Goal: Task Accomplishment & Management: Complete application form

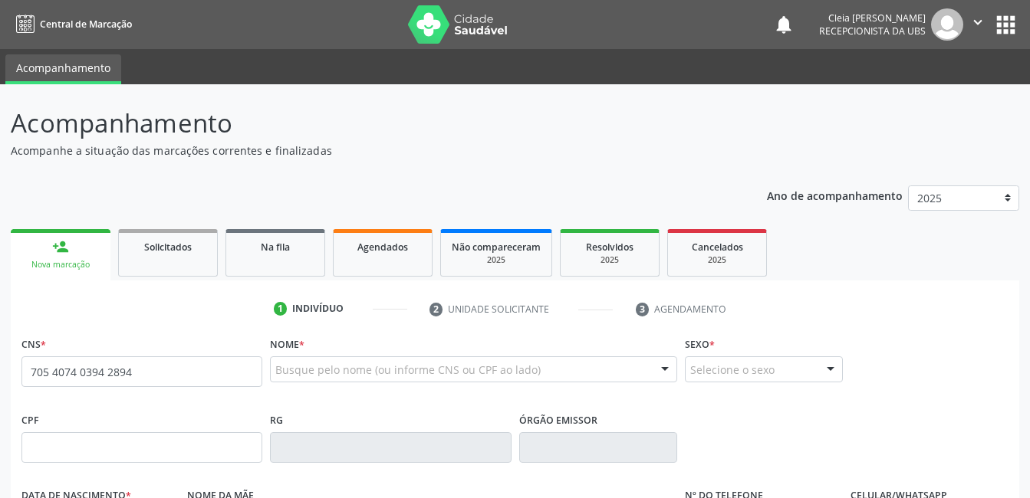
type input "705 4074 0394 2894"
type input "705 6064 4934 8011"
type input "155.457.704-70"
type input "[DATE]"
type input "Adrielma de [PERSON_NAME]"
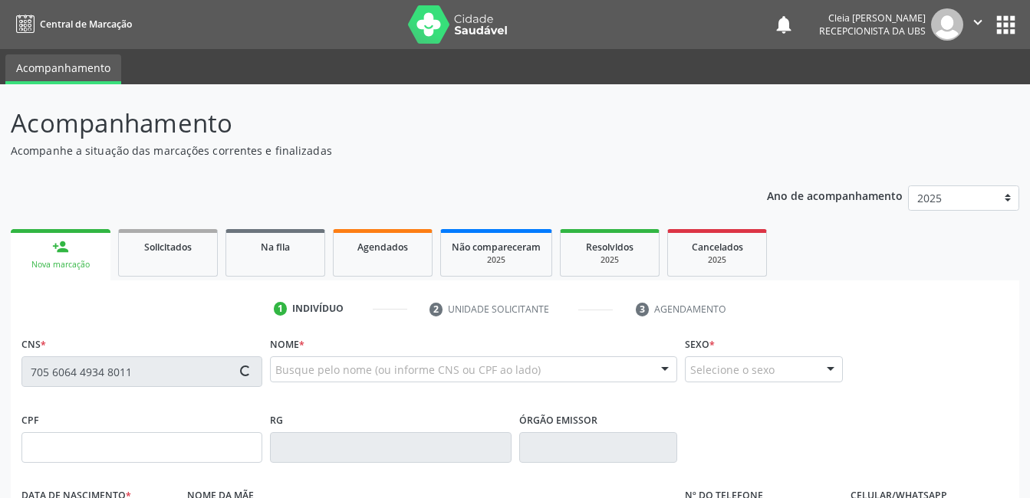
type input "[PHONE_NUMBER]"
type input "093.540.754-52"
type input "135"
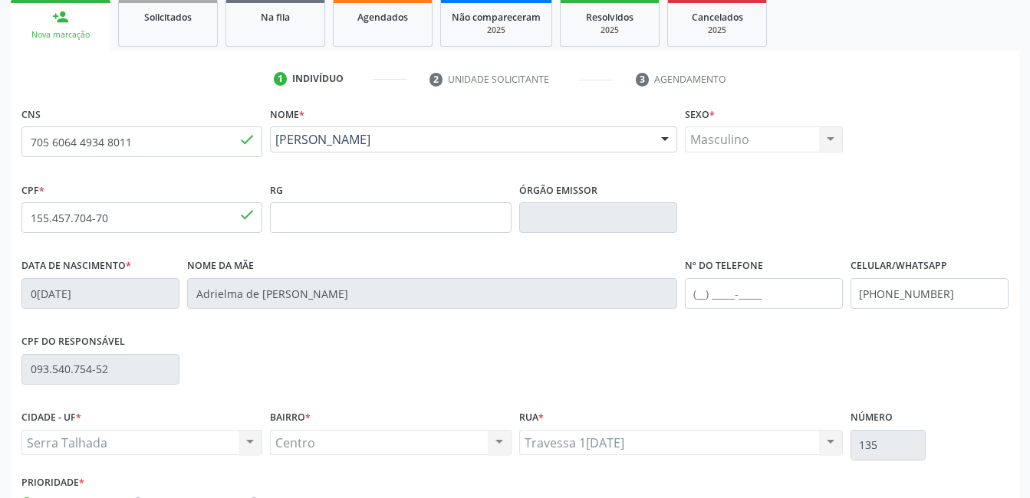
scroll to position [333, 0]
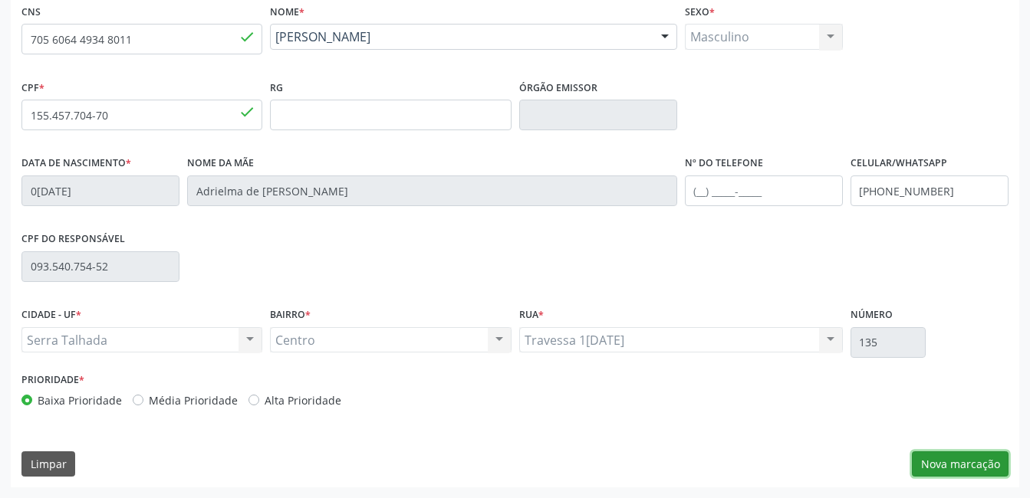
click at [946, 472] on button "Nova marcação" at bounding box center [960, 465] width 97 height 26
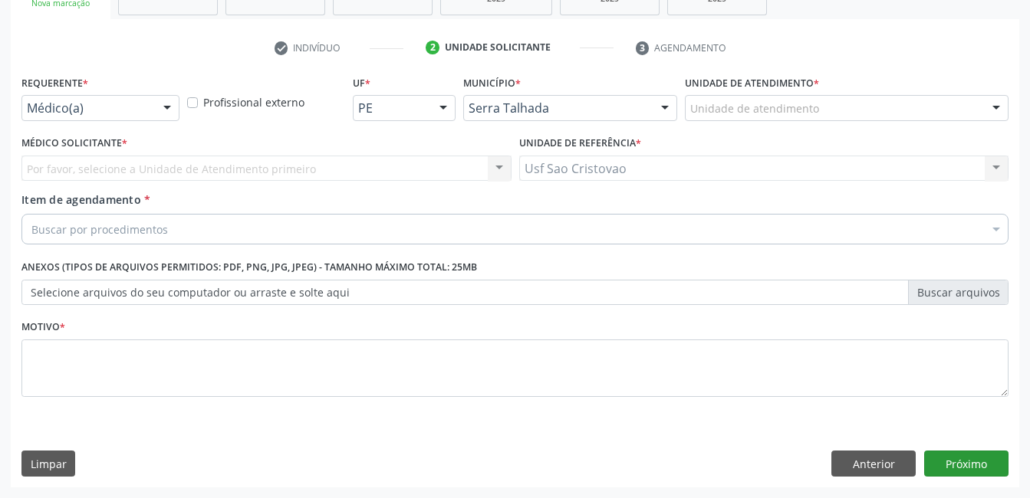
scroll to position [262, 0]
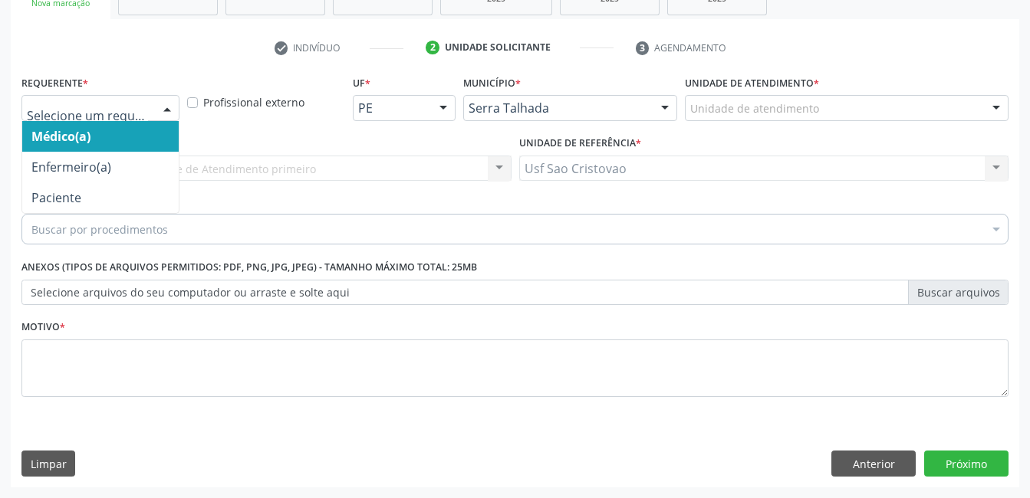
click at [166, 112] on div at bounding box center [167, 109] width 23 height 26
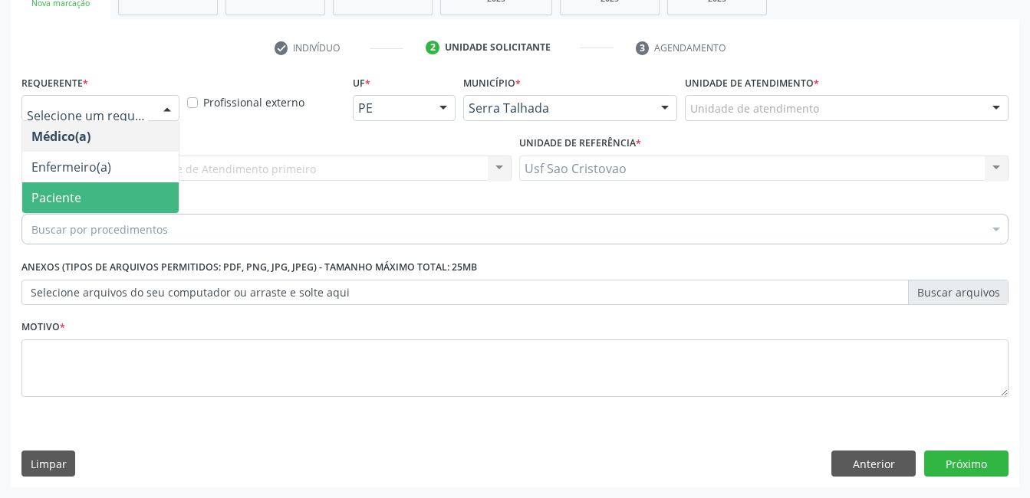
click at [161, 189] on span "Paciente" at bounding box center [100, 198] width 156 height 31
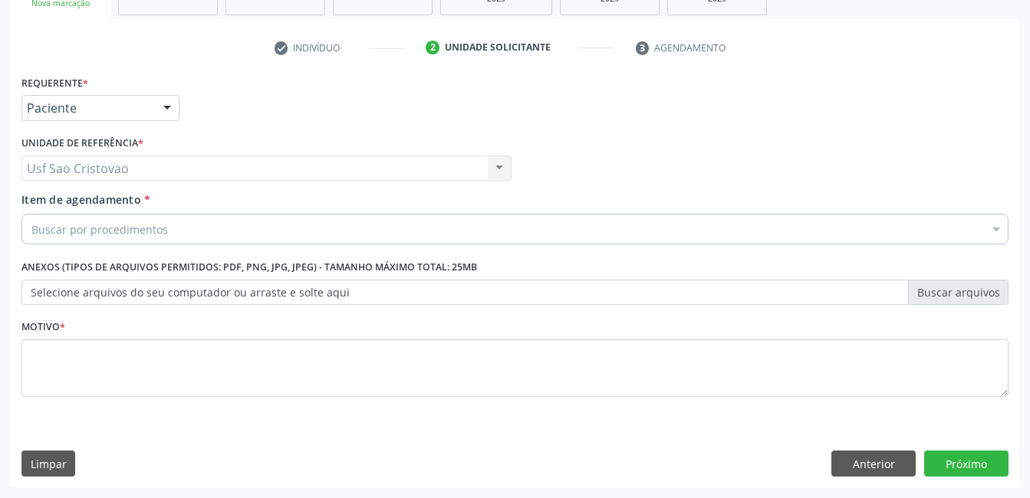
click at [192, 225] on div "Buscar por procedimentos" at bounding box center [514, 229] width 987 height 31
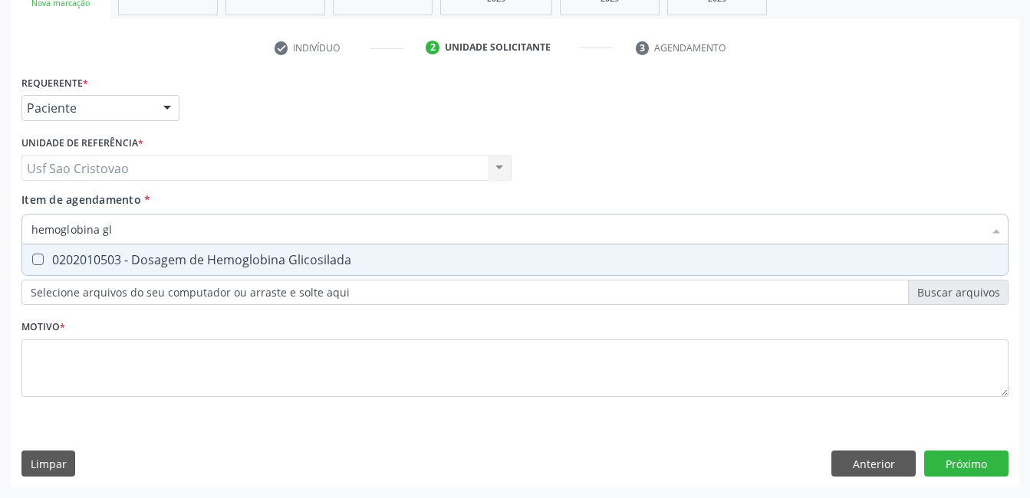
type input "hemoglobina gli"
click at [36, 261] on Glicosilada at bounding box center [38, 260] width 12 height 12
click at [32, 261] on Glicosilada "checkbox" at bounding box center [27, 260] width 10 height 10
checkbox Glicosilada "true"
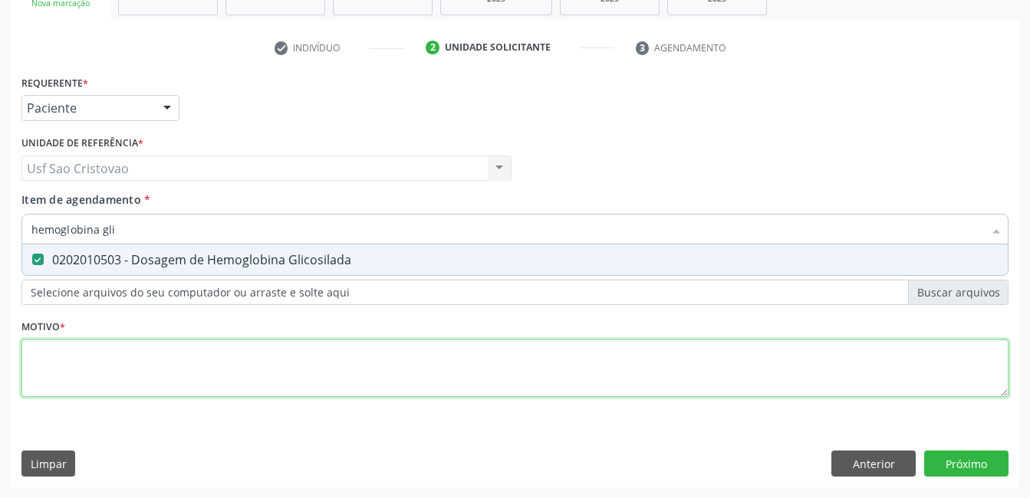
click at [133, 371] on div "Requerente * Paciente Médico(a) Enfermeiro(a) Paciente Nenhum resultado encontr…" at bounding box center [514, 244] width 987 height 347
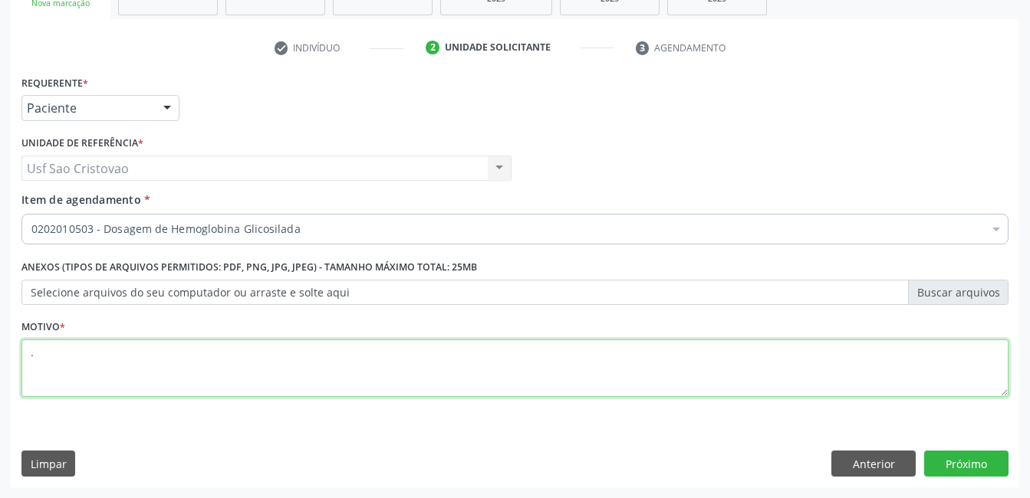
type textarea "."
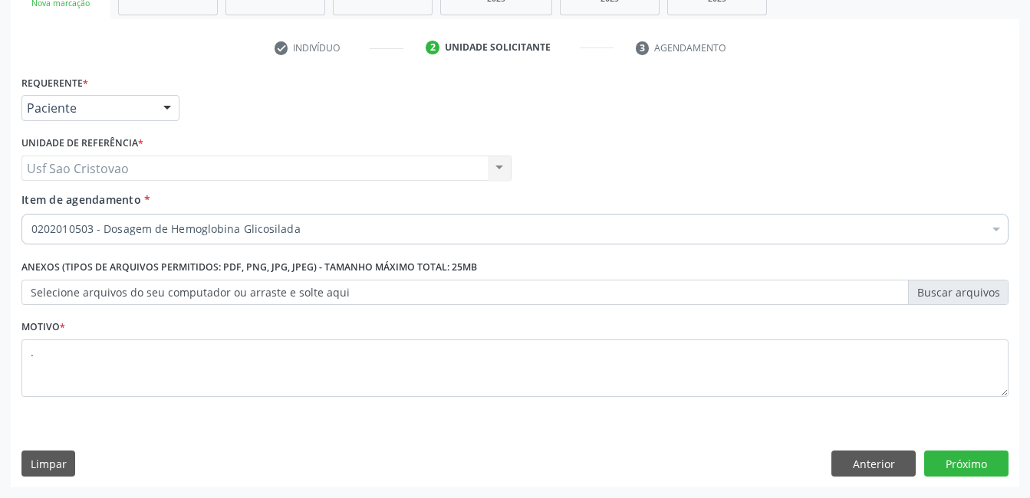
click at [456, 442] on div "Requerente * Paciente Médico(a) Enfermeiro(a) Paciente Nenhum resultado encontr…" at bounding box center [515, 279] width 1008 height 416
click at [967, 468] on button "Próximo" at bounding box center [966, 464] width 84 height 26
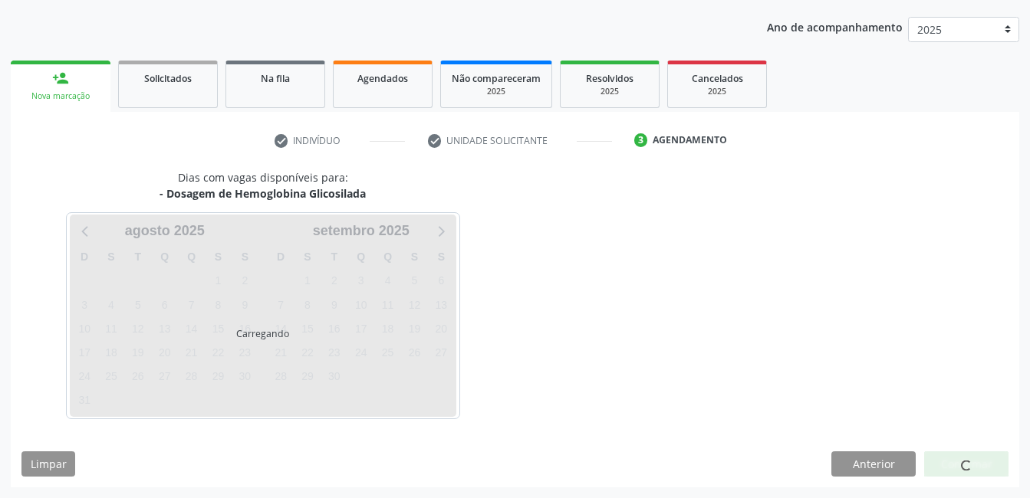
scroll to position [169, 0]
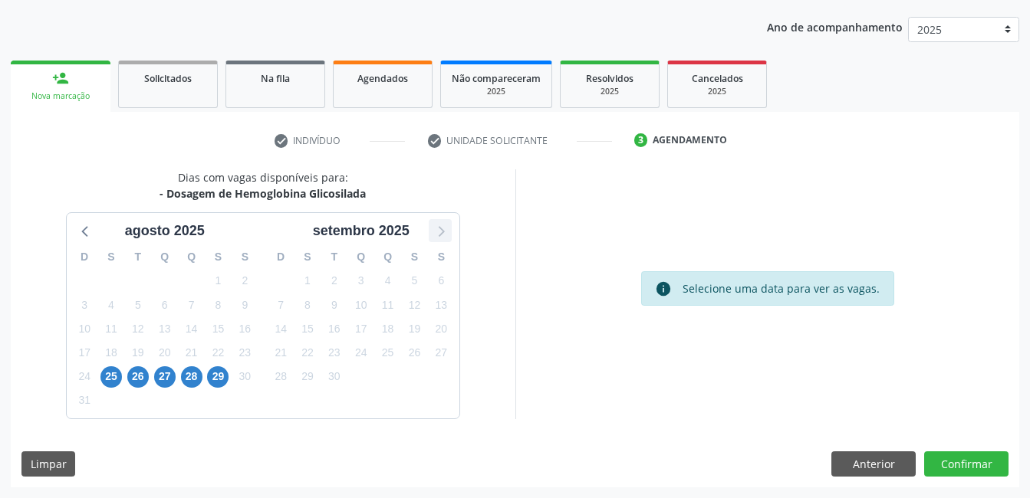
click at [443, 232] on icon at bounding box center [442, 232] width 6 height 11
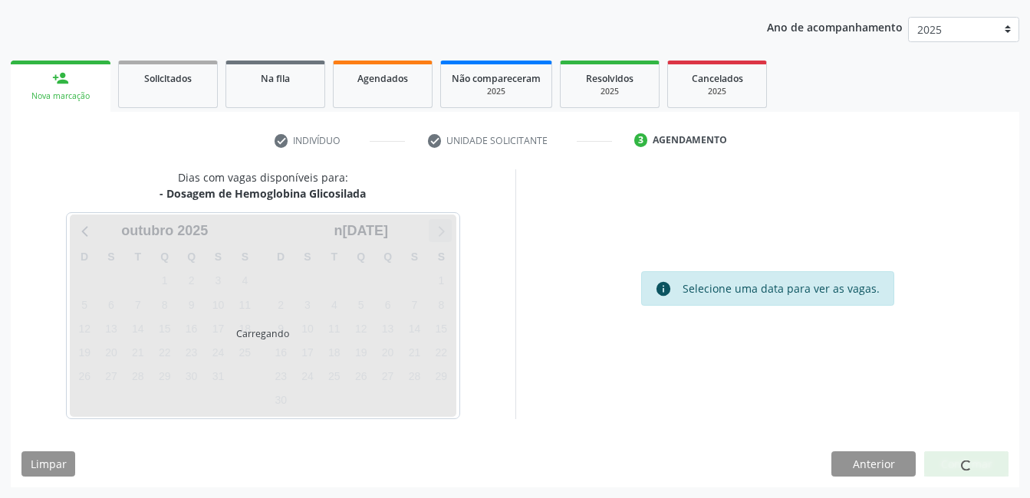
scroll to position [214, 0]
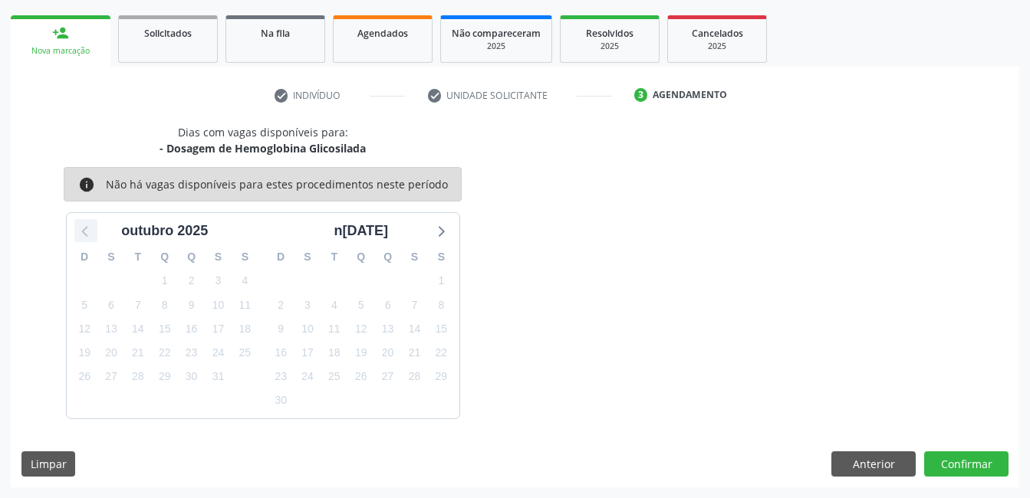
click at [81, 229] on icon at bounding box center [86, 231] width 20 height 20
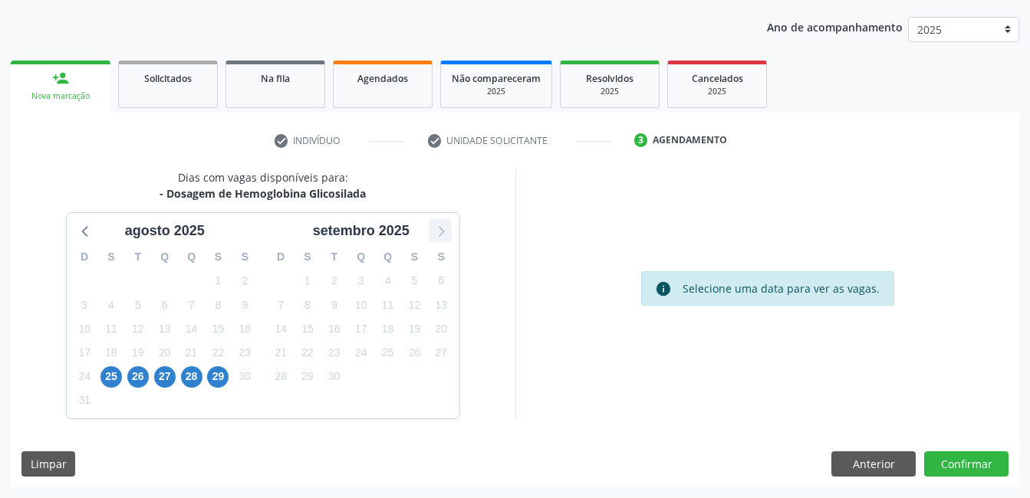
click at [438, 235] on icon at bounding box center [440, 231] width 20 height 20
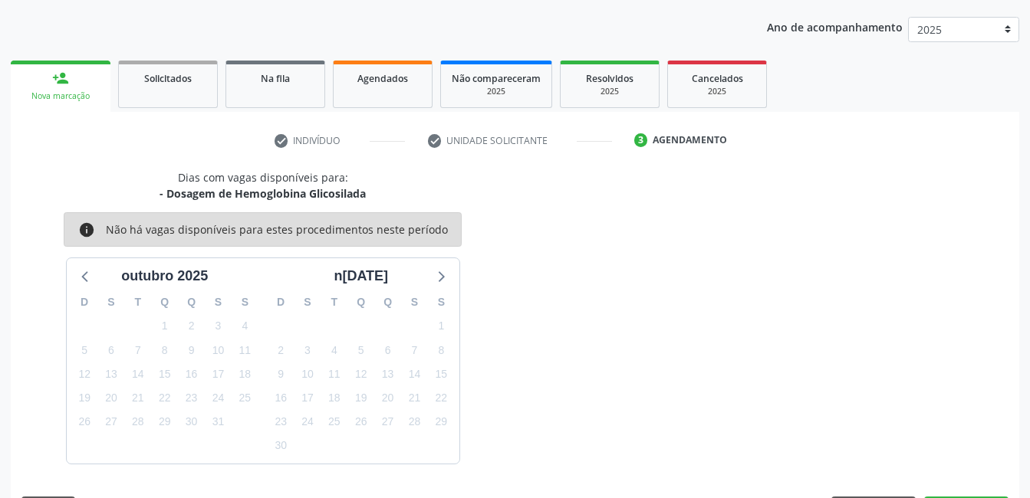
scroll to position [214, 0]
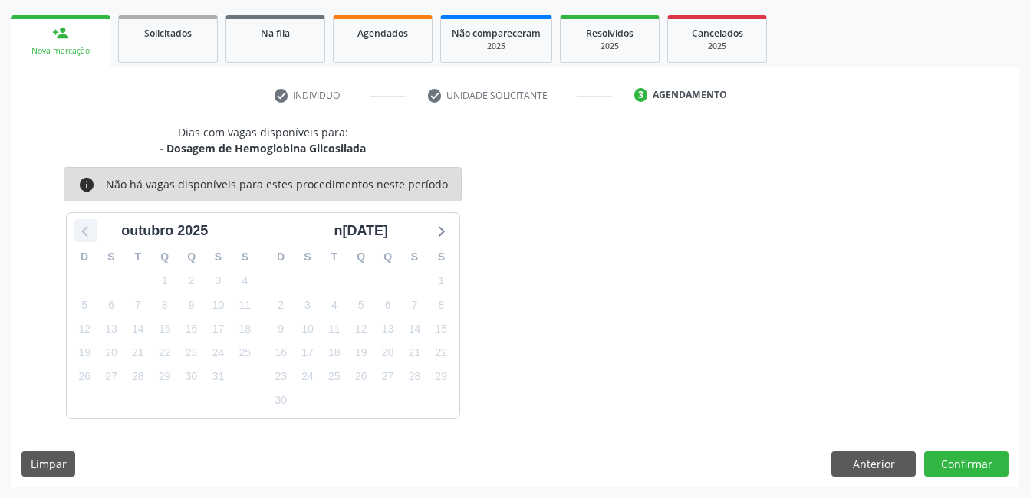
click at [81, 232] on icon at bounding box center [86, 231] width 20 height 20
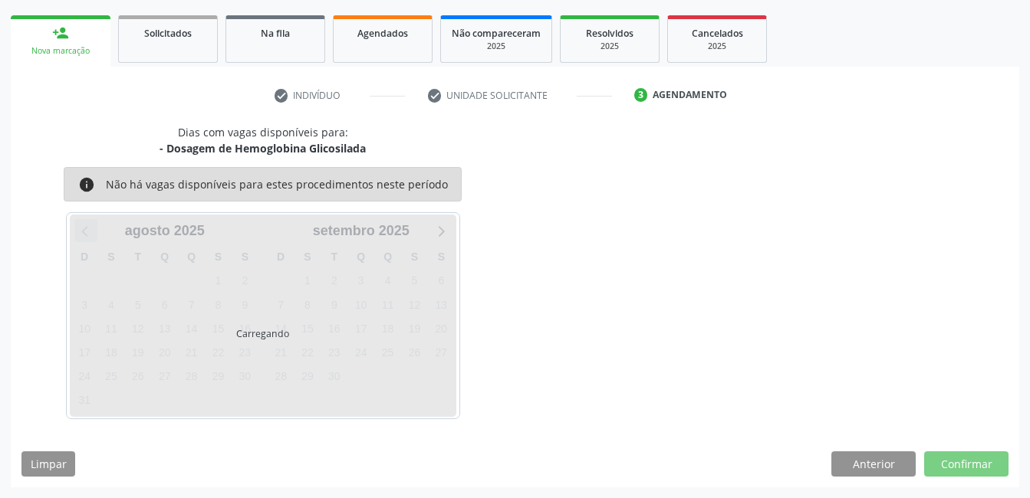
scroll to position [169, 0]
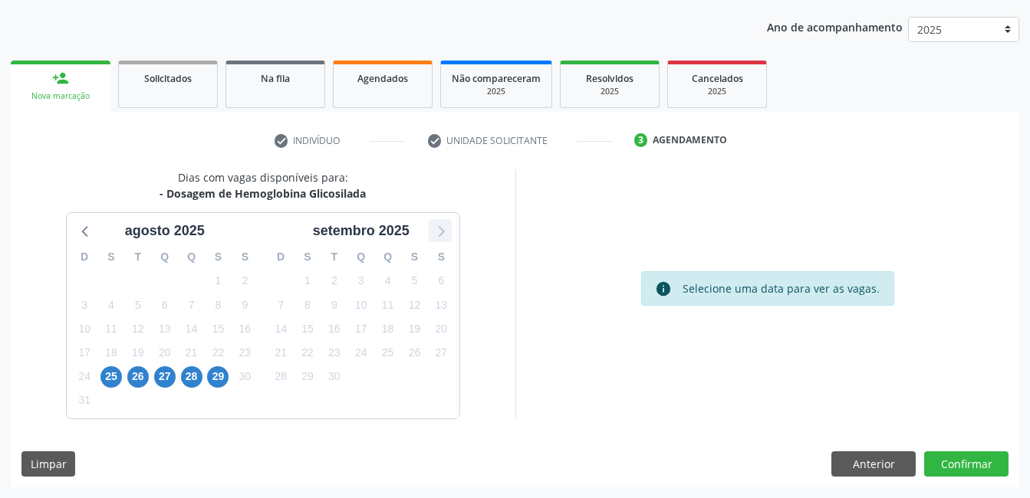
click at [435, 235] on icon at bounding box center [440, 231] width 20 height 20
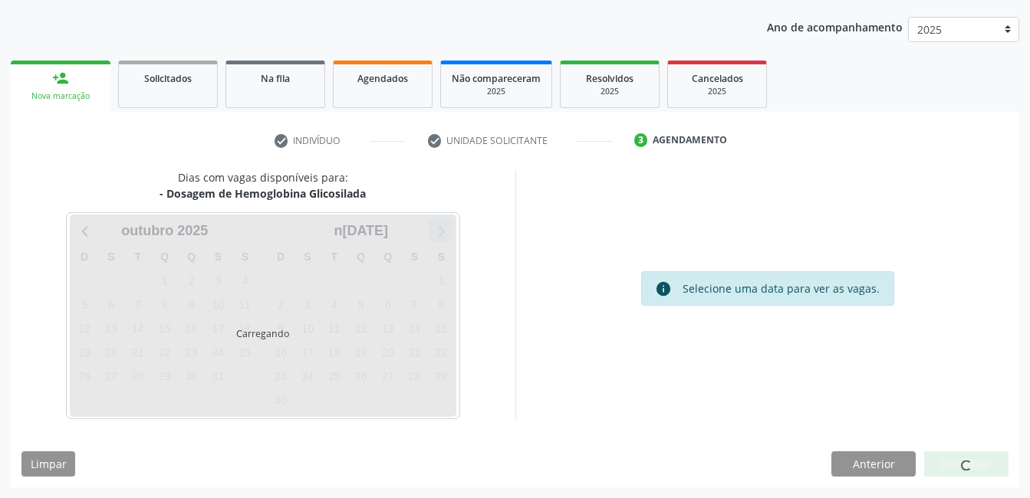
scroll to position [214, 0]
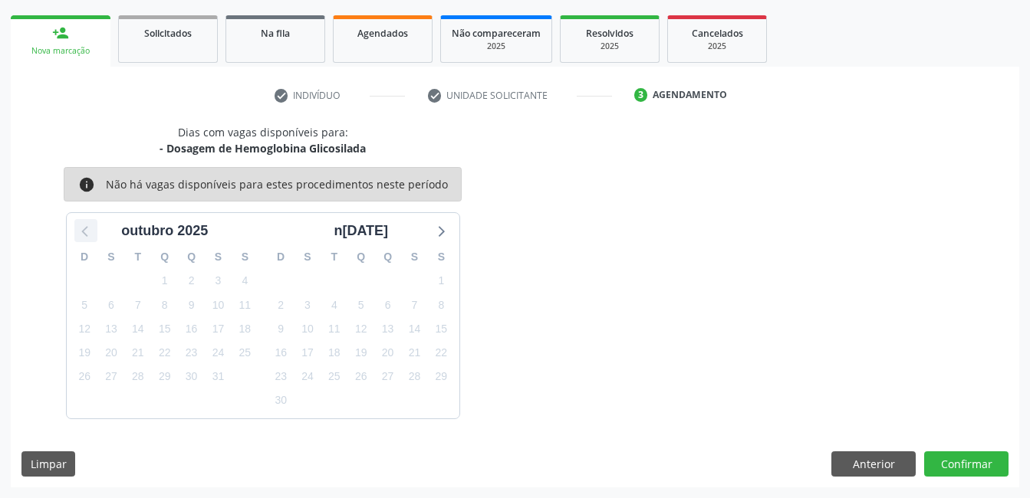
click at [91, 230] on icon at bounding box center [86, 231] width 20 height 20
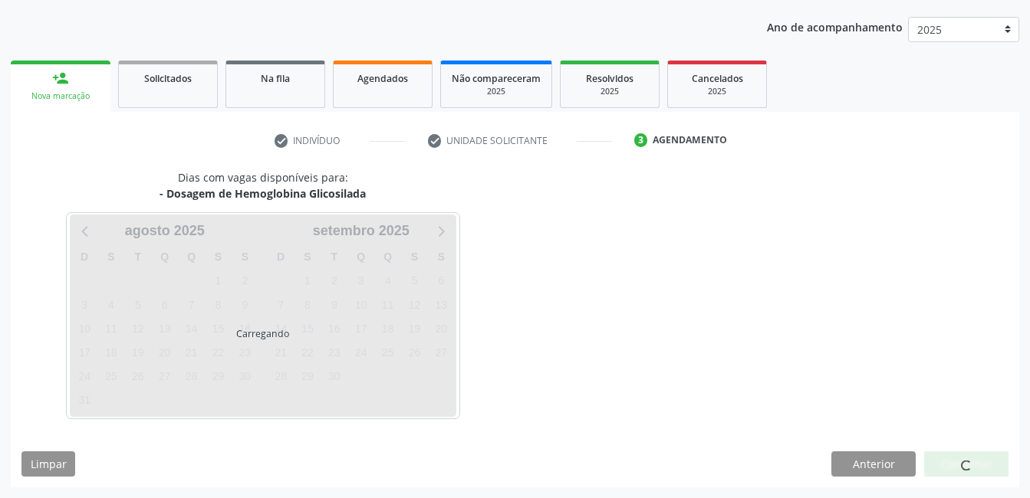
scroll to position [169, 0]
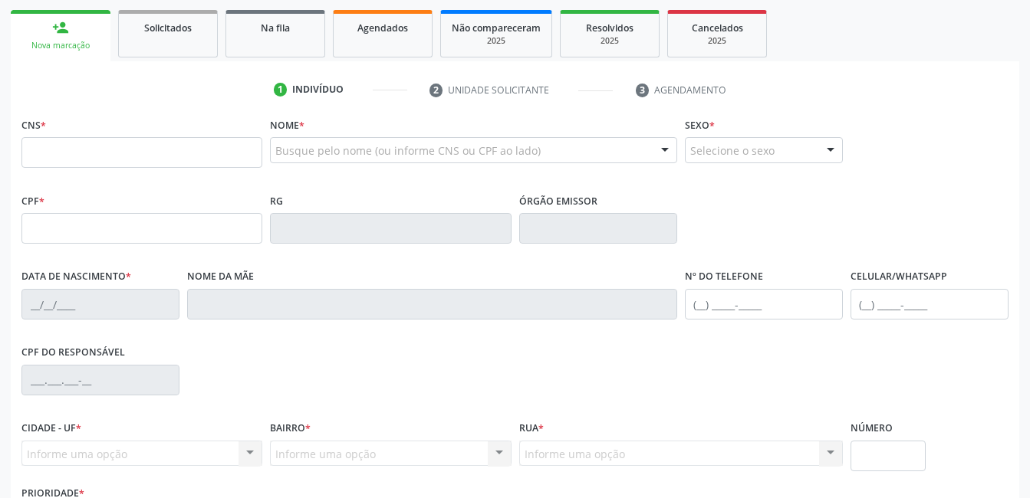
scroll to position [219, 0]
type input "705 6064 4934 8011"
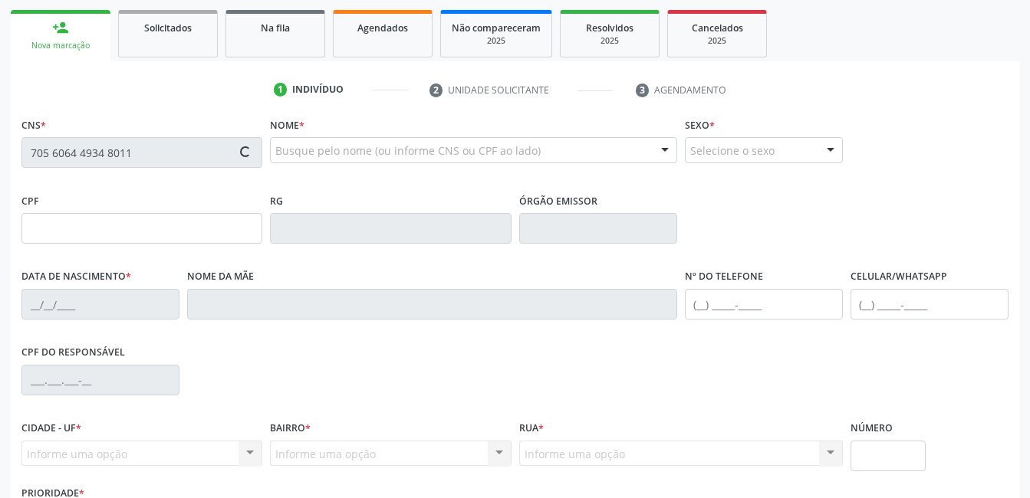
type input "155.457.704-70"
type input "[DATE]"
type input "Adrielma de [PERSON_NAME]"
type input "[PHONE_NUMBER]"
type input "093.540.754-52"
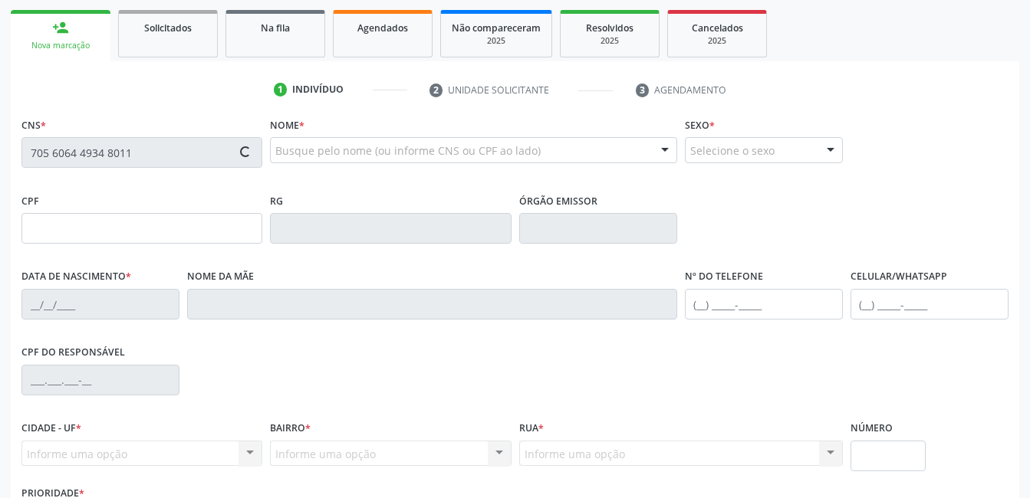
type input "135"
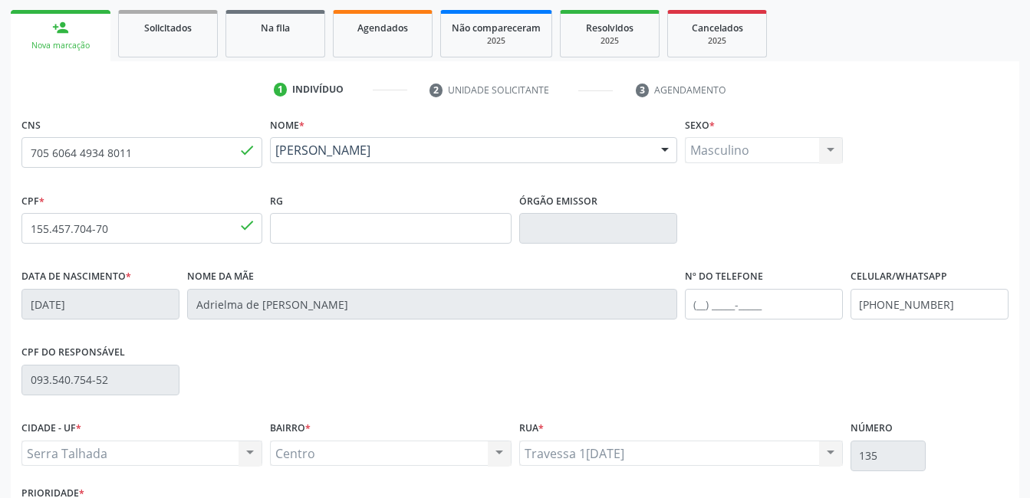
scroll to position [333, 0]
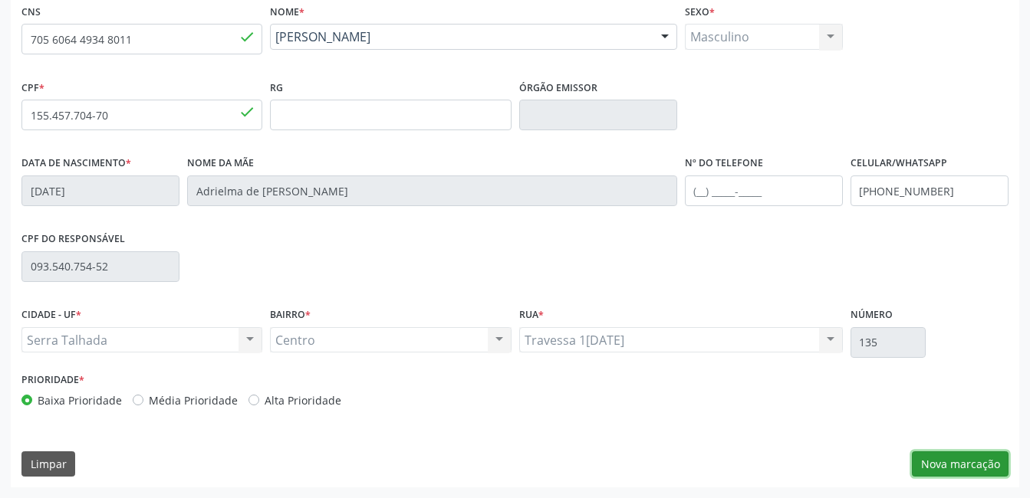
click at [944, 472] on button "Nova marcação" at bounding box center [960, 465] width 97 height 26
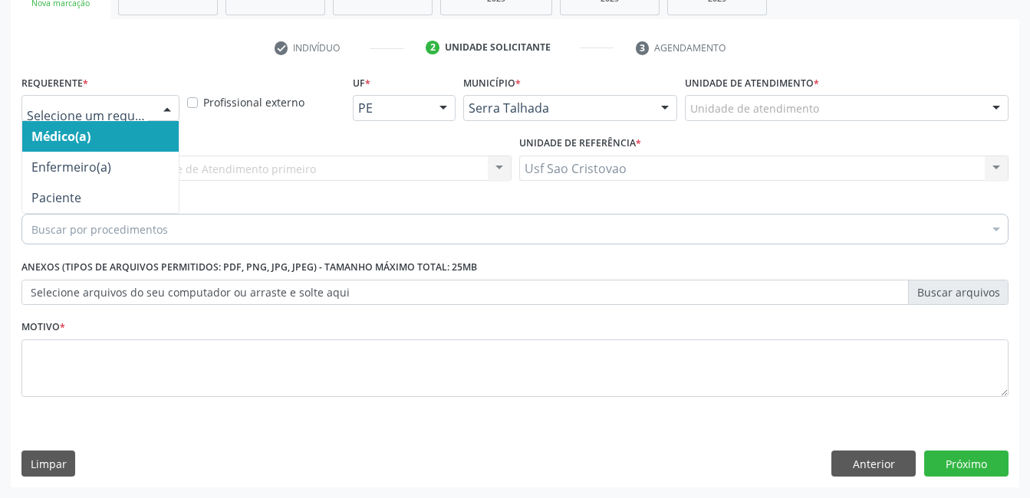
click at [160, 105] on div at bounding box center [167, 109] width 23 height 26
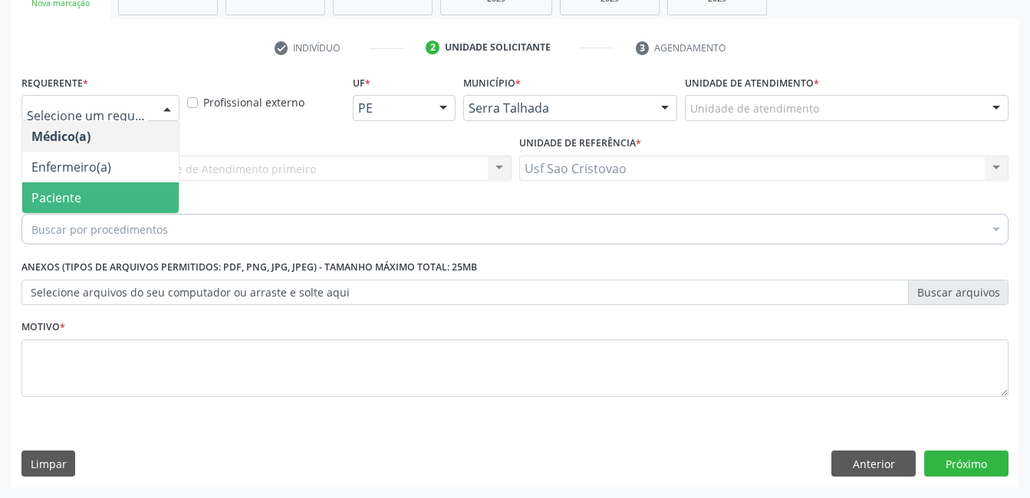
click at [124, 190] on span "Paciente" at bounding box center [100, 198] width 156 height 31
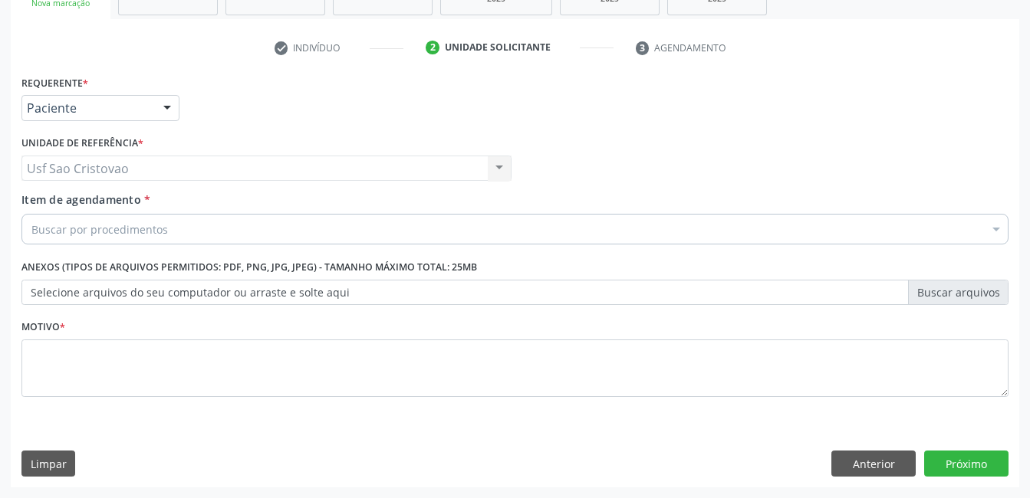
click at [188, 232] on div "Buscar por procedimentos" at bounding box center [514, 229] width 987 height 31
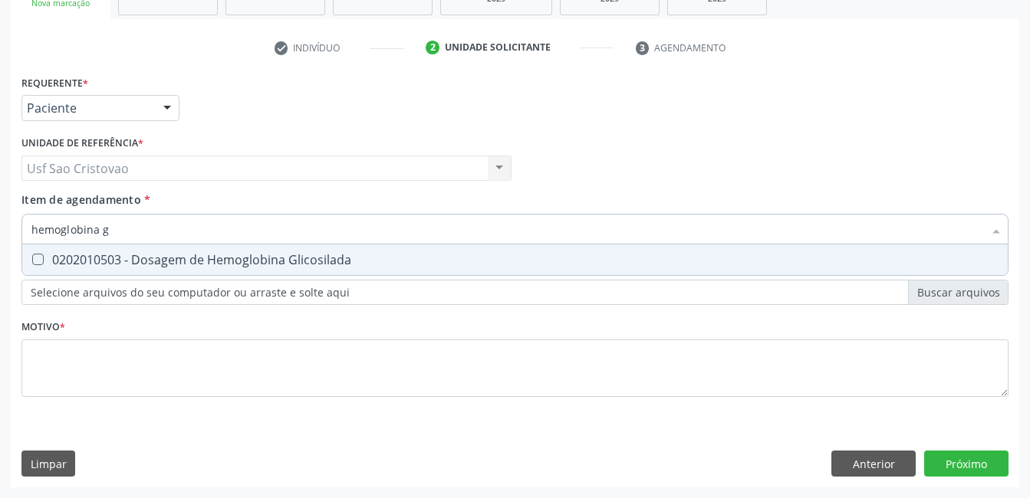
type input "hemoglobina gl"
click at [42, 262] on Glicosilada at bounding box center [38, 260] width 12 height 12
click at [32, 262] on Glicosilada "checkbox" at bounding box center [27, 260] width 10 height 10
checkbox Glicosilada "true"
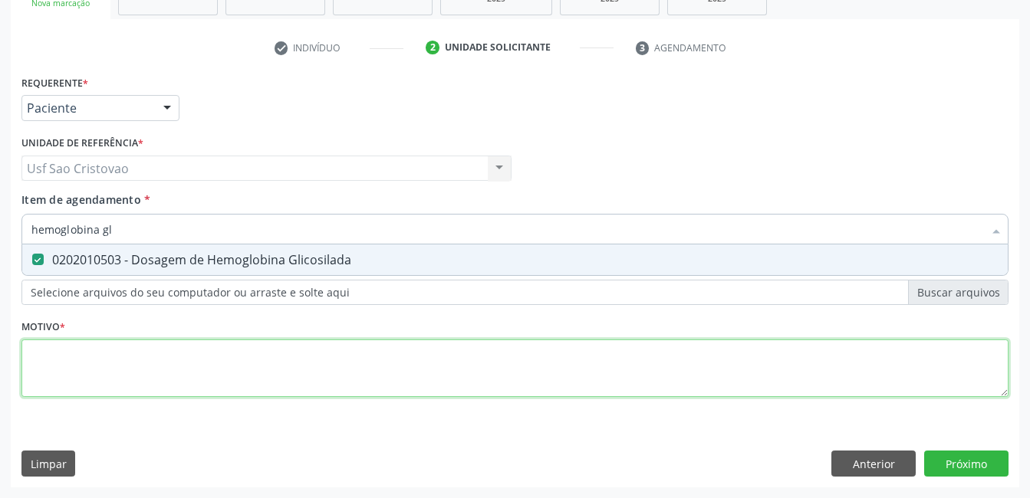
click at [98, 373] on div "Requerente * Paciente Médico(a) Enfermeiro(a) Paciente Nenhum resultado encontr…" at bounding box center [514, 244] width 987 height 347
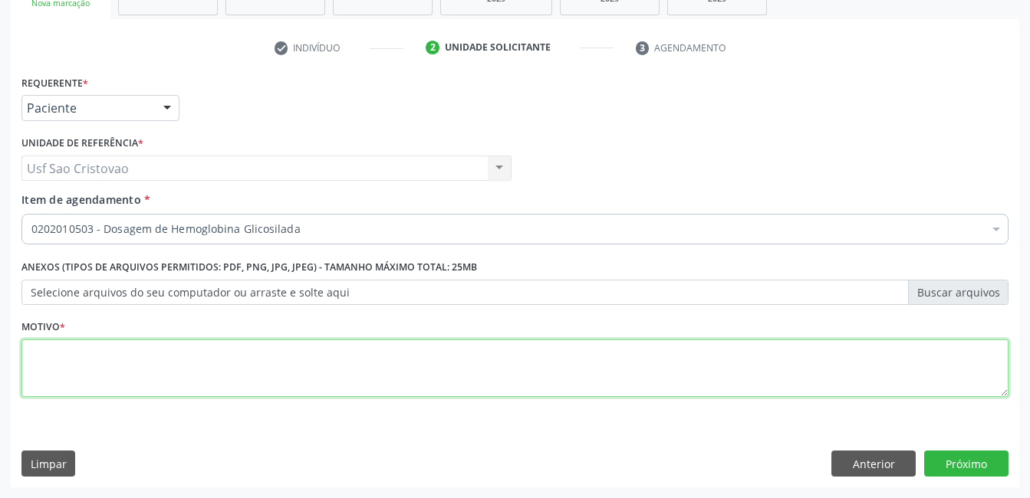
type textarea "6"
type textarea "."
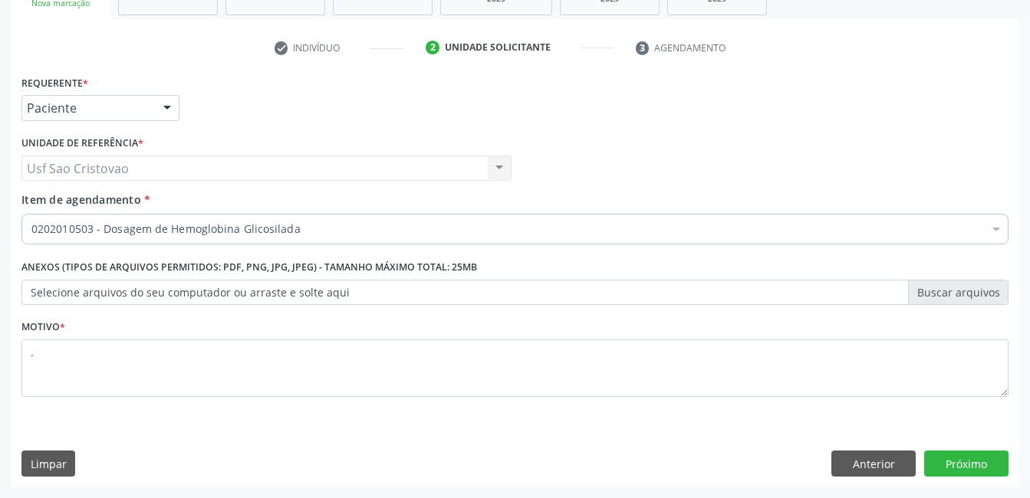
click at [443, 466] on div "Limpar Anterior Próximo" at bounding box center [514, 464] width 987 height 26
click at [979, 465] on button "Próximo" at bounding box center [966, 464] width 84 height 26
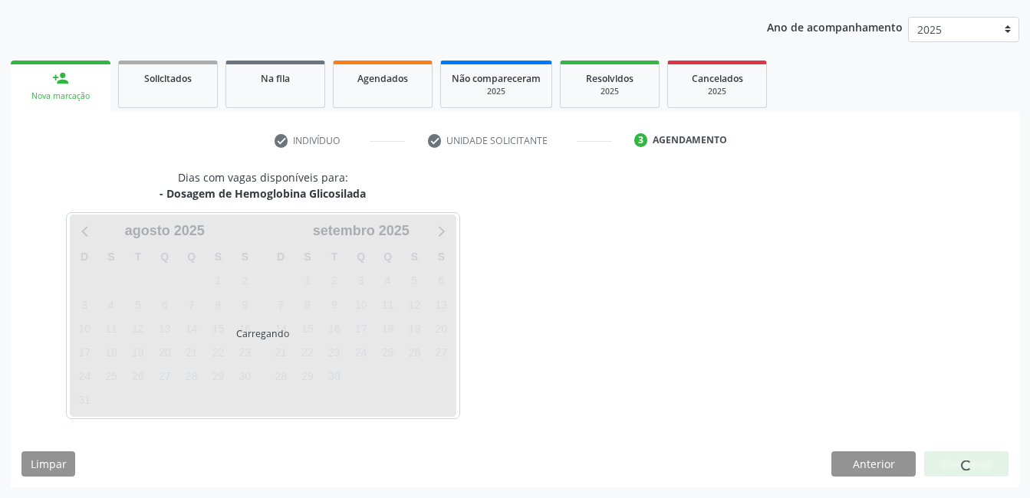
scroll to position [169, 0]
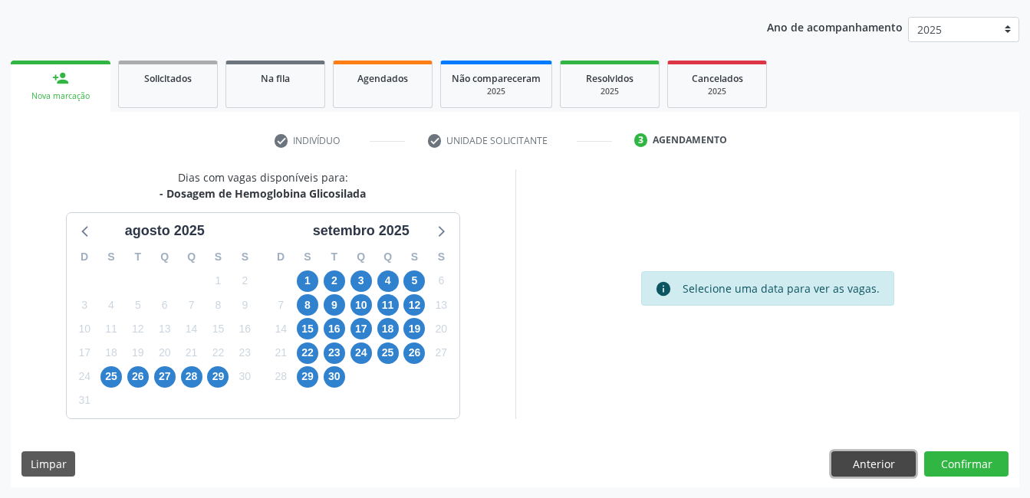
click at [851, 468] on button "Anterior" at bounding box center [873, 465] width 84 height 26
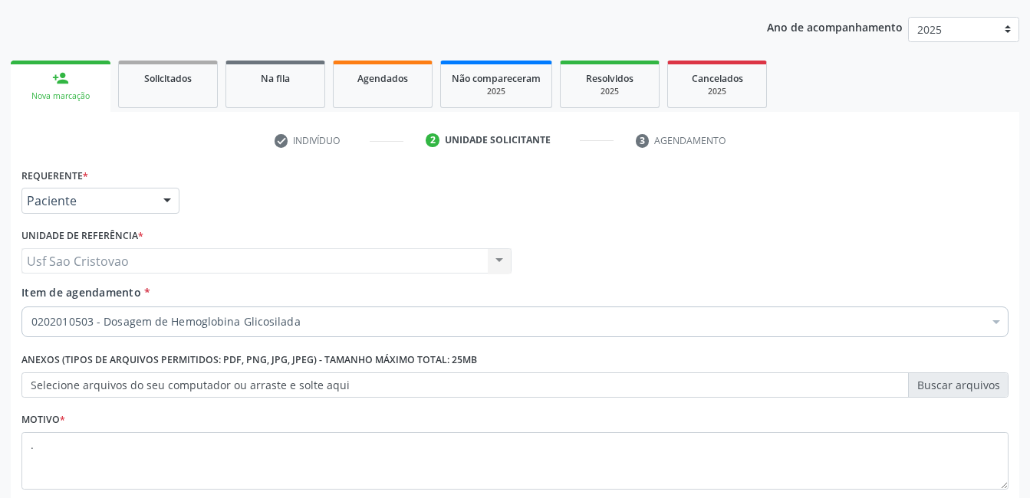
scroll to position [262, 0]
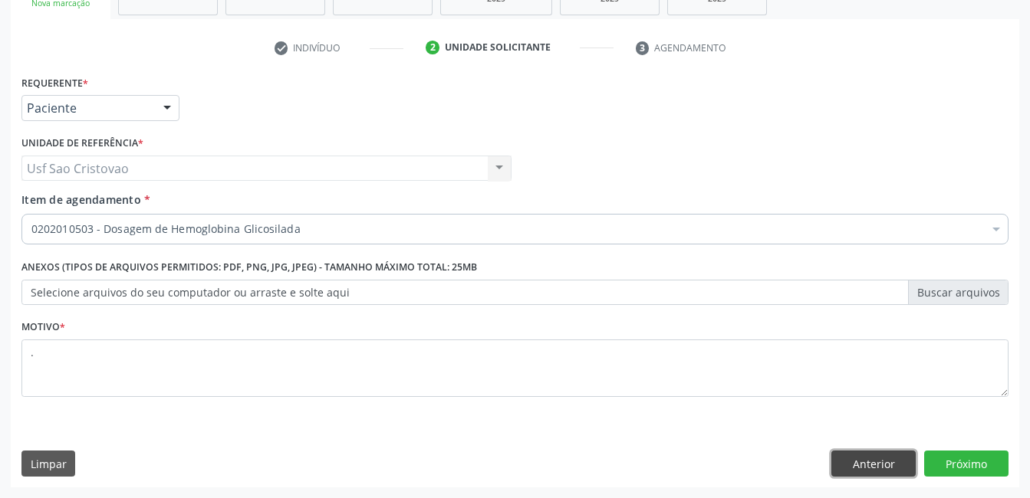
click at [853, 459] on button "Anterior" at bounding box center [873, 464] width 84 height 26
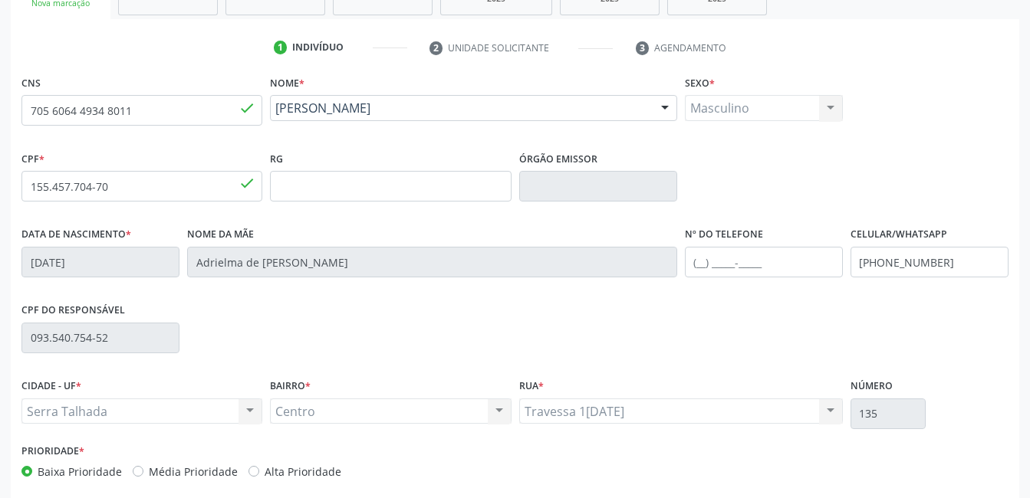
scroll to position [31, 0]
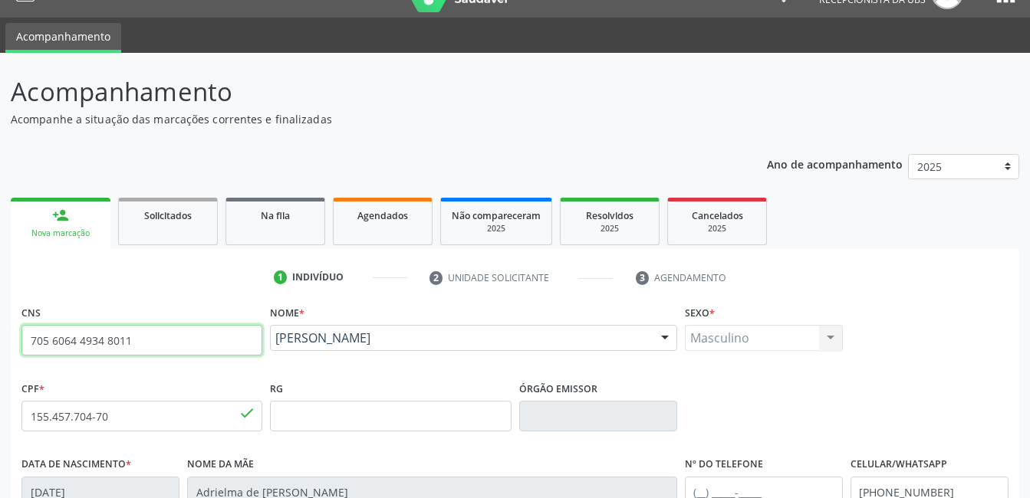
drag, startPoint x: 141, startPoint y: 332, endPoint x: -3, endPoint y: 356, distance: 146.1
click at [0, 356] on html "Central de Marcação notifications Cleia Rejane Pereira da Silva Mello Recepcion…" at bounding box center [515, 218] width 1030 height 498
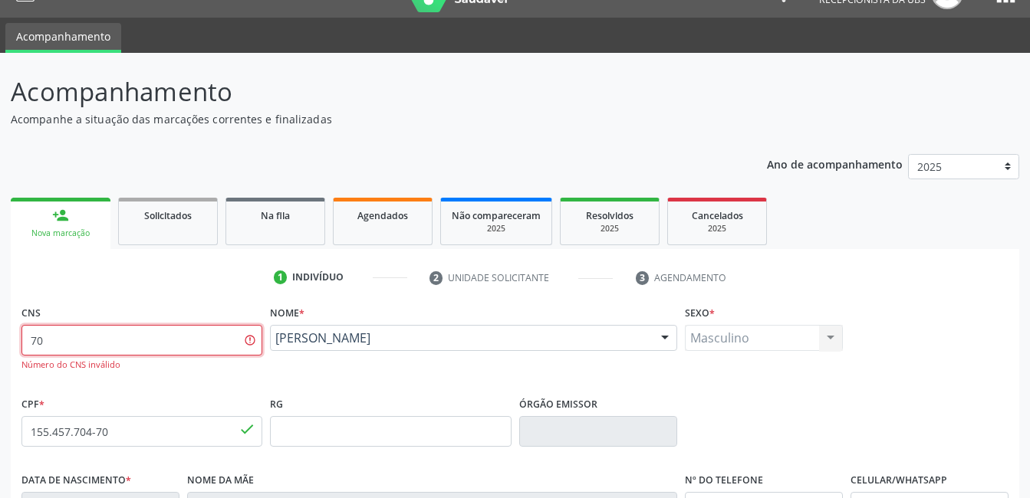
type input "7"
type input "708 4032 4691 6868"
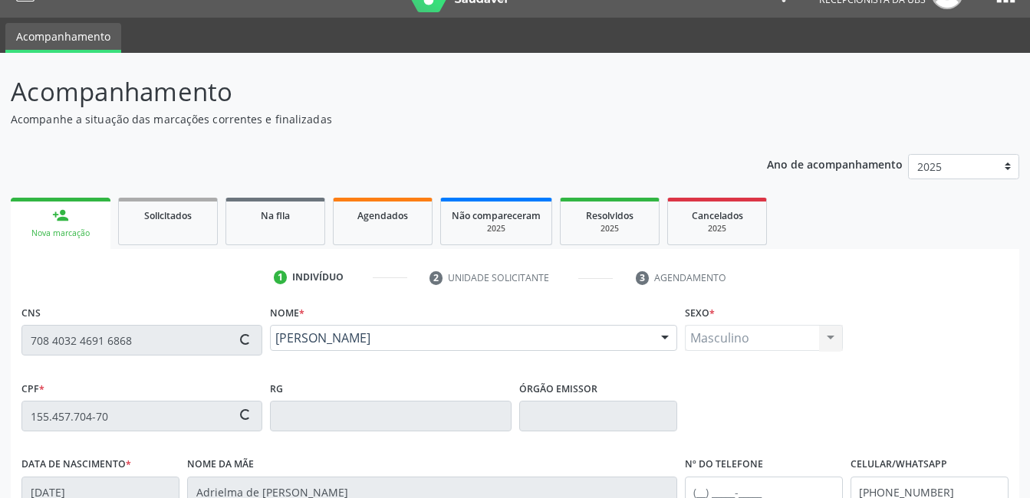
type input "016.694.844-67"
type input "15/12/1987"
type input "Francisca Pereira da Silva"
type input "(87) 99652-5398"
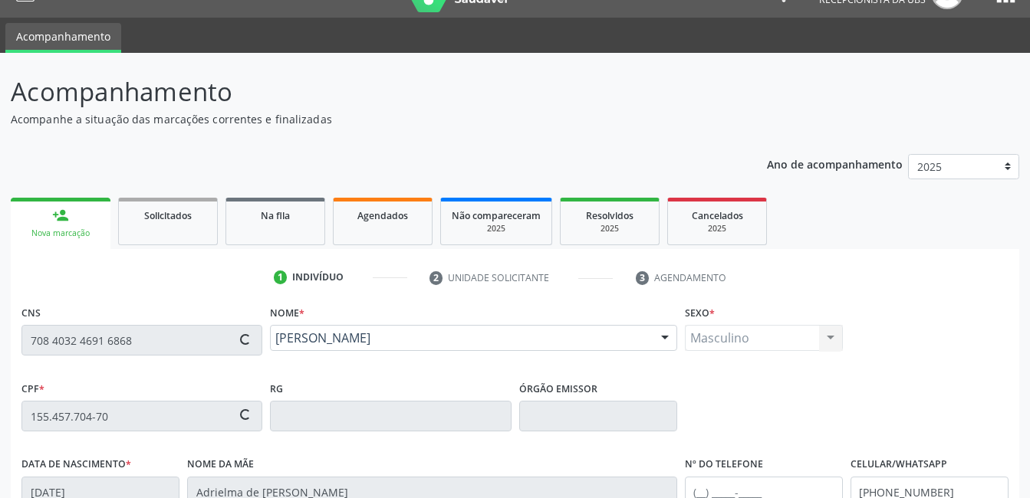
type input "332"
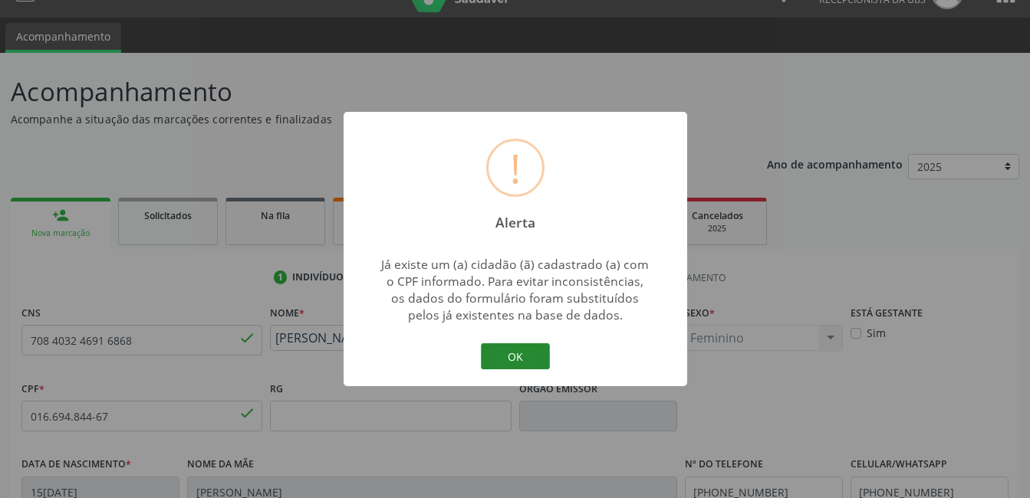
click at [515, 363] on button "OK" at bounding box center [515, 357] width 69 height 26
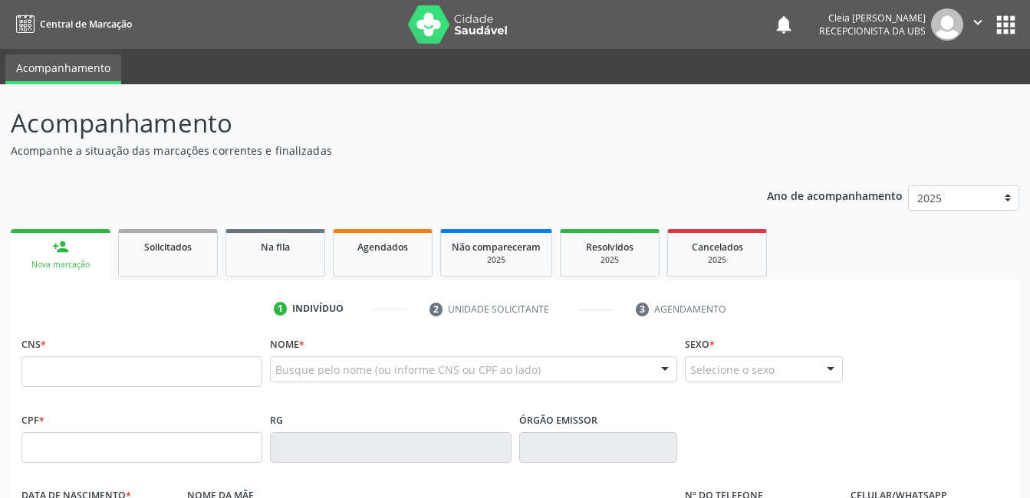
scroll to position [31, 0]
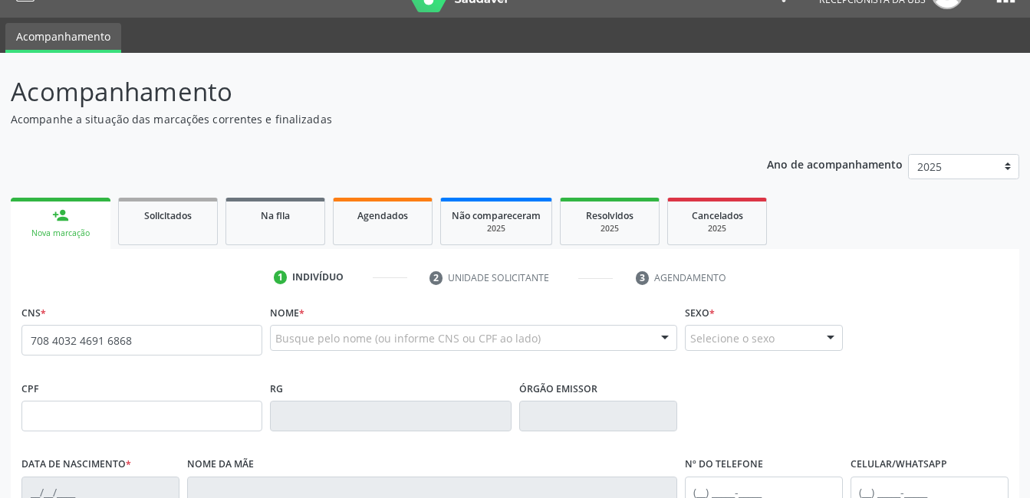
type input "708 4032 4691 6868"
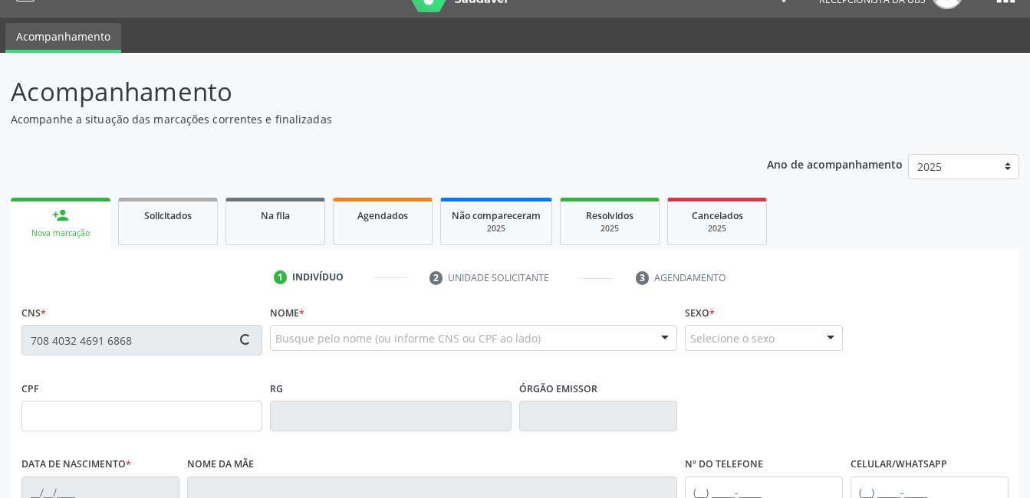
type input "016.694.844-67"
type input "1[DATE]"
type input "[PERSON_NAME]"
type input "[PHONE_NUMBER]"
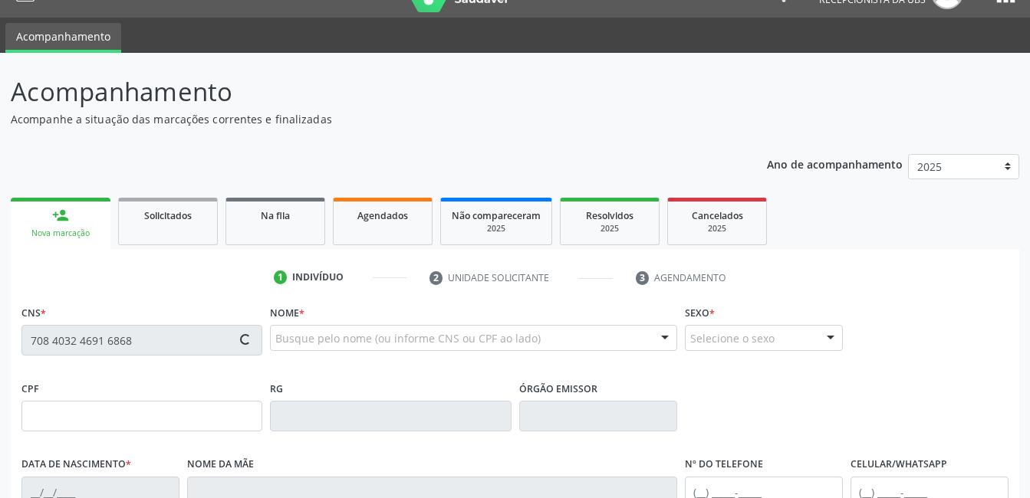
type input "332"
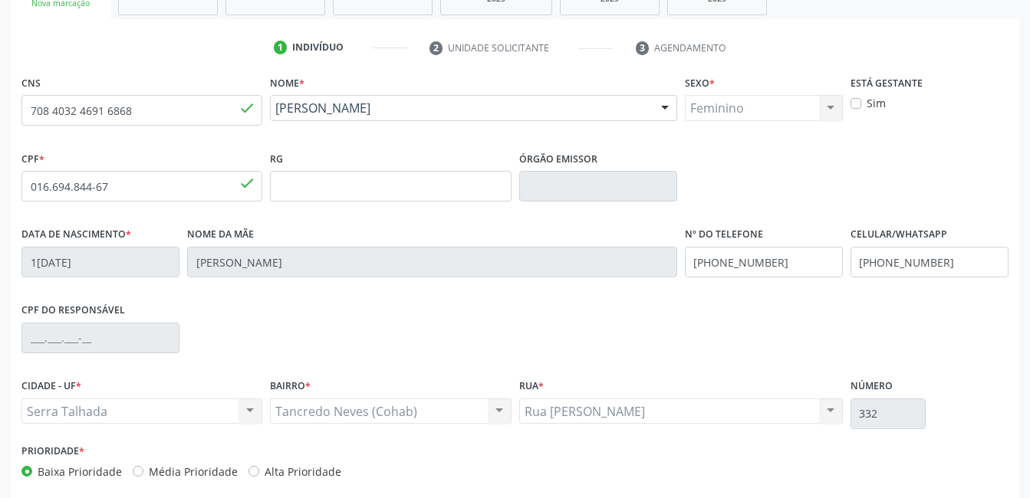
scroll to position [333, 0]
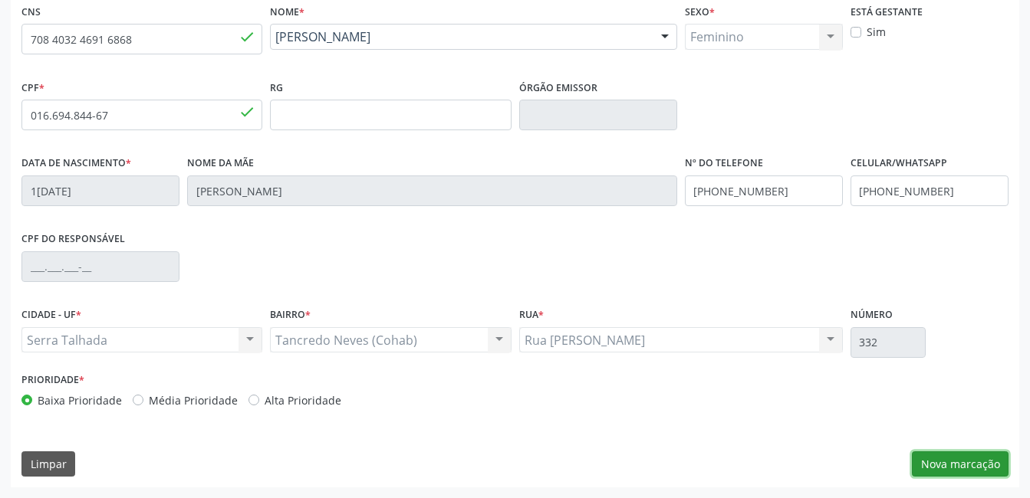
click at [945, 462] on button "Nova marcação" at bounding box center [960, 465] width 97 height 26
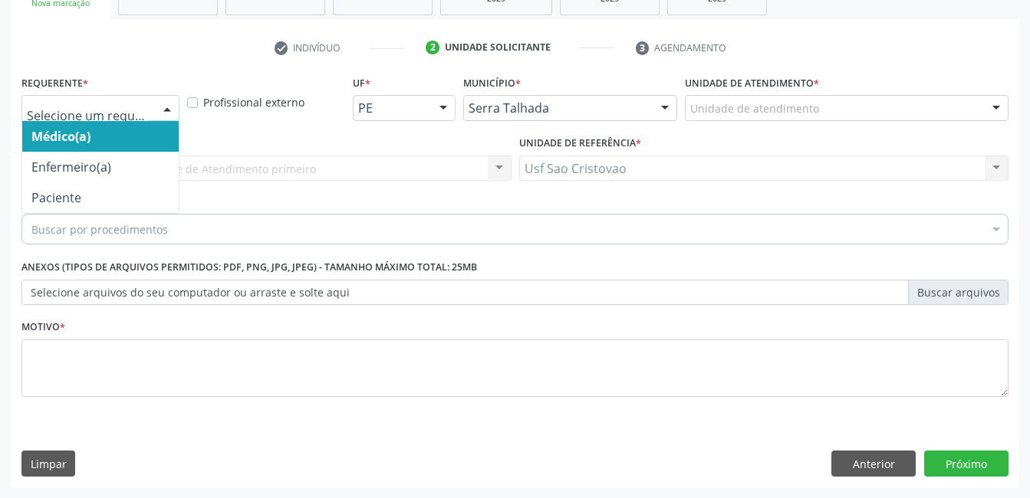
click at [169, 110] on div at bounding box center [167, 109] width 23 height 26
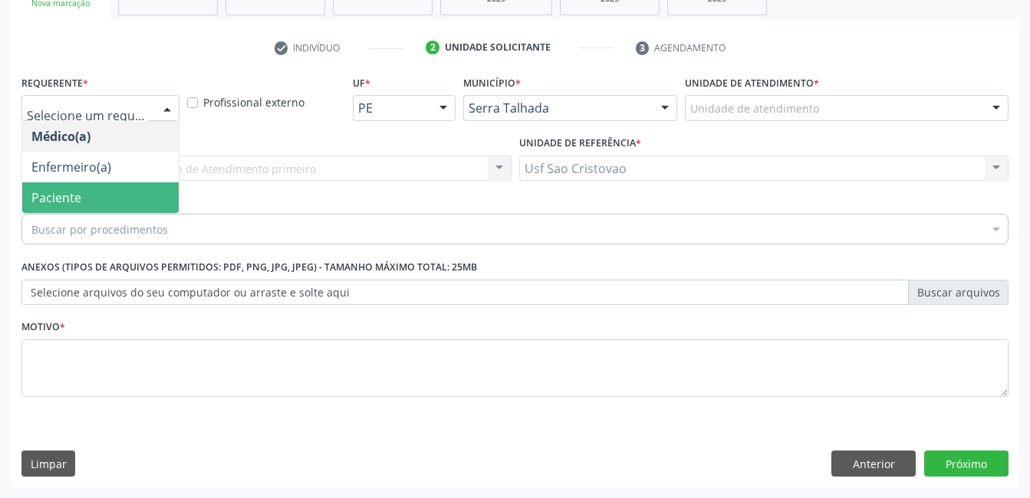
click at [136, 191] on span "Paciente" at bounding box center [100, 198] width 156 height 31
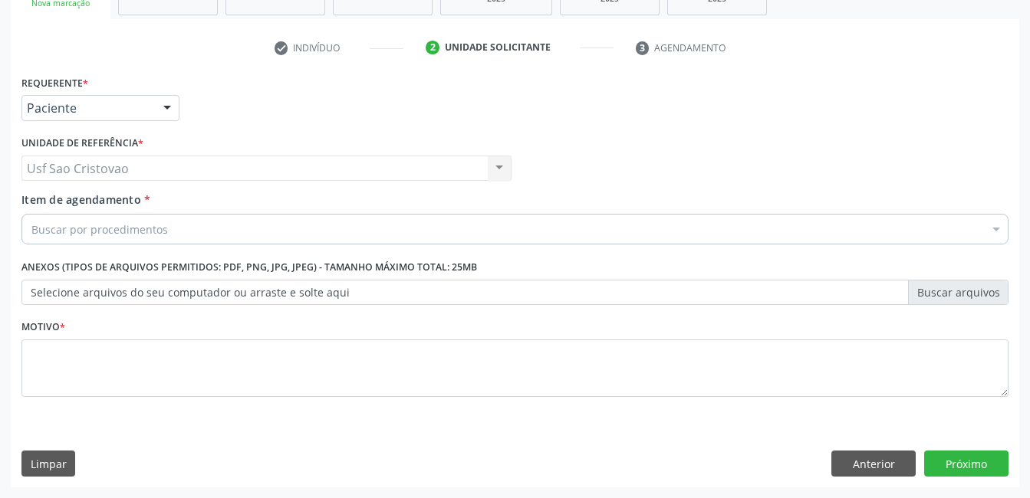
click at [204, 229] on div "Buscar por procedimentos" at bounding box center [514, 229] width 987 height 31
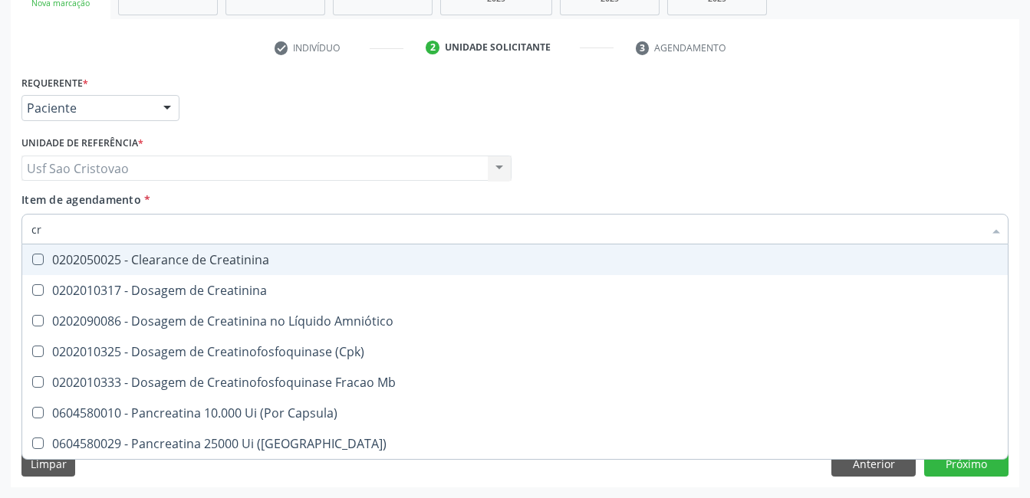
type input "c"
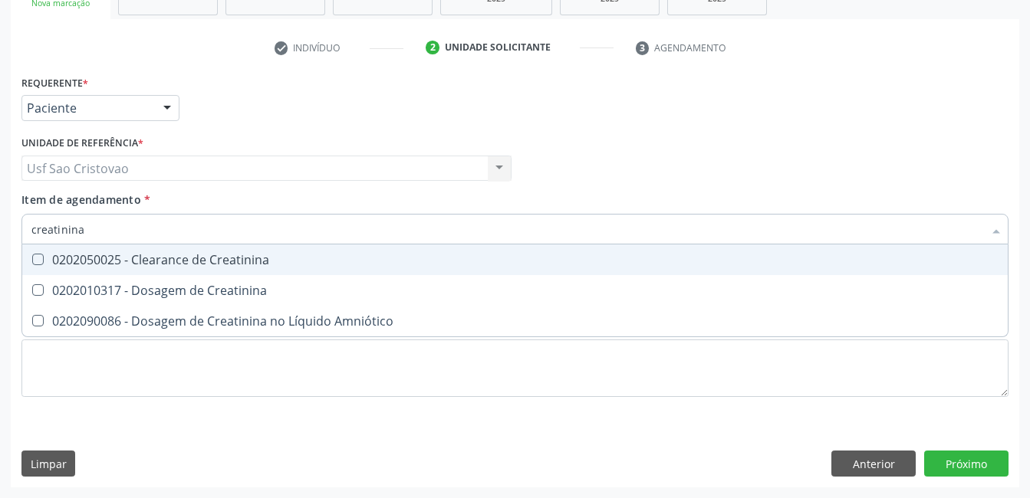
type input "creatinina"
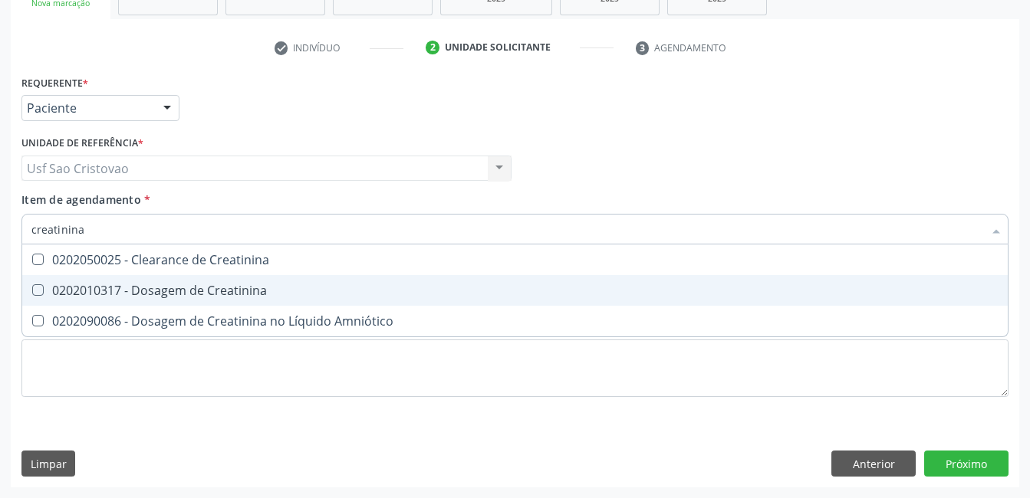
click at [42, 291] on Creatinina at bounding box center [38, 291] width 12 height 12
click at [32, 291] on Creatinina "checkbox" at bounding box center [27, 290] width 10 height 10
checkbox Creatinina "true"
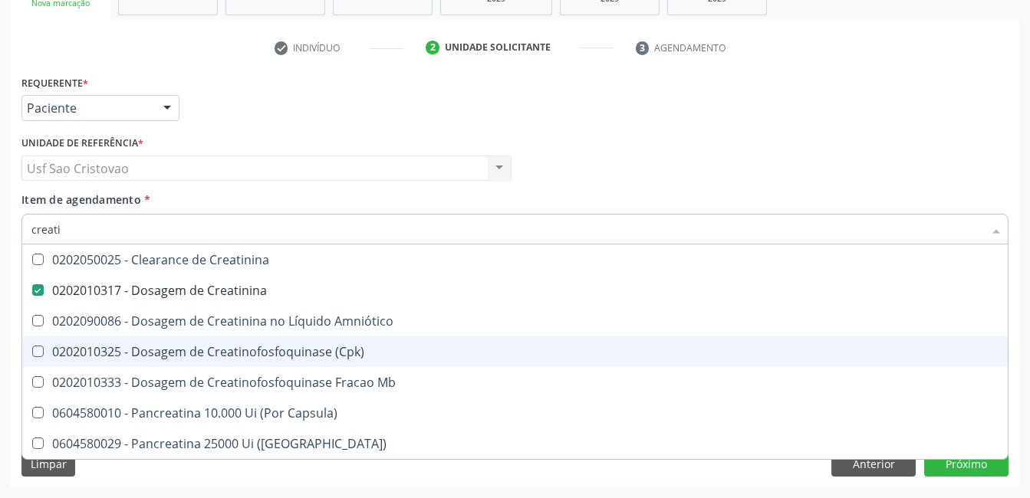
type input "creat"
checkbox Creatinina "false"
checkbox \(Cpk\) "true"
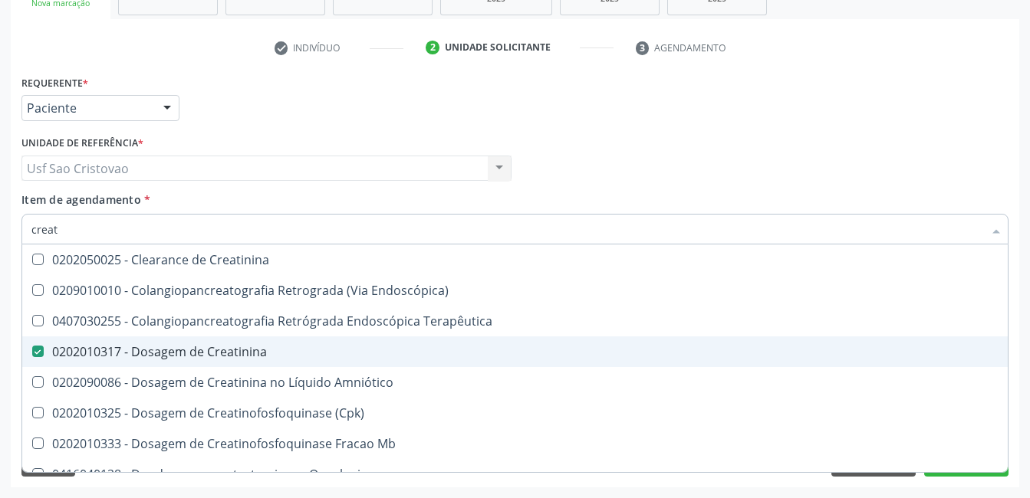
type input "crea"
checkbox Creatinina "false"
checkbox Mb "true"
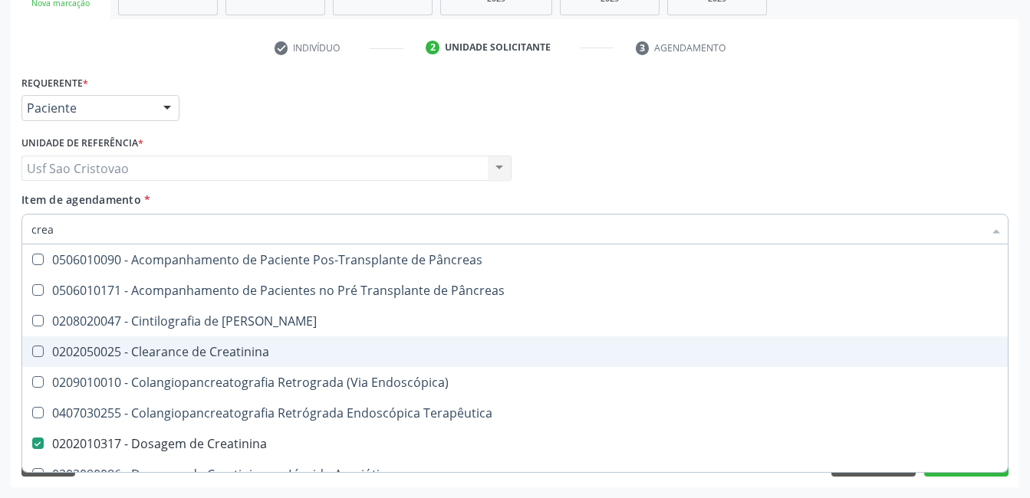
type input "cre"
checkbox Creatinina "false"
checkbox Oncologia "true"
type input "cr"
checkbox Oncologia "false"
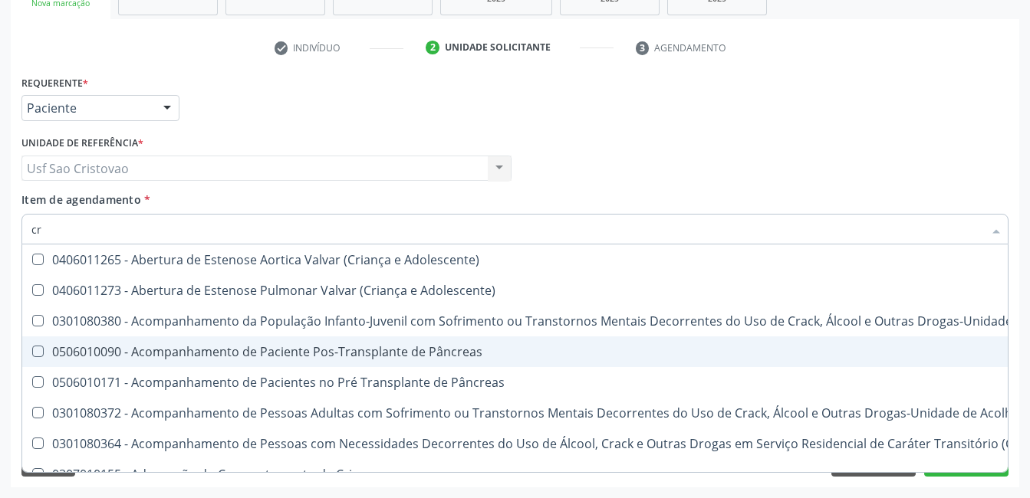
type input "c"
checkbox Creatinina "false"
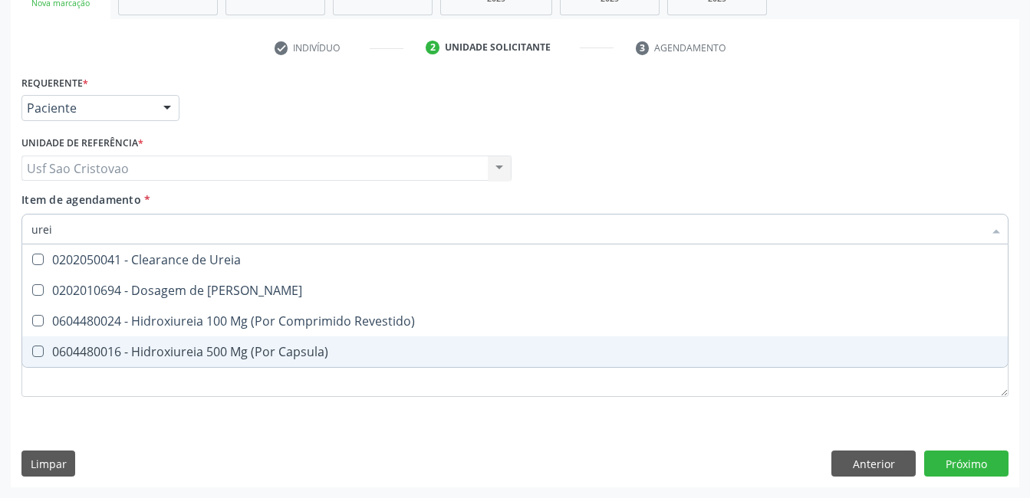
type input "ureia"
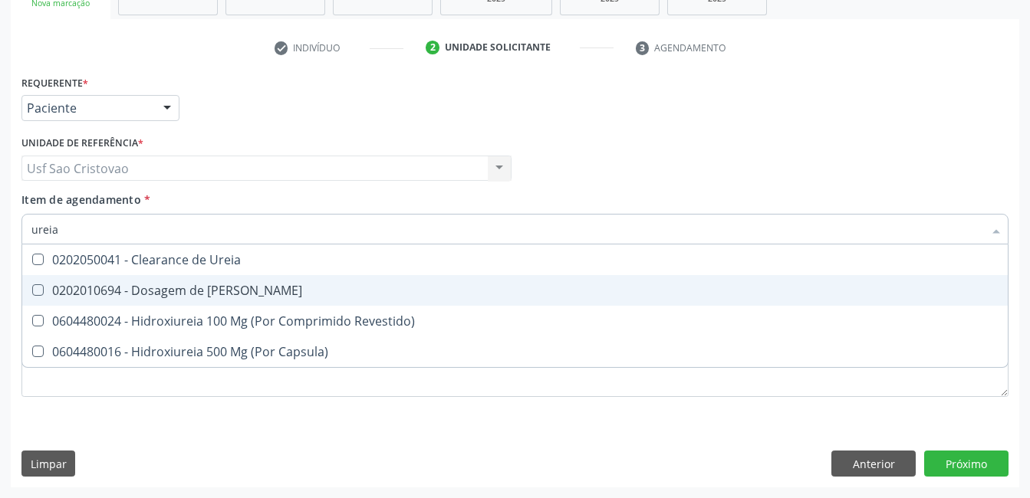
click at [38, 293] on Ureia at bounding box center [38, 291] width 12 height 12
click at [32, 293] on Ureia "checkbox" at bounding box center [27, 290] width 10 height 10
checkbox Ureia "true"
type input "ure"
checkbox Ureia "false"
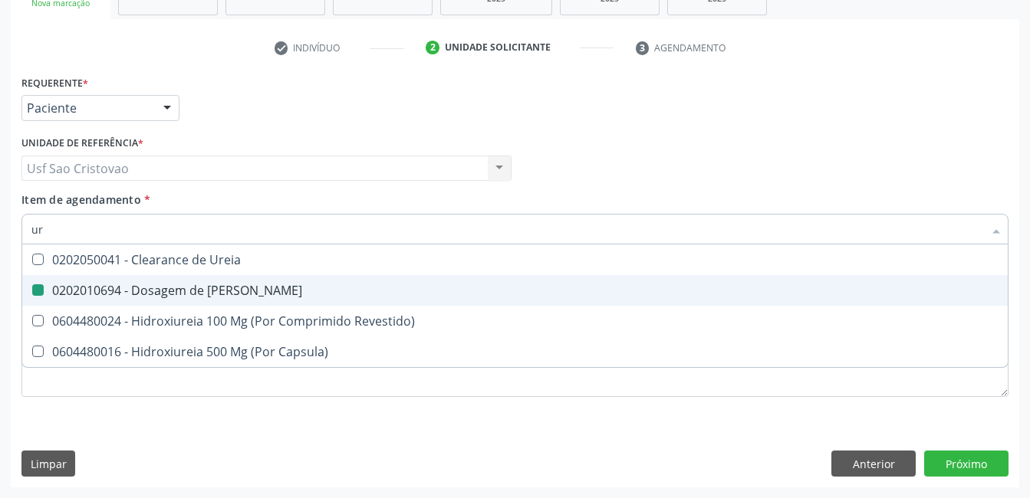
type input "u"
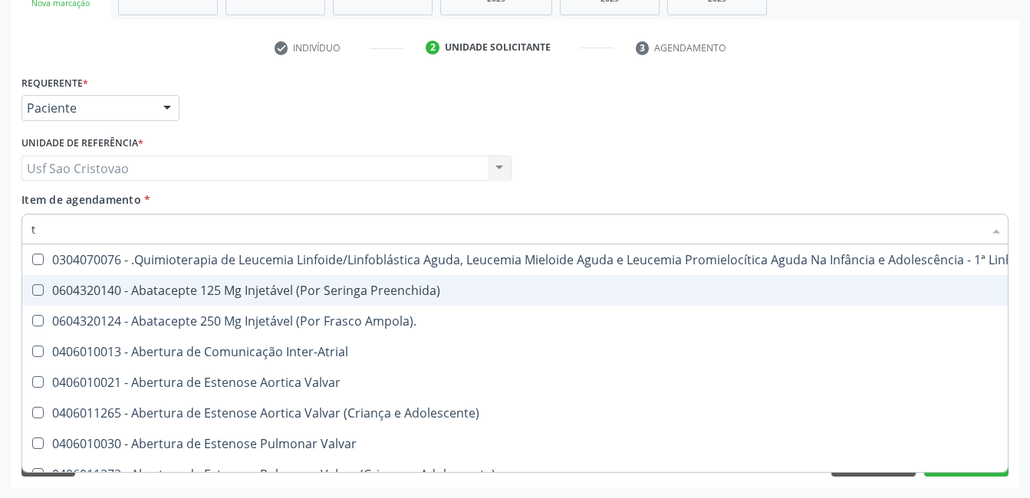
type input "tg"
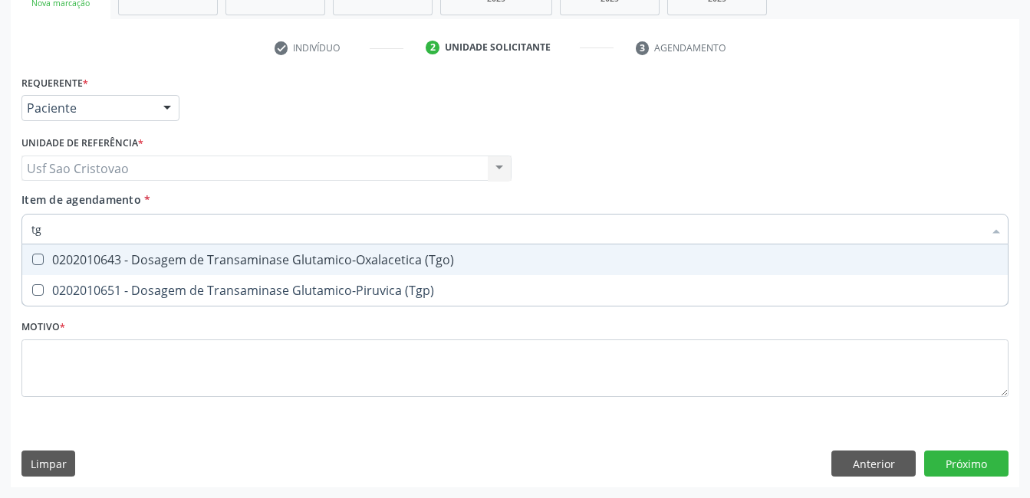
click at [37, 260] on \(Tgo\) at bounding box center [38, 260] width 12 height 12
click at [32, 260] on \(Tgo\) "checkbox" at bounding box center [27, 260] width 10 height 10
checkbox \(Tgo\) "true"
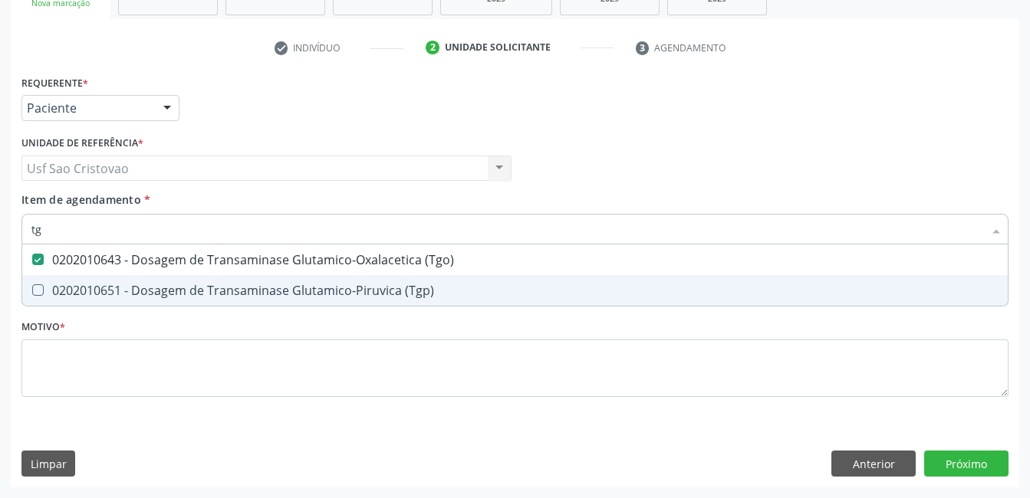
click at [41, 291] on \(Tgp\) at bounding box center [38, 291] width 12 height 12
click at [32, 291] on \(Tgp\) "checkbox" at bounding box center [27, 290] width 10 height 10
checkbox \(Tgp\) "true"
type input "t"
checkbox \(Tgo\) "false"
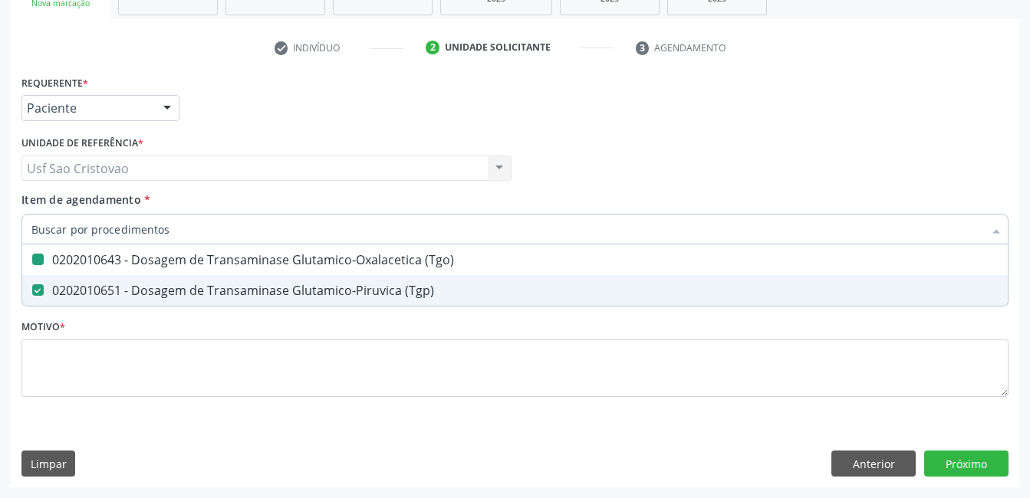
checkbox \(Tgp\) "false"
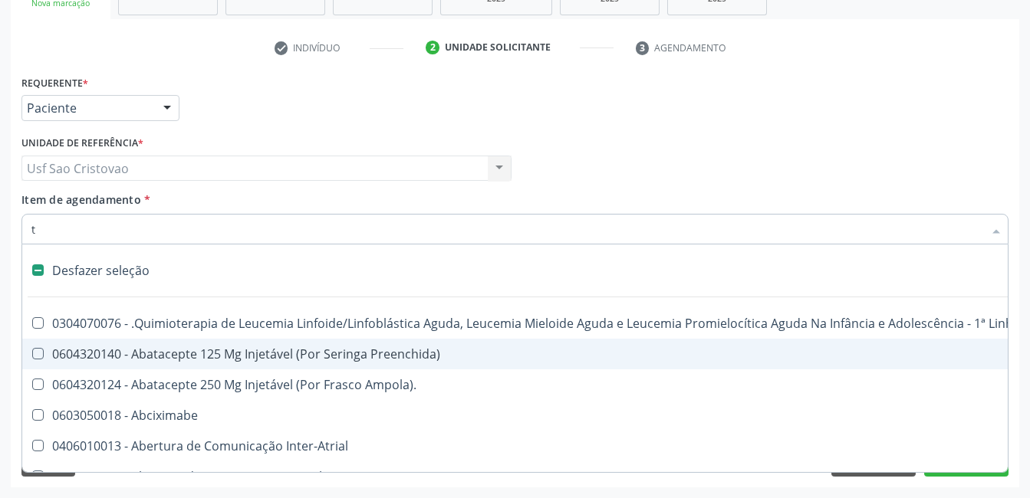
type input "tr"
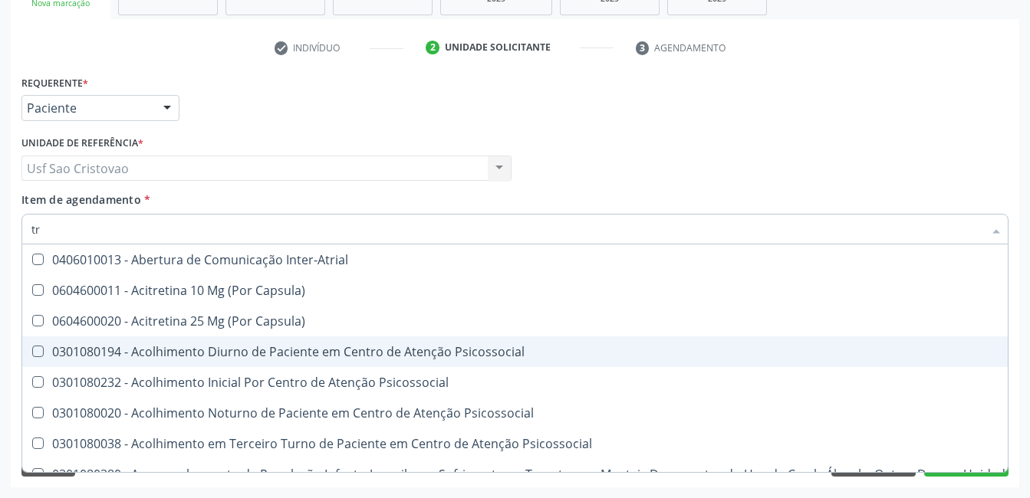
checkbox \(Tgo\) "true"
checkbox \(Tgp\) "true"
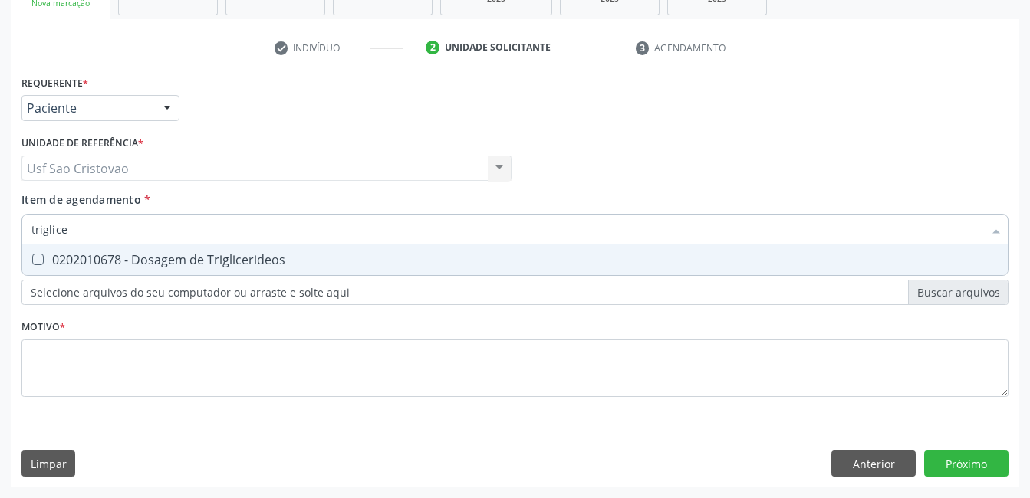
type input "triglicer"
click at [35, 262] on Triglicerideos at bounding box center [38, 260] width 12 height 12
click at [32, 262] on Triglicerideos "checkbox" at bounding box center [27, 260] width 10 height 10
checkbox Triglicerideos "true"
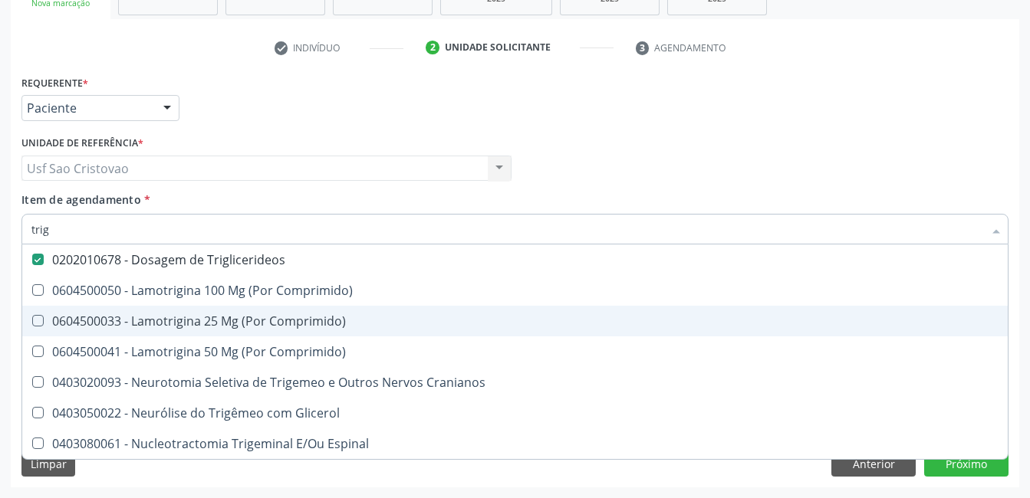
type input "tri"
checkbox Triglicerideos "false"
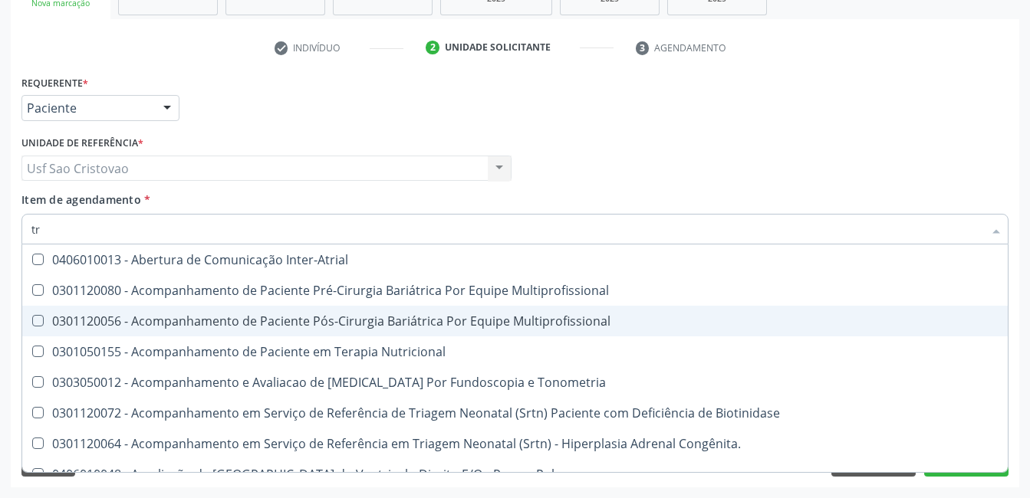
type input "t"
checkbox Triglicerideos "false"
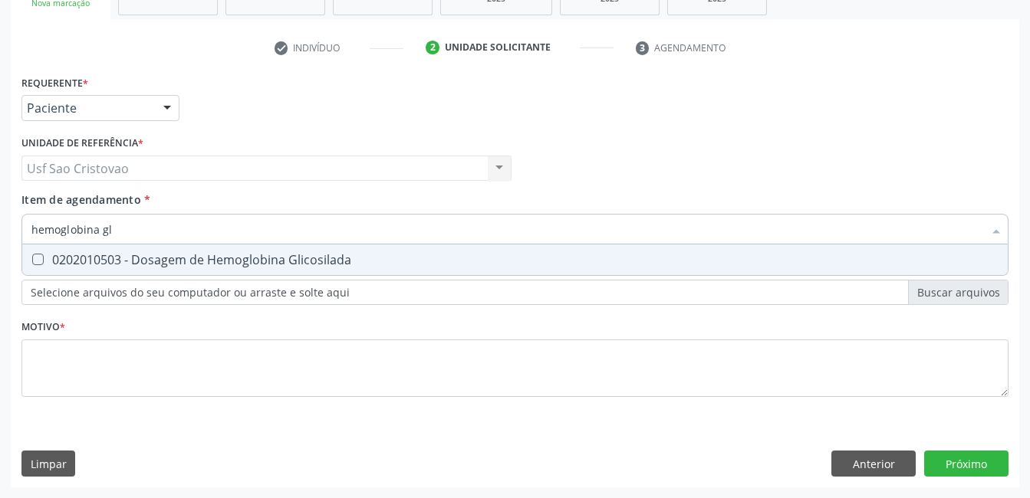
type input "hemoglobina gli"
click at [40, 258] on Glicosilada at bounding box center [38, 260] width 12 height 12
click at [32, 258] on Glicosilada "checkbox" at bounding box center [27, 260] width 10 height 10
checkbox Glicosilada "true"
type input "hemoglobina"
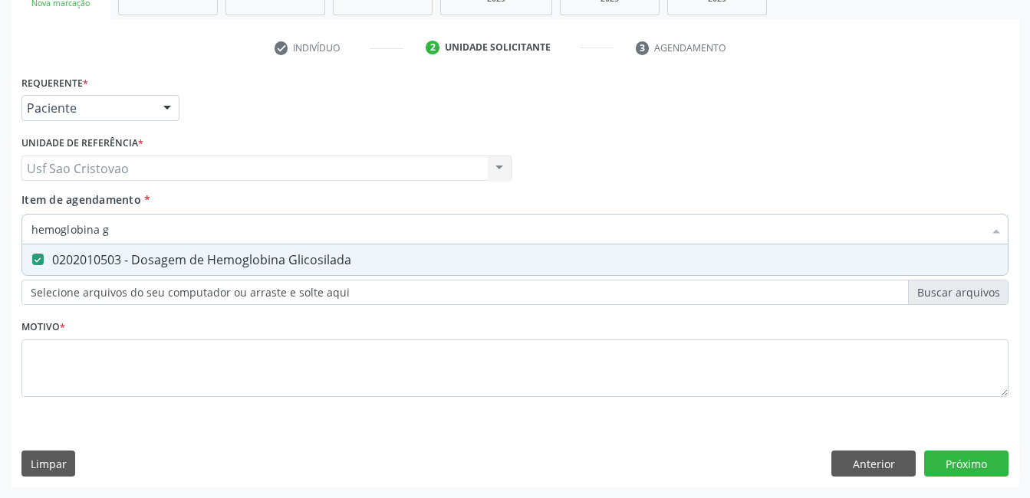
checkbox Glicosilada "false"
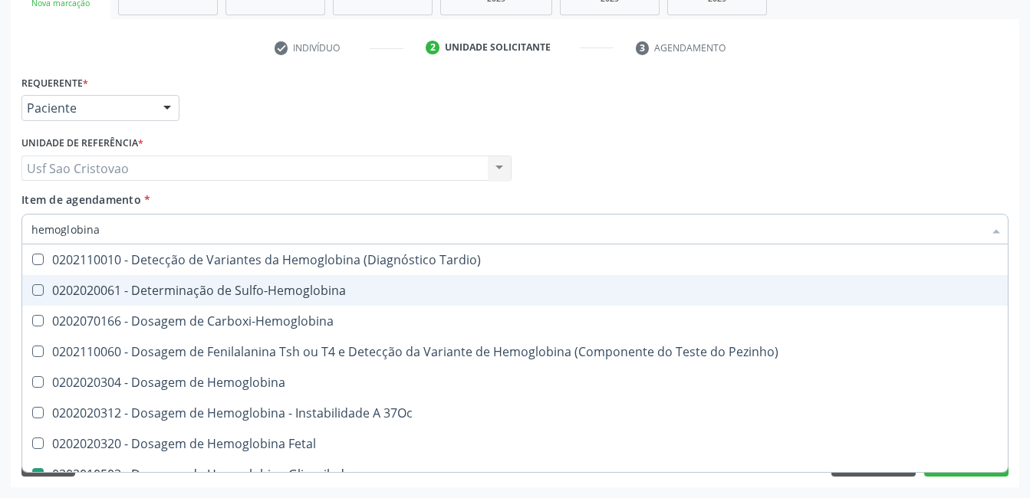
type input "hemoglobin"
checkbox Glicosilada "false"
checkbox Hematocrito\) "true"
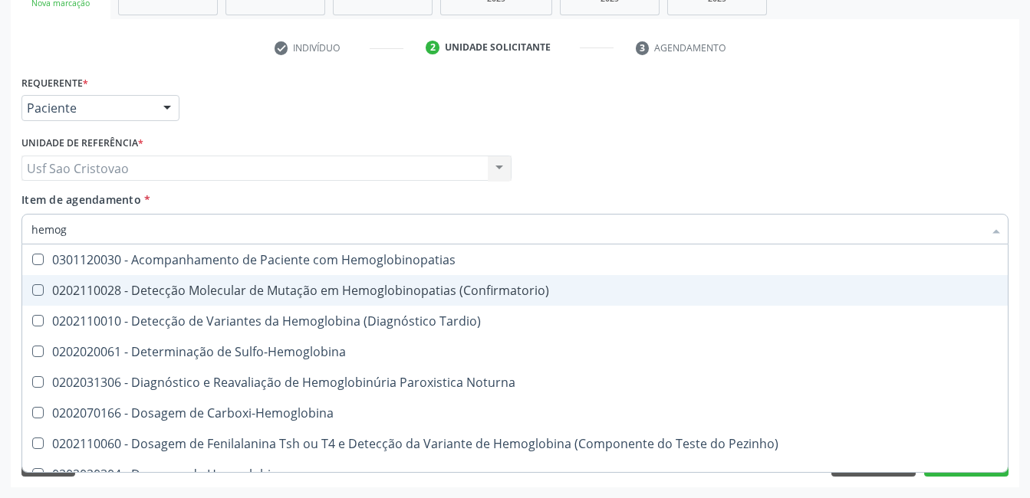
type input "hemo"
checkbox Glicosilada "false"
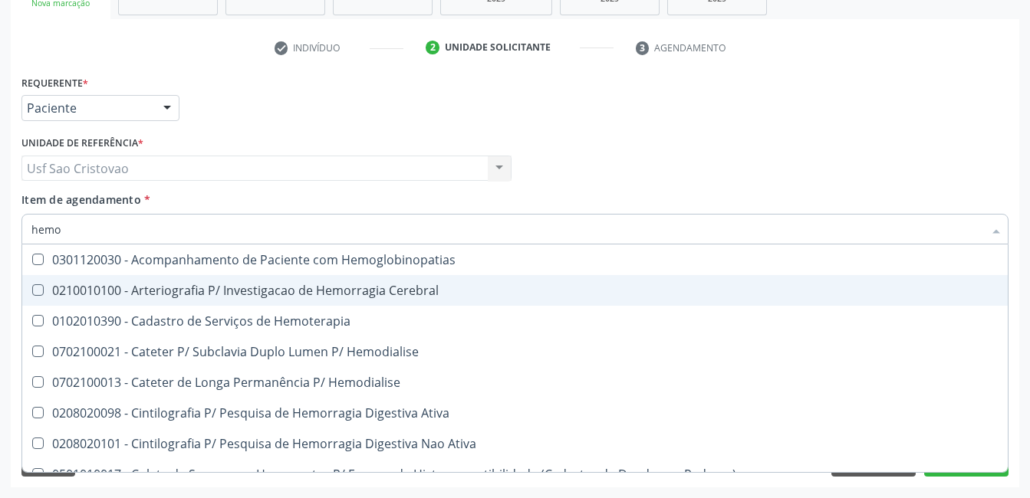
type input "hem"
checkbox Glicosilada "false"
checkbox Semana\) "true"
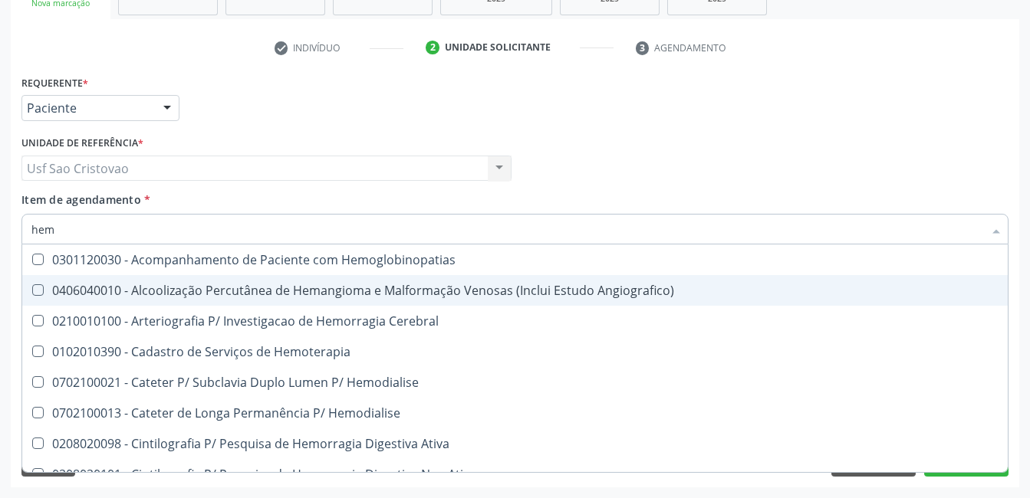
type input "he"
checkbox Glicosilada "false"
checkbox Hematocrito "true"
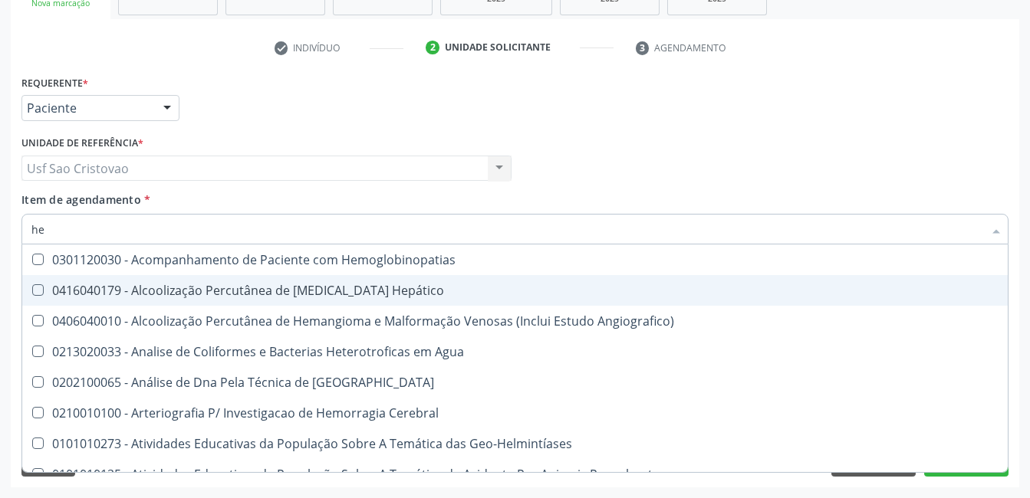
type input "h"
checkbox Glicosilada "false"
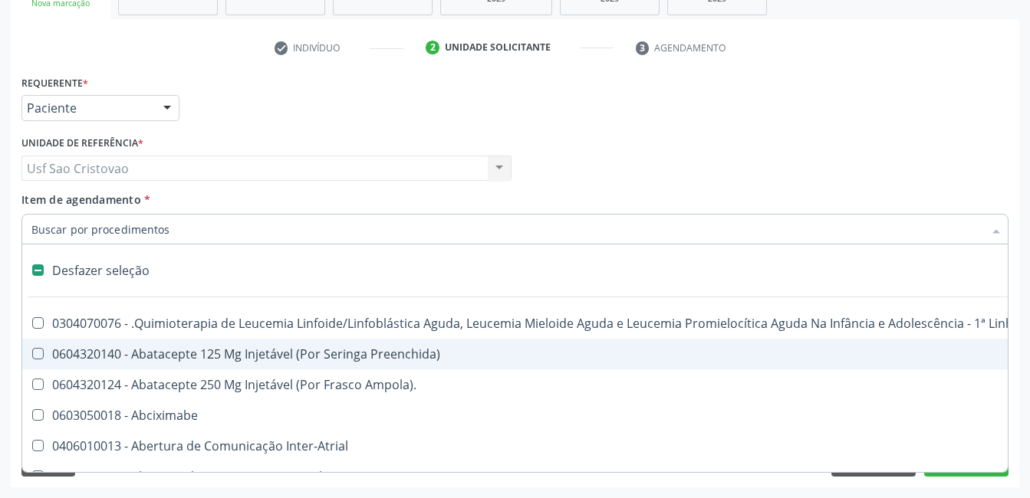
type input "h"
checkbox Fibrinogênio "true"
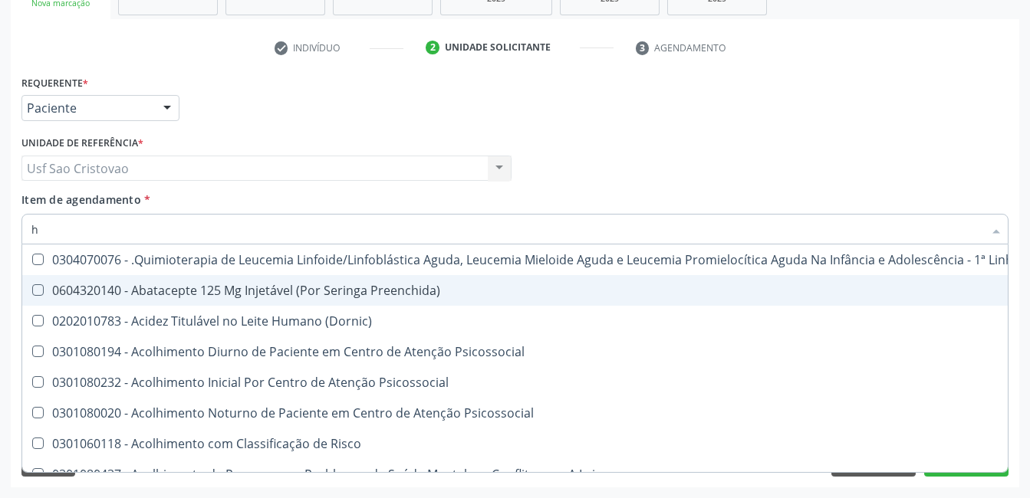
type input "he"
checkbox Pulmão "true"
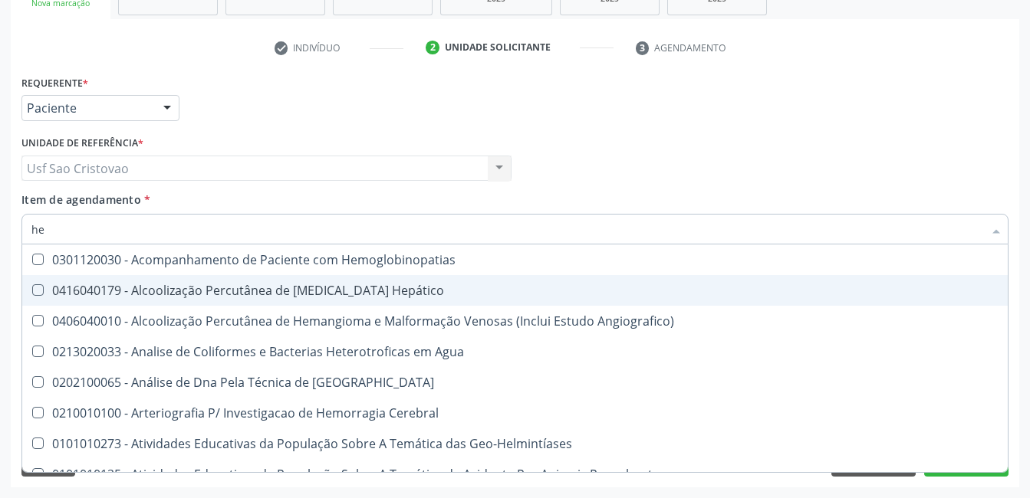
type input "hem"
checkbox \(Qualitativo\) "true"
checkbox Glicosilada "false"
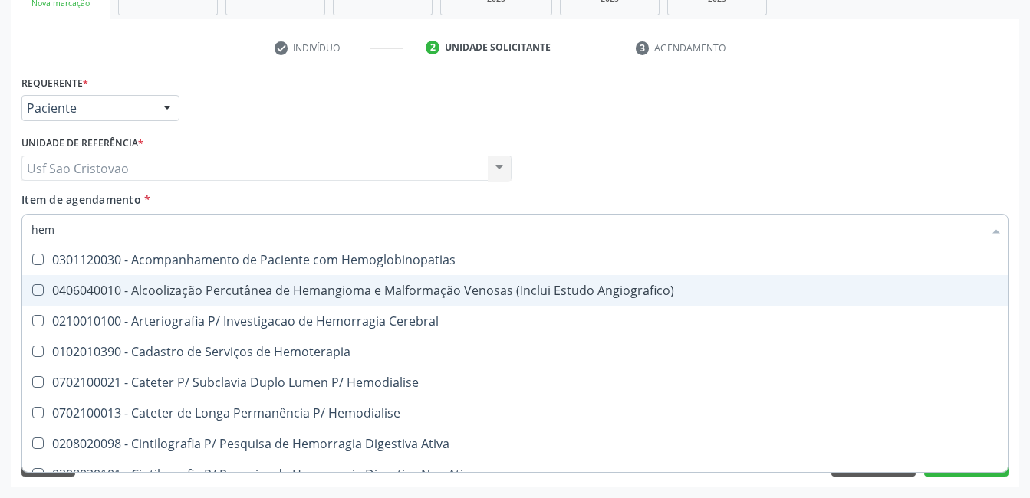
type input "hemo"
checkbox Hemacias "true"
checkbox Glicosilada "false"
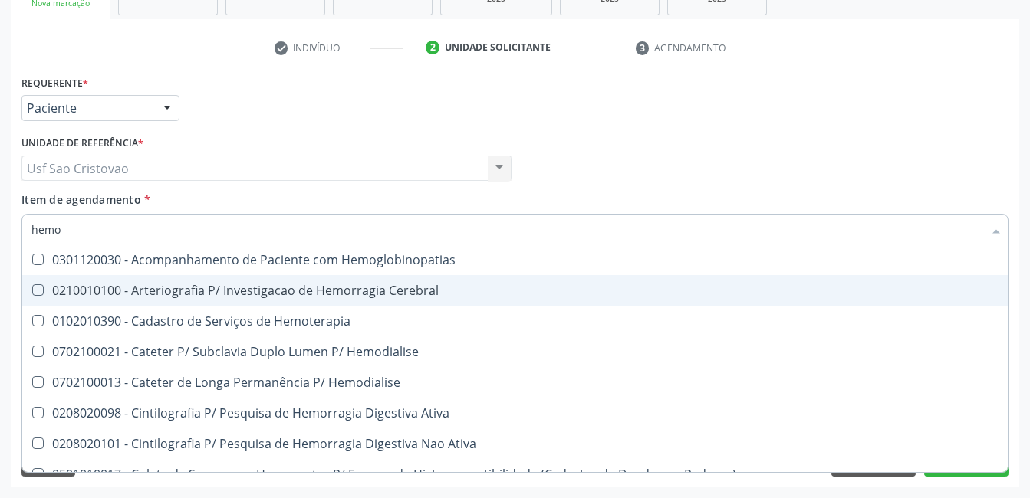
type input "hemog"
checkbox Tardio\) "true"
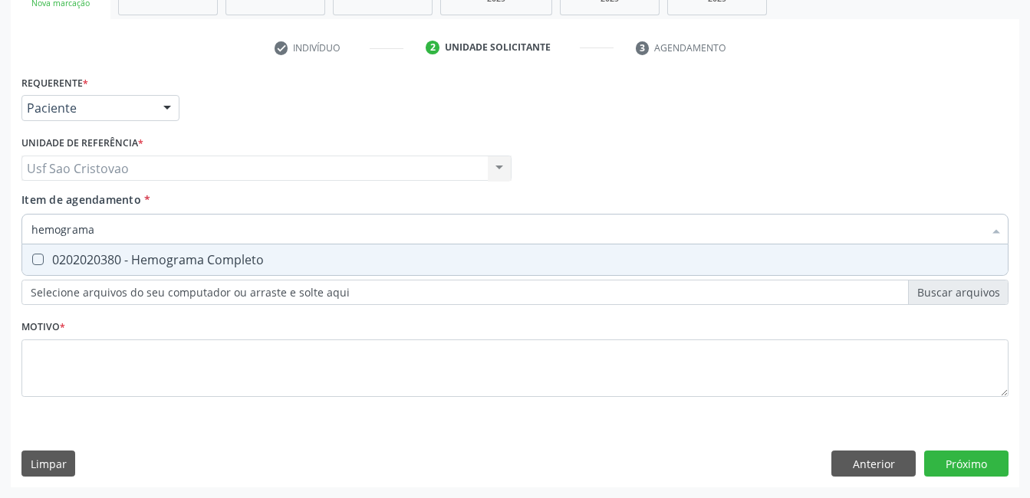
type input "hemograma"
drag, startPoint x: 35, startPoint y: 261, endPoint x: 42, endPoint y: 259, distance: 7.8
click at [38, 261] on Completo at bounding box center [38, 260] width 12 height 12
click at [32, 261] on Completo "checkbox" at bounding box center [27, 260] width 10 height 10
checkbox Completo "true"
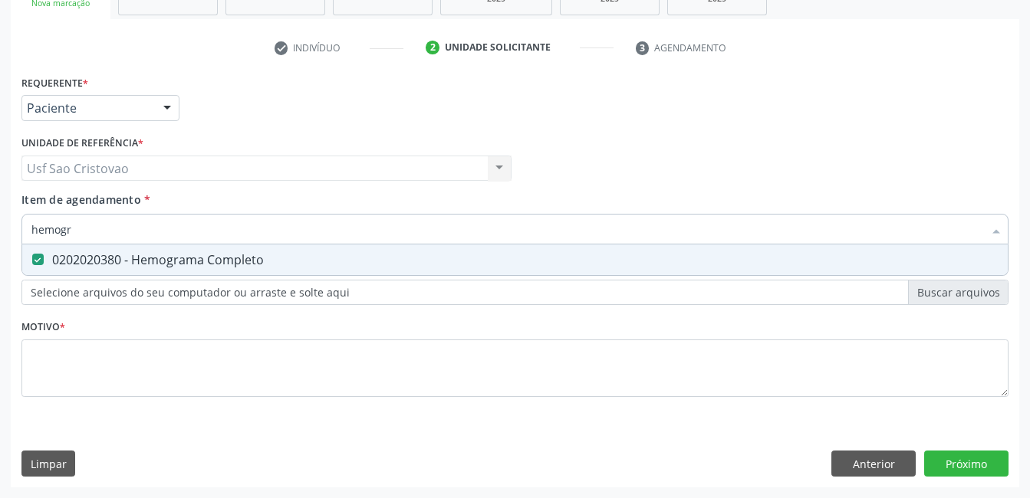
type input "hemog"
checkbox Completo "false"
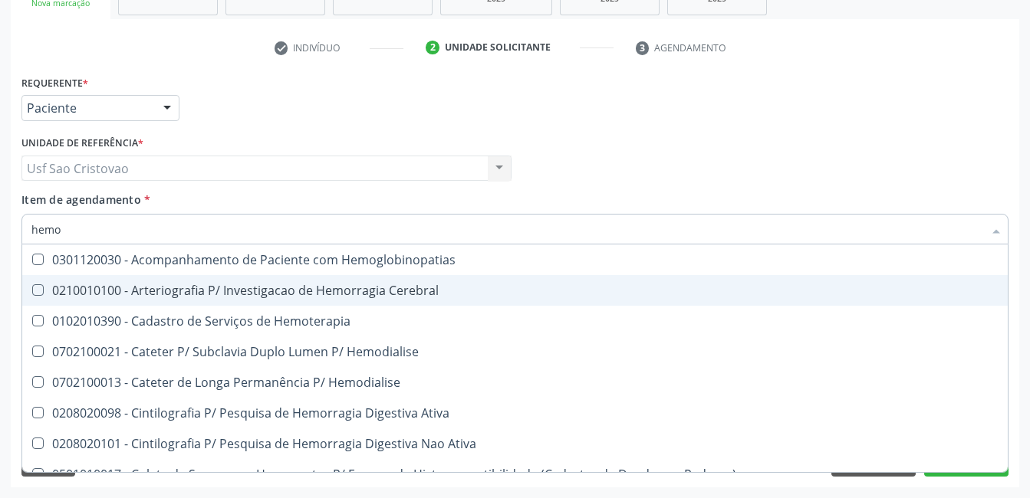
type input "hem"
checkbox Glicosilada "false"
checkbox Semana\) "true"
checkbox Completo "false"
checkbox Elástica "true"
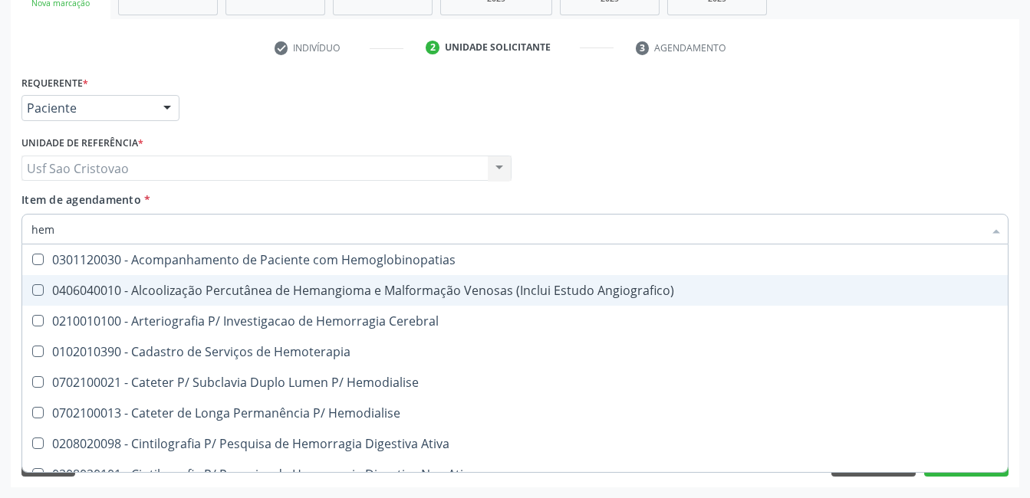
type input "he"
checkbox Glicosilada "false"
checkbox Hematocrito "true"
checkbox Completo "false"
checkbox Orgaos "true"
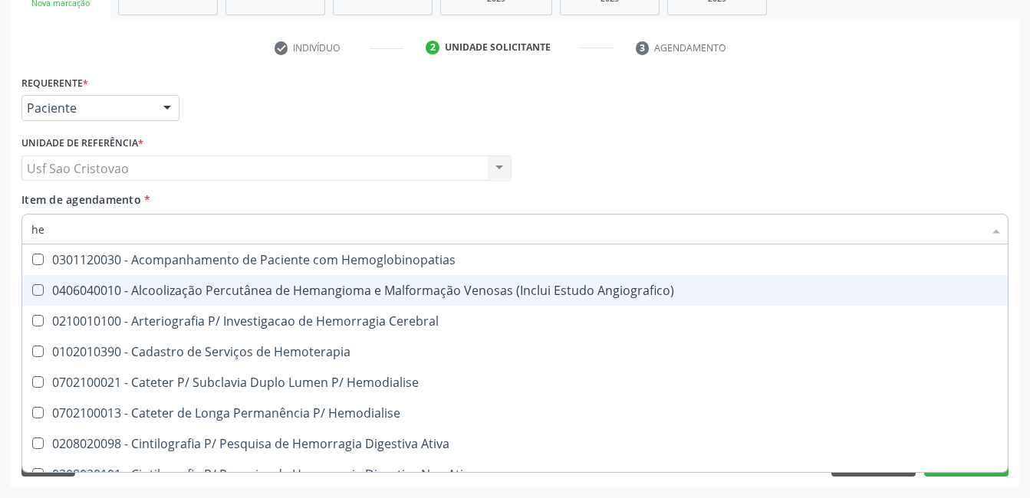
type input "h"
checkbox Hematocrito "false"
checkbox Orgaos "false"
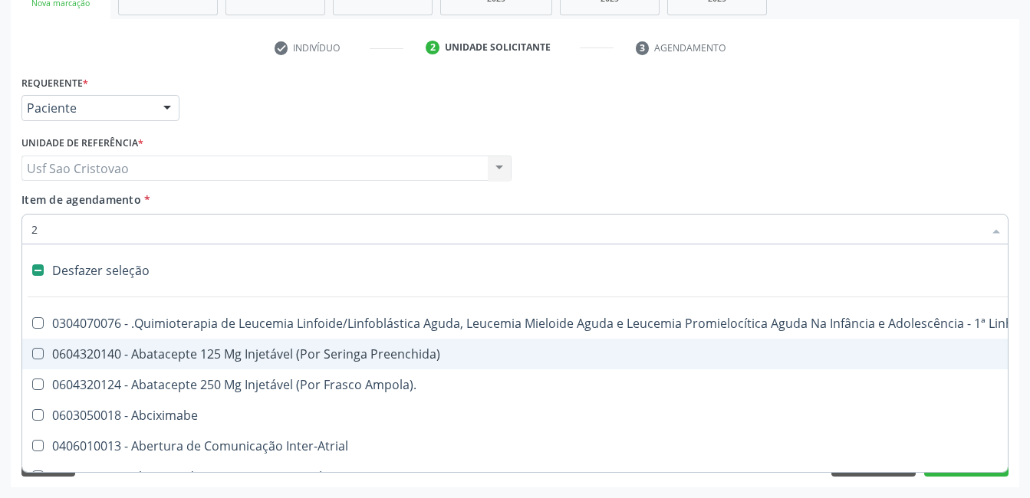
type input "20"
checkbox Vagina "true"
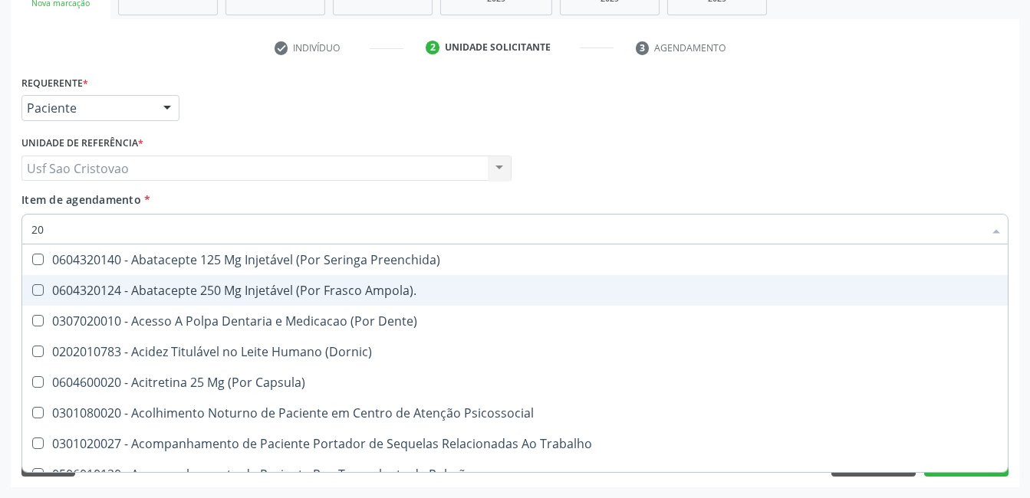
type input "202"
checkbox Bexiga "true"
checkbox Bilateral "true"
checkbox Transferências "true"
checkbox Extremidades "true"
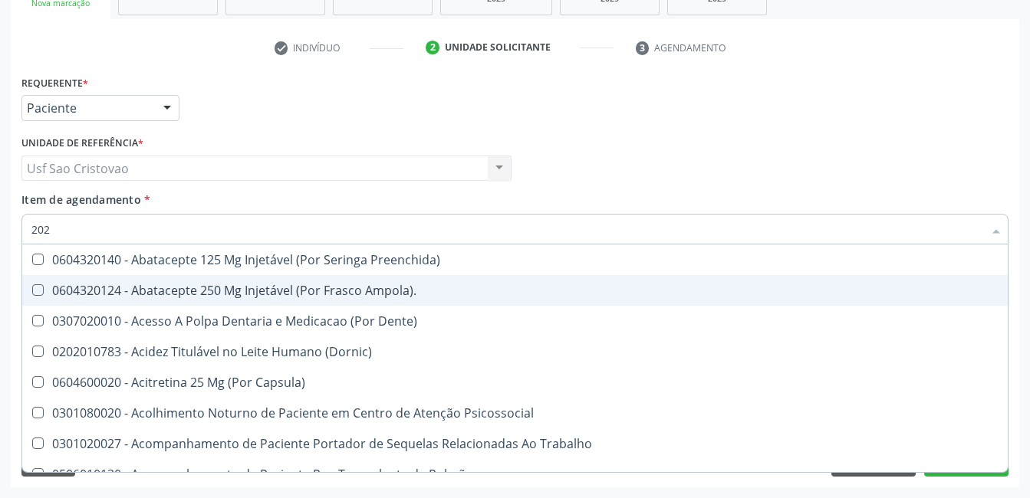
checkbox \(Semi-Solido\) "true"
checkbox Inteiro "true"
checkbox Creatinina "true"
checkbox Creatinina "false"
type input "2020"
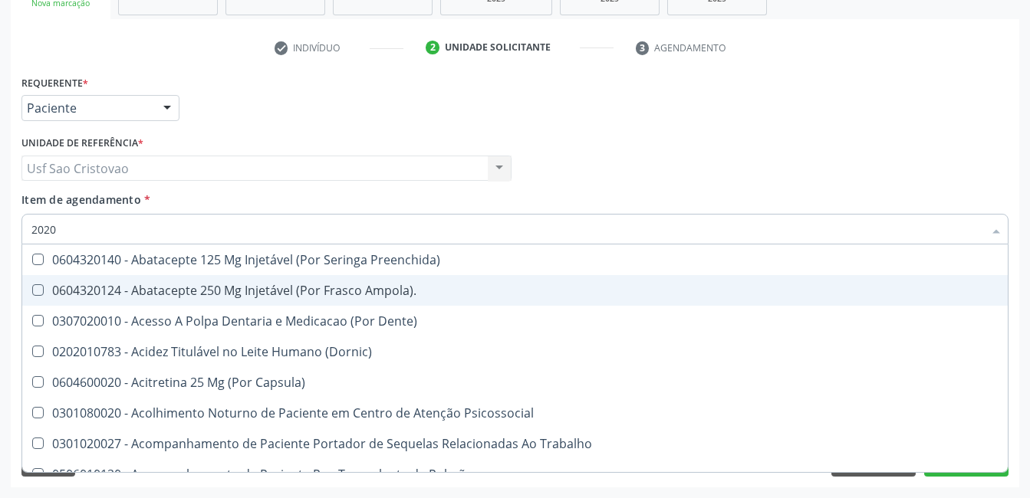
checkbox \(Hanseníase\) "true"
checkbox Bexiga "false"
checkbox Puncao "true"
checkbox Bilateral "false"
checkbox Percutanea "true"
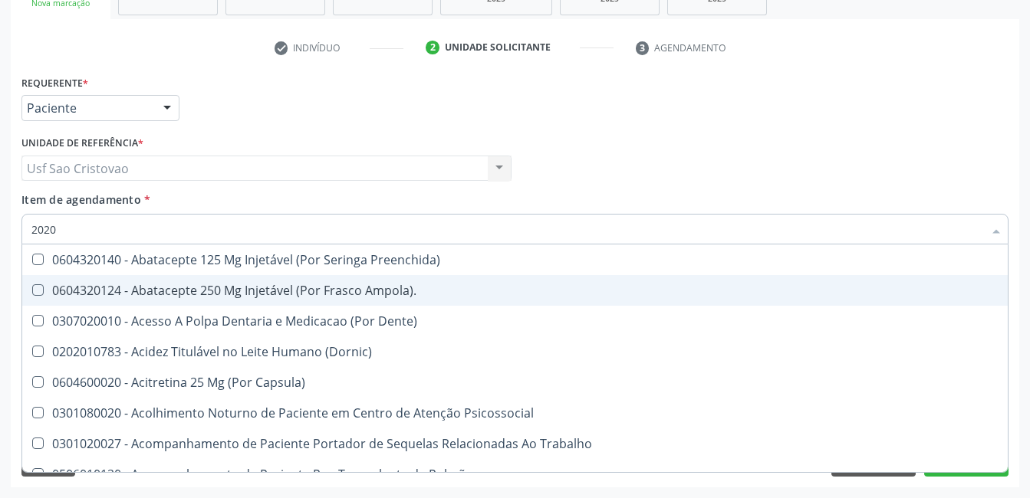
checkbox Drogas "true"
checkbox Permanência "true"
checkbox Isolado "true"
checkbox Transferências "false"
checkbox Extremidades "false"
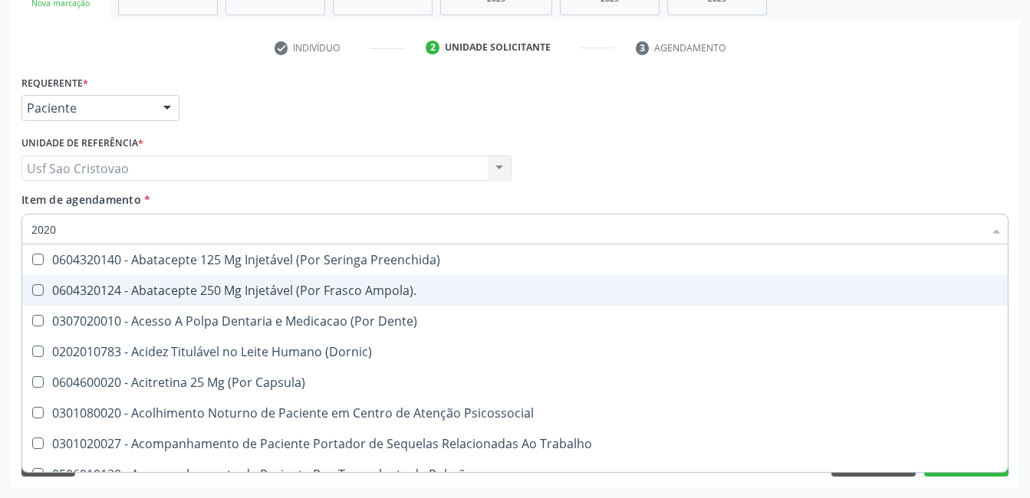
checkbox \(Semi-Solido\) "false"
checkbox Inteiro "false"
checkbox Vesico-Ureteral "true"
checkbox Creatinina "false"
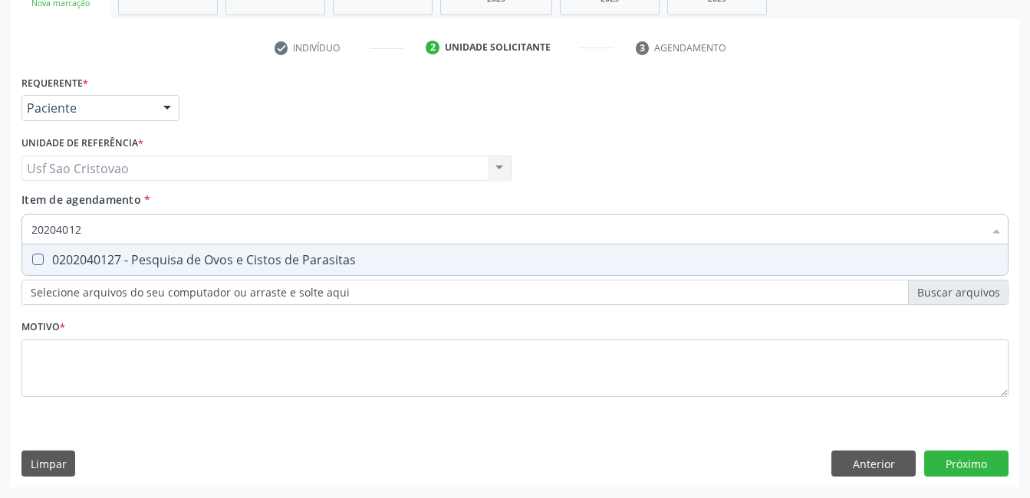
type input "202040127"
click at [43, 258] on Parasitas at bounding box center [38, 260] width 12 height 12
click at [32, 258] on Parasitas "checkbox" at bounding box center [27, 260] width 10 height 10
checkbox Parasitas "true"
type input "2020401"
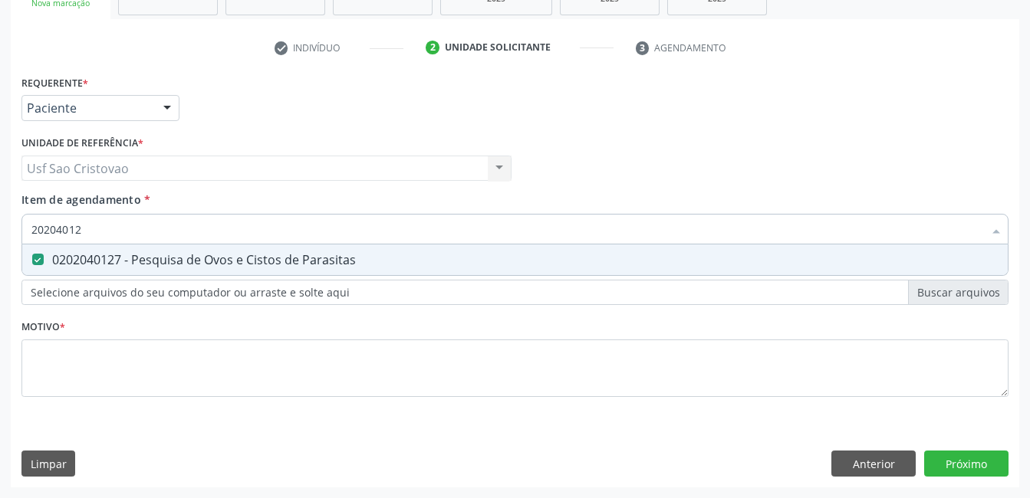
checkbox Parasitas "false"
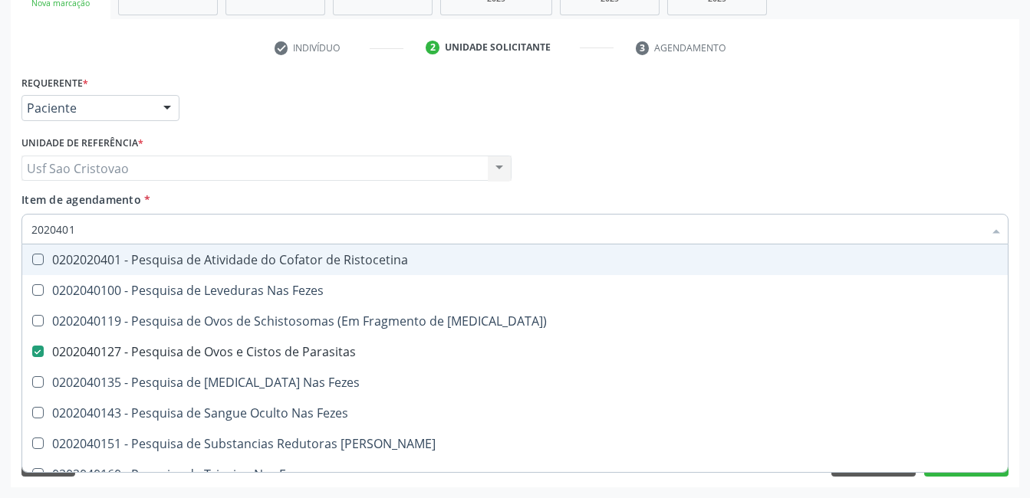
type input "202040"
checkbox Parasitas "false"
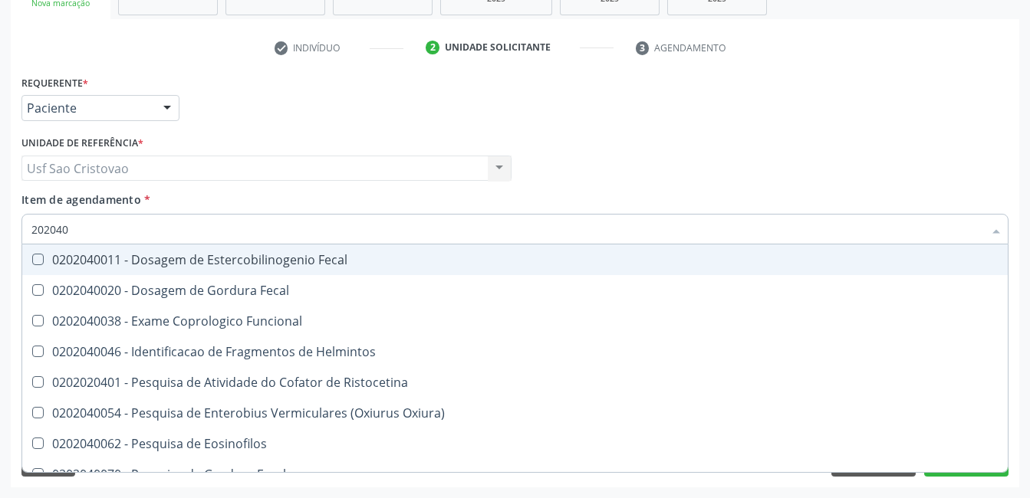
type input "20204"
checkbox Parasitas "false"
checkbox Fezes "true"
type input "2020"
checkbox Fezes "false"
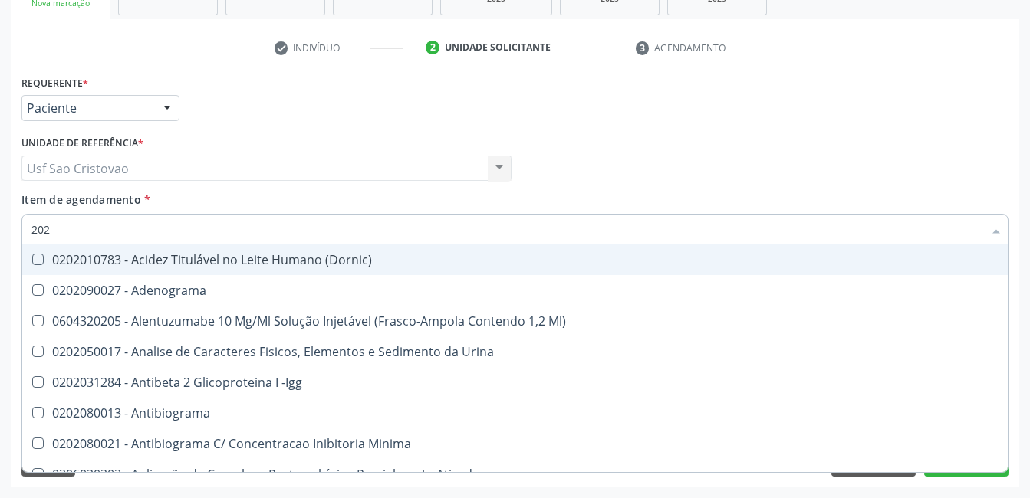
type input "20"
checkbox Creatinina "false"
checkbox \(Inibidor\) "false"
checkbox Glicosilada "false"
checkbox Oxalato "false"
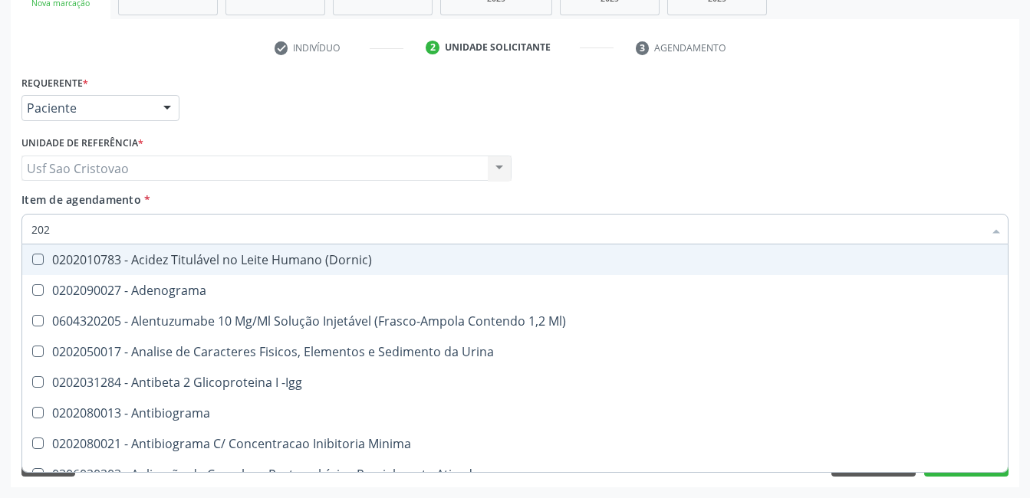
checkbox \(Tgo\) "false"
checkbox \(Tgp\) "false"
checkbox Triglicerideos "false"
checkbox Ureia "false"
checkbox Urinarios "false"
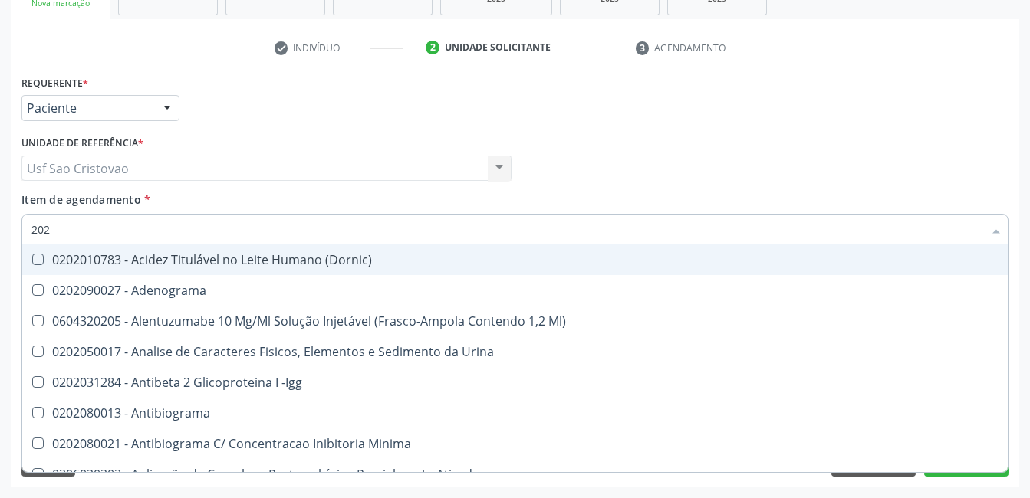
checkbox Células "false"
checkbox Mandíbula "false"
checkbox Hemocultura "false"
checkbox Completo "false"
checkbox Anticardiolipina "false"
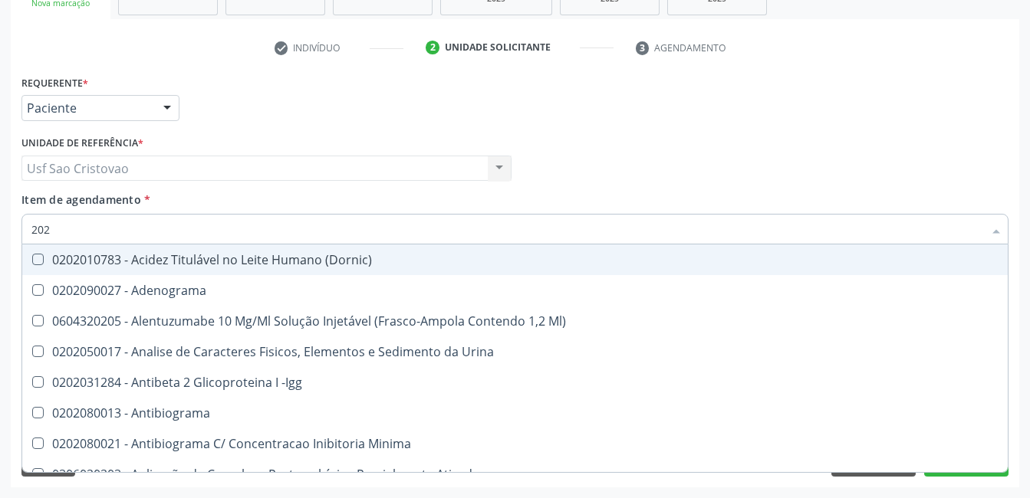
checkbox Parasitas "false"
checkbox Mediastinal "false"
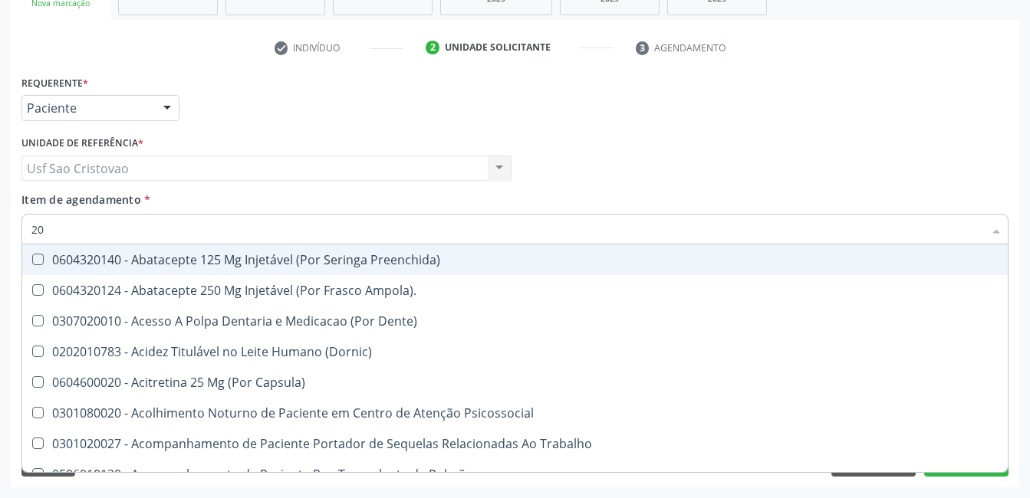
type input "2"
checkbox Creatinina "false"
checkbox Glicosilada "false"
checkbox \(Tgo\) "false"
checkbox \(Tgp\) "false"
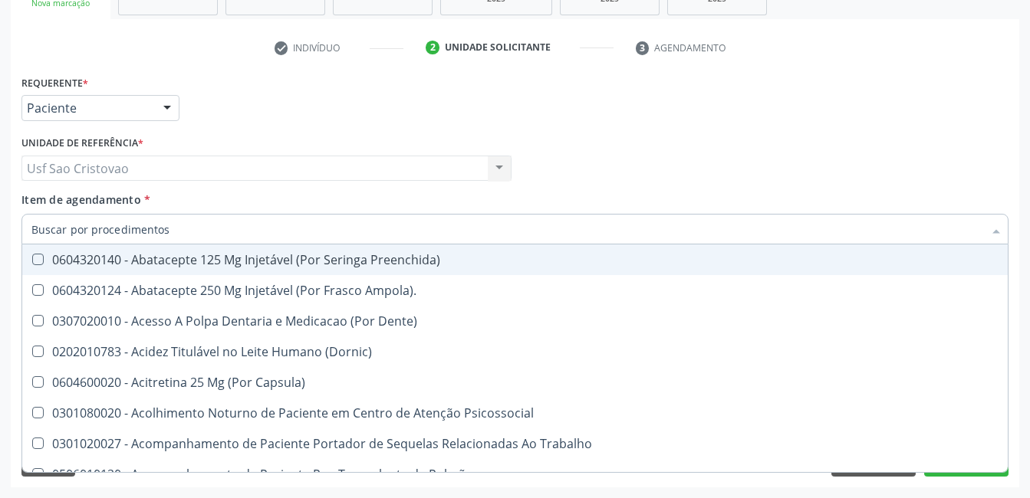
checkbox Triglicerideos "false"
checkbox Ureia "false"
checkbox Osseo "false"
checkbox Completo "false"
checkbox Completo\) "false"
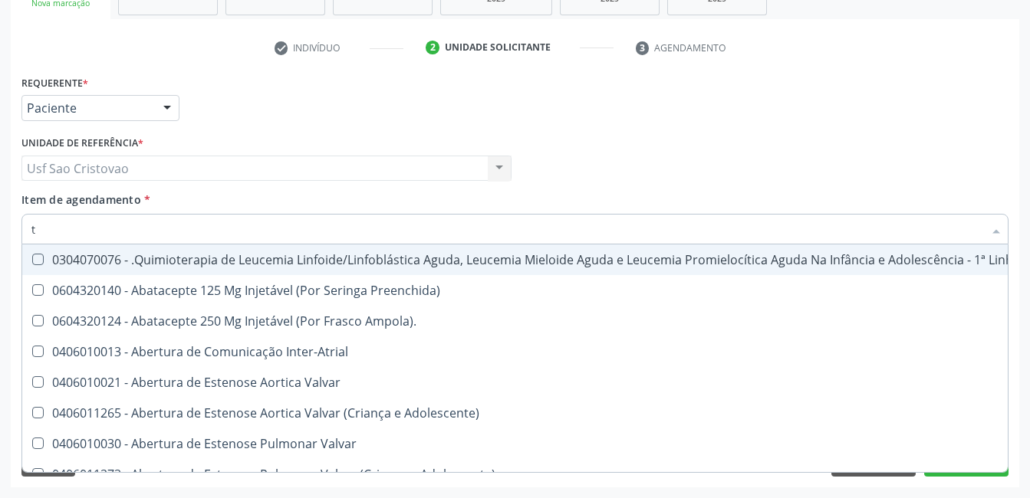
type input "t4"
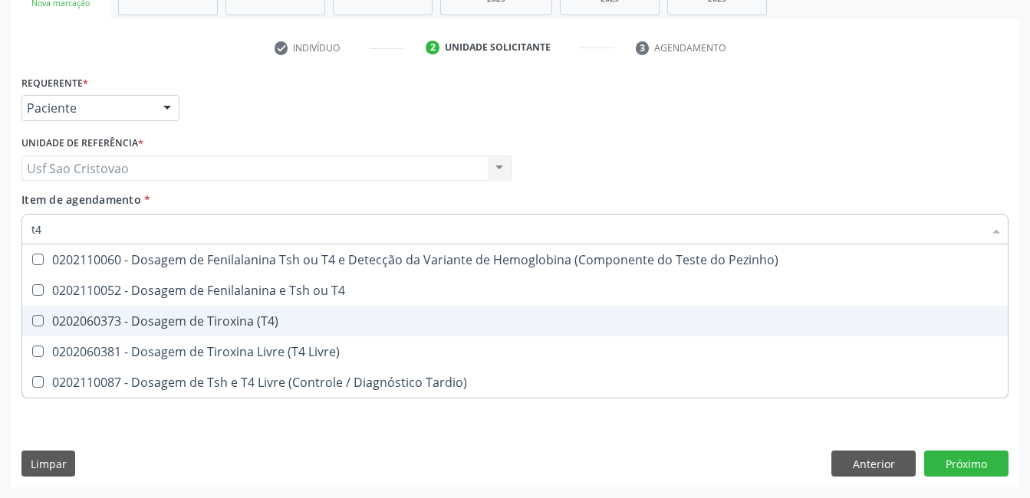
click at [41, 320] on \(T4\) at bounding box center [38, 321] width 12 height 12
click at [32, 320] on \(T4\) "checkbox" at bounding box center [27, 321] width 10 height 10
checkbox \(T4\) "true"
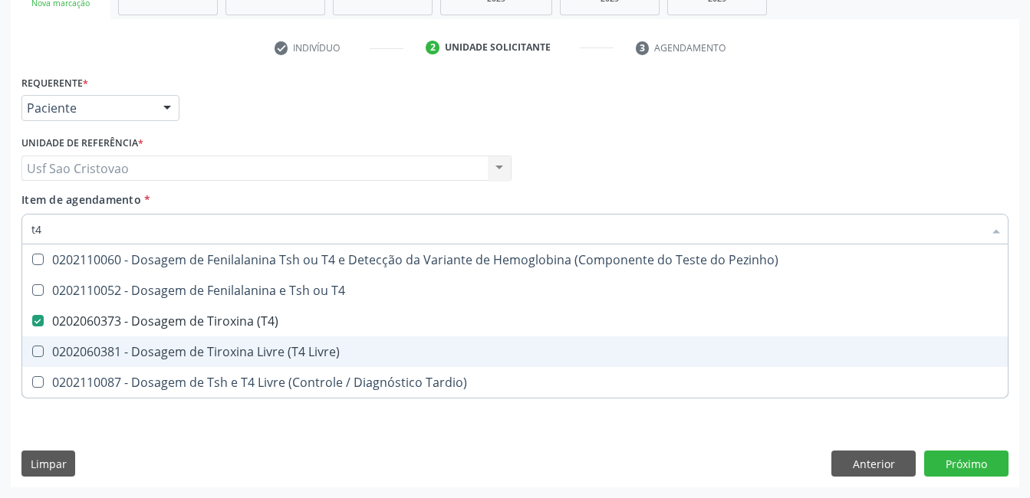
click at [38, 350] on Livre\) at bounding box center [38, 352] width 12 height 12
click at [32, 350] on Livre\) "checkbox" at bounding box center [27, 352] width 10 height 10
checkbox Livre\) "true"
type input "t"
checkbox \(T4\) "false"
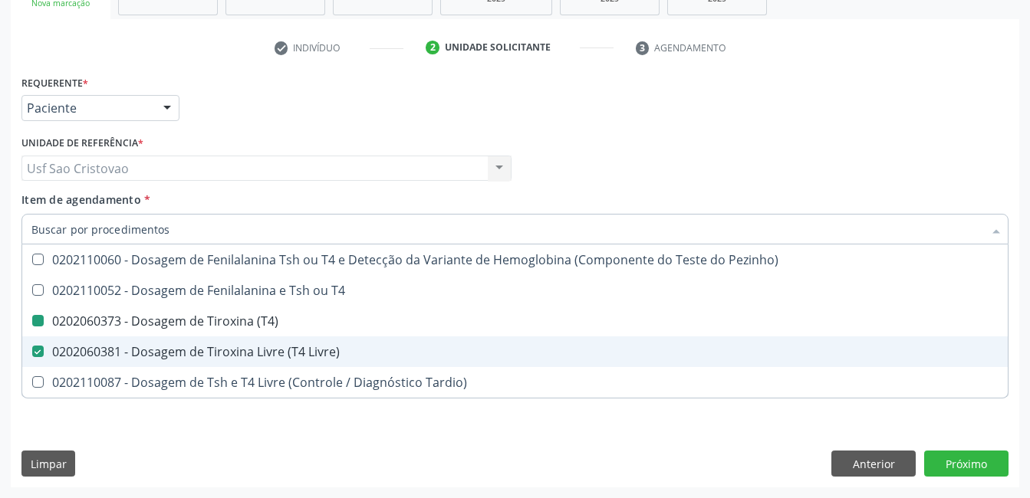
checkbox Livre\) "false"
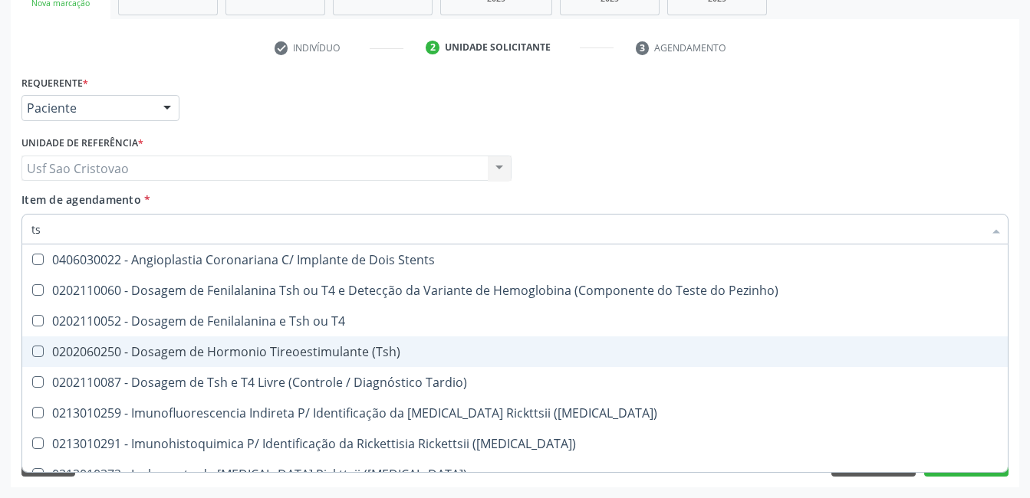
type input "tsh"
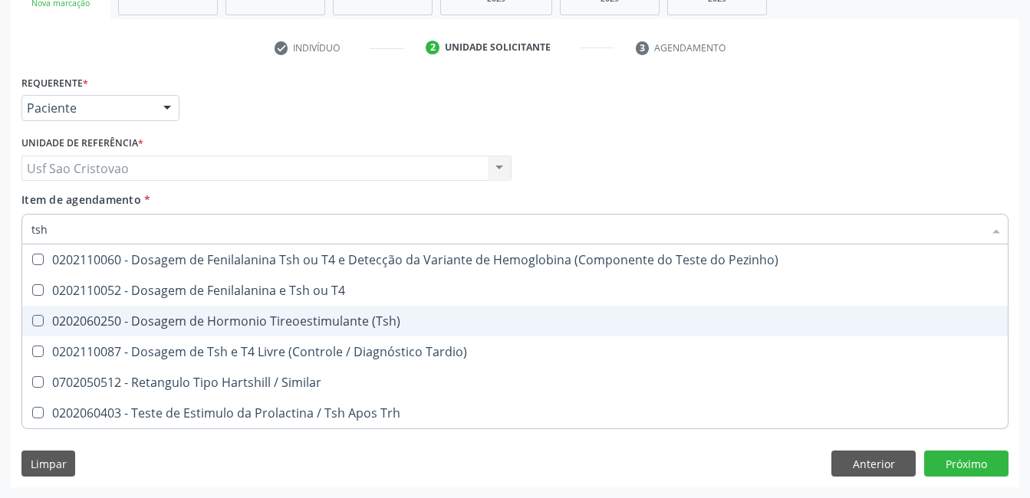
click at [34, 320] on \(Tsh\) at bounding box center [38, 321] width 12 height 12
click at [32, 320] on \(Tsh\) "checkbox" at bounding box center [27, 321] width 10 height 10
checkbox \(Tsh\) "true"
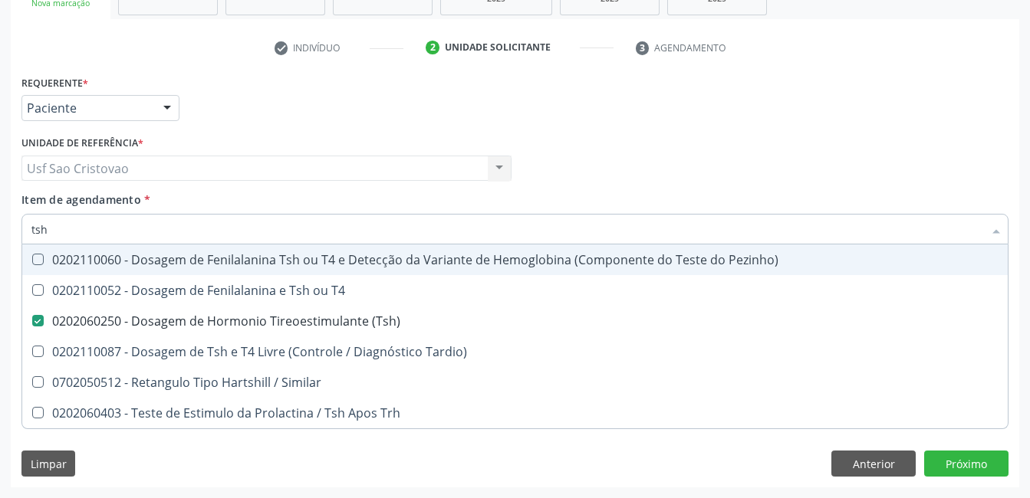
type input "ts"
checkbox \(Tsh\) "false"
checkbox Tardio\) "true"
type input "t"
checkbox Tardio\) "false"
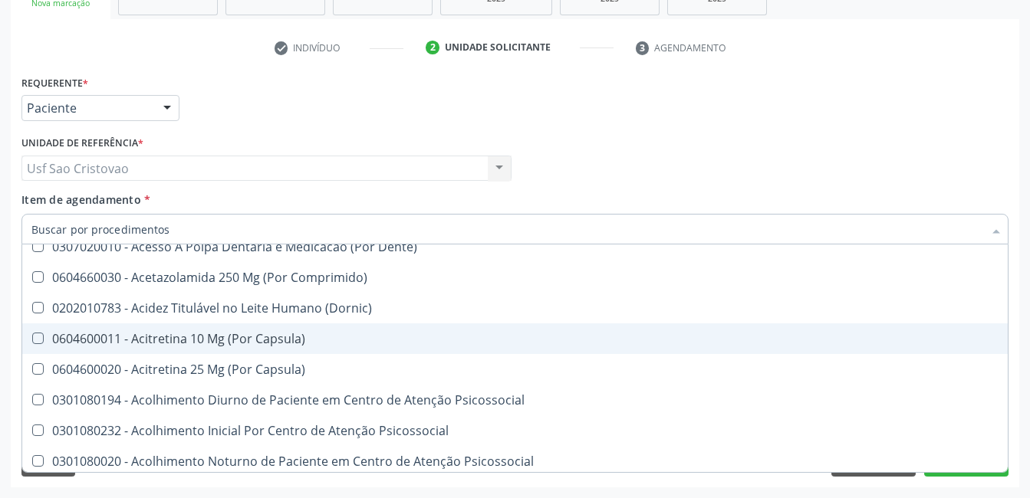
scroll to position [767, 0]
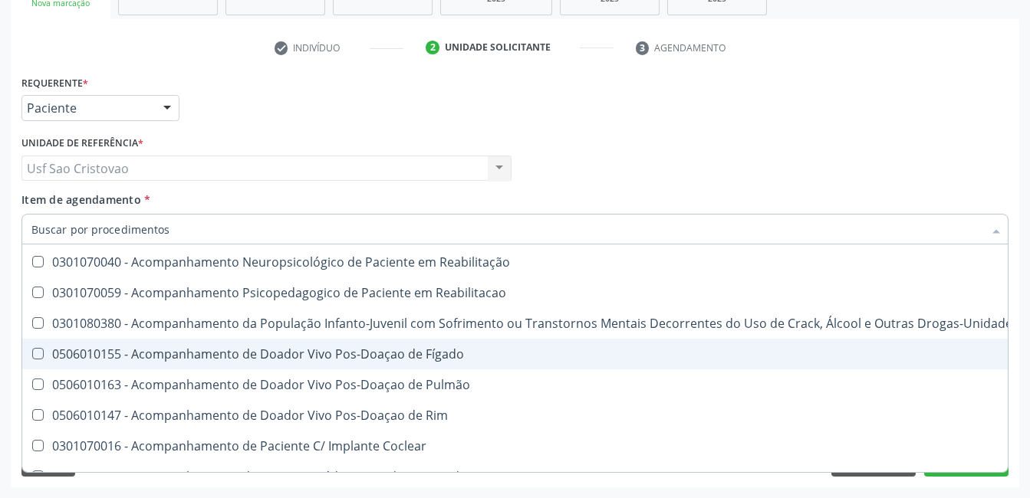
click at [992, 492] on div "Acompanhamento Acompanhe a situação das marcações correntes e finalizadas Relat…" at bounding box center [515, 161] width 1030 height 676
checkbox Preenchida\) "true"
checkbox Ampola\)\ "true"
checkbox Abciximabe "true"
checkbox Inter-Atrial "true"
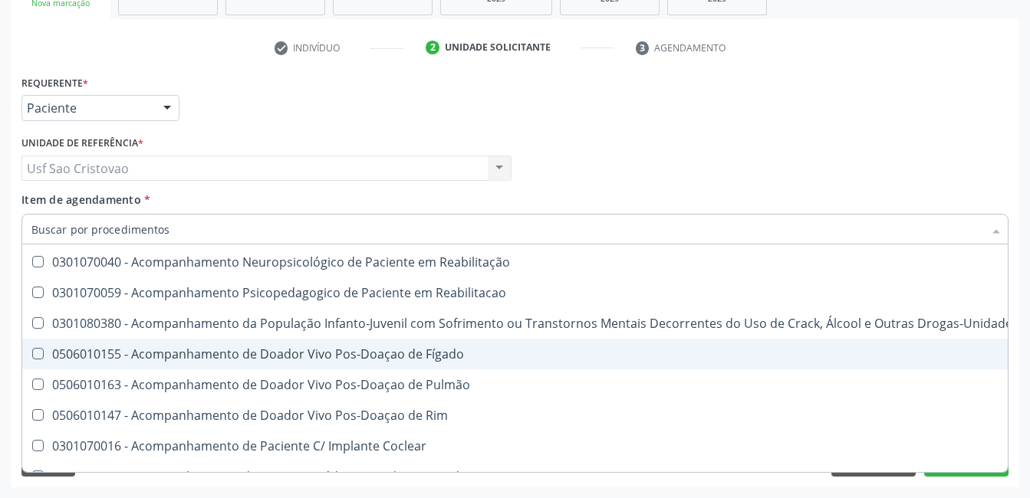
checkbox Valvar "true"
checkbox Adolescente\) "true"
checkbox Valvar "true"
checkbox Adolescente\) "true"
checkbox Paciente\) "true"
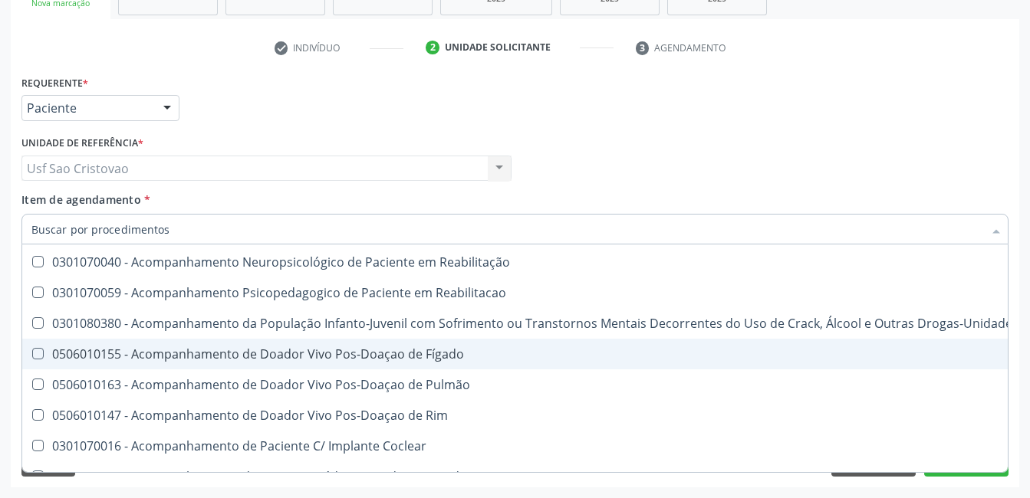
checkbox Dente\) "true"
checkbox Comprimido\) "true"
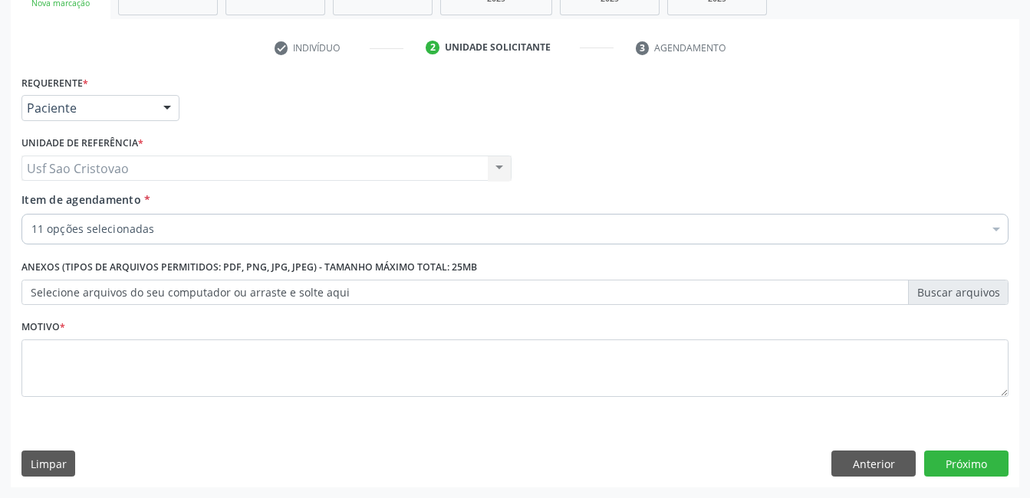
scroll to position [0, 0]
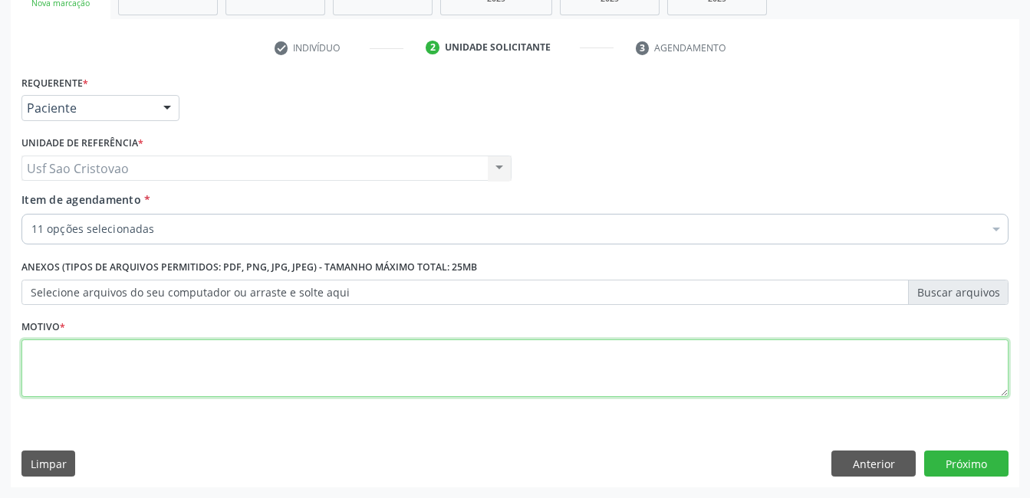
click at [277, 364] on textarea at bounding box center [514, 369] width 987 height 58
type textarea "."
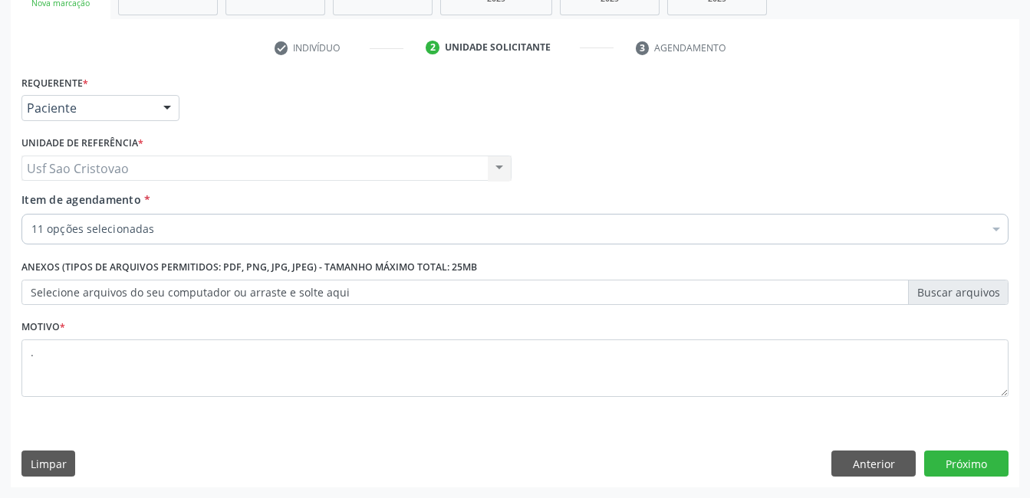
drag, startPoint x: 157, startPoint y: 445, endPoint x: 148, endPoint y: 446, distance: 9.2
click at [159, 444] on div "Requerente * Paciente Médico(a) Enfermeiro(a) Paciente Nenhum resultado encontr…" at bounding box center [515, 279] width 1008 height 416
click at [982, 464] on button "Próximo" at bounding box center [966, 464] width 84 height 26
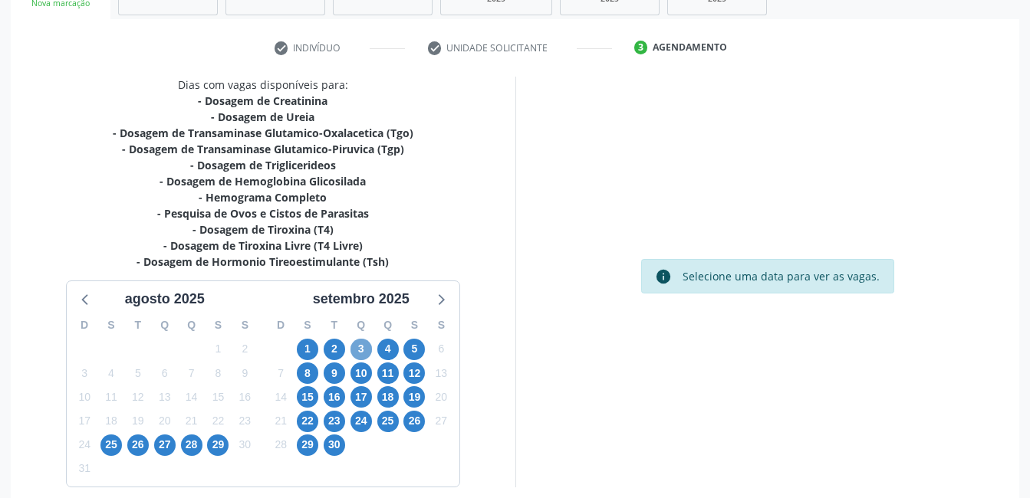
click at [365, 352] on span "3" at bounding box center [360, 349] width 21 height 21
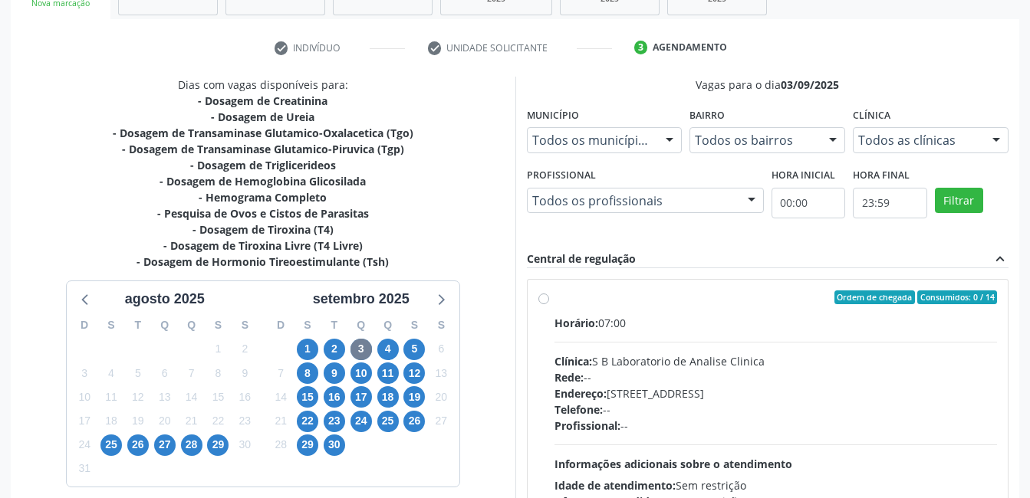
click at [554, 300] on label "Ordem de chegada Consumidos: 0 / 14 Horário: 07:00 Clínica: S B Laboratorio de …" at bounding box center [775, 408] width 443 height 235
click at [543, 300] on input "Ordem de chegada Consumidos: 0 / 14 Horário: 07:00 Clínica: S B Laboratorio de …" at bounding box center [543, 298] width 11 height 14
radio input "true"
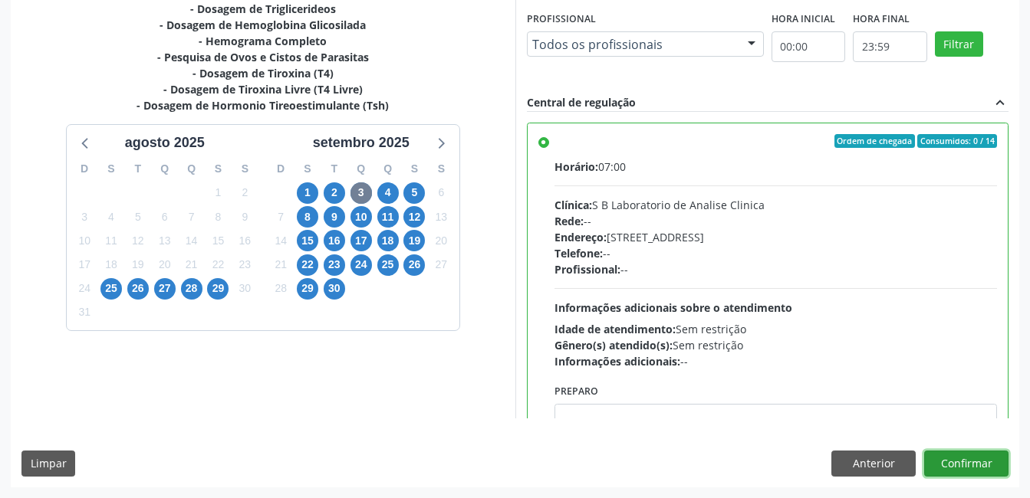
click at [966, 467] on button "Confirmar" at bounding box center [966, 464] width 84 height 26
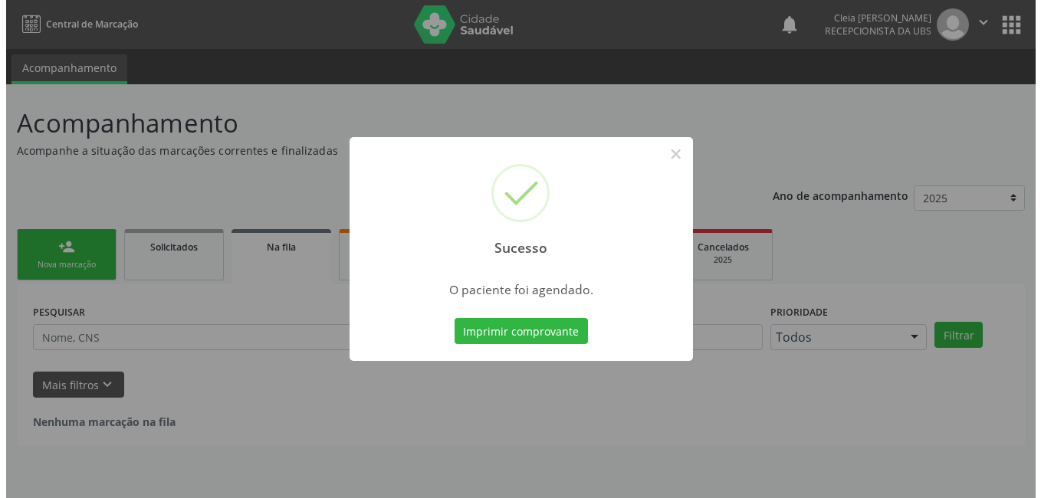
scroll to position [0, 0]
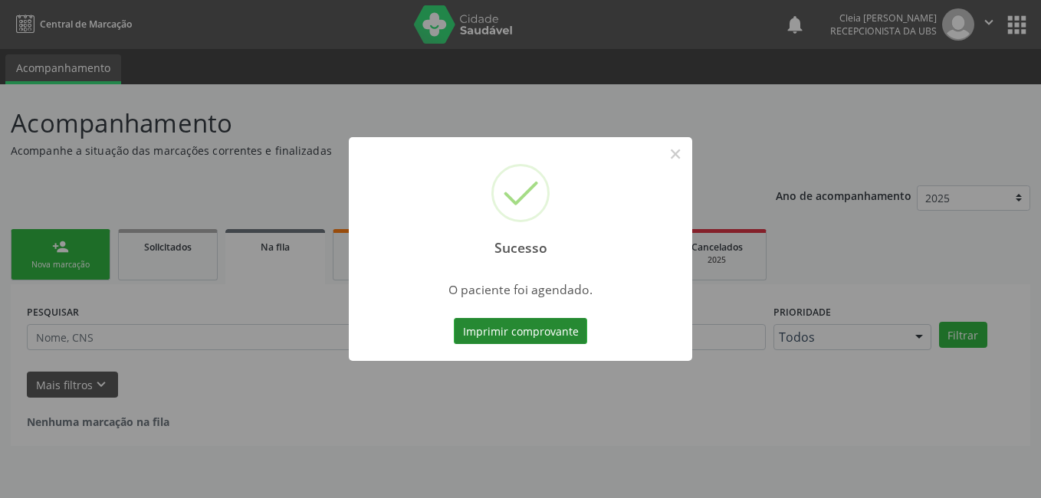
click at [540, 335] on button "Imprimir comprovante" at bounding box center [520, 331] width 133 height 26
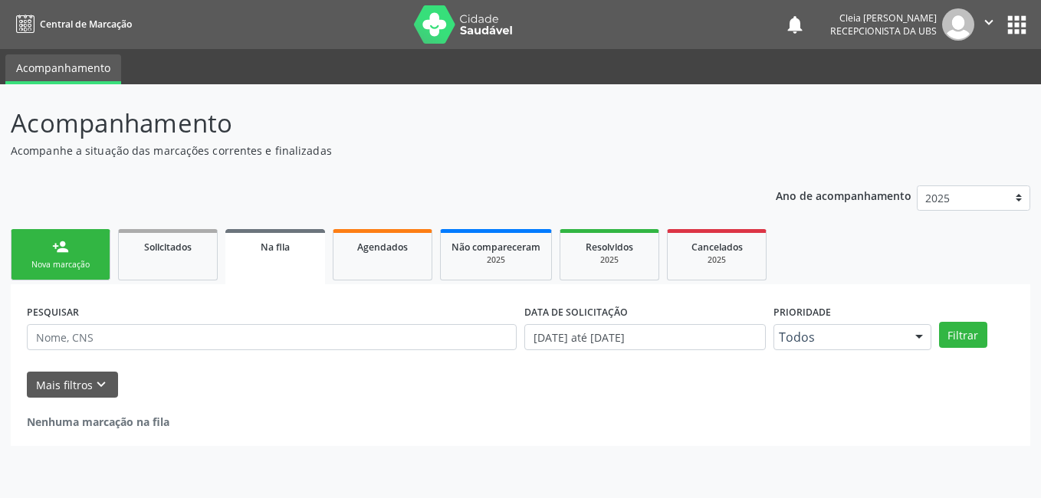
click at [61, 265] on div "Nova marcação" at bounding box center [60, 265] width 77 height 12
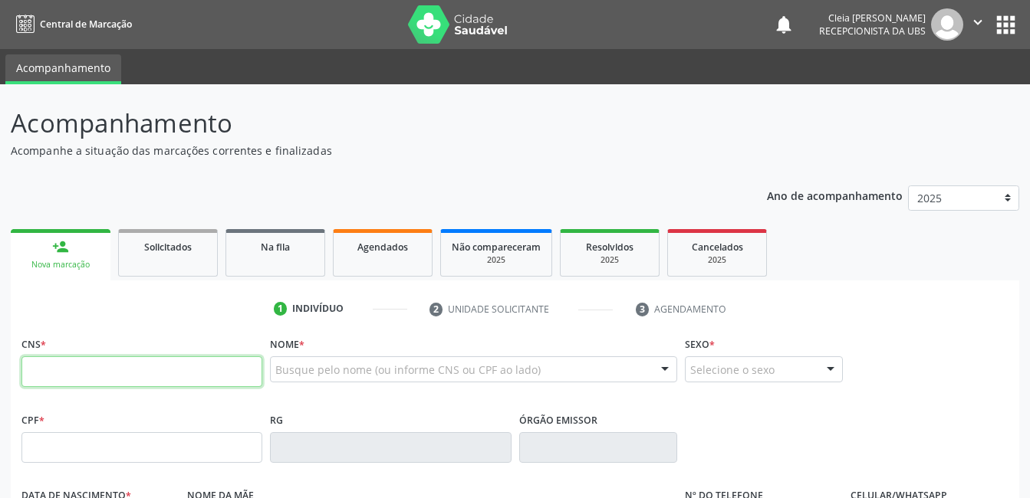
click at [90, 377] on input "text" at bounding box center [141, 372] width 241 height 31
type input "700 0088 3076 3203"
type input "864.400.394-15"
type input "04/01/1968"
type input "Maria Luiza da Silva"
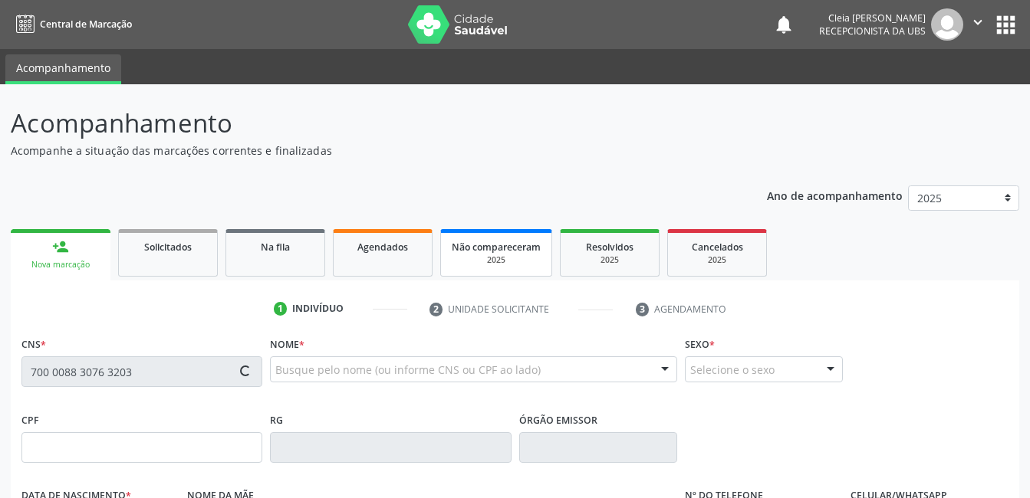
type input "(87) 99901-8867"
type input "335.603.788-93"
type input "127"
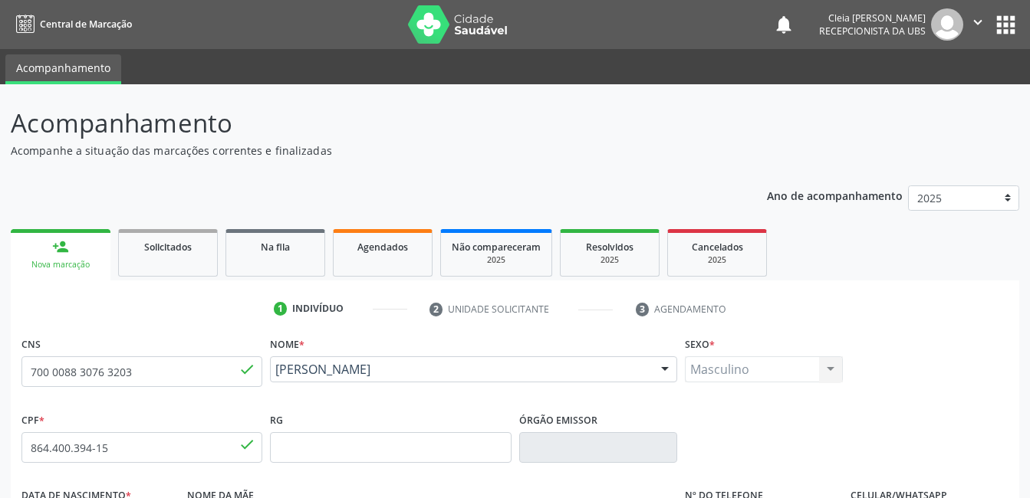
scroll to position [230, 0]
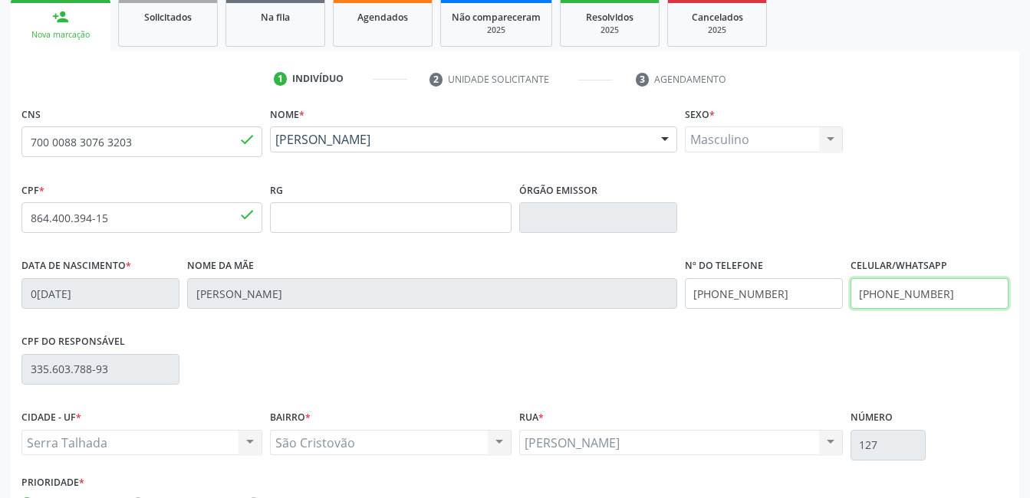
drag, startPoint x: 949, startPoint y: 290, endPoint x: 790, endPoint y: 301, distance: 159.1
click at [790, 301] on div "Data de nascimento * 04/01/1968 Nome da mãe Maria Luiza da Silva Nº do Telefone…" at bounding box center [515, 293] width 995 height 76
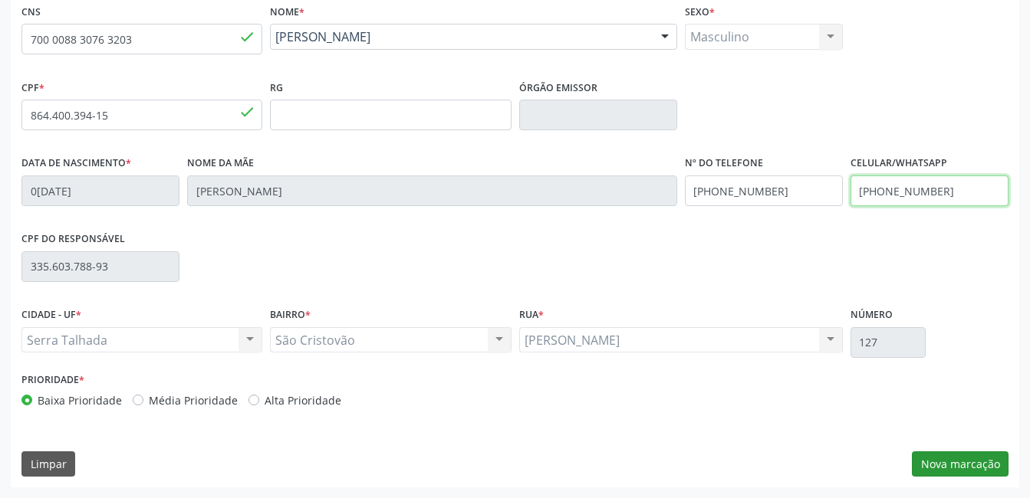
type input "(87) 8812-9903"
click at [985, 463] on button "Nova marcação" at bounding box center [960, 465] width 97 height 26
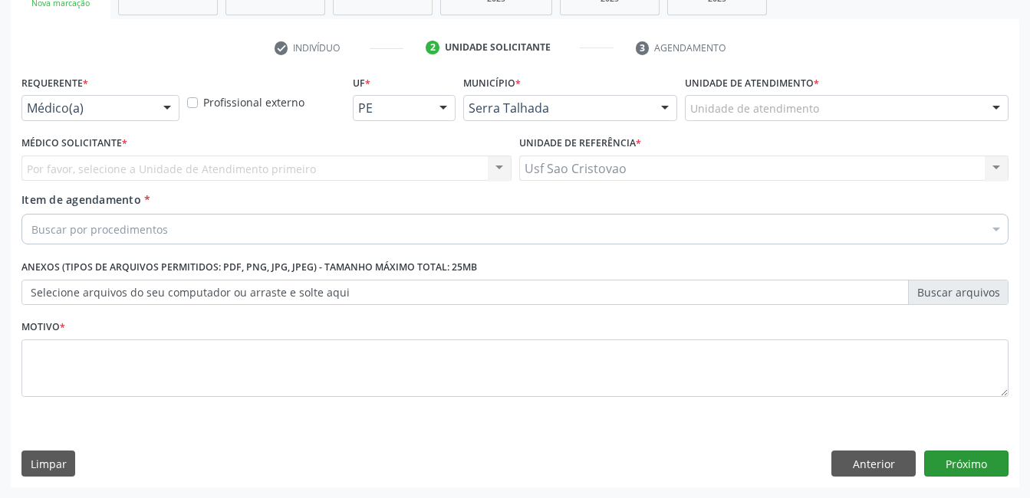
scroll to position [262, 0]
click at [171, 105] on div at bounding box center [167, 109] width 23 height 26
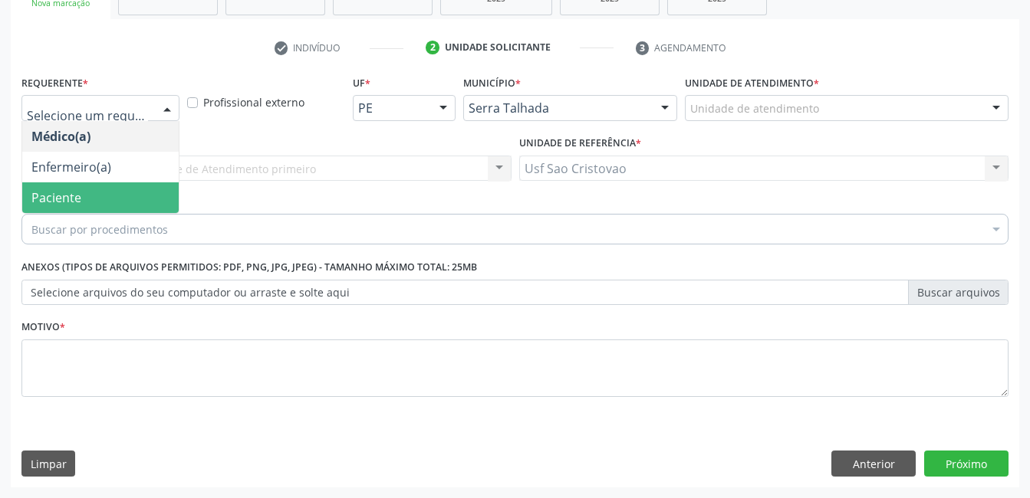
click at [145, 198] on span "Paciente" at bounding box center [100, 198] width 156 height 31
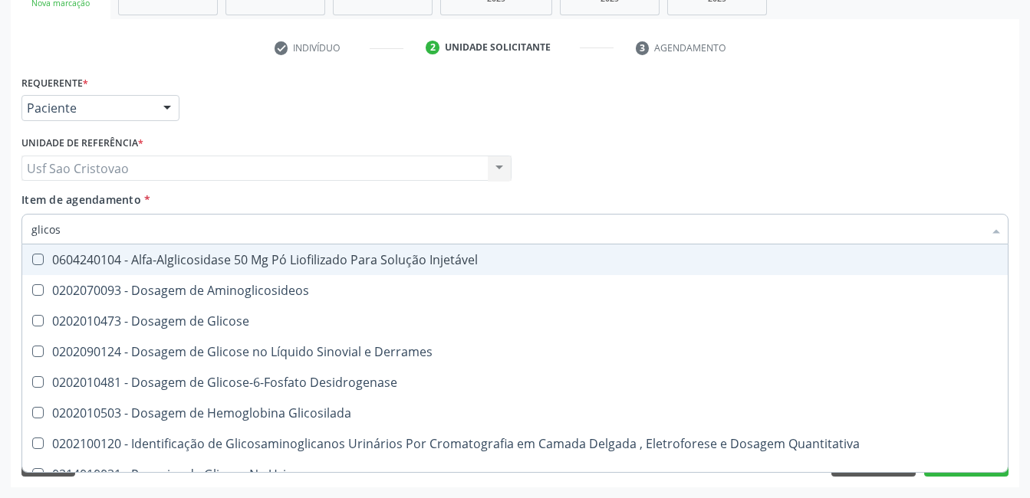
type input "glicose"
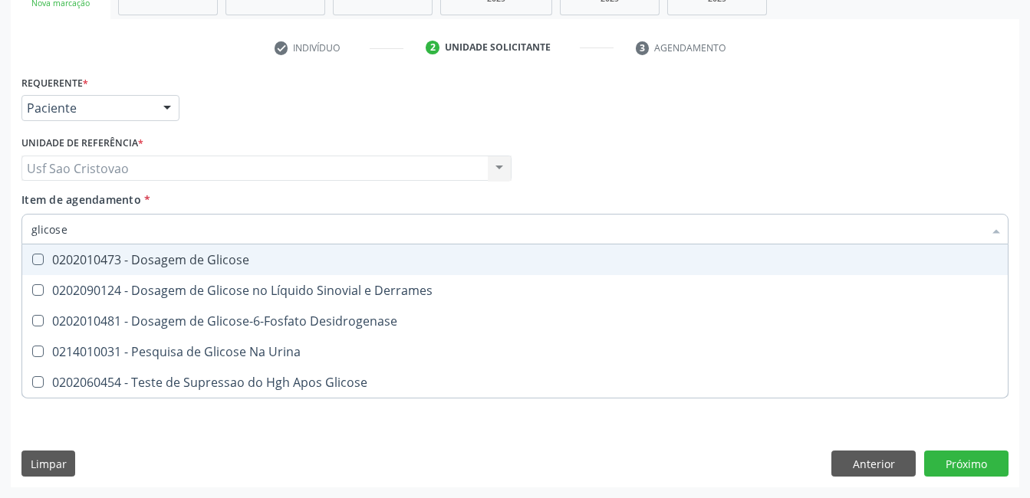
click at [38, 262] on Glicose at bounding box center [38, 260] width 12 height 12
click at [32, 262] on Glicose "checkbox" at bounding box center [27, 260] width 10 height 10
checkbox Glicose "true"
type input "glicos"
checkbox Glicose "false"
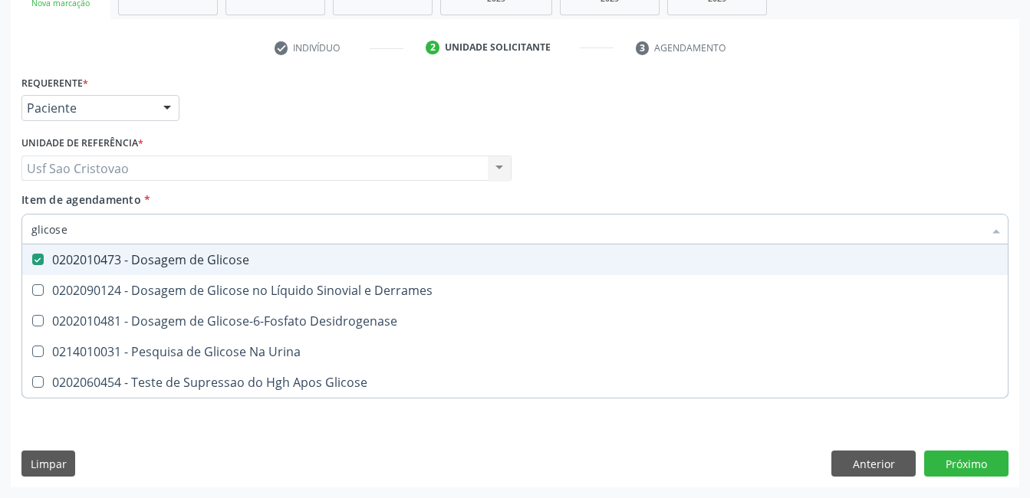
checkbox Desidrogenase "true"
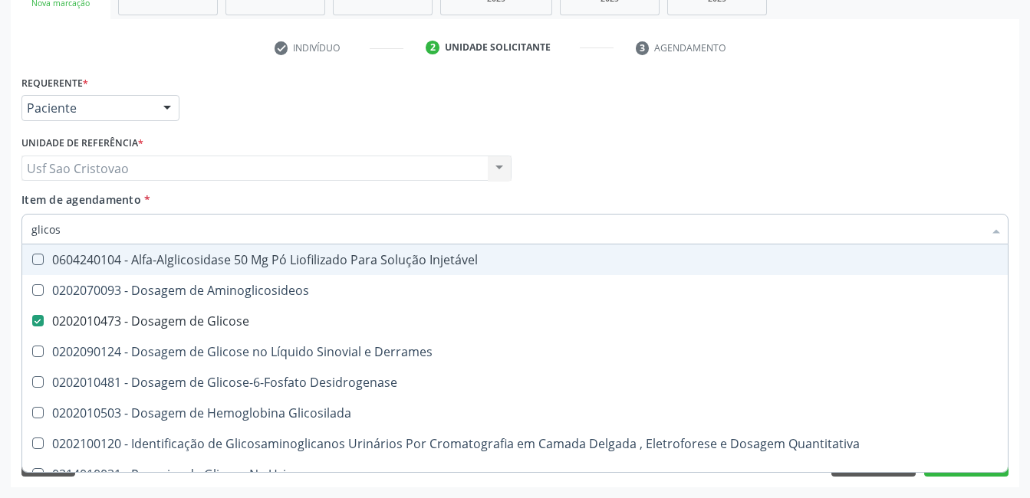
type input "glico"
checkbox Glicose "false"
checkbox Glicosilada "true"
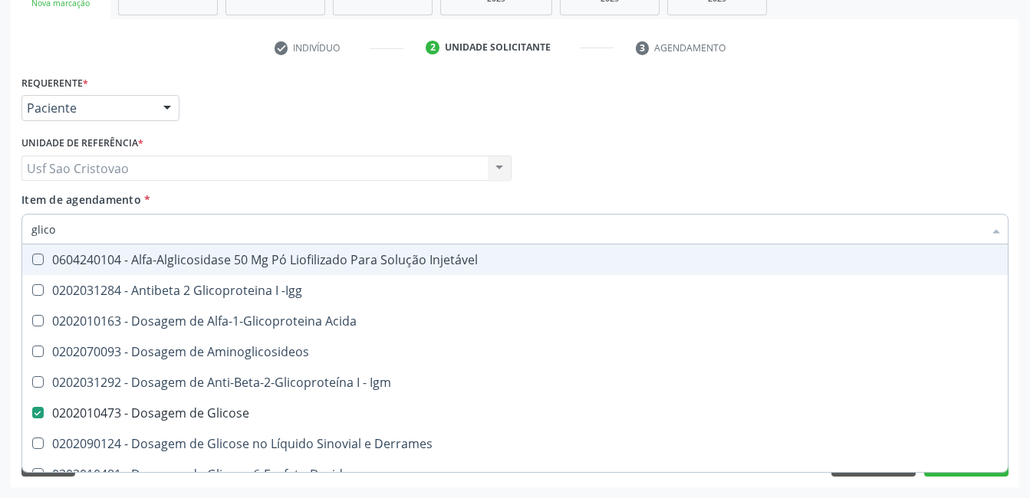
type input "glic"
checkbox Glicose "false"
checkbox Glicose "true"
type input "gli"
checkbox Glicose "false"
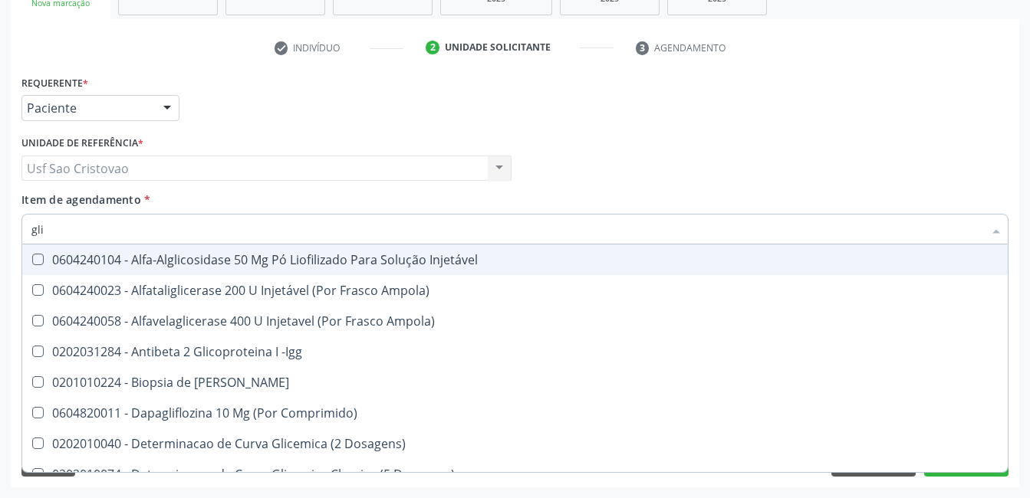
type input "gl"
checkbox Glicose "false"
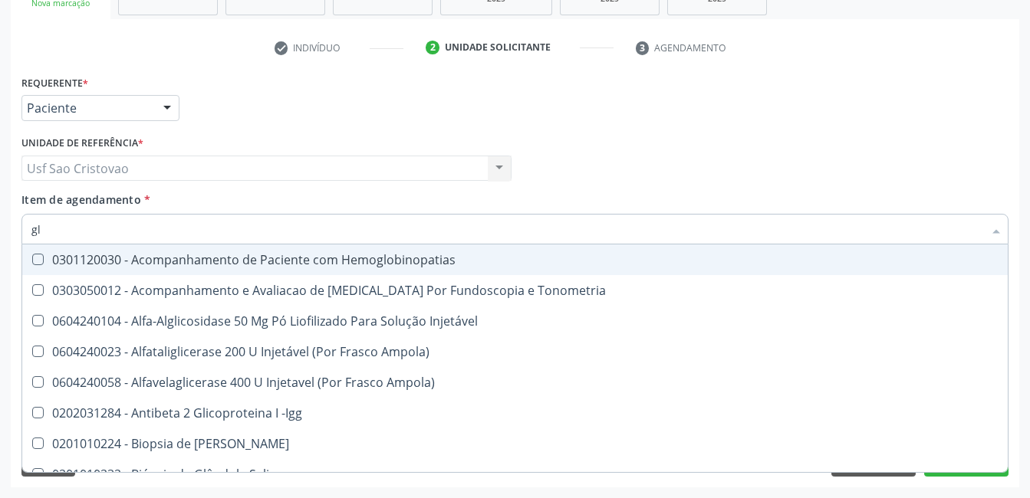
type input "g"
checkbox Glicose "false"
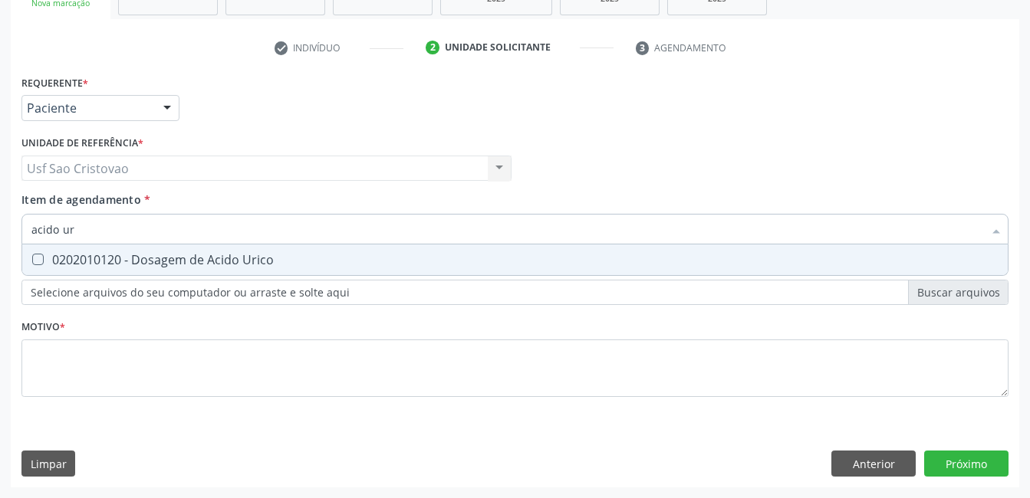
type input "acido uri"
click at [35, 259] on Urico at bounding box center [38, 260] width 12 height 12
click at [32, 259] on Urico "checkbox" at bounding box center [27, 260] width 10 height 10
checkbox Urico "true"
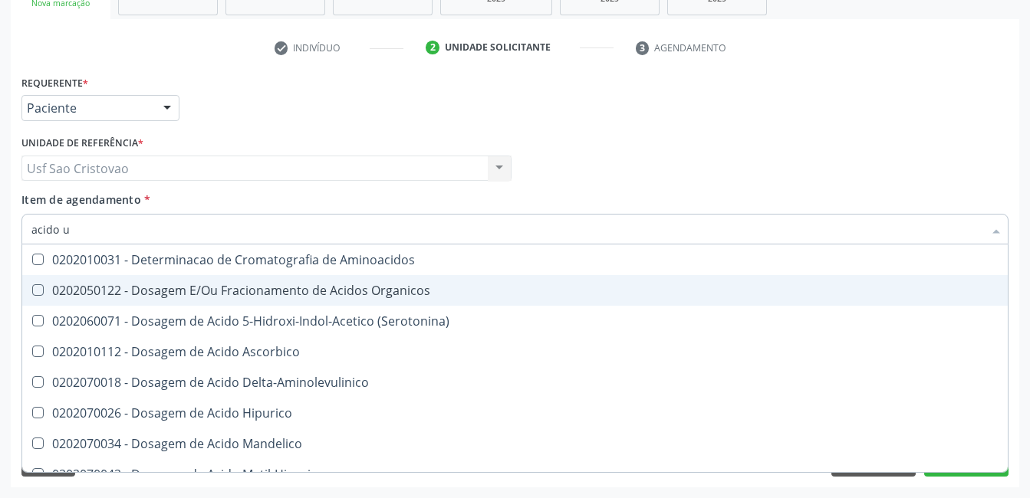
type input "acido"
checkbox Aminoacidos "false"
type input "acid"
checkbox Urico "false"
checkbox Cromatografia\) "true"
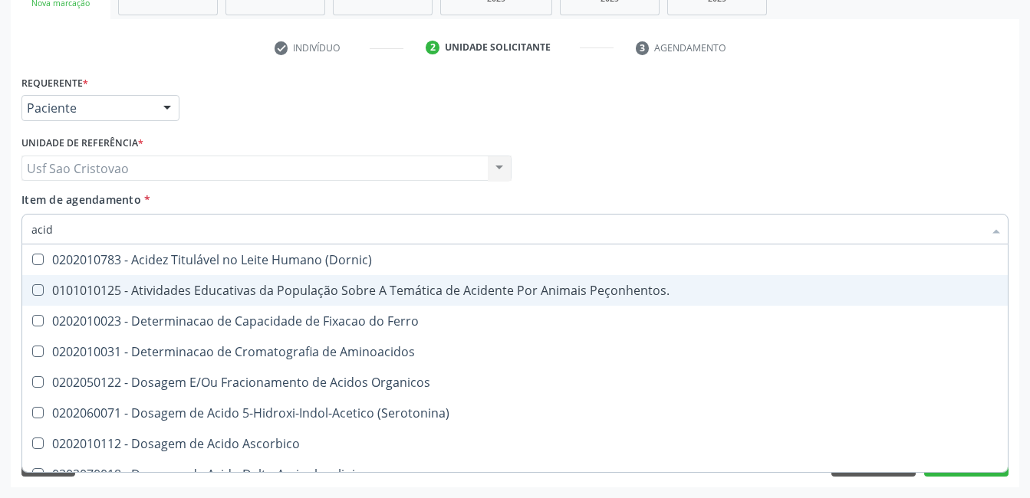
type input "aci"
checkbox Urico "false"
type input "a"
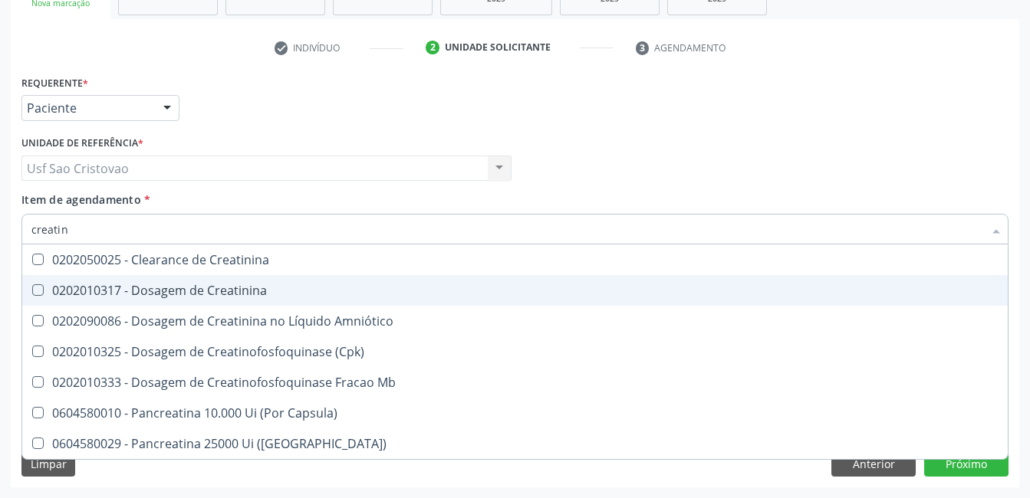
type input "creatini"
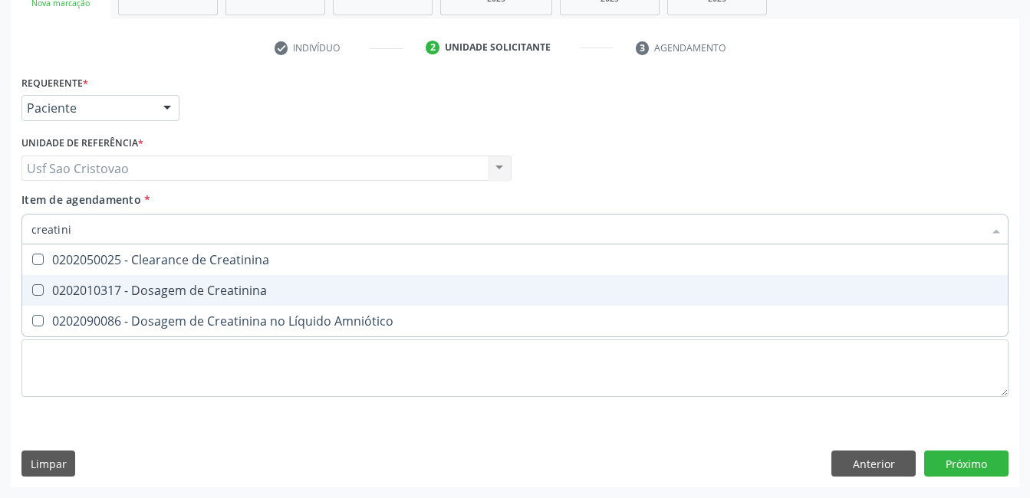
click at [38, 288] on Creatinina at bounding box center [38, 291] width 12 height 12
click at [32, 288] on Creatinina "checkbox" at bounding box center [27, 290] width 10 height 10
checkbox Creatinina "true"
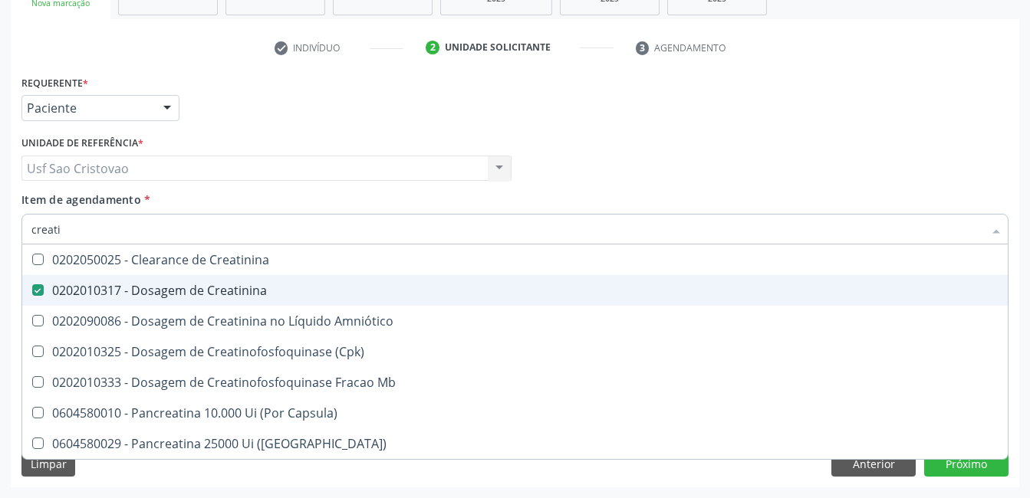
type input "creat"
checkbox Creatinina "false"
checkbox \(Cpk\) "true"
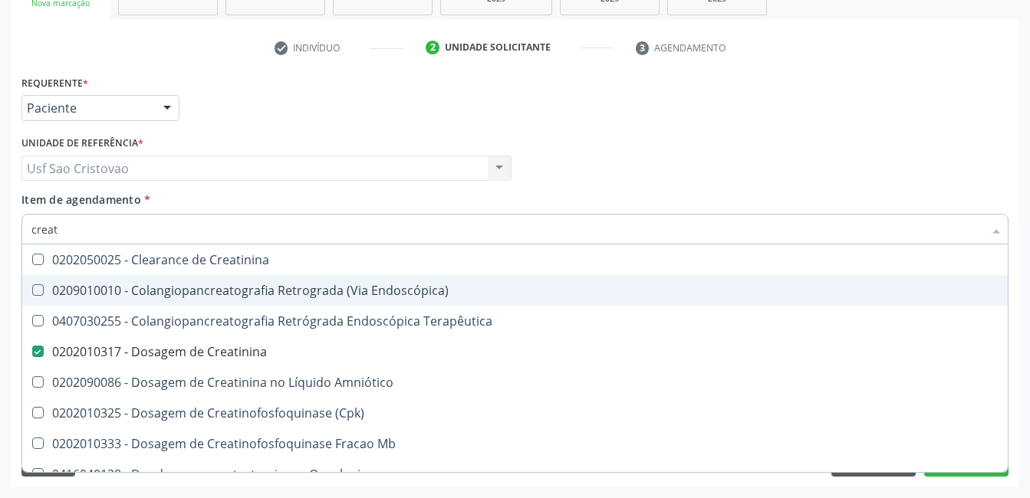
type input "crea"
checkbox Creatinina "false"
checkbox Mb "true"
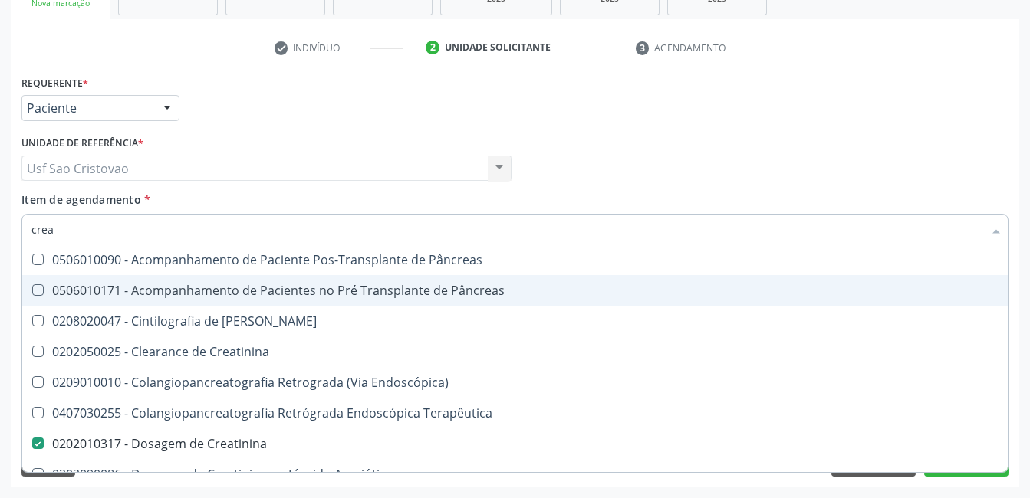
type input "cre"
checkbox Creatinina "false"
checkbox Oncologia "true"
type input "cr"
checkbox Oncologia "false"
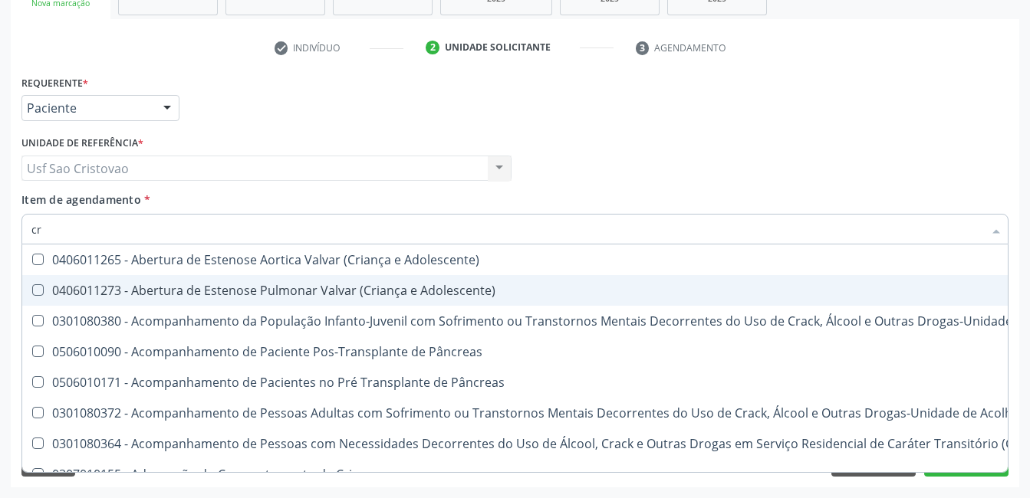
type input "c"
checkbox Creatinina "false"
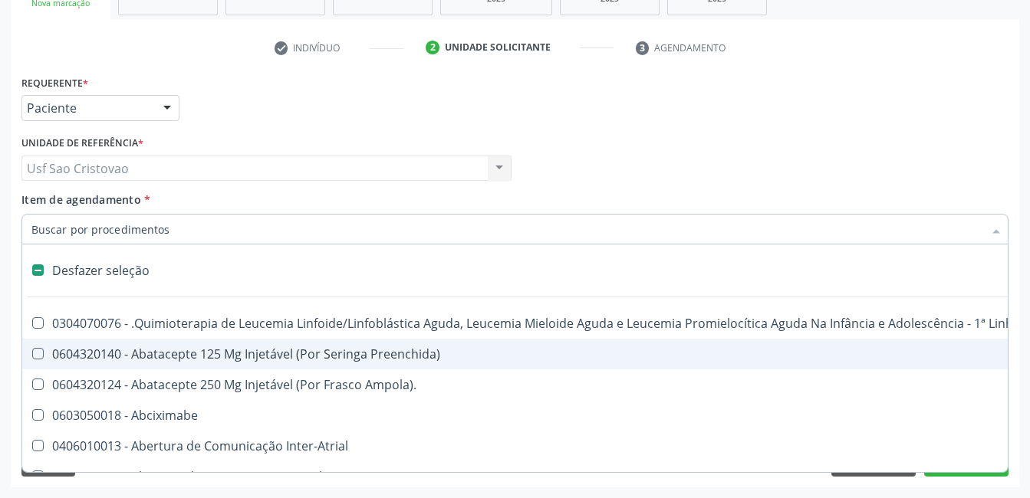
type input "u"
checkbox Cistorrafia "true"
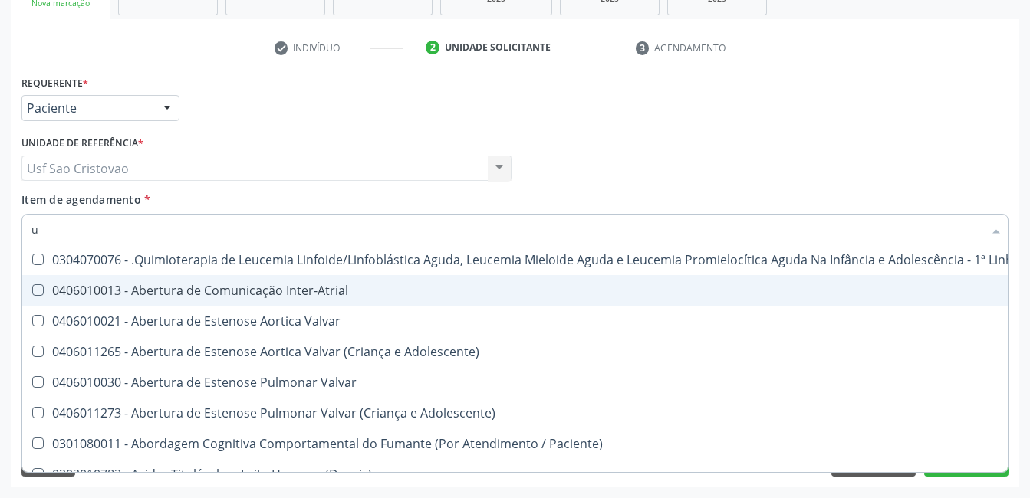
type input "ur"
checkbox B "true"
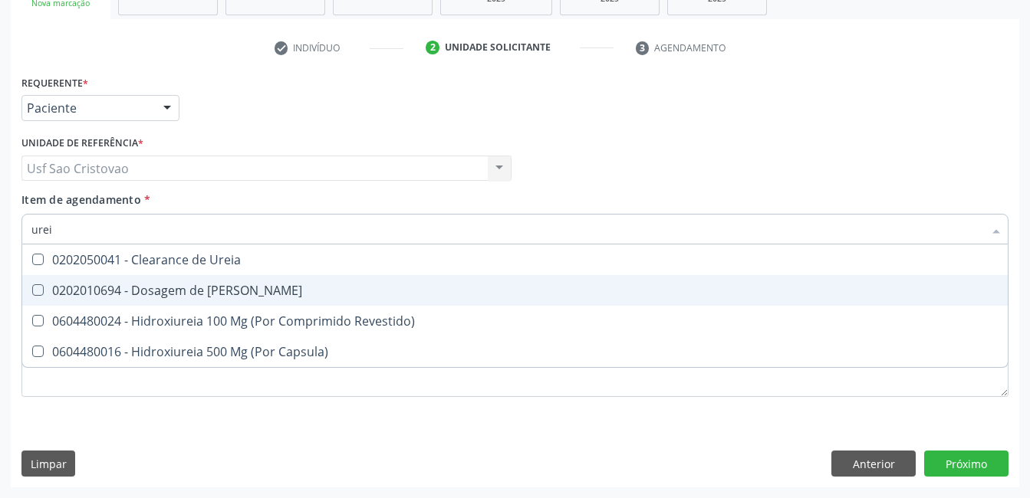
type input "ureia"
click at [38, 285] on Ureia at bounding box center [38, 291] width 12 height 12
click at [32, 285] on Ureia "checkbox" at bounding box center [27, 290] width 10 height 10
checkbox Ureia "true"
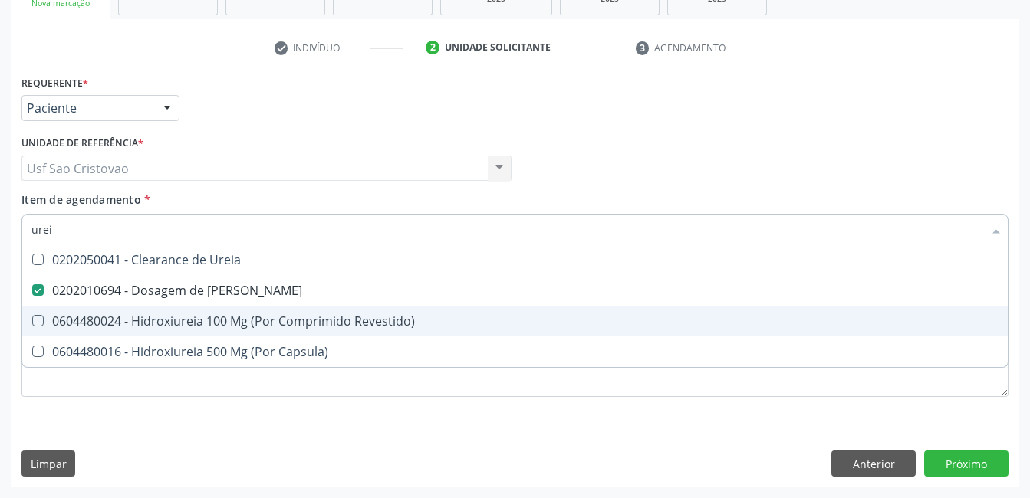
type input "ure"
checkbox Ureia "false"
type input "u"
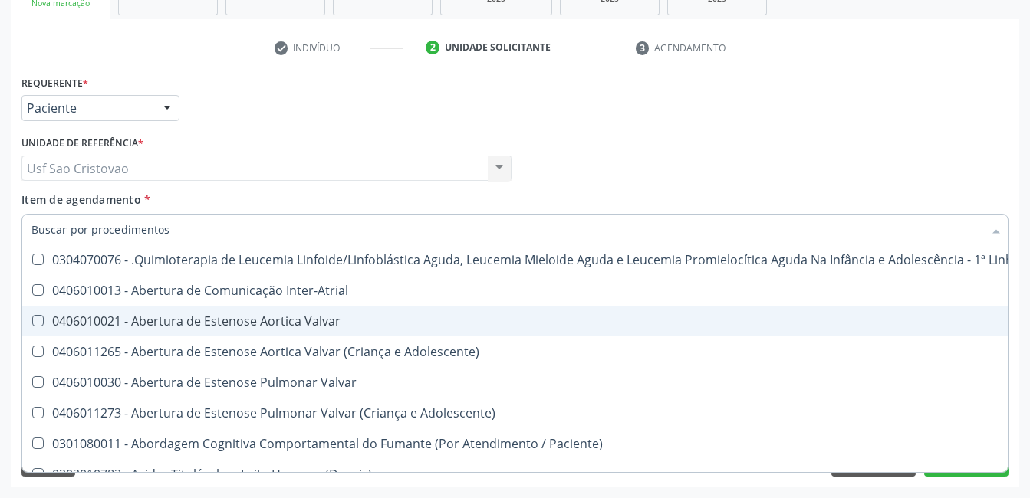
checkbox Urico "false"
checkbox Ureia "false"
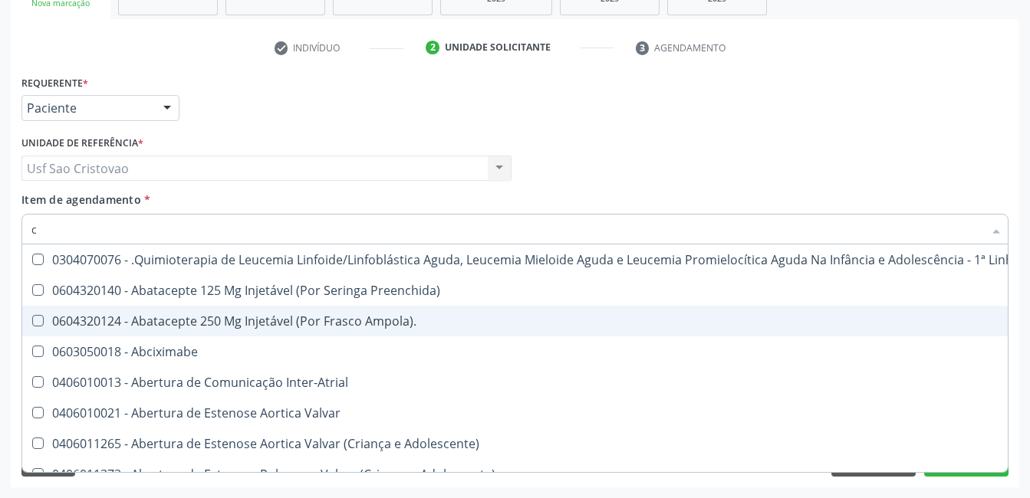
type input "co"
checkbox Único "true"
checkbox Creatinina "true"
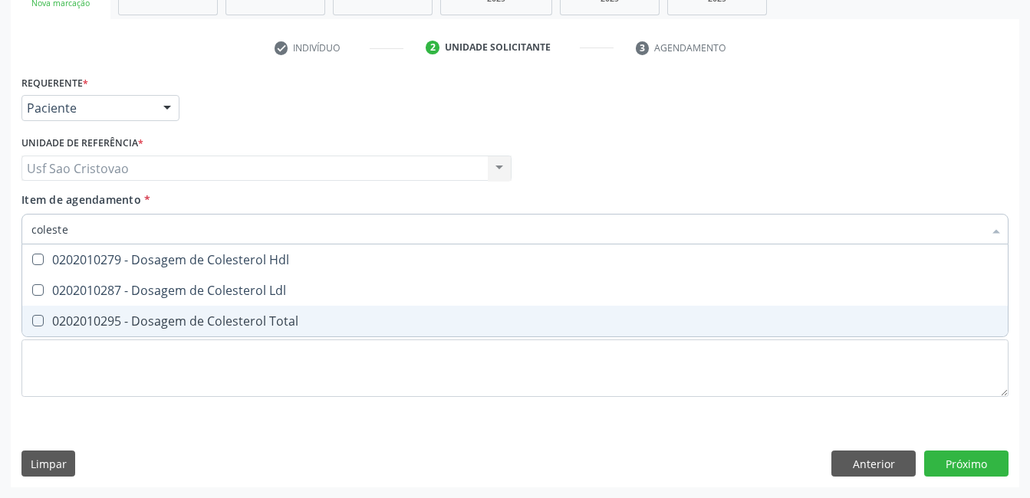
type input "colester"
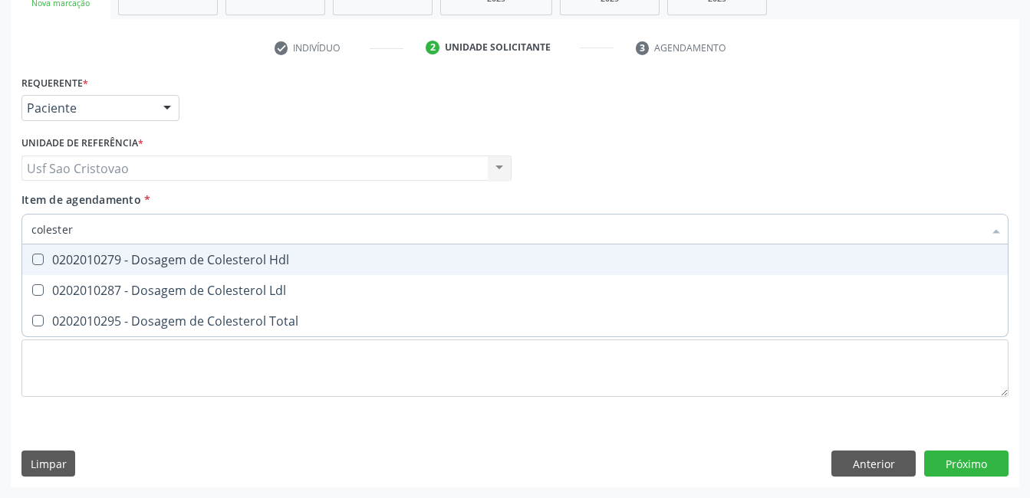
click at [33, 262] on Hdl at bounding box center [38, 260] width 12 height 12
click at [32, 262] on Hdl "checkbox" at bounding box center [27, 260] width 10 height 10
checkbox Hdl "true"
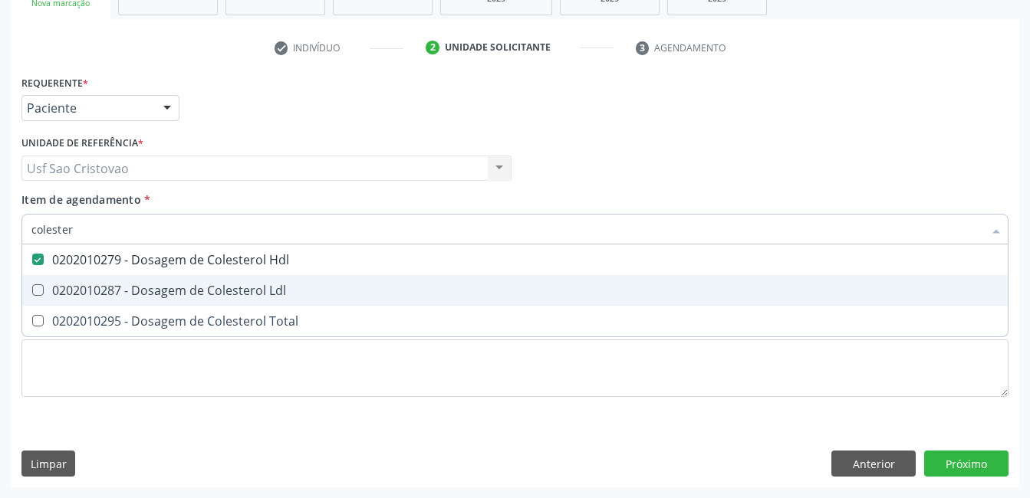
click at [35, 287] on Ldl at bounding box center [38, 291] width 12 height 12
click at [32, 287] on Ldl "checkbox" at bounding box center [27, 290] width 10 height 10
checkbox Ldl "true"
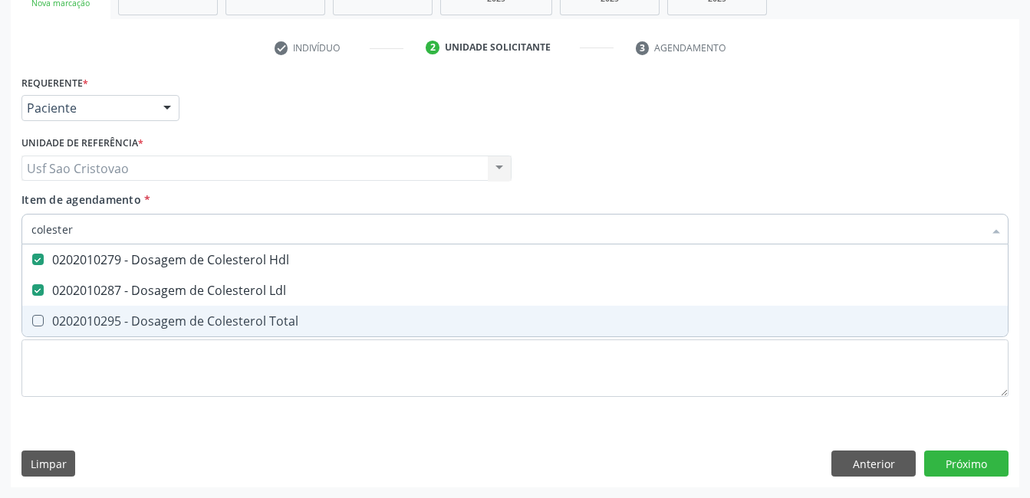
click at [38, 321] on Total at bounding box center [38, 321] width 12 height 12
click at [32, 321] on Total "checkbox" at bounding box center [27, 321] width 10 height 10
checkbox Total "true"
type input "cole"
checkbox Hdl "false"
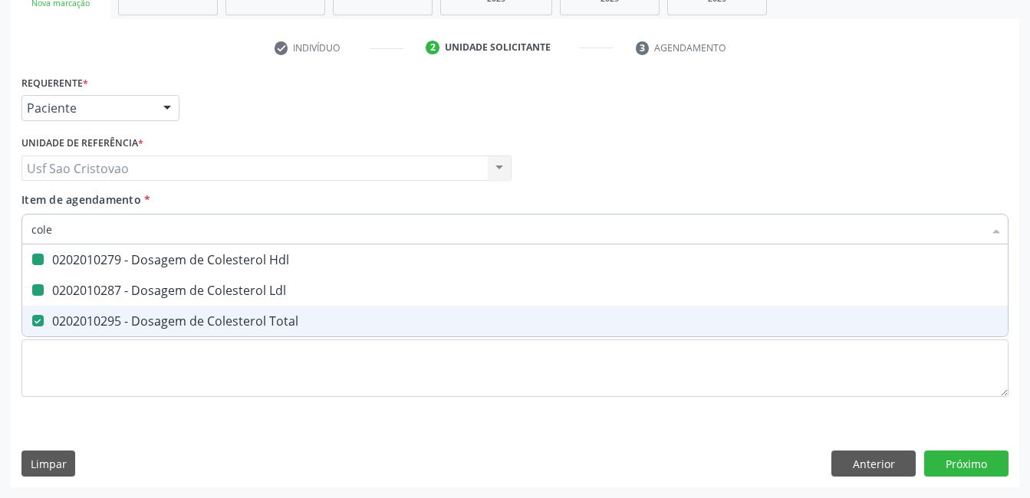
checkbox Ldl "false"
checkbox Total "false"
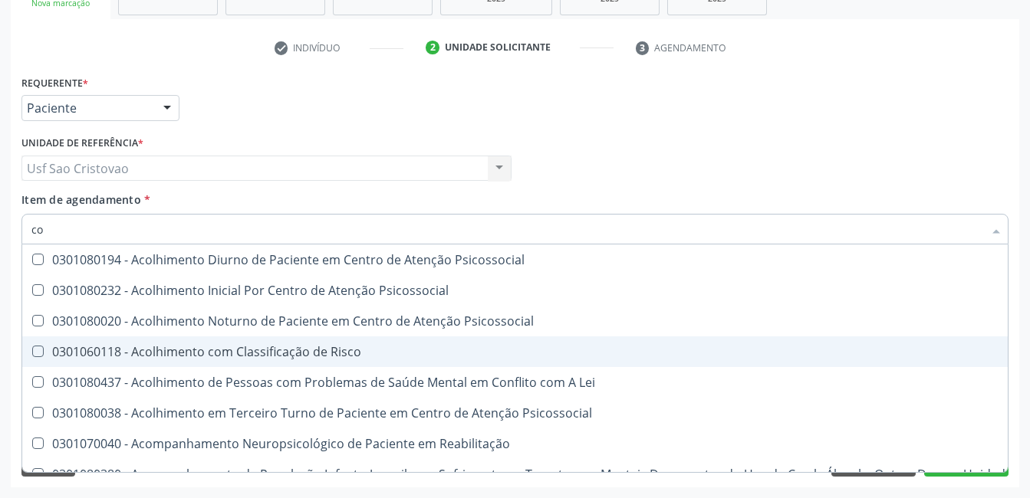
type input "c"
checkbox Hdl "false"
checkbox Ldl "false"
checkbox Total "false"
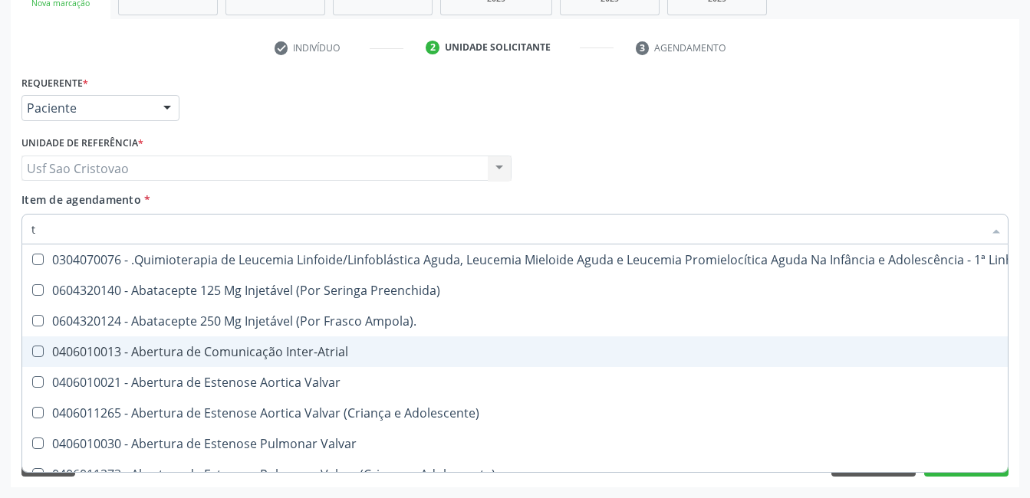
type input "tg"
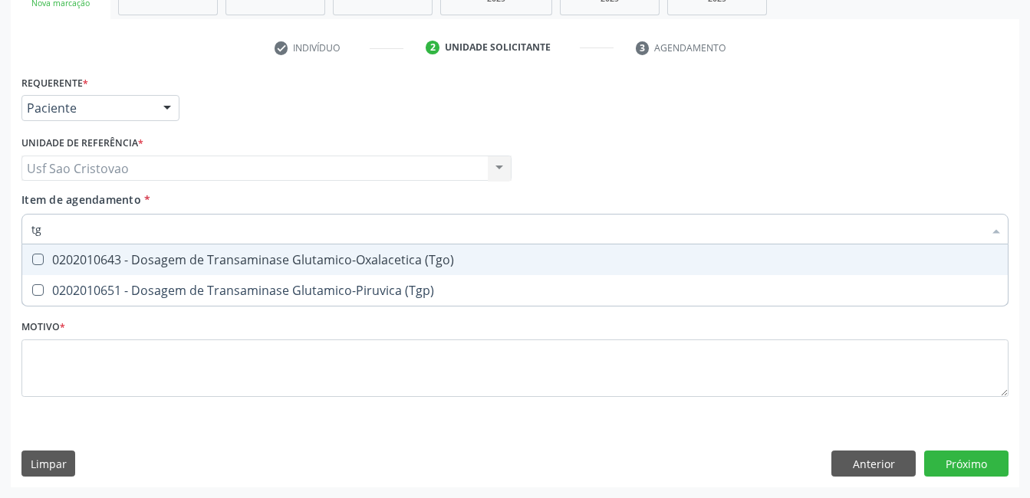
click at [41, 259] on \(Tgo\) at bounding box center [38, 260] width 12 height 12
click at [32, 259] on \(Tgo\) "checkbox" at bounding box center [27, 260] width 10 height 10
checkbox \(Tgo\) "true"
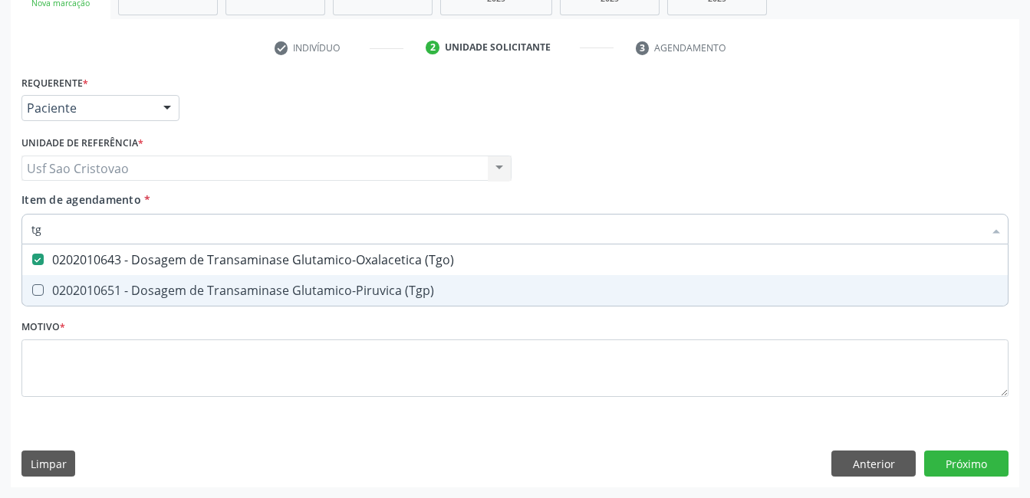
click at [35, 290] on \(Tgp\) at bounding box center [38, 291] width 12 height 12
click at [32, 290] on \(Tgp\) "checkbox" at bounding box center [27, 290] width 10 height 10
checkbox \(Tgp\) "true"
type input "t"
checkbox \(Tgo\) "false"
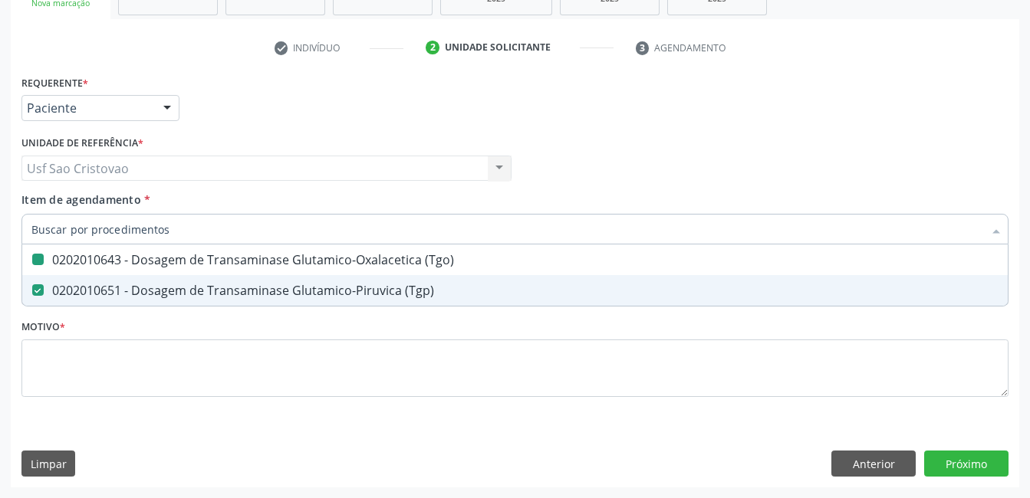
checkbox \(Tgp\) "false"
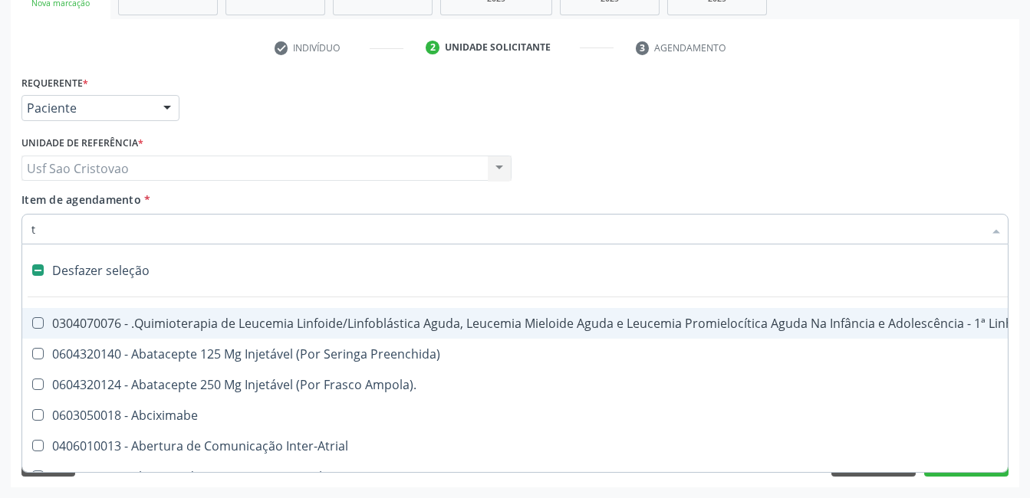
type input "tr"
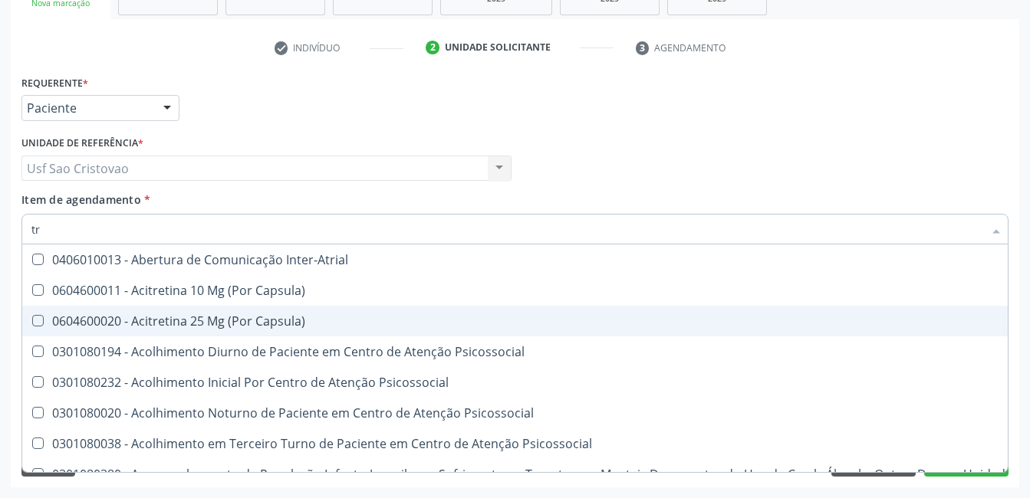
checkbox \(Tgo\) "true"
checkbox \(Tgp\) "true"
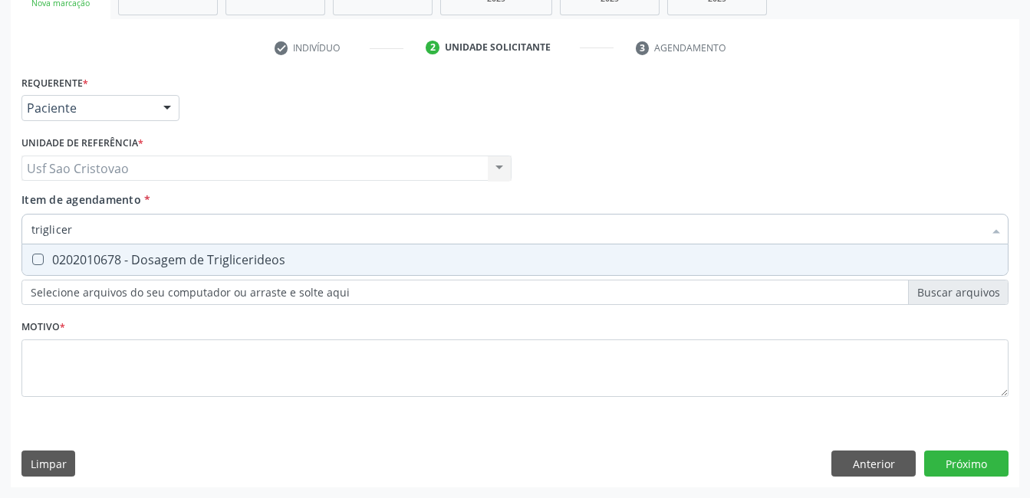
type input "trigliceri"
click at [38, 258] on Triglicerideos at bounding box center [38, 260] width 12 height 12
click at [32, 258] on Triglicerideos "checkbox" at bounding box center [27, 260] width 10 height 10
checkbox Triglicerideos "true"
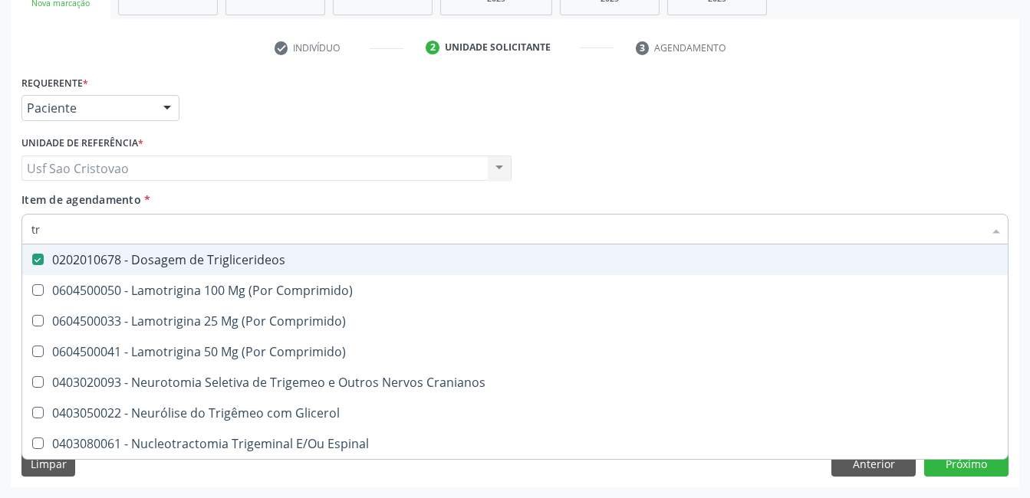
type input "t"
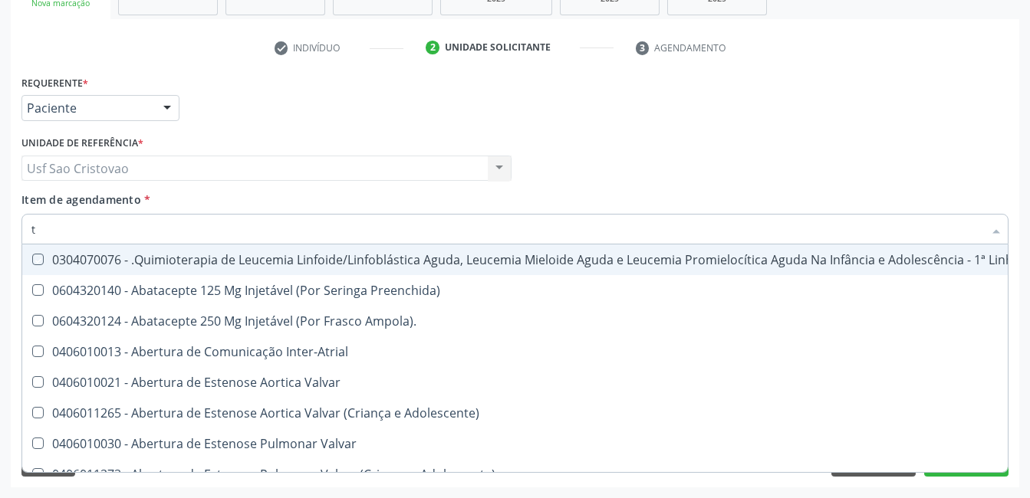
checkbox Manutenção "false"
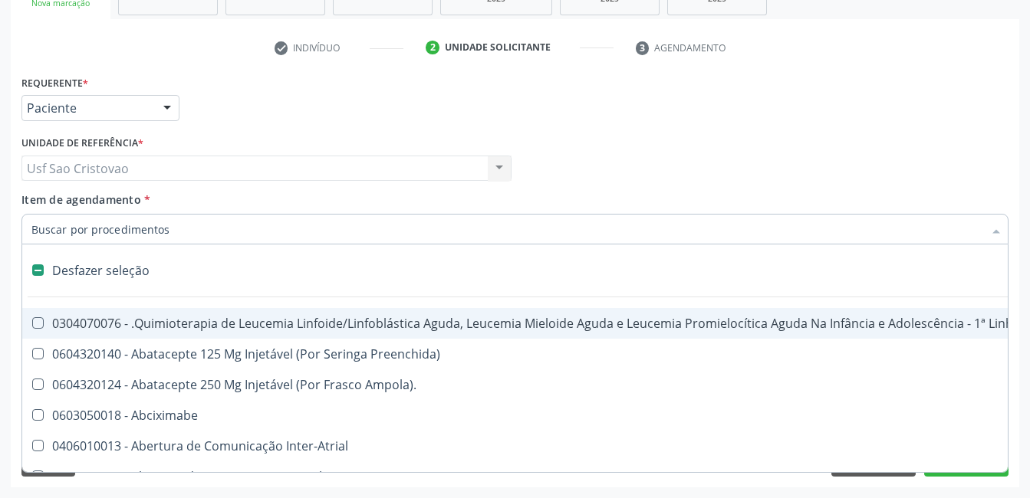
type input "h"
checkbox B "true"
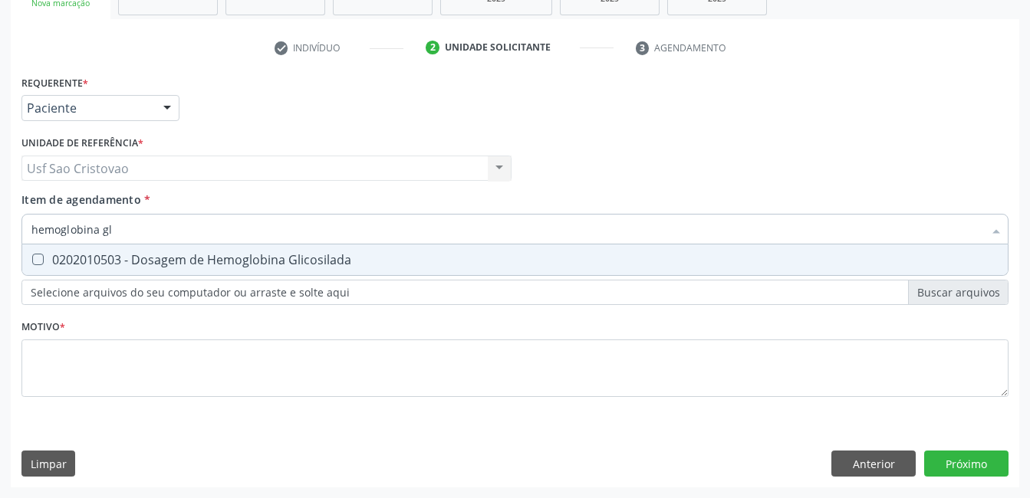
type input "hemoglobina gli"
click at [39, 258] on Glicosilada at bounding box center [38, 260] width 12 height 12
click at [32, 258] on Glicosilada "checkbox" at bounding box center [27, 260] width 10 height 10
checkbox Glicosilada "true"
type input "hemoglobina"
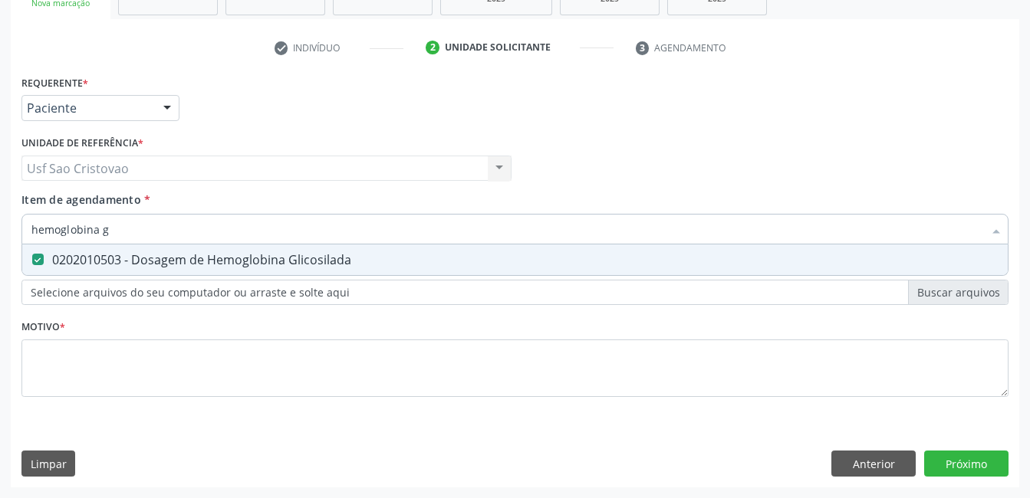
checkbox Glicosilada "false"
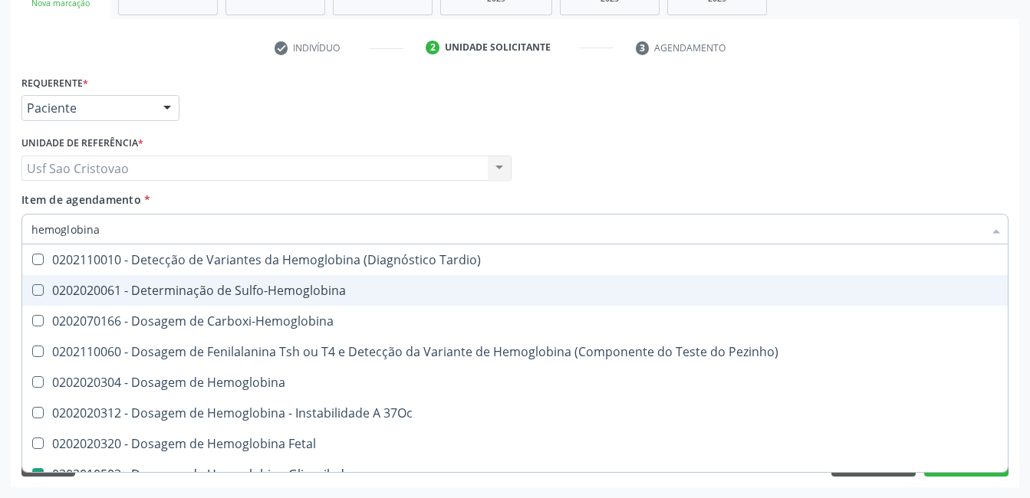
type input "hemoglobin"
checkbox Glicosilada "false"
checkbox Hematocrito\) "true"
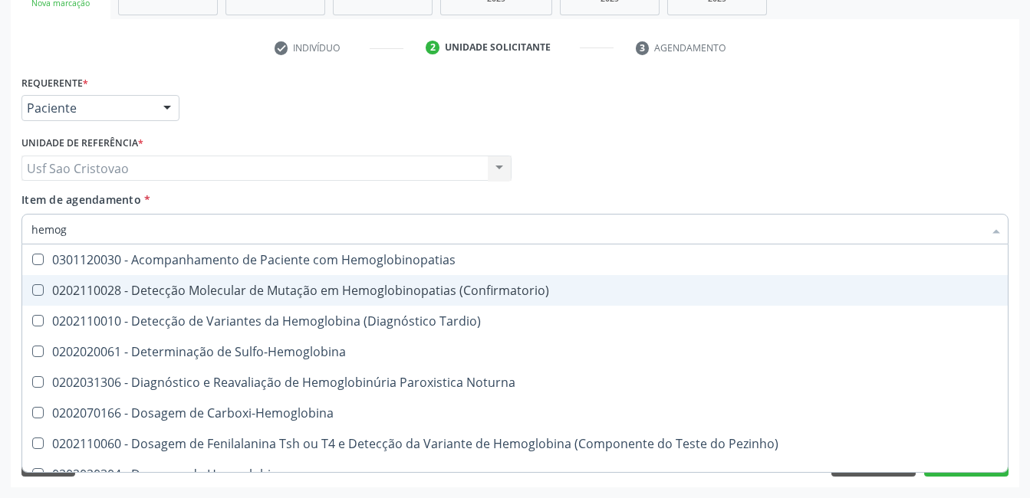
type input "hemo"
checkbox Glicosilada "false"
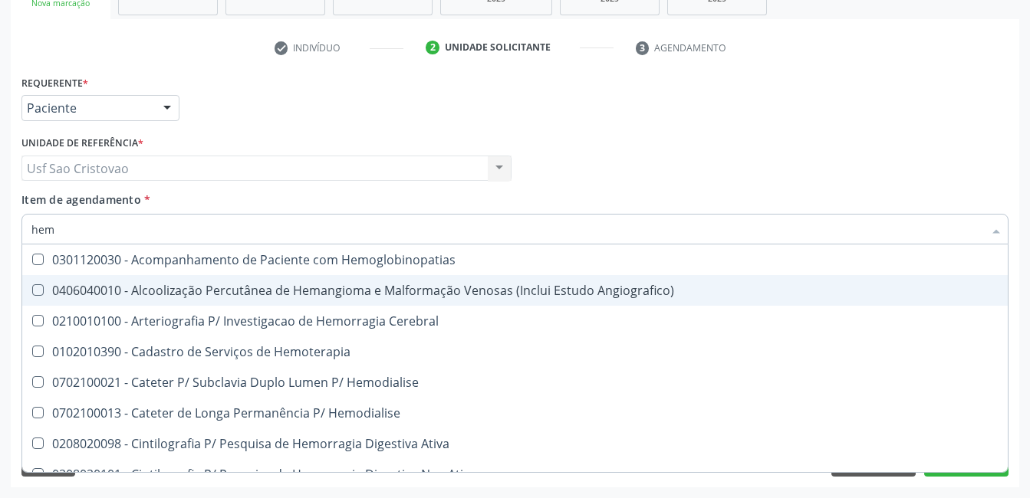
type input "he"
checkbox Glicosilada "false"
checkbox Hematocrito "true"
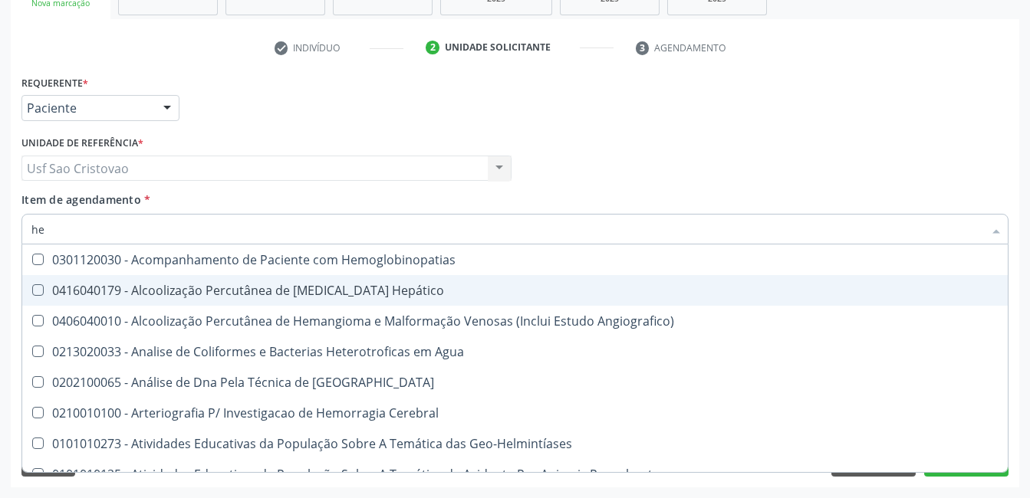
type input "h"
checkbox Glicosilada "false"
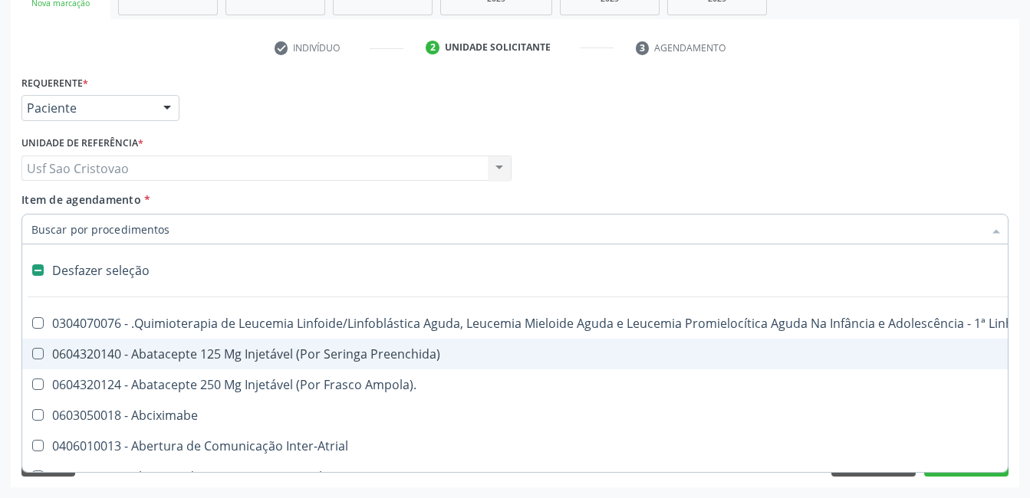
type input "h"
checkbox B "true"
checkbox Fibrinogênio "true"
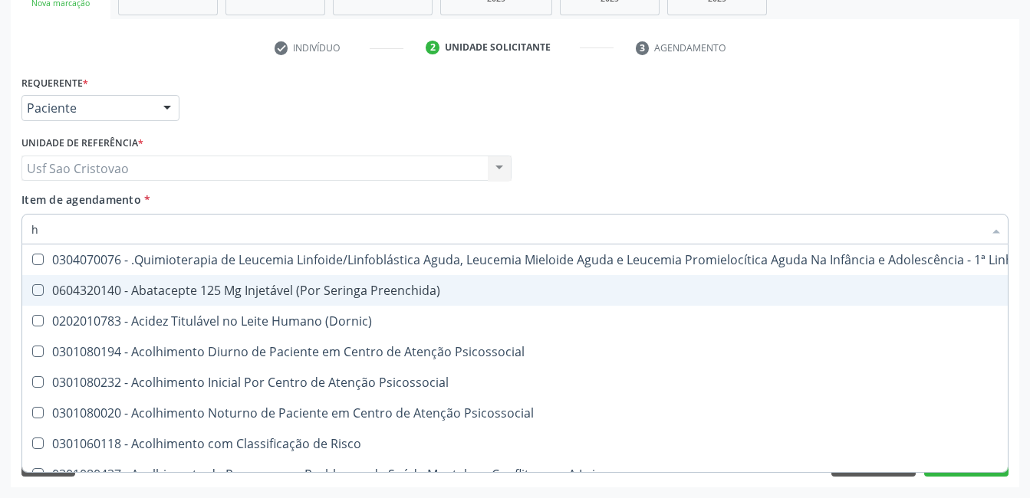
type input "he"
checkbox Pulmão "true"
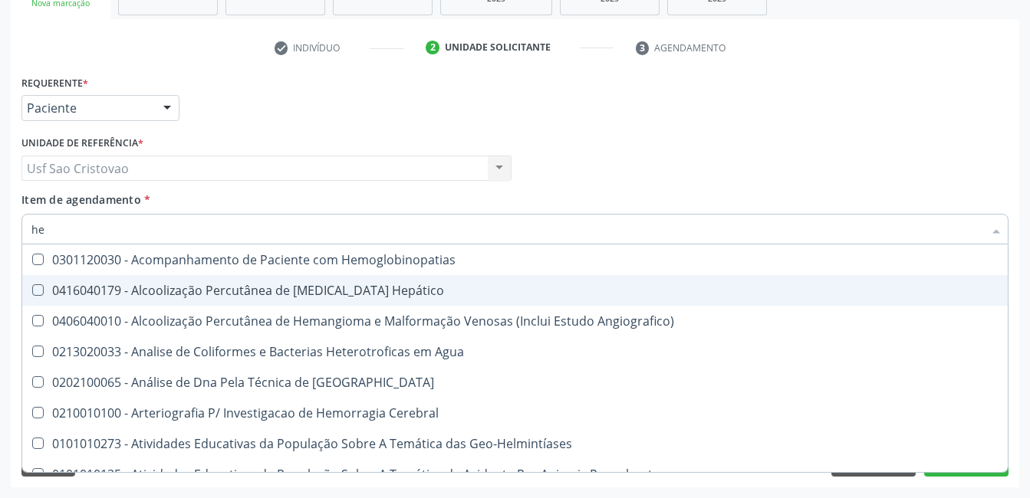
type input "hem"
checkbox \(Qualitativo\) "true"
checkbox Glicosilada "false"
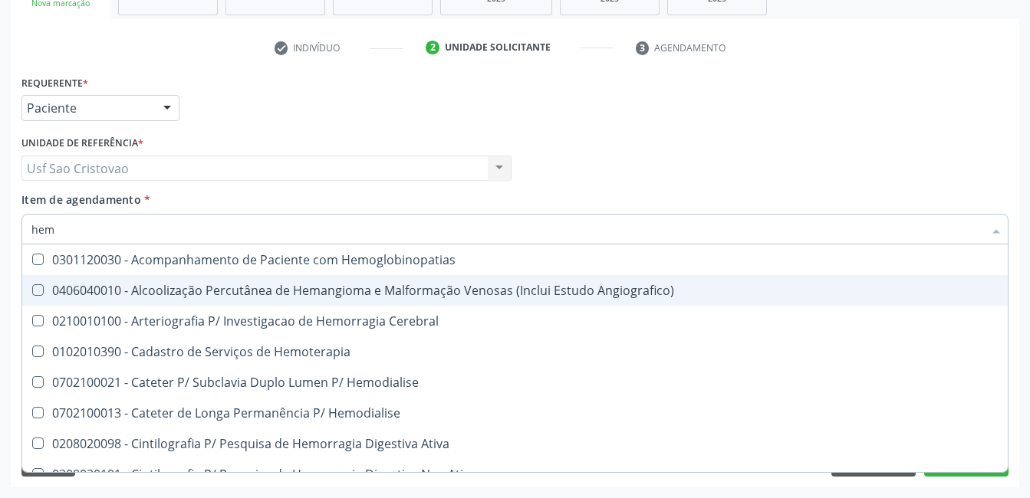
type input "hemo"
checkbox Hemacias "true"
checkbox Glicosilada "false"
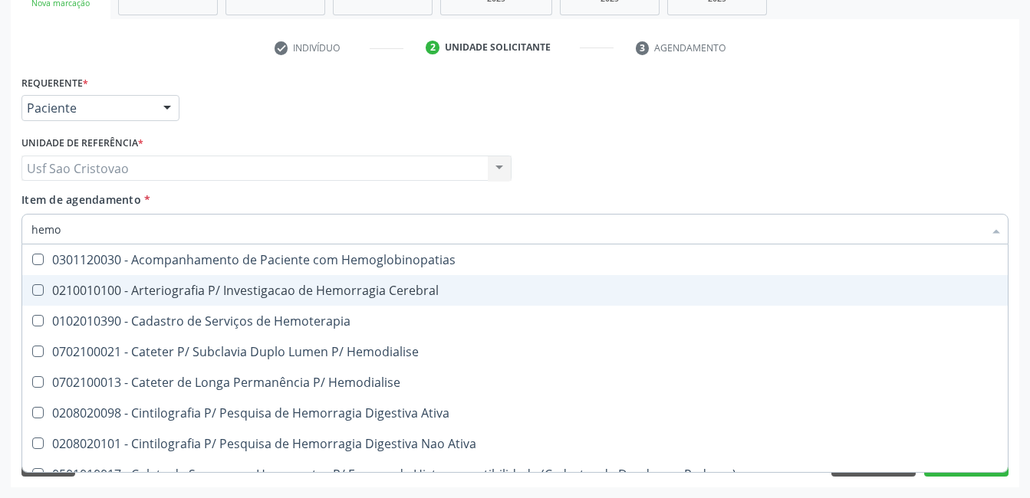
type input "hemog"
checkbox Tardio\) "true"
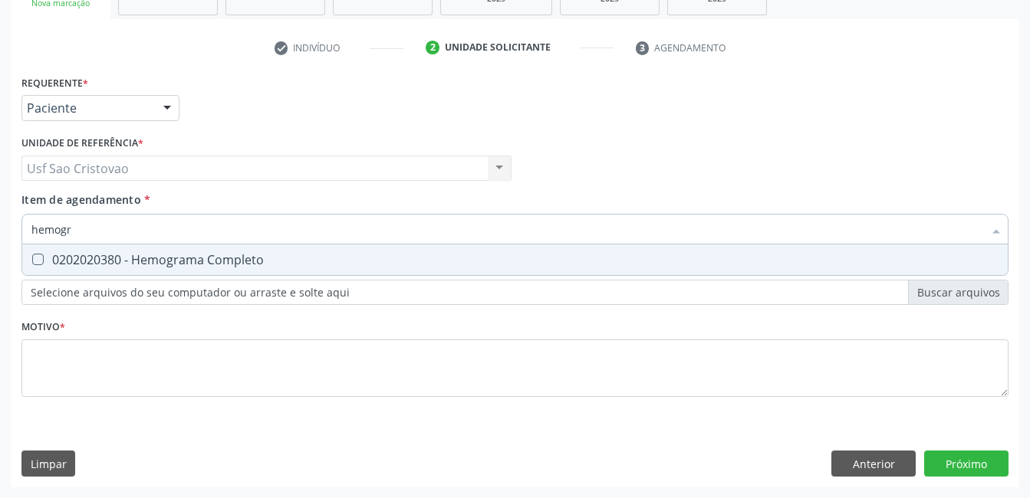
type input "hemogra"
click at [38, 257] on Completo at bounding box center [38, 260] width 12 height 12
click at [32, 257] on Completo "checkbox" at bounding box center [27, 260] width 10 height 10
checkbox Completo "true"
type input "hemog"
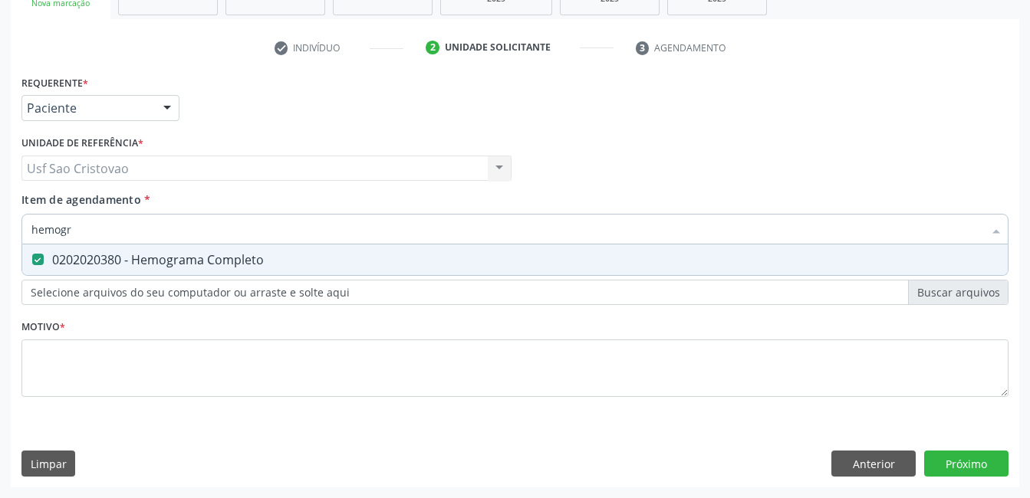
checkbox Completo "false"
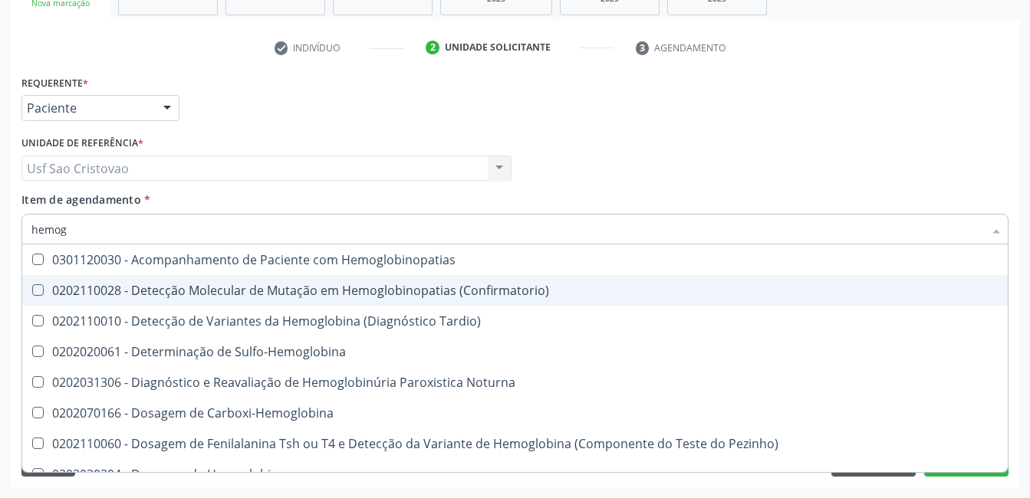
type input "hemo"
checkbox Glicosilada "false"
checkbox Completo "false"
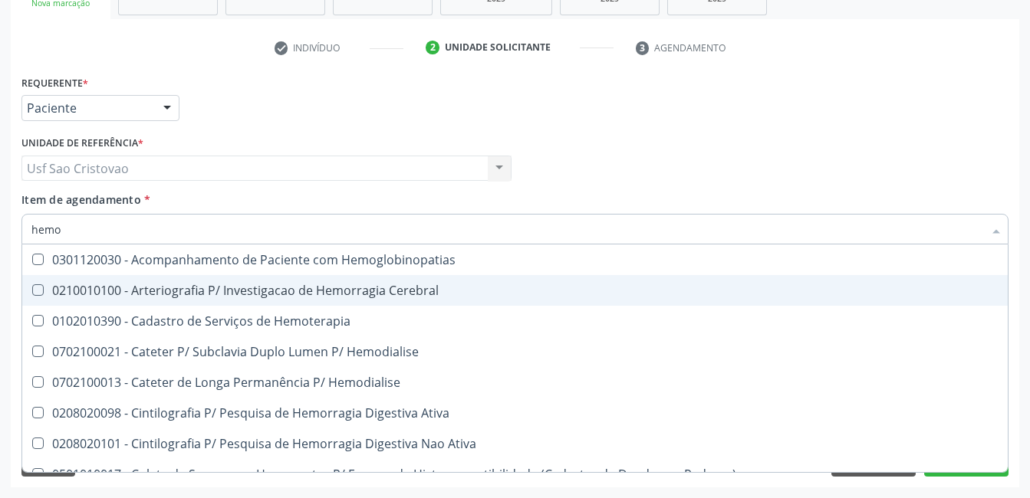
type input "hem"
checkbox Glicosilada "false"
checkbox Semana\) "true"
checkbox Completo "false"
checkbox Elástica "true"
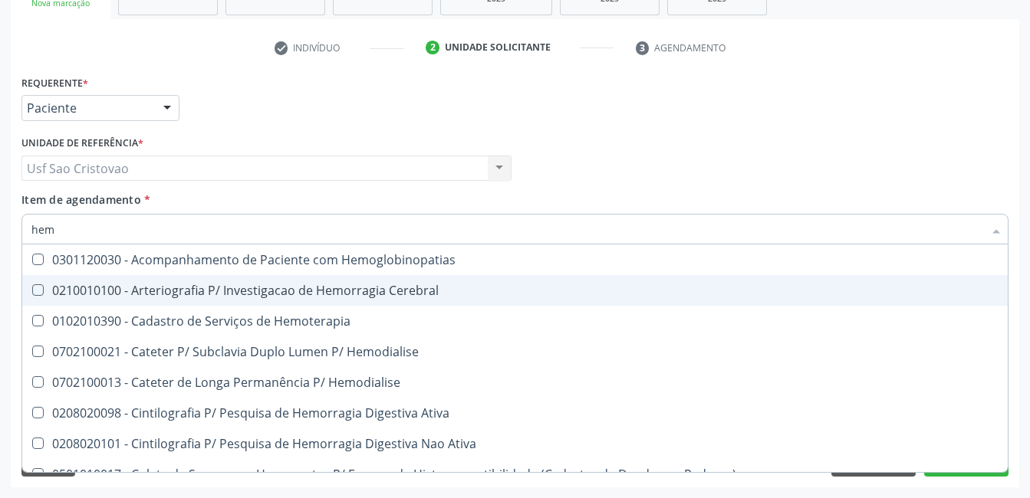
type input "he"
checkbox Semana\) "false"
checkbox Hemoptise "true"
checkbox Elástica "false"
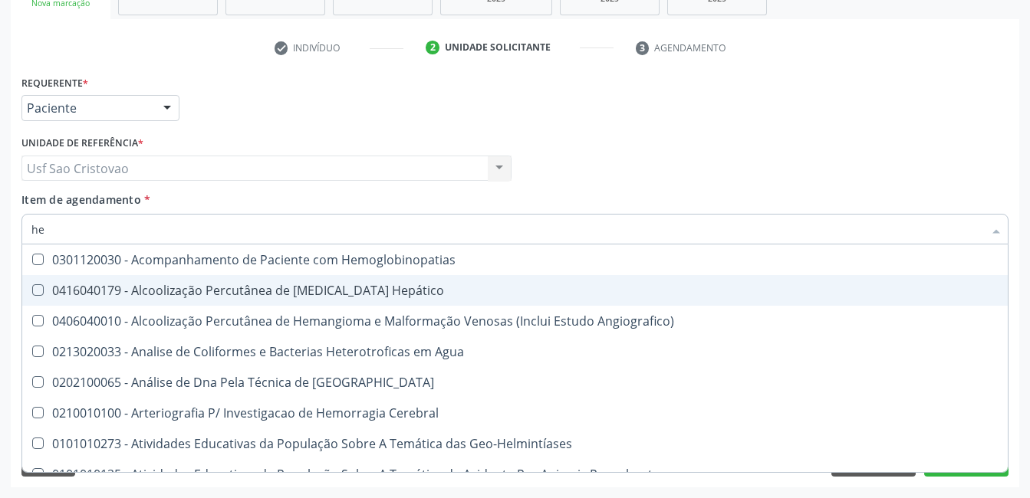
type input "h"
checkbox Glicosilada "false"
checkbox Completo "false"
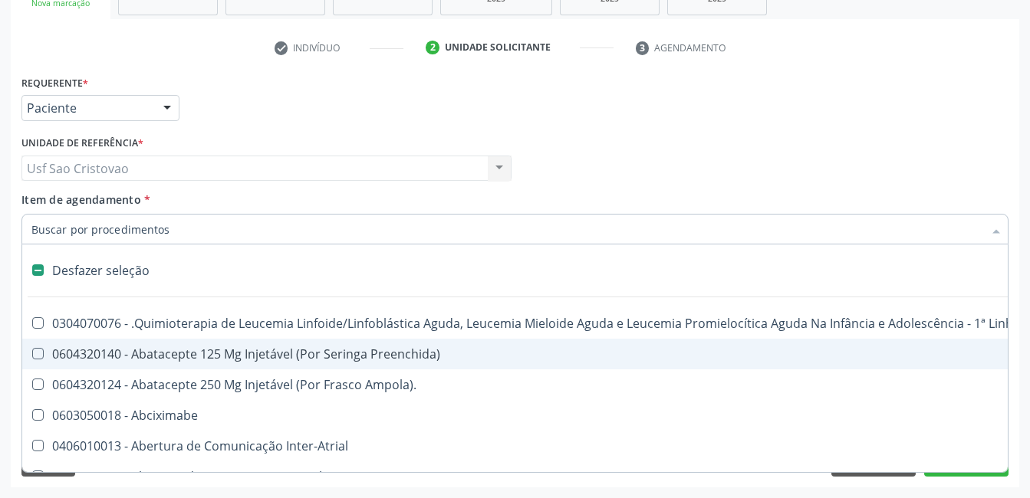
type input "2"
checkbox Comprimido\) "true"
checkbox Abdominal "true"
checkbox Colostomia "true"
checkbox Colpectomia "true"
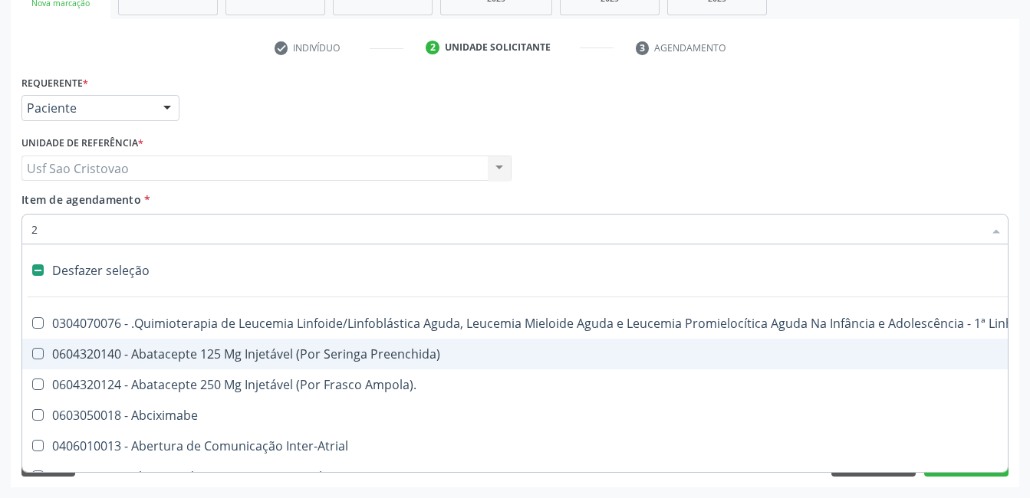
checkbox Colo "true"
checkbox Percutanea "true"
checkbox Unidades "true"
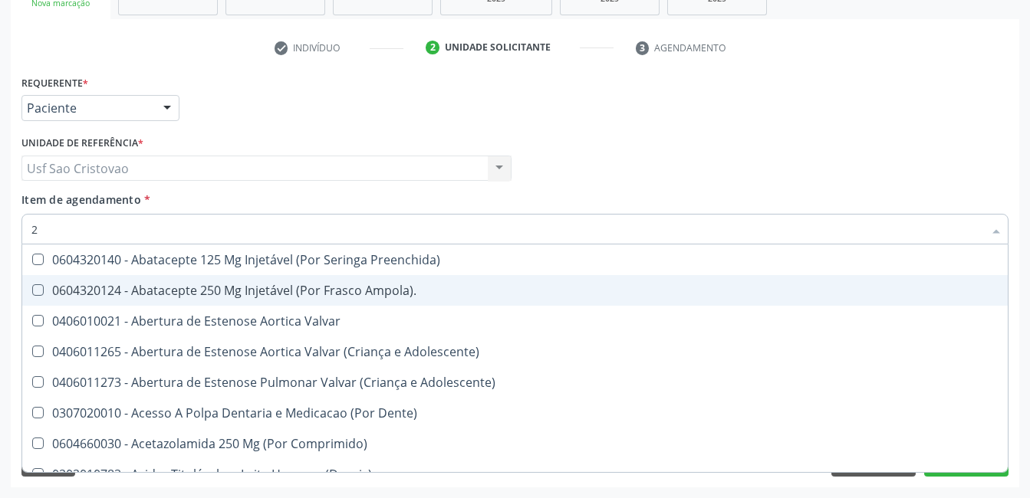
type input "20"
checkbox Per-Operatoria "true"
checkbox Glenoidal "true"
checkbox Biologica "true"
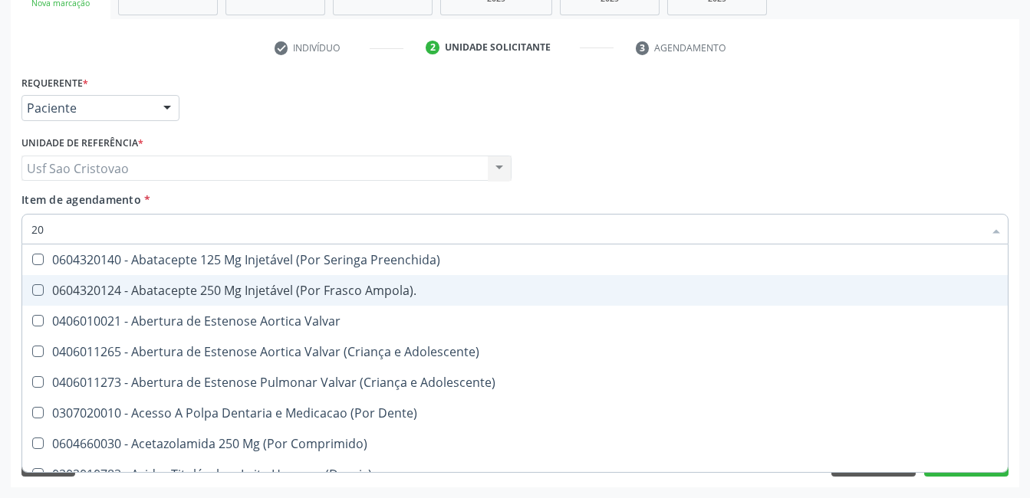
checkbox Revisao "true"
checkbox Cec "true"
checkbox Aortica "true"
checkbox \(Desbastamento\) "true"
checkbox Cranianos "true"
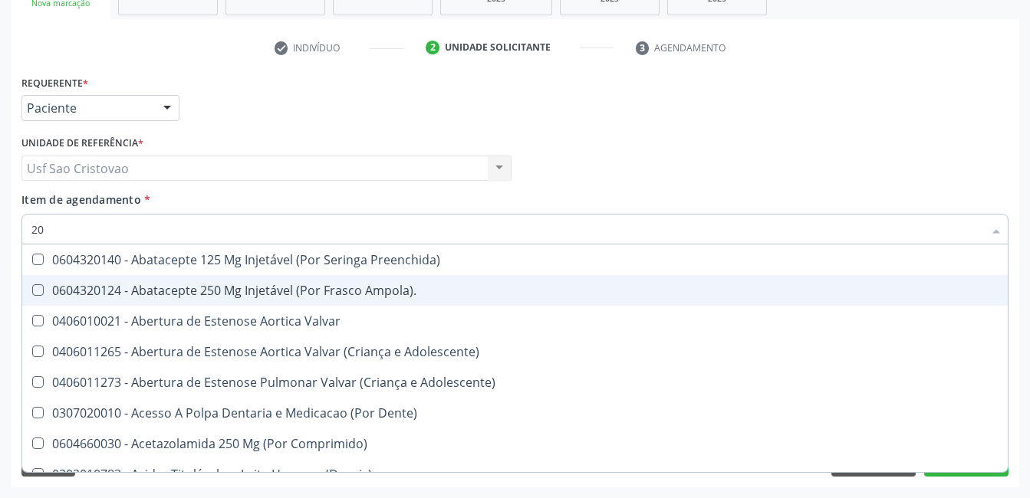
checkbox Pulmonar "true"
checkbox Biotinidase "true"
checkbox Urico "false"
checkbox Hdl "false"
checkbox Ldl "false"
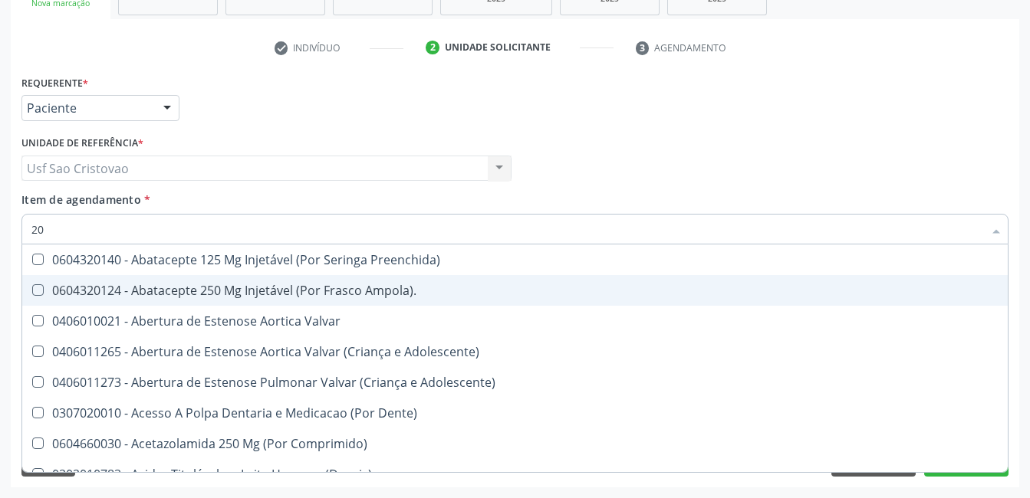
checkbox Total "false"
checkbox Creatinina "false"
checkbox Glicose "false"
checkbox Fecal "true"
checkbox Glicosilada "false"
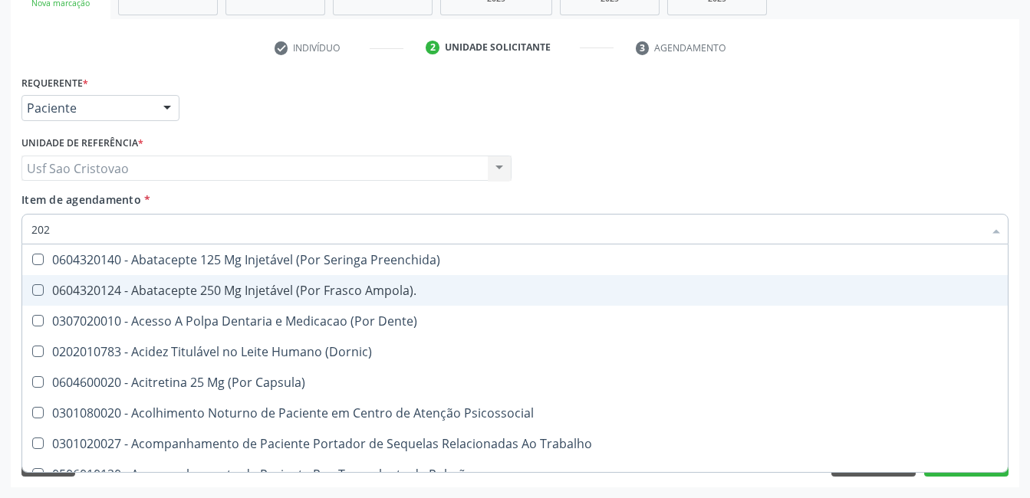
type input "2020"
checkbox Punho "true"
checkbox Sistêmico "false"
checkbox Gel "true"
checkbox Fluorado "true"
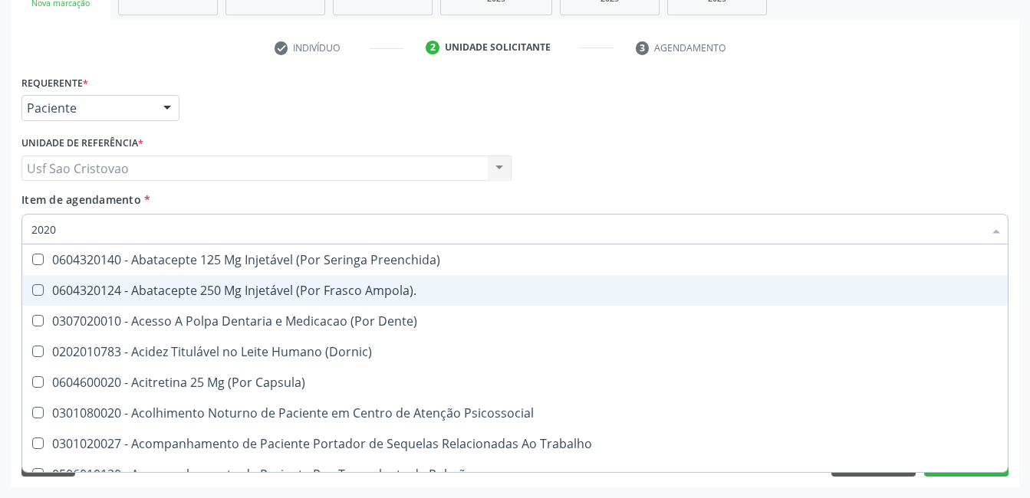
checkbox Supervisionada "true"
checkbox \(Hanseníase\) "true"
checkbox Pele "false"
checkbox Tireoide "false"
checkbox Estereotaxica "false"
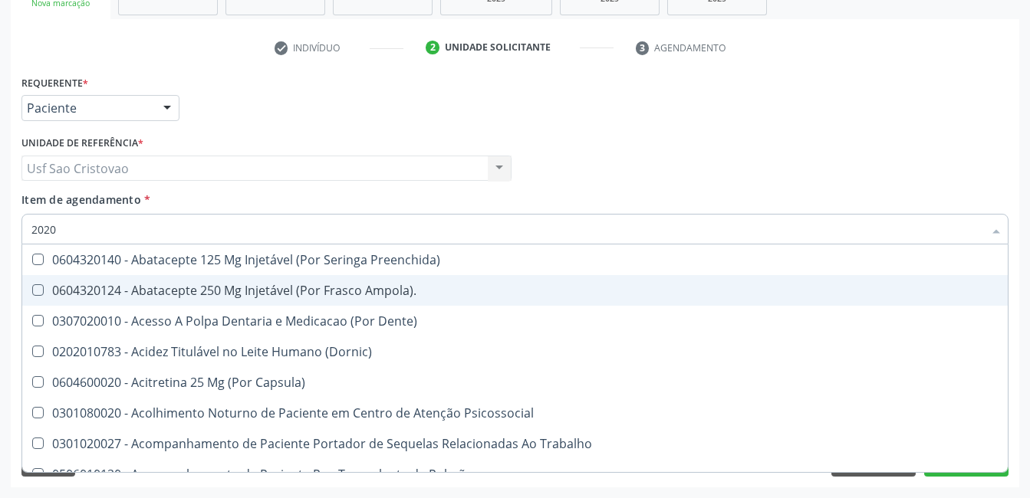
checkbox Bexiga "false"
checkbox Aberto\) "true"
checkbox Puncao "true"
checkbox Linha "false"
checkbox Bilateral "false"
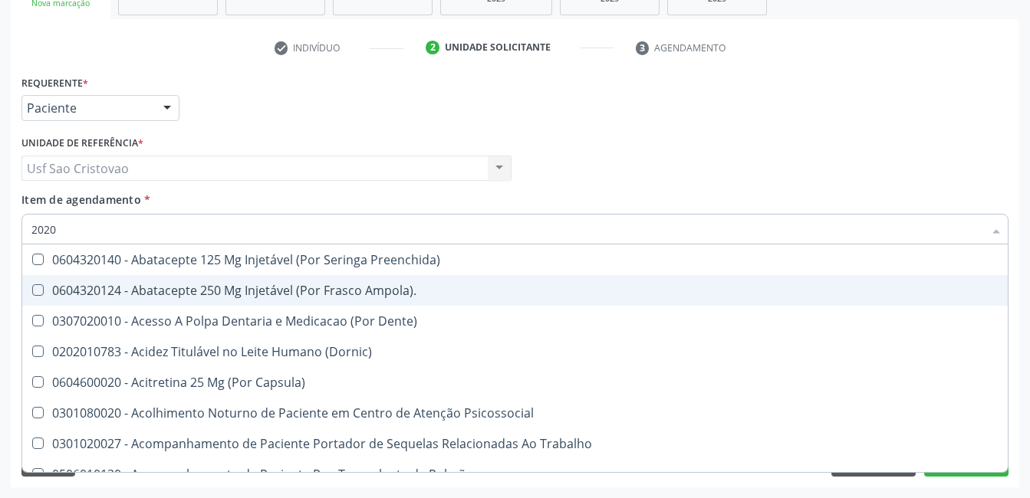
checkbox Percutanea "true"
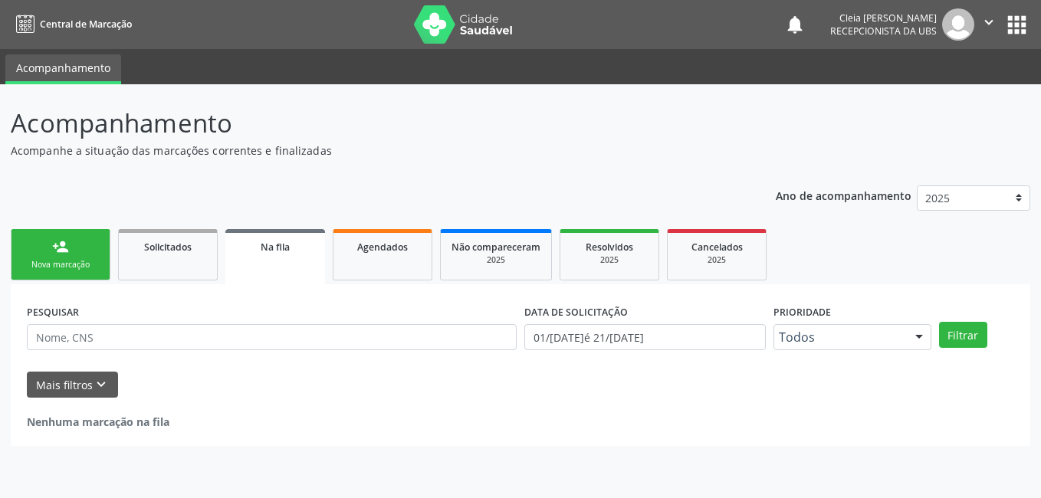
click at [53, 255] on link "person_add Nova marcação" at bounding box center [61, 254] width 100 height 51
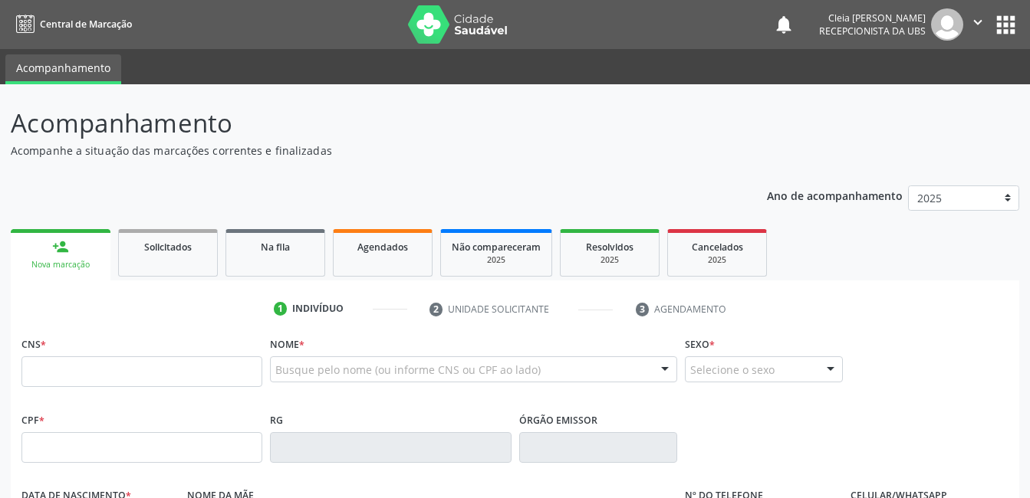
scroll to position [230, 0]
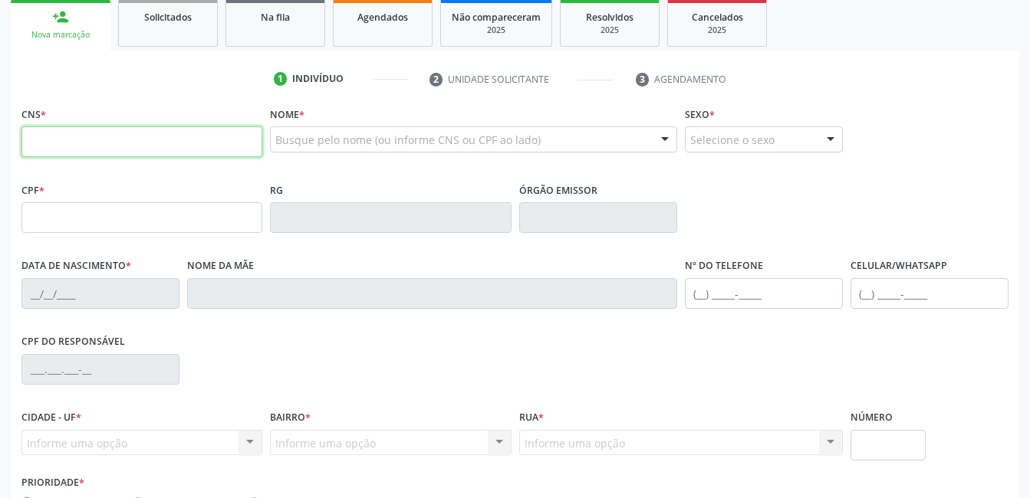
click at [226, 148] on input "text" at bounding box center [141, 142] width 241 height 31
type input "706 7075 8535 4212"
type input "065.902.304-04"
type input "23/[DATE]"
type input "[PERSON_NAME]"
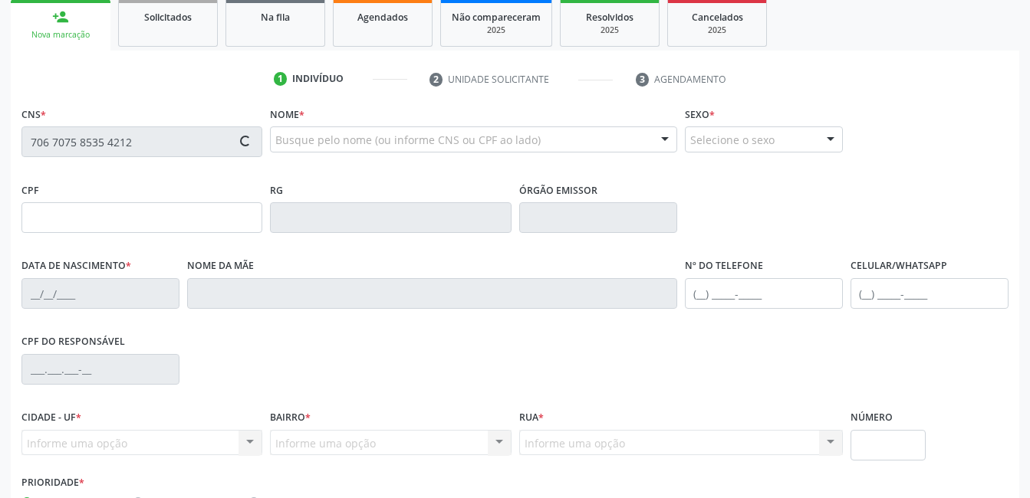
type input "[PHONE_NUMBER]"
type input "614"
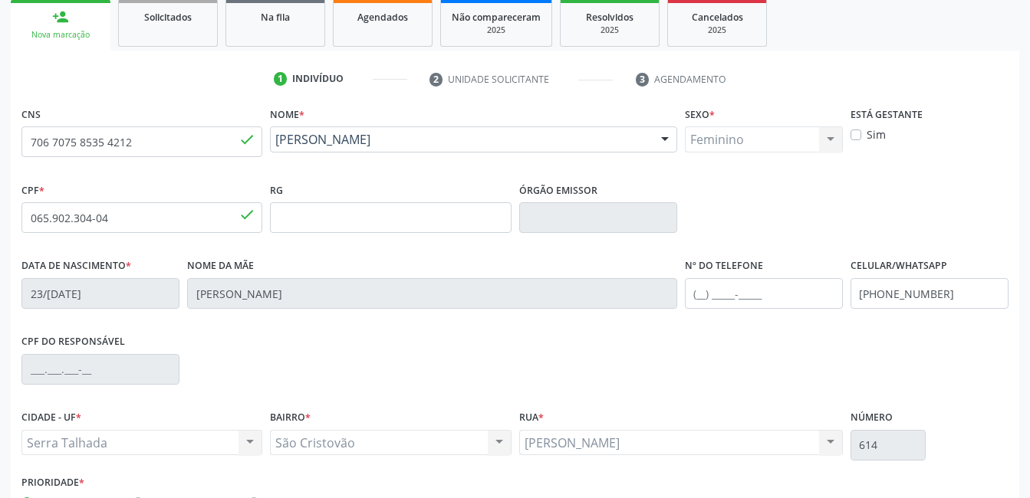
scroll to position [333, 0]
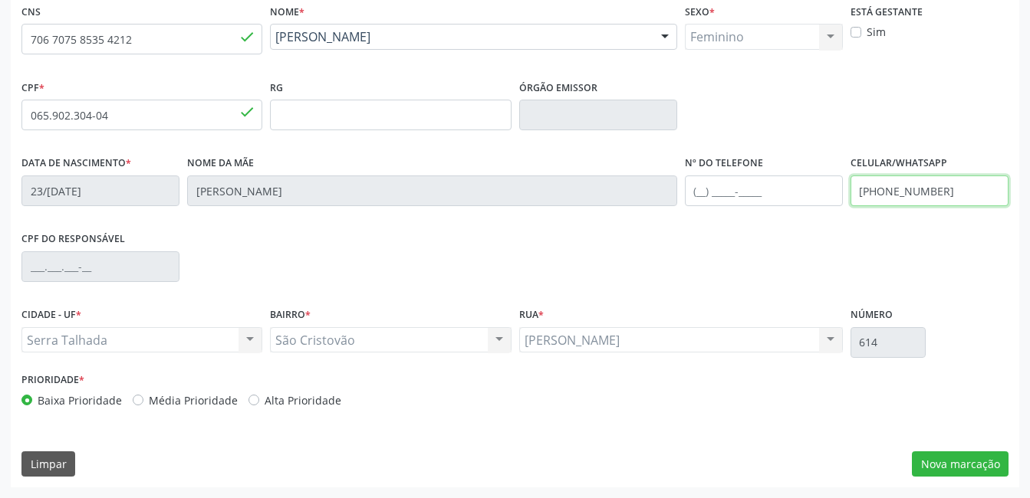
drag, startPoint x: 946, startPoint y: 190, endPoint x: 808, endPoint y: 199, distance: 138.3
click at [811, 199] on div "Data de nascimento * 23/[DATE] Nome da mãe [PERSON_NAME] Nº do Telefone Celular…" at bounding box center [515, 190] width 995 height 76
type input "[PHONE_NUMBER]"
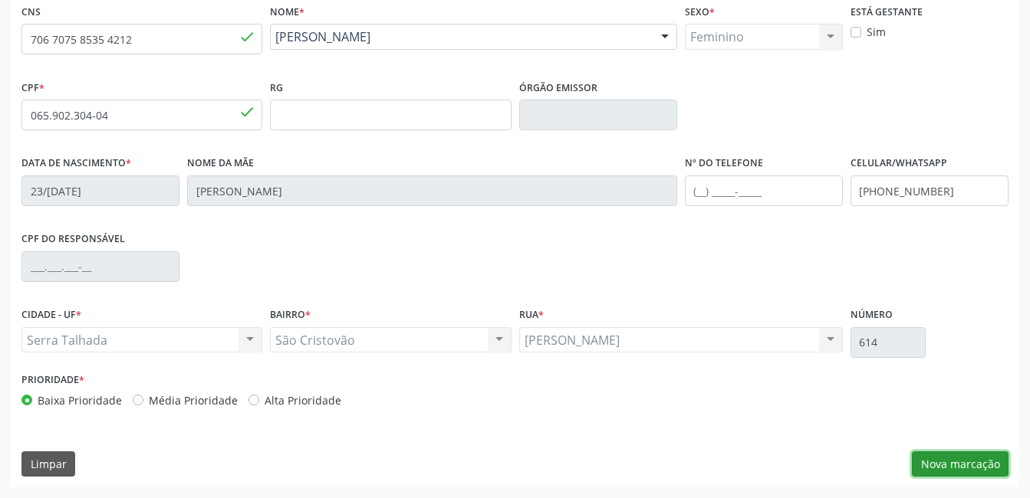
click at [969, 472] on button "Nova marcação" at bounding box center [960, 465] width 97 height 26
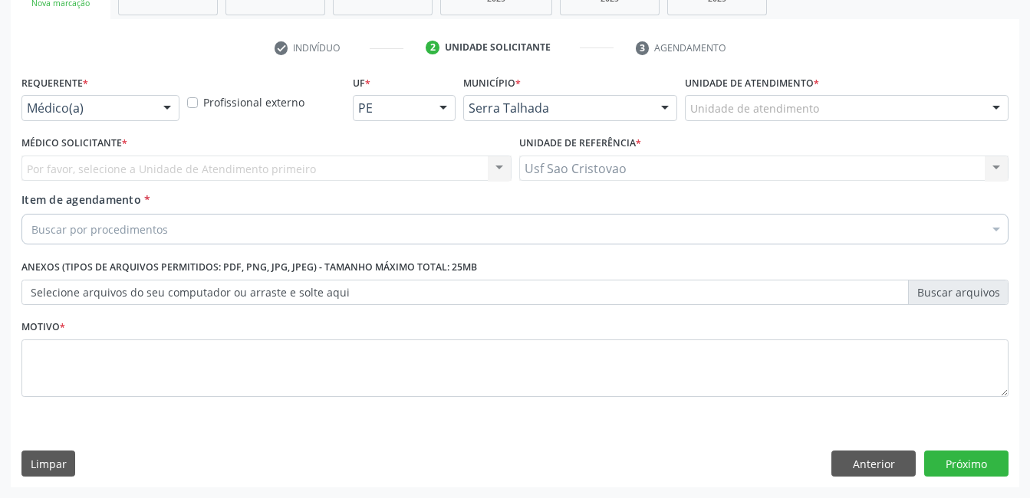
scroll to position [262, 0]
click at [178, 112] on div at bounding box center [167, 109] width 23 height 26
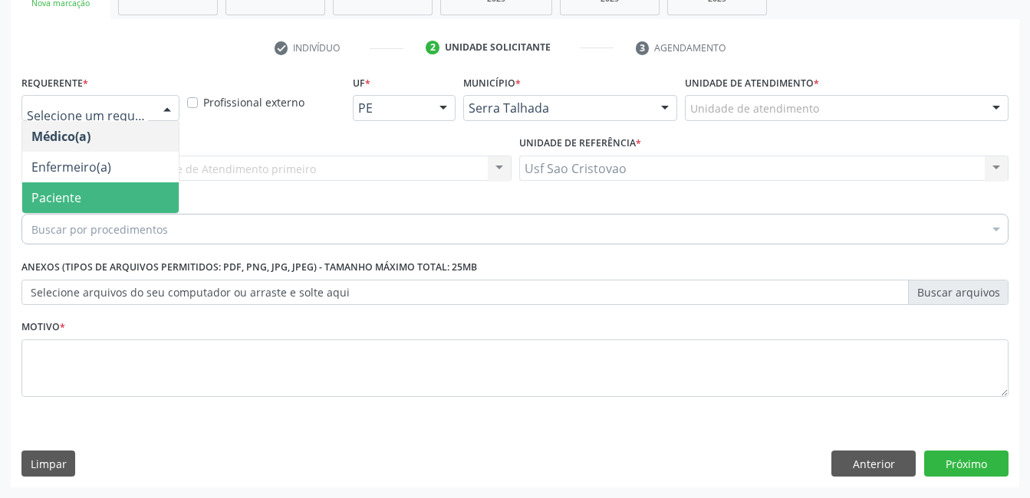
click at [151, 207] on span "Paciente" at bounding box center [100, 198] width 156 height 31
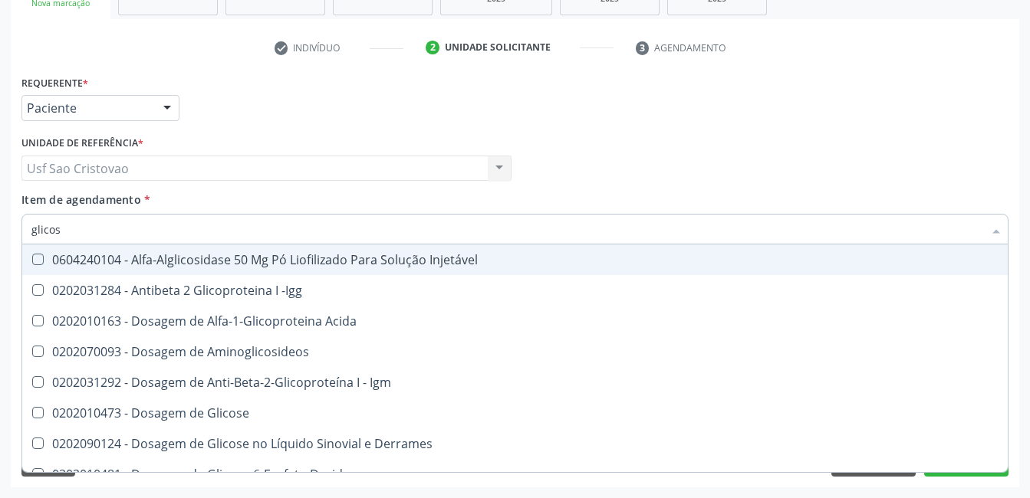
type input "glicose"
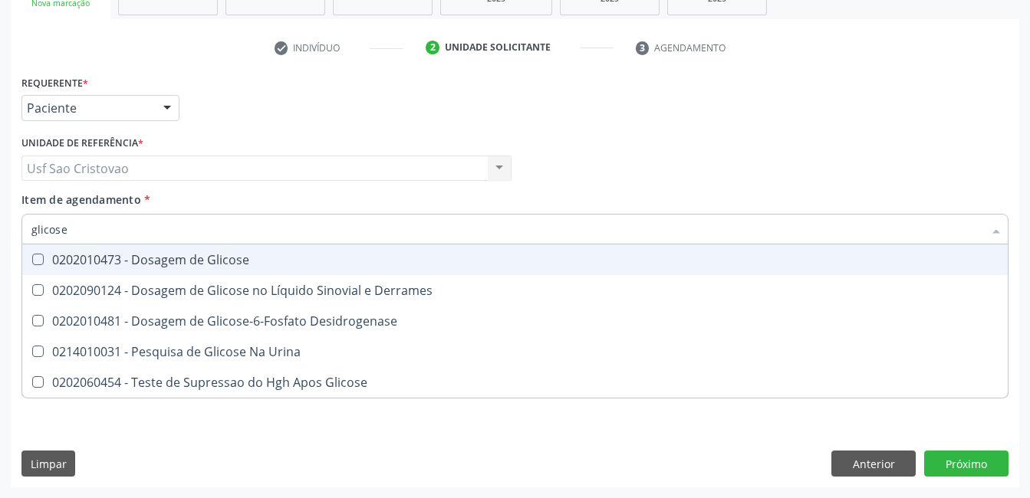
click at [36, 261] on Glicose at bounding box center [38, 260] width 12 height 12
click at [32, 261] on Glicose "checkbox" at bounding box center [27, 260] width 10 height 10
checkbox Glicose "true"
type input "glicos"
checkbox Glicose "false"
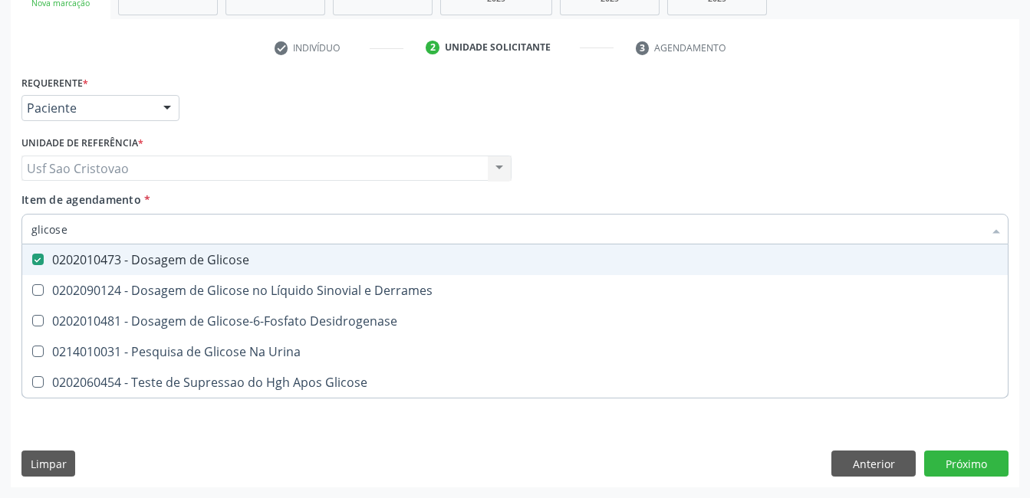
checkbox Desidrogenase "true"
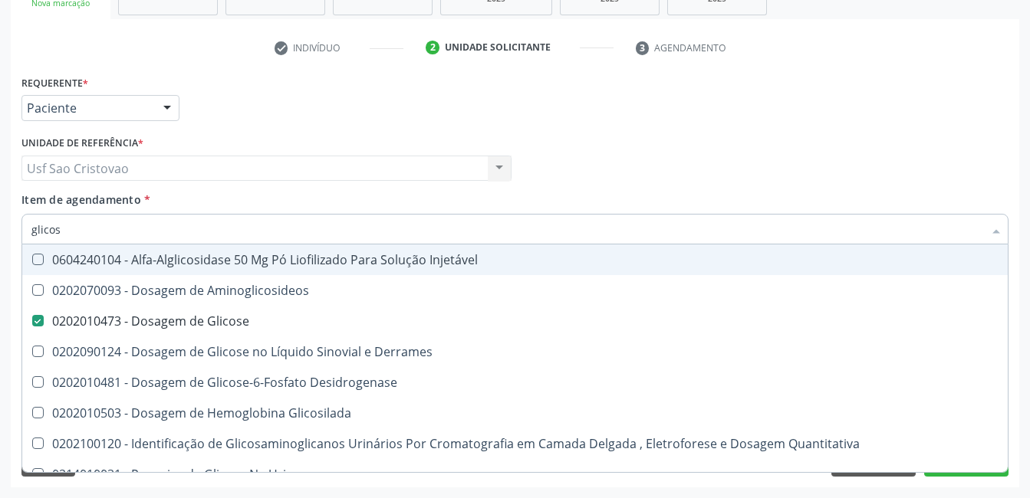
type input "glico"
checkbox Glicose "false"
checkbox Glicosilada "true"
type input "glic"
checkbox Glicosilada "false"
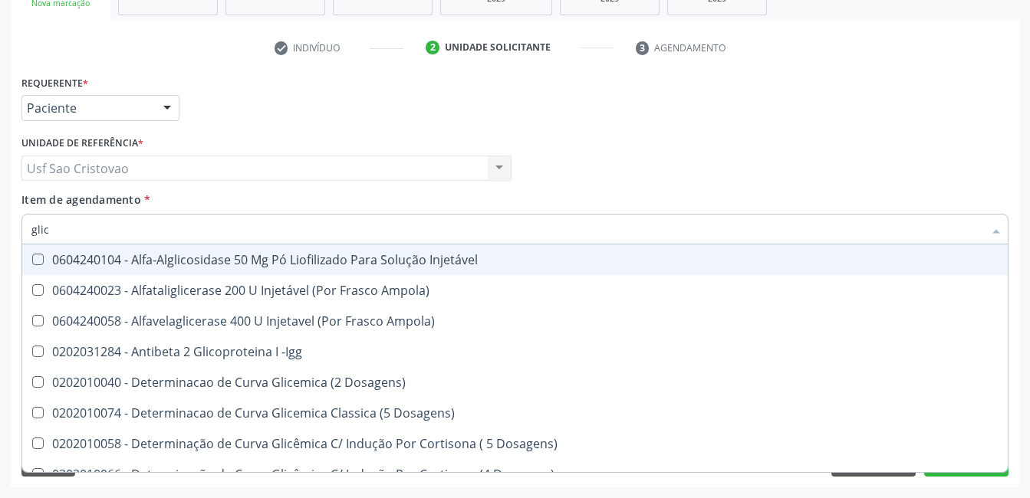
type input "gli"
checkbox Glicose "false"
checkbox Glicosilada "true"
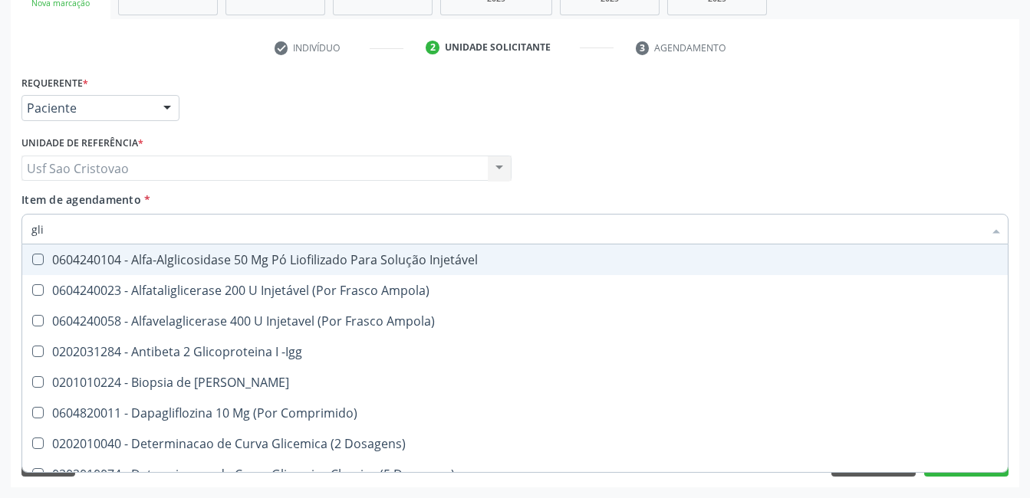
type input "gl"
checkbox Glicose "false"
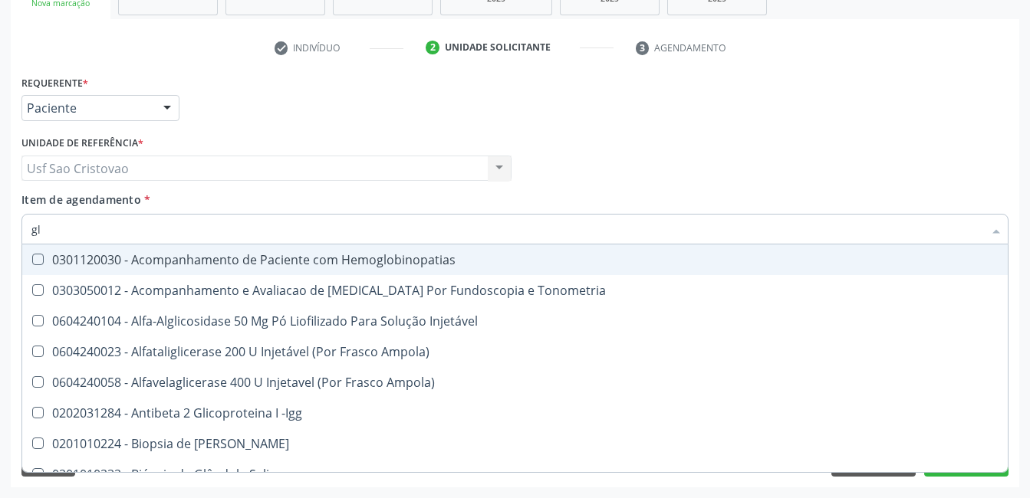
type input "g"
checkbox Glicose "false"
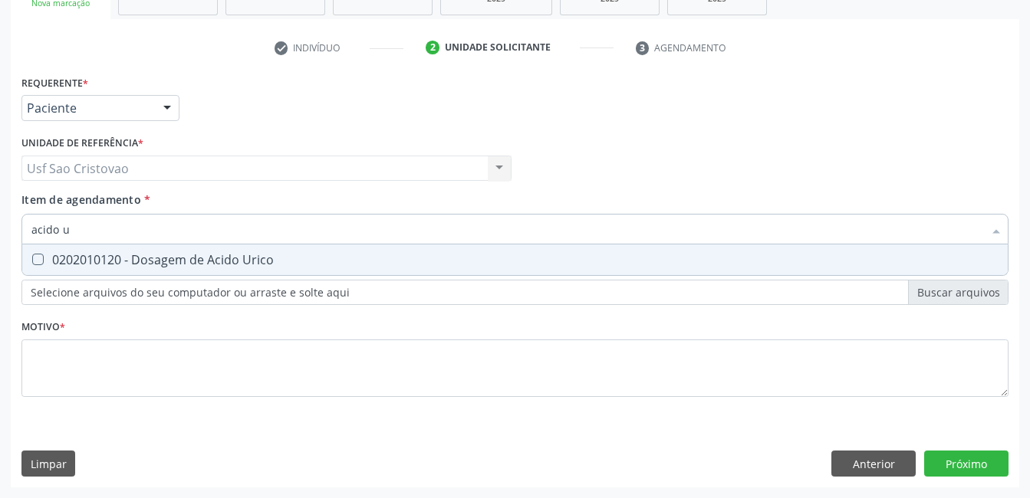
type input "acido ur"
click at [35, 265] on Urico at bounding box center [38, 260] width 12 height 12
click at [32, 265] on Urico "checkbox" at bounding box center [27, 260] width 10 height 10
checkbox Urico "true"
type input "acido"
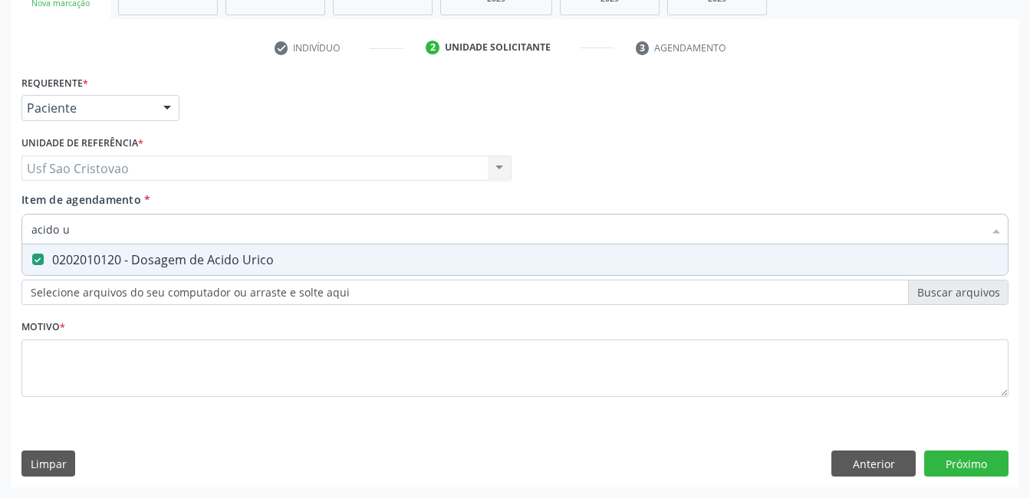
checkbox Urico "false"
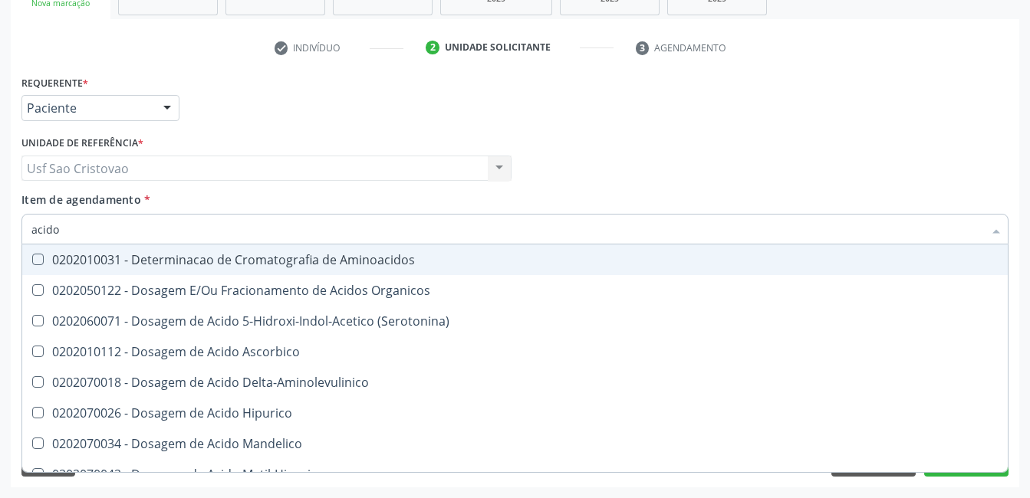
type input "acid"
checkbox Urico "false"
checkbox Cromatografia\) "true"
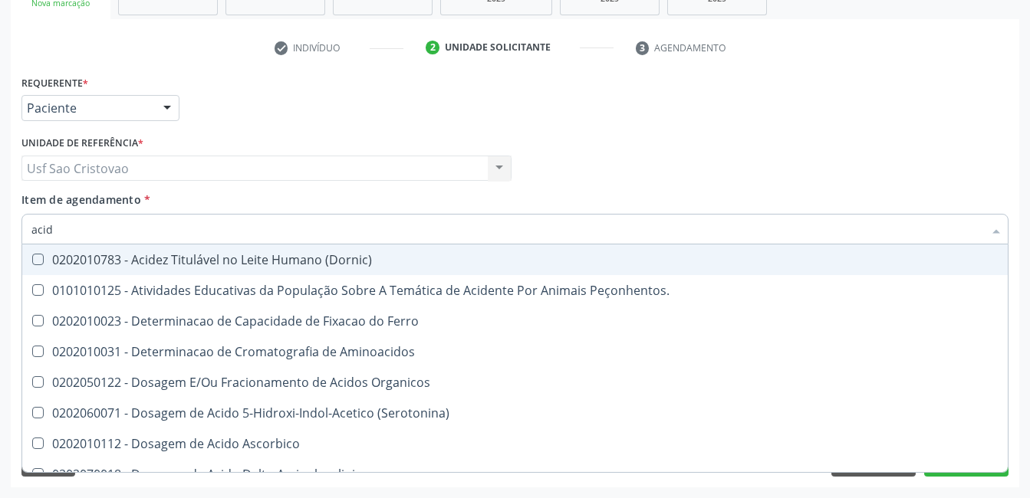
type input "aci"
checkbox Urico "false"
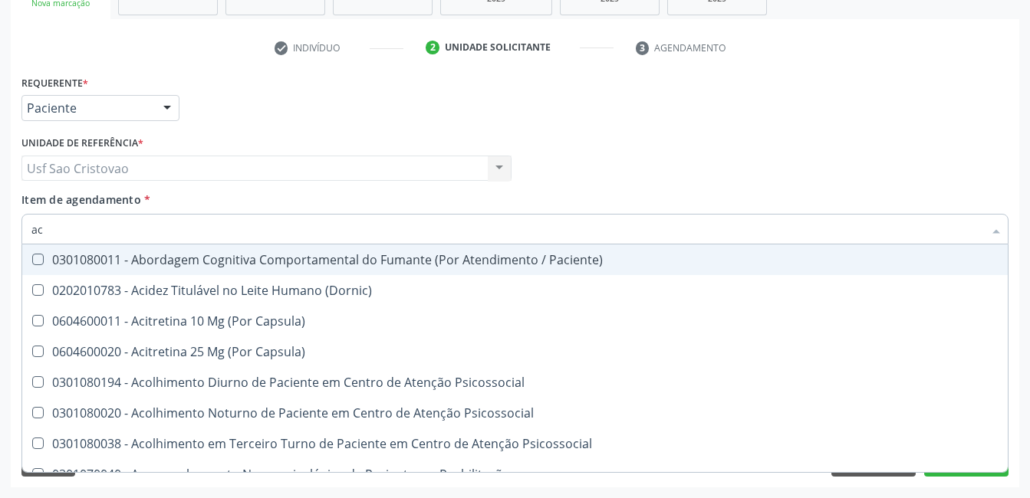
type input "a"
checkbox Urico "false"
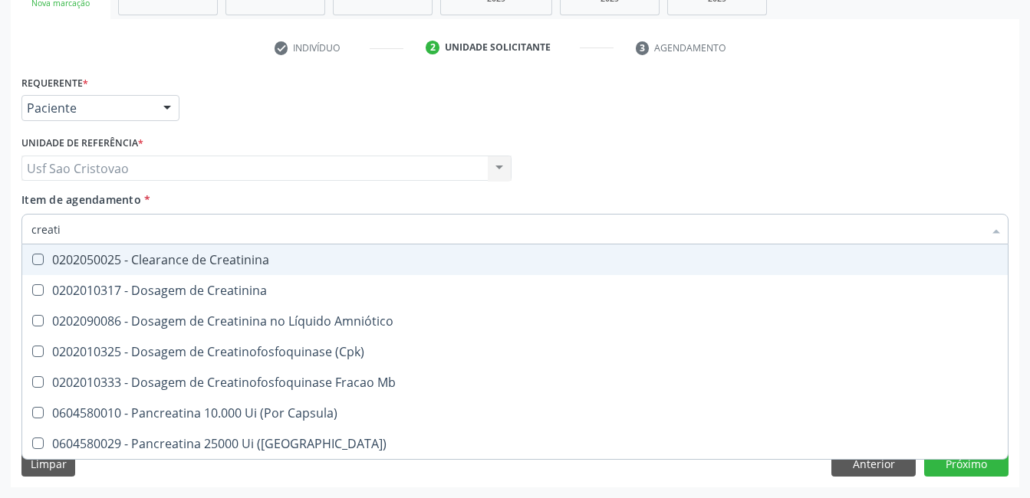
type input "creatin"
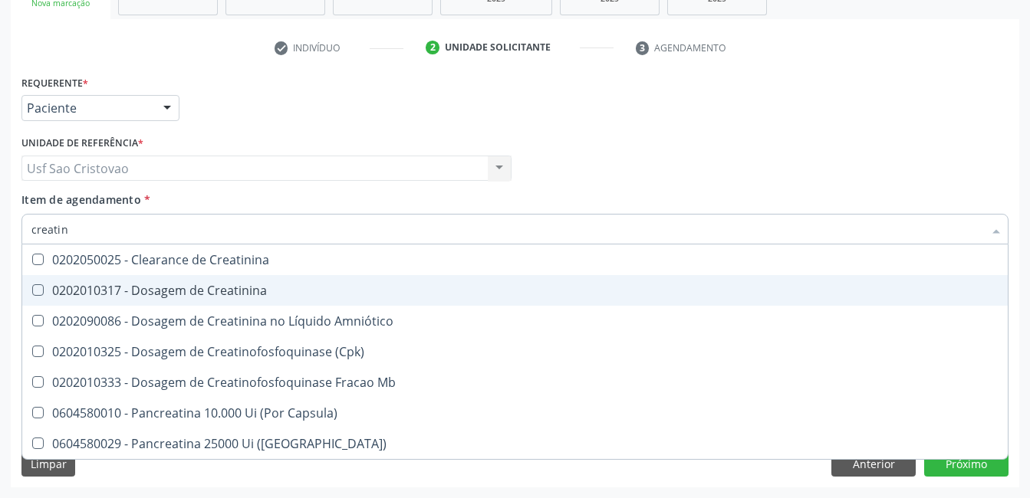
click at [38, 291] on Creatinina at bounding box center [38, 291] width 12 height 12
click at [32, 291] on Creatinina "checkbox" at bounding box center [27, 290] width 10 height 10
checkbox Creatinina "true"
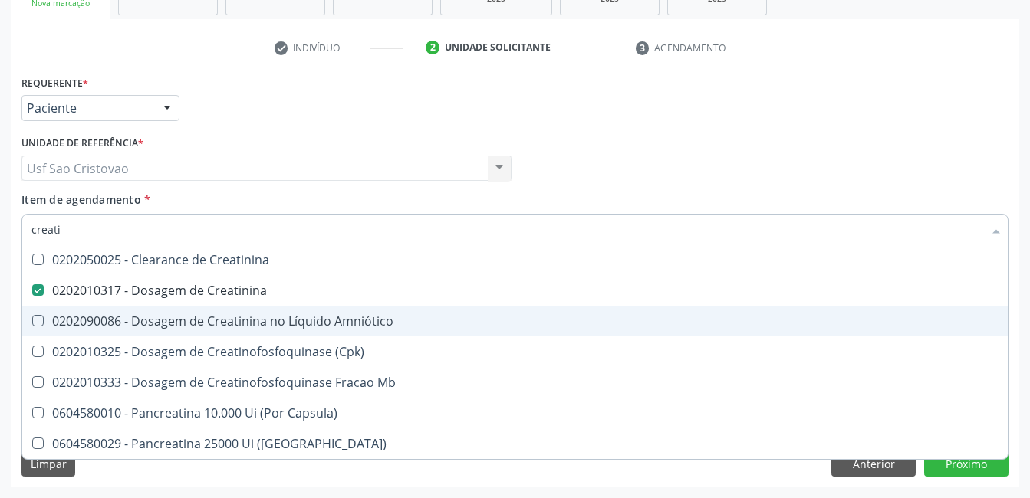
type input "creat"
checkbox Creatinina "false"
checkbox \(Cpk\) "true"
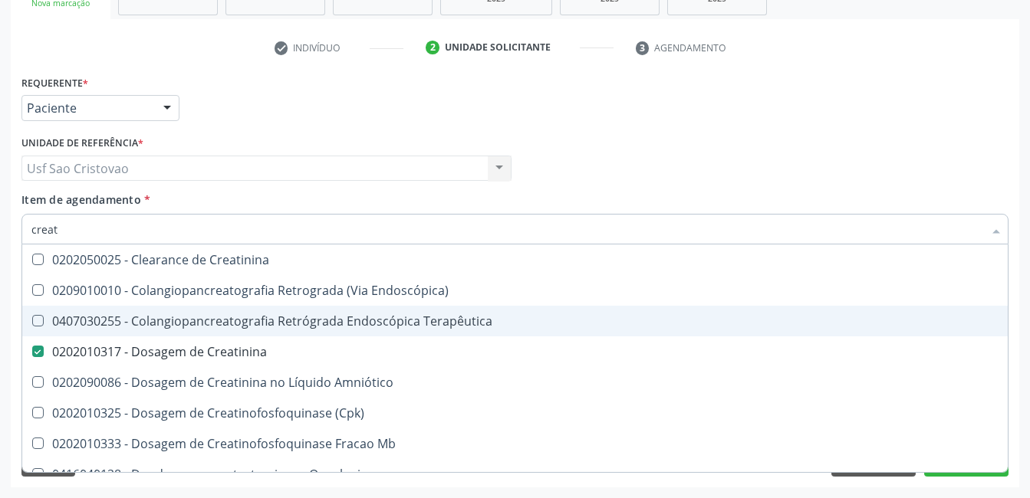
type input "crea"
checkbox Creatinina "false"
checkbox Mb "true"
type input "cre"
checkbox Mb "false"
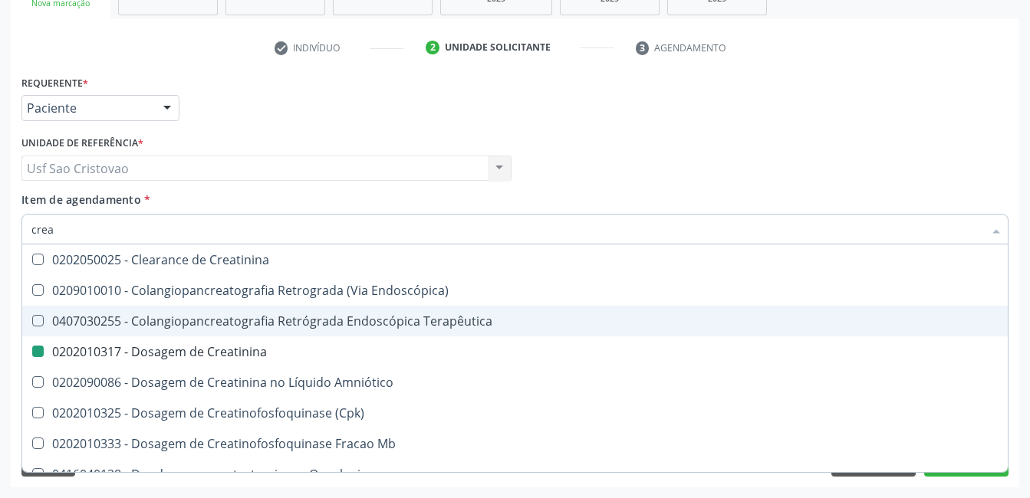
checkbox Oncologia "true"
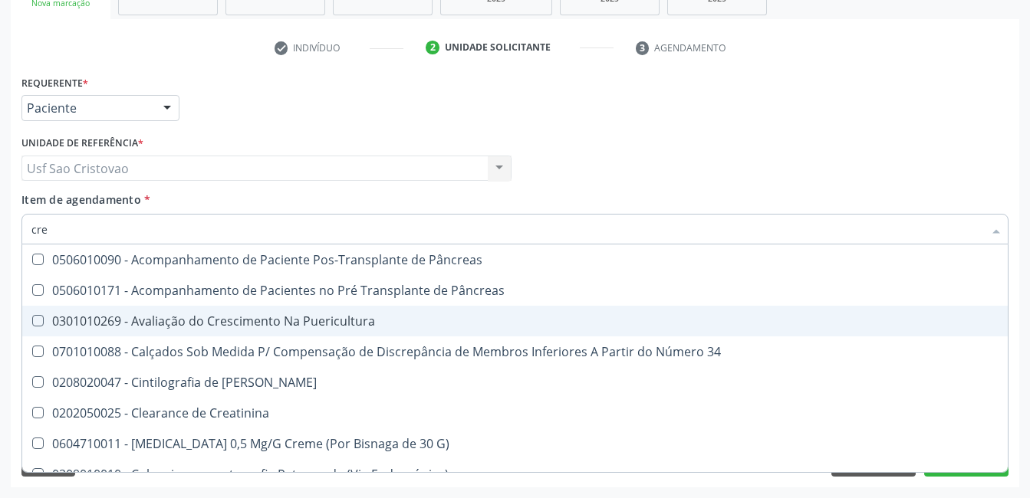
type input "cr"
checkbox Creatinina "false"
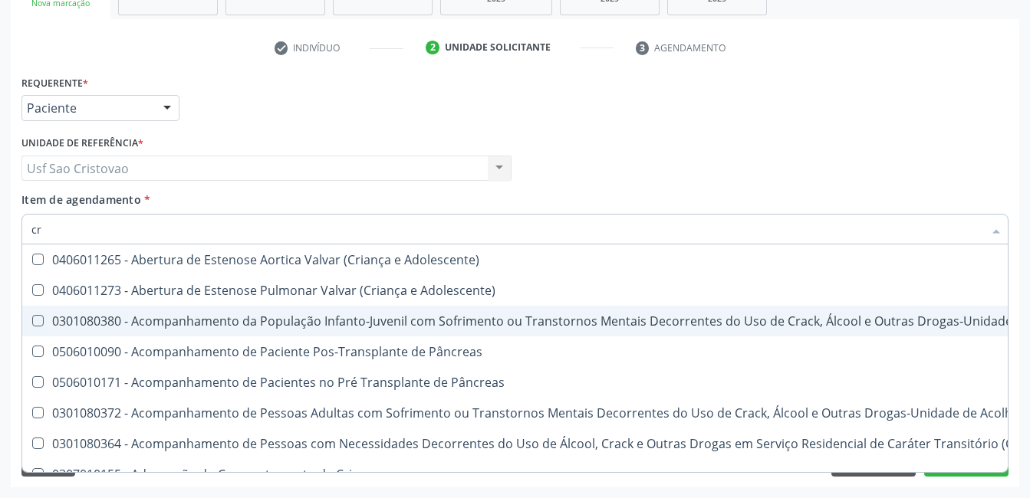
type input "c"
checkbox Creatinina "false"
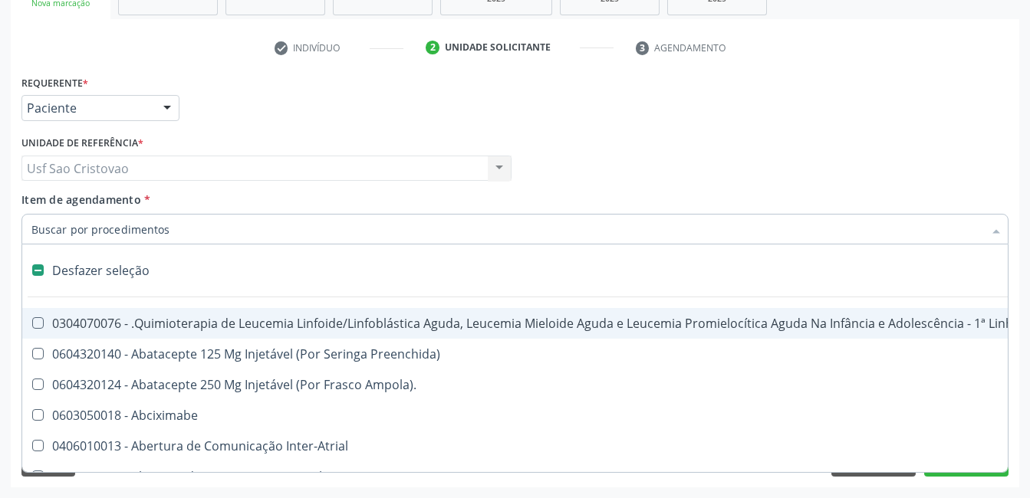
type input "u"
checkbox Cistorrafia "true"
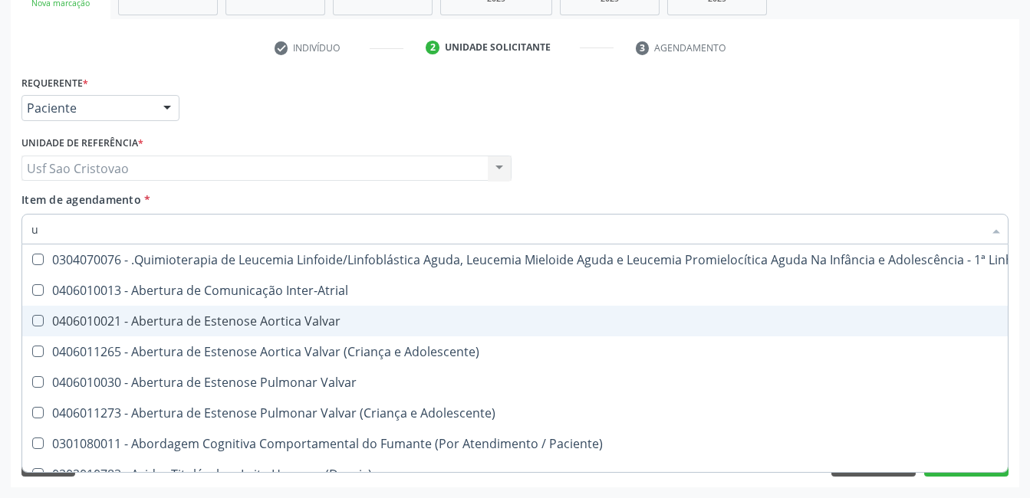
type input "ur"
checkbox B "true"
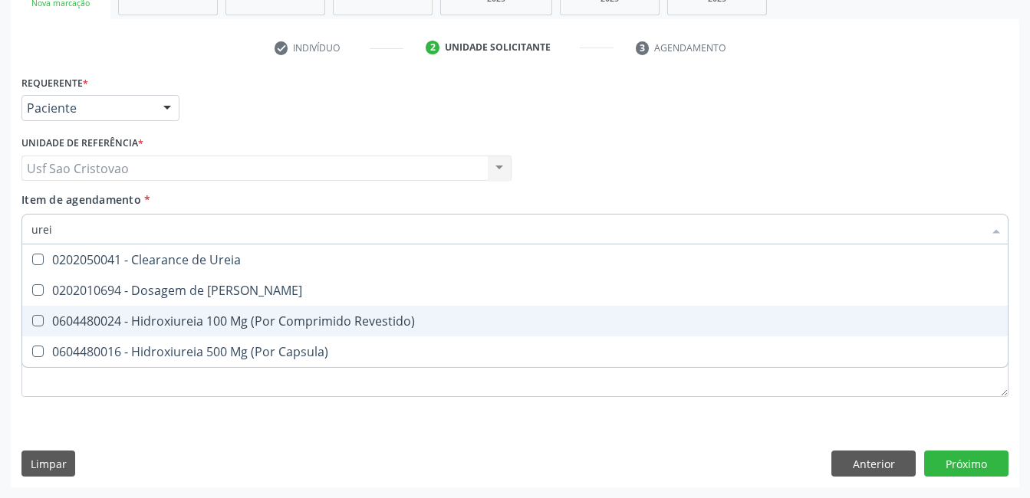
type input "ureia"
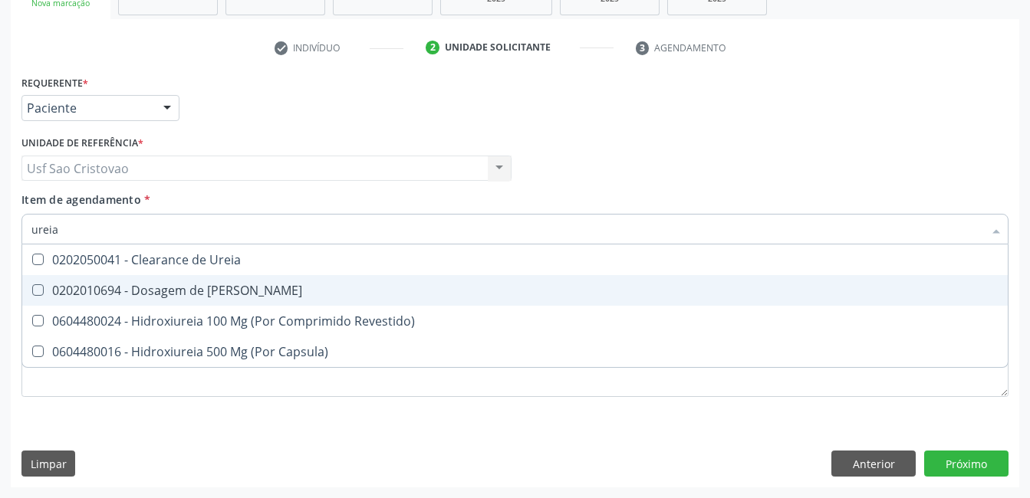
click at [38, 286] on Ureia at bounding box center [38, 291] width 12 height 12
click at [32, 286] on Ureia "checkbox" at bounding box center [27, 290] width 10 height 10
checkbox Ureia "true"
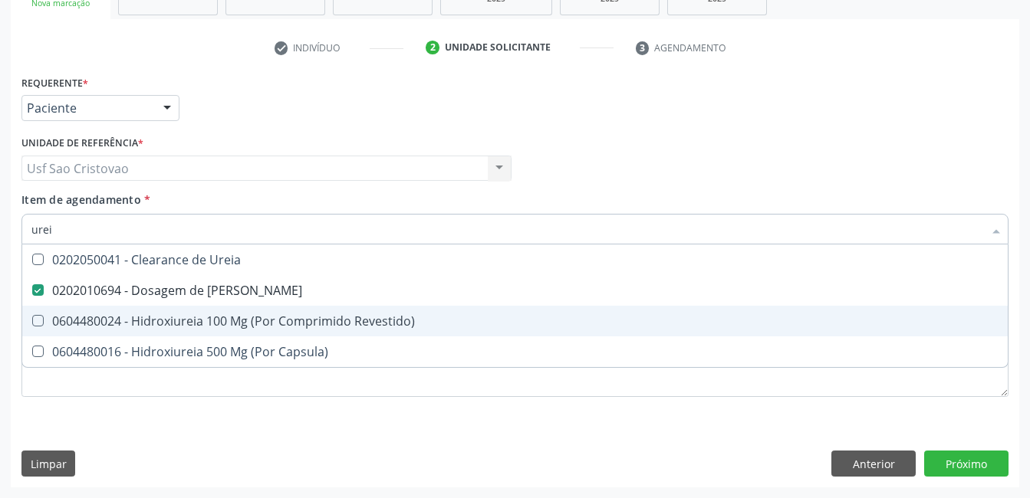
type input "ure"
checkbox Ureia "false"
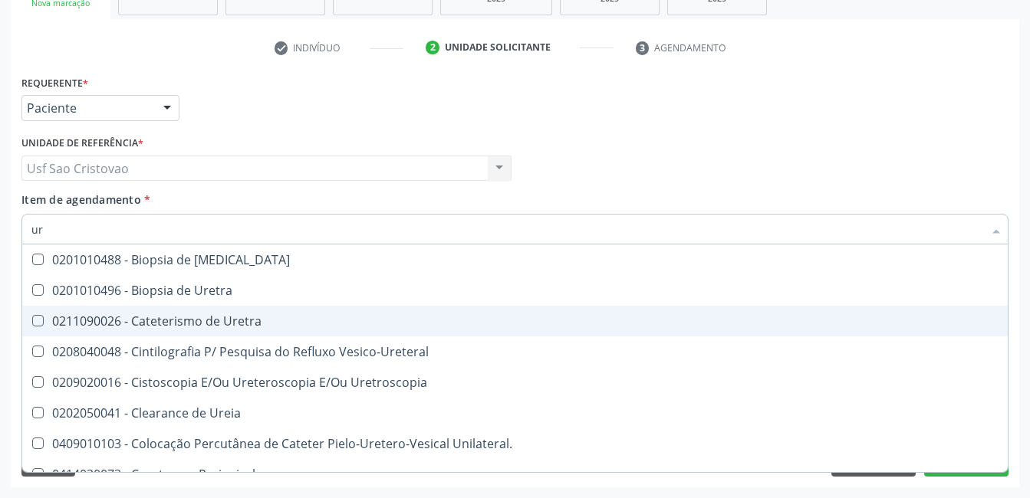
type input "u"
checkbox Ureia "false"
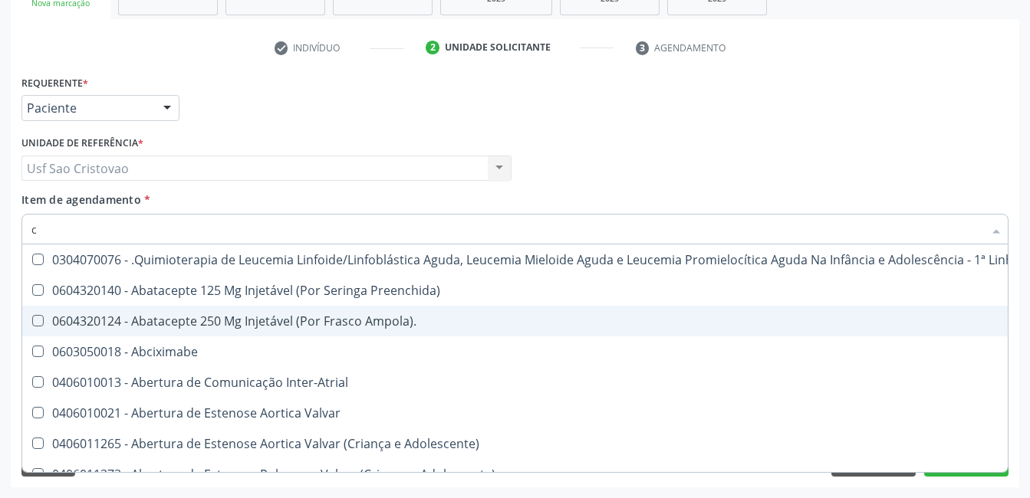
type input "co"
checkbox Único "true"
checkbox Creatinina "true"
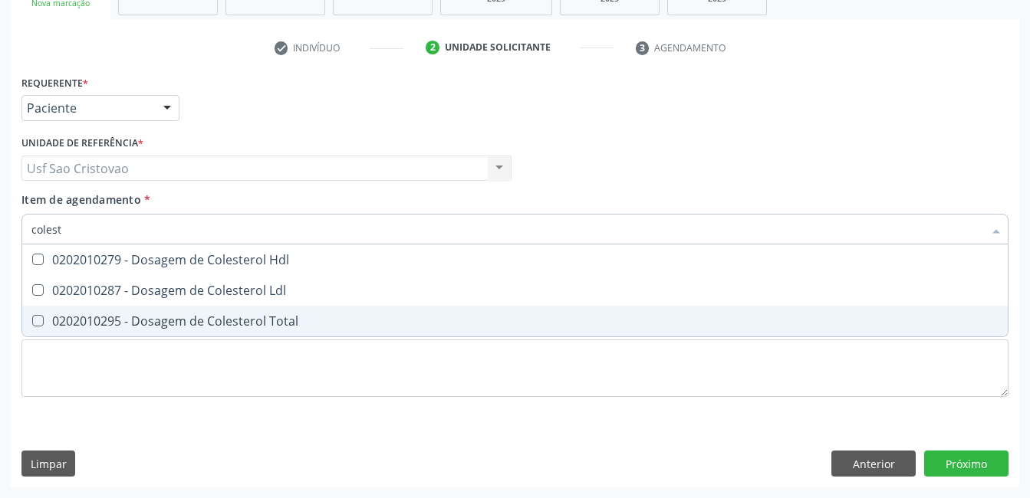
type input "coleste"
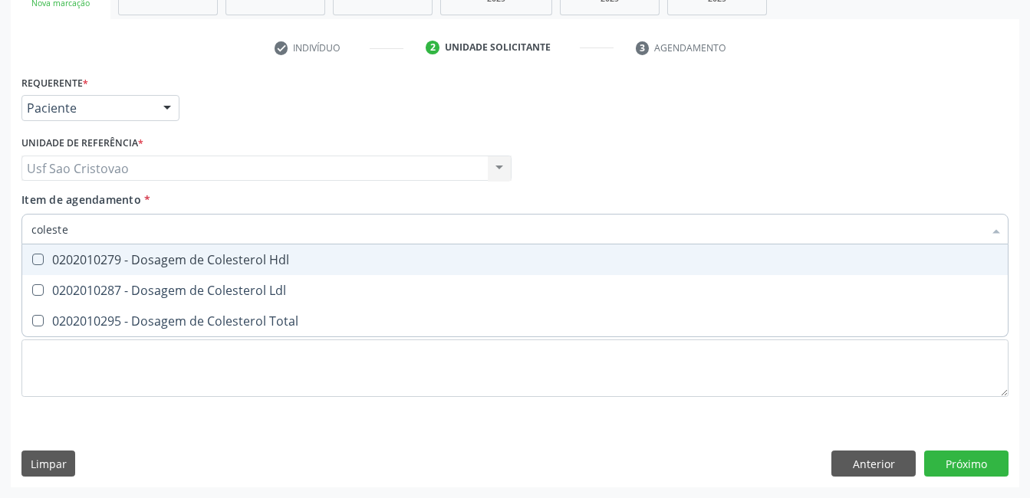
click at [38, 258] on Hdl at bounding box center [38, 260] width 12 height 12
click at [32, 258] on Hdl "checkbox" at bounding box center [27, 260] width 10 height 10
checkbox Hdl "true"
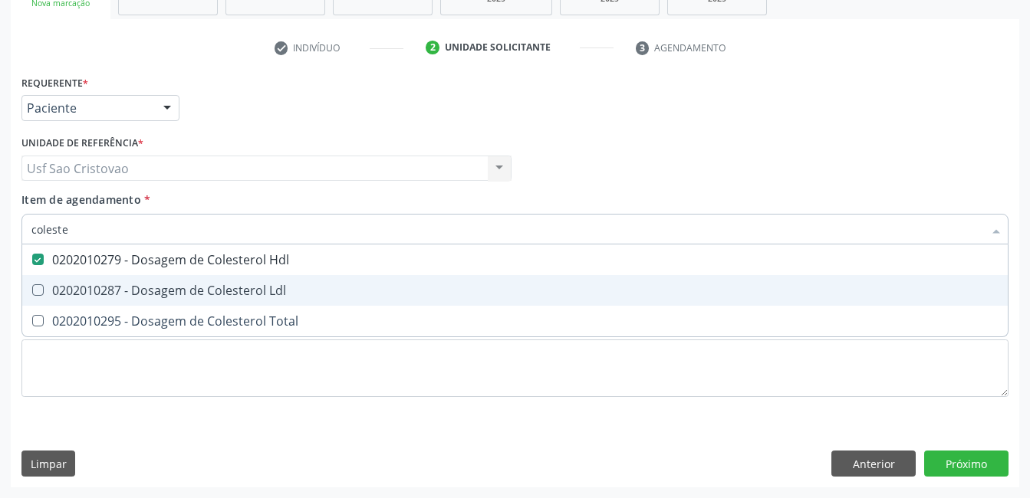
click at [38, 291] on Ldl at bounding box center [38, 291] width 12 height 12
click at [32, 291] on Ldl "checkbox" at bounding box center [27, 290] width 10 height 10
checkbox Ldl "true"
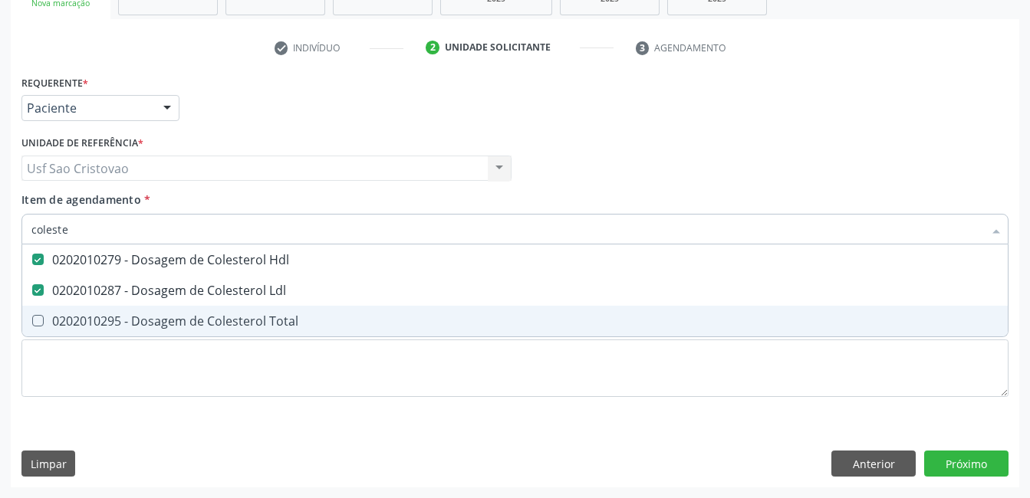
click at [38, 323] on Total at bounding box center [38, 321] width 12 height 12
click at [32, 323] on Total "checkbox" at bounding box center [27, 321] width 10 height 10
checkbox Total "true"
type input "cole"
checkbox Hdl "false"
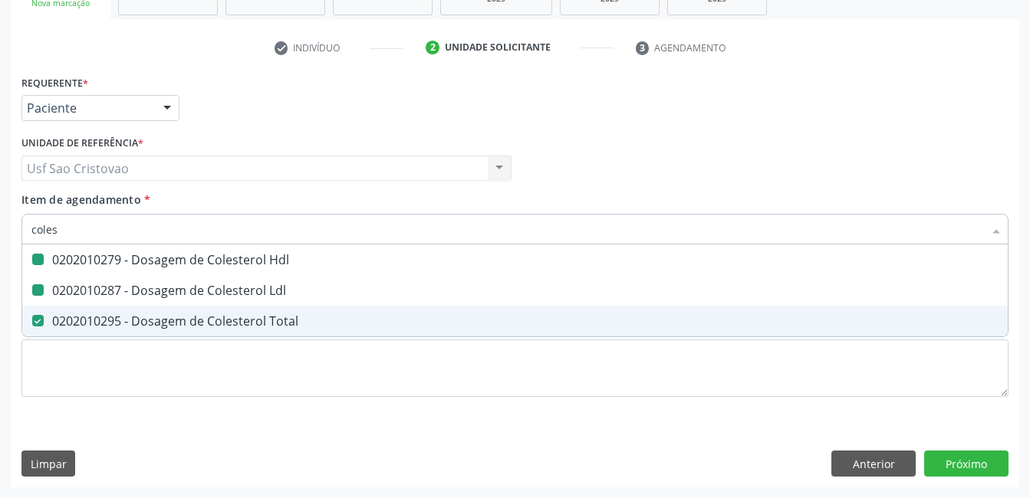
checkbox Ldl "false"
checkbox Total "false"
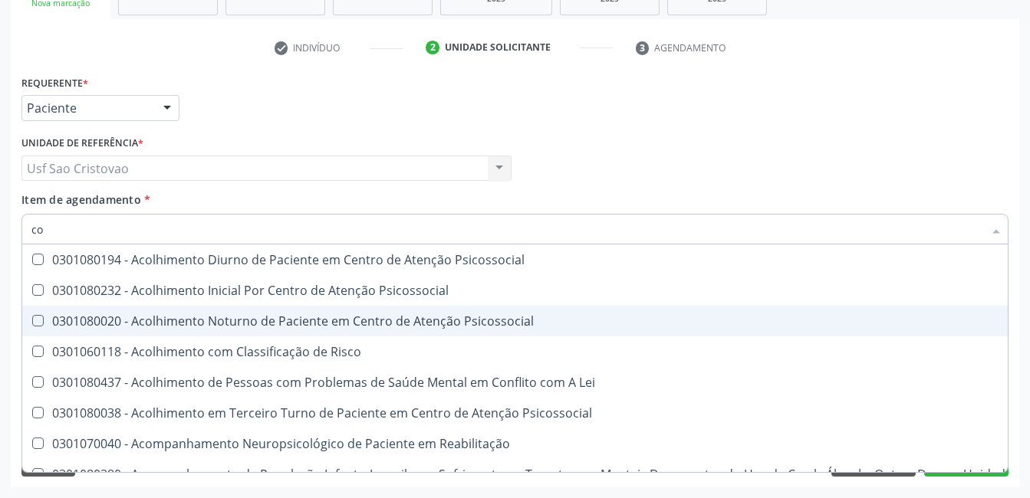
type input "c"
checkbox Hdl "false"
checkbox Ldl "false"
checkbox Total "false"
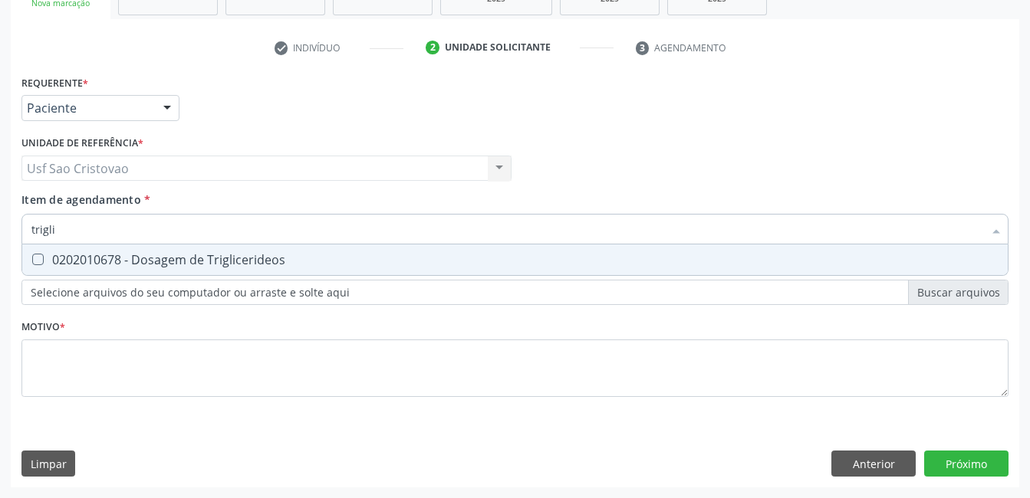
type input "triglic"
click at [41, 262] on Triglicerideos at bounding box center [38, 260] width 12 height 12
click at [32, 262] on Triglicerideos "checkbox" at bounding box center [27, 260] width 10 height 10
checkbox Triglicerideos "true"
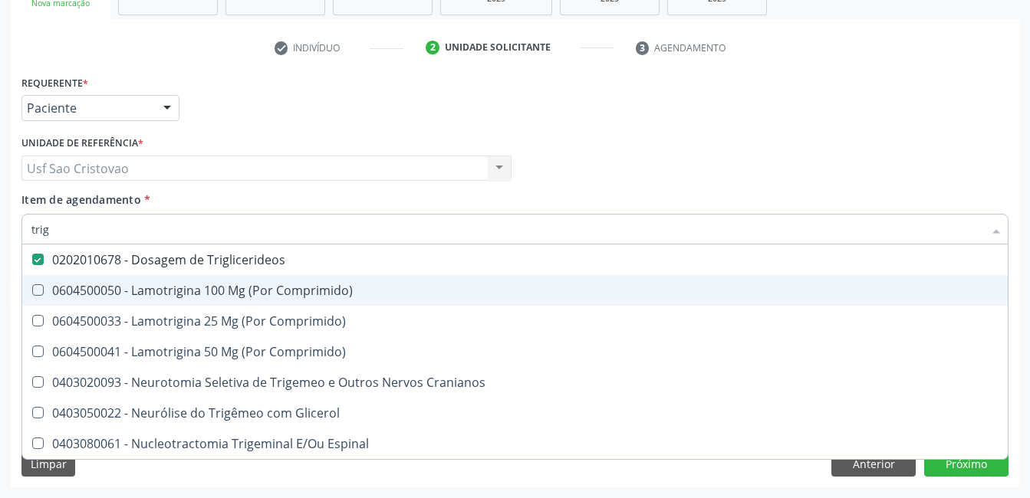
type input "tri"
checkbox Triglicerideos "false"
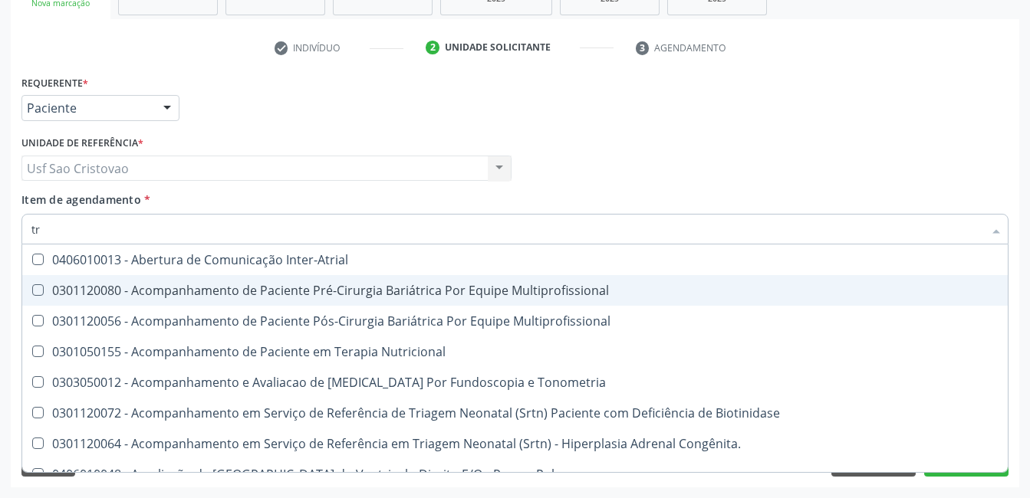
type input "t"
checkbox Triglicerideos "false"
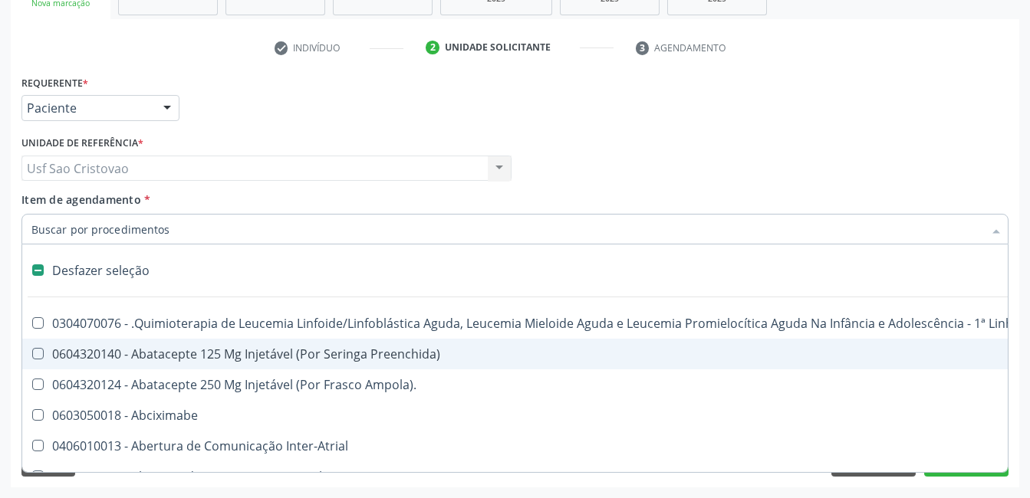
type input "h"
checkbox B "true"
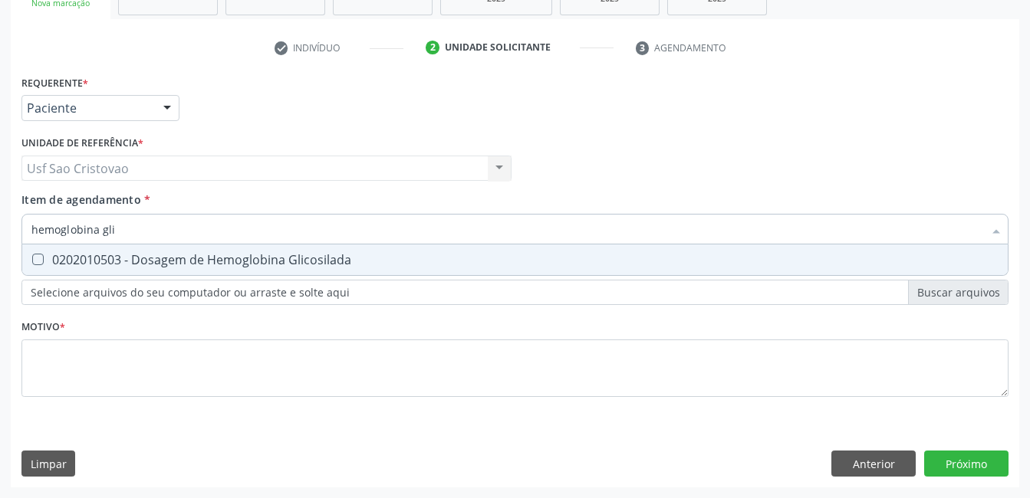
type input "hemoglobina glic"
click at [41, 254] on Glicosilada at bounding box center [38, 260] width 12 height 12
click at [32, 255] on Glicosilada "checkbox" at bounding box center [27, 260] width 10 height 10
checkbox Glicosilada "true"
type input "hemoglobina"
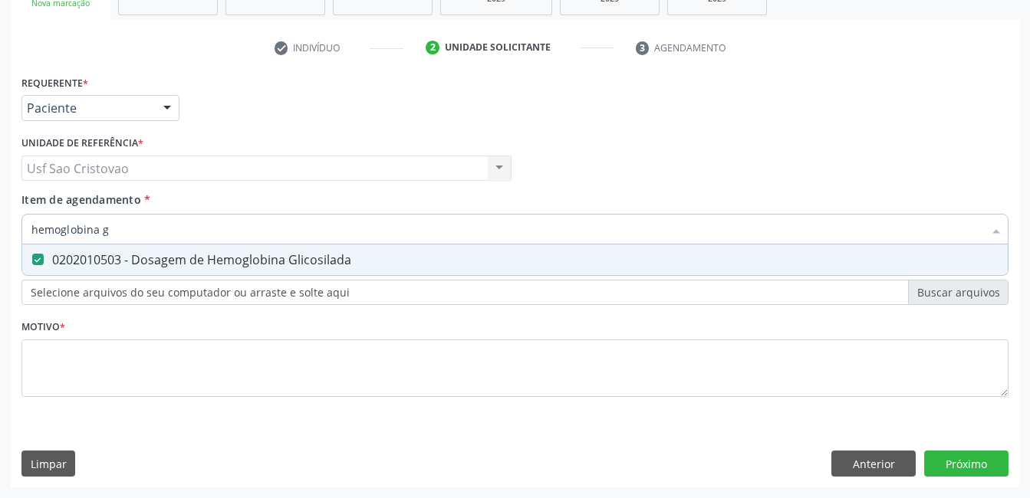
checkbox Glicosilada "false"
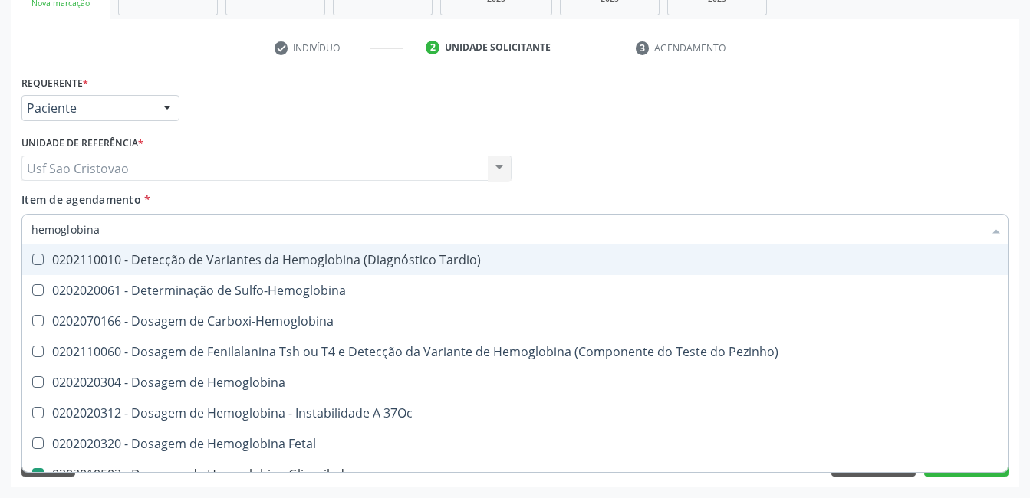
type input "hemoglobin"
checkbox Glicosilada "false"
checkbox Hematocrito\) "true"
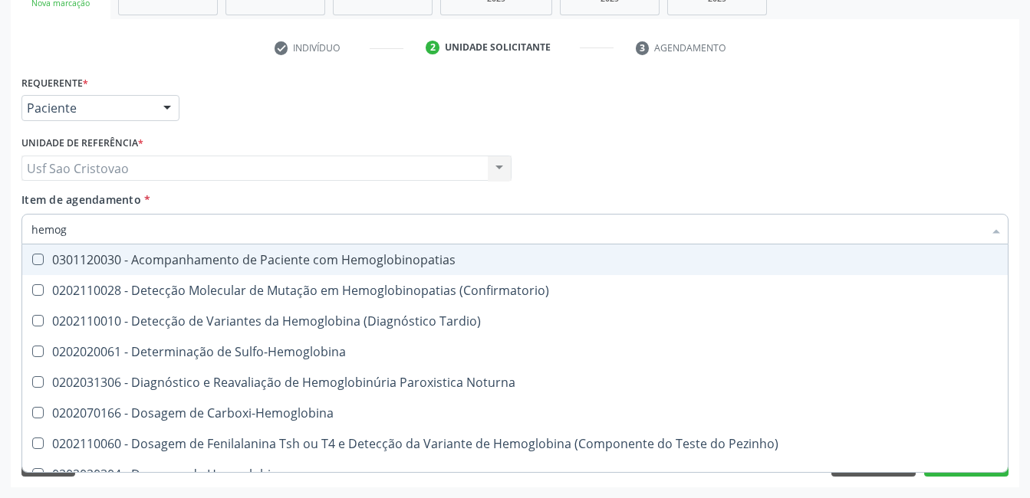
type input "hemo"
checkbox Glicosilada "false"
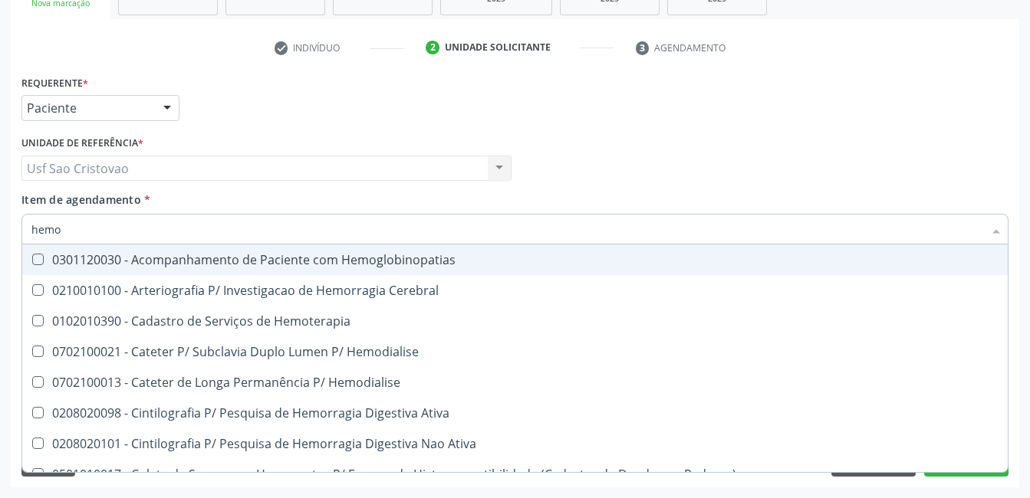
type input "hem"
checkbox Glicosilada "false"
checkbox Semana\) "true"
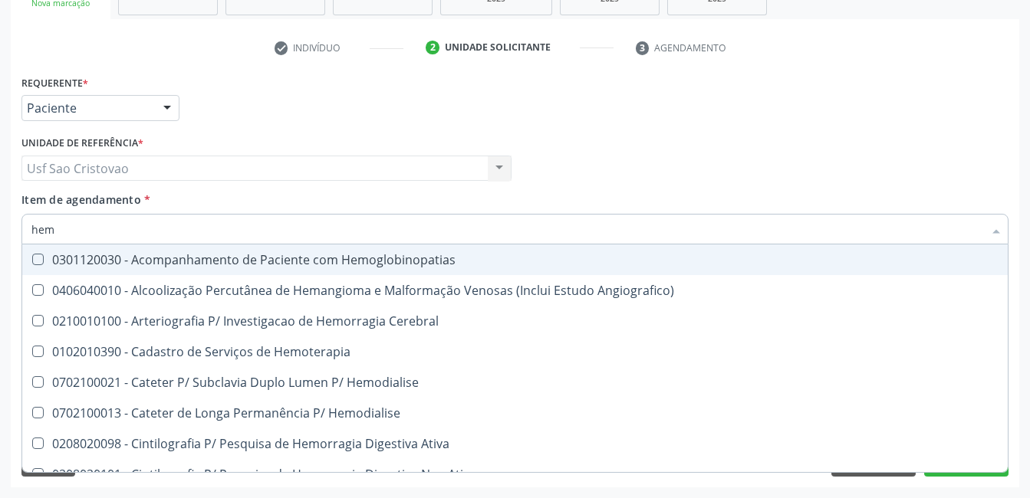
type input "he"
checkbox Glicosilada "false"
checkbox Hematocrito "true"
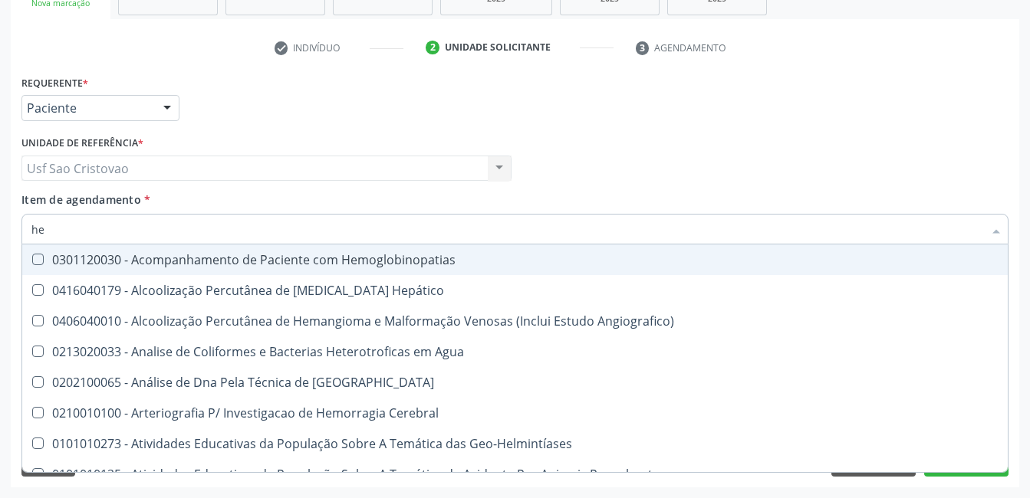
type input "h"
checkbox Glicosilada "false"
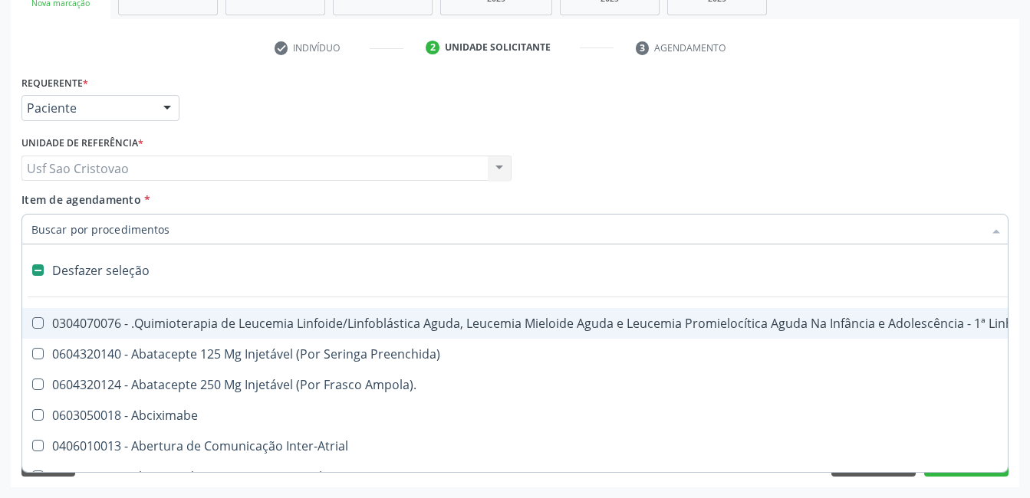
type input "h"
checkbox B "true"
checkbox Fibrinogênio "true"
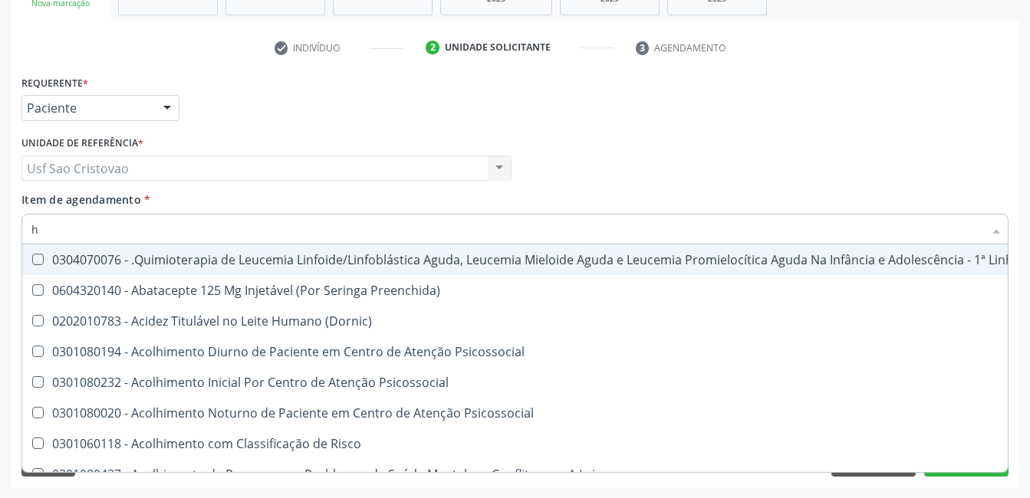
type input "he"
checkbox Pulmão "true"
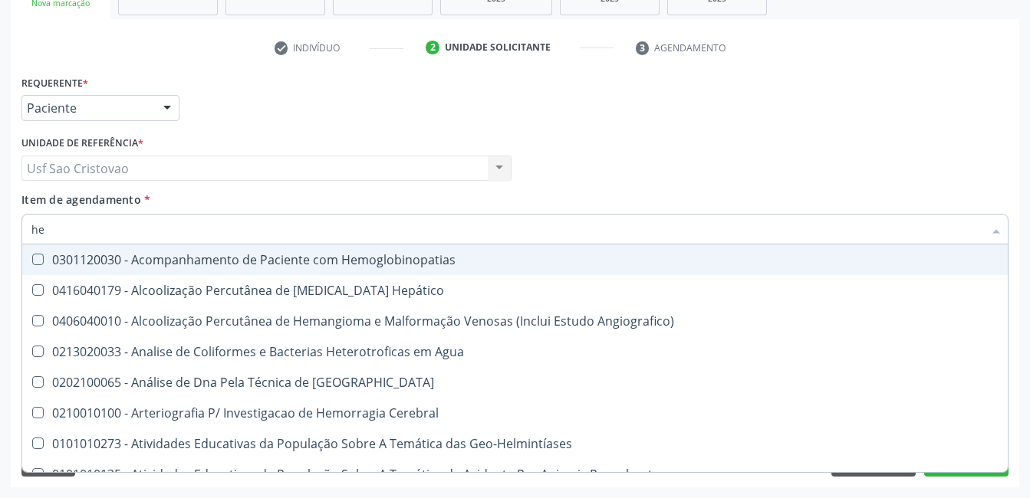
type input "hem"
checkbox \(Qualitativo\) "true"
checkbox Glicosilada "false"
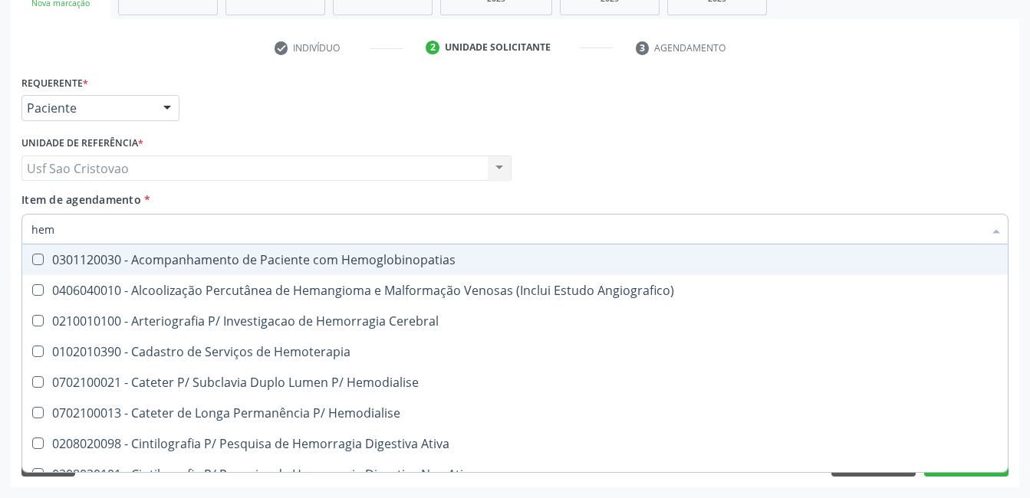
type input "hemo"
checkbox Hemacias "true"
checkbox Glicosilada "false"
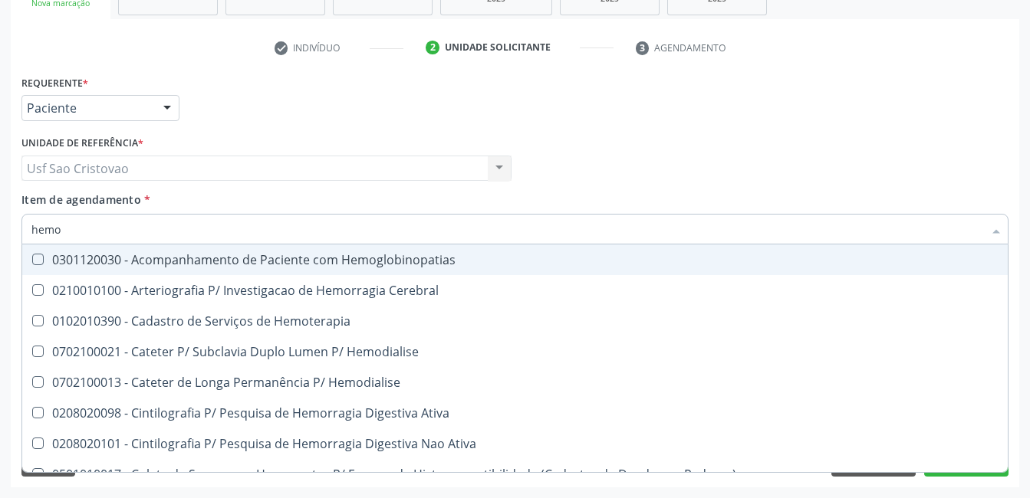
type input "hemog"
checkbox Tardio\) "true"
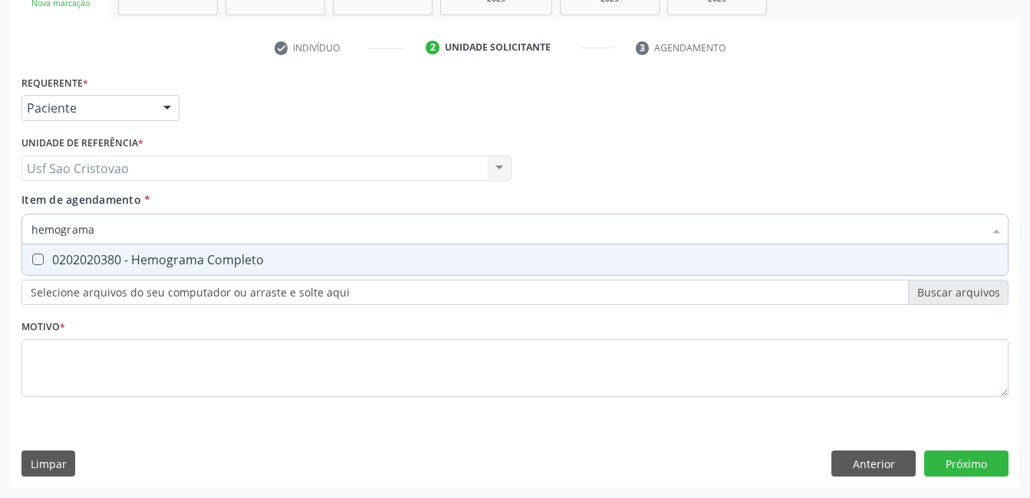
type input "hemograma"
click at [38, 260] on Completo at bounding box center [38, 260] width 12 height 12
click at [32, 260] on Completo "checkbox" at bounding box center [27, 260] width 10 height 10
checkbox Completo "true"
type input "hemog"
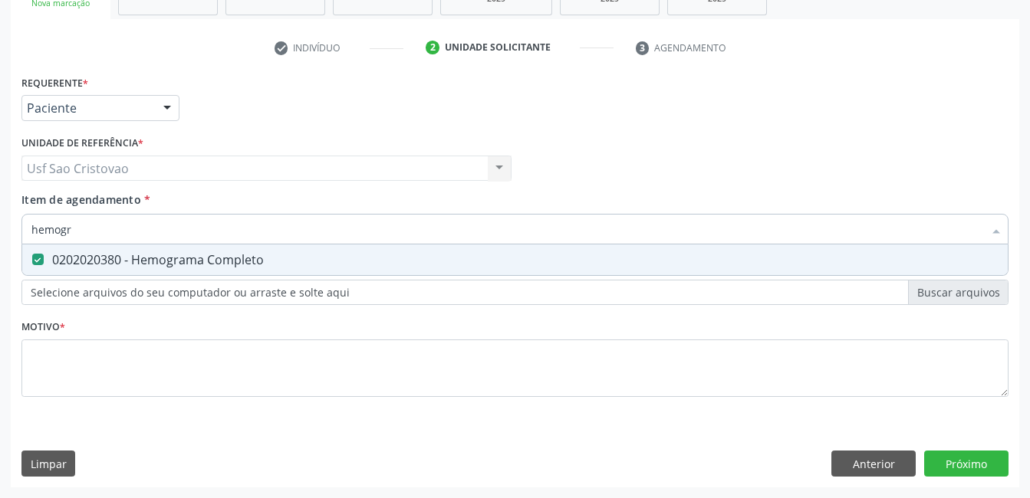
checkbox Completo "false"
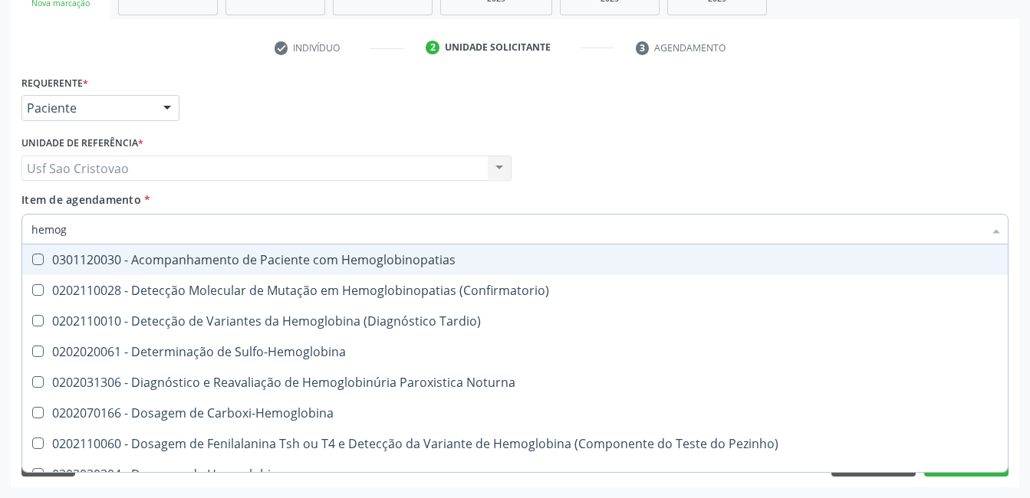
type input "hemo"
checkbox Glicosilada "false"
checkbox Completo "false"
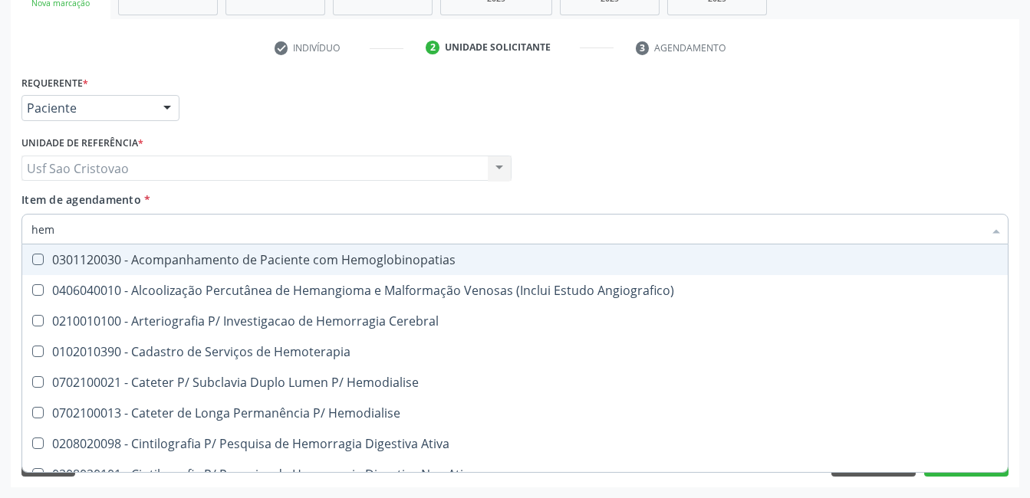
type input "he"
checkbox Glicosilada "false"
checkbox Hematocrito "true"
checkbox Completo "false"
checkbox Orgaos "true"
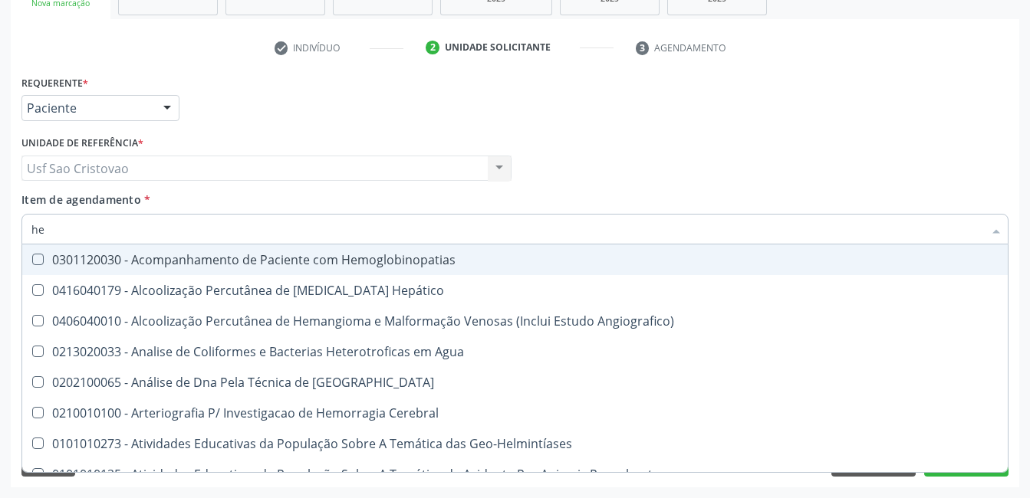
type input "h"
checkbox Glicosilada "false"
checkbox Completo "false"
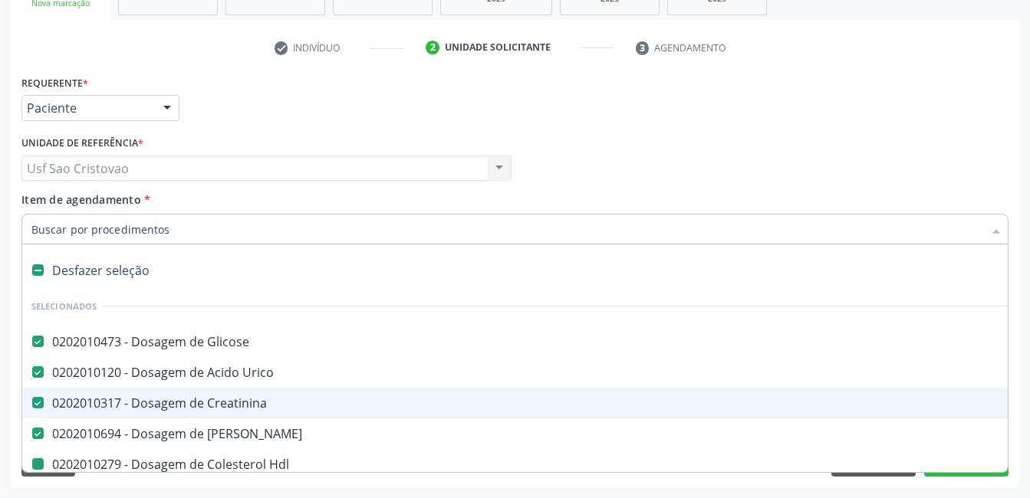
type input "h"
checkbox Hdl "false"
checkbox Ldl "false"
checkbox Total "false"
checkbox Triglicerideos "false"
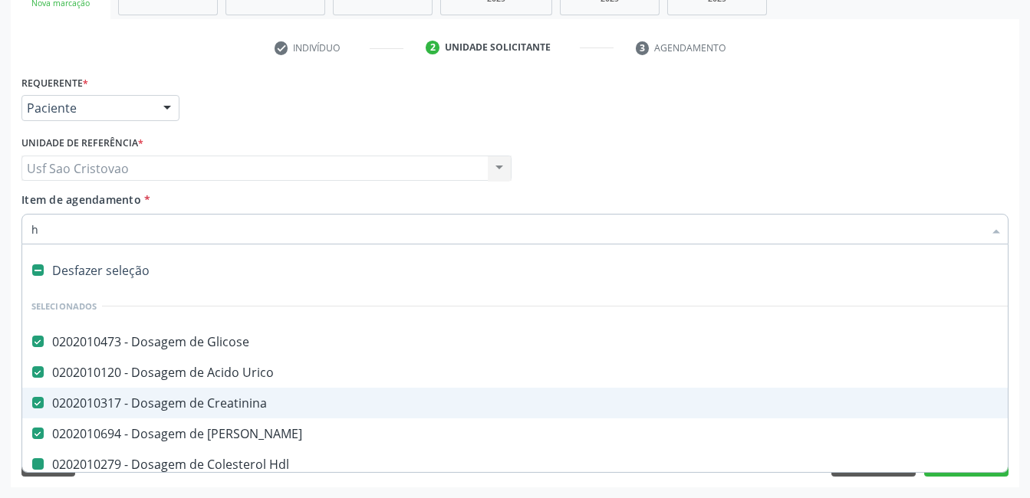
checkbox Glicosilada "false"
checkbox Completo "false"
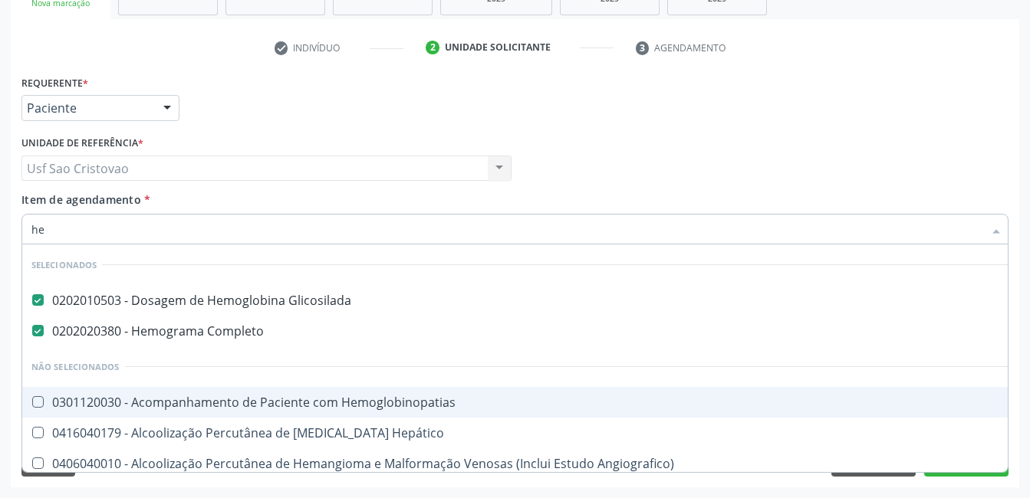
type input "h"
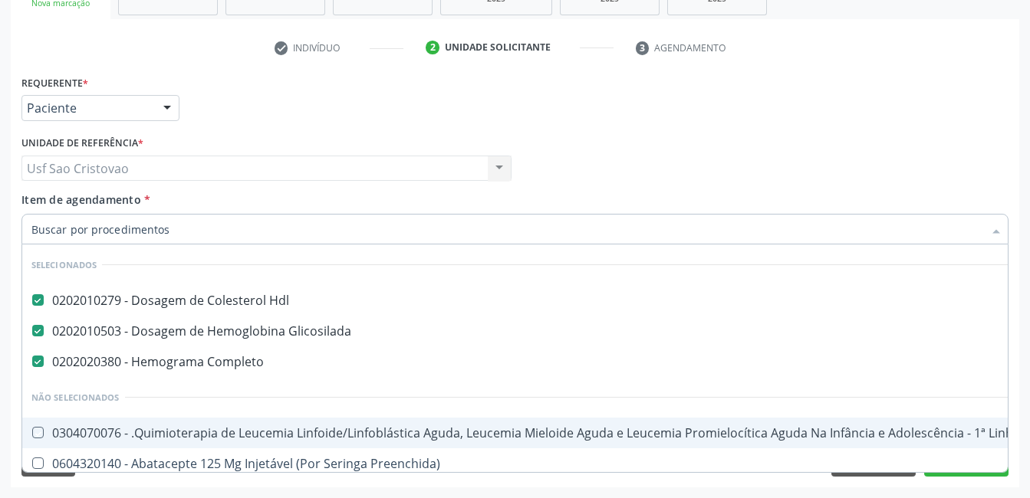
checkbox Manutenção "true"
checkbox Preenchida\) "true"
checkbox \(Dornic\) "true"
checkbox Psicossocial "true"
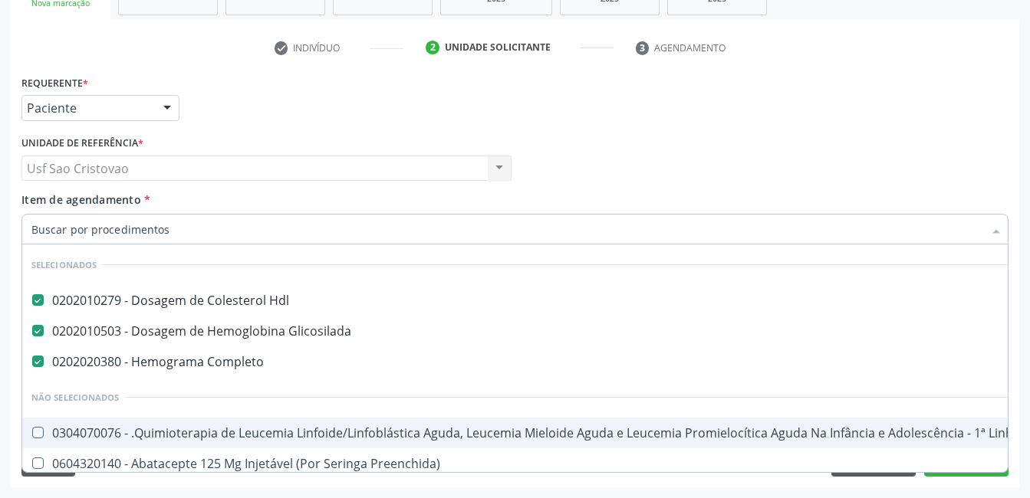
checkbox Psicossocial "true"
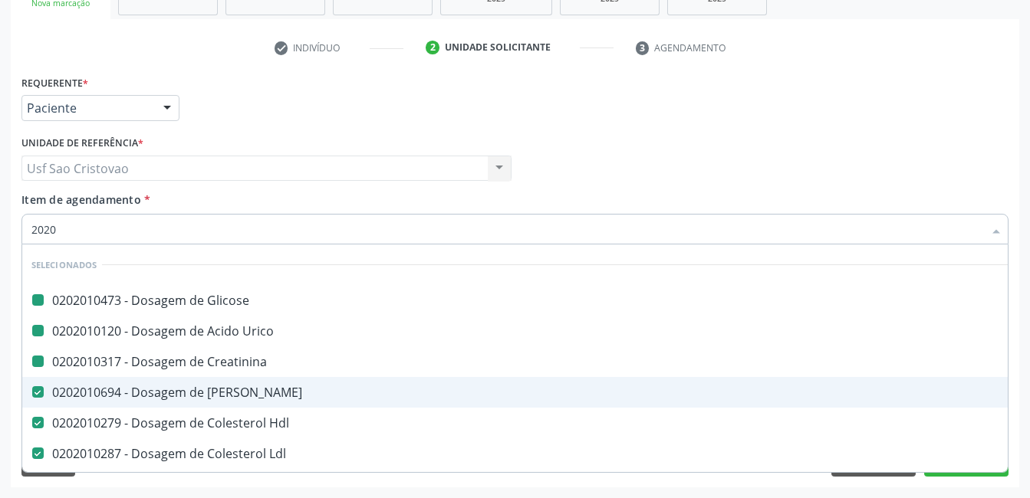
type input "20205"
checkbox Glicose "false"
checkbox Urico "false"
checkbox Hdl "false"
checkbox Ldl "false"
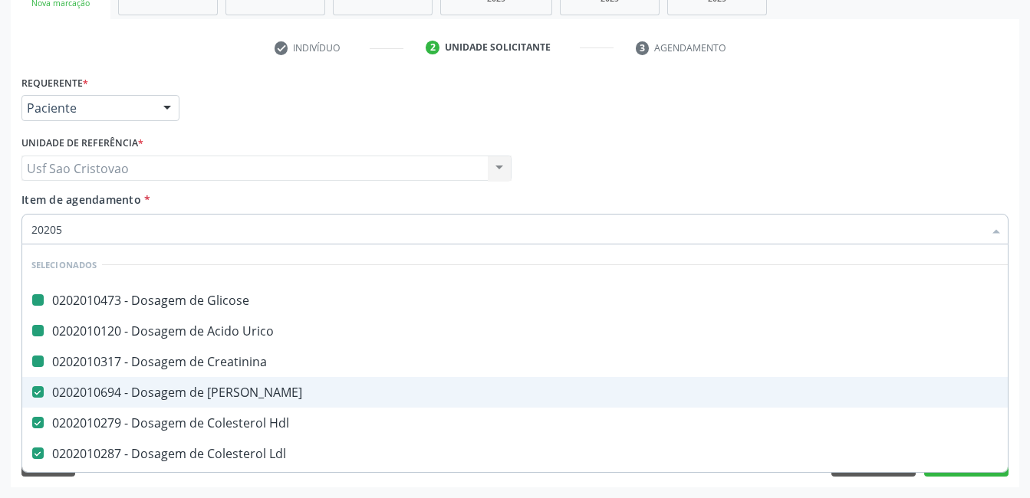
checkbox Total "false"
checkbox Triglicerideos "false"
checkbox Glicosilada "false"
checkbox Completo "false"
checkbox Creatinina "false"
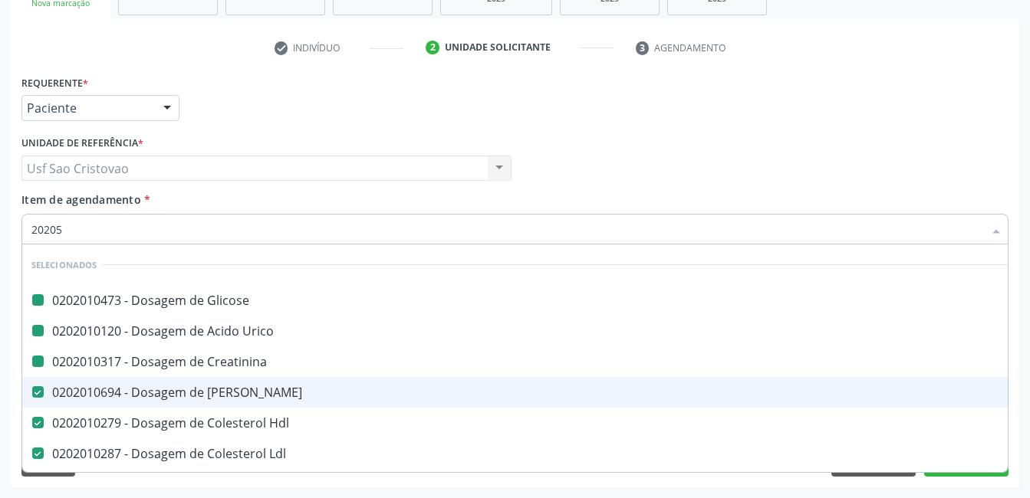
checkbox Ureia "false"
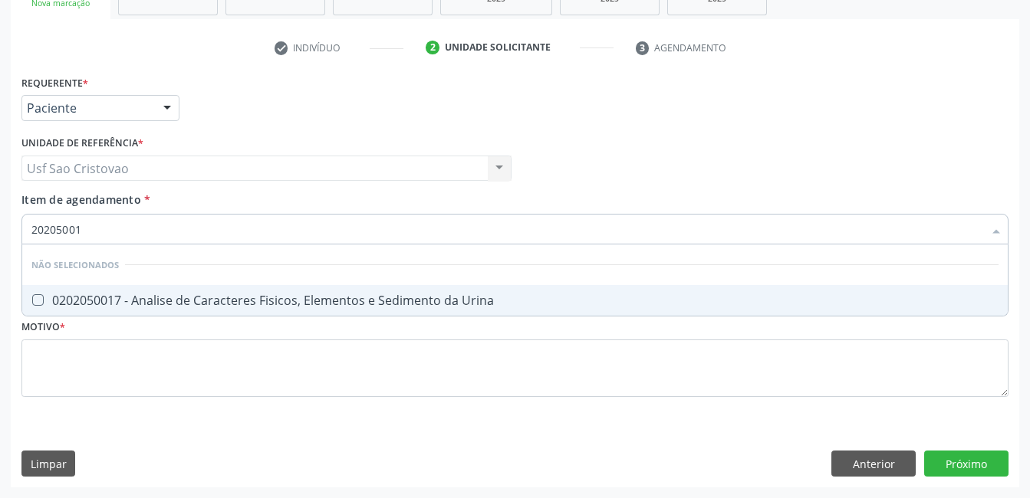
type input "202050017"
click at [37, 302] on Urina at bounding box center [38, 300] width 12 height 12
click at [32, 302] on Urina "checkbox" at bounding box center [27, 300] width 10 height 10
checkbox Urina "true"
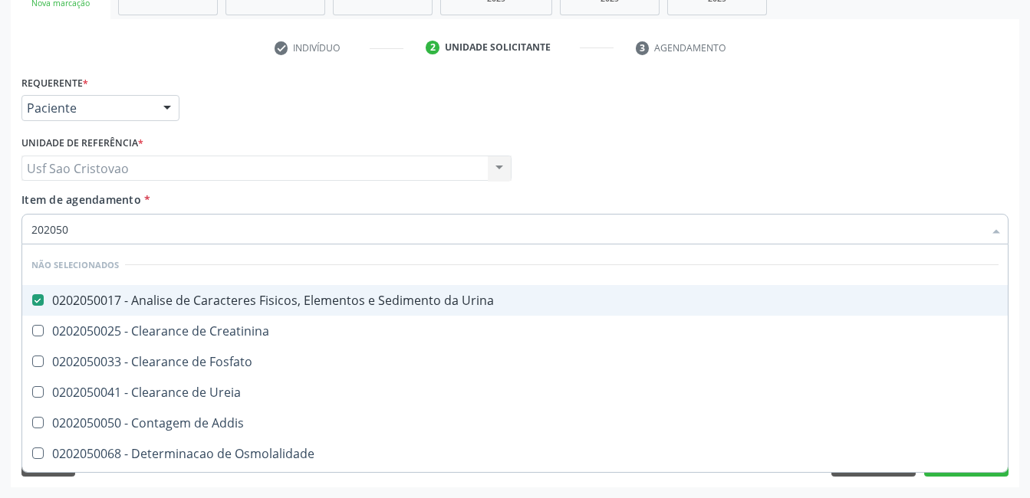
type input "20205"
checkbox Urina "false"
checkbox Creatinina "true"
type input "2020"
checkbox Urina "true"
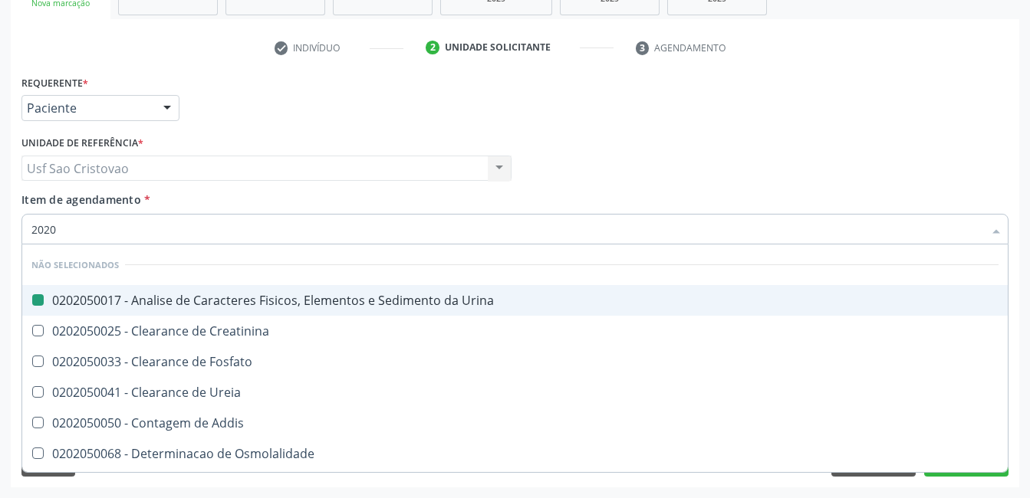
checkbox Fosfato "true"
checkbox Ureia "true"
checkbox Addis "true"
checkbox Osmolalidade "true"
checkbox Organicos "true"
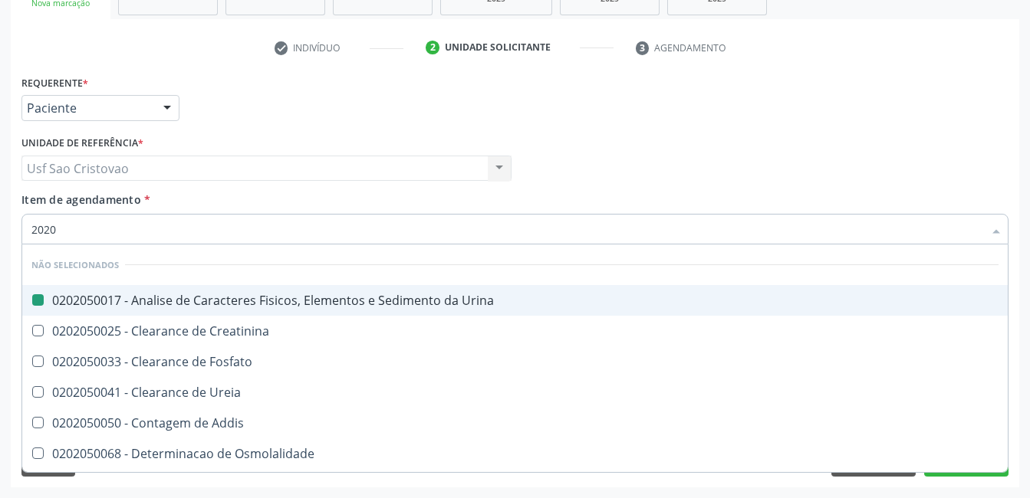
checkbox Citrato "true"
checkbox Urina "true"
checkbox Oxalato "true"
checkbox Urina "true"
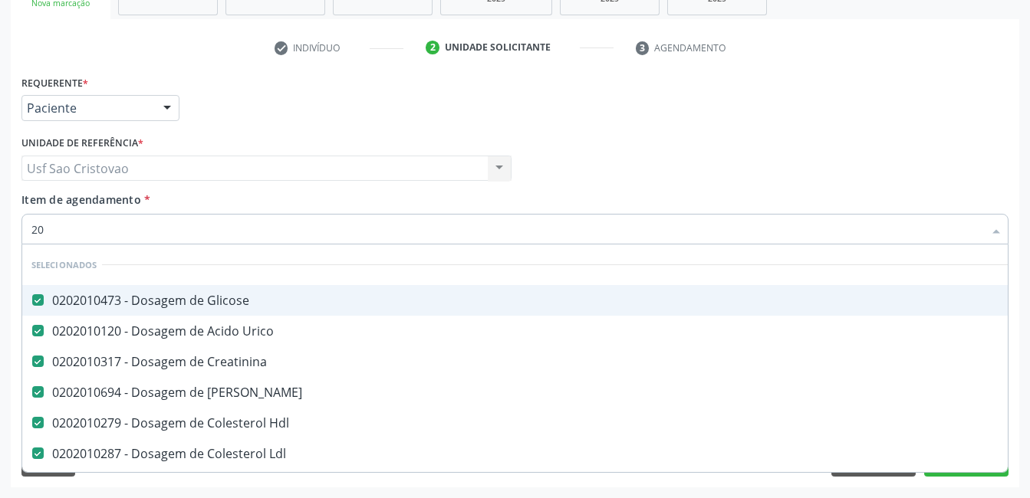
type input "2"
checkbox Urina "false"
checkbox \(Pos-Pasteurização\) "false"
checkbox Pezinho\) "true"
checkbox Urina "false"
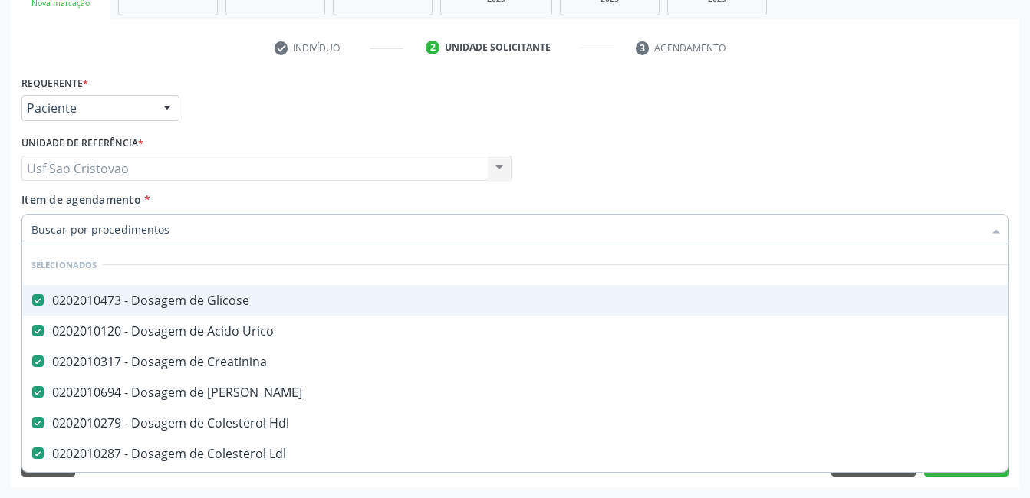
checkbox Posterior "true"
type input "20"
checkbox Especializada\ "true"
checkbox Urina "false"
checkbox Posterior "false"
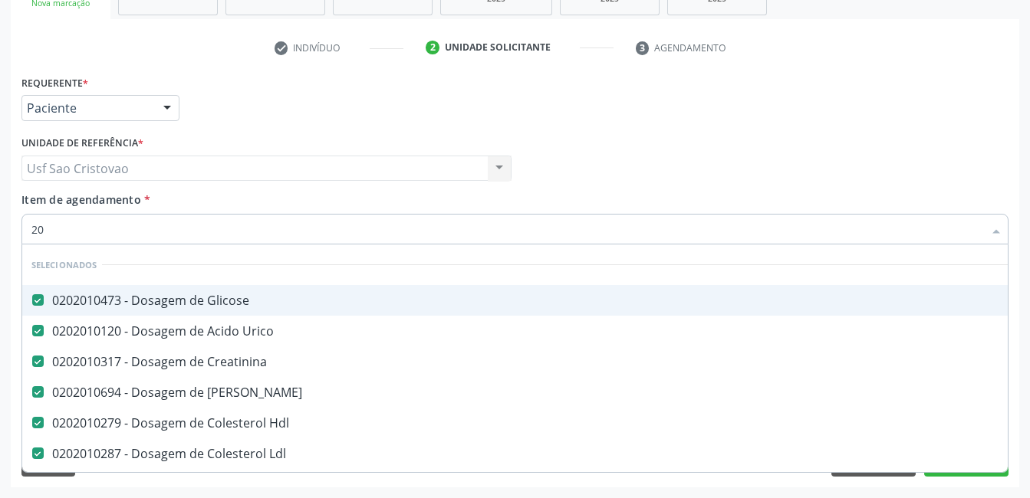
type input "202"
checkbox \(Dornic\) "true"
checkbox Urina "false"
type input "20204"
checkbox Glicose "false"
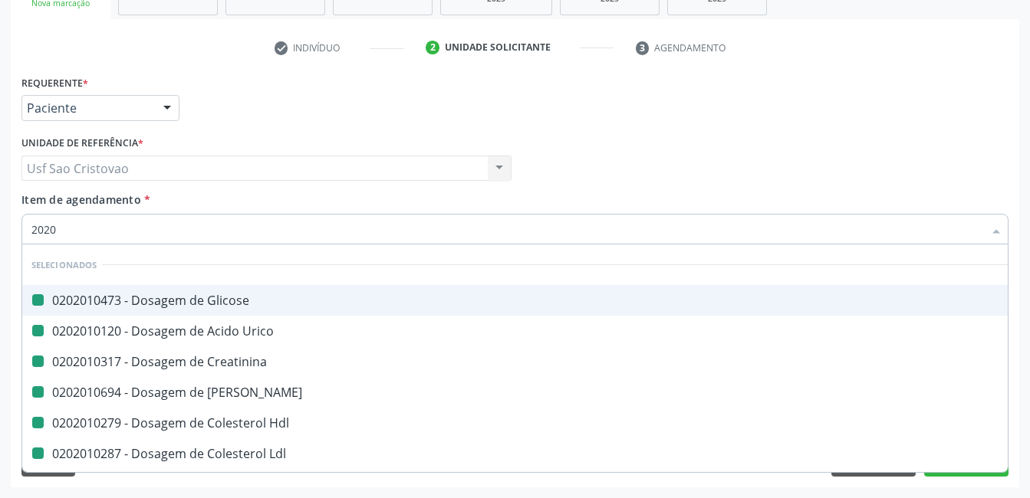
checkbox Urico "false"
checkbox Creatinina "false"
checkbox Ureia "false"
checkbox Hdl "false"
checkbox Ldl "false"
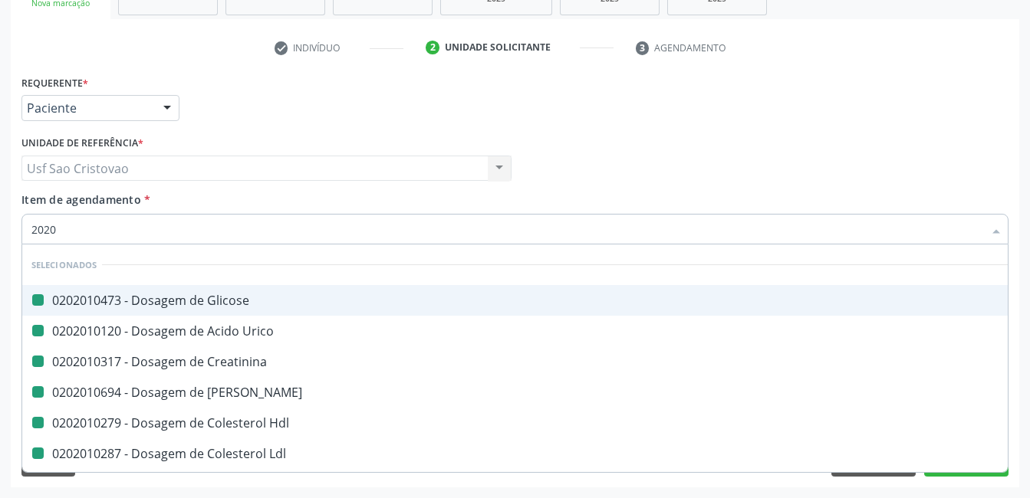
checkbox Total "false"
checkbox Triglicerideos "false"
checkbox Glicosilada "false"
checkbox Completo "false"
checkbox Urina "false"
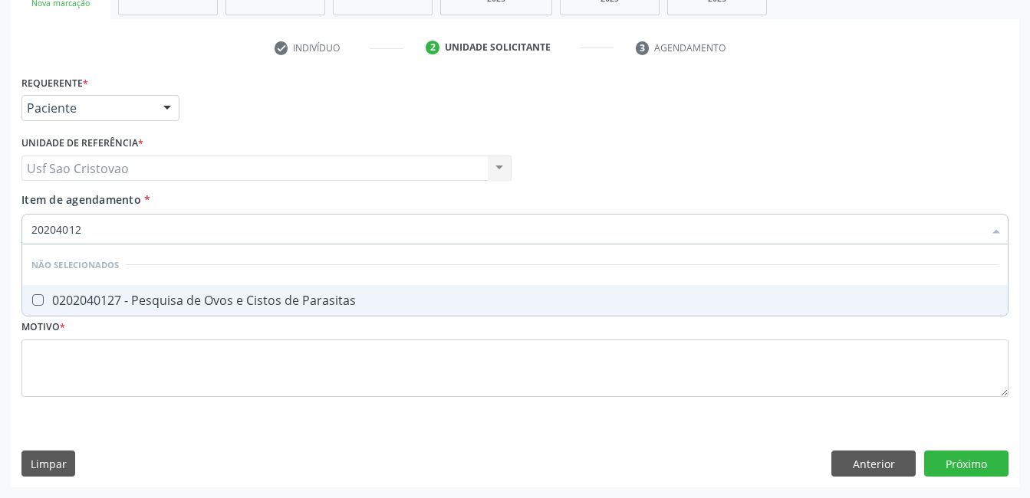
type input "202040127"
click at [36, 301] on Parasitas at bounding box center [38, 300] width 12 height 12
click at [32, 301] on Parasitas "checkbox" at bounding box center [27, 300] width 10 height 10
checkbox Parasitas "true"
type input "2020401"
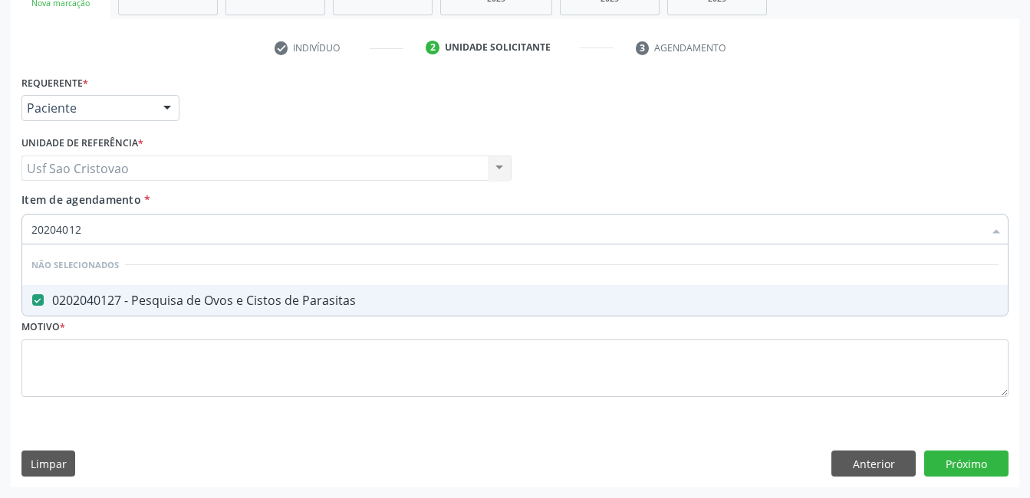
checkbox Parasitas "false"
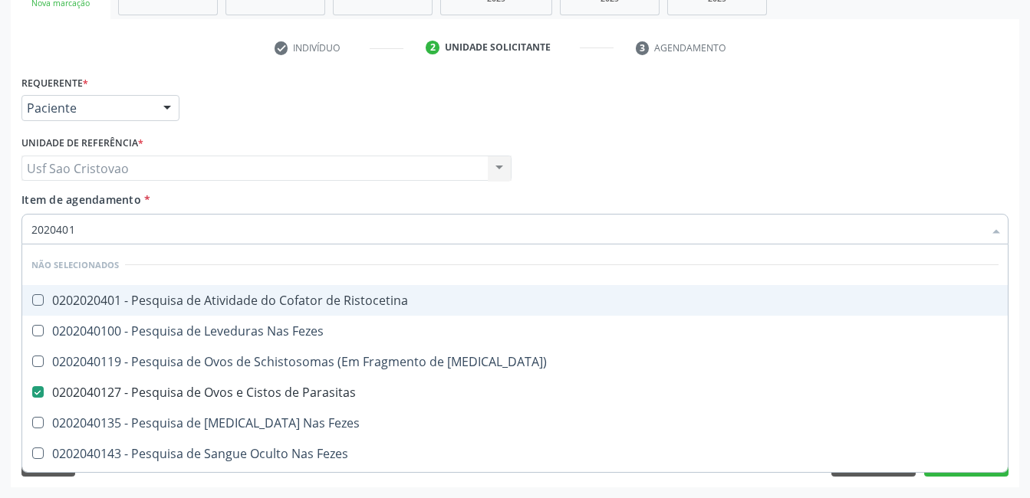
type input "202040"
checkbox Parasitas "false"
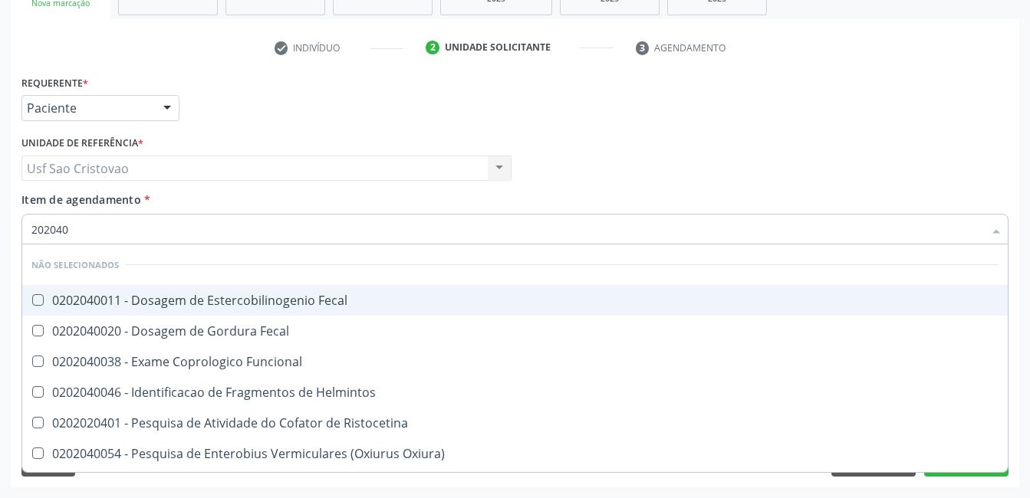
type input "20204"
checkbox Parasitas "false"
checkbox Fezes "true"
type input "2020"
checkbox Fecal "true"
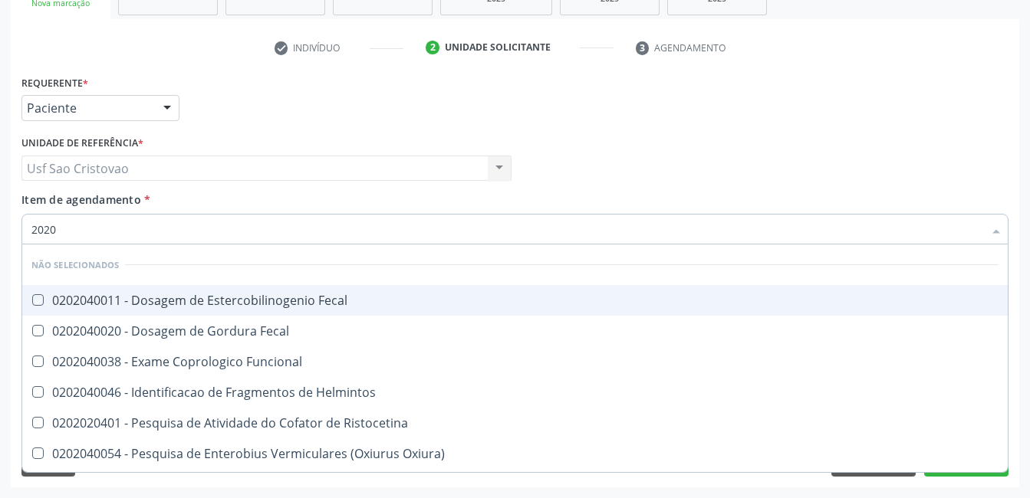
checkbox Fecal "true"
checkbox Funcional "true"
checkbox Helmintos "true"
checkbox Ristocetina "true"
checkbox Oxiura\) "true"
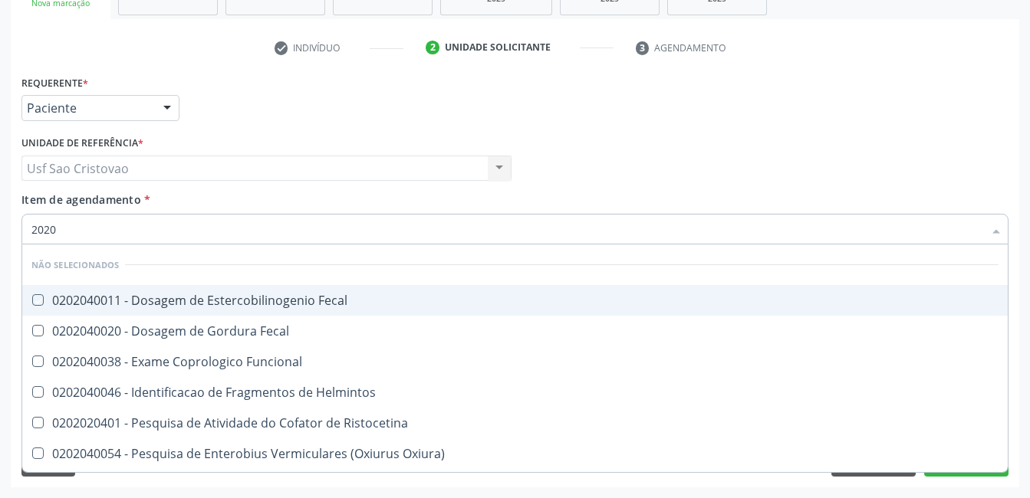
checkbox Eosinofilos "true"
checkbox Fecal "true"
checkbox Fezes "true"
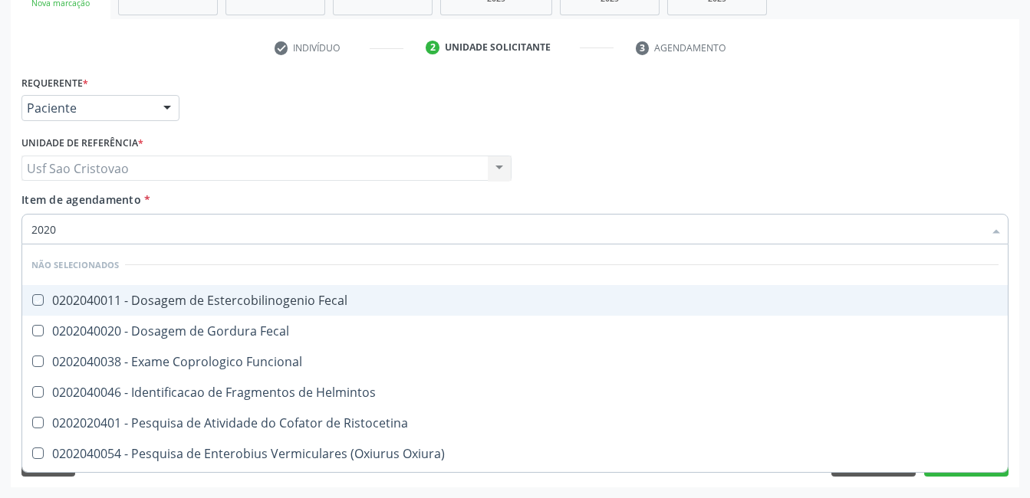
checkbox Fezes "false"
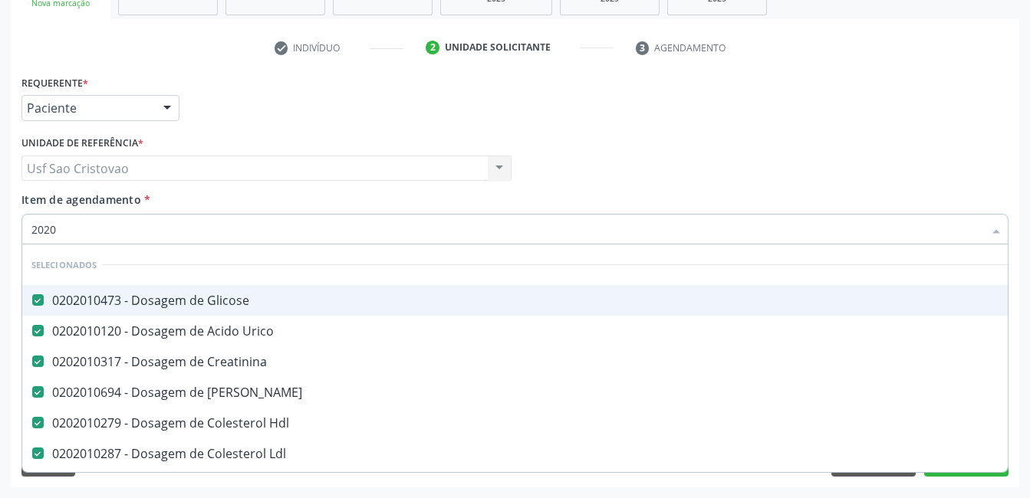
type input "202"
checkbox Parasitas "false"
checkbox Mediastinal "true"
type input "2"
checkbox Urina "false"
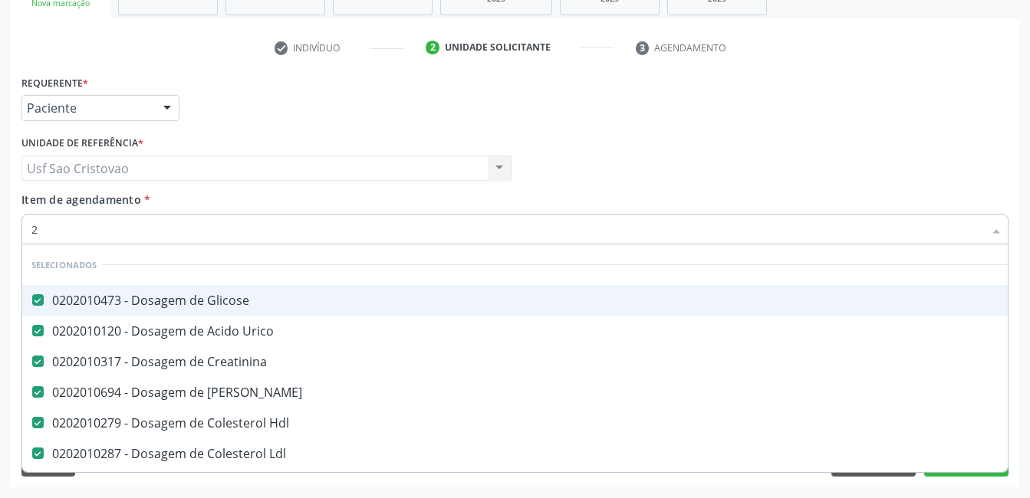
checkbox \(Pos-Pasteurização\) "false"
checkbox Pezinho\) "true"
checkbox Parasitas "false"
checkbox Urina "false"
checkbox Posterior "true"
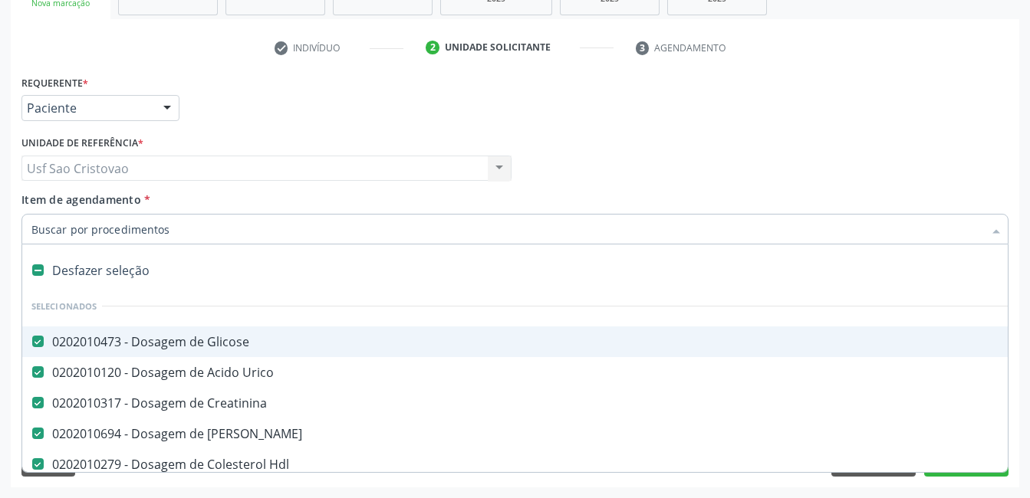
type input "t"
checkbox Triglicerideos "false"
checkbox Glicosilada "false"
checkbox Completo "false"
checkbox Oncologia "true"
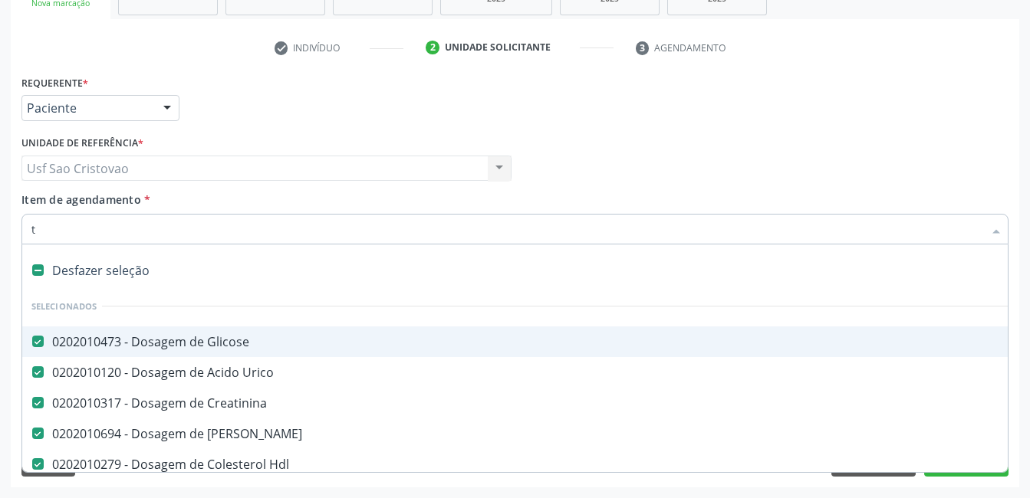
checkbox Urina "false"
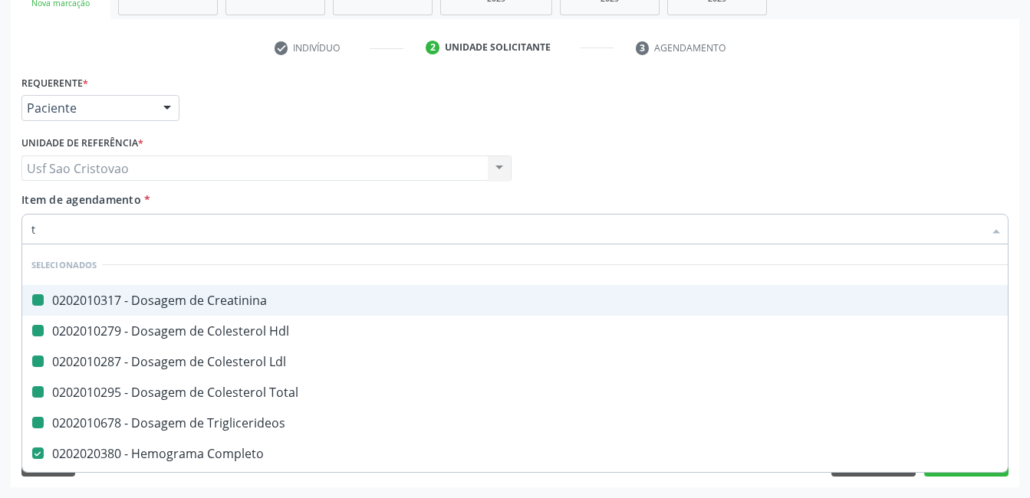
type input "t4"
checkbox Creatinina "false"
checkbox Hdl "false"
checkbox Ldl "false"
checkbox Total "false"
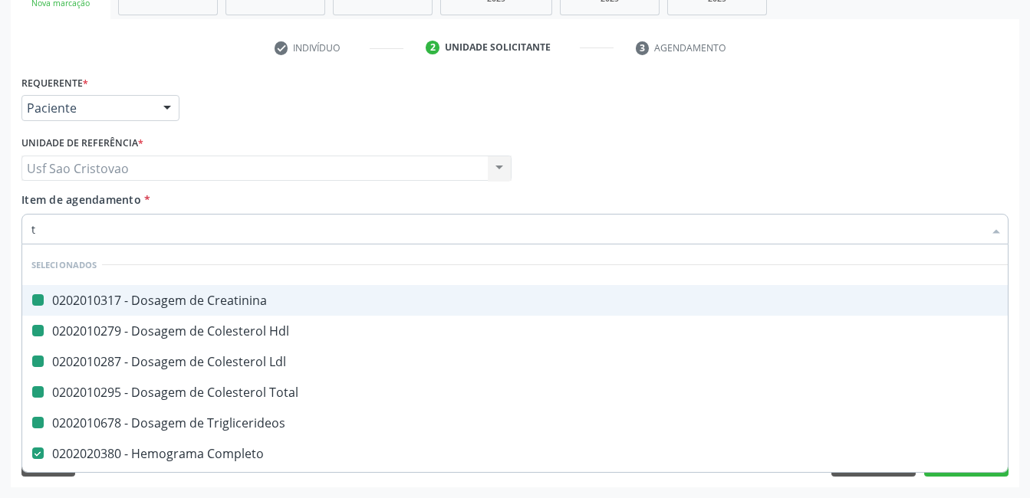
checkbox Triglicerideos "false"
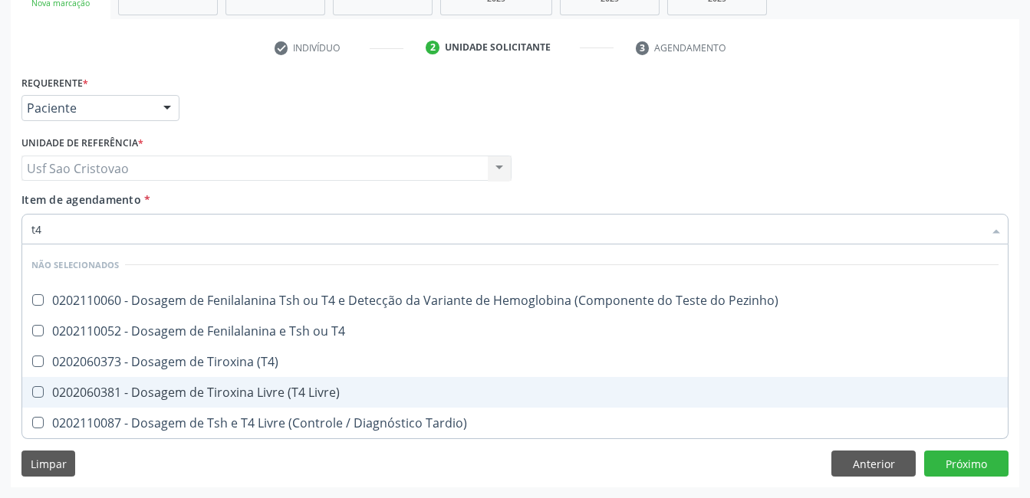
click at [36, 393] on Livre\) at bounding box center [38, 393] width 12 height 12
click at [32, 393] on Livre\) "checkbox" at bounding box center [27, 392] width 10 height 10
checkbox Livre\) "true"
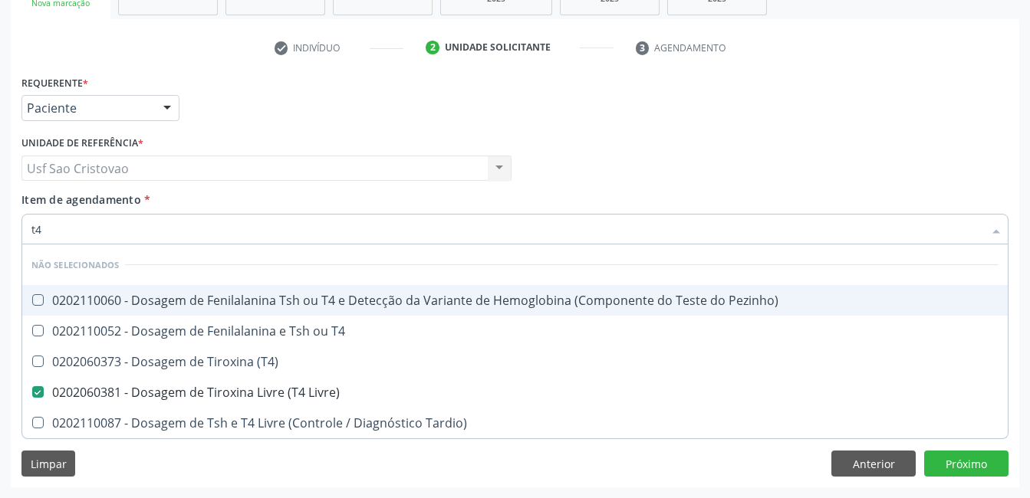
type input "t"
checkbox Pezinho\) "true"
checkbox T4 "true"
checkbox \(T4\) "true"
checkbox Tardio\) "true"
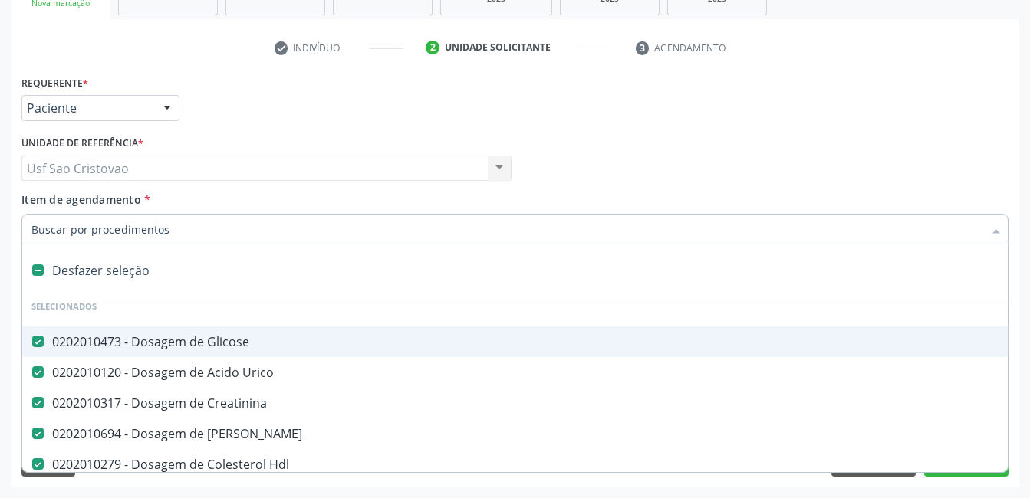
type input "t"
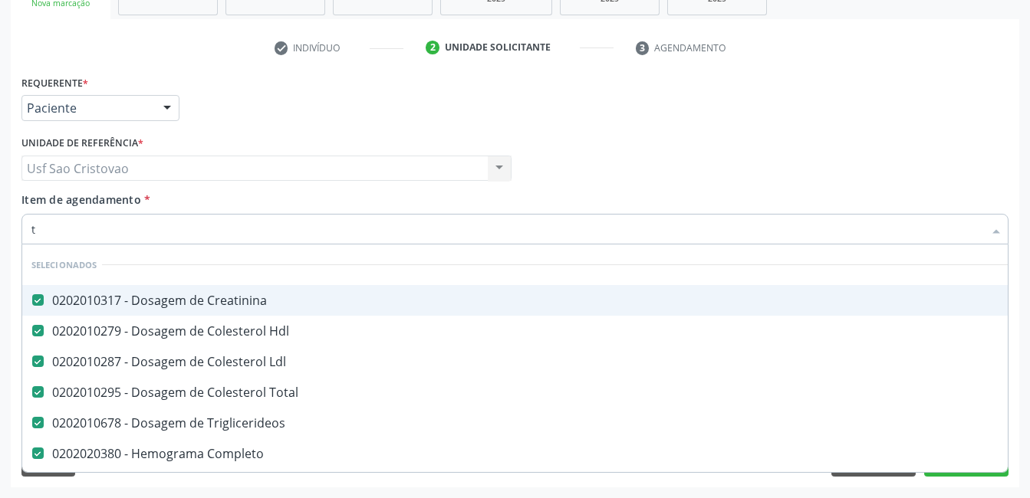
checkbox Manutenção "false"
checkbox Preenchida\) "false"
checkbox Ampola\)\ "false"
checkbox Urina "true"
checkbox Adolescente\) "false"
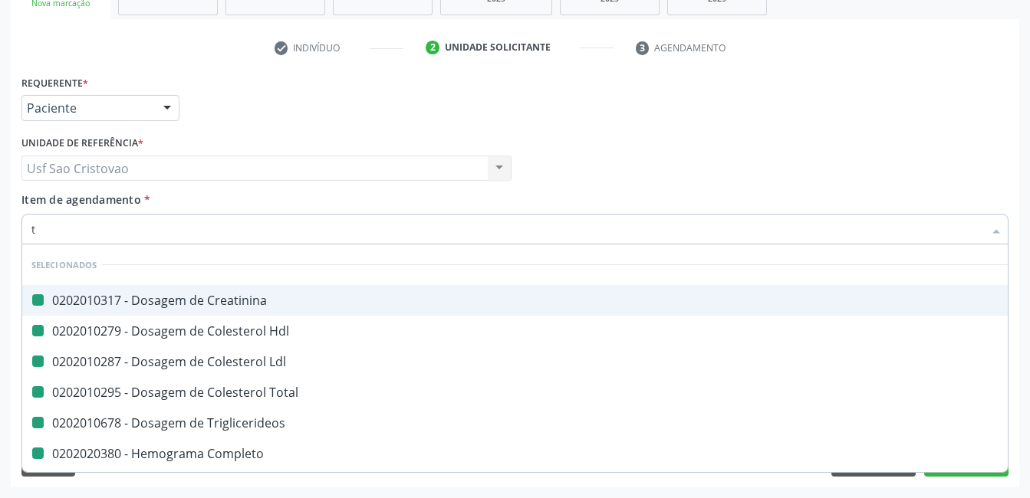
type input "ts"
checkbox Creatinina "false"
checkbox Hdl "false"
checkbox Ldl "false"
checkbox Total "false"
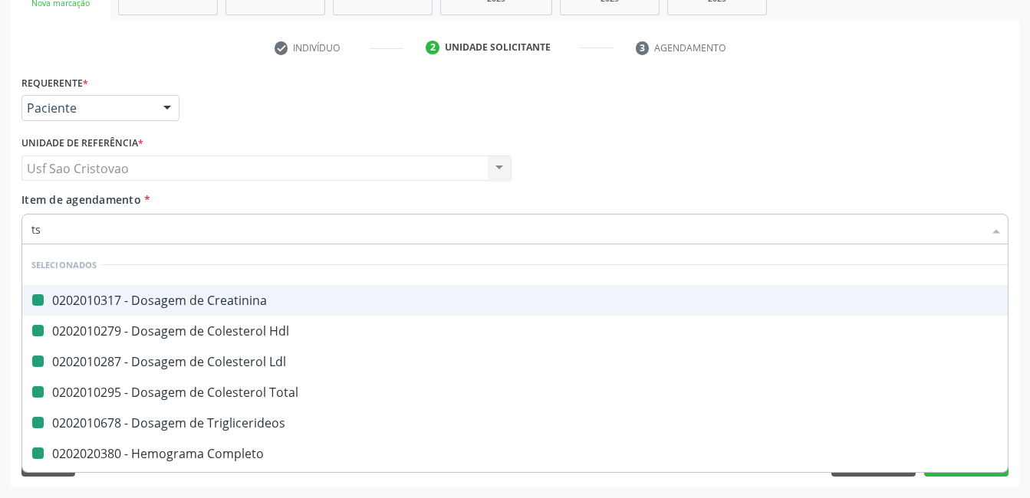
checkbox Triglicerideos "false"
checkbox Completo "false"
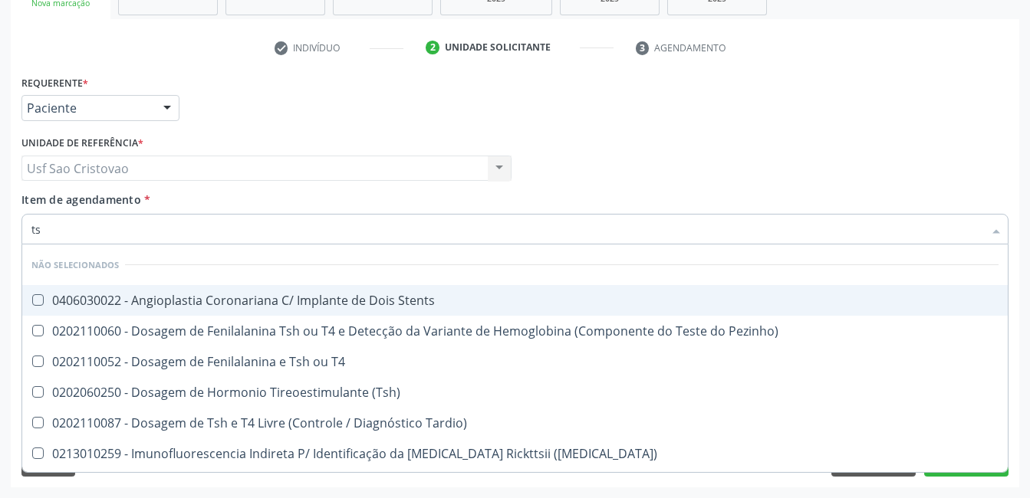
type input "tsh"
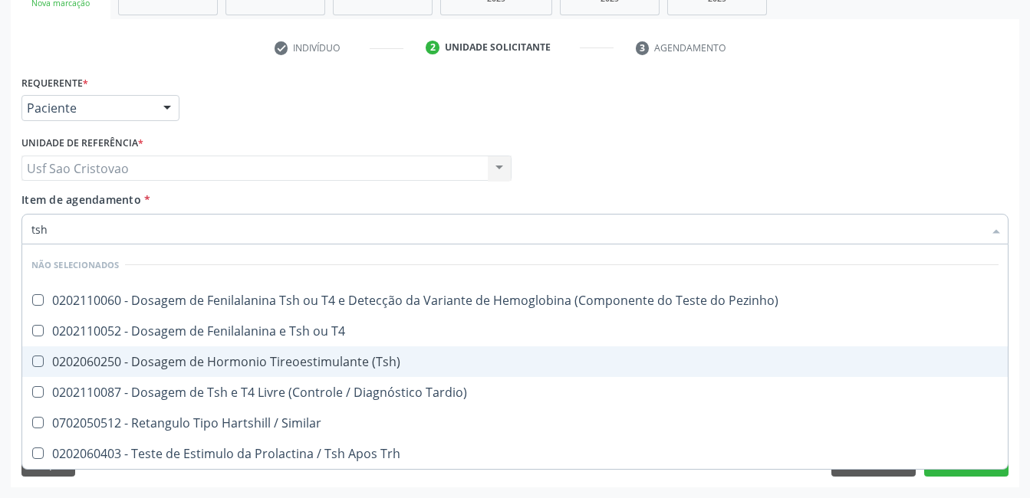
click at [38, 360] on \(Tsh\) at bounding box center [38, 362] width 12 height 12
click at [32, 360] on \(Tsh\) "checkbox" at bounding box center [27, 362] width 10 height 10
checkbox \(Tsh\) "true"
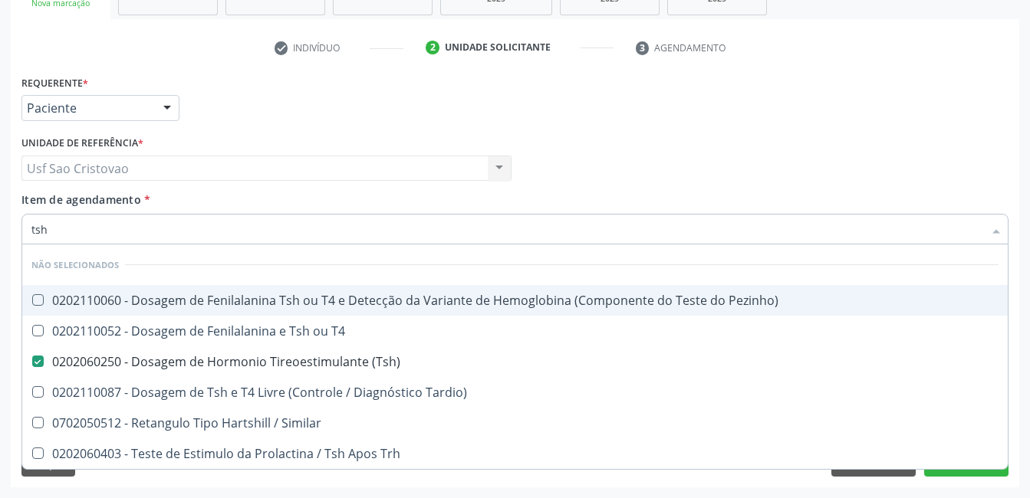
type input "ts"
checkbox \(Tsh\) "false"
checkbox Tardio\) "true"
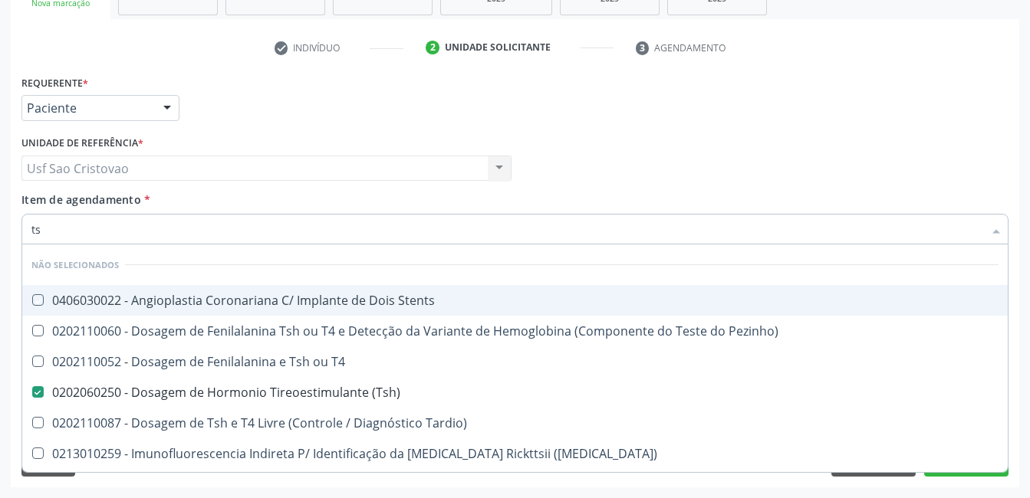
type input "t"
checkbox Stents "true"
checkbox Pezinho\) "true"
checkbox T4 "true"
checkbox Tardio\) "true"
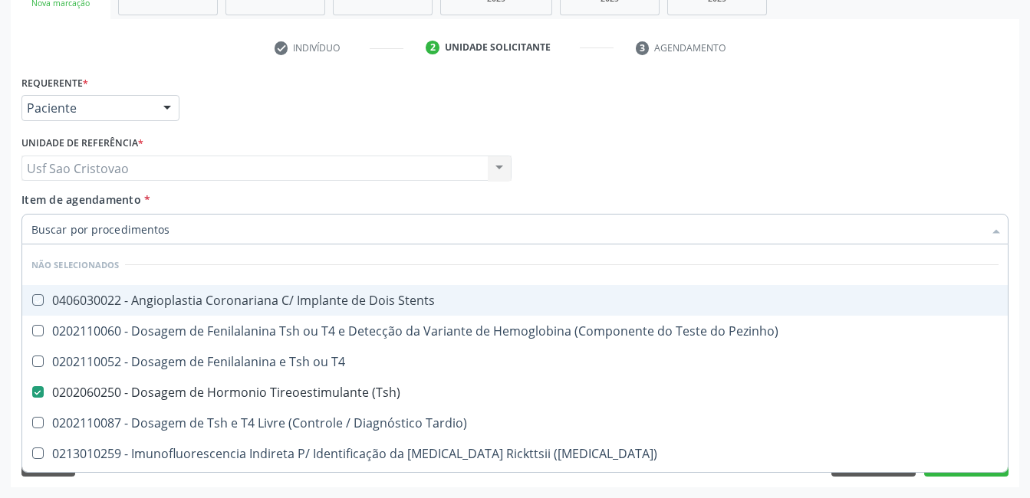
checkbox Maculosa\) "true"
checkbox Aço "true"
checkbox Ptb-Pts-Kbm "true"
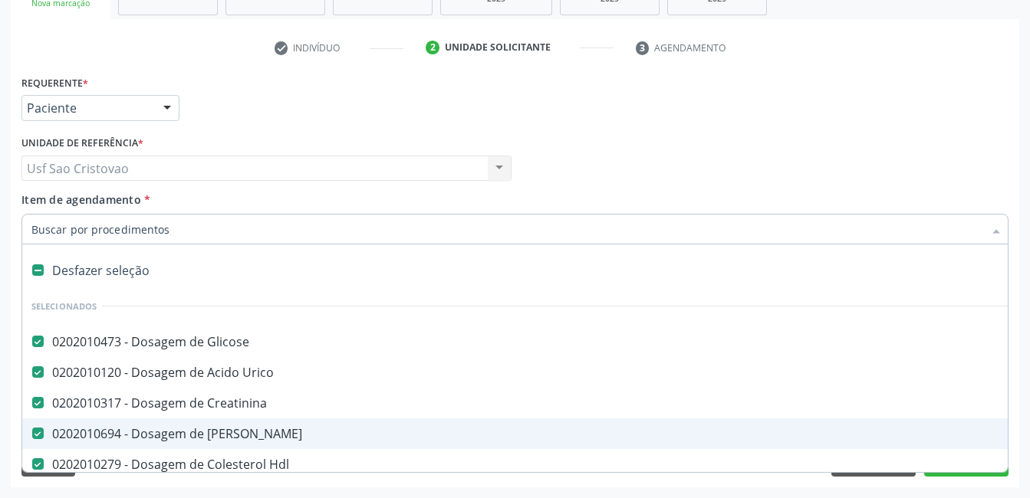
click at [548, 484] on div "Requerente * Paciente Médico(a) Enfermeiro(a) Paciente Nenhum resultado encontr…" at bounding box center [515, 279] width 1008 height 416
checkbox Manutenção "true"
checkbox Preenchida\) "true"
checkbox Ampola\)\ "true"
checkbox Urina "false"
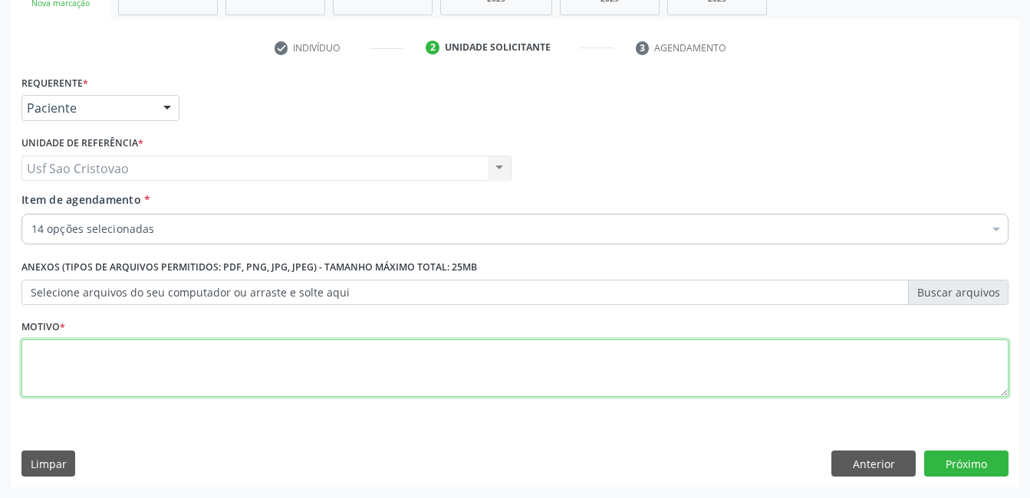
click at [614, 357] on textarea at bounding box center [514, 369] width 987 height 58
type textarea "."
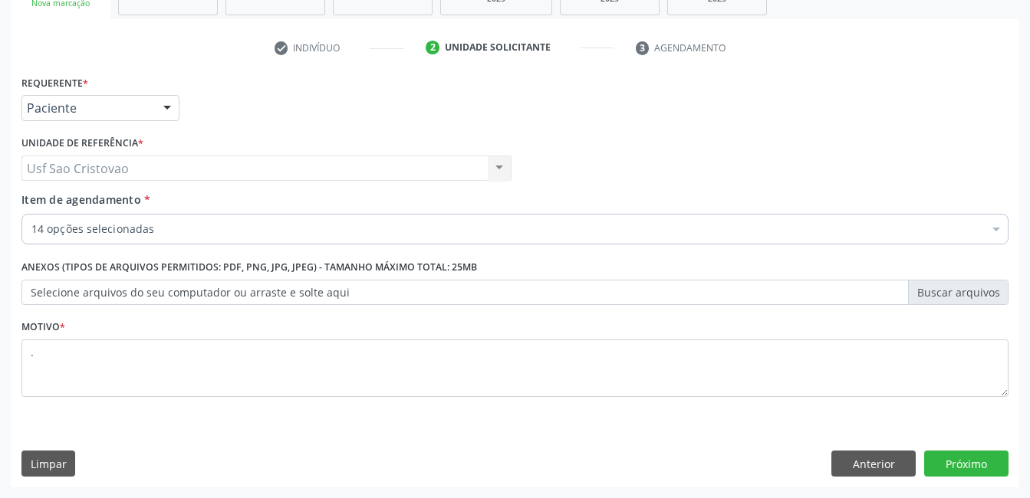
drag, startPoint x: 765, startPoint y: 434, endPoint x: 871, endPoint y: 446, distance: 107.2
click at [765, 434] on div "Requerente * Paciente Médico(a) Enfermeiro(a) Paciente Nenhum resultado encontr…" at bounding box center [515, 279] width 1008 height 416
click at [985, 471] on button "Próximo" at bounding box center [966, 464] width 84 height 26
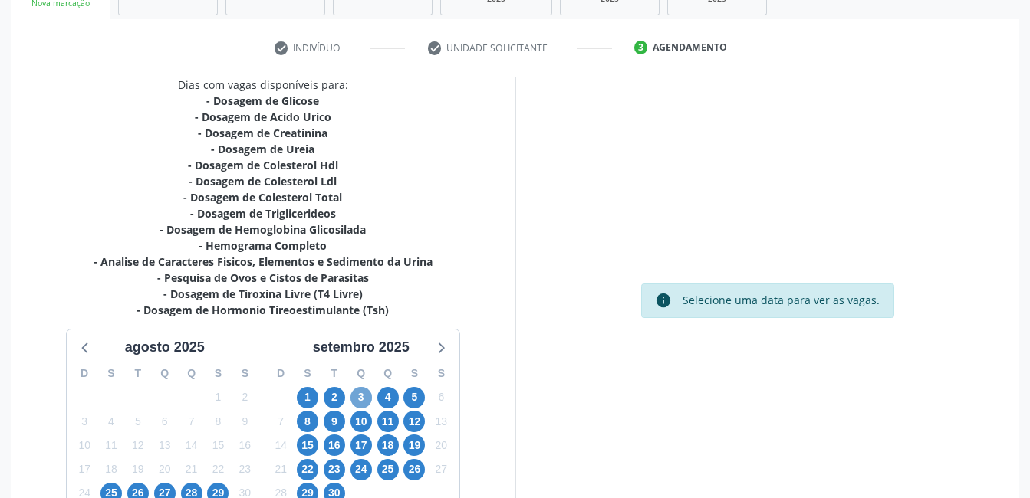
click at [359, 397] on span "3" at bounding box center [360, 397] width 21 height 21
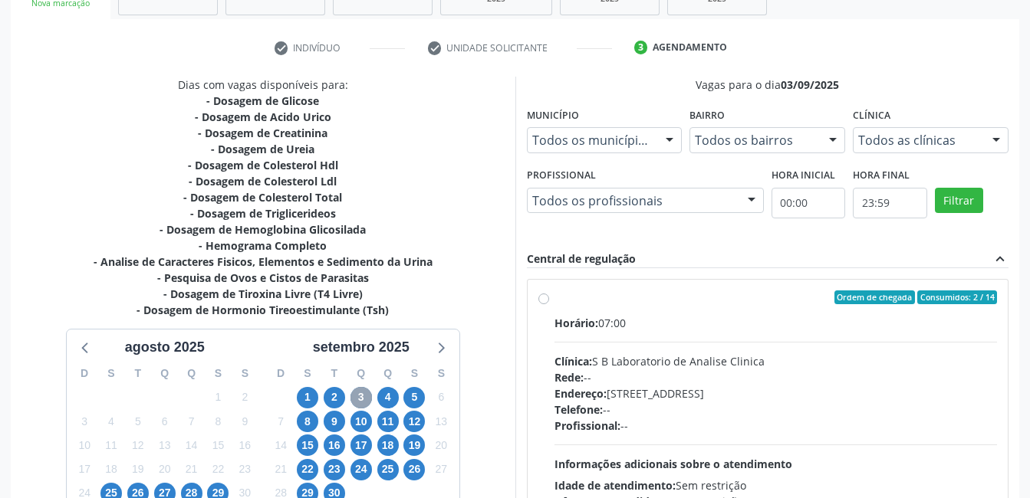
scroll to position [338, 0]
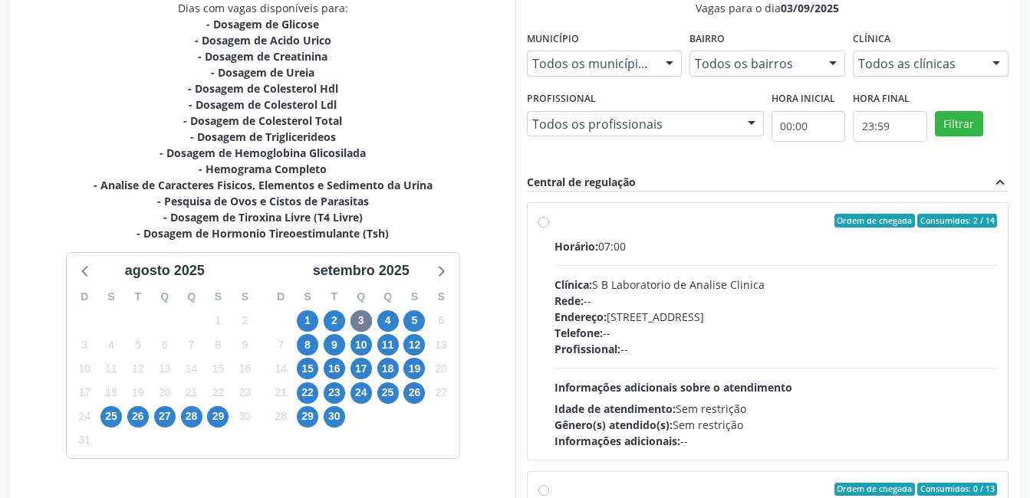
click at [554, 222] on label "Ordem de chegada Consumidos: 2 / 14 Horário: 07:00 Clínica: S B Laboratorio de …" at bounding box center [775, 331] width 443 height 235
click at [547, 222] on input "Ordem de chegada Consumidos: 2 / 14 Horário: 07:00 Clínica: S B Laboratorio de …" at bounding box center [543, 221] width 11 height 14
radio input "true"
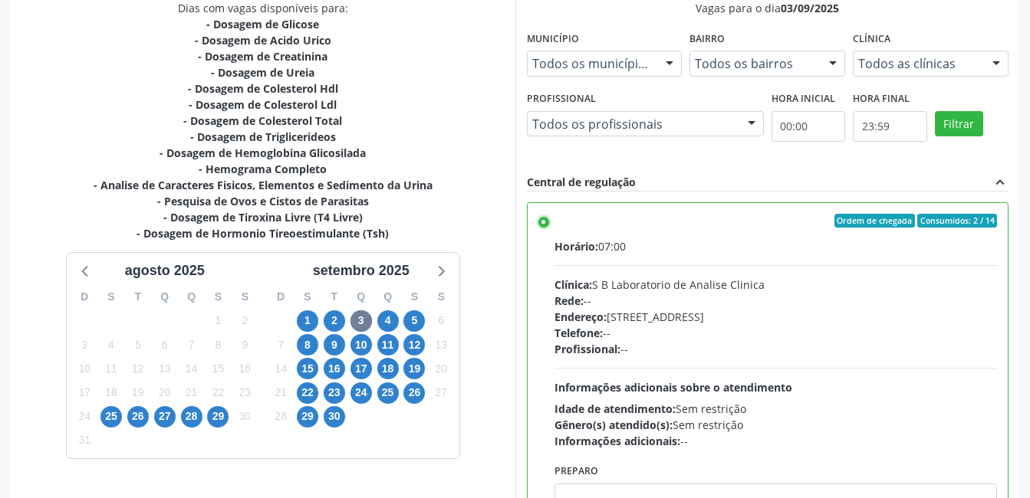
scroll to position [418, 0]
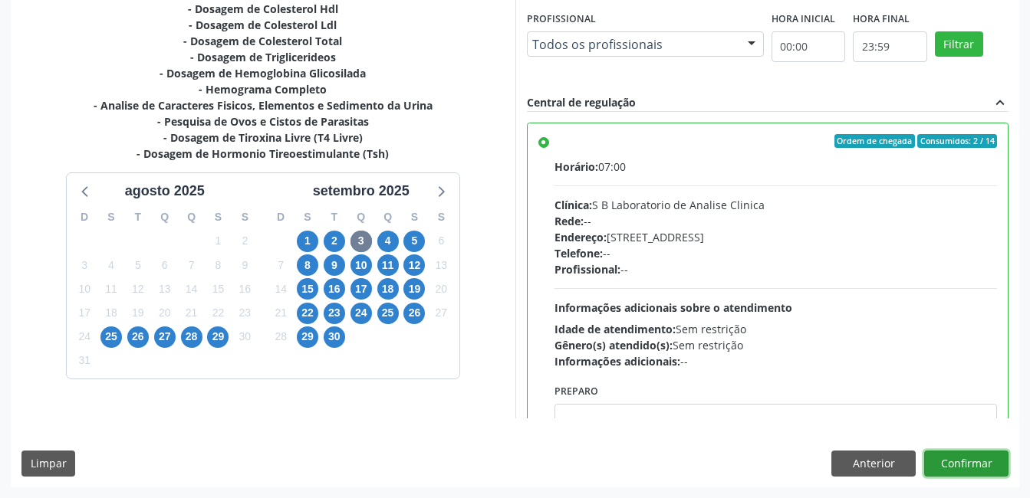
click at [989, 465] on button "Confirmar" at bounding box center [966, 464] width 84 height 26
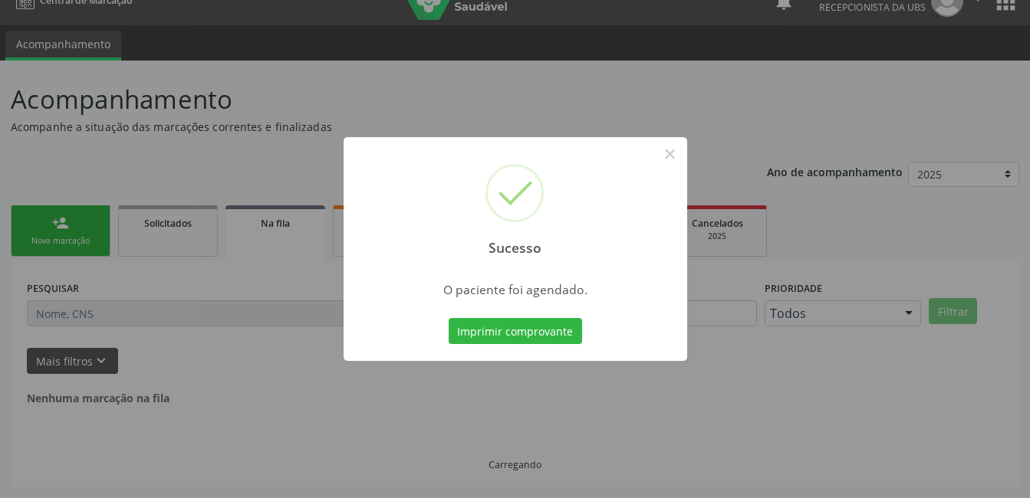
scroll to position [0, 0]
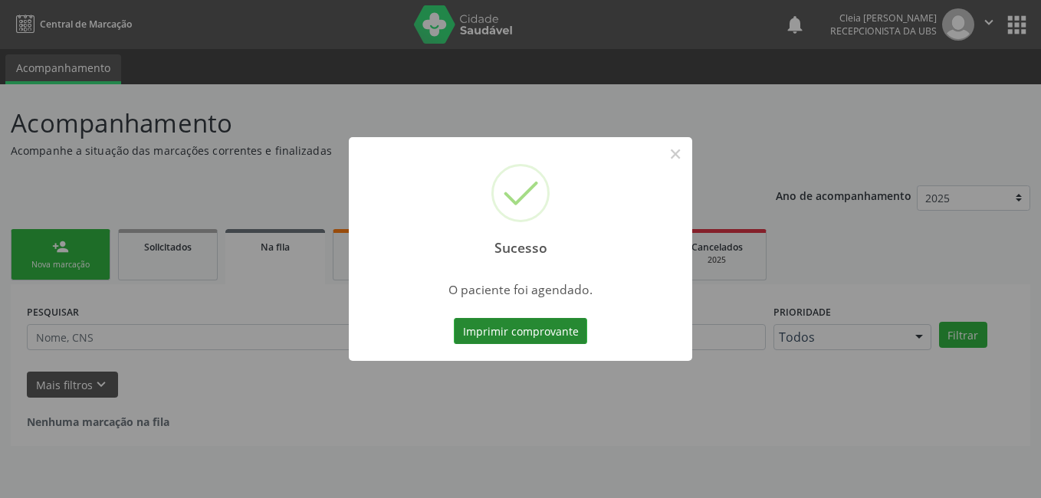
click at [521, 335] on button "Imprimir comprovante" at bounding box center [520, 331] width 133 height 26
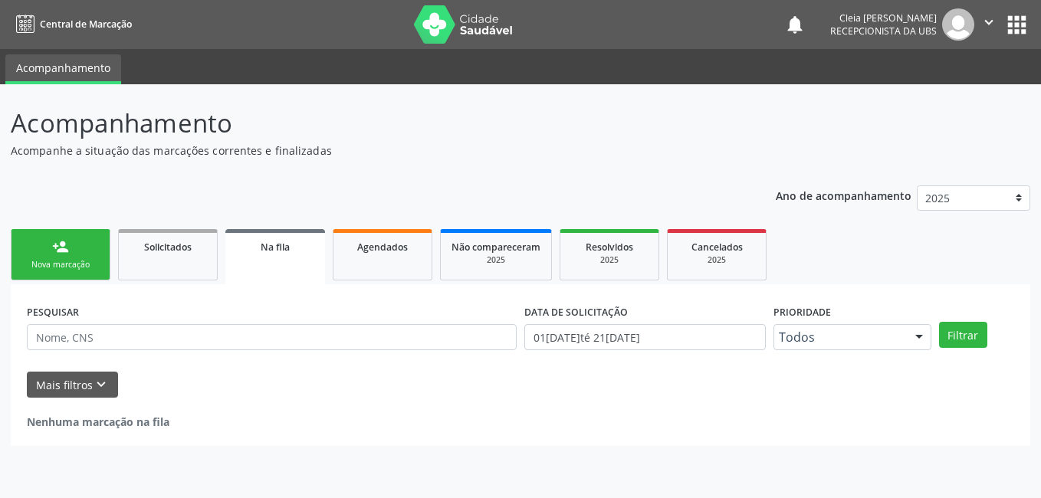
drag, startPoint x: 68, startPoint y: 253, endPoint x: 56, endPoint y: 244, distance: 15.3
click at [69, 252] on link "person_add Nova marcação" at bounding box center [61, 254] width 100 height 51
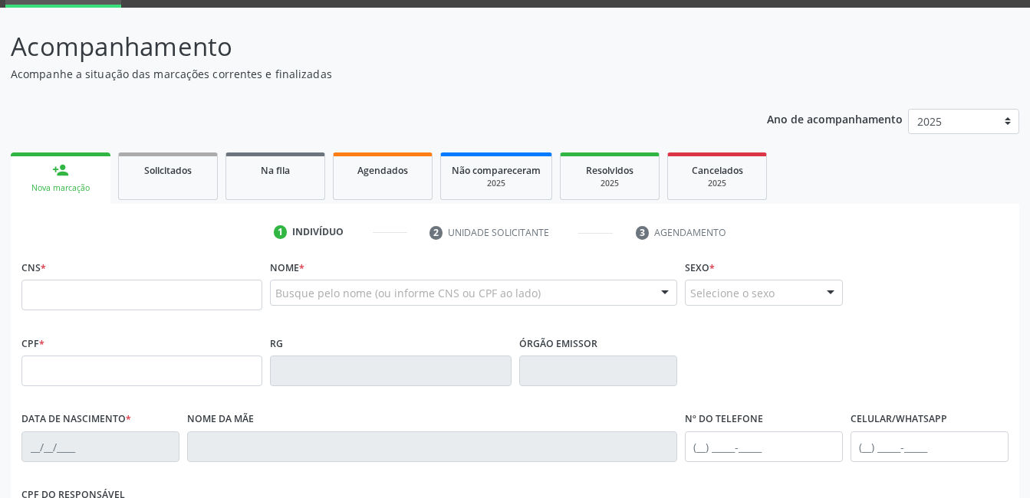
scroll to position [153, 0]
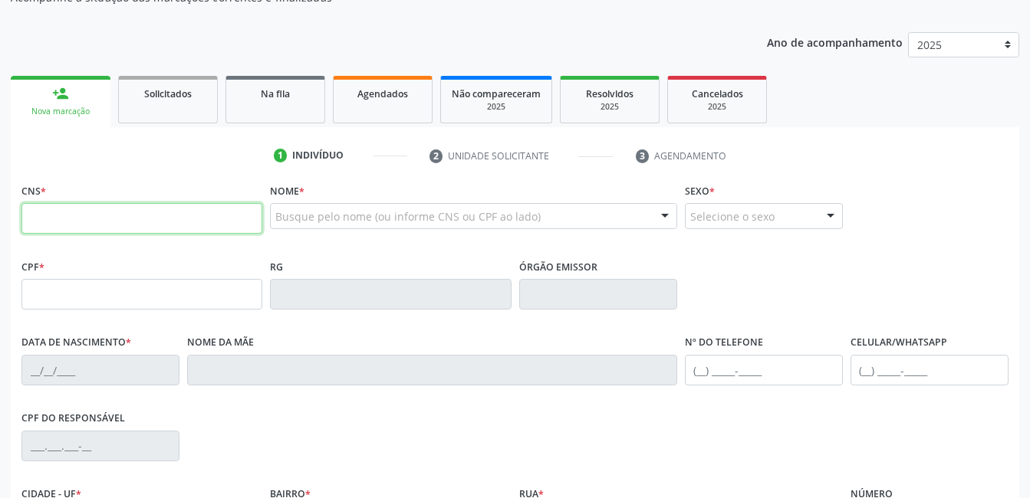
click at [223, 212] on input "text" at bounding box center [141, 218] width 241 height 31
type input "898 0034 4165 6085"
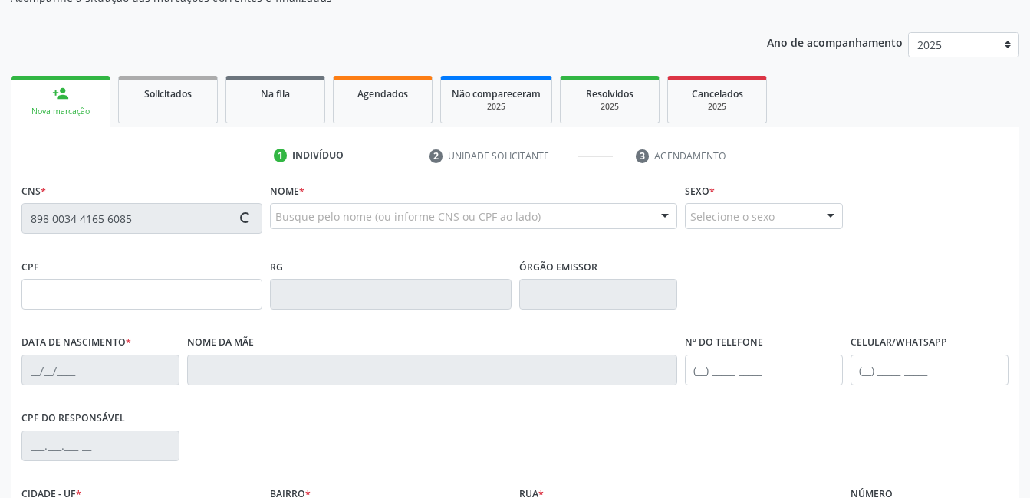
type input "628.096.284-91"
type input "01/01/1941"
type input "Veneranda Joaquina da Silva"
type input "(87) 96281-6138"
type input "256"
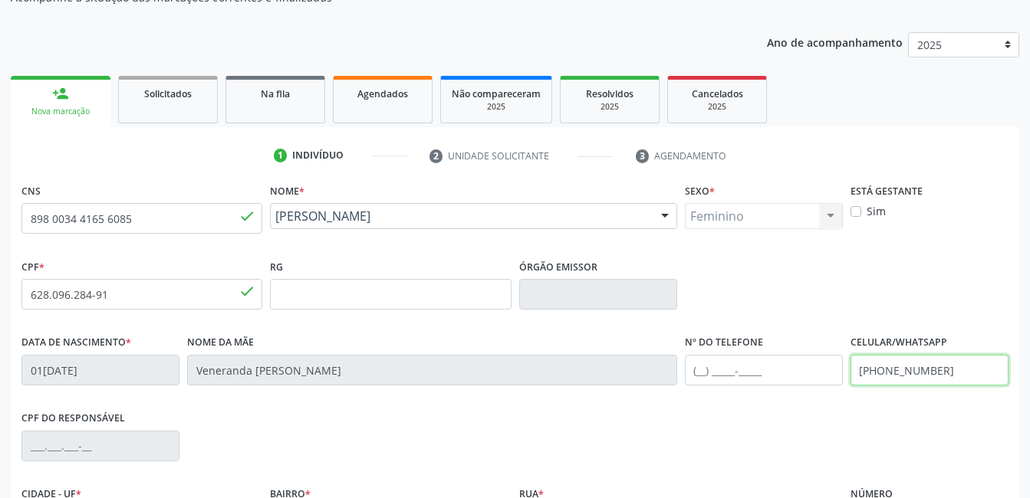
drag, startPoint x: 938, startPoint y: 370, endPoint x: 852, endPoint y: 373, distance: 85.9
click at [852, 373] on input "(87) 96281-6138" at bounding box center [929, 370] width 158 height 31
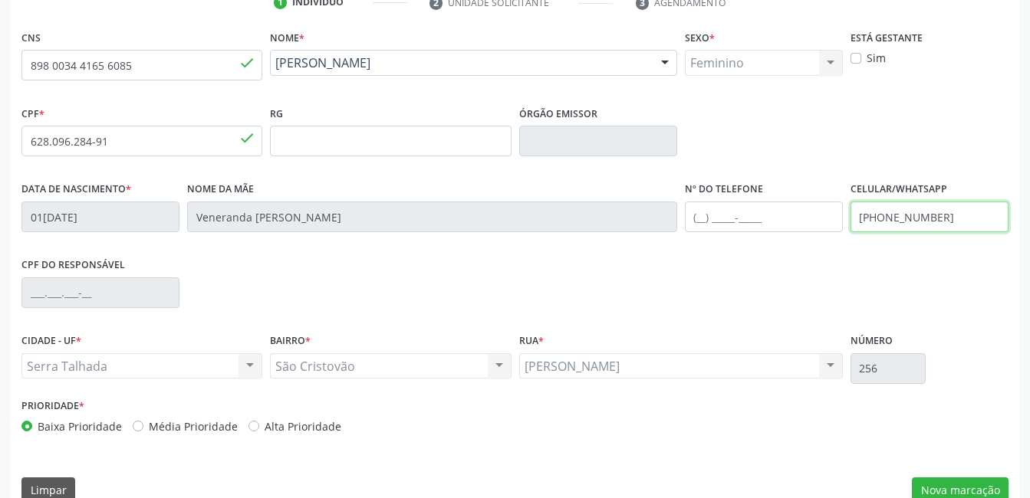
scroll to position [333, 0]
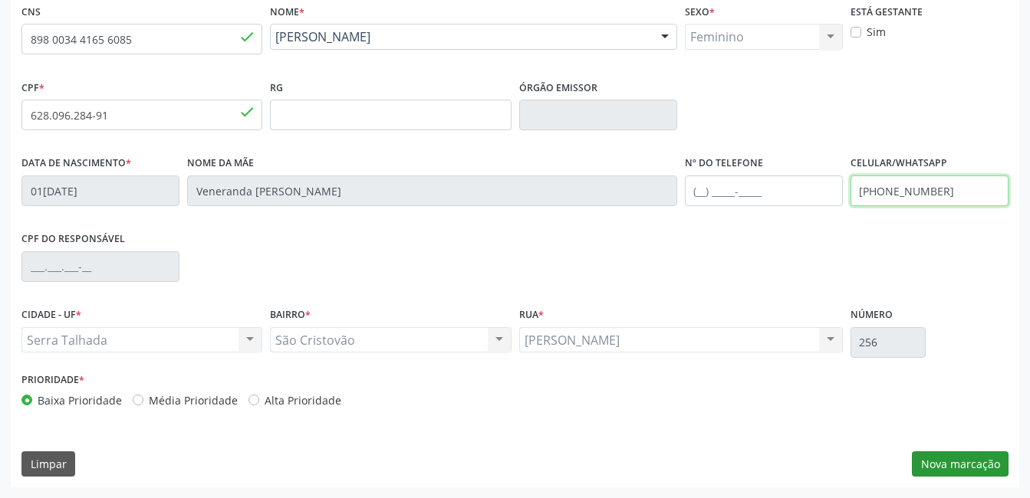
type input "(87) 99628-1613"
click at [988, 462] on button "Nova marcação" at bounding box center [960, 465] width 97 height 26
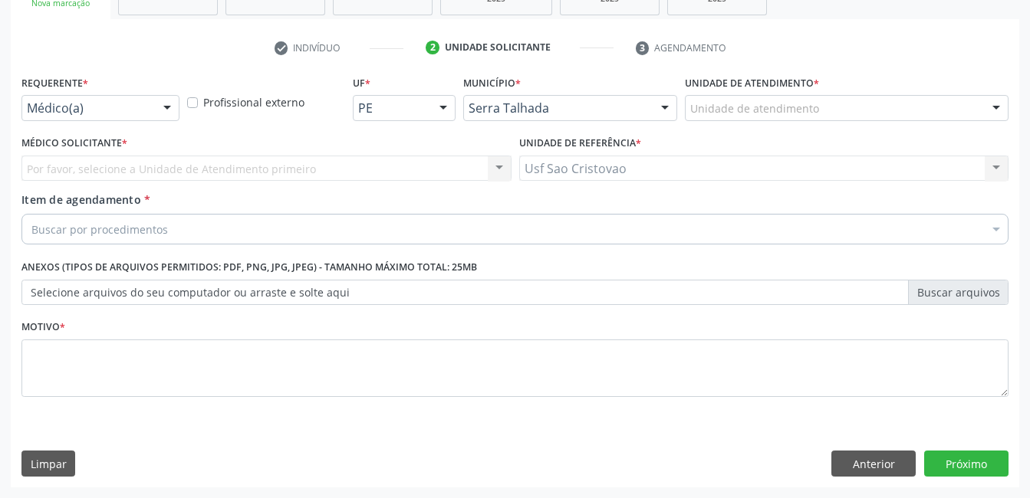
scroll to position [262, 0]
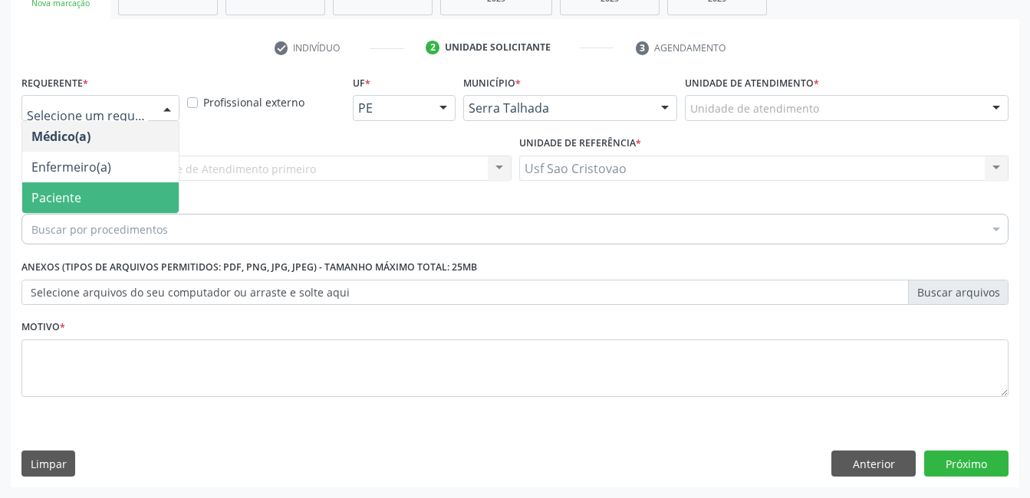
click at [103, 194] on span "Paciente" at bounding box center [100, 198] width 156 height 31
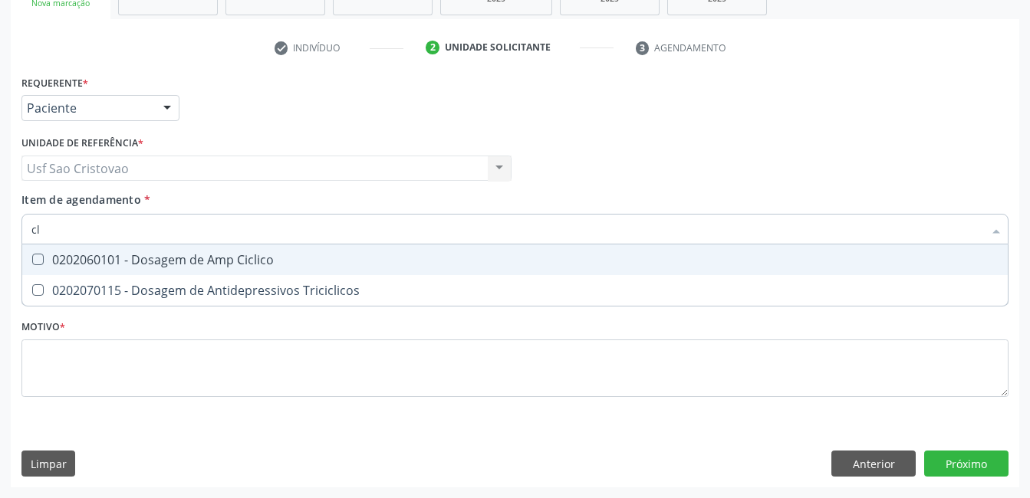
type input "c"
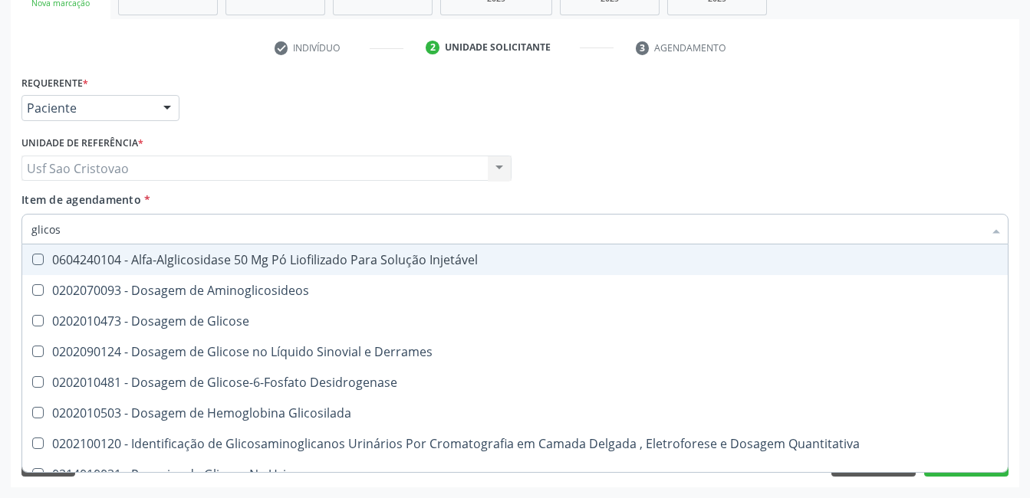
type input "glicose"
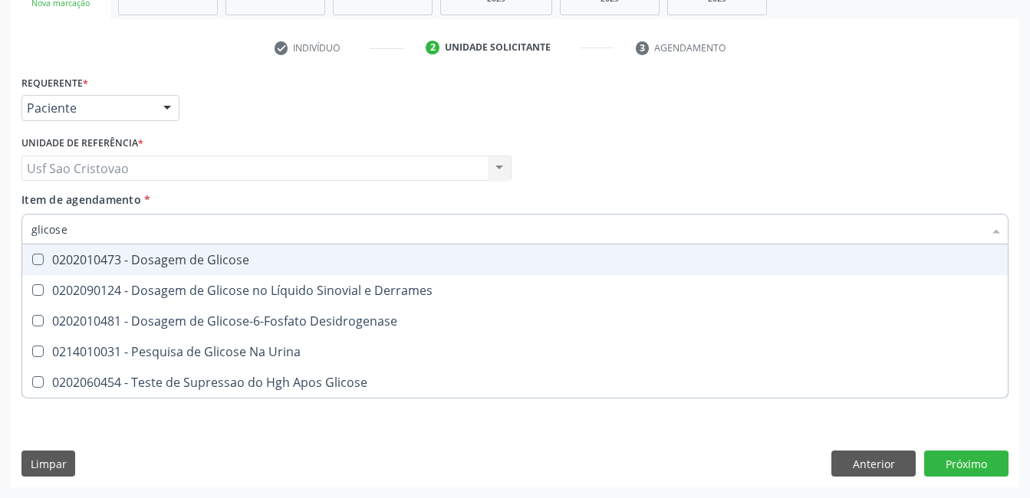
click at [41, 253] on span "0202010473 - Dosagem de Glicose" at bounding box center [514, 260] width 985 height 31
checkbox Glicose "true"
type input "glicos"
checkbox Glicose "false"
checkbox Desidrogenase "true"
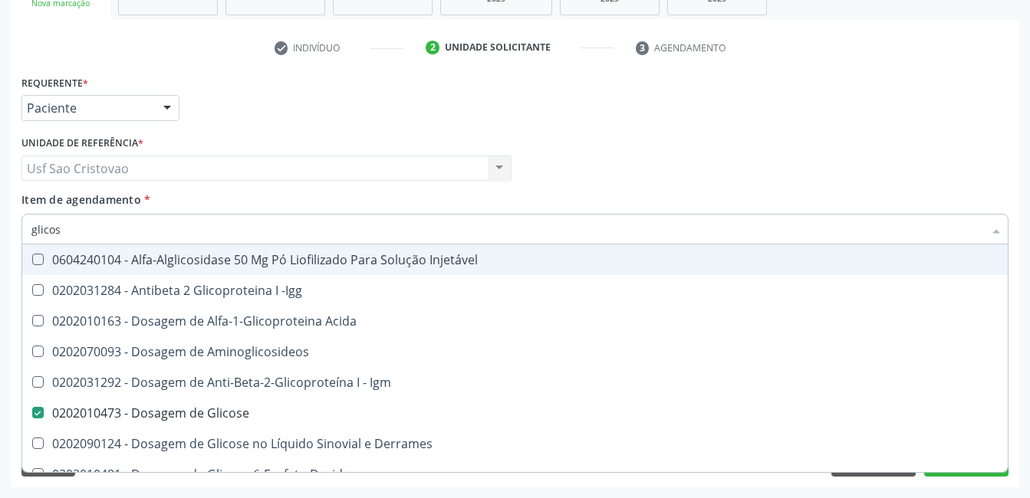
type input "glico"
checkbox Acida "false"
type input "glic"
checkbox Glicose "false"
checkbox Glicose "true"
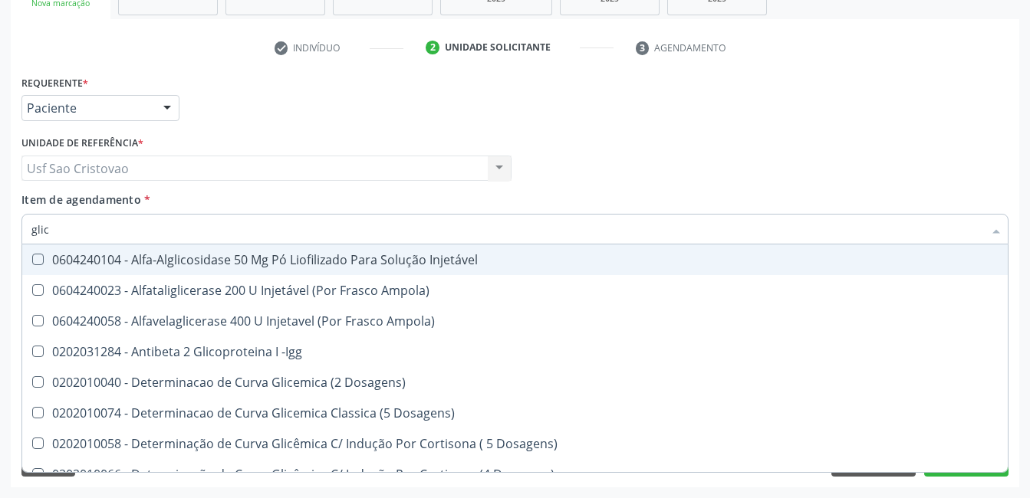
type input "gli"
checkbox Glicose "false"
checkbox Glicosilada "true"
type input "gl"
checkbox Glicosilada "false"
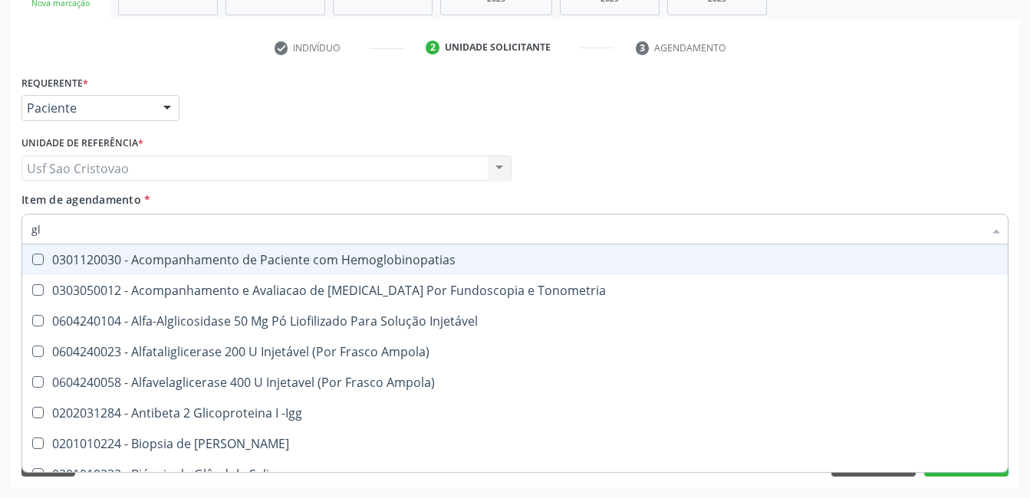
type input "g"
checkbox Glicose "false"
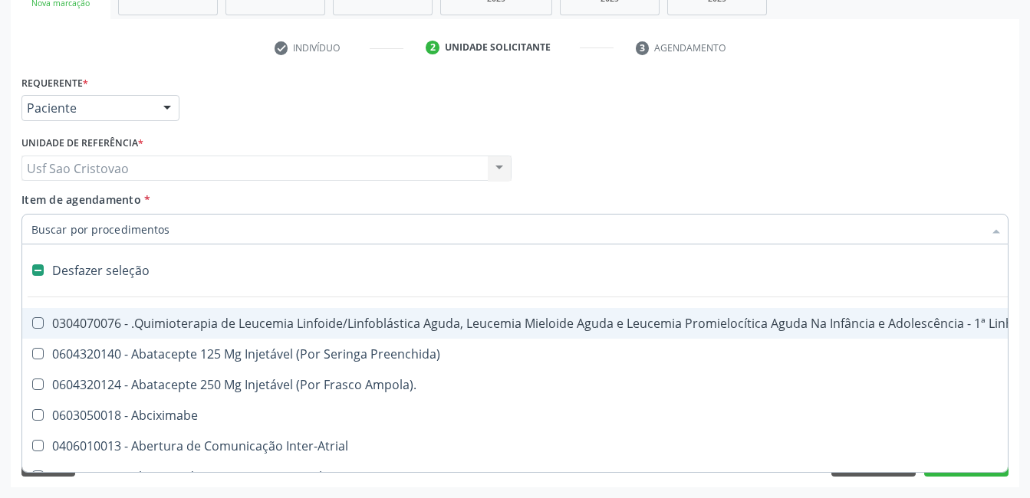
type input "u"
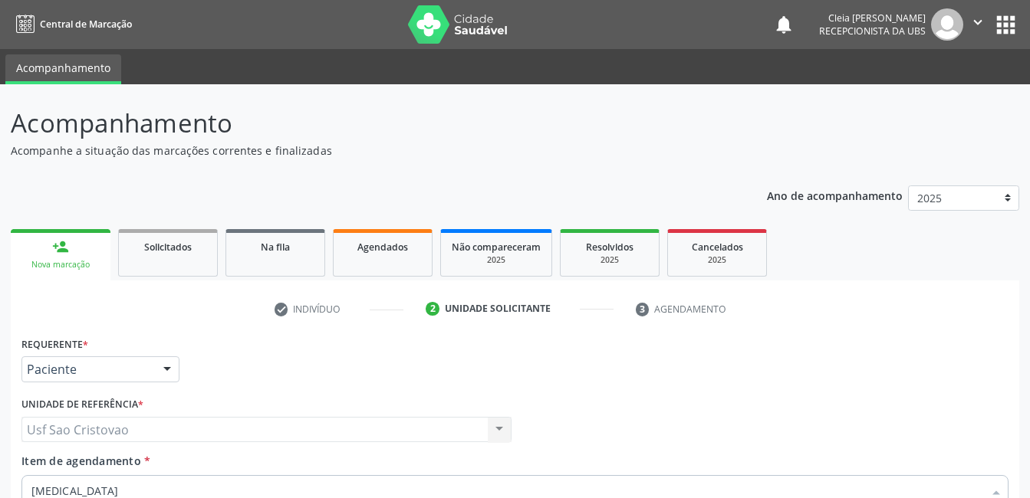
scroll to position [262, 0]
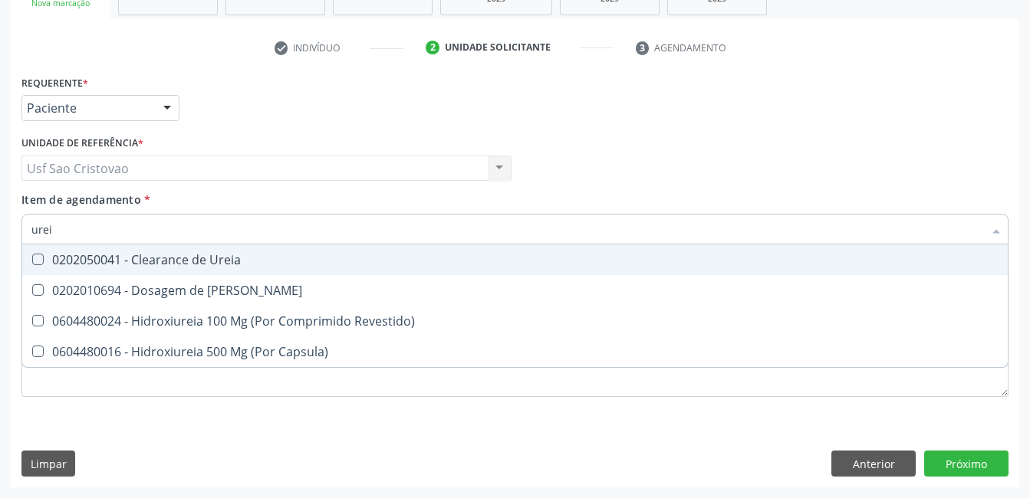
type input "ureia"
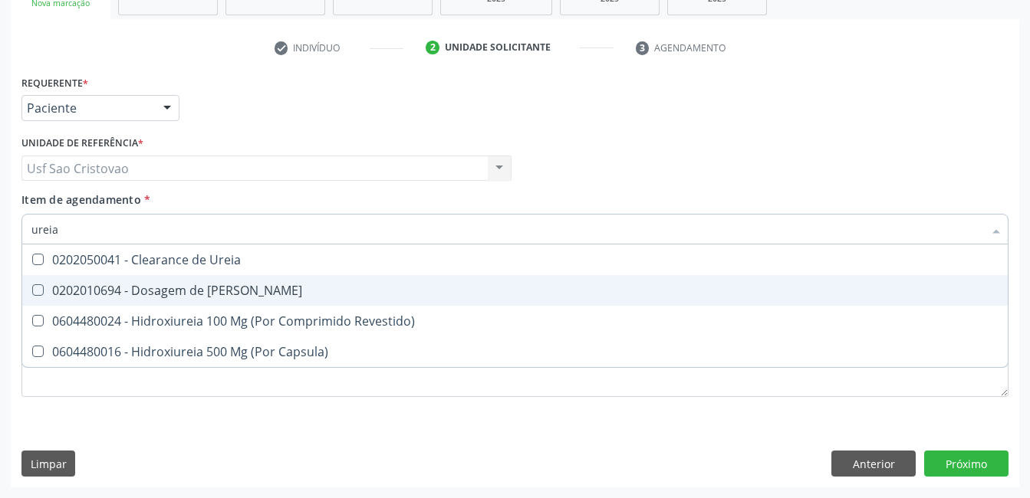
click at [35, 291] on Ureia at bounding box center [38, 291] width 12 height 12
click at [32, 291] on Ureia "checkbox" at bounding box center [27, 290] width 10 height 10
checkbox Ureia "true"
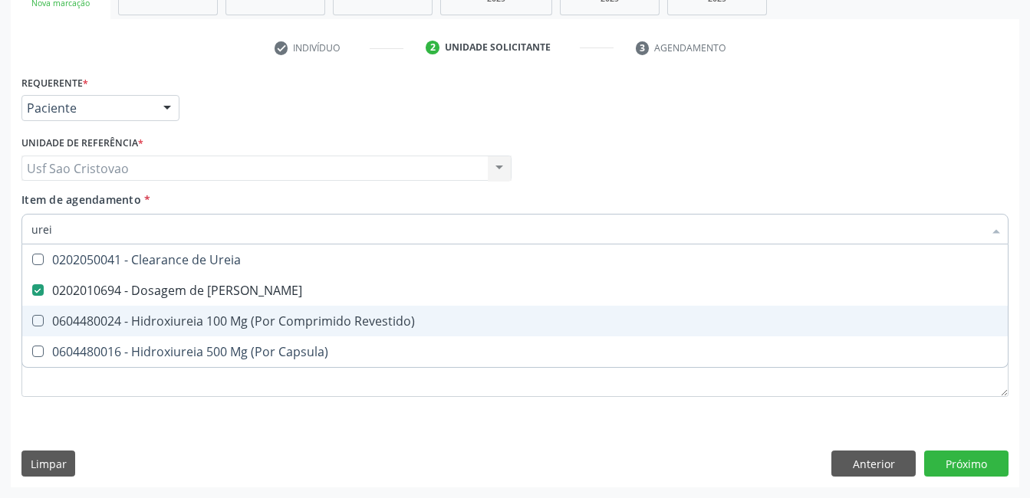
type input "ure"
checkbox Ureia "false"
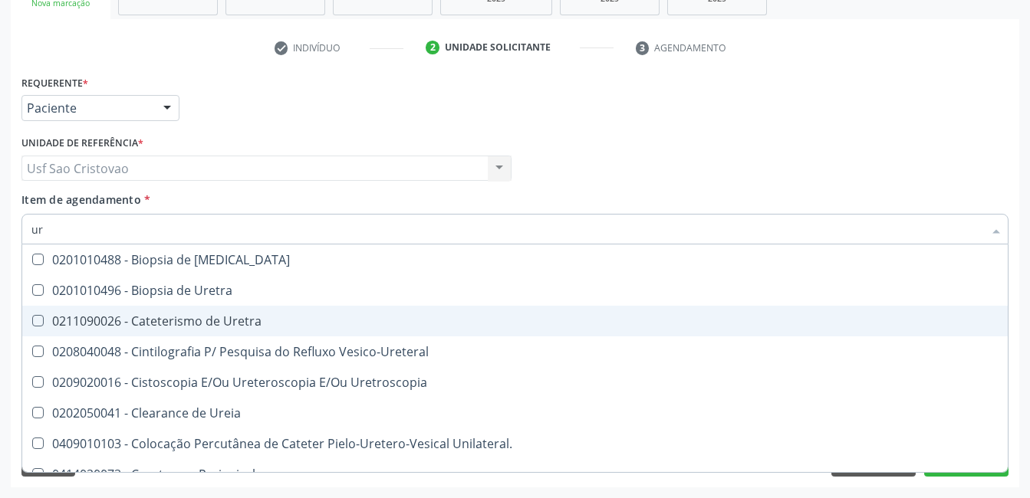
type input "u"
checkbox Ureia "false"
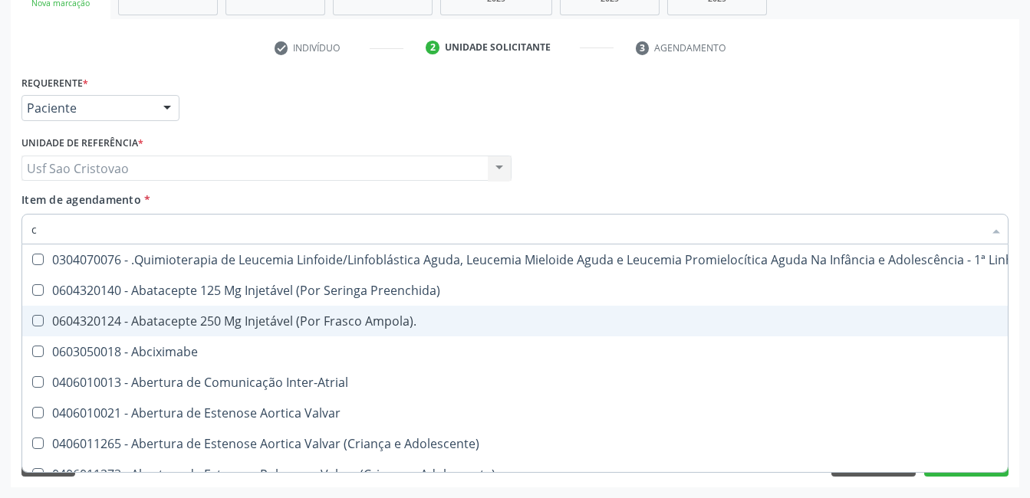
type input "co"
checkbox Único "true"
checkbox Creatinina "true"
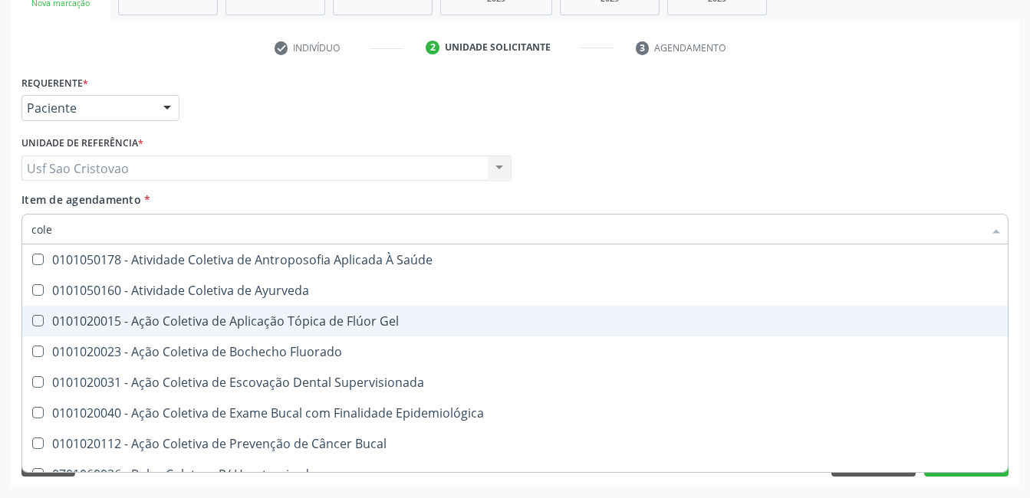
type input "coles"
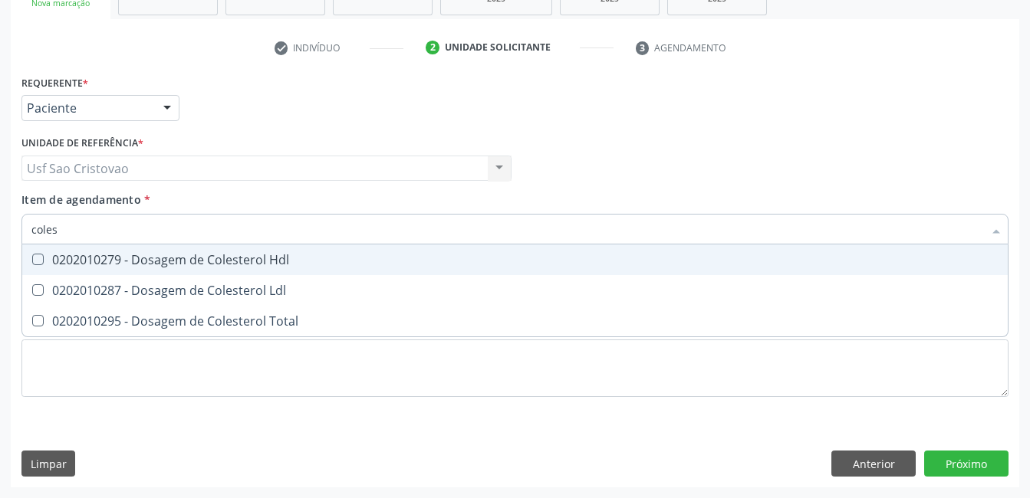
click at [35, 258] on Hdl at bounding box center [38, 260] width 12 height 12
click at [32, 258] on Hdl "checkbox" at bounding box center [27, 260] width 10 height 10
checkbox Hdl "true"
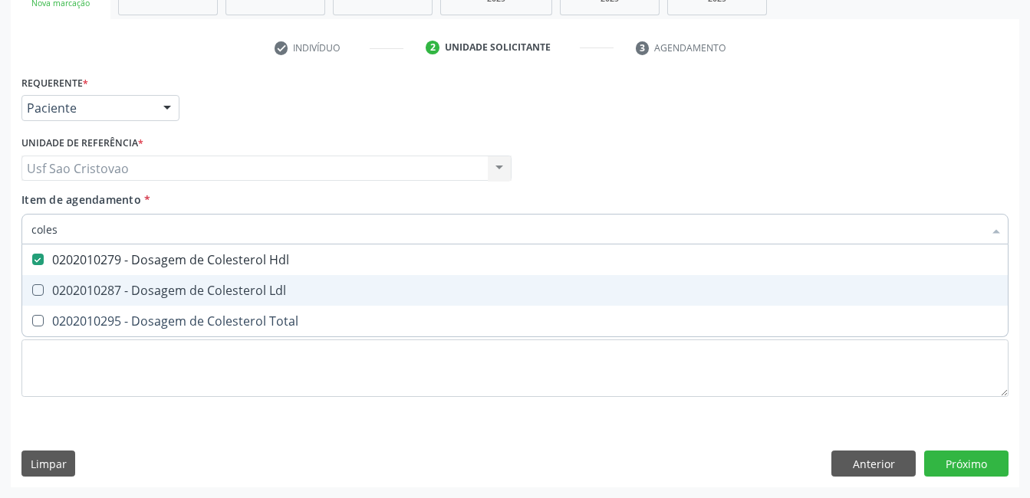
click at [35, 292] on Ldl at bounding box center [38, 291] width 12 height 12
click at [32, 292] on Ldl "checkbox" at bounding box center [27, 290] width 10 height 10
checkbox Ldl "true"
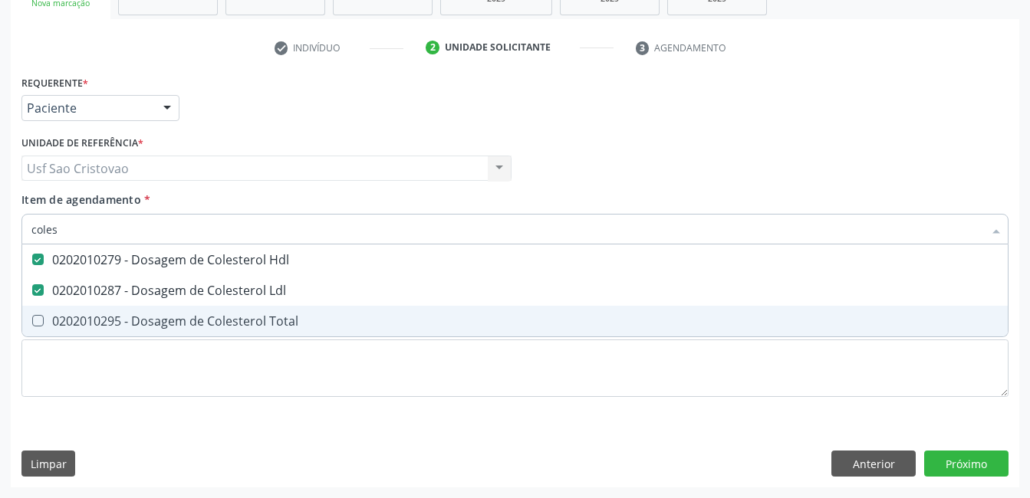
click at [40, 320] on Total at bounding box center [38, 321] width 12 height 12
click at [32, 320] on Total "checkbox" at bounding box center [27, 321] width 10 height 10
checkbox Total "true"
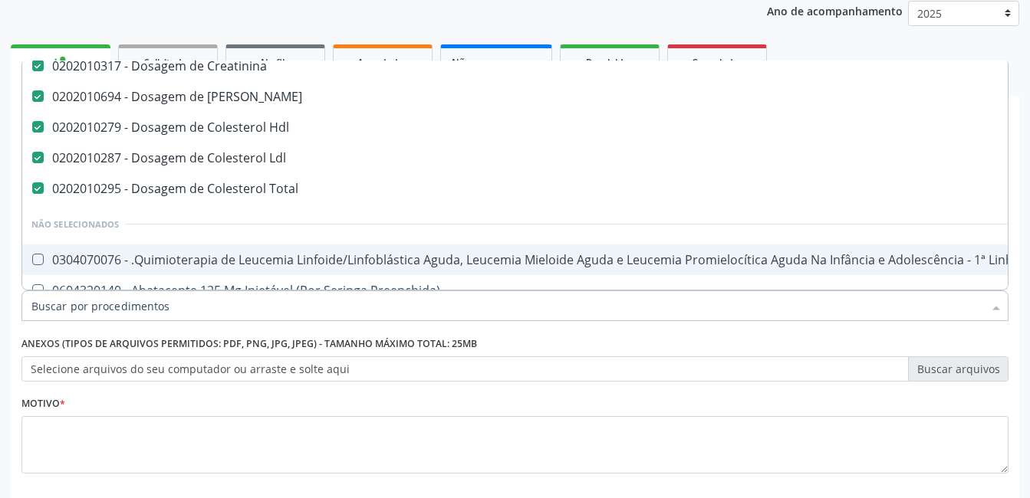
scroll to position [77, 0]
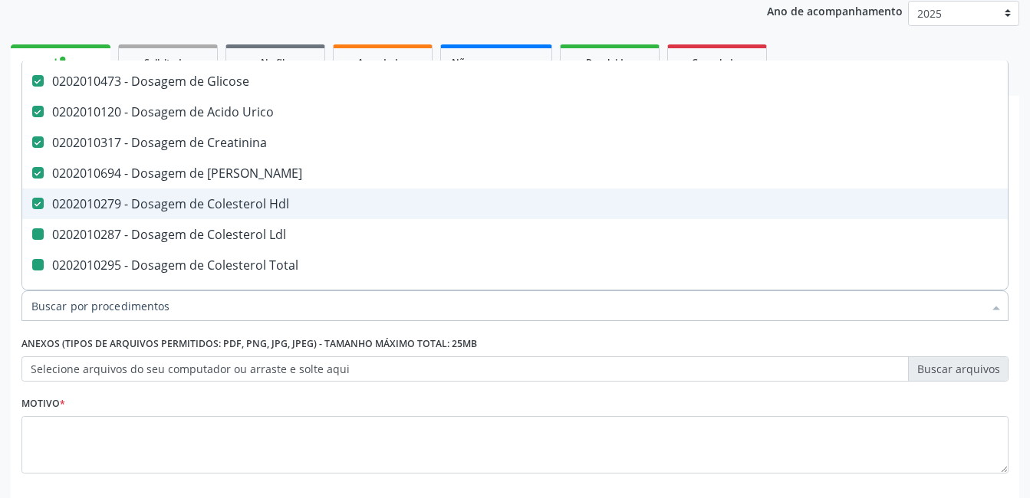
type input "t"
checkbox Ldl "false"
checkbox Total "false"
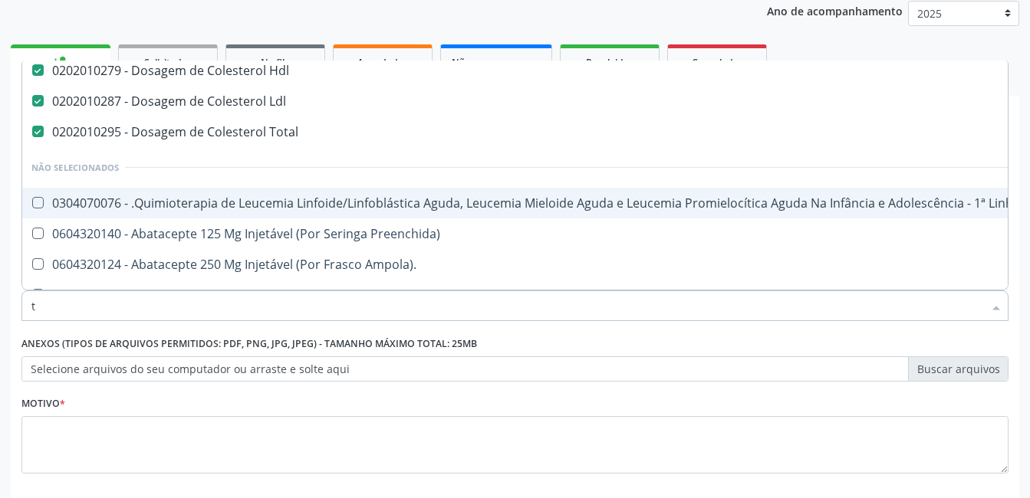
scroll to position [35, 0]
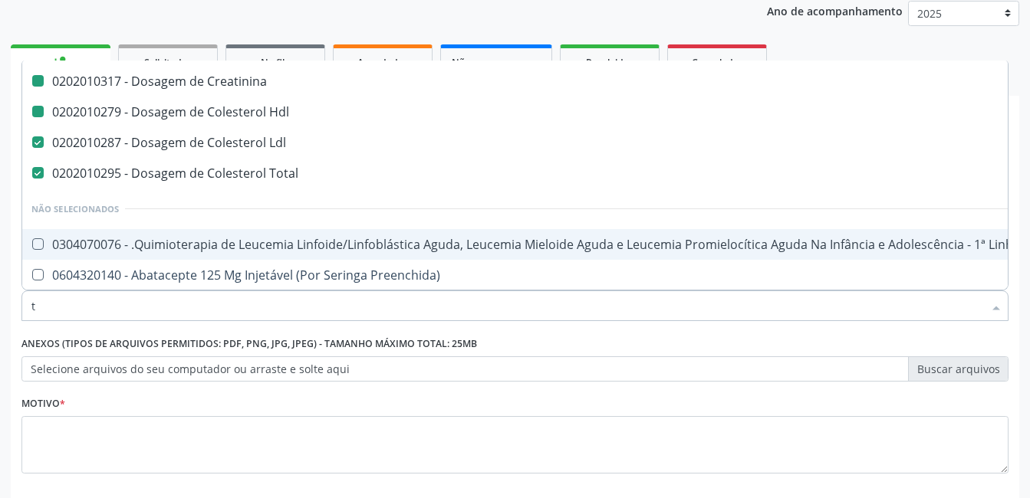
type input "tg"
checkbox Creatinina "false"
checkbox Hdl "false"
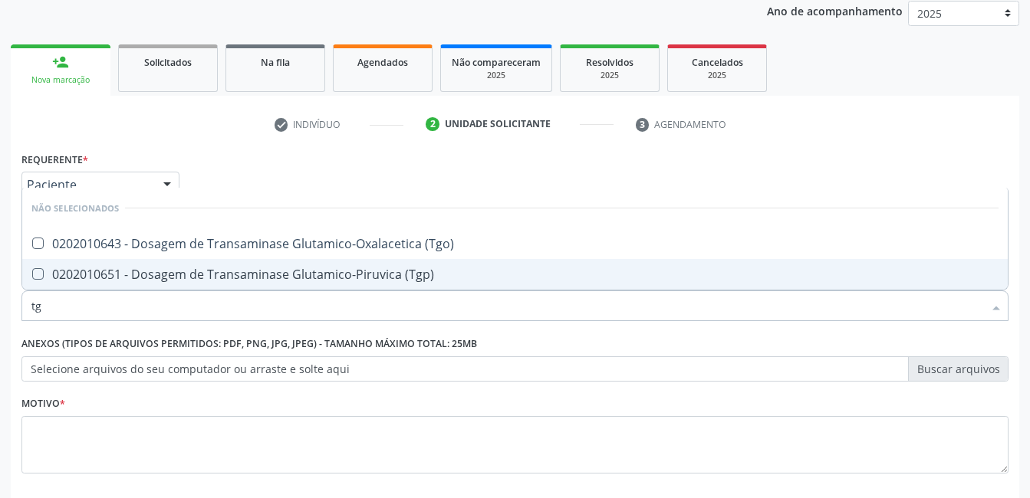
scroll to position [0, 0]
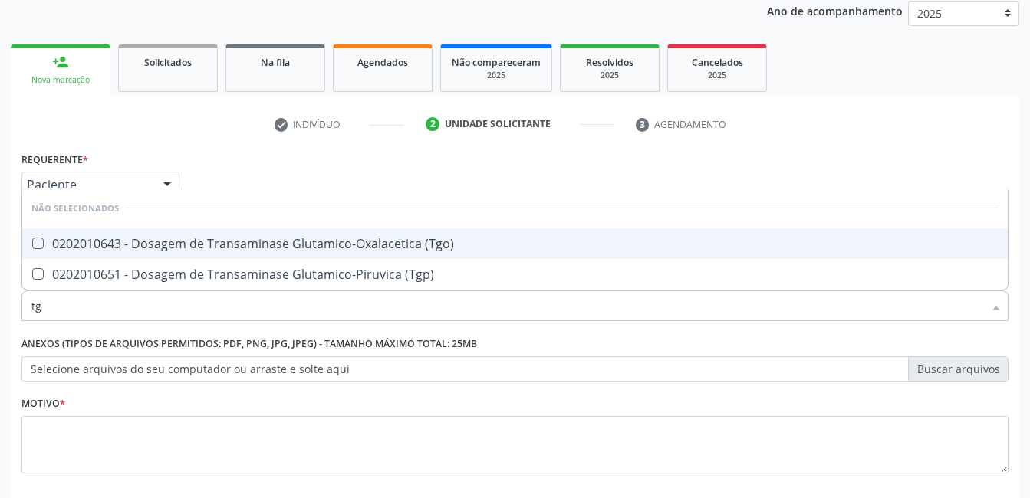
click at [41, 245] on \(Tgo\) at bounding box center [38, 244] width 12 height 12
click at [32, 245] on \(Tgo\) "checkbox" at bounding box center [27, 244] width 10 height 10
checkbox \(Tgo\) "true"
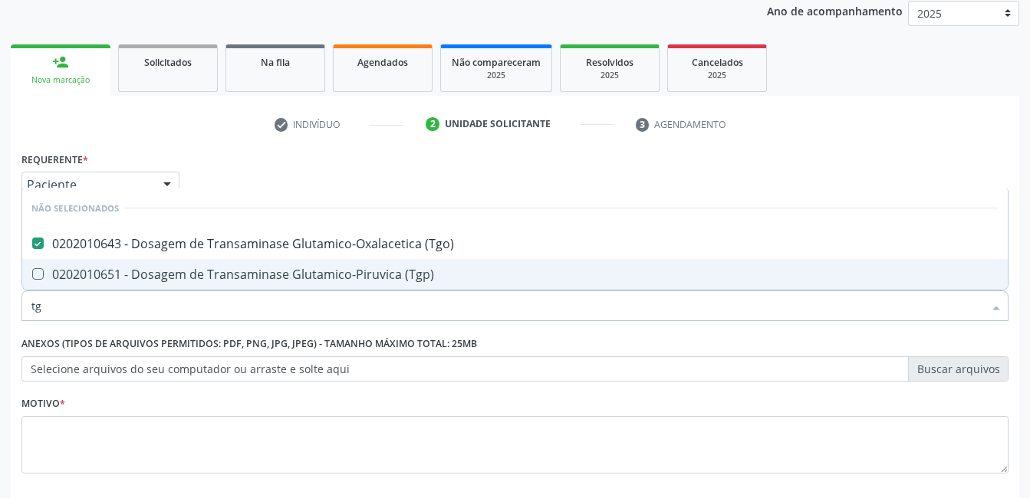
click at [40, 278] on \(Tgp\) at bounding box center [38, 274] width 12 height 12
click at [32, 278] on \(Tgp\) "checkbox" at bounding box center [27, 274] width 10 height 10
checkbox \(Tgp\) "true"
type input "t"
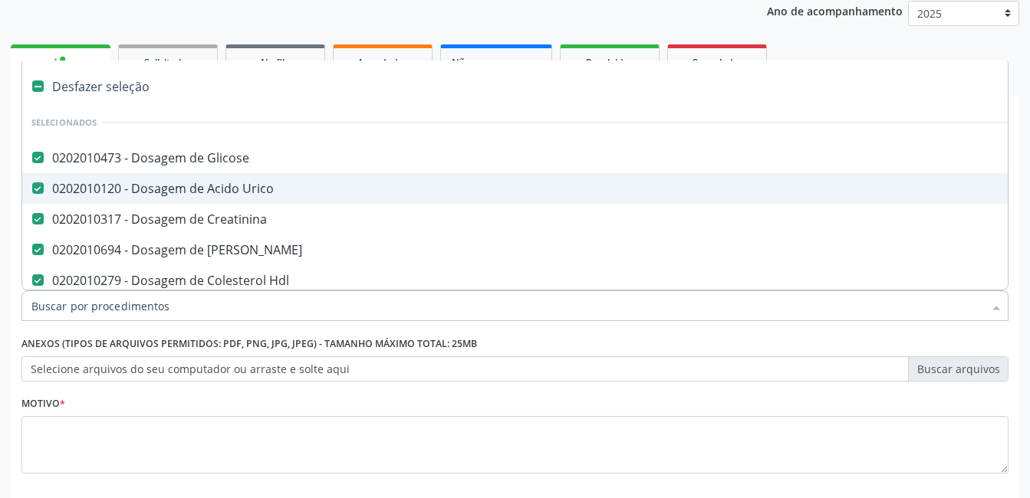
type input "t"
checkbox Ldl "false"
checkbox Total "false"
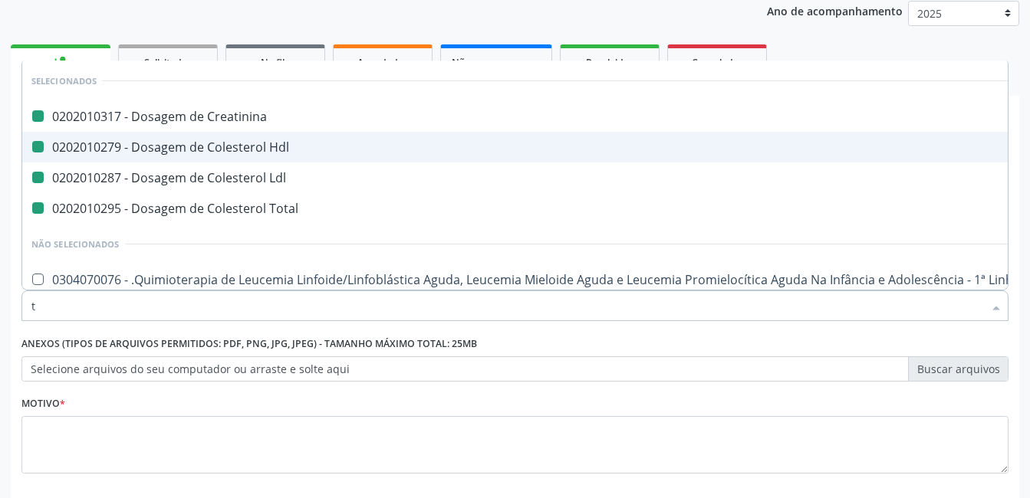
type input "tr"
checkbox Creatinina "false"
checkbox Hdl "false"
checkbox Ldl "false"
checkbox Total "false"
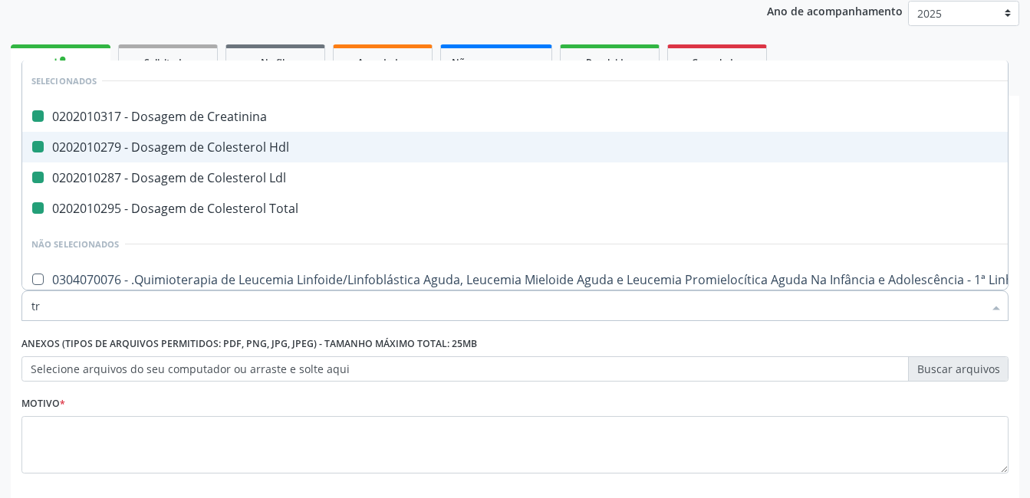
checkbox Primária "true"
checkbox Psicossocial "true"
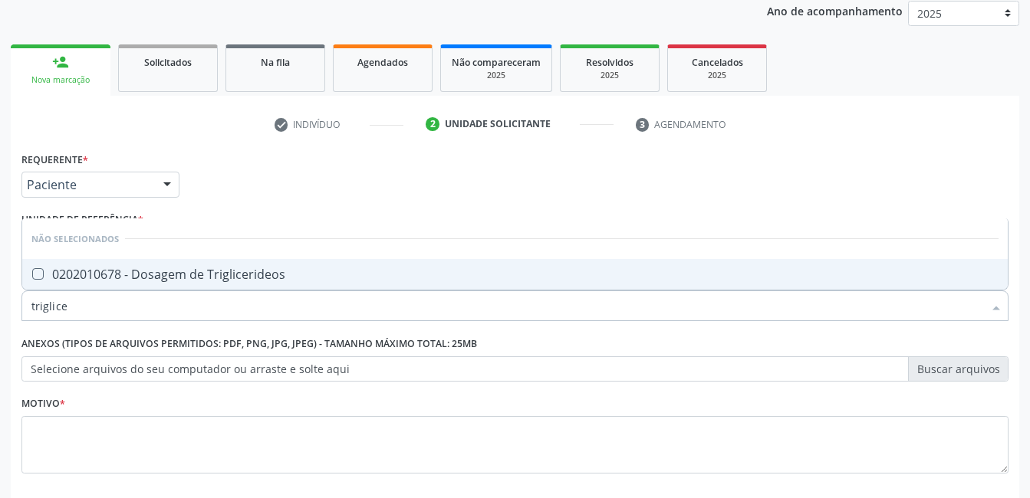
type input "triglicer"
click at [41, 278] on Triglicerideos at bounding box center [38, 274] width 12 height 12
click at [32, 278] on Triglicerideos "checkbox" at bounding box center [27, 274] width 10 height 10
checkbox Triglicerideos "true"
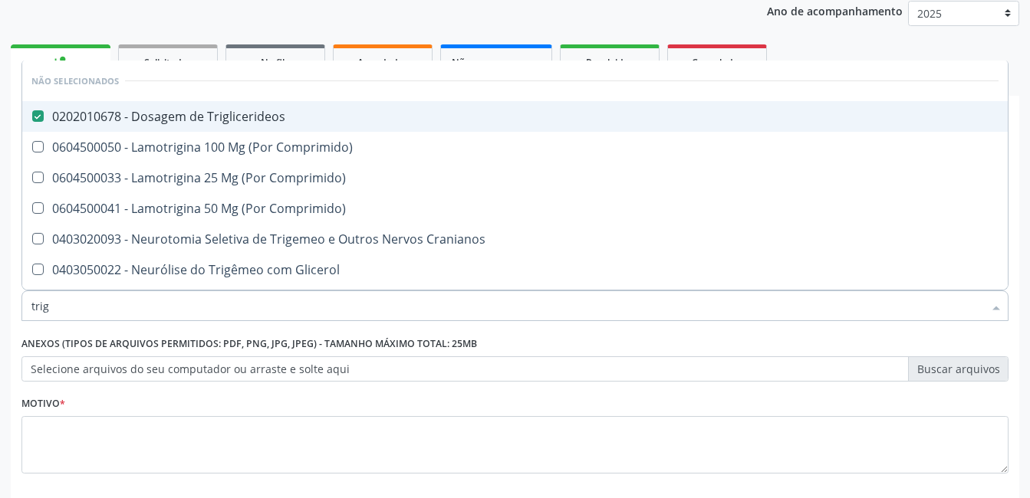
type input "tri"
checkbox Triglicerideos "false"
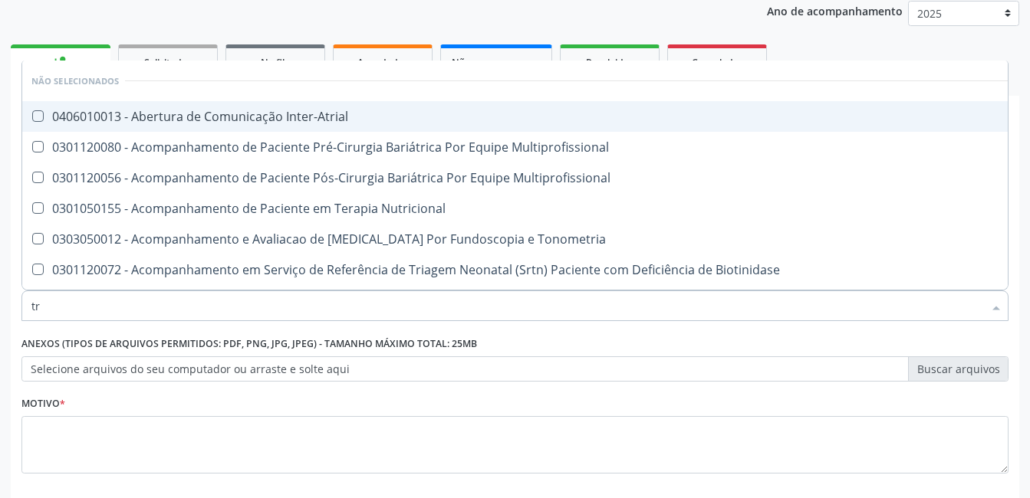
type input "t"
checkbox Inter-Atrial "true"
checkbox Multiprofissional "true"
checkbox Nutricional "true"
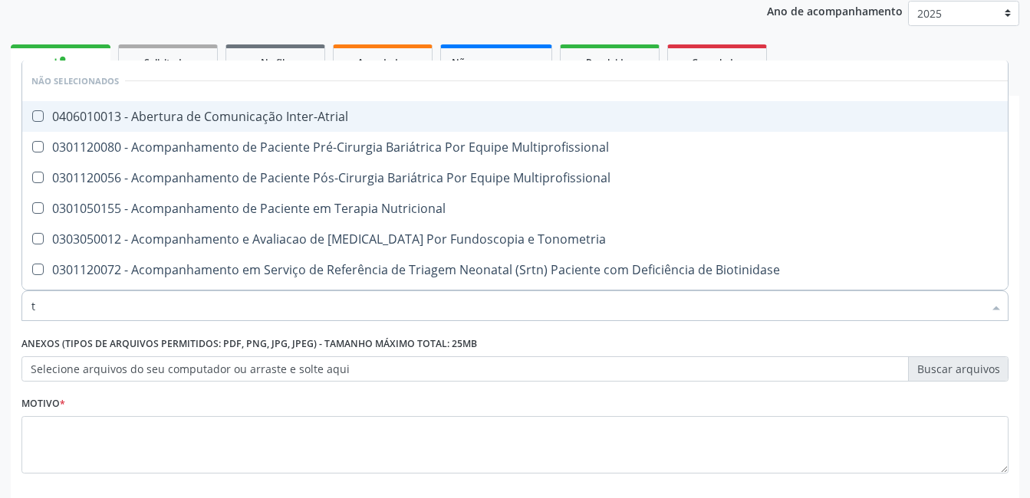
checkbox Triglicerideos "false"
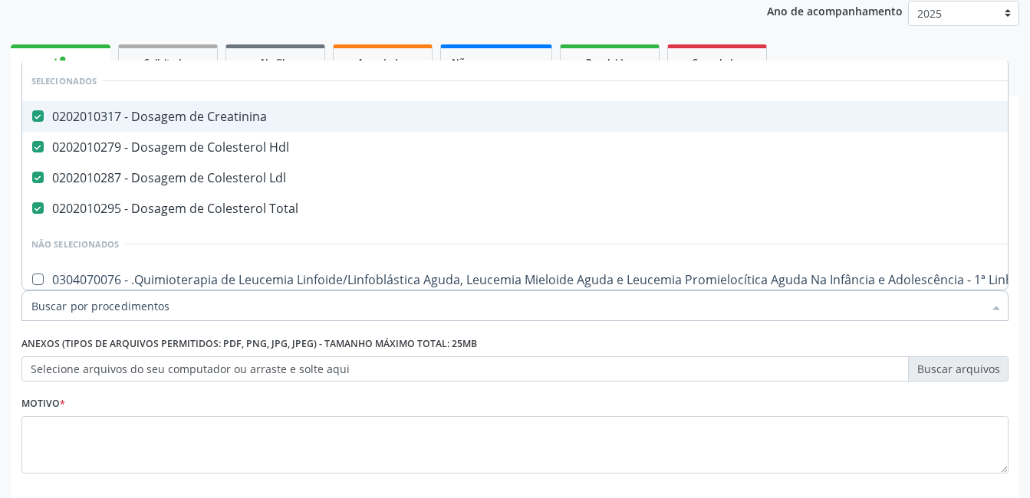
checkbox Manutenção "true"
checkbox Preenchida\) "true"
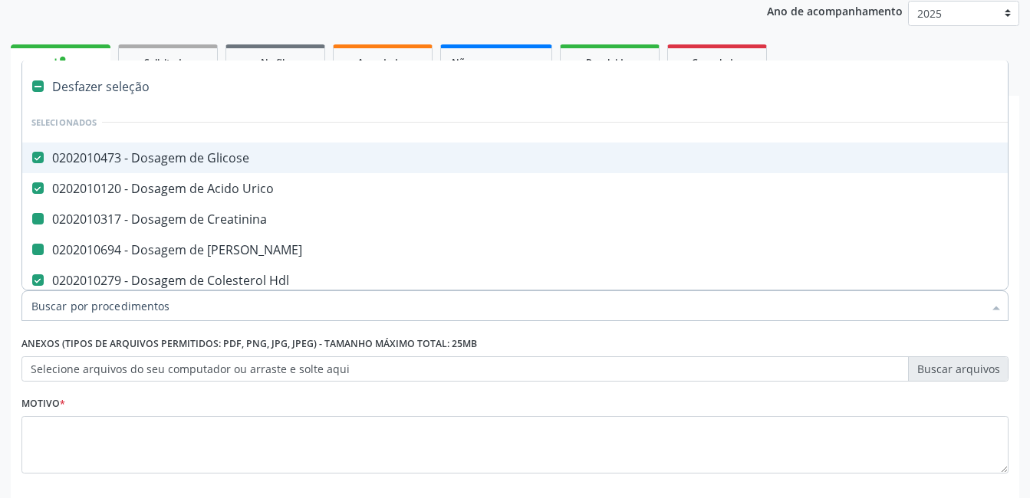
type input "h"
checkbox Creatinina "false"
checkbox Ureia "false"
checkbox Ldl "false"
checkbox Total "false"
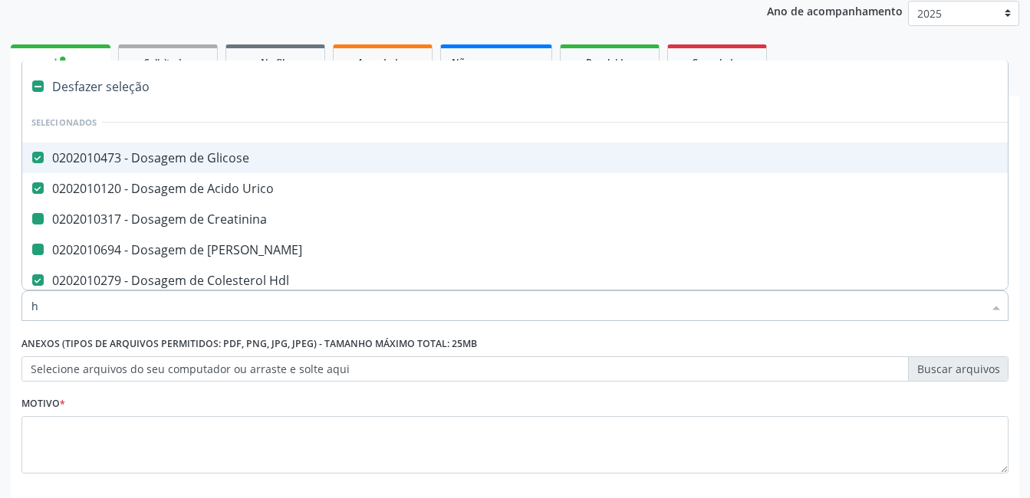
checkbox Hdl "false"
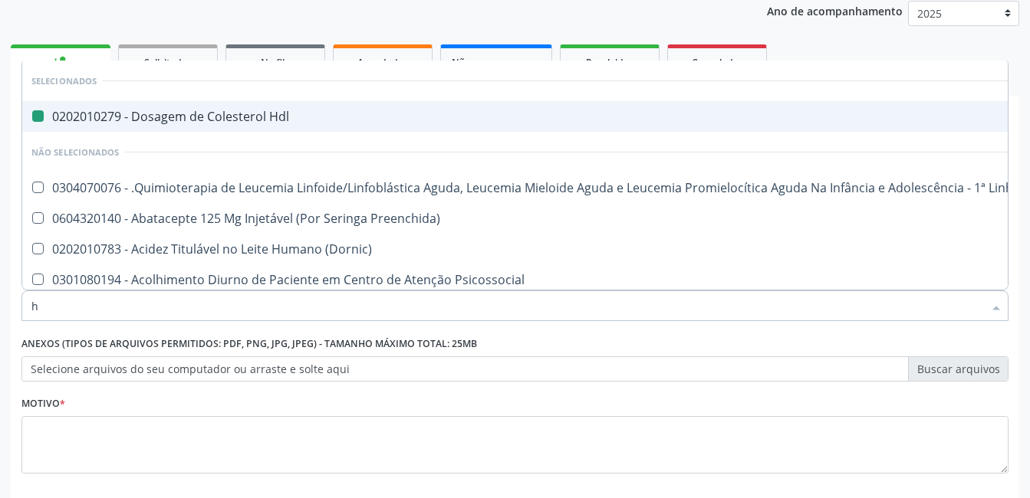
type input "he"
checkbox Hdl "false"
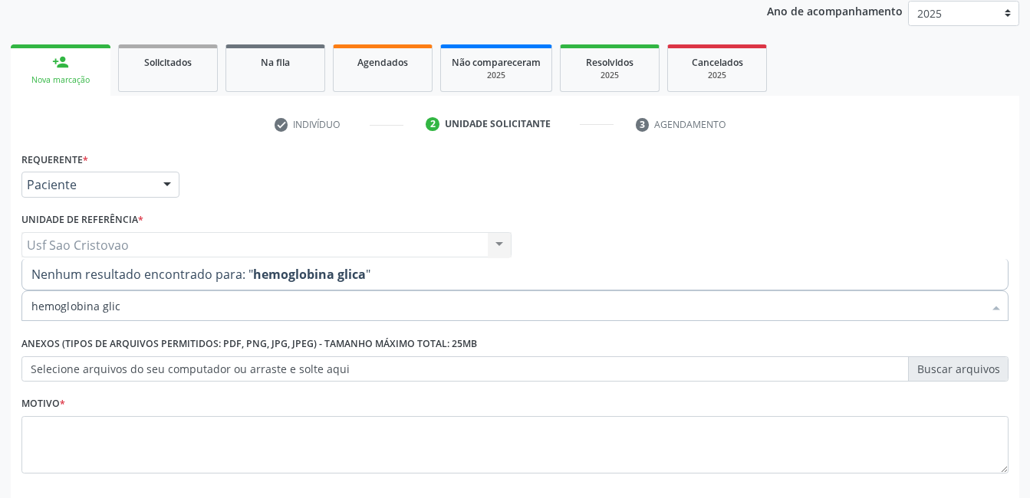
type input "hemoglobina gli"
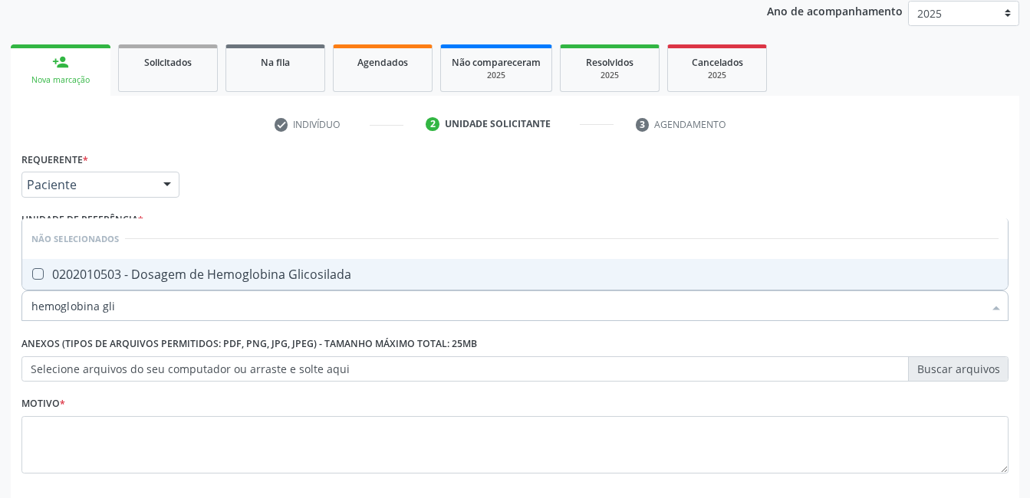
click at [41, 275] on Glicosilada at bounding box center [38, 274] width 12 height 12
click at [32, 275] on Glicosilada "checkbox" at bounding box center [27, 274] width 10 height 10
checkbox Glicosilada "true"
type input "hemoglobina"
checkbox Glicosilada "false"
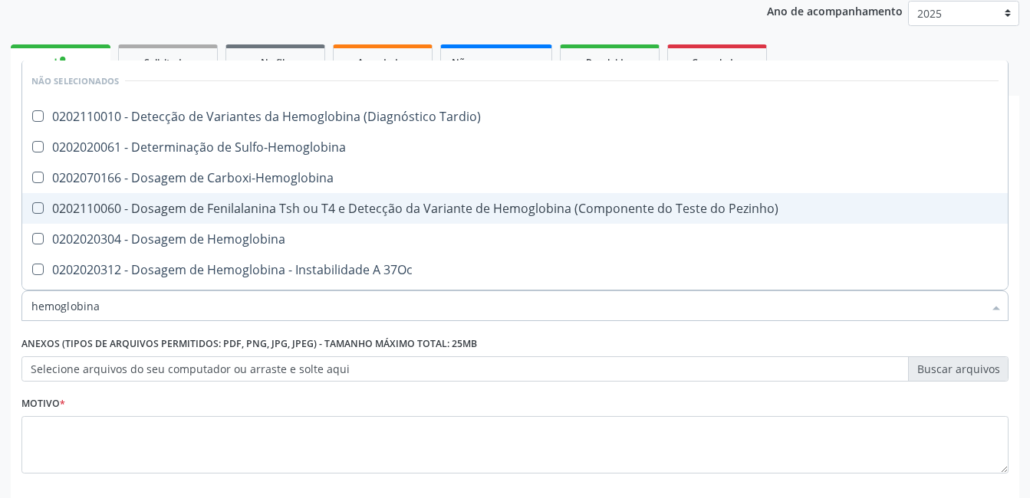
type input "hemoglobin"
checkbox Glicosilada "false"
checkbox Hematocrito\) "true"
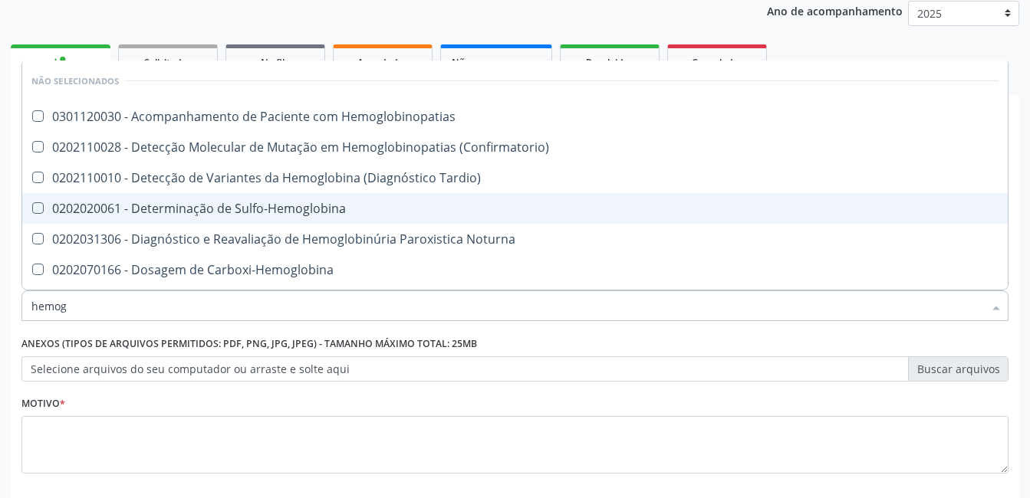
type input "hemo"
checkbox Glicosilada "false"
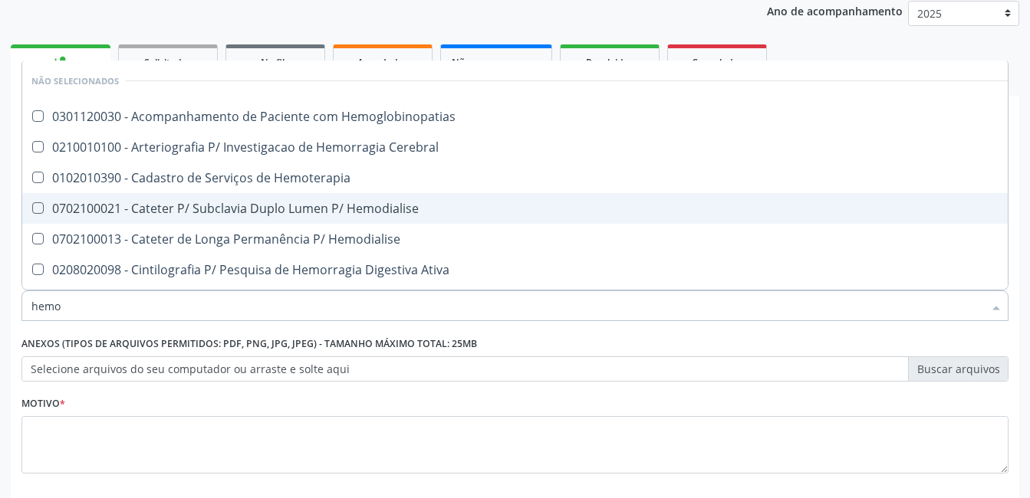
type input "hem"
checkbox Glicosilada "false"
checkbox Semana\) "true"
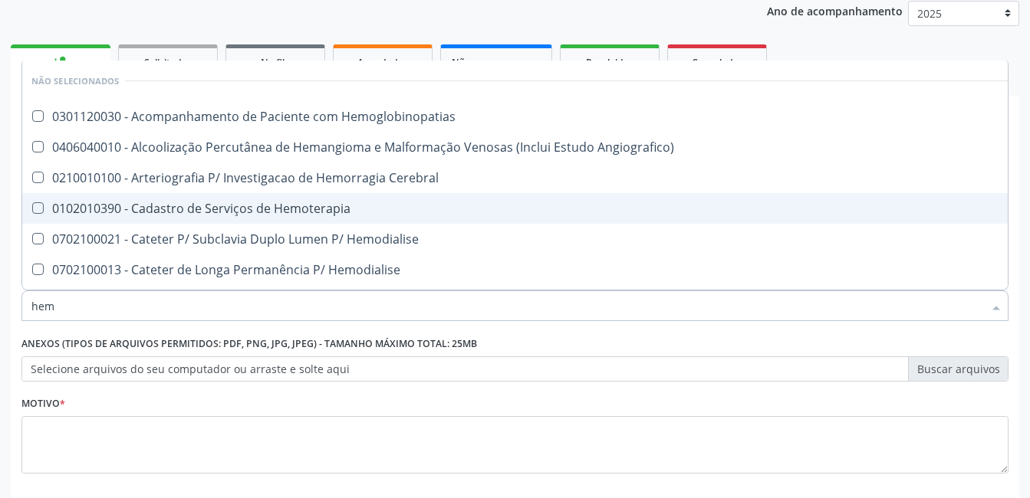
type input "he"
checkbox Glicosilada "false"
checkbox Hematocrito "true"
type input "h"
checkbox Hemoglobinopatias "true"
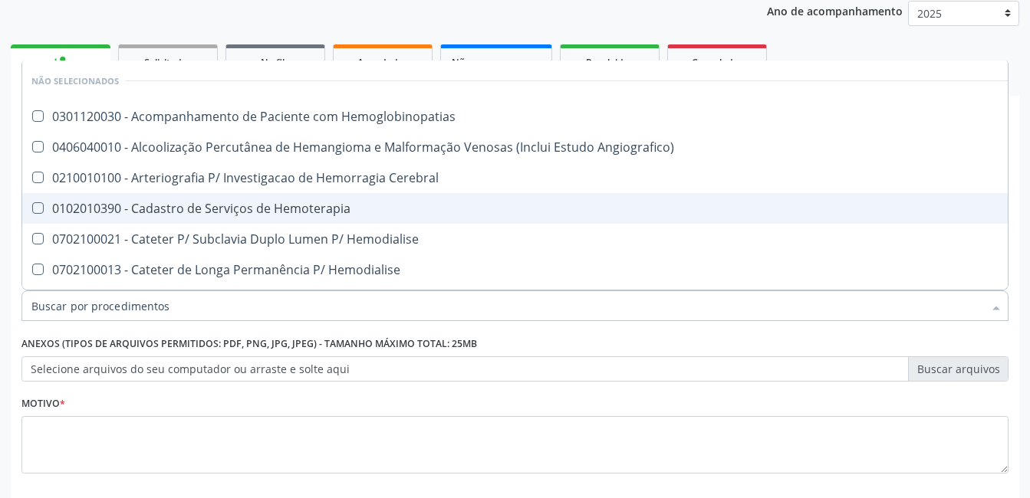
checkbox Cerebral "true"
checkbox Hemoterapia "true"
checkbox Hemodialise "true"
checkbox Ativa "true"
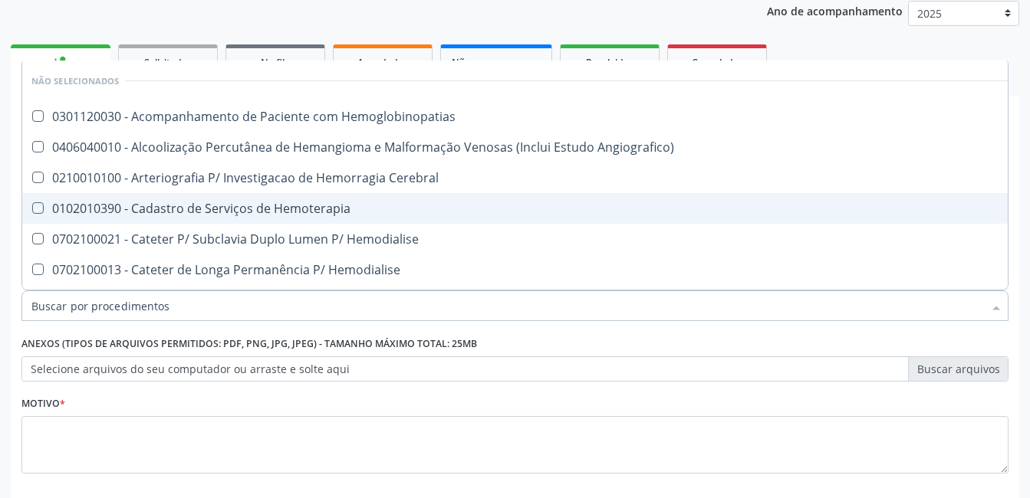
checkbox Hematocrito "false"
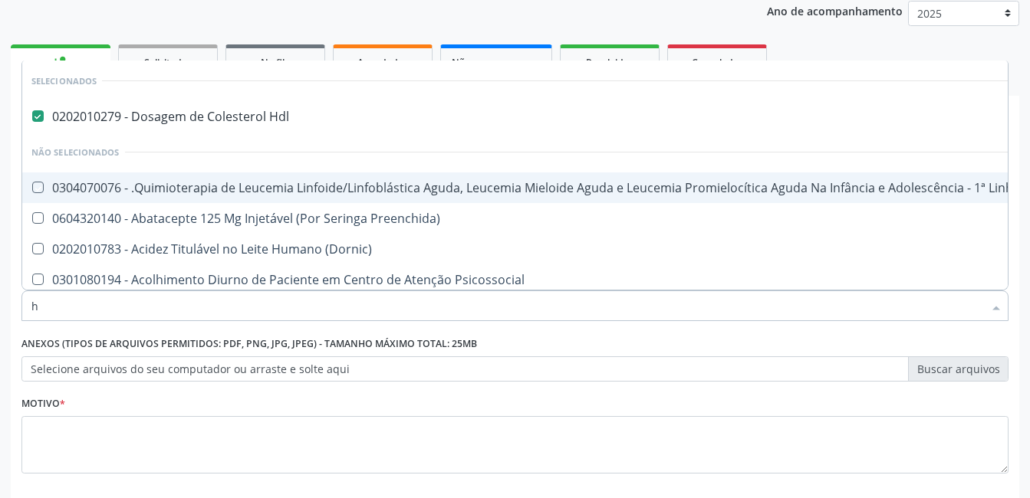
type input "he"
checkbox Hdl "false"
checkbox Manutenção "false"
checkbox Preenchida\) "false"
checkbox \(Dornic\) "false"
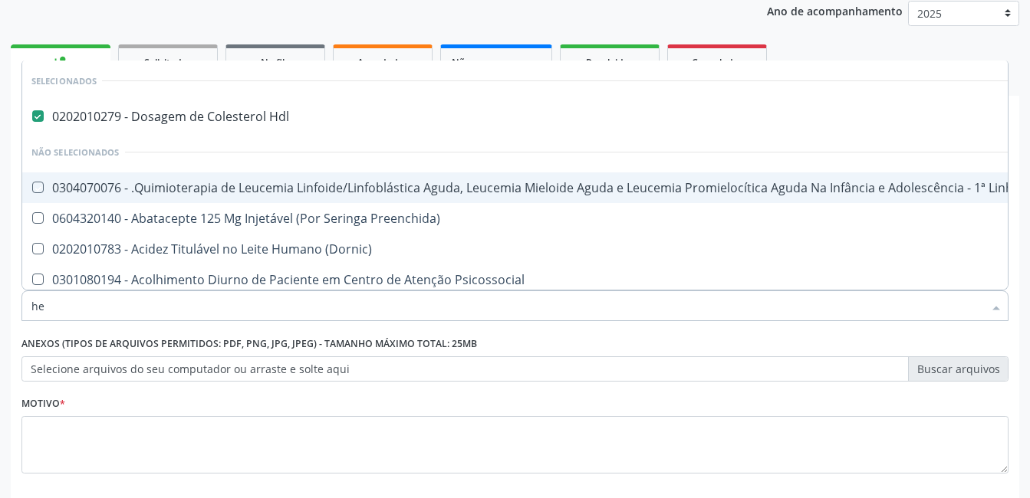
checkbox Psicossocial "false"
checkbox Coração "true"
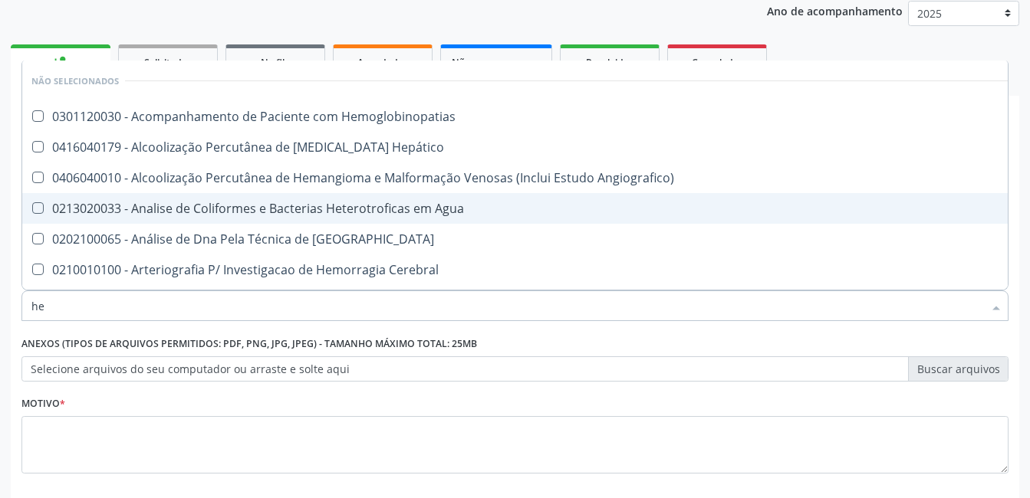
type input "hem"
checkbox \(Qualitativo\) "true"
checkbox Glicosilada "false"
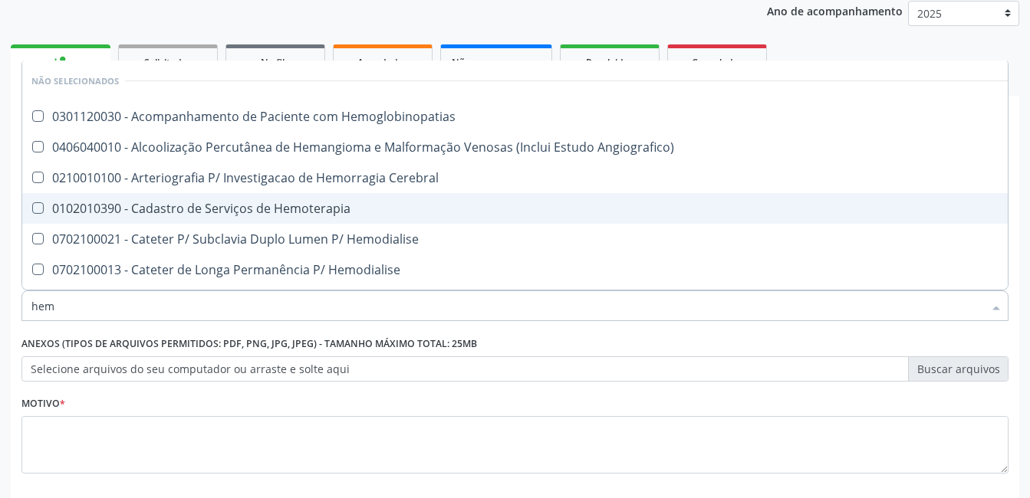
type input "hemo"
checkbox Hemacias "true"
checkbox Glicosilada "false"
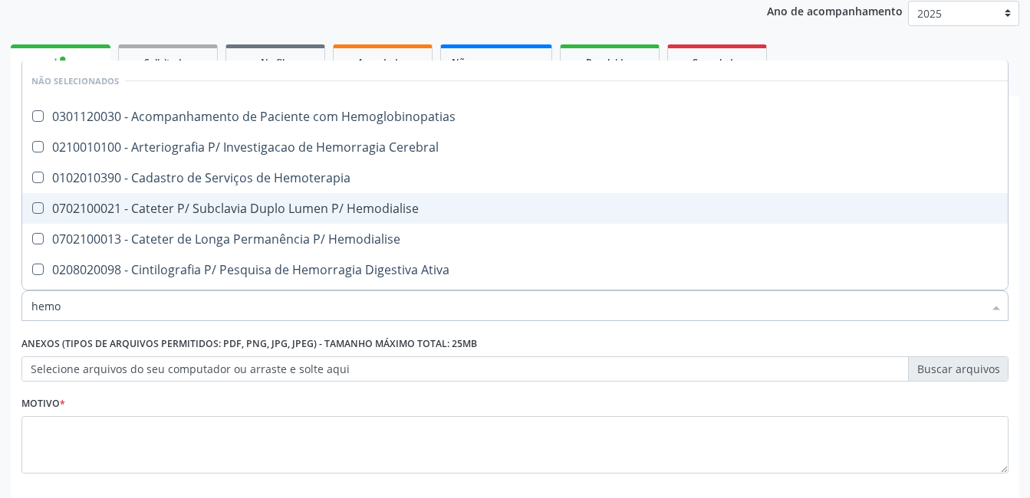
type input "hemog"
checkbox Tardio\) "true"
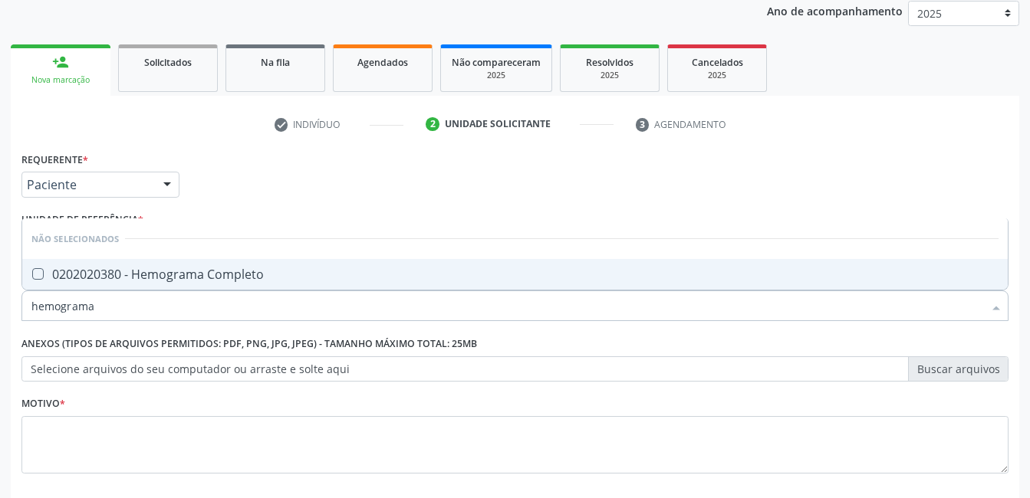
type input "hemograma c"
click at [34, 275] on Completo at bounding box center [38, 274] width 12 height 12
click at [32, 275] on Completo "checkbox" at bounding box center [27, 274] width 10 height 10
checkbox Completo "true"
type input "hemog"
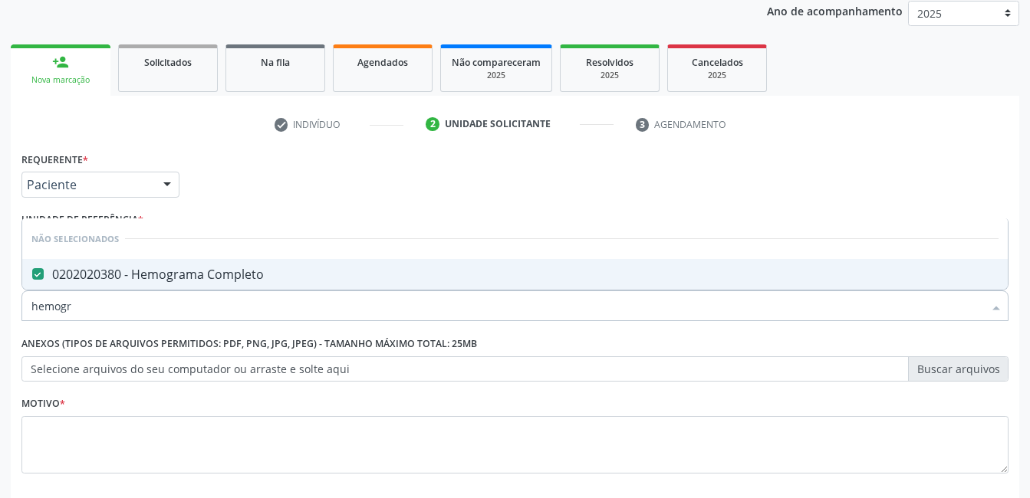
checkbox Completo "false"
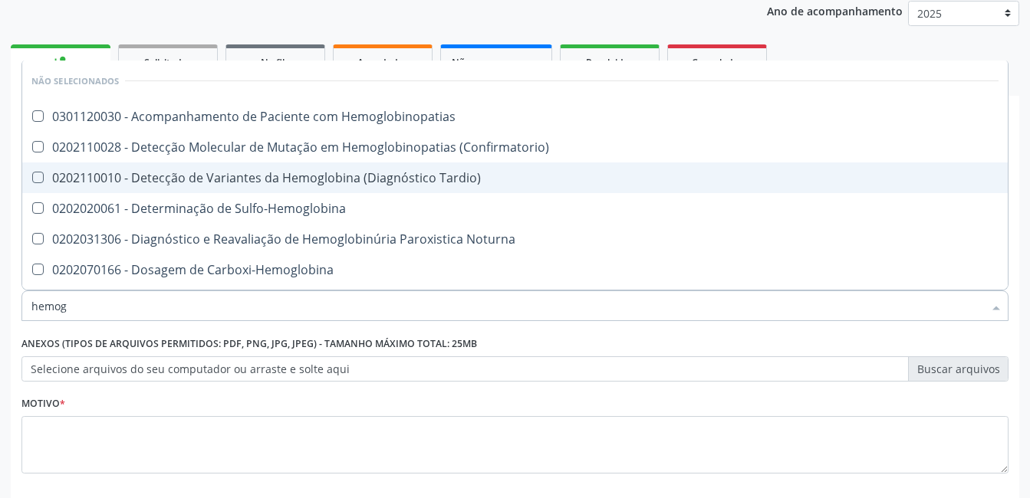
type input "hemo"
checkbox Glicosilada "false"
checkbox Completo "false"
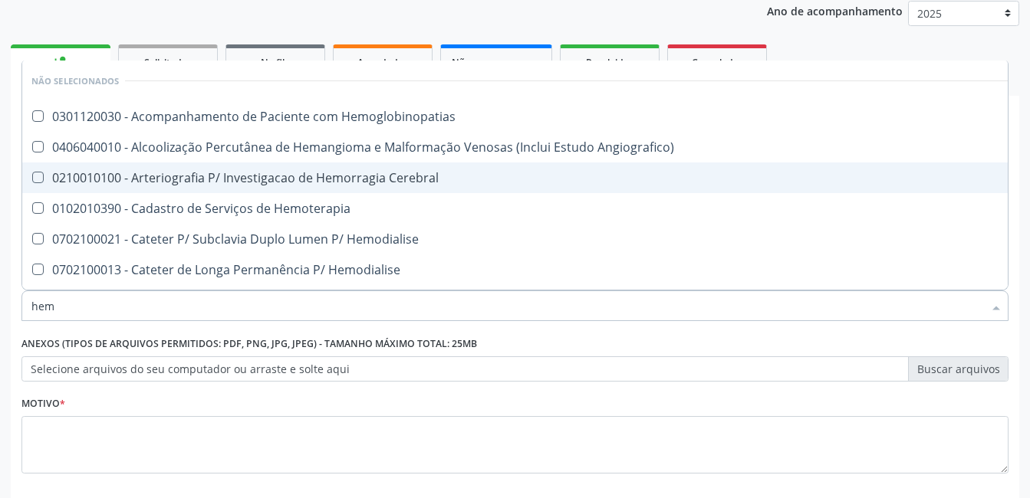
type input "he"
checkbox Glicosilada "false"
checkbox Hematocrito "true"
checkbox Completo "false"
checkbox Orgaos "true"
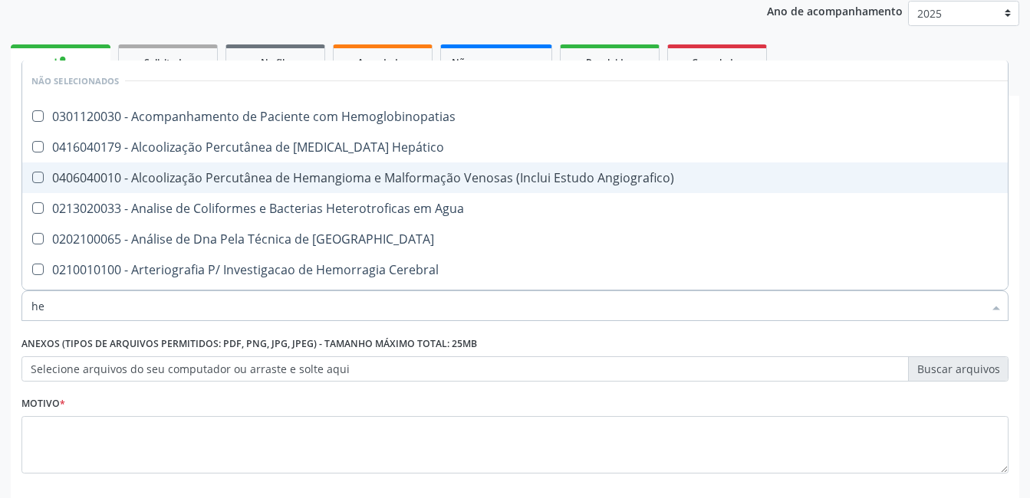
type input "h"
checkbox Hemoglobinopatias "true"
checkbox Angiografico\) "true"
checkbox Agua "true"
checkbox Blot "true"
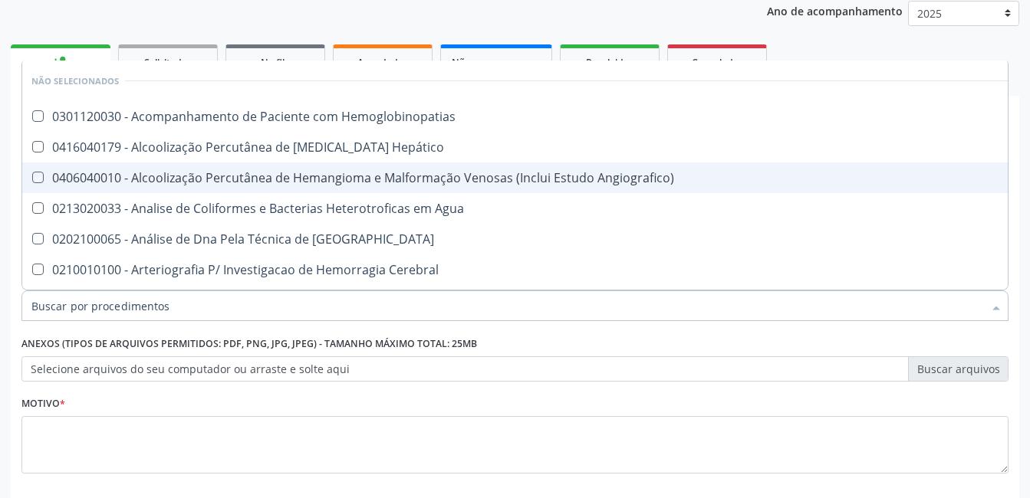
checkbox Cerebral "true"
checkbox Geo-Helmintíases "true"
checkbox Glicosilada "false"
checkbox Completo "false"
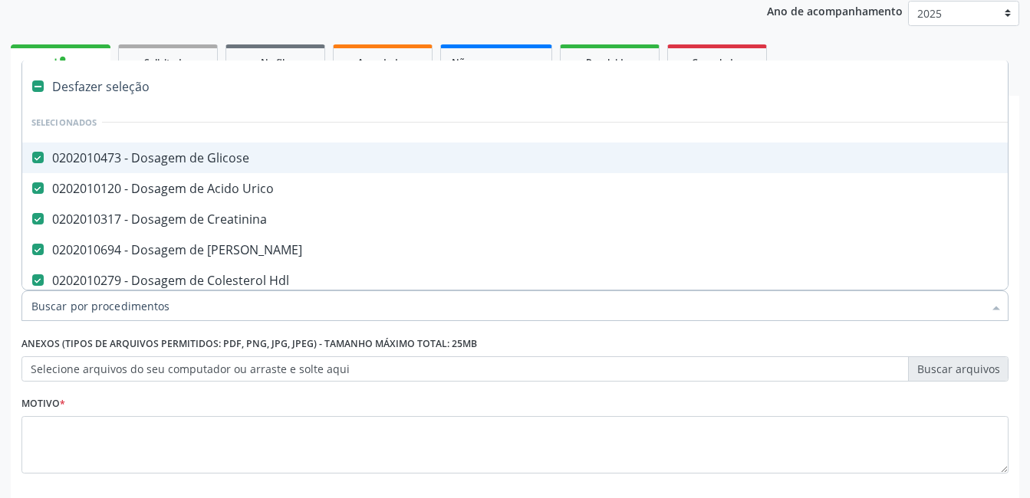
type input "t"
checkbox Ldl "false"
checkbox Total "false"
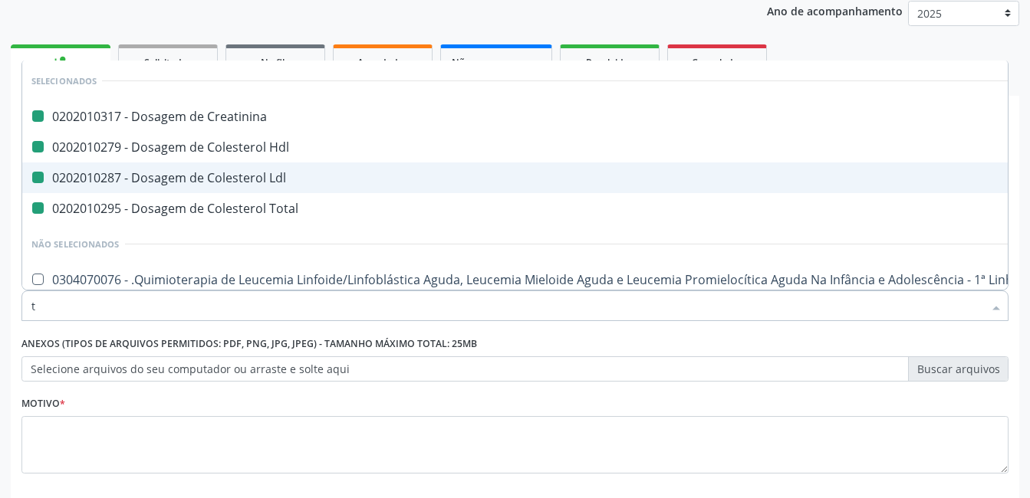
type input "t4"
checkbox Creatinina "false"
checkbox Ldl "false"
checkbox Total "false"
checkbox Hdl "false"
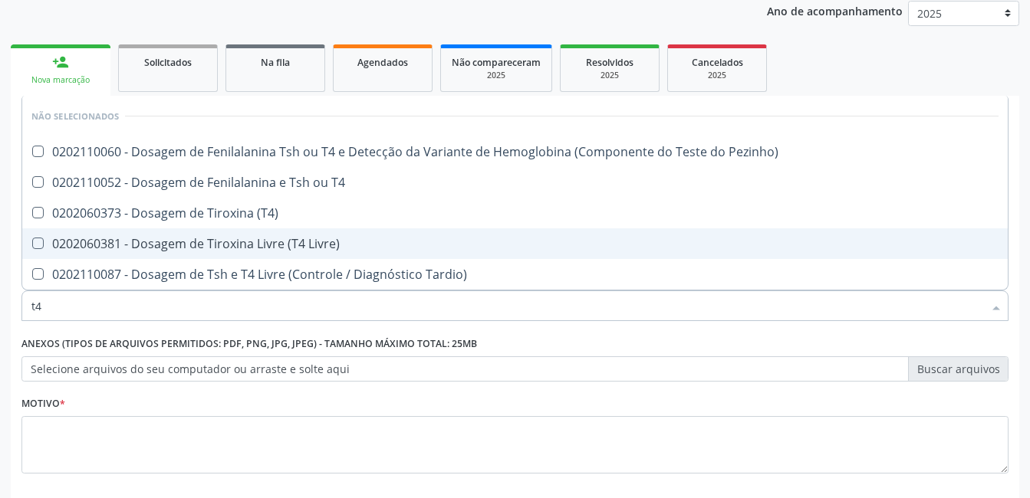
click at [37, 242] on Livre\) at bounding box center [38, 244] width 12 height 12
click at [32, 242] on Livre\) "checkbox" at bounding box center [27, 244] width 10 height 10
checkbox Livre\) "true"
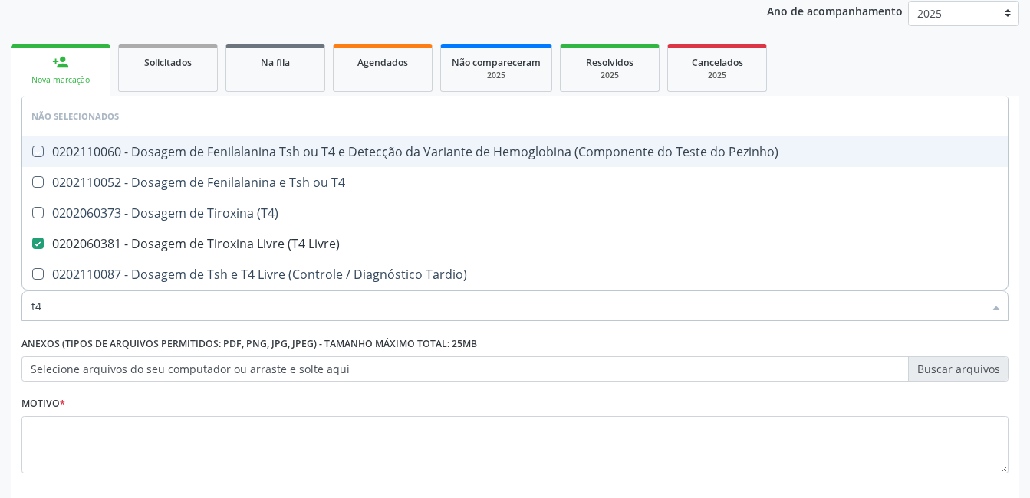
type input "t"
checkbox Pezinho\) "true"
checkbox \(T4\) "true"
checkbox T4 "true"
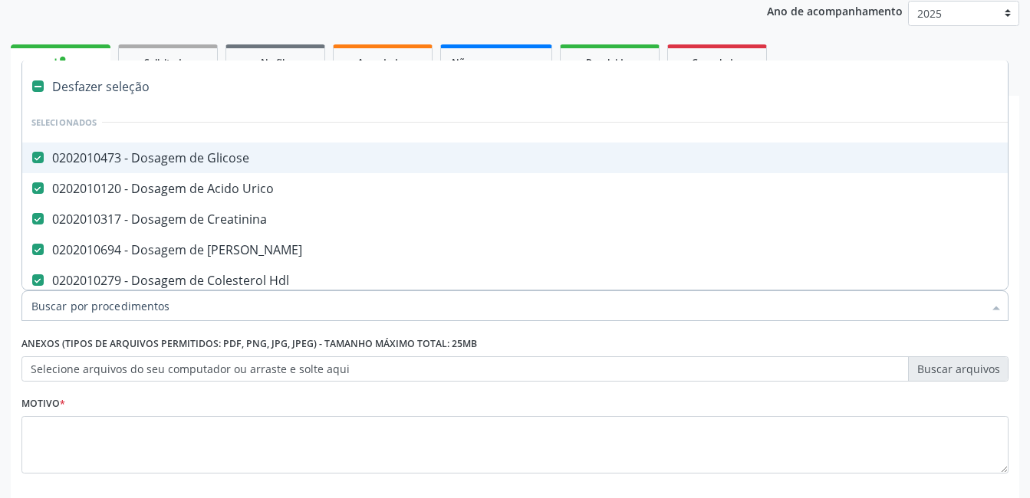
type input "t"
checkbox Ldl "false"
checkbox Total "false"
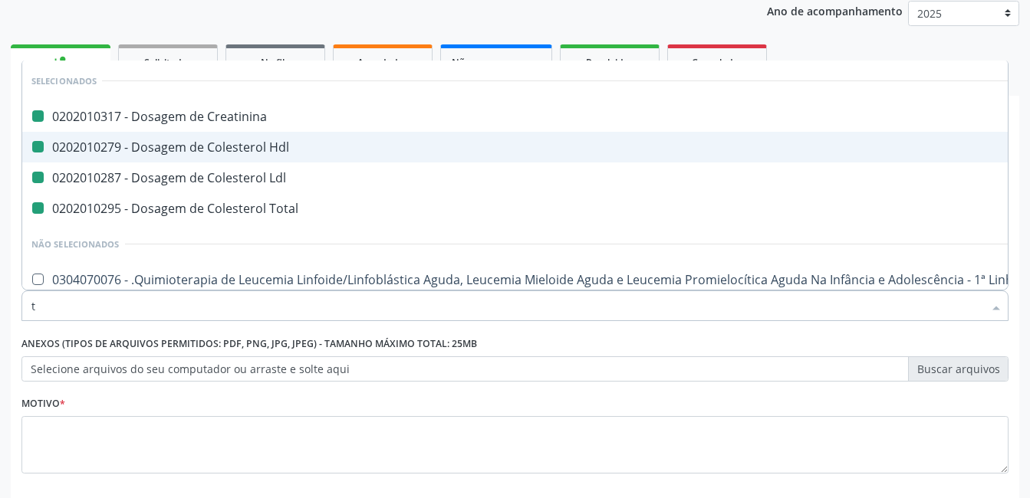
type input "ts"
checkbox Creatinina "false"
checkbox Ldl "false"
checkbox Total "false"
checkbox Hdl "false"
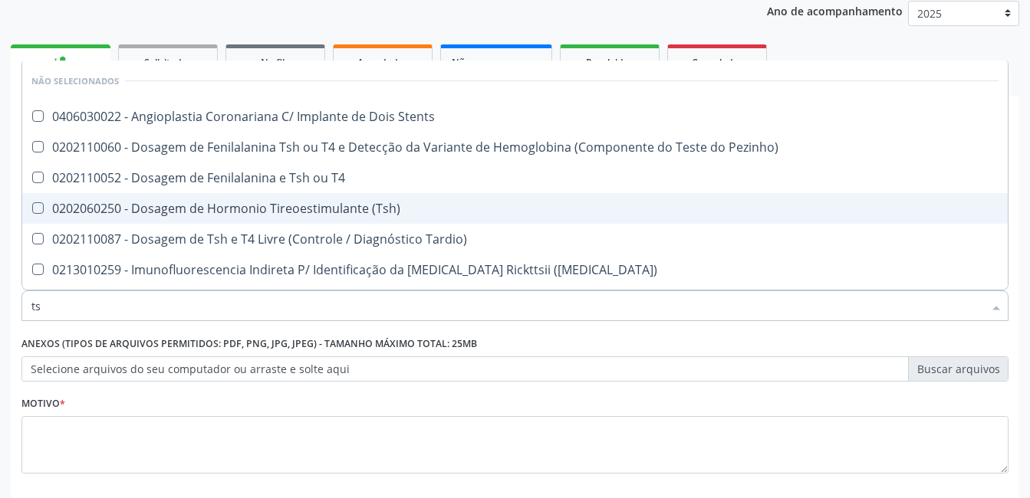
click at [39, 210] on \(Tsh\) at bounding box center [38, 208] width 12 height 12
click at [32, 210] on \(Tsh\) "checkbox" at bounding box center [27, 208] width 10 height 10
checkbox \(Tsh\) "true"
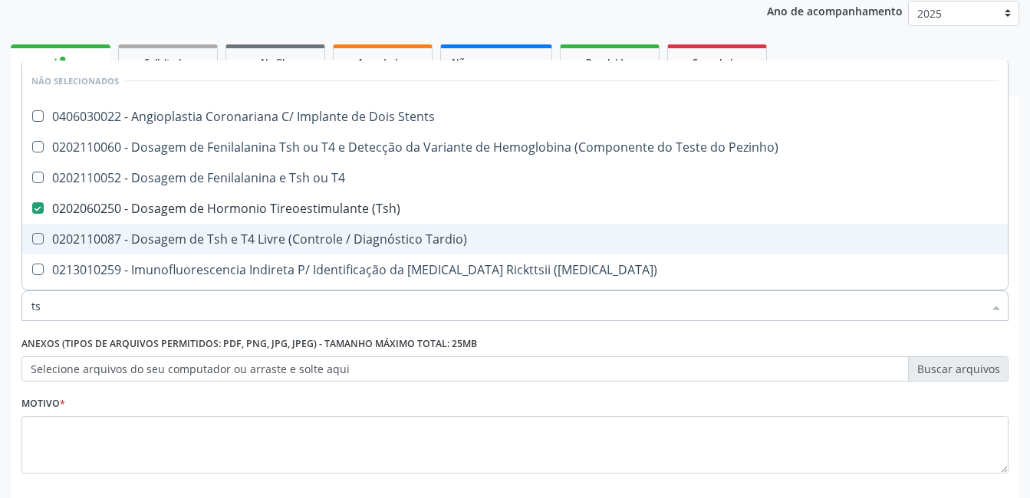
type input "t"
checkbox Stents "true"
checkbox T4 "true"
checkbox Pezinho\) "true"
checkbox Maculosa\) "true"
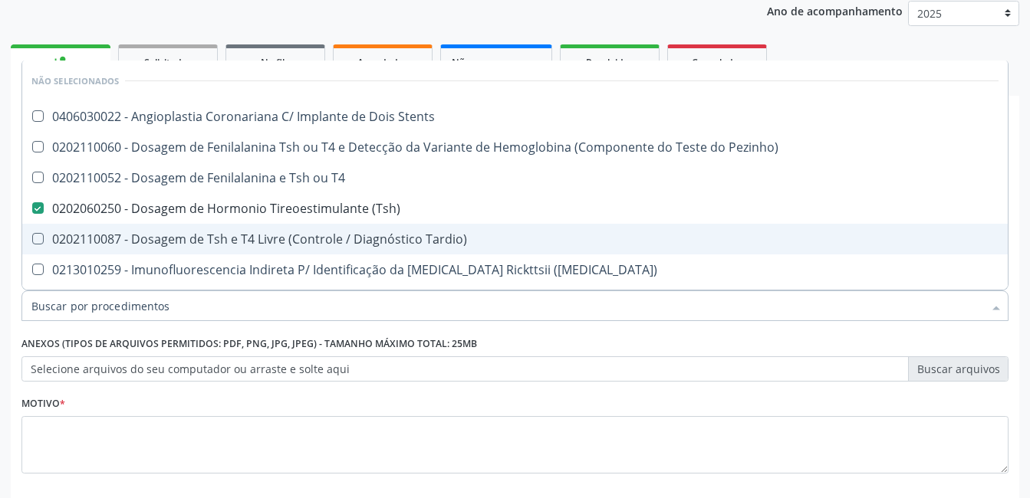
checkbox Maculosa\) "true"
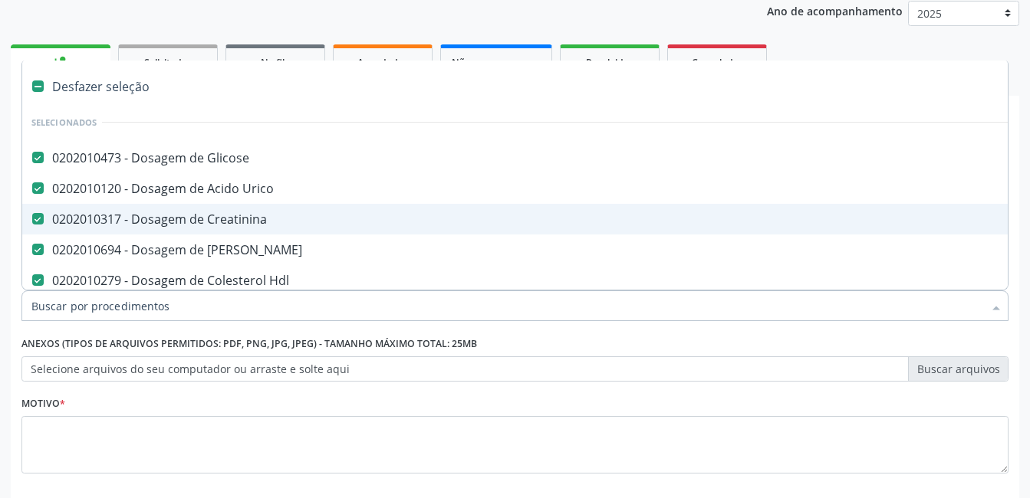
click at [549, 491] on div "Motivo *" at bounding box center [515, 444] width 995 height 103
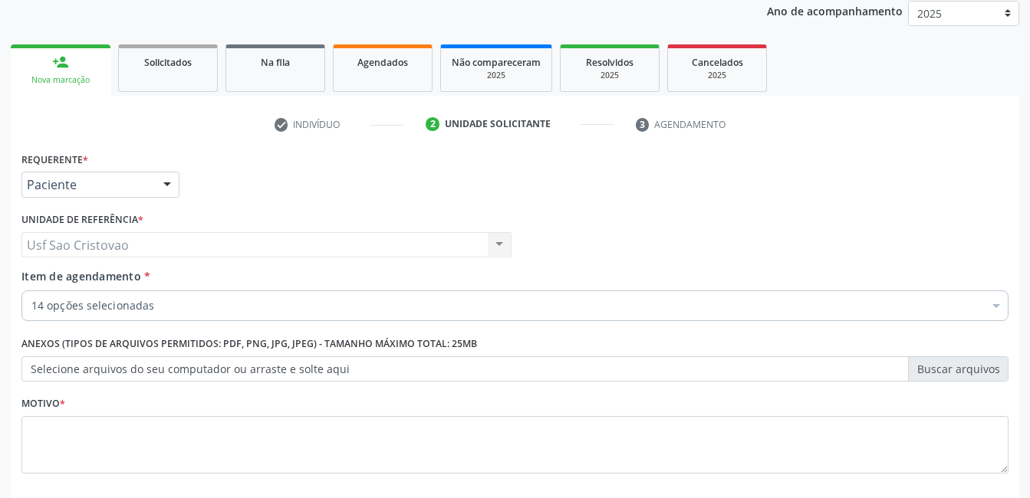
checkbox \(Tgp\) "true"
checkbox Triglicerideos "true"
checkbox Glicosilada "true"
checkbox Completo "true"
checkbox Livre\) "true"
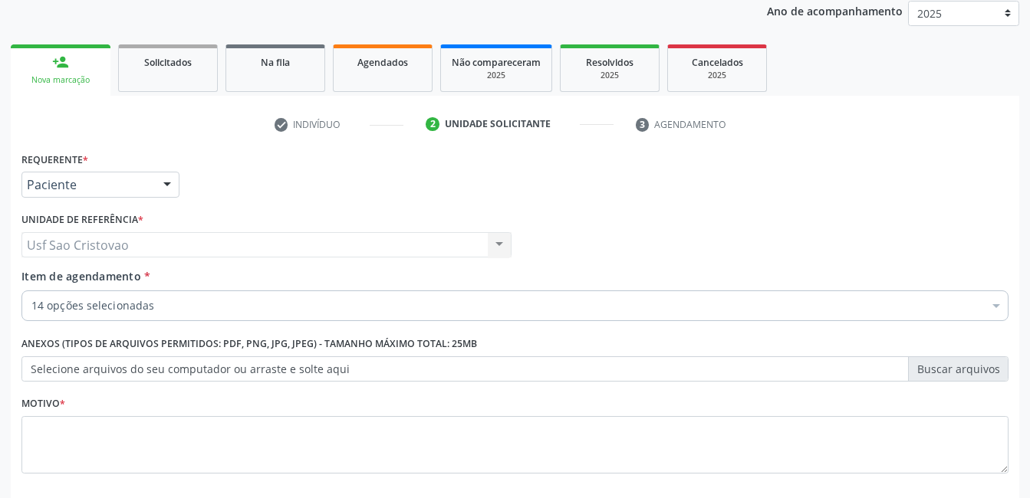
checkbox \(Tsh\) "true"
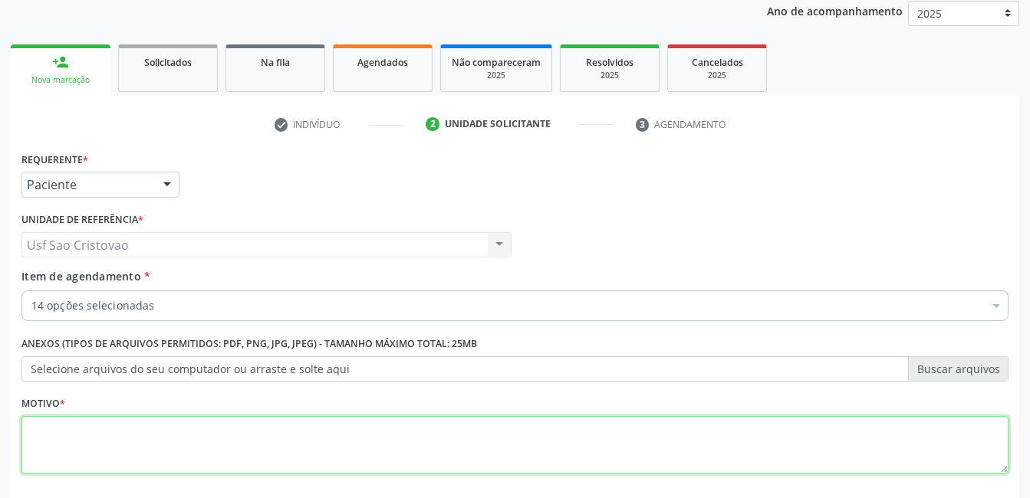
click at [319, 437] on textarea at bounding box center [514, 445] width 987 height 58
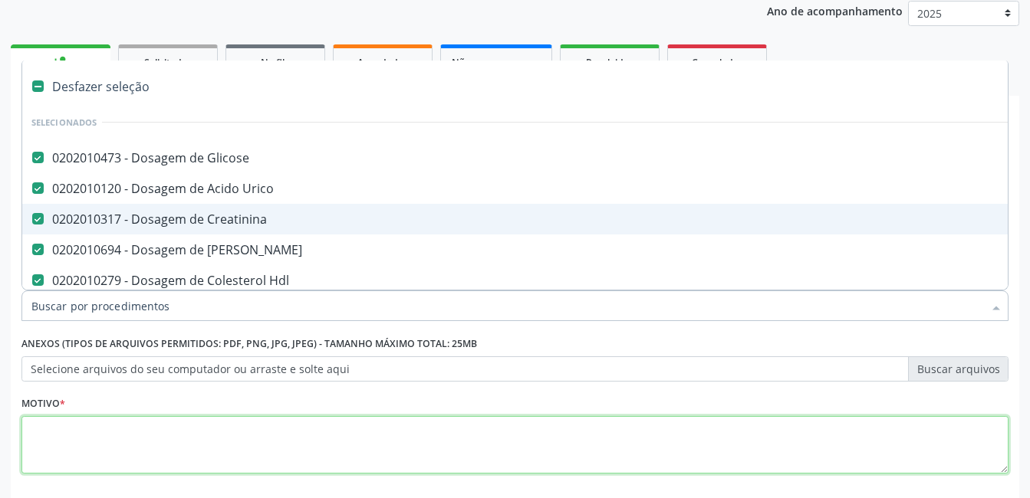
click at [443, 453] on textarea at bounding box center [514, 445] width 987 height 58
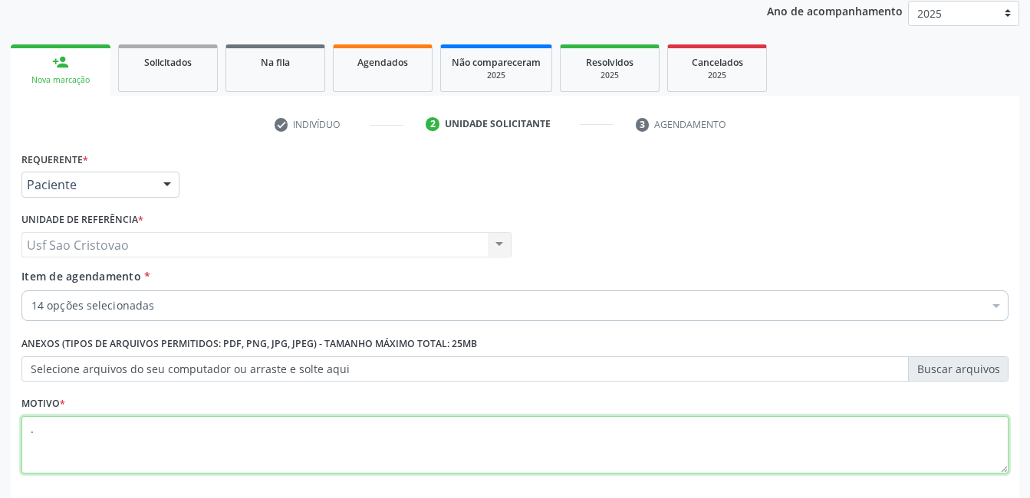
type textarea "."
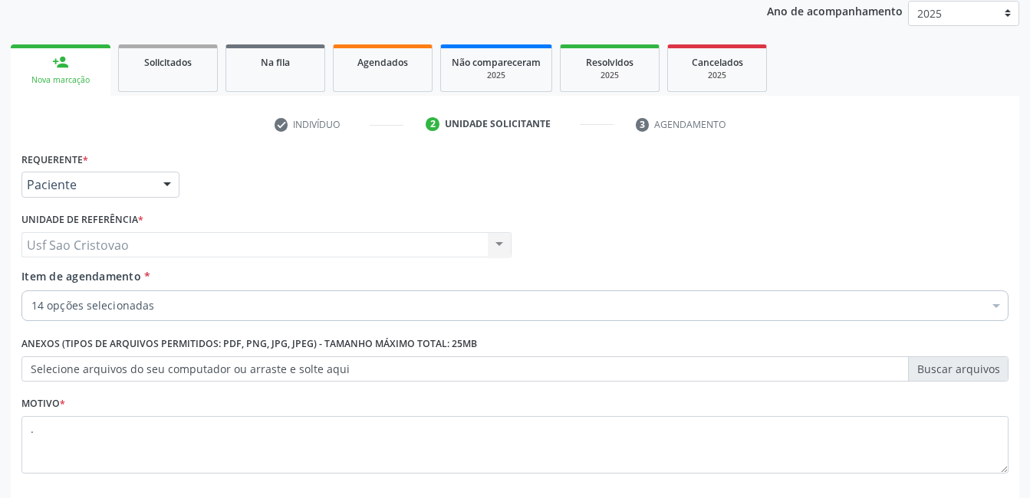
click at [648, 485] on div "Motivo * ." at bounding box center [515, 444] width 995 height 103
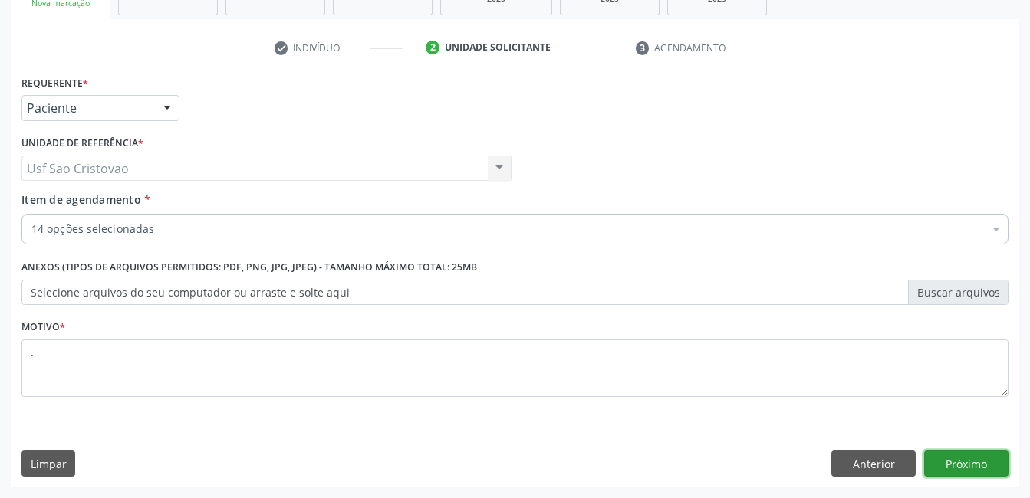
click at [959, 465] on button "Próximo" at bounding box center [966, 464] width 84 height 26
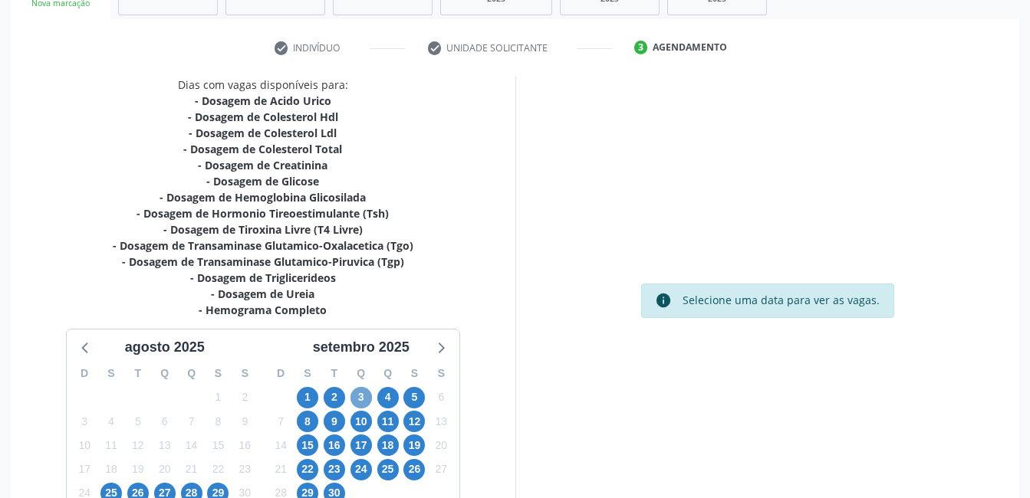
click at [359, 395] on span "3" at bounding box center [360, 397] width 21 height 21
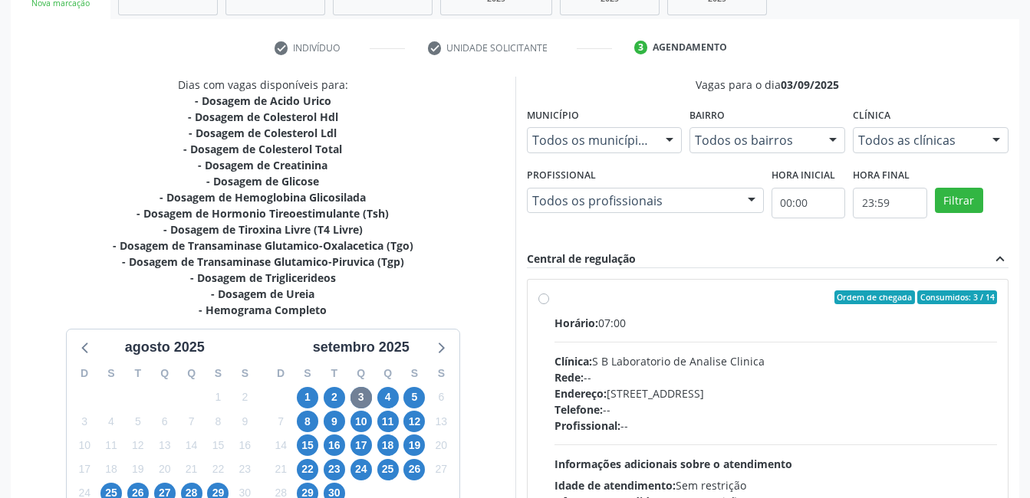
click at [554, 297] on label "Ordem de chegada Consumidos: 3 / 14 Horário: 07:00 Clínica: S B Laboratorio de …" at bounding box center [775, 408] width 443 height 235
click at [542, 297] on input "Ordem de chegada Consumidos: 3 / 14 Horário: 07:00 Clínica: S B Laboratorio de …" at bounding box center [543, 298] width 11 height 14
radio input "true"
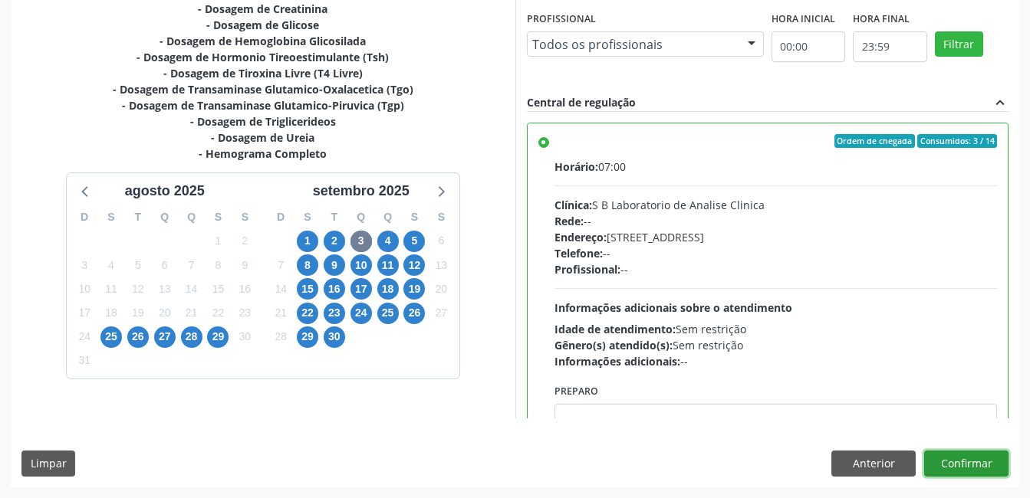
click at [956, 468] on button "Confirmar" at bounding box center [966, 464] width 84 height 26
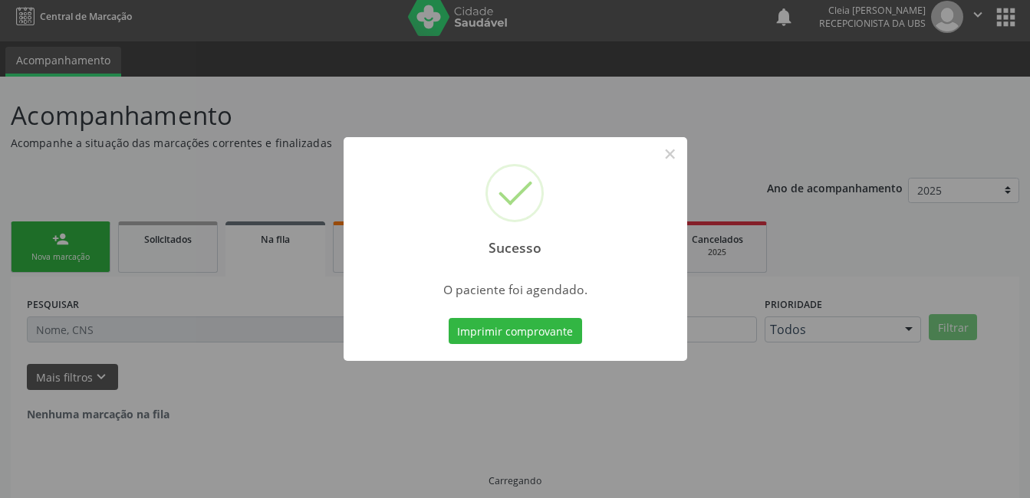
scroll to position [0, 0]
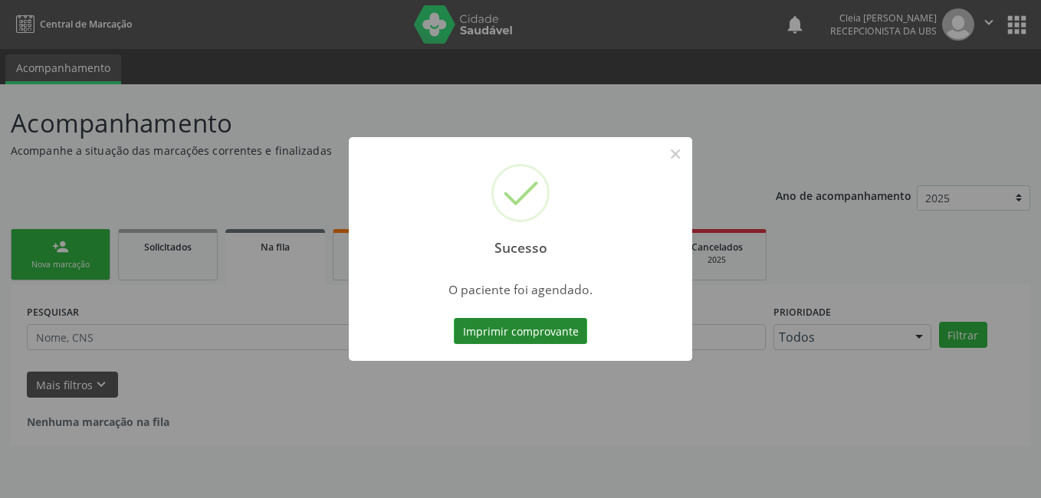
click at [479, 330] on button "Imprimir comprovante" at bounding box center [520, 331] width 133 height 26
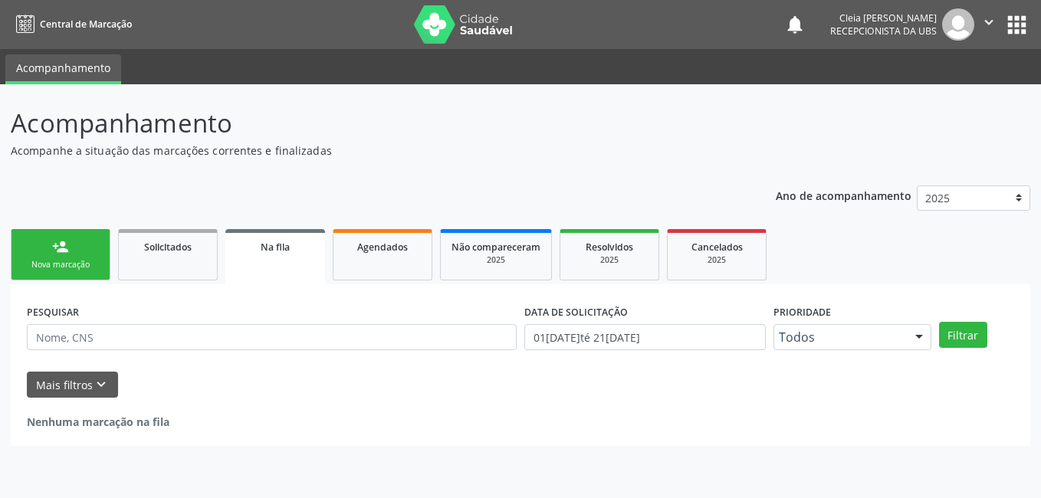
click at [80, 266] on div "Nova marcação" at bounding box center [60, 265] width 77 height 12
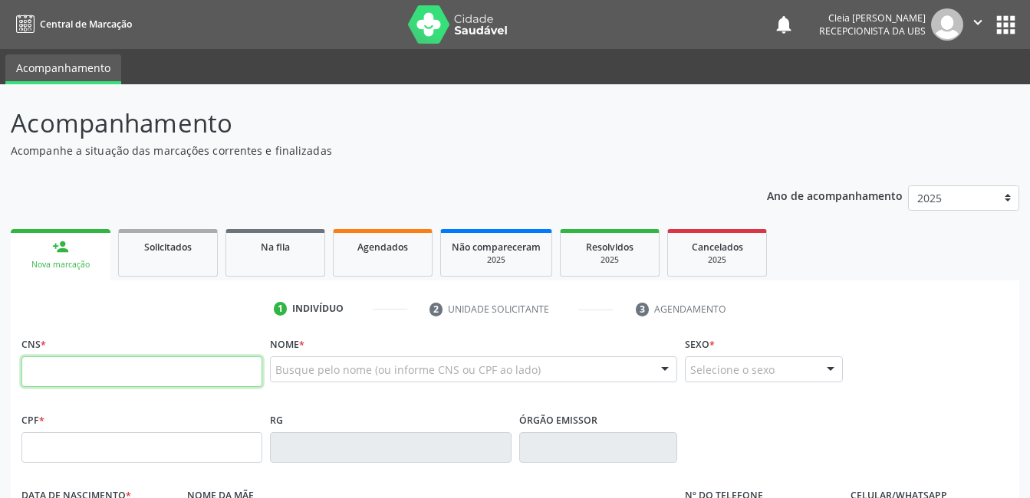
click at [173, 373] on input "text" at bounding box center [141, 372] width 241 height 31
type input "708 2041 2971 3246"
type input "100.870.614-06"
type input "22/[DATE]"
type input "[PERSON_NAME] do Amaral"
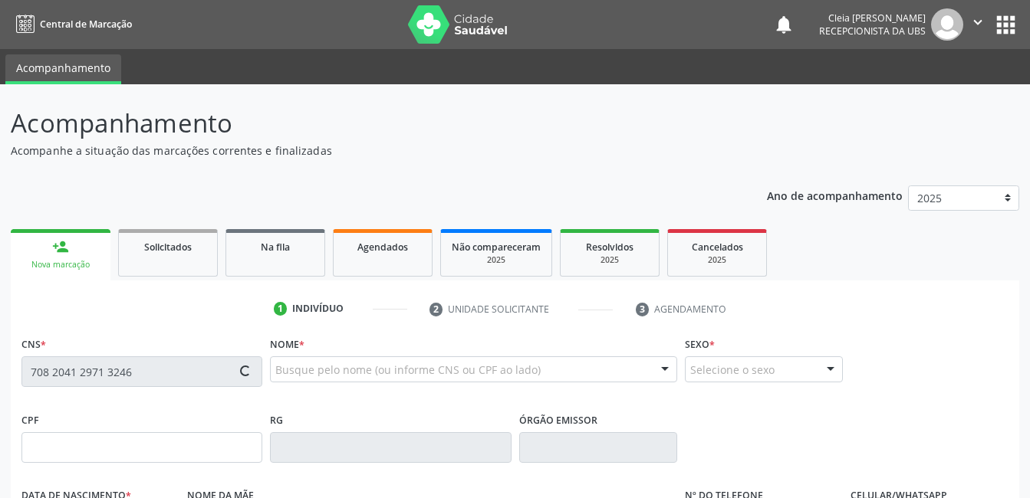
type input "[PHONE_NUMBER]"
type input "009.207.214-35"
type input "288"
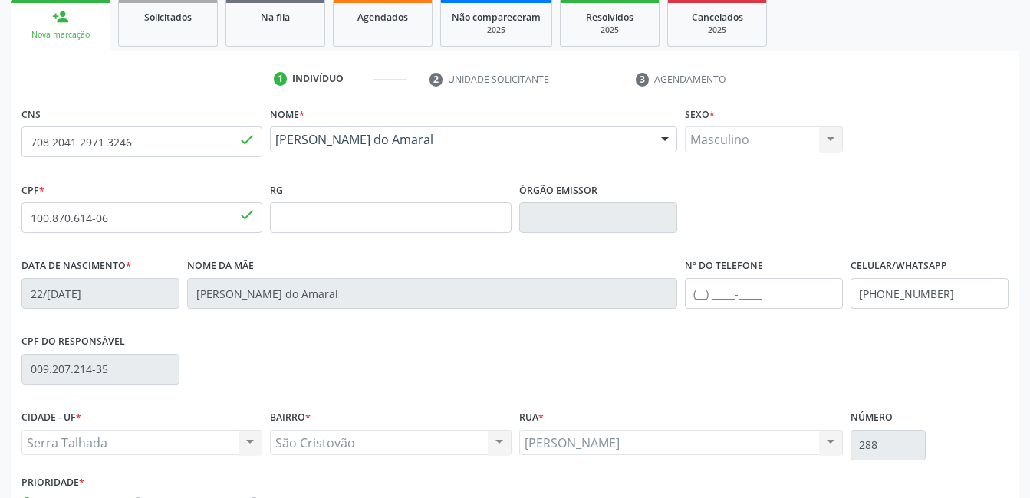
scroll to position [333, 0]
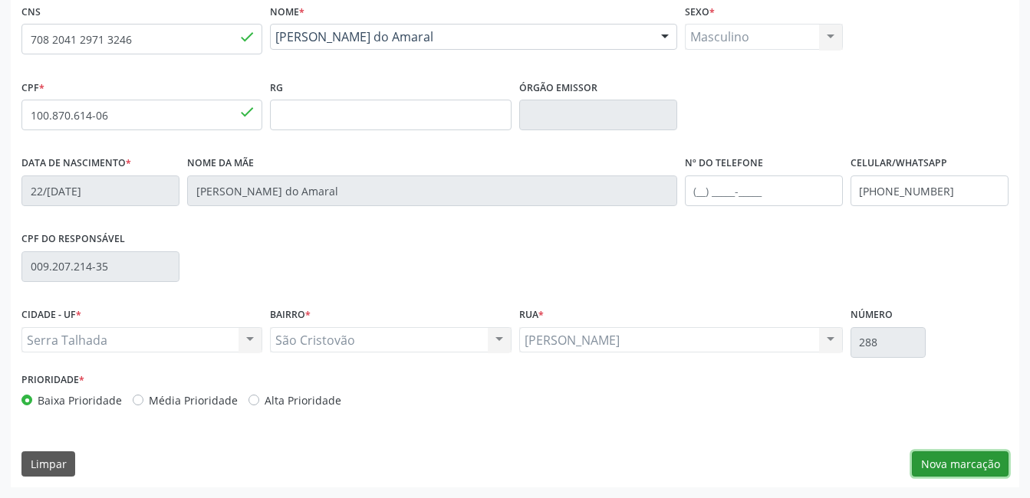
click at [968, 465] on button "Nova marcação" at bounding box center [960, 465] width 97 height 26
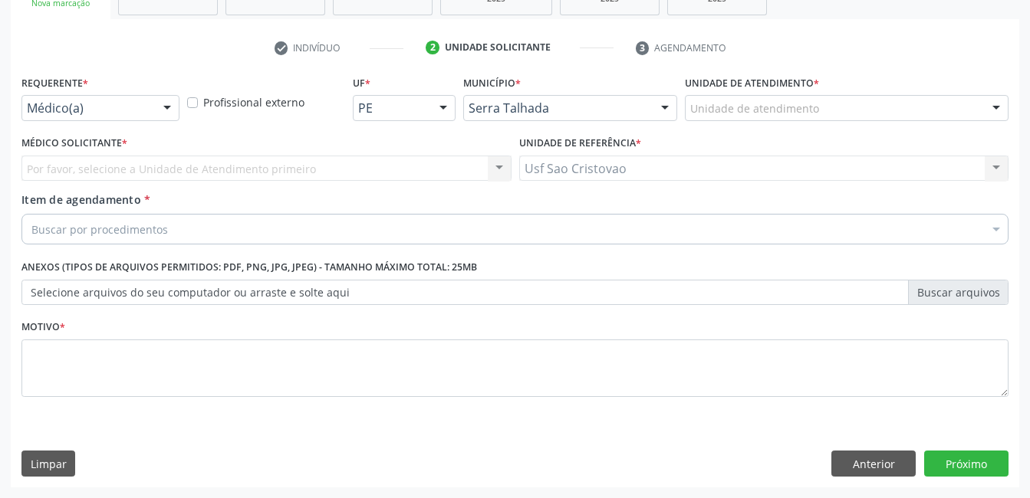
scroll to position [262, 0]
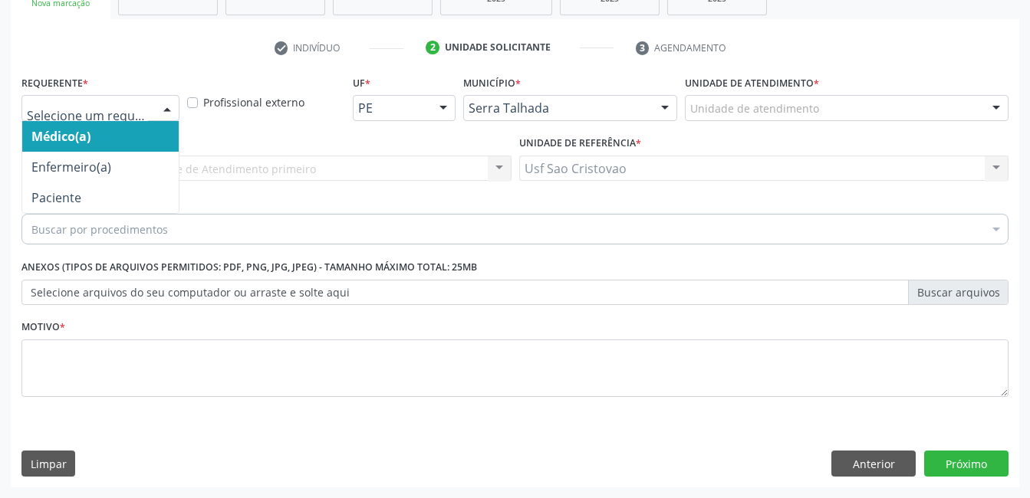
click at [163, 109] on div at bounding box center [167, 109] width 23 height 26
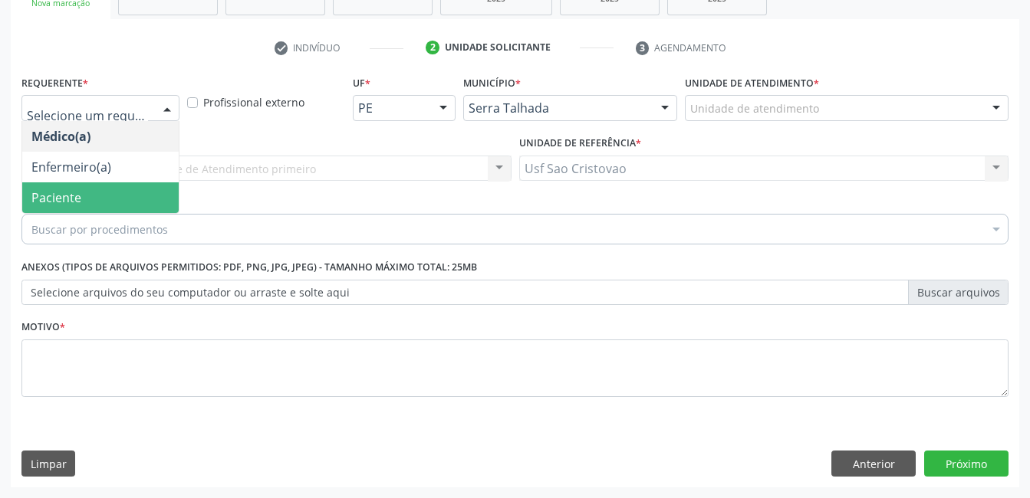
click at [151, 201] on span "Paciente" at bounding box center [100, 198] width 156 height 31
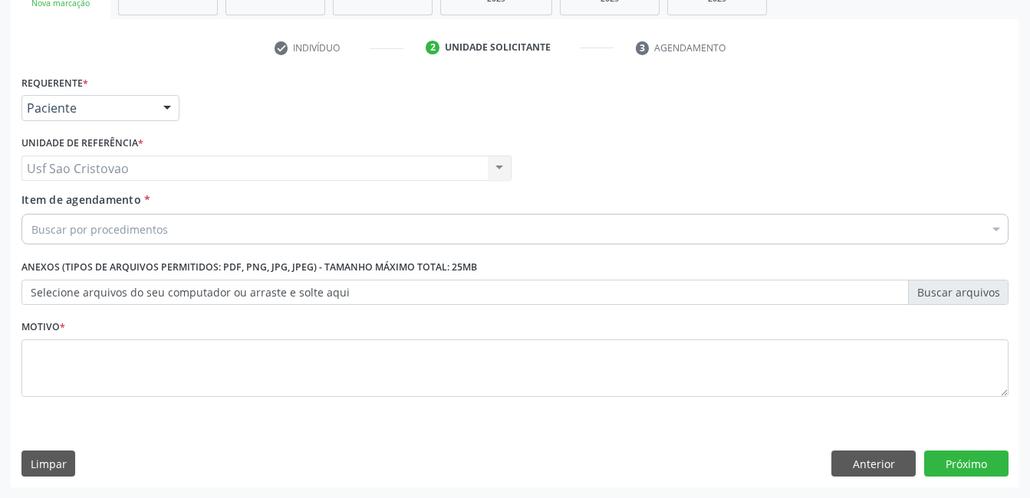
click at [178, 226] on div "Buscar por procedimentos" at bounding box center [514, 229] width 987 height 31
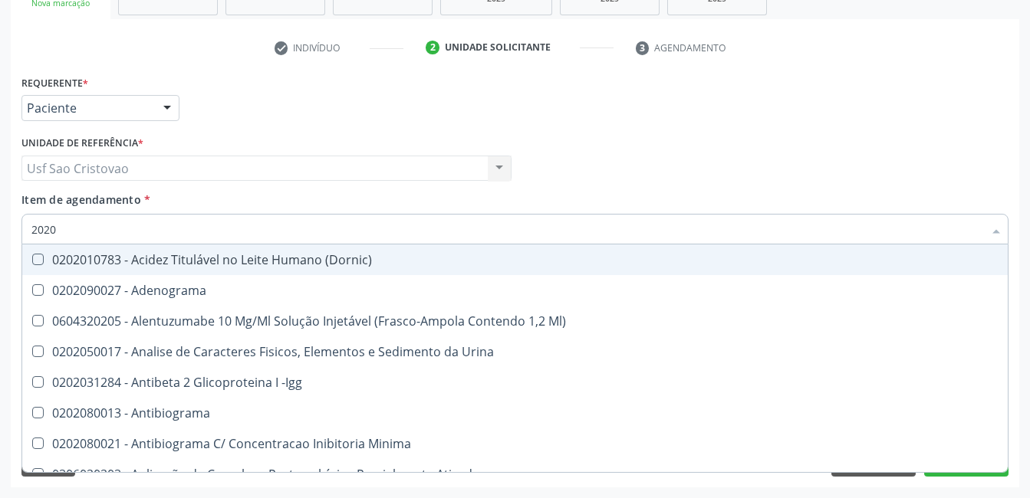
type input "20201"
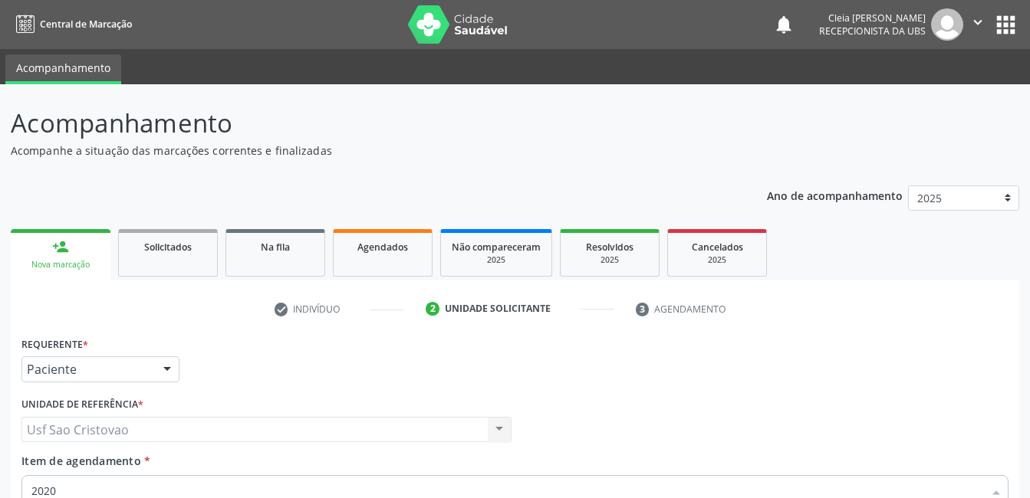
scroll to position [262, 0]
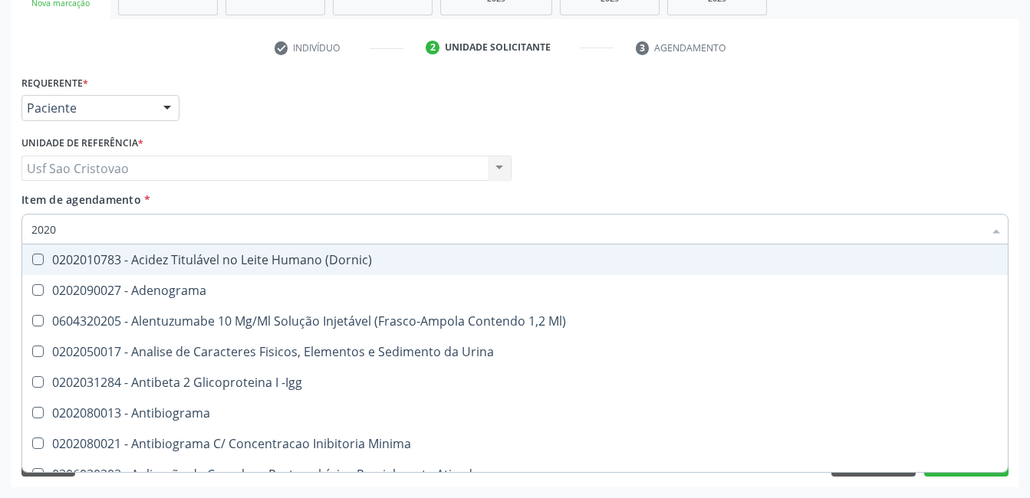
type input "20201"
checkbox Hemacias "true"
checkbox Molecular "true"
checkbox 17-Hidroxicorticosteroides "true"
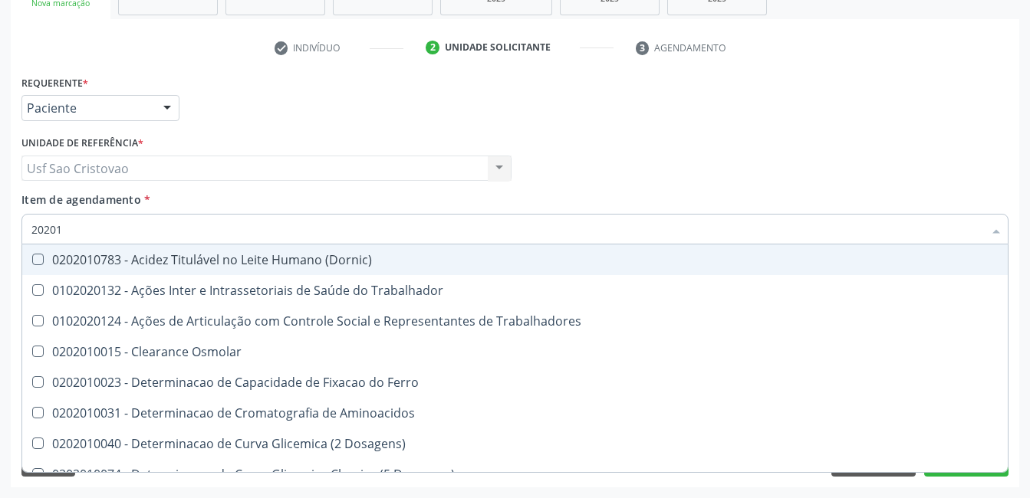
type input "202010"
checkbox Fracoes "true"
checkbox Ionizavel "true"
checkbox Total "false"
checkbox Creatinina "false"
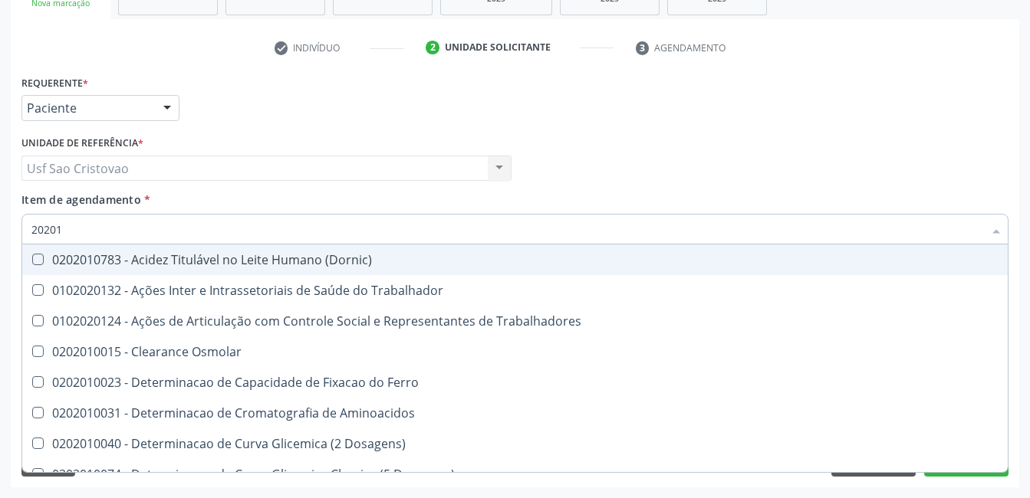
checkbox Muco-Proteinas "true"
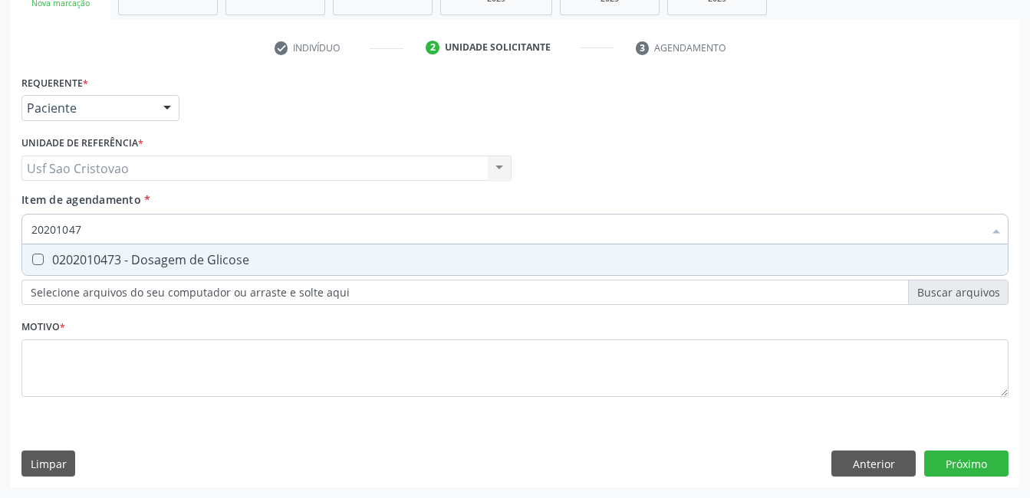
type input "202010473"
click at [38, 258] on Glicose at bounding box center [38, 260] width 12 height 12
click at [32, 258] on Glicose "checkbox" at bounding box center [27, 260] width 10 height 10
checkbox Glicose "true"
type input "2020104"
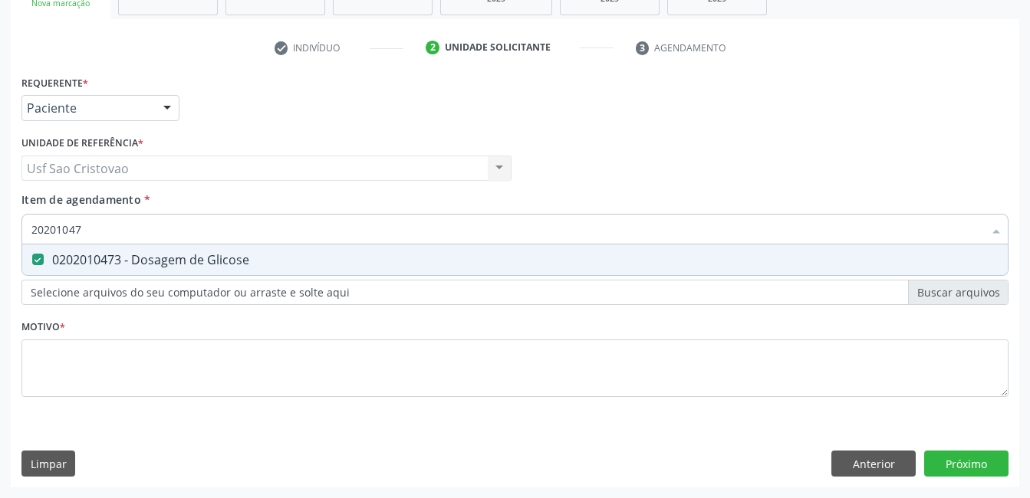
checkbox Glicose "false"
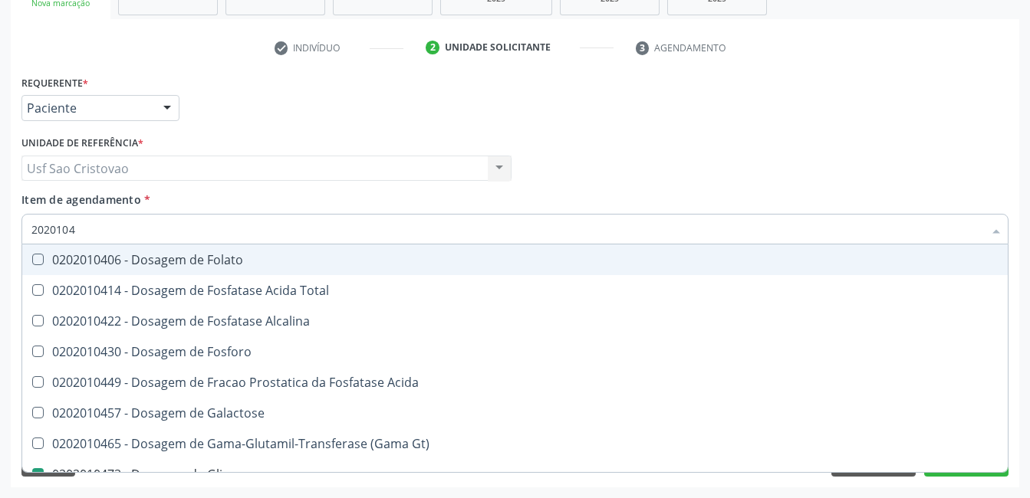
type input "202010"
checkbox Glicose "false"
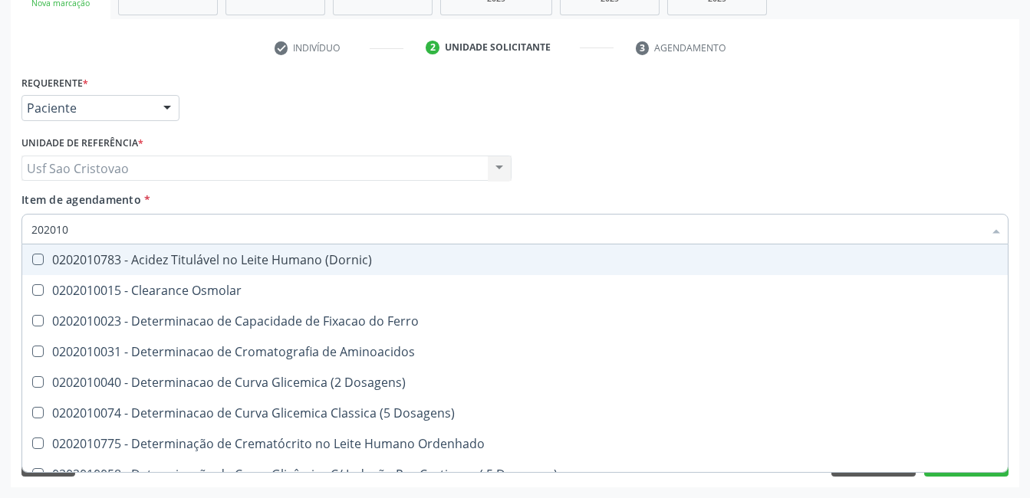
type input "20201"
checkbox Total "false"
checkbox Creatinina "false"
checkbox Ferritina "true"
checkbox Folato "true"
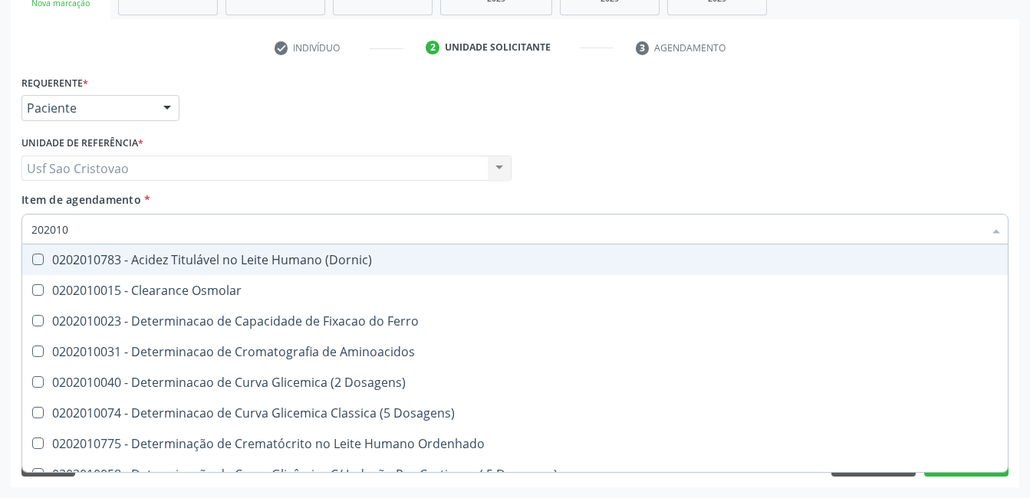
checkbox Glicose "false"
checkbox Nt-Probnp\) "true"
checkbox Triglicerideos "false"
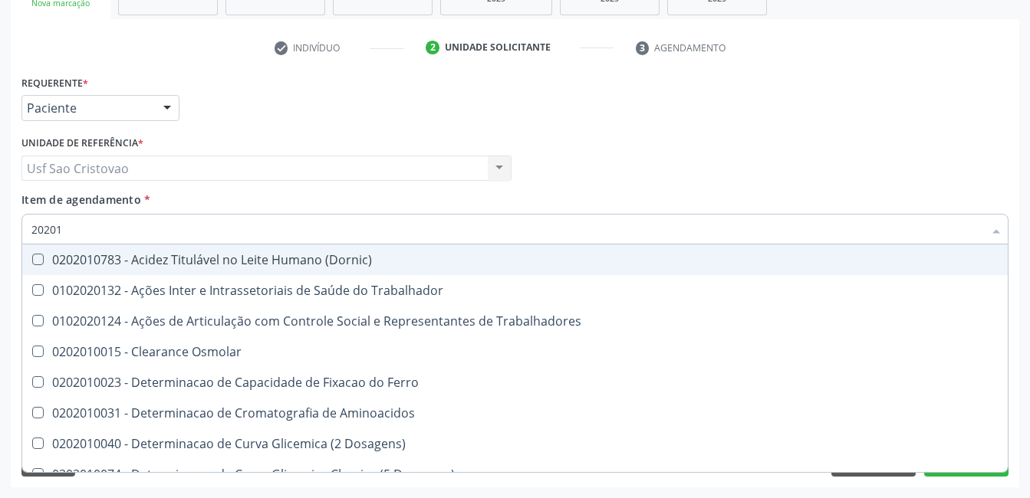
type input "2020"
checkbox Total "false"
checkbox Creatinina "false"
checkbox Glicose "false"
checkbox Triglicerideos "false"
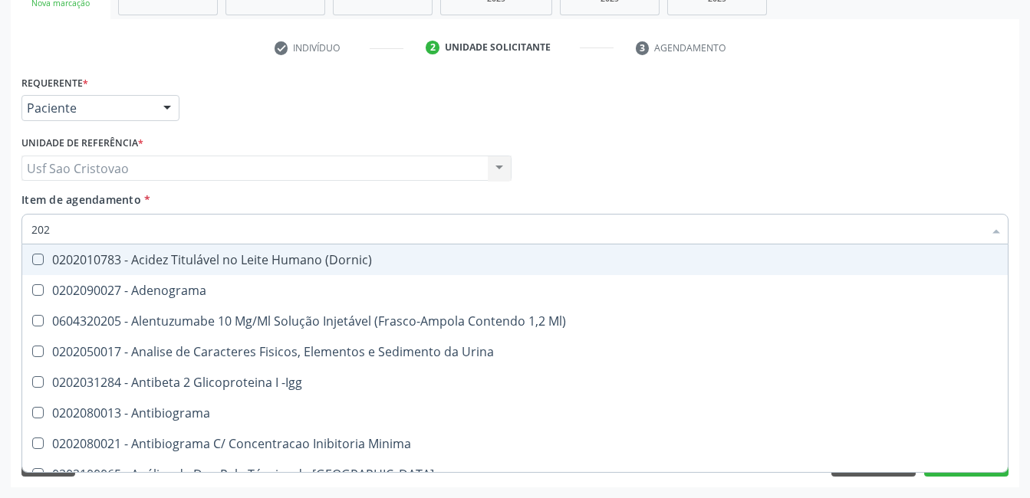
type input "2020"
checkbox III "true"
checkbox Cadmio "true"
checkbox Total "false"
checkbox Creatinina "false"
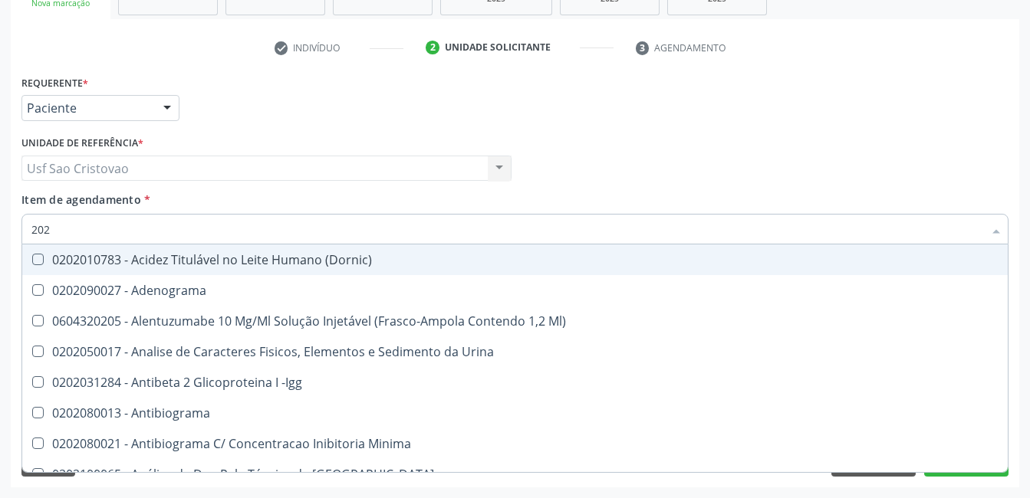
checkbox X "true"
checkbox Glicose "false"
checkbox Reativa "true"
checkbox Triglicerideos "false"
type input "20201"
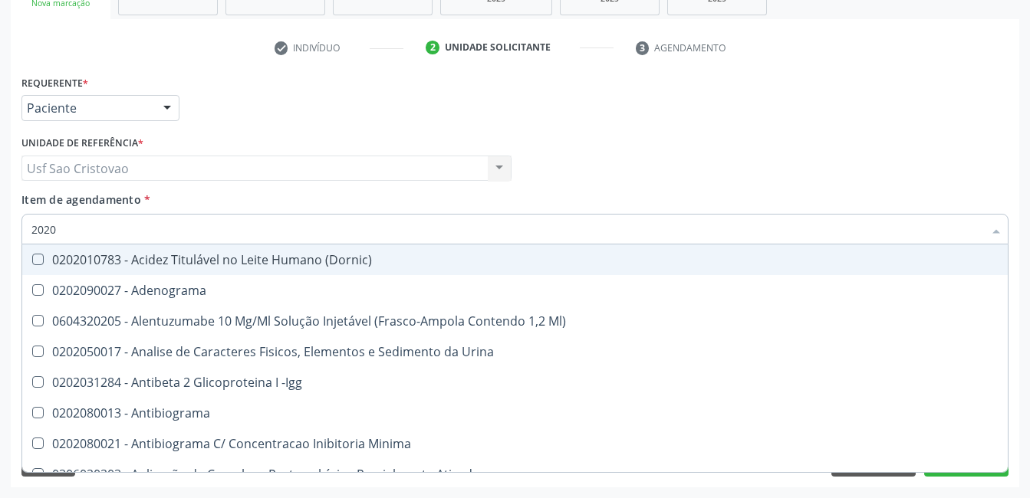
checkbox Hemacias "true"
checkbox Molecular "true"
checkbox Reumatoide "true"
checkbox 17-Hidroxicorticosteroides "true"
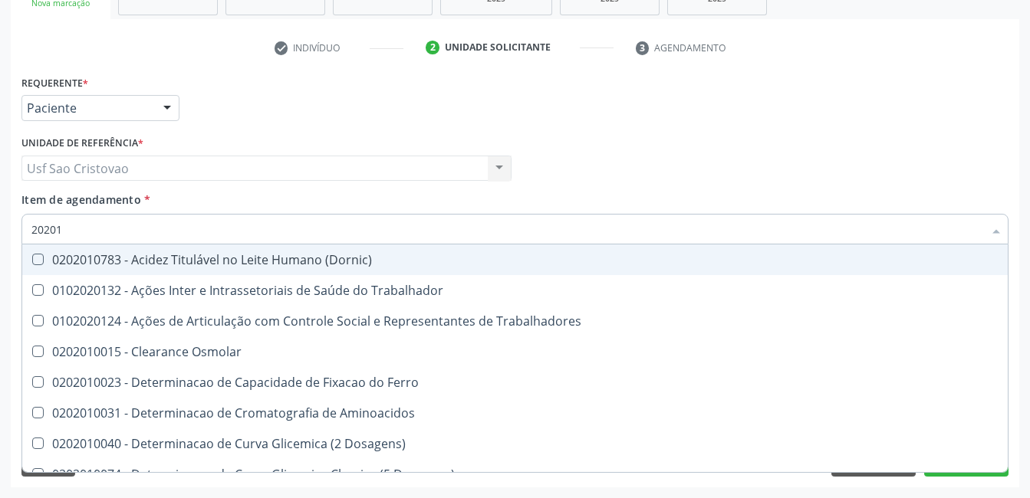
type input "202010"
checkbox Fracoes "true"
checkbox Ionizavel "true"
checkbox Total "false"
checkbox Creatinina "false"
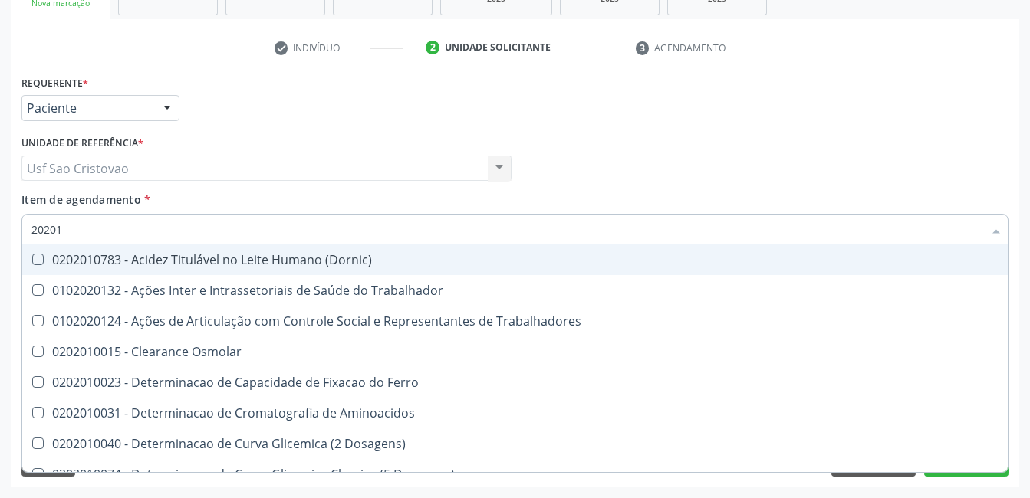
checkbox II "true"
checkbox Glicose "false"
checkbox Muco-Proteinas "true"
type input "2020102"
checkbox Dosagens\) "true"
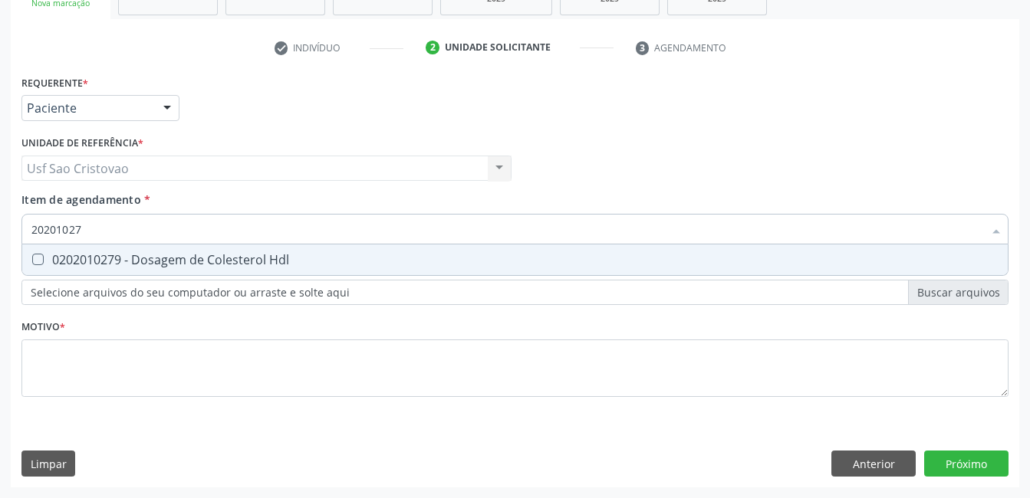
type input "202010279"
click at [33, 263] on Hdl at bounding box center [38, 260] width 12 height 12
click at [32, 263] on Hdl "checkbox" at bounding box center [27, 260] width 10 height 10
checkbox Hdl "true"
type input "2020102"
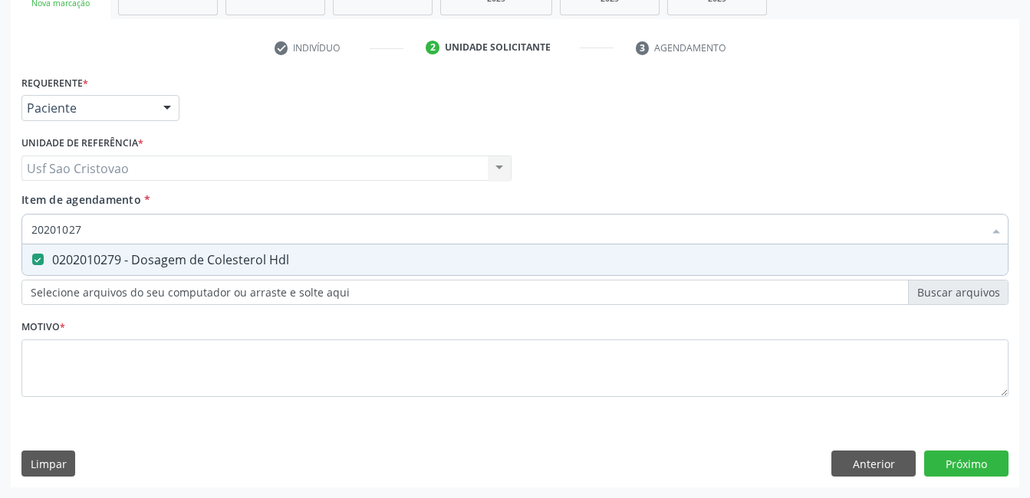
checkbox Hdl "false"
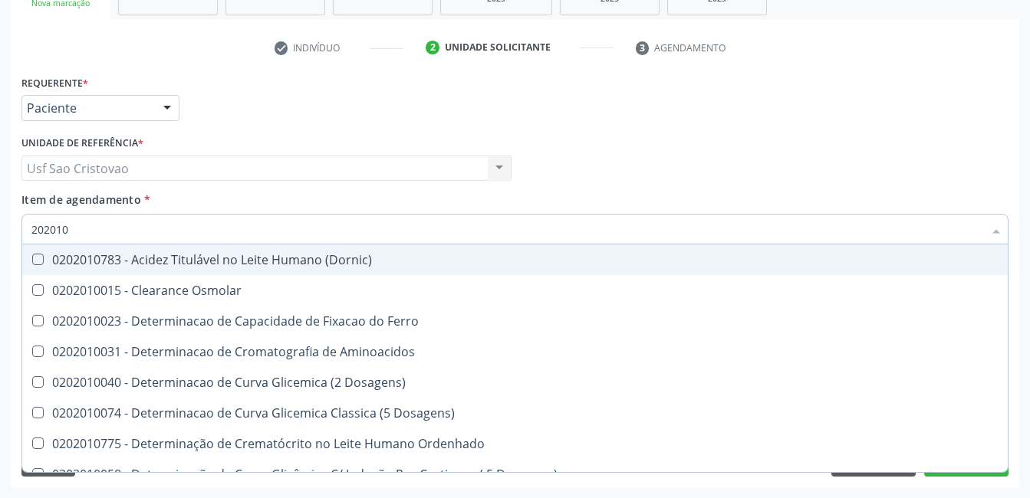
type input "20201"
checkbox Hdl "false"
checkbox Total "false"
checkbox Creatinina "false"
checkbox Latica "true"
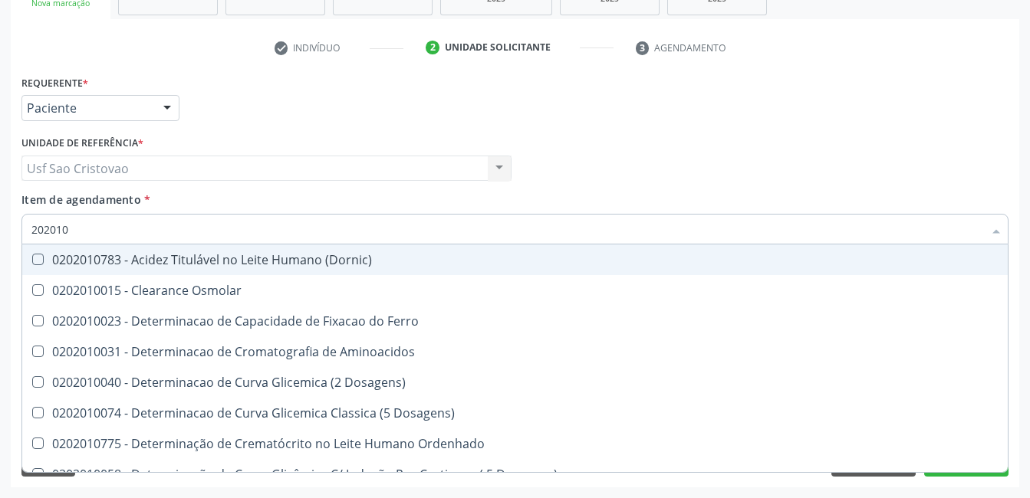
checkbox Ferritina "true"
checkbox Folato "true"
checkbox Glicose "false"
checkbox Nt-Probnp\) "true"
checkbox Triglicerideos "false"
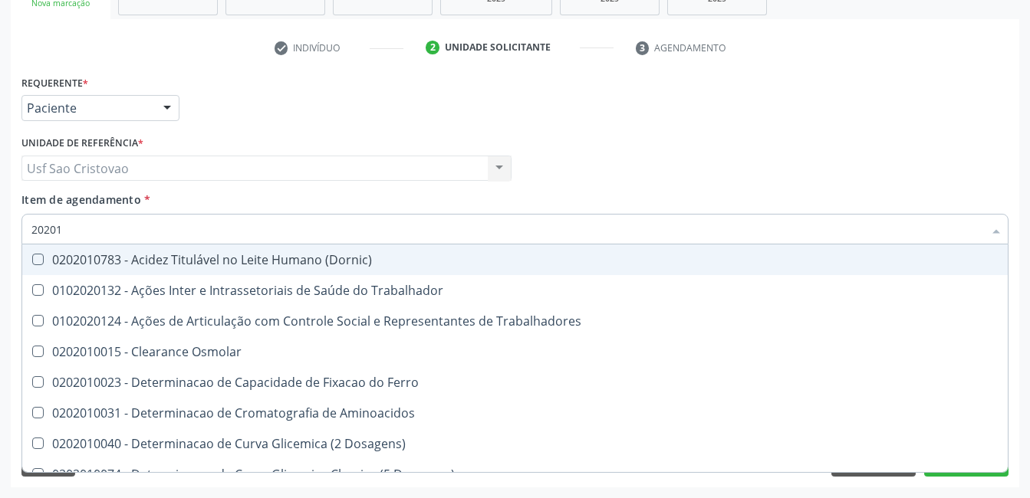
type input "2020"
checkbox Hdl "false"
checkbox Total "false"
checkbox Creatinina "false"
checkbox Glicose "false"
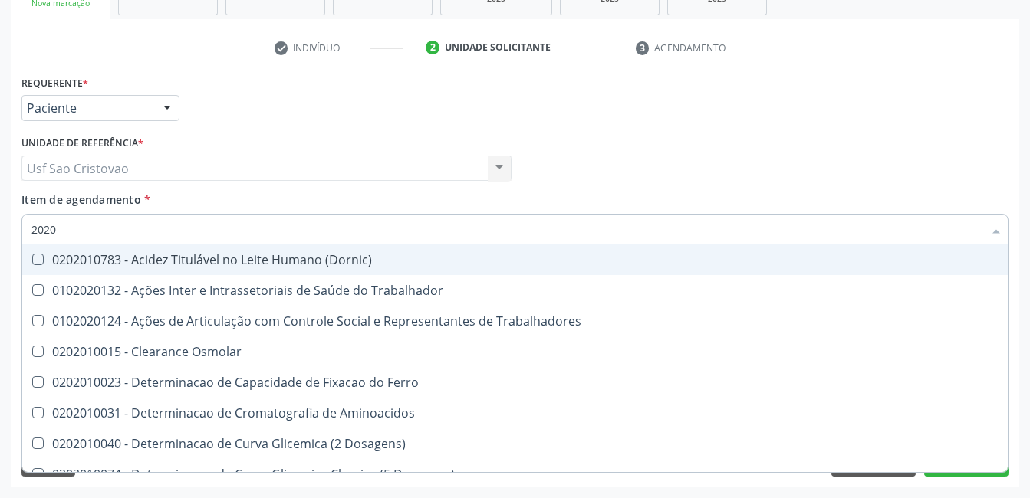
checkbox Triglicerideos "false"
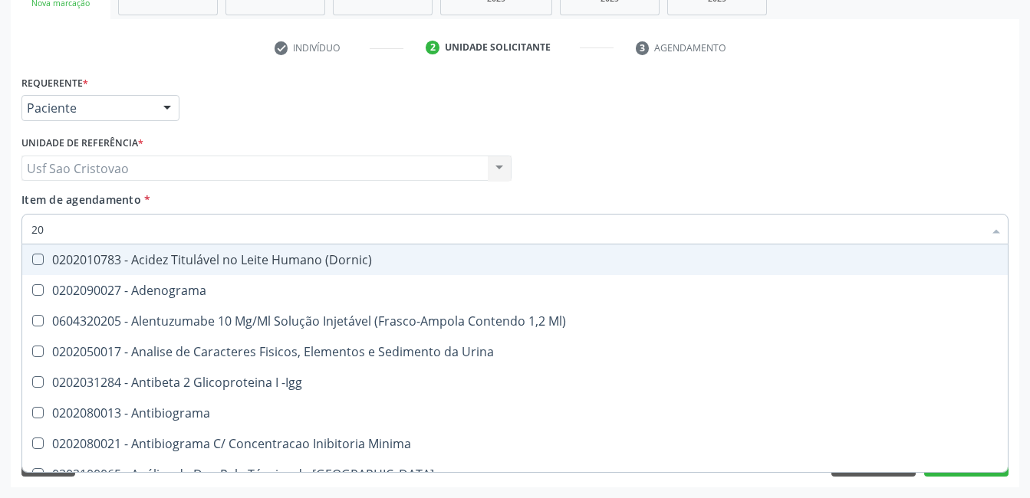
type input "2"
checkbox Hdl "false"
checkbox Total "false"
checkbox Creatinina "false"
checkbox Glicose "false"
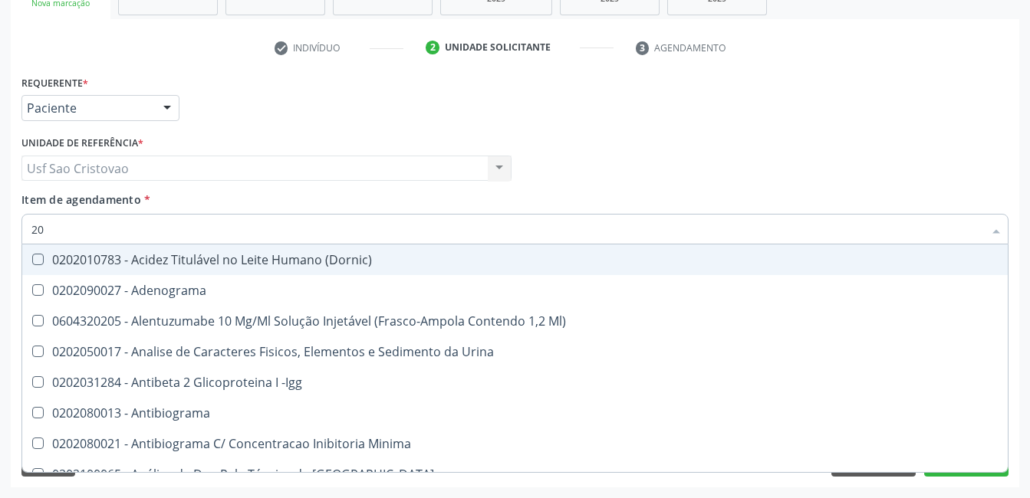
checkbox Triglicerideos "false"
checkbox \(Igra\) "false"
checkbox Dexametasona "false"
checkbox Timectomia "false"
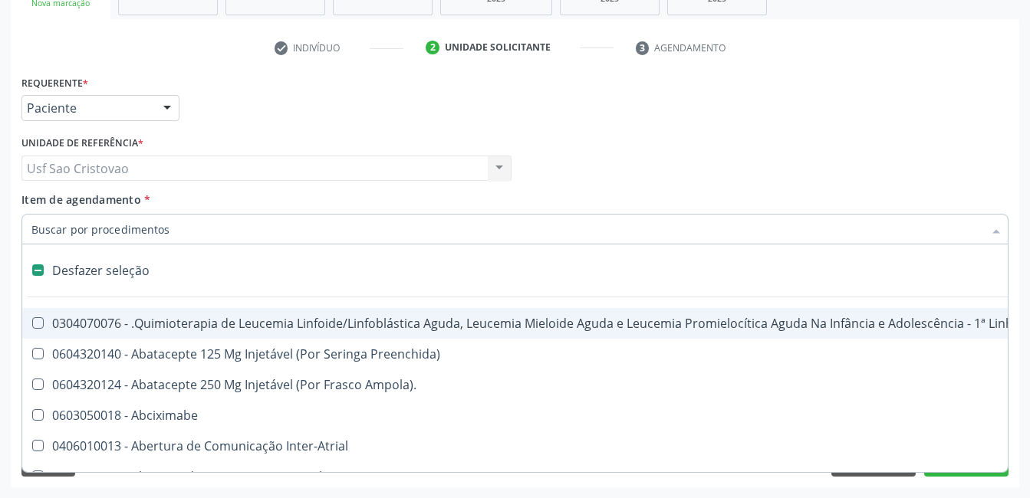
type input "2"
checkbox Abdominal "true"
checkbox Colpectomia "true"
checkbox Colo "true"
checkbox Percutanea "true"
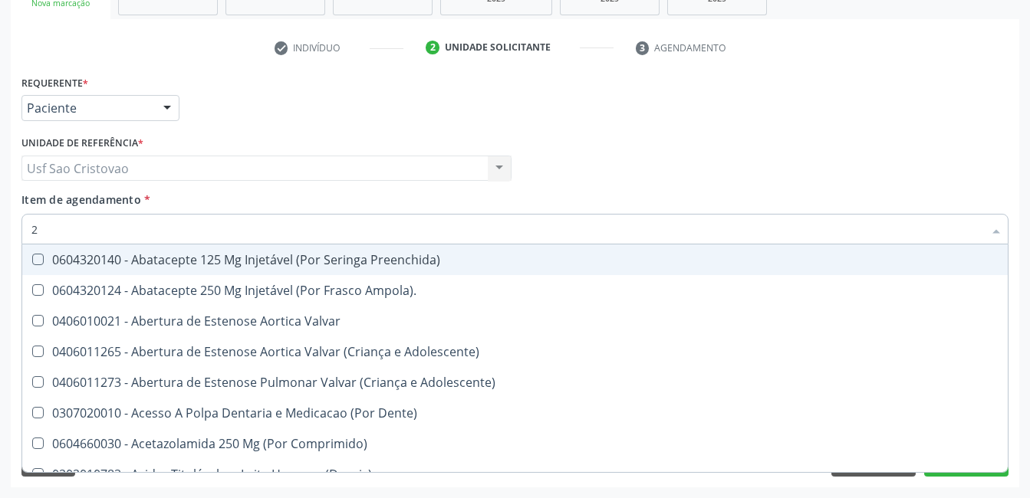
type input "20"
checkbox Glenoidal "true"
checkbox Biologica "true"
checkbox Revisao "true"
checkbox Cec "true"
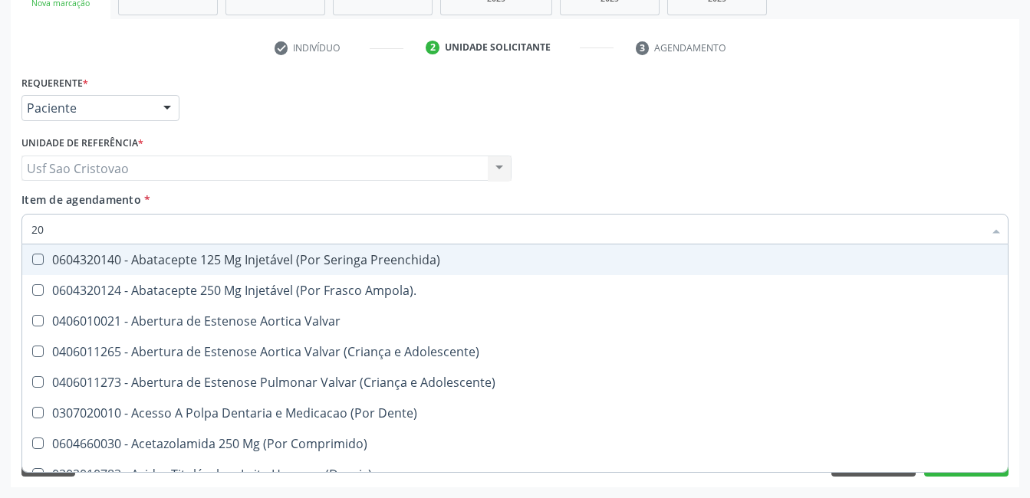
checkbox Pulmonar "true"
checkbox Hdl "false"
checkbox Total "false"
checkbox Creatinina "false"
checkbox Glicose "false"
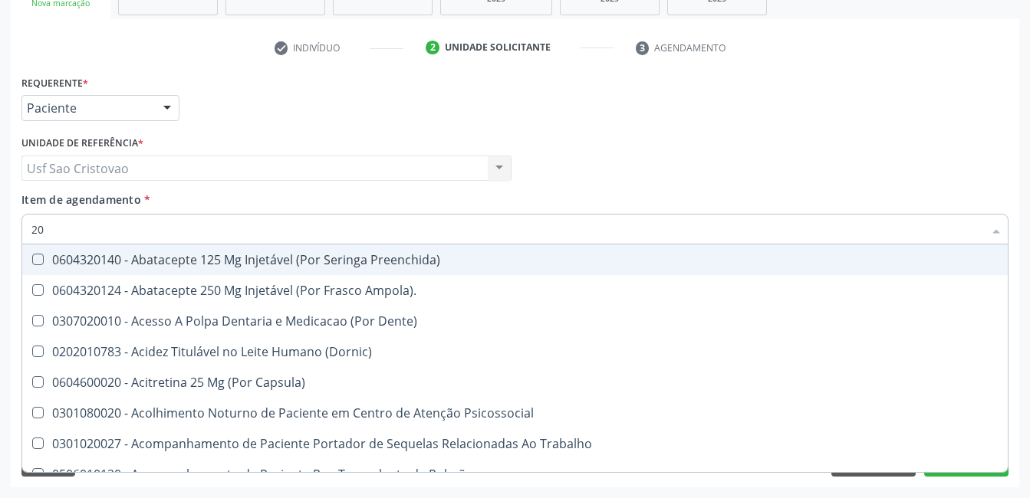
type input "202"
checkbox Pele "true"
checkbox Estereotaxica "true"
checkbox Bexiga "true"
checkbox Linha "true"
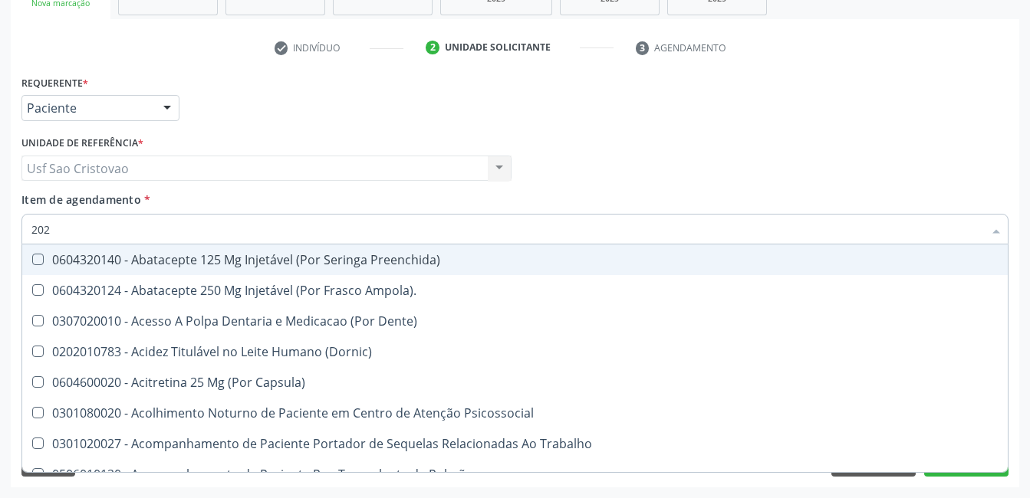
checkbox \(Semi-Solido\) "true"
checkbox Hdl "false"
checkbox Total "false"
checkbox Creatinina "false"
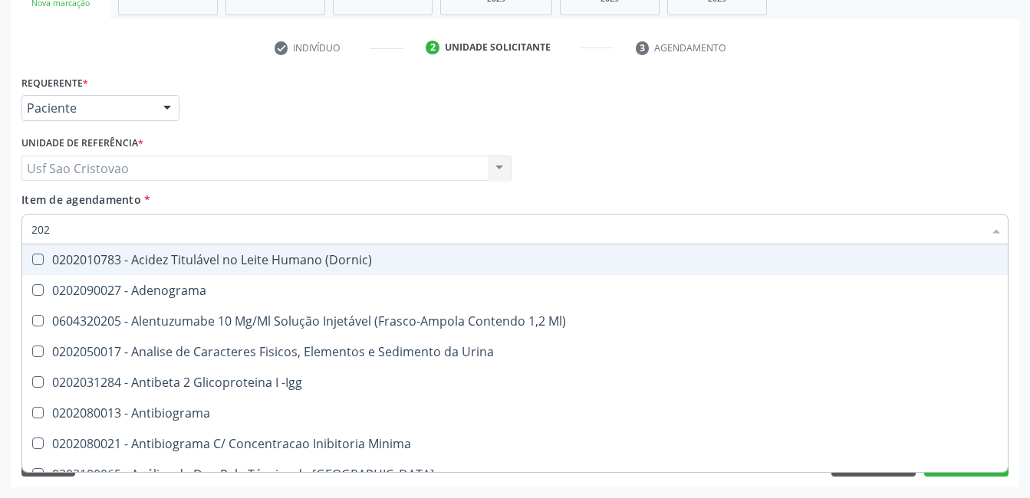
type input "2020"
checkbox Triciclicos "true"
checkbox III "true"
checkbox Cadmio "true"
checkbox Hdl "false"
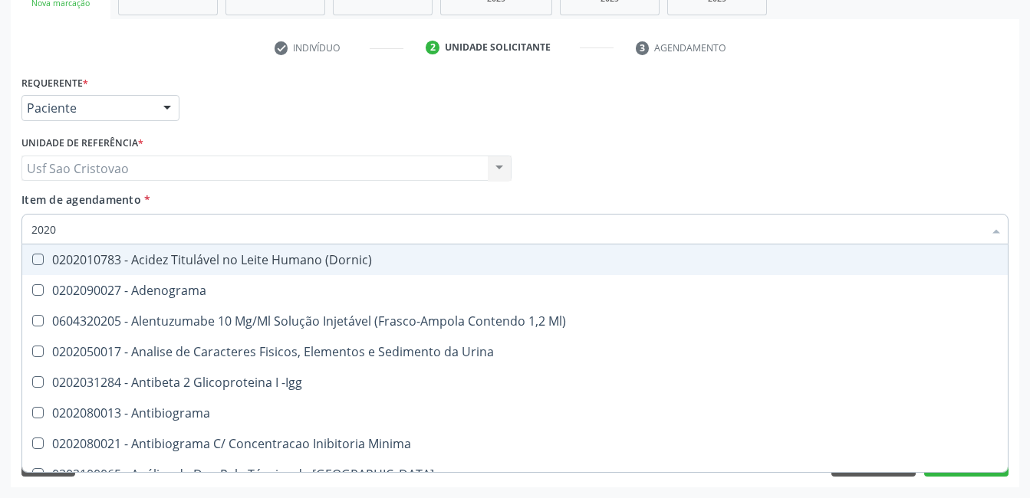
checkbox Total "false"
checkbox Creatinina "false"
checkbox X "true"
checkbox Glicose "false"
checkbox Reativa "true"
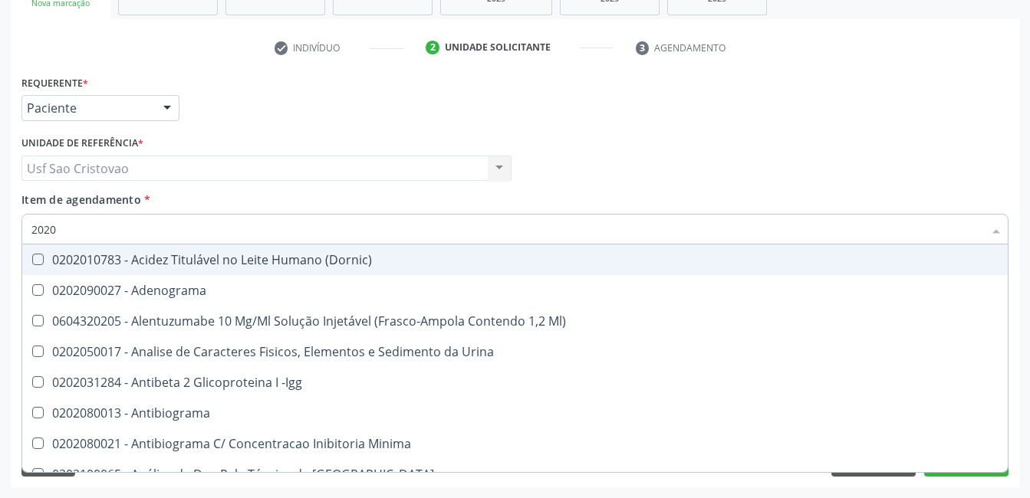
checkbox Triglicerideos "false"
type input "20201"
checkbox Identificação "true"
checkbox Hemacias "true"
checkbox Molecular "true"
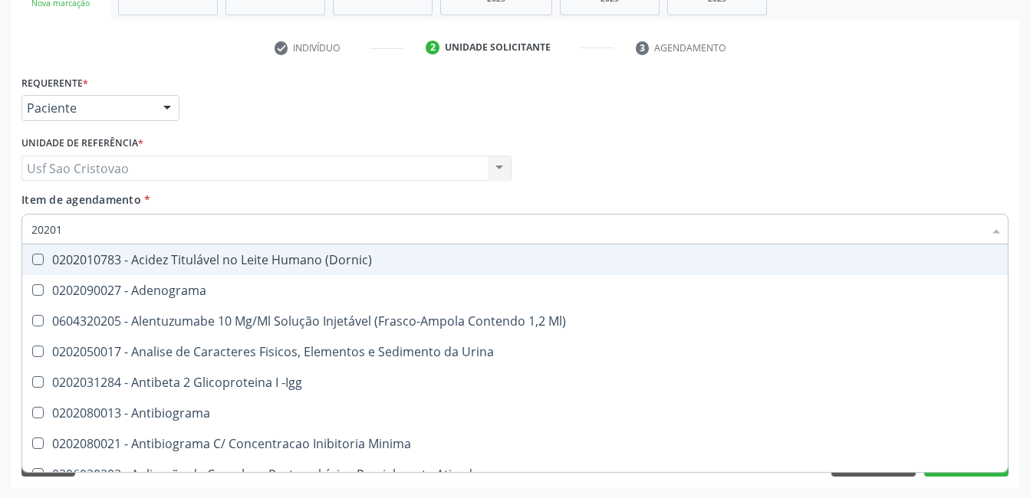
checkbox Reumatoide "true"
checkbox 17-Hidroxicorticosteroides "true"
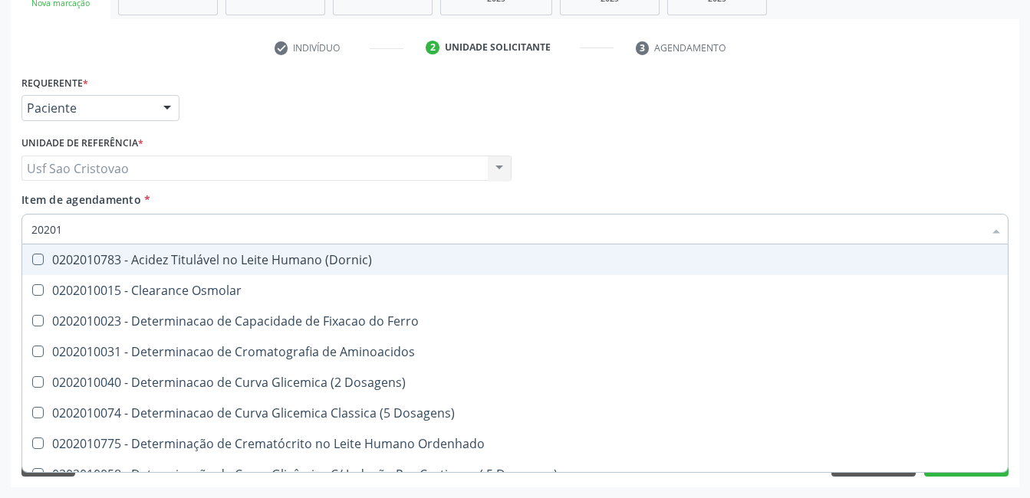
type input "202010"
checkbox Hdl "true"
checkbox Total "true"
checkbox Creatinina "true"
checkbox Latica "false"
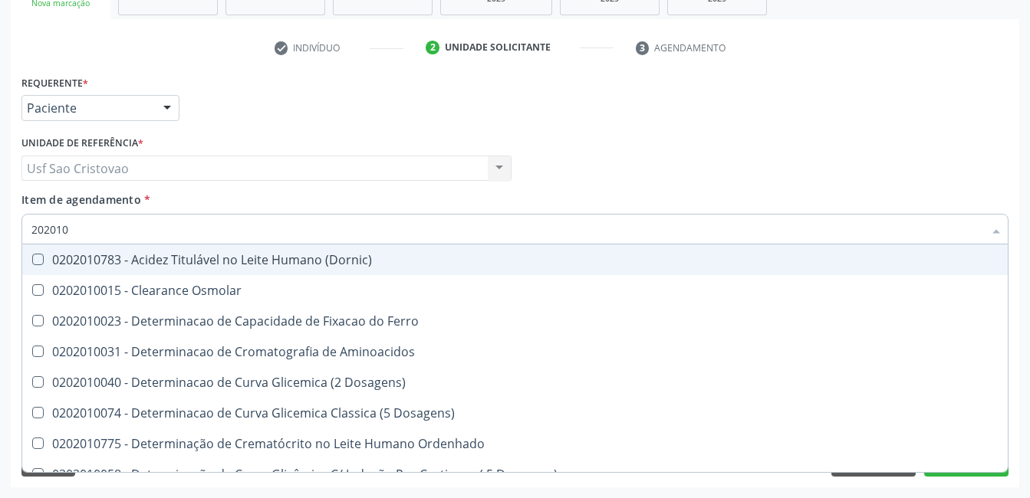
checkbox Ferritina "false"
checkbox Folato "false"
checkbox Glicose "true"
checkbox Nt-Probnp\) "false"
checkbox Triglicerideos "true"
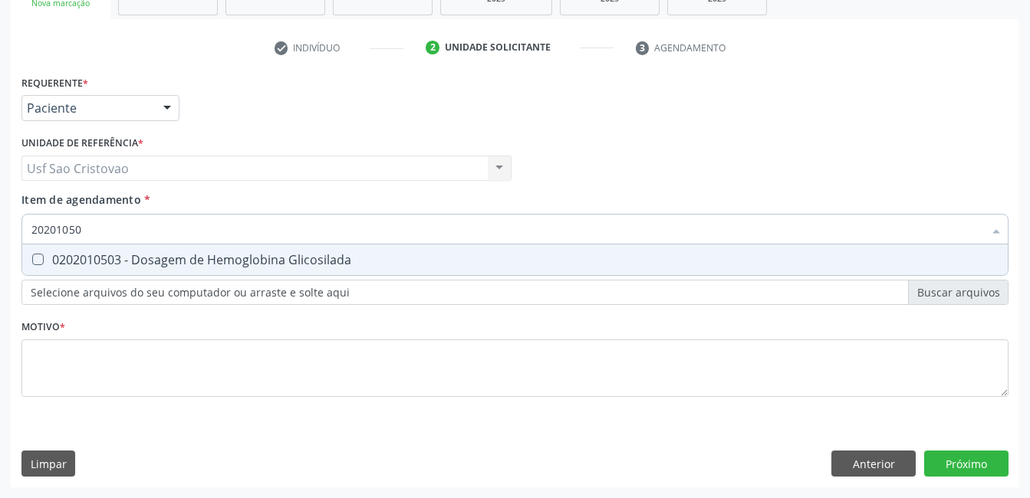
type input "202010503"
click at [39, 260] on Glicosilada at bounding box center [38, 260] width 12 height 12
click at [32, 260] on Glicosilada "checkbox" at bounding box center [27, 260] width 10 height 10
checkbox Glicosilada "true"
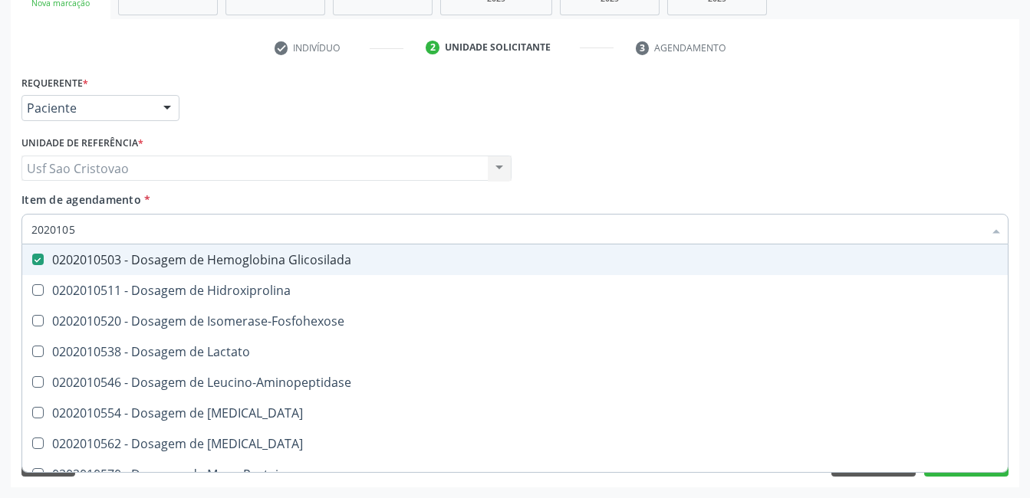
type input "202010"
checkbox Glicosilada "false"
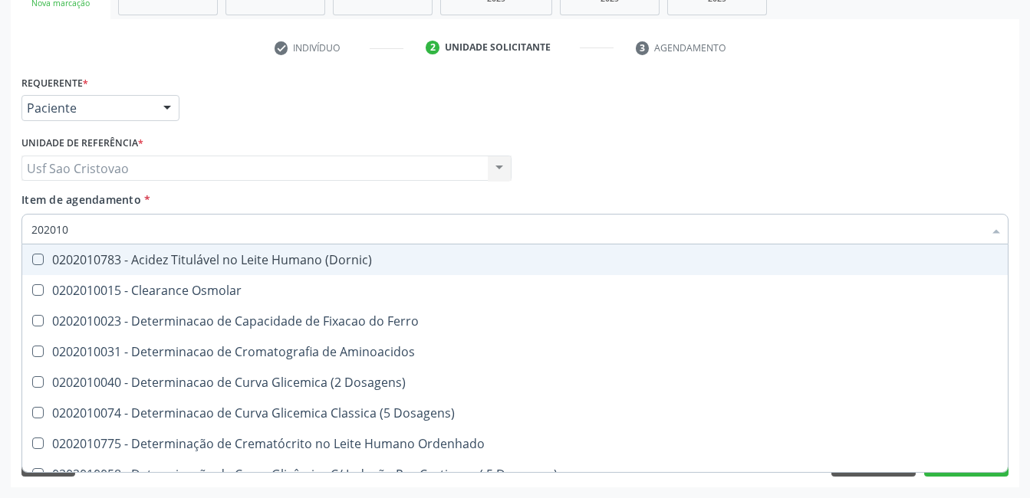
type input "20201"
checkbox Hdl "false"
checkbox Total "false"
checkbox Creatinina "false"
checkbox Latica "true"
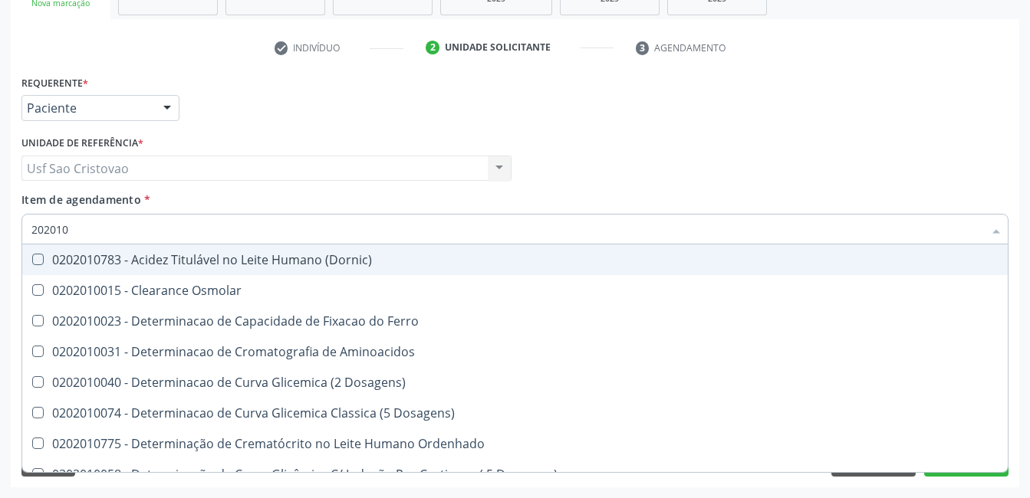
checkbox Ferritina "true"
checkbox Folato "true"
checkbox Glicose "false"
checkbox Glicosilada "false"
checkbox Nt-Probnp\) "true"
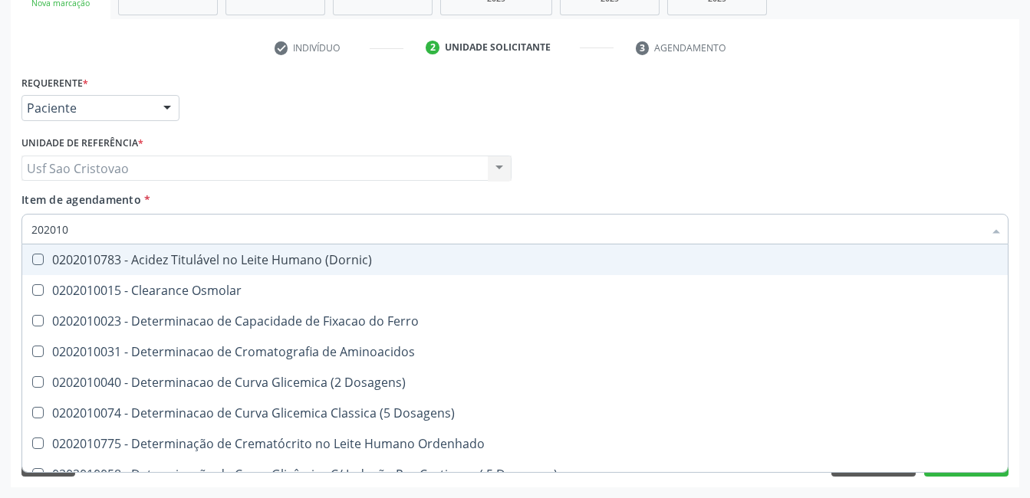
checkbox Potassio "true"
checkbox Triglicerideos "false"
type input "2020"
checkbox Latica "false"
checkbox Ferritina "false"
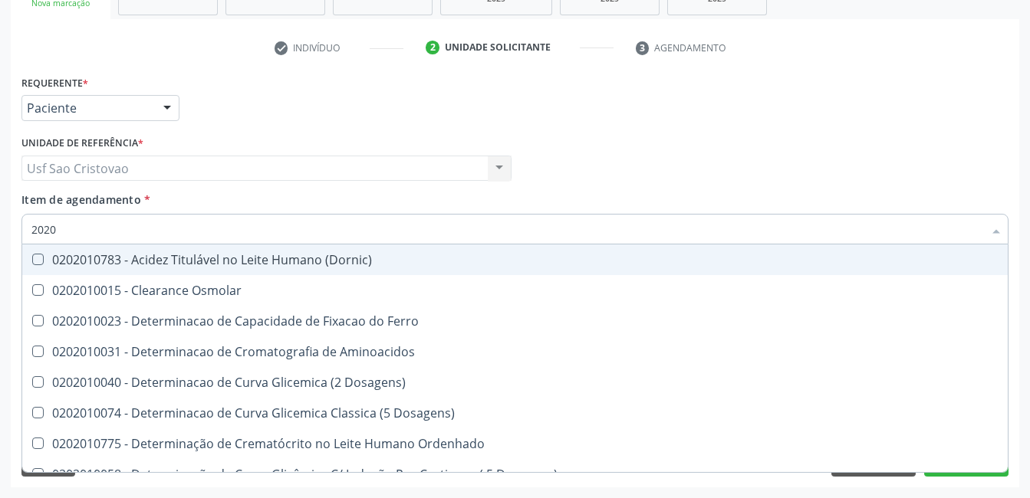
checkbox Folato "false"
checkbox Nt-Probnp\) "false"
checkbox Potassio "false"
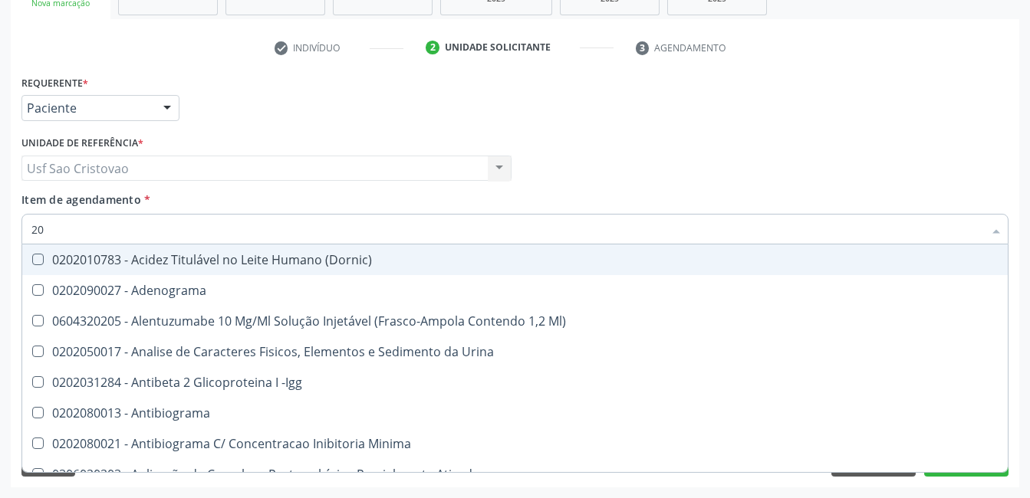
type input "2"
checkbox Hdl "false"
checkbox Total "false"
checkbox Creatinina "false"
checkbox Estrona "false"
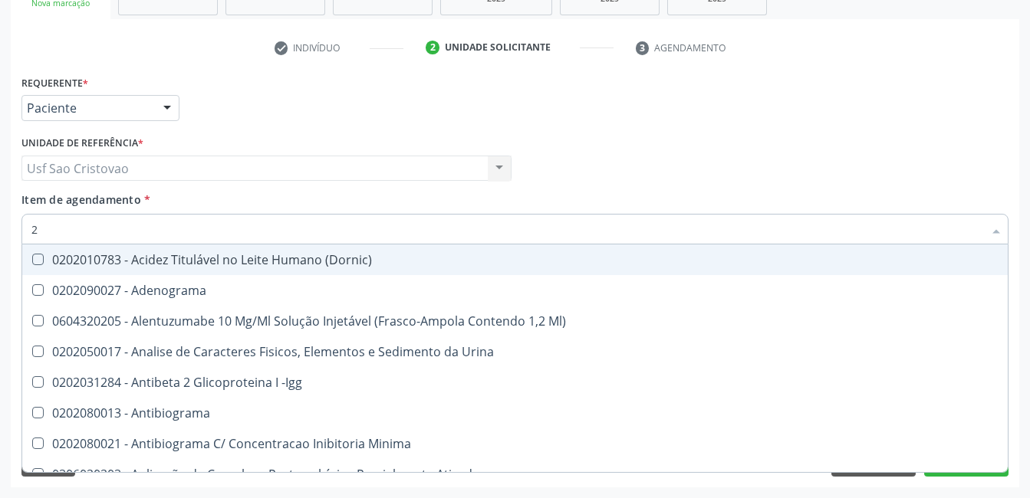
checkbox II "false"
checkbox \(Inibidor\) "false"
checkbox Glicose "false"
checkbox Glicosilada "false"
checkbox Leucino-Aminopeptidase "false"
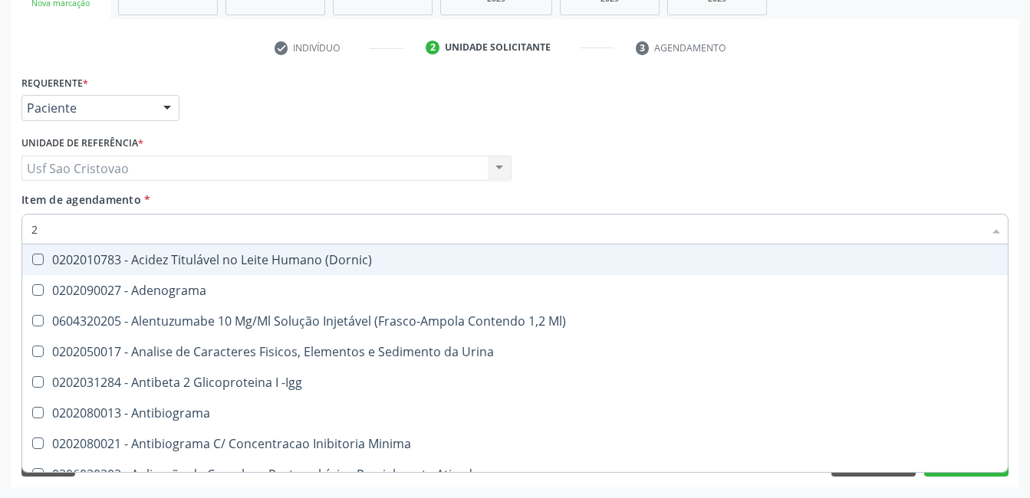
checkbox Oxalato "false"
checkbox Triglicerideos "false"
checkbox Mandíbula "false"
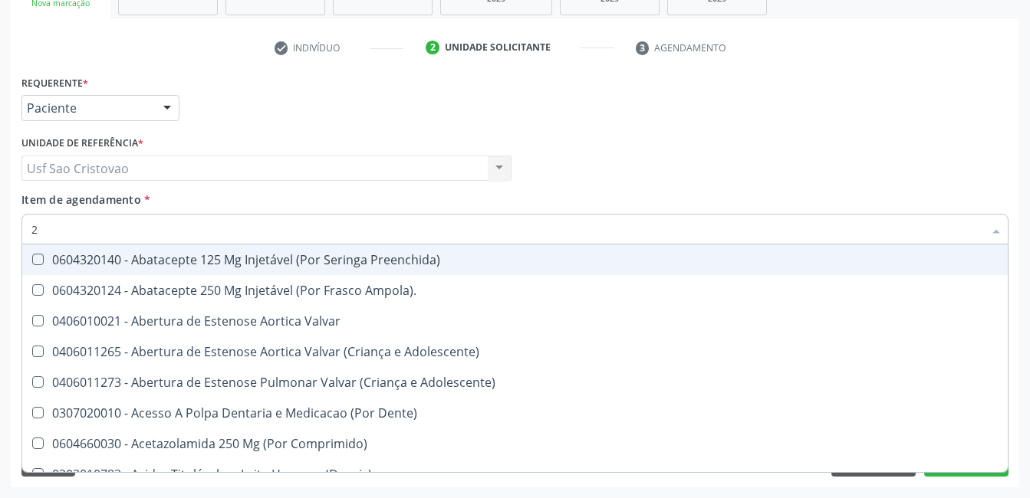
type input "20"
checkbox Glenoidal "true"
checkbox Biologica "true"
checkbox Revisao "true"
checkbox Cec "true"
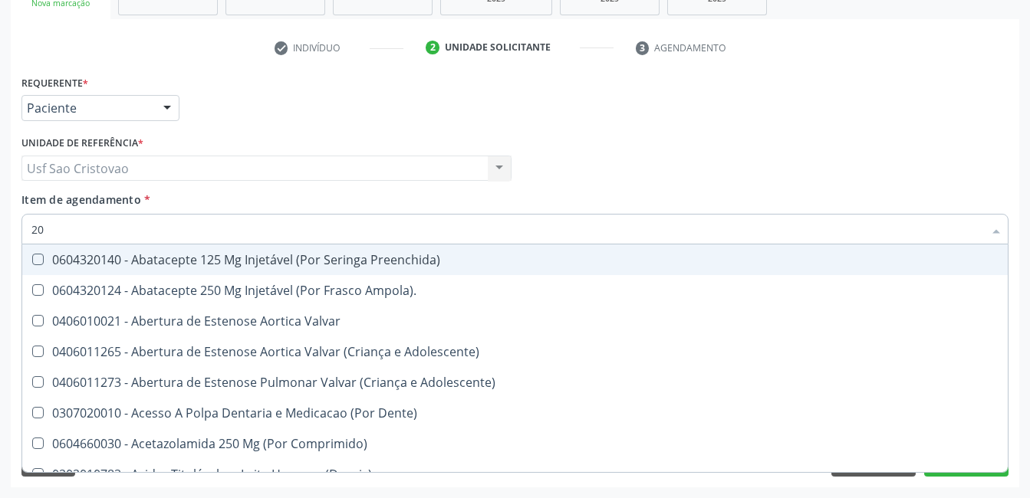
checkbox Aortica "true"
checkbox Pulmonar "true"
checkbox Hdl "false"
checkbox Total "false"
checkbox Creatinina "false"
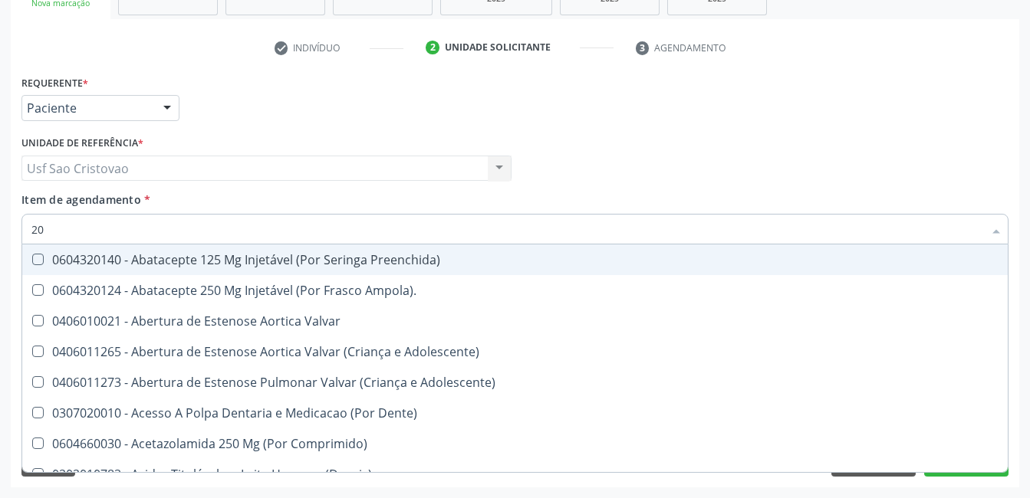
checkbox Glicose "false"
checkbox Glicosilada "false"
type input "202"
checkbox Lisa "true"
checkbox Cervico-Toracica "true"
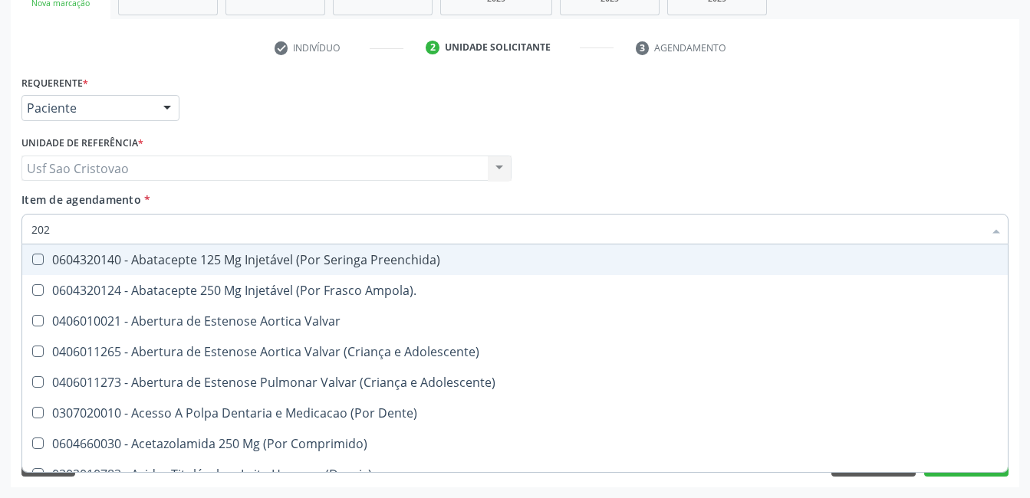
checkbox Pelvica "true"
checkbox Periféricas "true"
checkbox Sistêmico "true"
checkbox Intelectual "true"
checkbox Glenoidal "false"
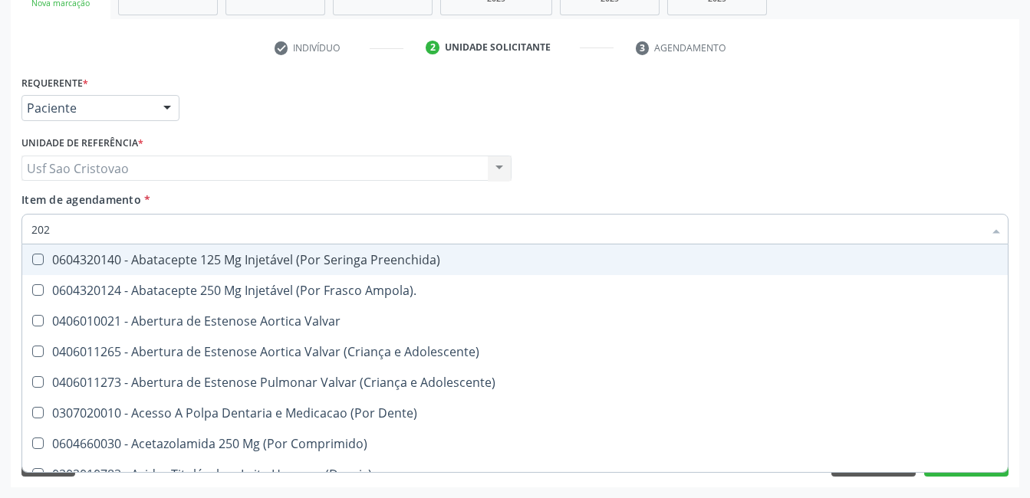
checkbox Biologica "false"
checkbox Revisao "false"
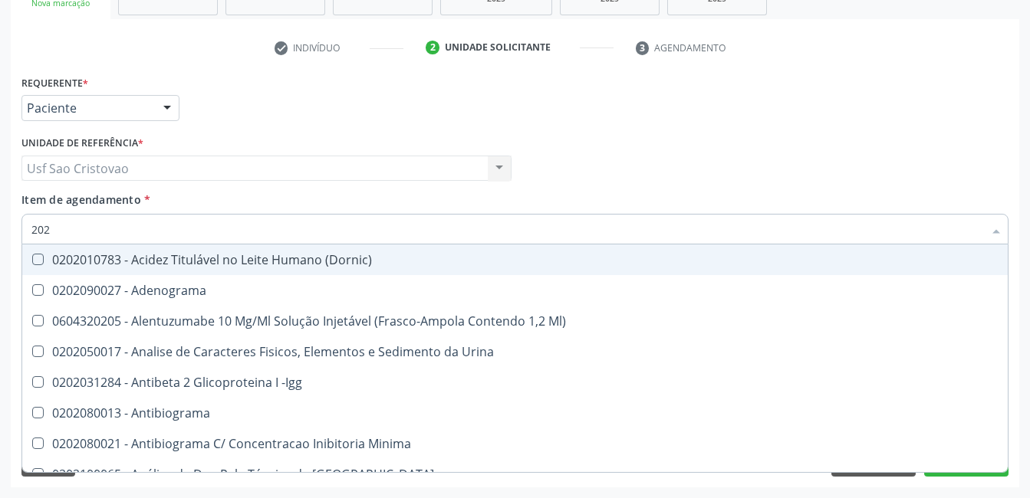
type input "2020"
checkbox Triciclicos "true"
checkbox III "true"
checkbox Cadmio "true"
checkbox Hdl "false"
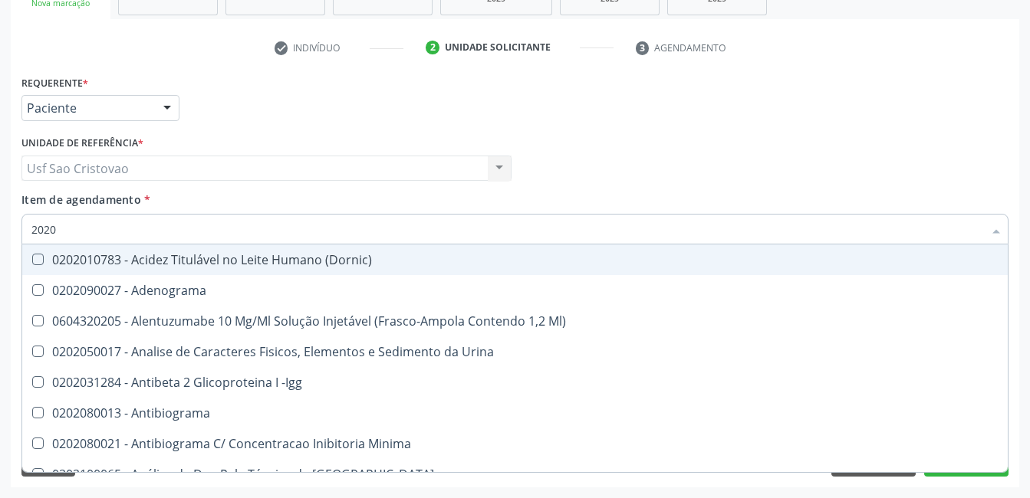
checkbox Total "false"
checkbox Creatinina "false"
checkbox X "true"
checkbox Serico "true"
checkbox Glicose "false"
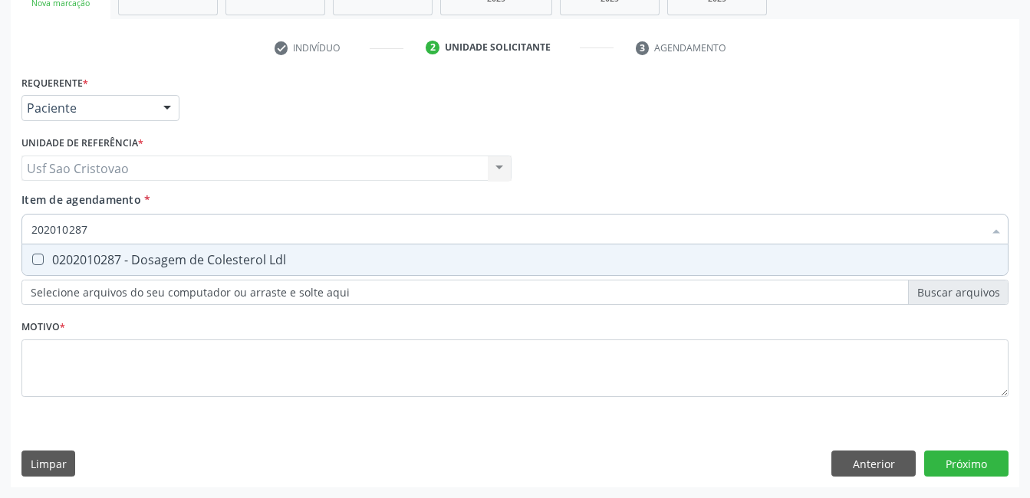
click at [40, 261] on Ldl at bounding box center [38, 260] width 12 height 12
click at [32, 261] on Ldl "checkbox" at bounding box center [27, 260] width 10 height 10
click at [38, 264] on Urico at bounding box center [38, 260] width 12 height 12
click at [32, 264] on Urico "checkbox" at bounding box center [27, 260] width 10 height 10
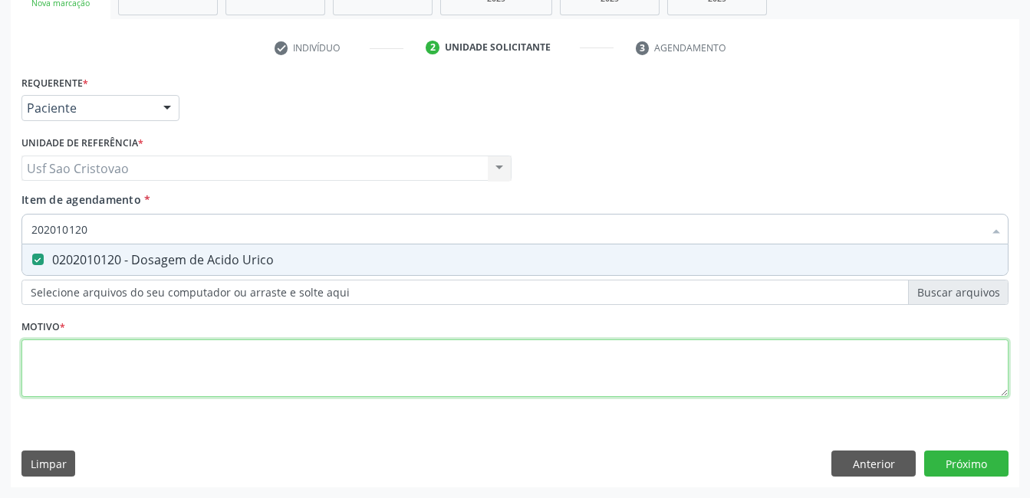
click at [174, 362] on div "Requerente * Paciente Médico(a) Enfermeiro(a) Paciente Nenhum resultado encontr…" at bounding box center [514, 244] width 987 height 347
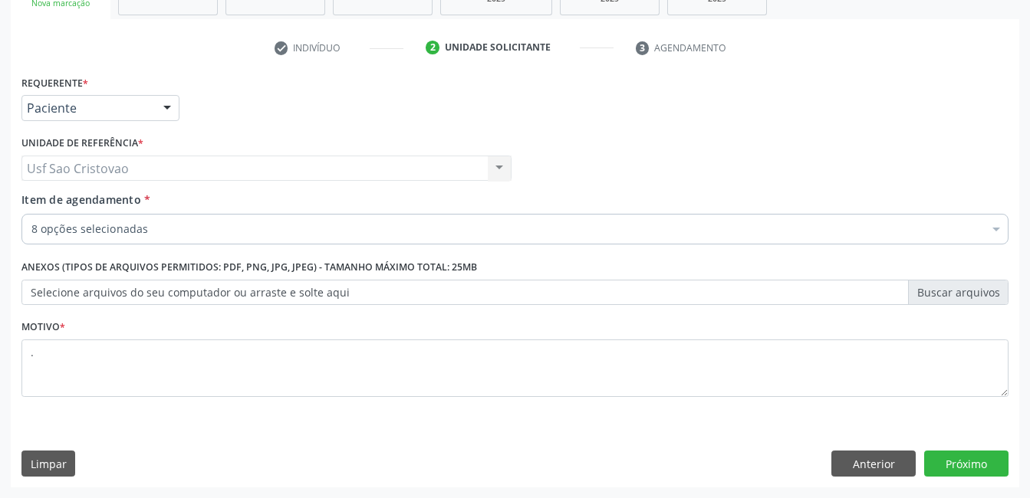
click at [591, 447] on div "Requerente * Paciente Médico(a) Enfermeiro(a) Paciente Nenhum resultado encontr…" at bounding box center [515, 279] width 1008 height 416
click at [968, 458] on button "Próximo" at bounding box center [966, 464] width 84 height 26
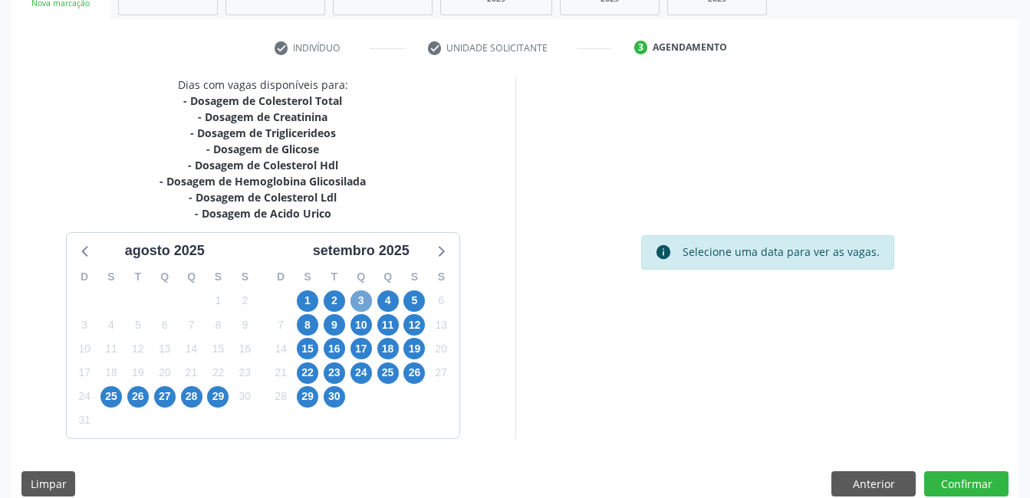
click at [364, 294] on span "3" at bounding box center [360, 301] width 21 height 21
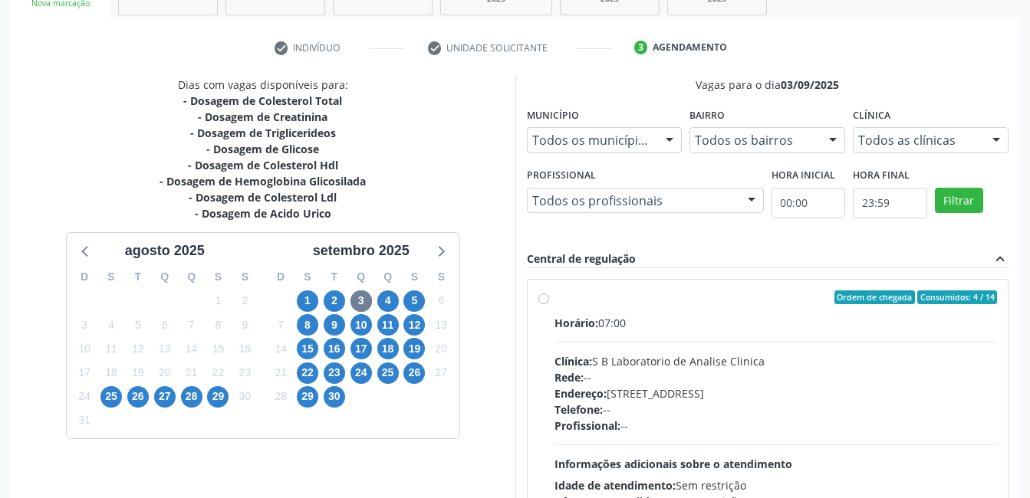
click at [554, 297] on label "Ordem de chegada Consumidos: 4 / 14 Horário: 07:00 Clínica: S B Laboratorio de …" at bounding box center [775, 408] width 443 height 235
click at [546, 297] on input "Ordem de chegada Consumidos: 4 / 14 Horário: 07:00 Clínica: S B Laboratorio de …" at bounding box center [543, 298] width 11 height 14
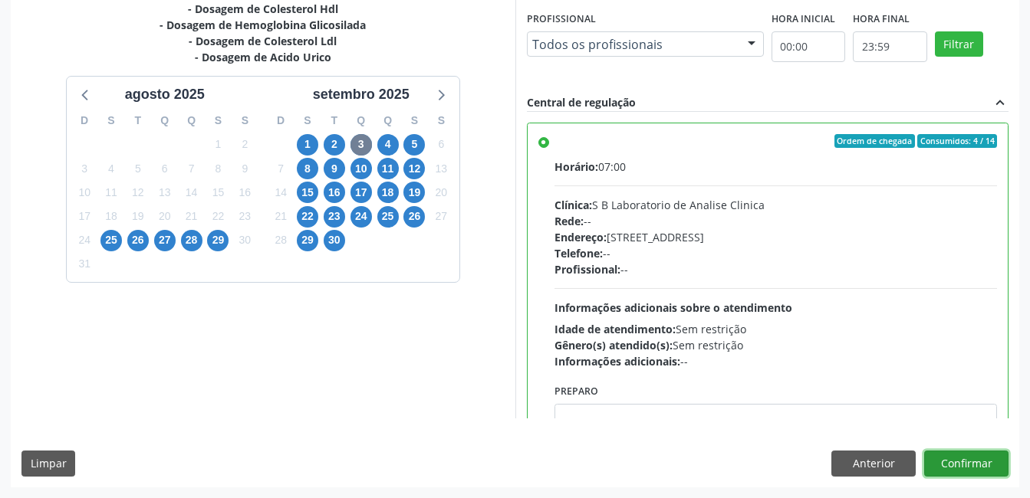
click at [980, 469] on button "Confirmar" at bounding box center [966, 464] width 84 height 26
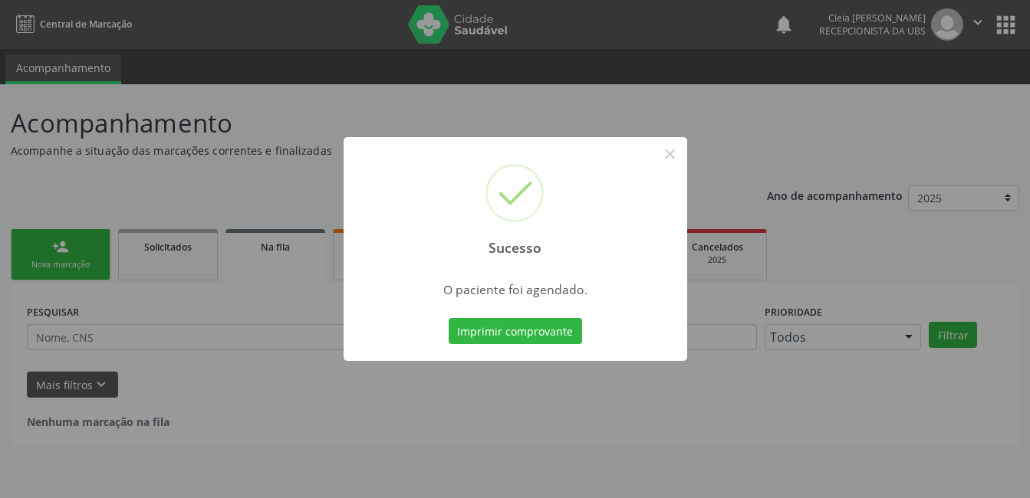
scroll to position [0, 0]
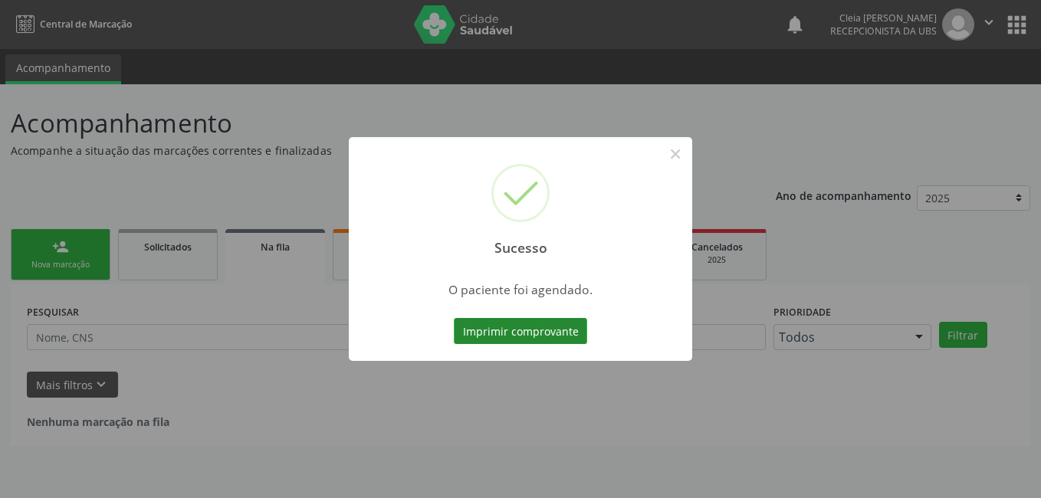
click at [537, 329] on button "Imprimir comprovante" at bounding box center [520, 331] width 133 height 26
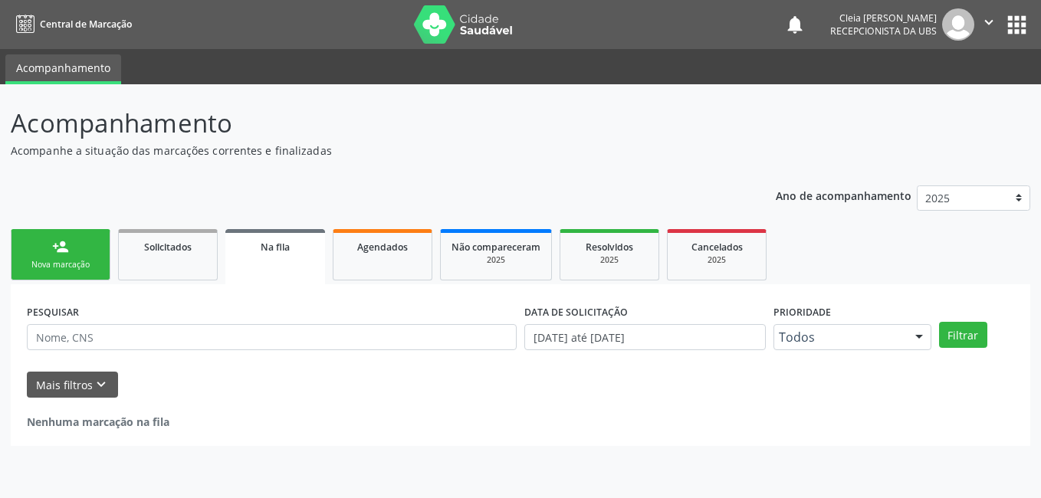
click at [57, 249] on div "person_add" at bounding box center [60, 247] width 17 height 17
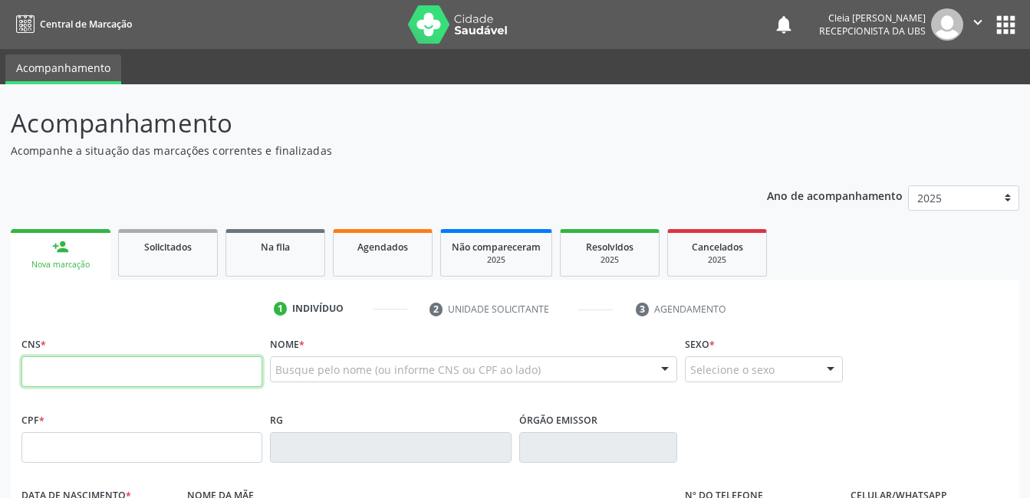
click at [114, 364] on input "text" at bounding box center [141, 372] width 241 height 31
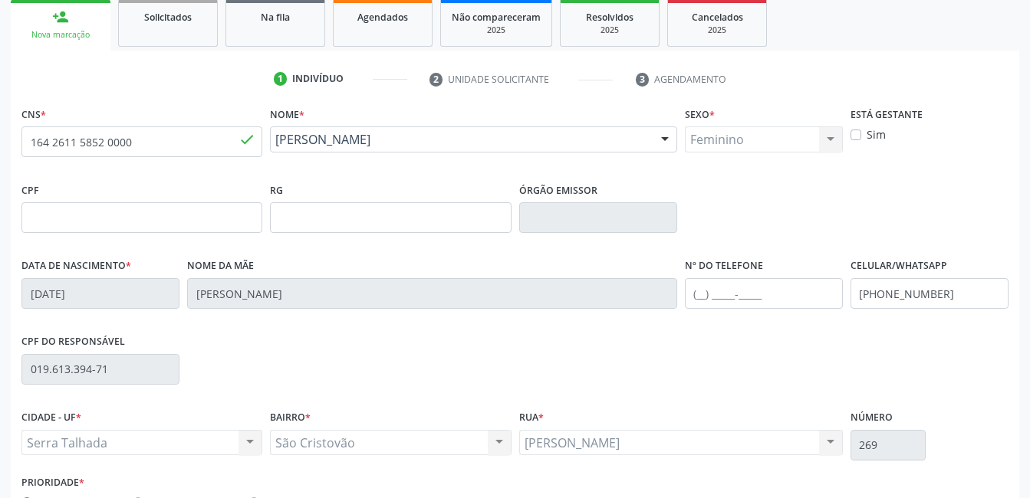
scroll to position [333, 0]
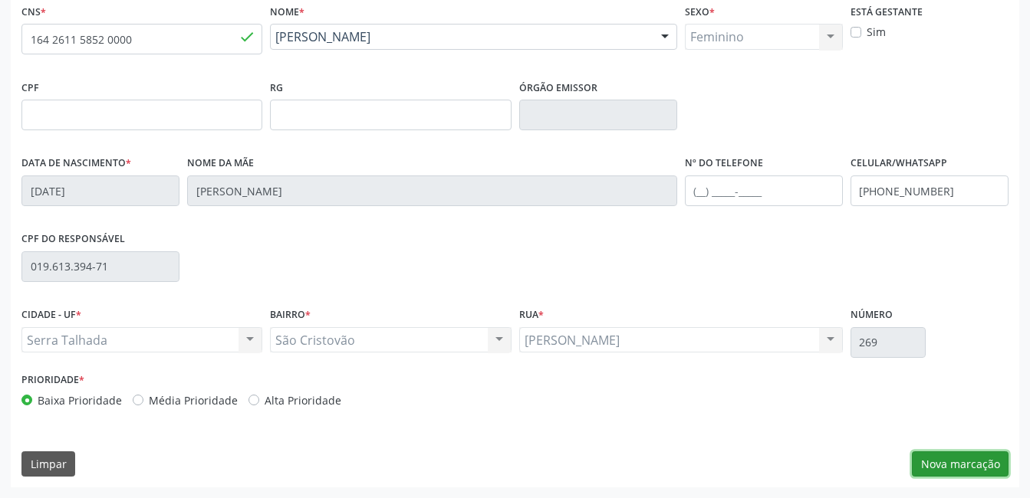
click at [985, 466] on button "Nova marcação" at bounding box center [960, 465] width 97 height 26
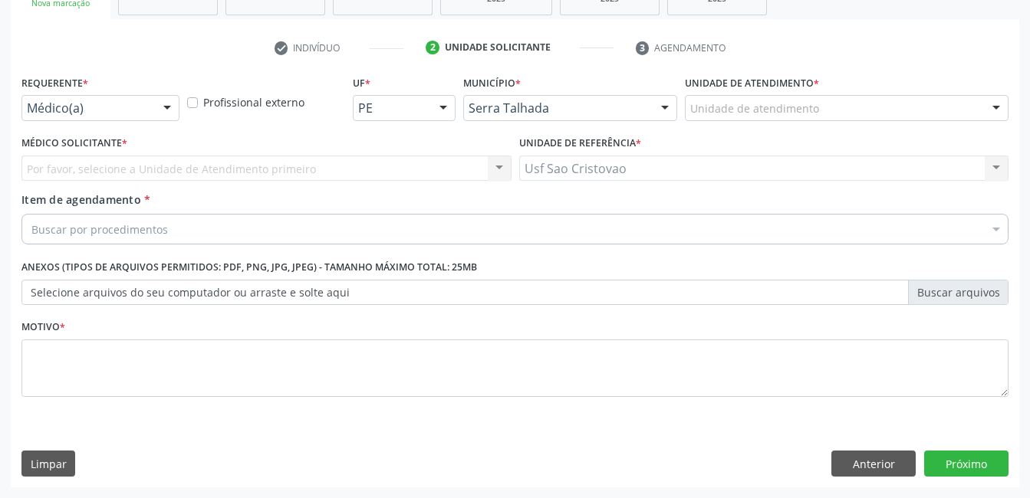
scroll to position [262, 0]
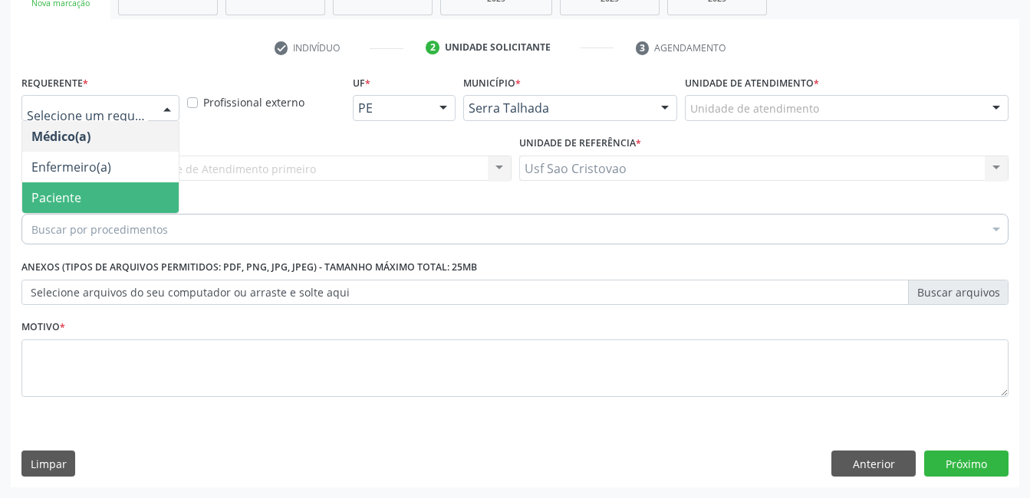
click at [112, 208] on span "Paciente" at bounding box center [100, 198] width 156 height 31
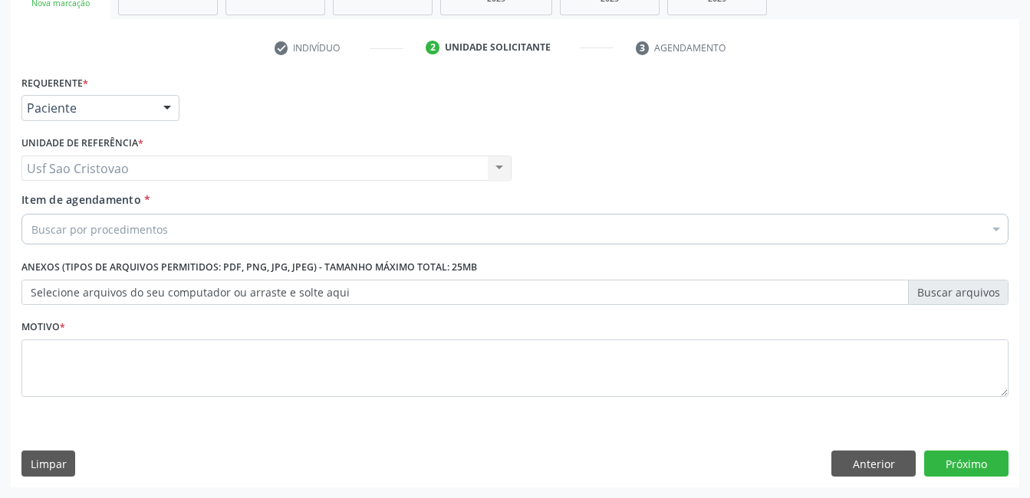
click at [107, 217] on div "Buscar por procedimentos" at bounding box center [514, 229] width 987 height 31
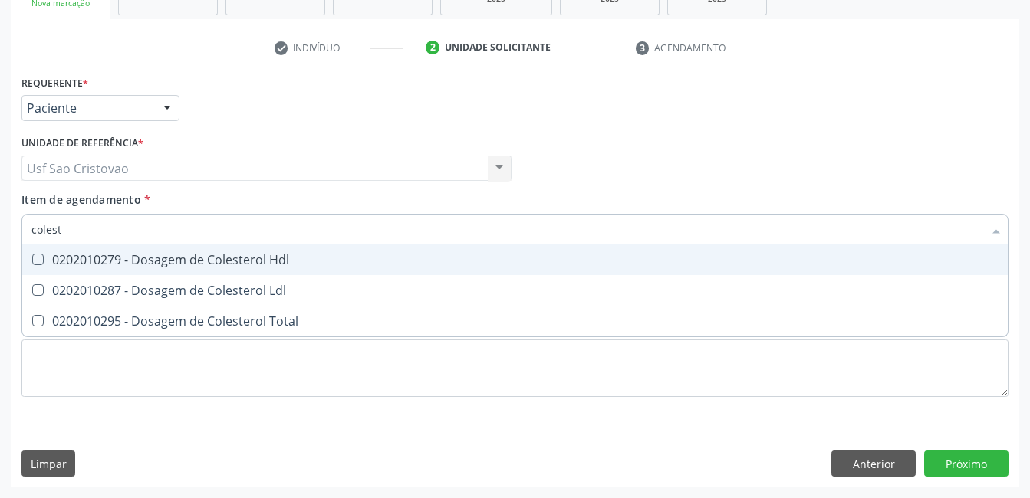
drag, startPoint x: 41, startPoint y: 254, endPoint x: 41, endPoint y: 267, distance: 13.1
click at [41, 255] on Hdl at bounding box center [38, 260] width 12 height 12
click at [32, 255] on Hdl "checkbox" at bounding box center [27, 260] width 10 height 10
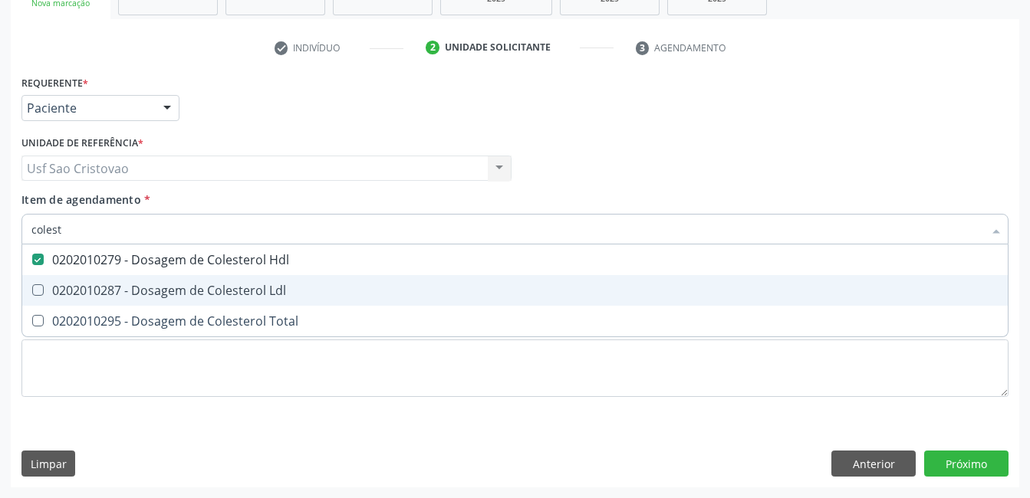
drag, startPoint x: 40, startPoint y: 290, endPoint x: 38, endPoint y: 301, distance: 11.0
click at [38, 292] on Ldl at bounding box center [38, 291] width 12 height 12
click at [32, 292] on Ldl "checkbox" at bounding box center [27, 290] width 10 height 10
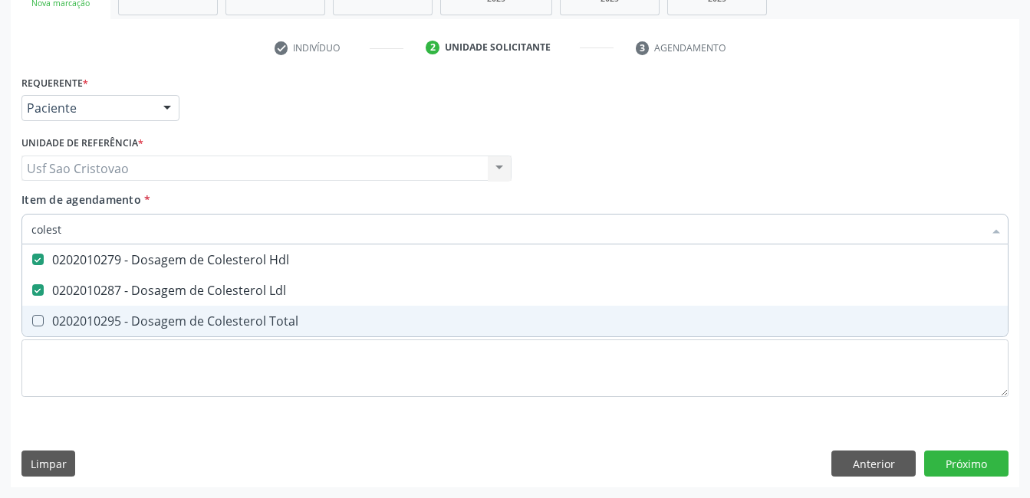
click at [38, 314] on span "0202010295 - Dosagem de Colesterol Total" at bounding box center [514, 321] width 985 height 31
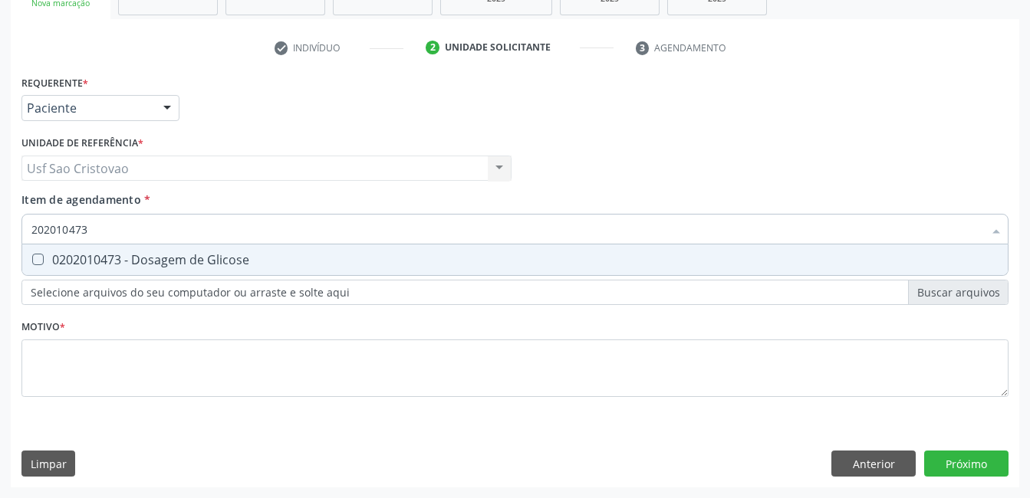
click at [40, 263] on Glicose at bounding box center [38, 260] width 12 height 12
click at [32, 263] on Glicose "checkbox" at bounding box center [27, 260] width 10 height 10
drag, startPoint x: 35, startPoint y: 259, endPoint x: 43, endPoint y: 260, distance: 8.5
click at [36, 259] on Completo at bounding box center [38, 260] width 12 height 12
click at [32, 259] on Completo "checkbox" at bounding box center [27, 260] width 10 height 10
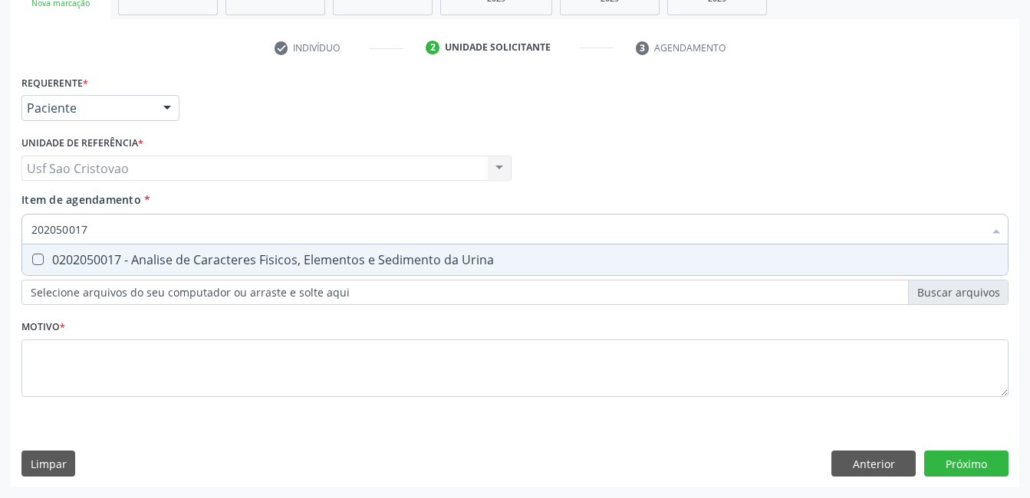
click at [38, 265] on Urina at bounding box center [38, 260] width 12 height 12
click at [32, 265] on Urina "checkbox" at bounding box center [27, 260] width 10 height 10
click at [38, 253] on span "0202010317 - Dosagem de Creatinina" at bounding box center [514, 260] width 985 height 31
click at [38, 265] on Glicosilada at bounding box center [38, 260] width 12 height 12
click at [32, 265] on Glicosilada "checkbox" at bounding box center [27, 260] width 10 height 10
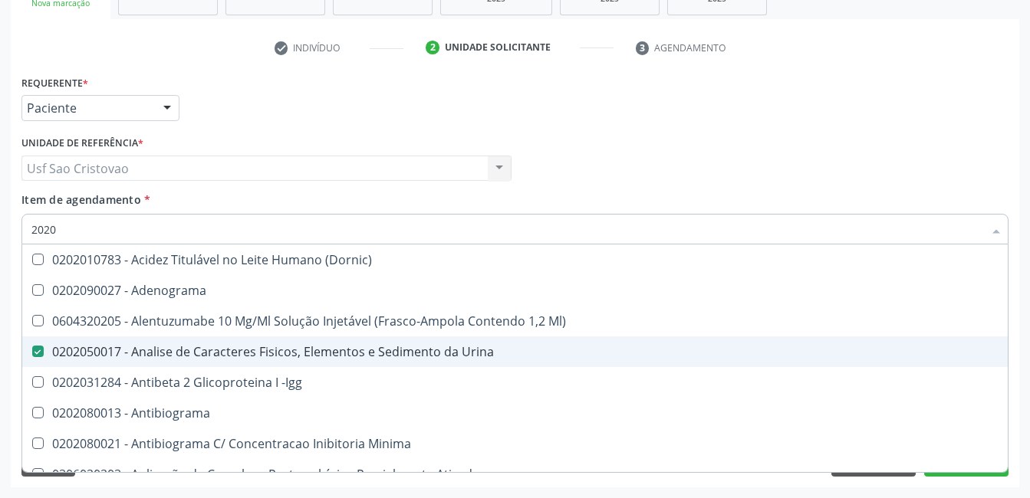
scroll to position [307, 0]
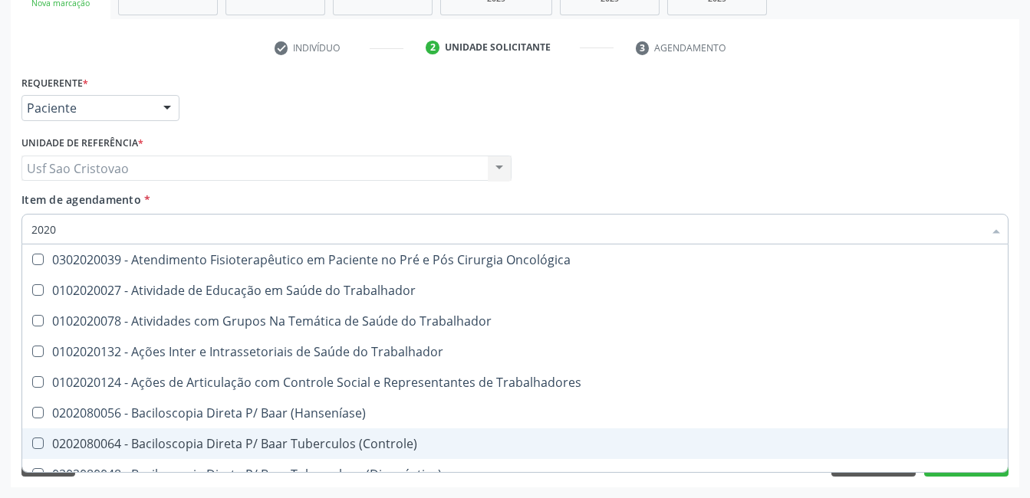
click at [546, 485] on div "Requerente * Paciente Médico(a) Enfermeiro(a) Paciente Nenhum resultado encontr…" at bounding box center [515, 279] width 1008 height 416
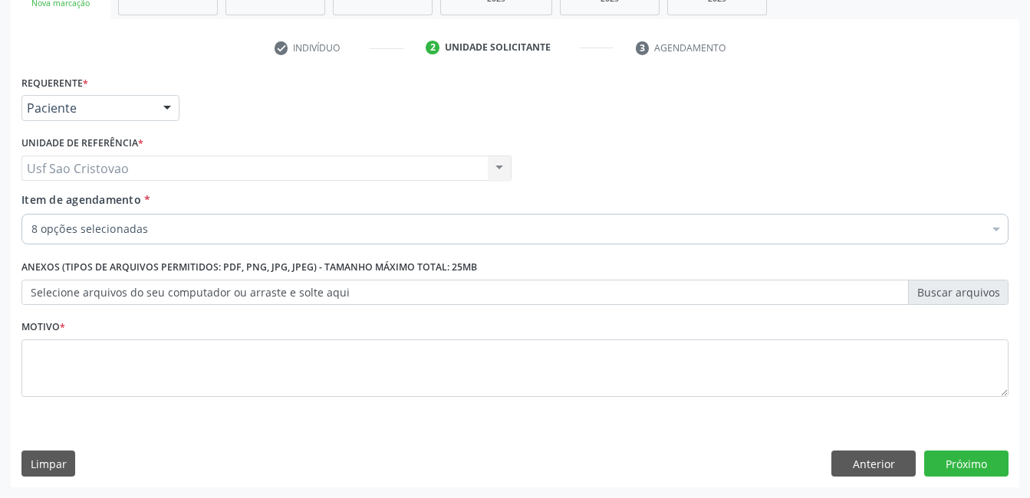
scroll to position [0, 0]
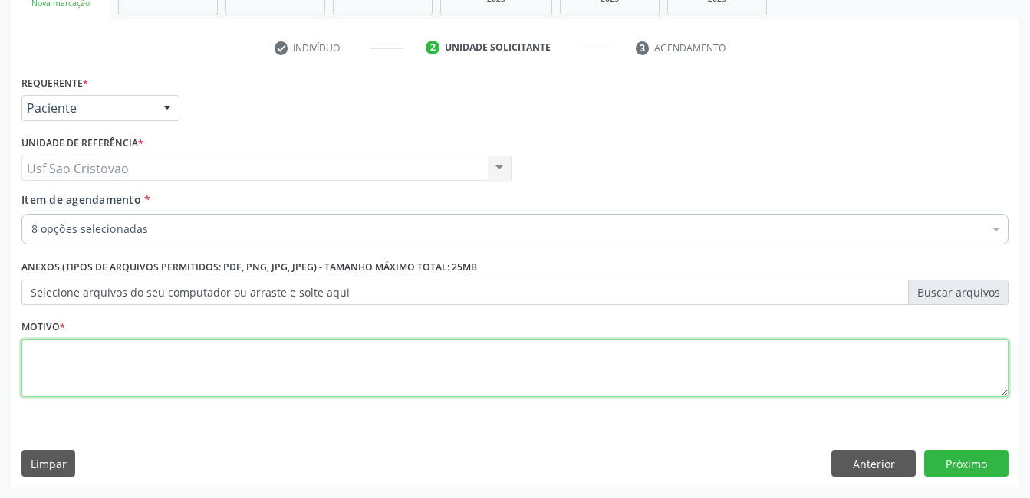
click at [565, 370] on textarea at bounding box center [514, 369] width 987 height 58
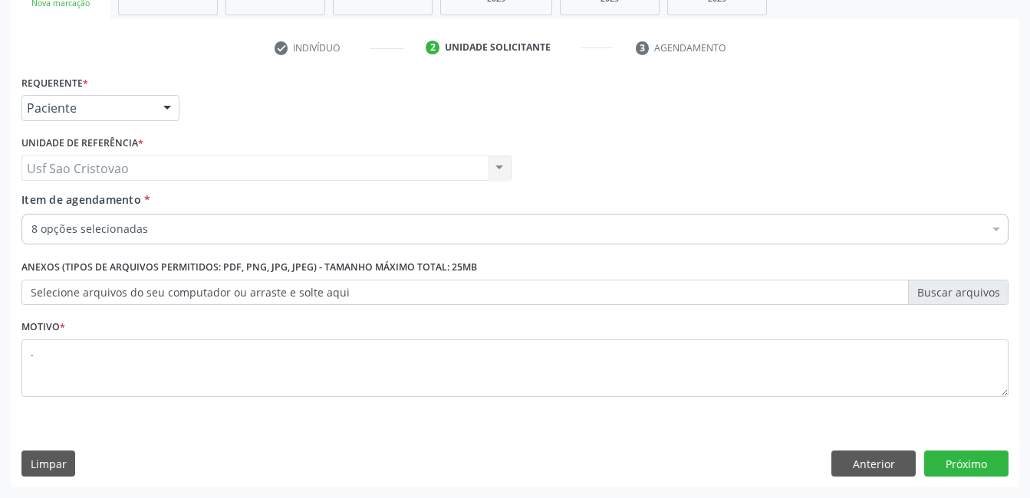
click at [565, 467] on div "Limpar Anterior Próximo" at bounding box center [514, 464] width 987 height 26
click at [993, 456] on button "Próximo" at bounding box center [966, 464] width 84 height 26
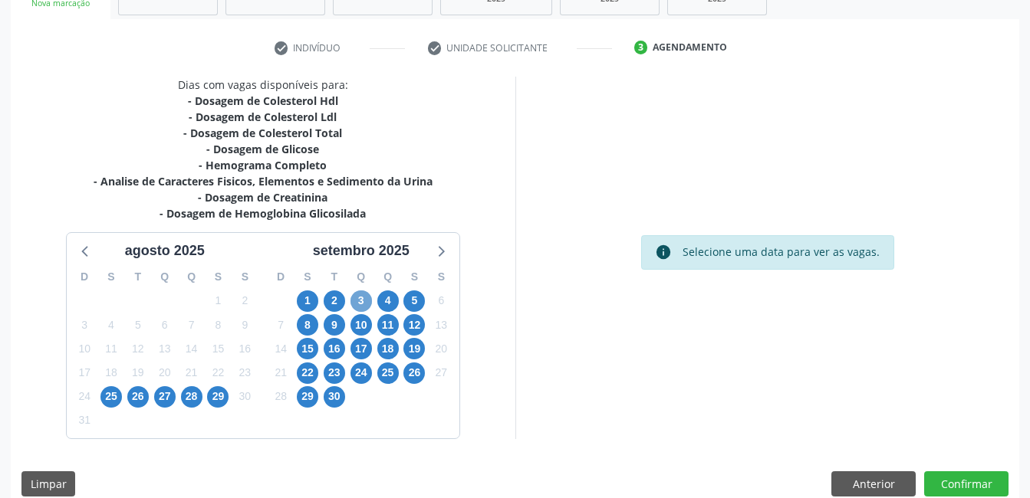
click at [360, 301] on span "3" at bounding box center [360, 301] width 21 height 21
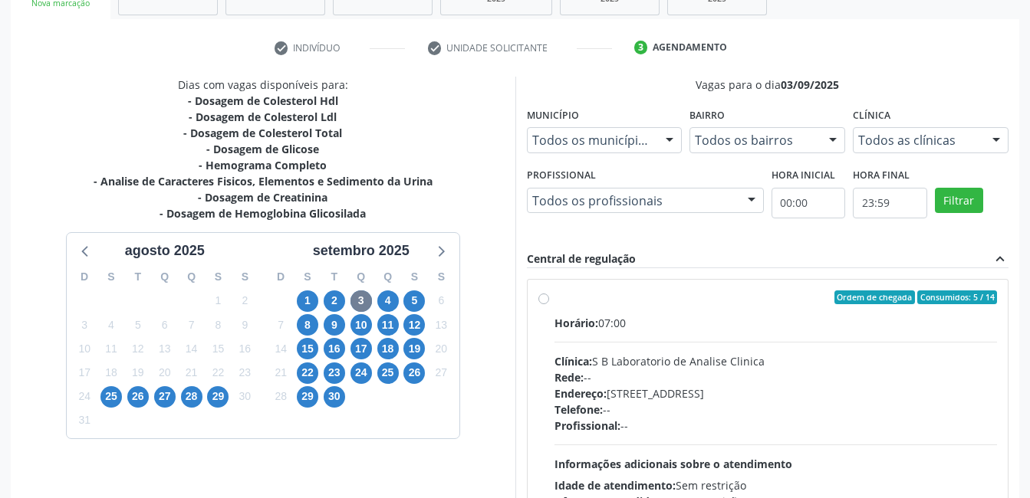
click at [554, 300] on label "Ordem de chegada Consumidos: 5 / 14 Horário: 07:00 Clínica: S B Laboratorio de …" at bounding box center [775, 408] width 443 height 235
click at [542, 300] on input "Ordem de chegada Consumidos: 5 / 14 Horário: 07:00 Clínica: S B Laboratorio de …" at bounding box center [543, 298] width 11 height 14
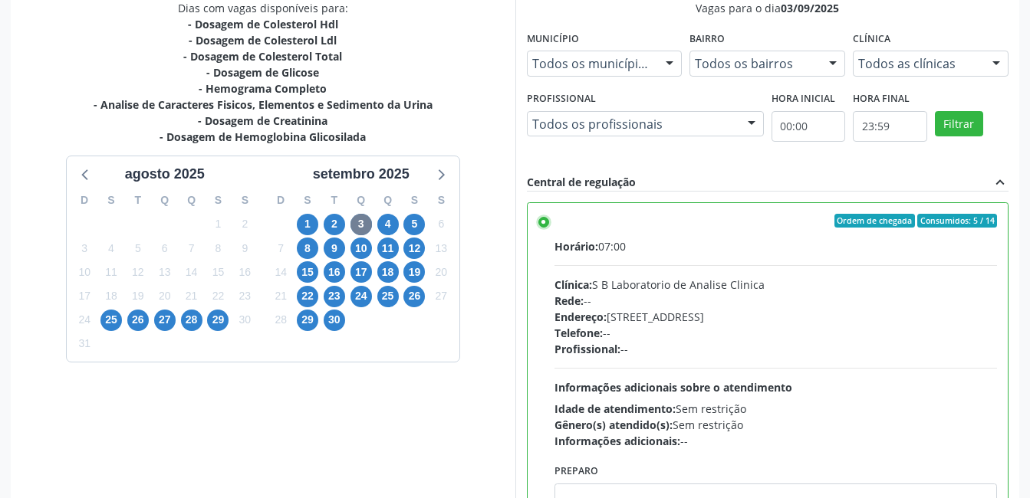
scroll to position [418, 0]
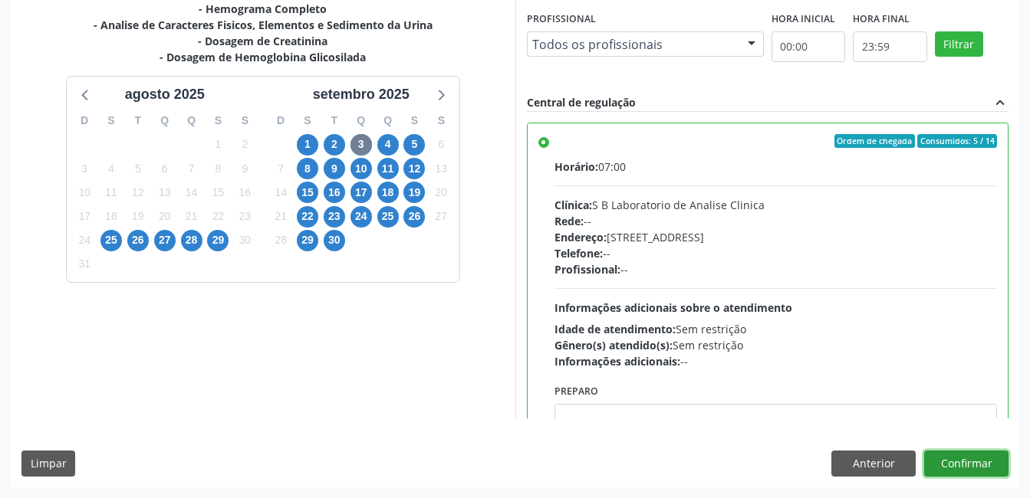
click at [976, 469] on button "Confirmar" at bounding box center [966, 464] width 84 height 26
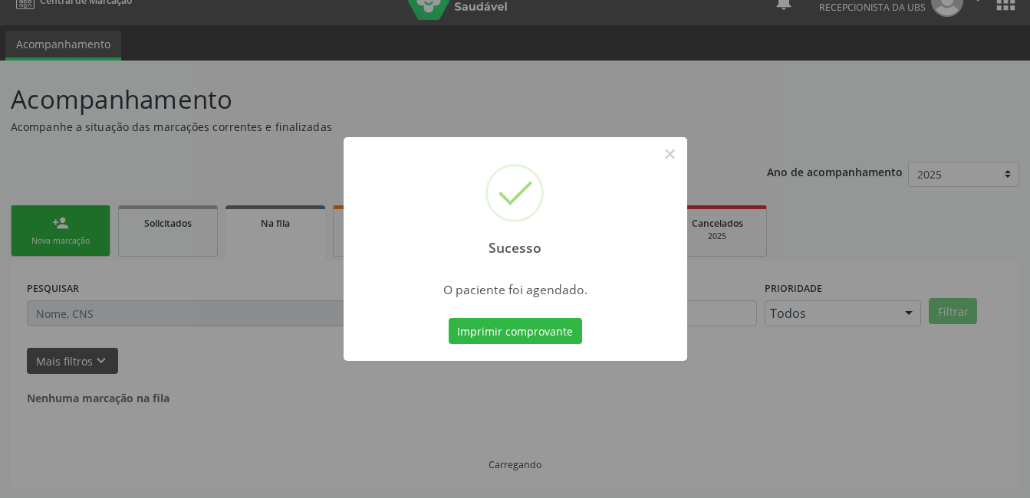
scroll to position [0, 0]
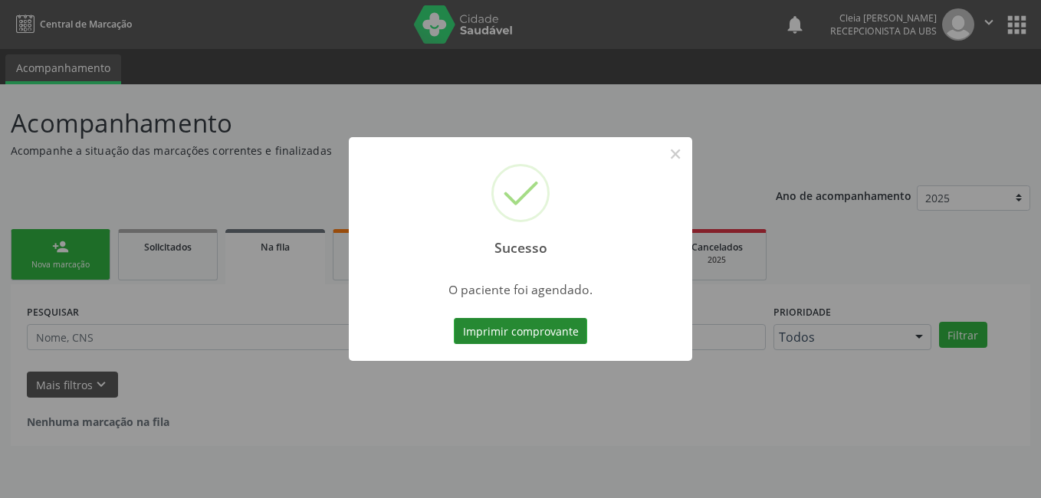
click at [509, 341] on button "Imprimir comprovante" at bounding box center [520, 331] width 133 height 26
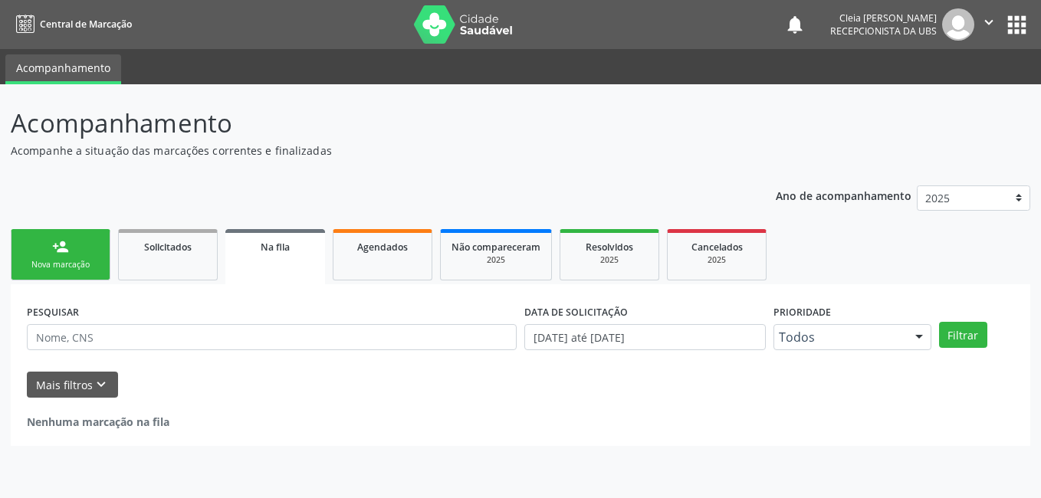
drag, startPoint x: 88, startPoint y: 255, endPoint x: 81, endPoint y: 242, distance: 14.8
click at [88, 255] on link "person_add Nova marcação" at bounding box center [61, 254] width 100 height 51
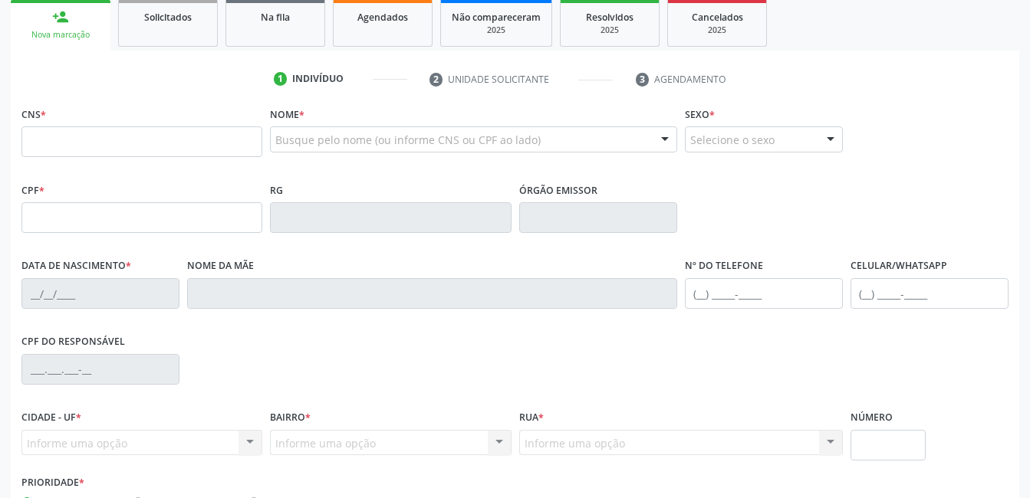
scroll to position [230, 0]
click at [225, 135] on input "text" at bounding box center [141, 142] width 241 height 31
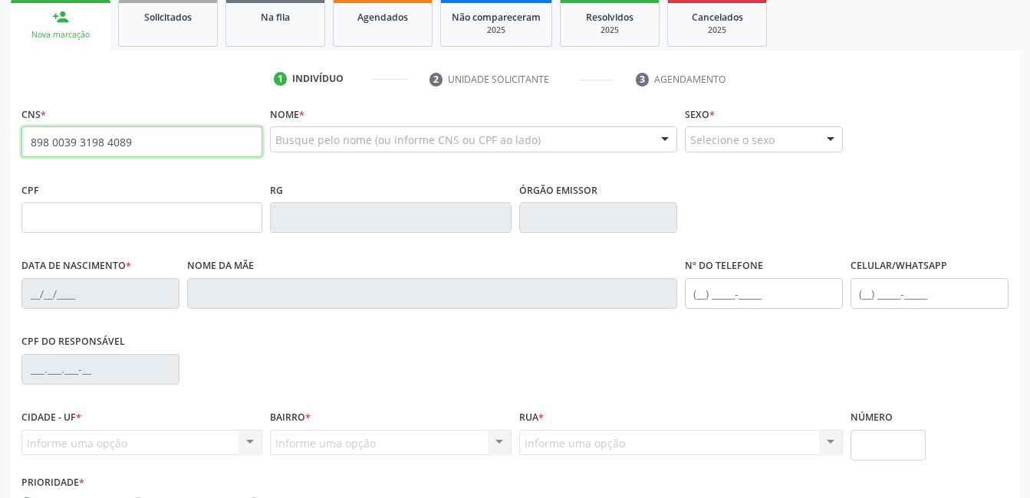
type input "898 0039 3198 4089"
type input "132.334.744-58"
type input "[DATE]"
type input "[PERSON_NAME]"
type input "[PHONE_NUMBER]"
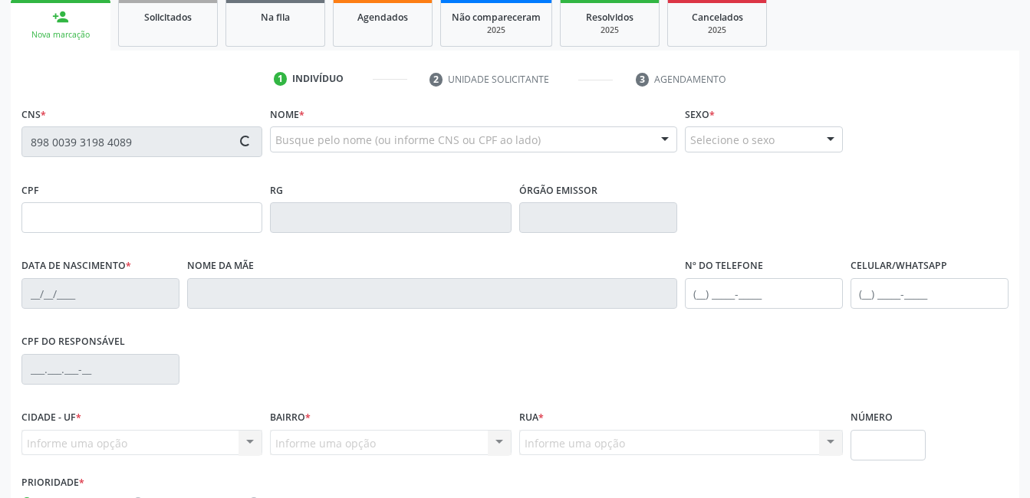
type input "748.251.274-87"
type input "344"
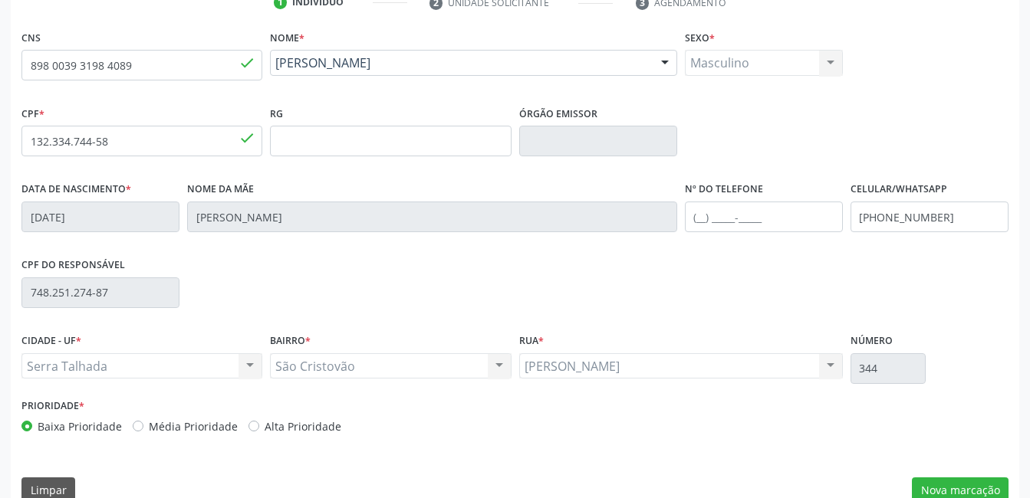
scroll to position [333, 0]
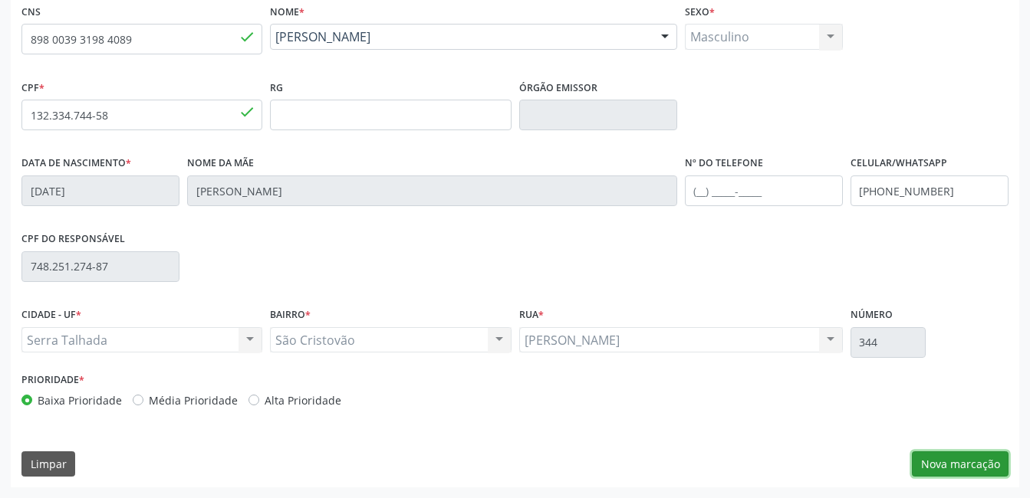
click at [973, 465] on button "Nova marcação" at bounding box center [960, 465] width 97 height 26
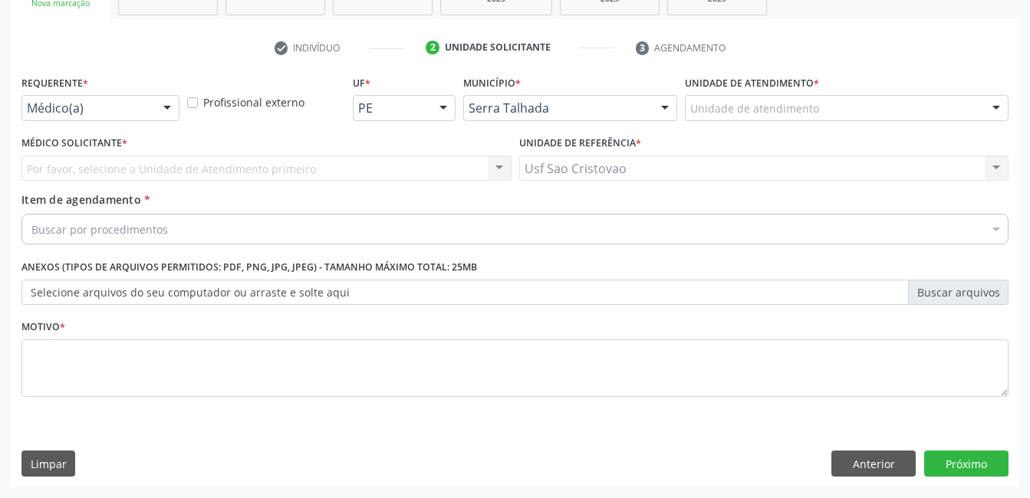
scroll to position [262, 0]
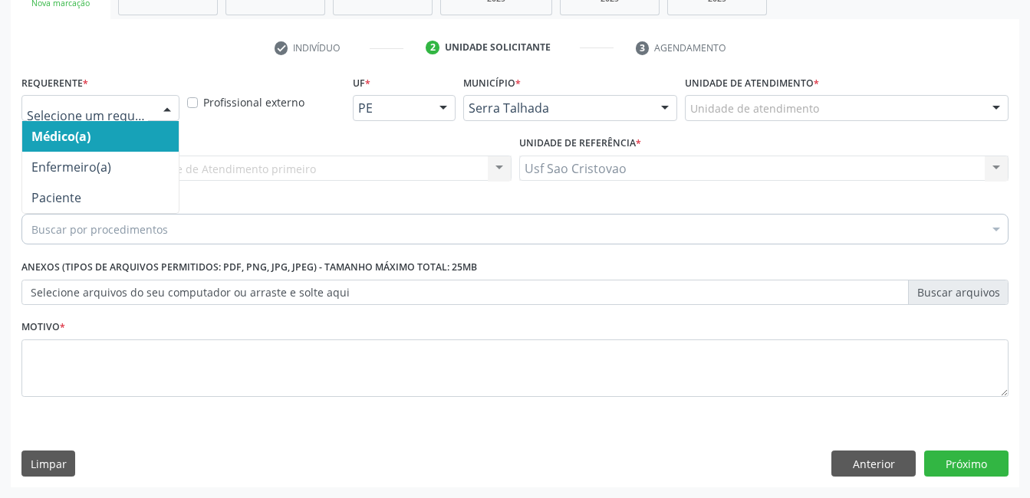
click at [166, 107] on div at bounding box center [167, 109] width 23 height 26
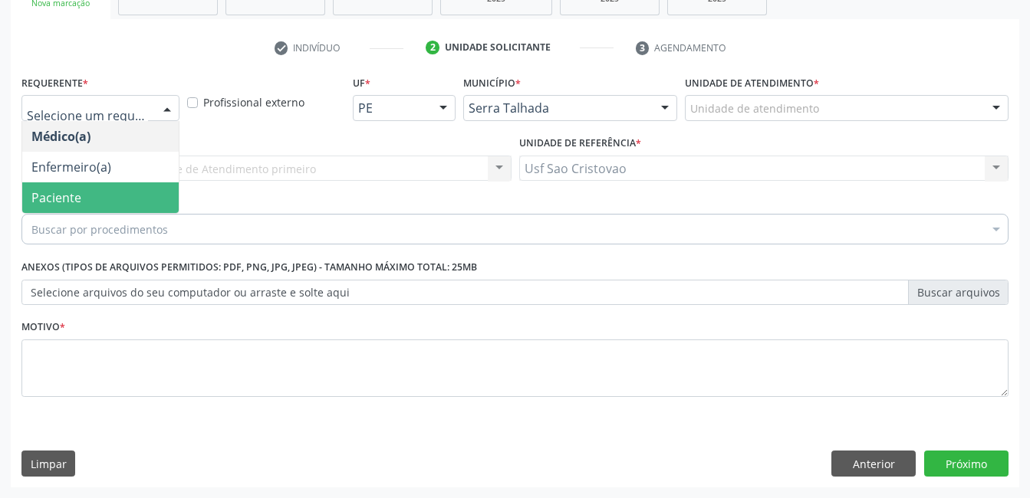
click at [147, 202] on span "Paciente" at bounding box center [100, 198] width 156 height 31
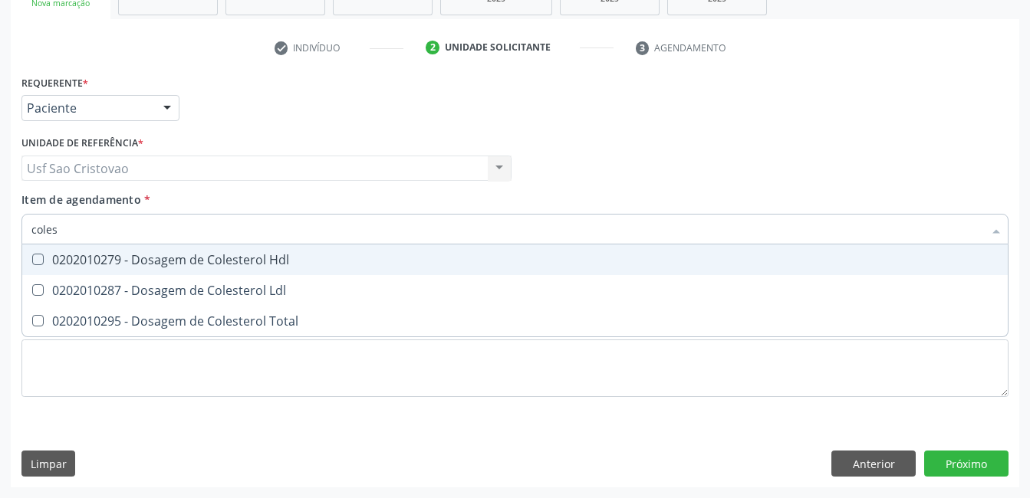
type input "colest"
click at [36, 258] on Hdl at bounding box center [38, 260] width 12 height 12
click at [32, 258] on Hdl "checkbox" at bounding box center [27, 260] width 10 height 10
checkbox Hdl "true"
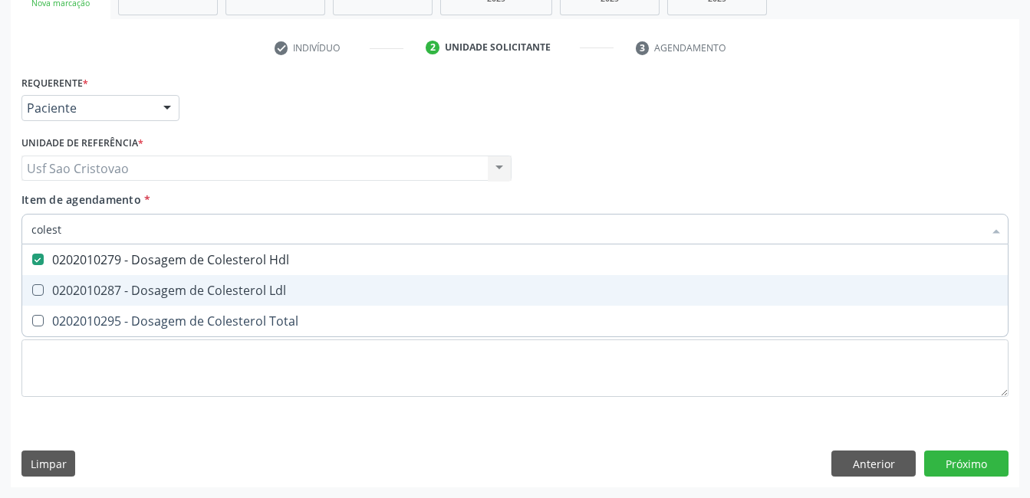
click at [36, 293] on Ldl at bounding box center [38, 291] width 12 height 12
click at [32, 293] on Ldl "checkbox" at bounding box center [27, 290] width 10 height 10
checkbox Ldl "true"
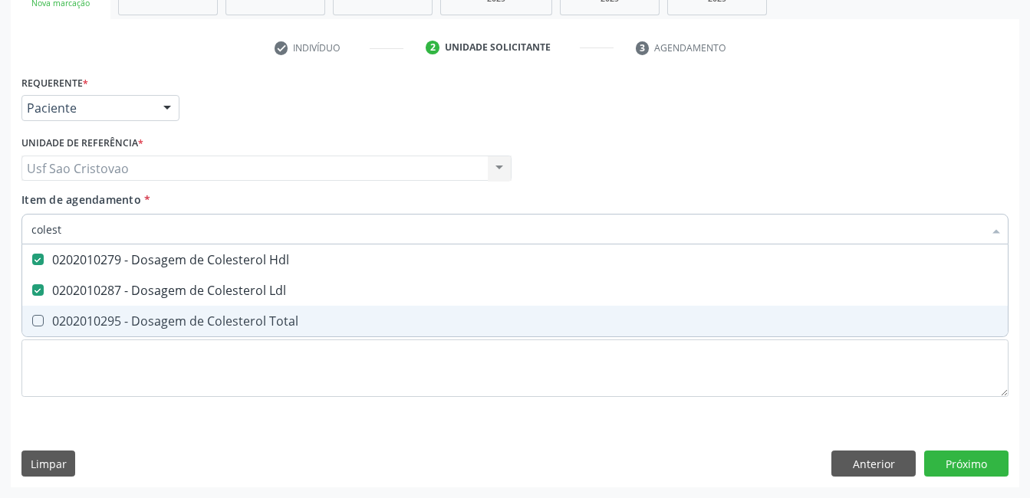
drag, startPoint x: 38, startPoint y: 325, endPoint x: 54, endPoint y: 302, distance: 28.1
click at [38, 324] on Total at bounding box center [38, 321] width 12 height 12
click at [32, 324] on Total "checkbox" at bounding box center [27, 321] width 10 height 10
checkbox Total "true"
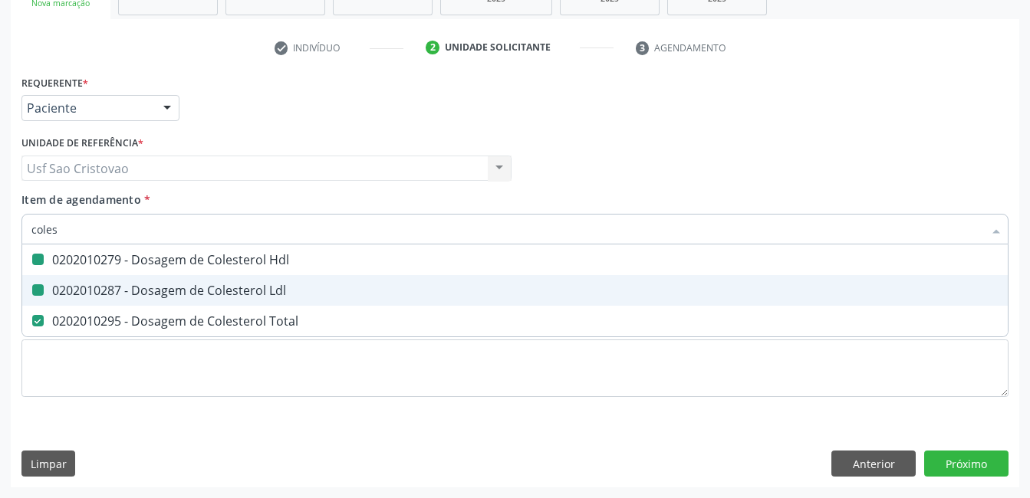
type input "cole"
checkbox Hdl "false"
checkbox Ldl "false"
checkbox Total "false"
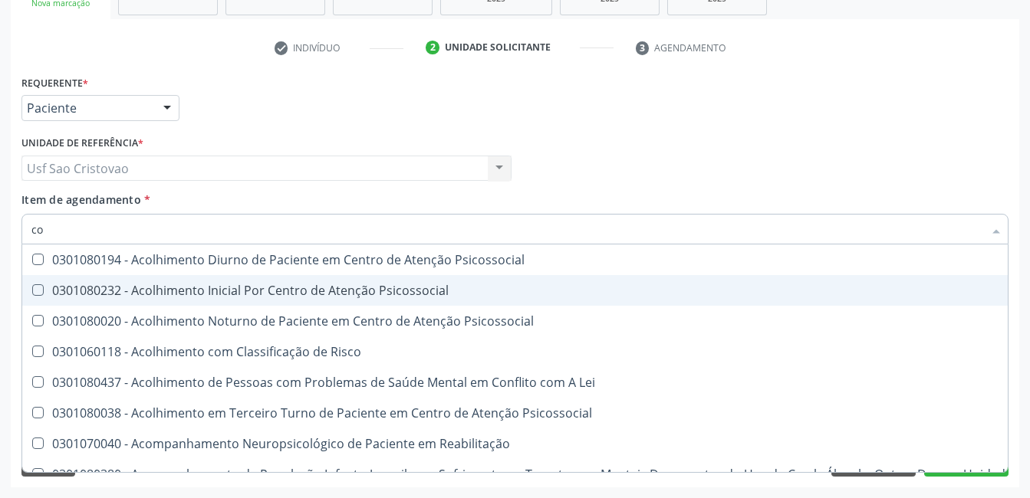
type input "c"
checkbox Hdl "false"
checkbox Ldl "false"
checkbox Total "false"
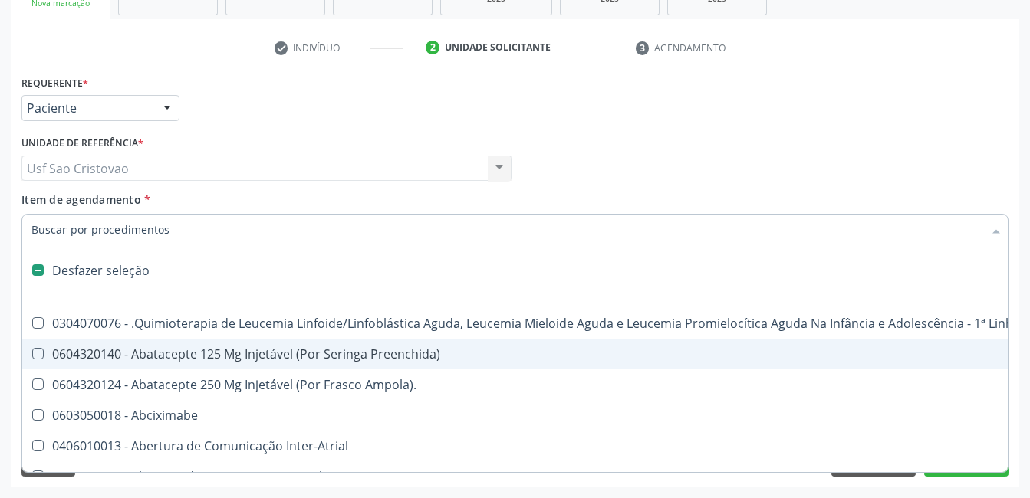
type input "2"
checkbox Abdominal "true"
checkbox Colostomia "true"
checkbox Colpectomia "true"
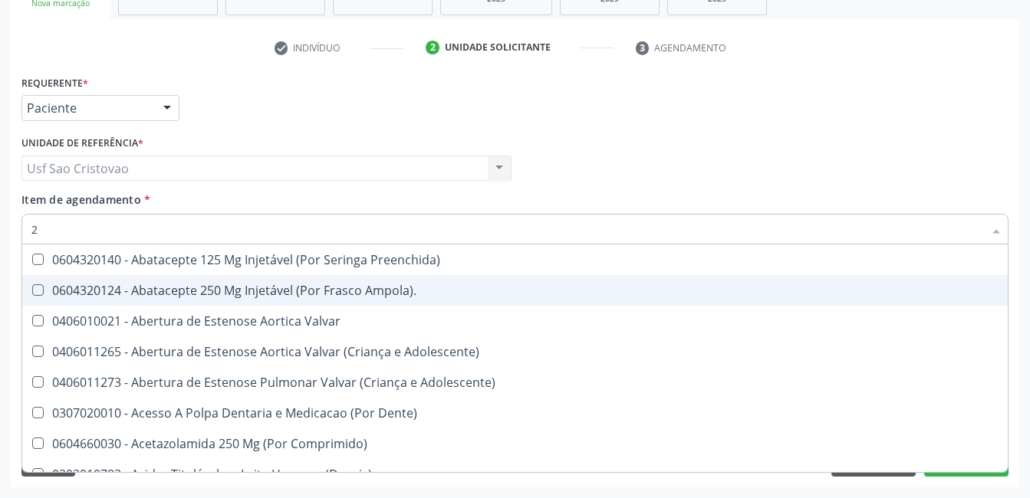
type input "20"
checkbox Glenoidal "true"
checkbox Biologica "true"
checkbox Hdl "false"
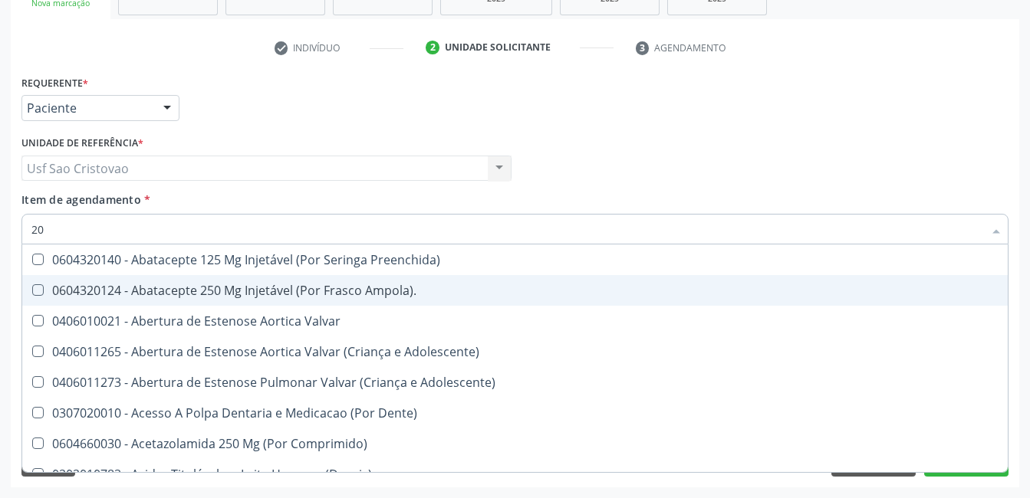
checkbox Ldl "false"
checkbox Total "false"
type input "202"
checkbox Lisa "true"
checkbox Coluna "true"
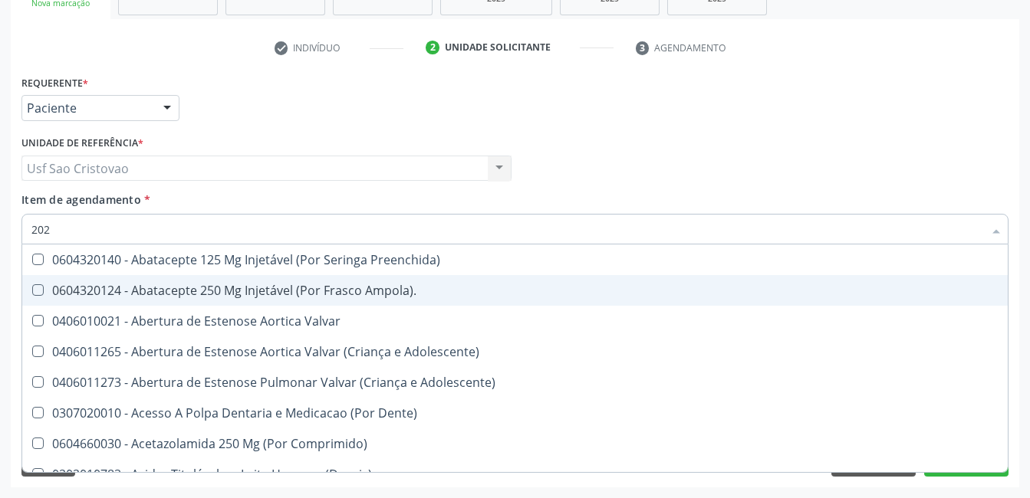
checkbox Cervico-Toracica "true"
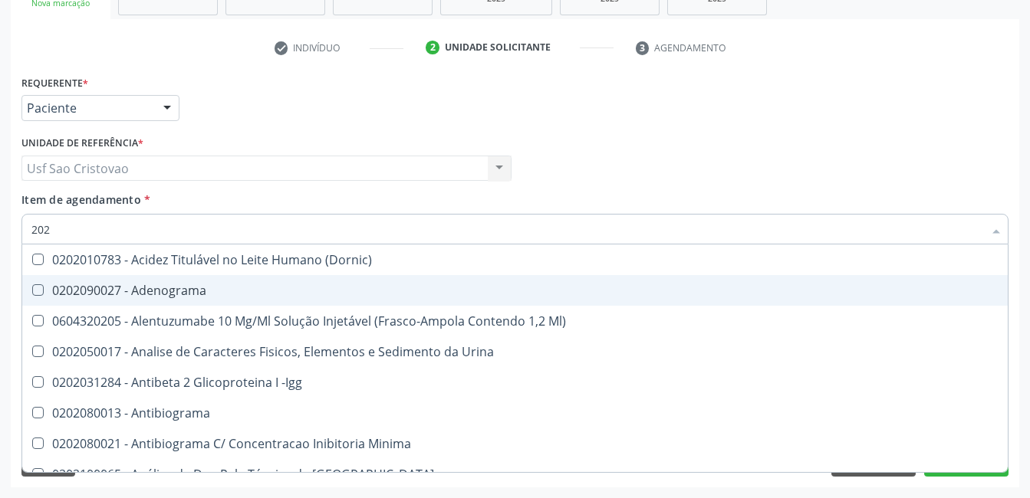
type input "2020"
checkbox Triciclicos "true"
checkbox \(Psa\) "true"
checkbox III "true"
checkbox Hdl "false"
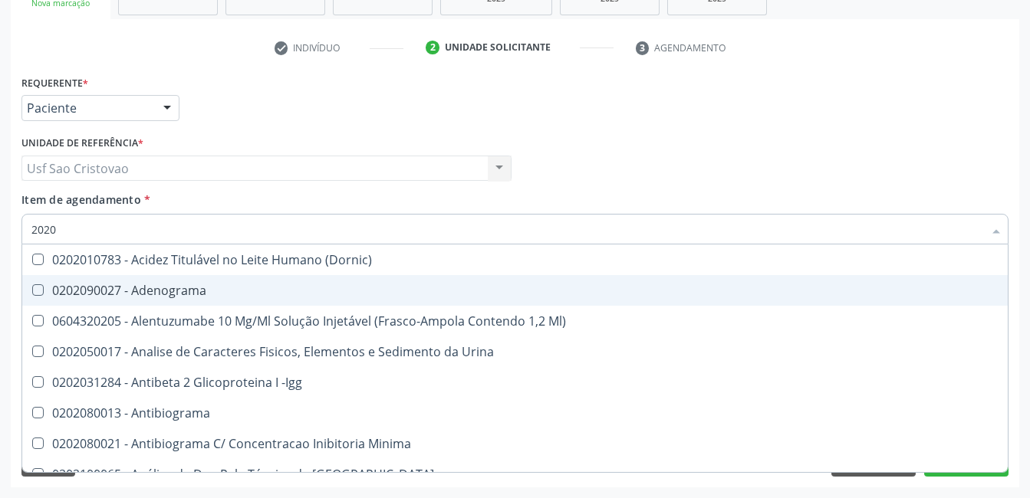
checkbox Ldl "false"
checkbox Total "false"
type input "20201"
checkbox Identificação "true"
checkbox \(Pos-Pasteurização\) "true"
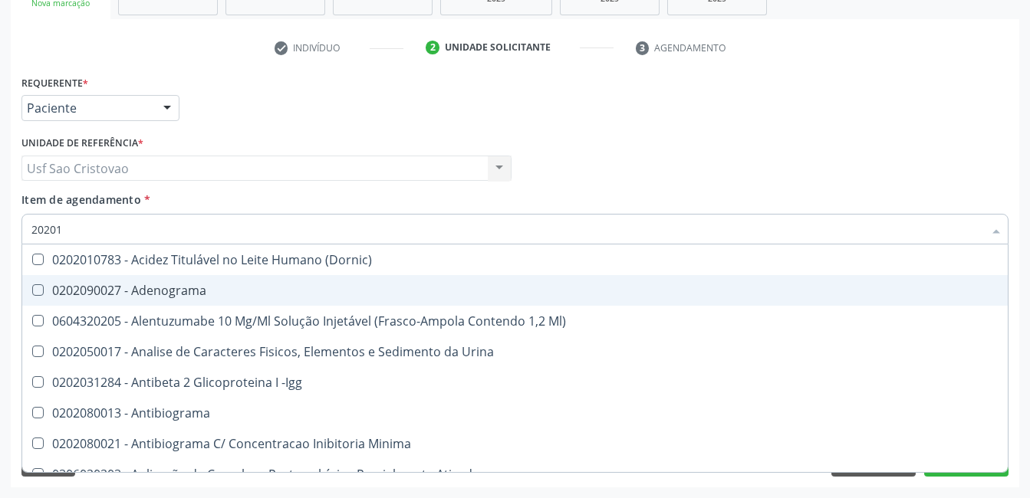
checkbox Hemacias "true"
type input "202010"
checkbox B "true"
checkbox Cd4\/Cd8 "true"
checkbox Totais "true"
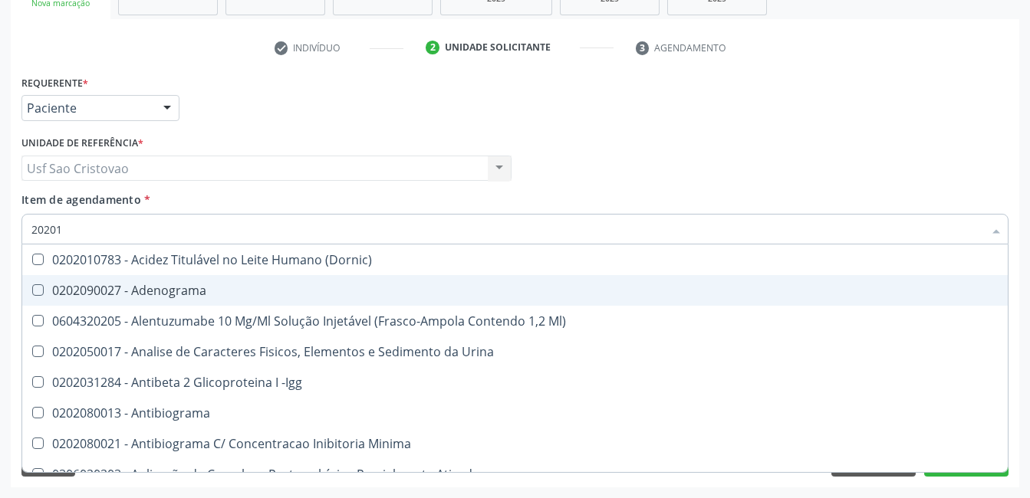
checkbox Identificação "false"
checkbox \(Pos-Pasteurização\) "false"
checkbox Hemacias "false"
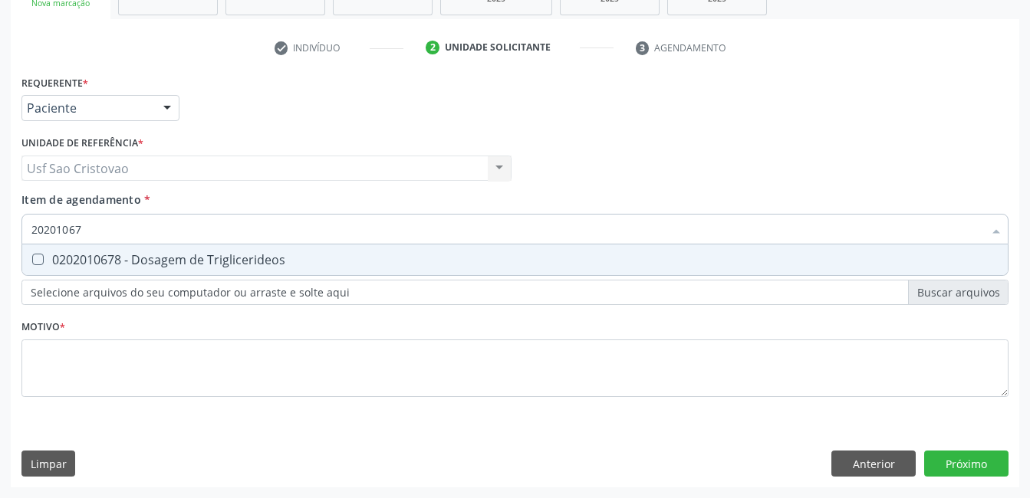
type input "202010678"
click at [33, 254] on Triglicerideos at bounding box center [38, 260] width 12 height 12
click at [32, 255] on Triglicerideos "checkbox" at bounding box center [27, 260] width 10 height 10
checkbox Triglicerideos "true"
type input "2020106"
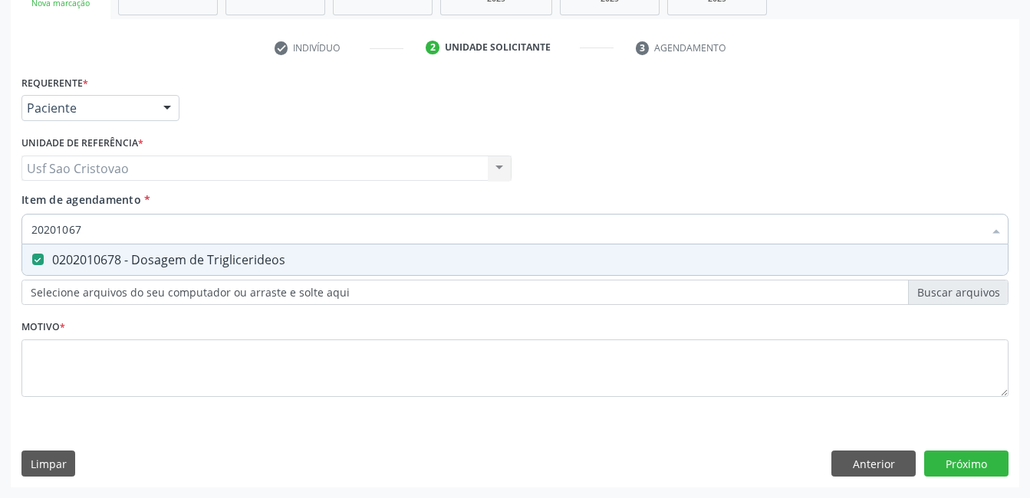
checkbox Triglicerideos "false"
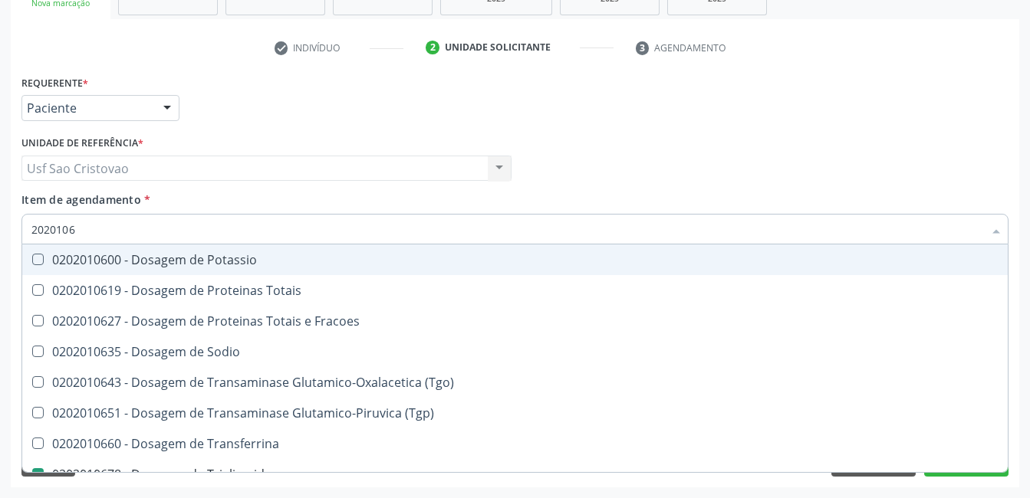
type input "202010"
checkbox Triglicerideos "false"
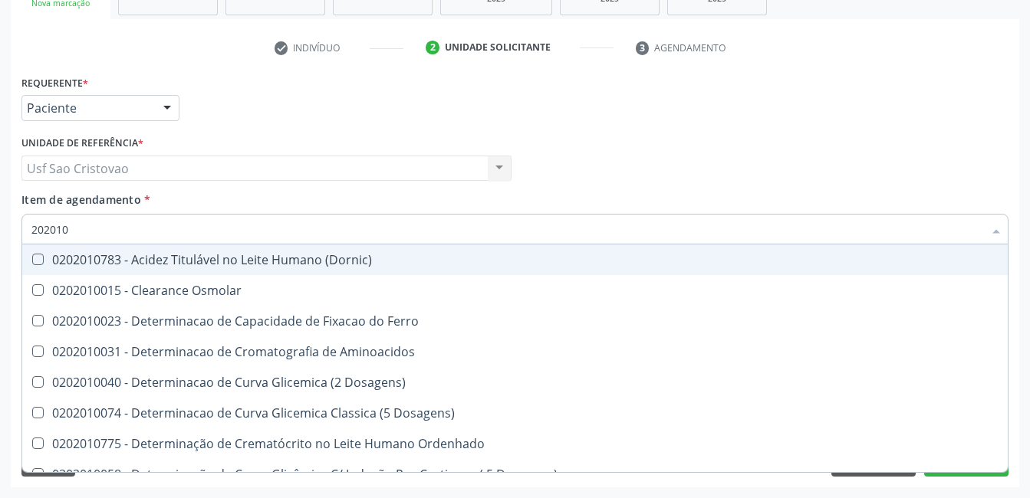
type input "20201"
checkbox Hdl "false"
checkbox Ldl "false"
checkbox Total "false"
checkbox Latica "true"
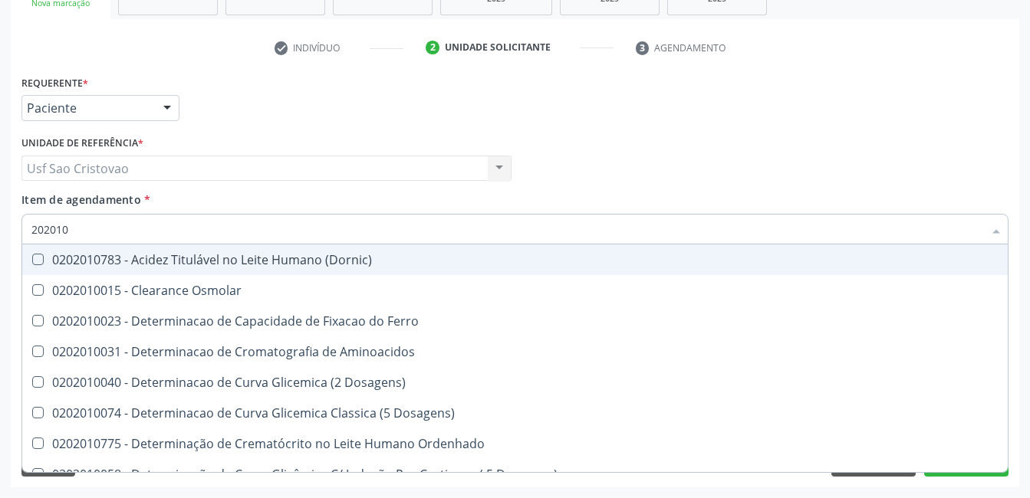
checkbox Fracionadas\) "true"
checkbox Ferritina "true"
checkbox Triglicerideos "false"
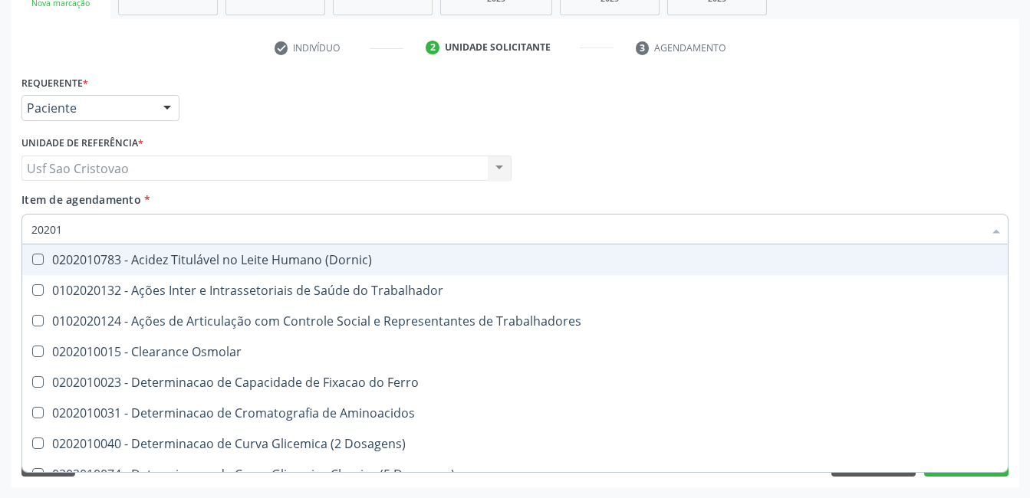
type input "2020"
checkbox Hdl "false"
checkbox Ldl "false"
checkbox Total "false"
checkbox Triglicerideos "false"
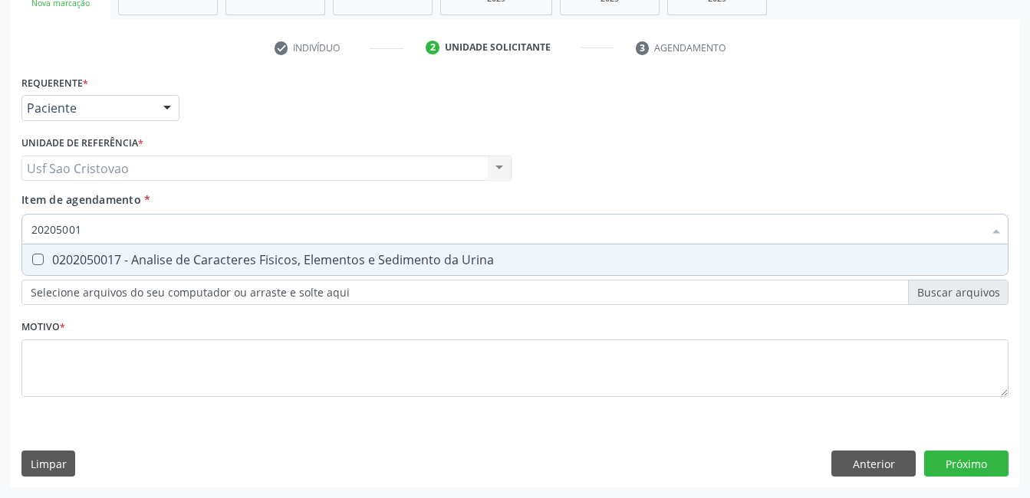
type input "202050017"
click at [35, 261] on Urina at bounding box center [38, 260] width 12 height 12
click at [32, 261] on Urina "checkbox" at bounding box center [27, 260] width 10 height 10
checkbox Urina "true"
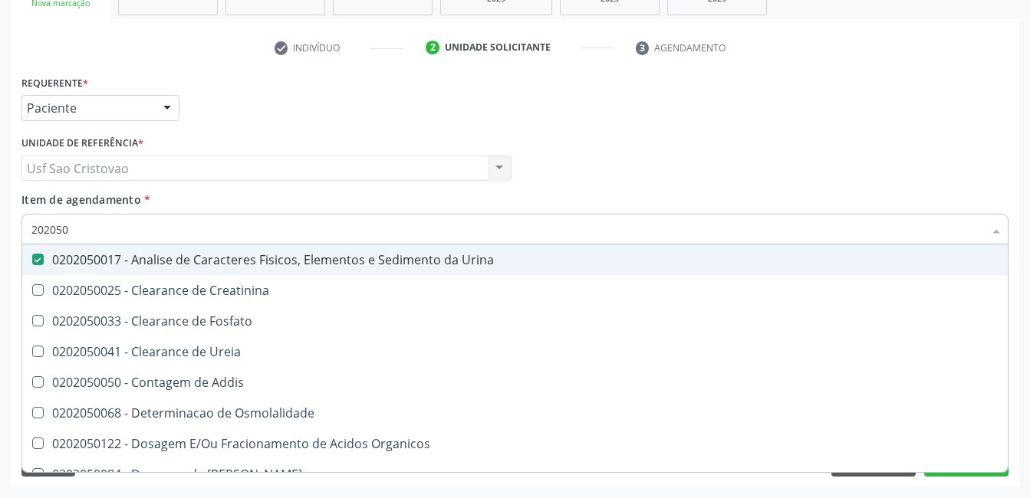
type input "20205"
checkbox Urina "false"
checkbox Creatinina "true"
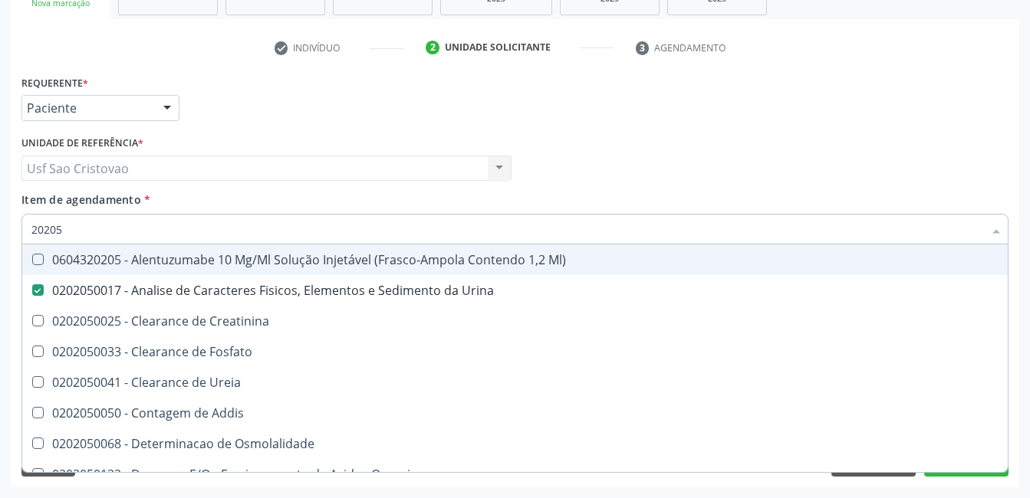
type input "2020"
checkbox Urina "false"
checkbox Fosfato "true"
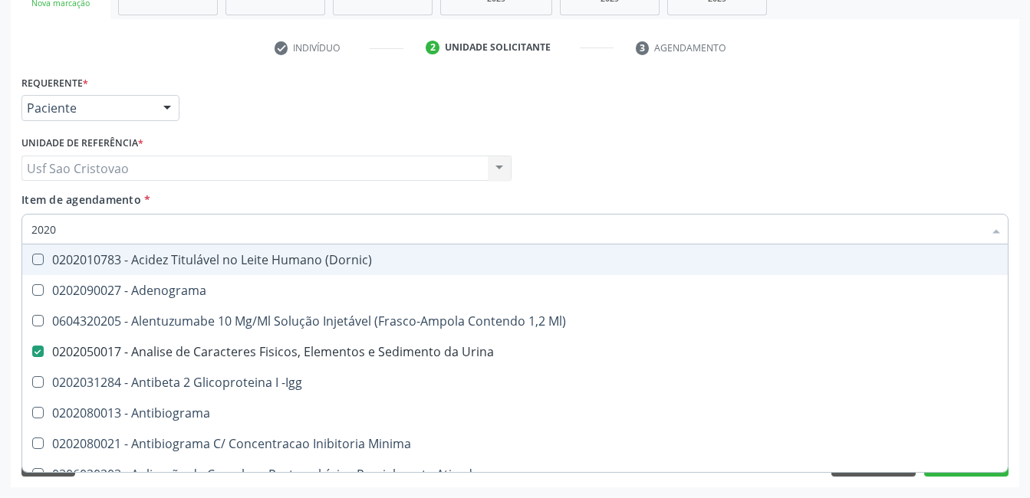
type input "20201"
checkbox Urina "false"
checkbox Identificação "true"
checkbox \(Pos-Pasteurização\) "true"
checkbox Hemacias "true"
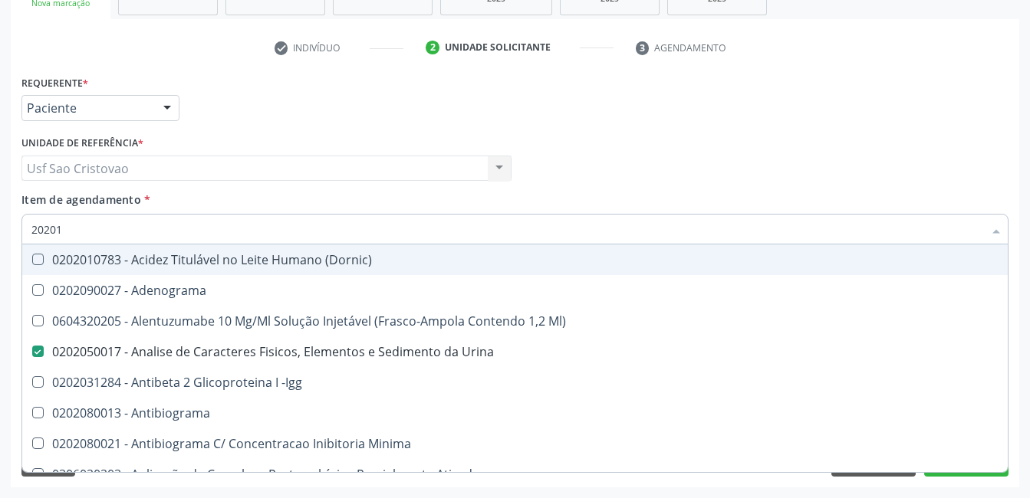
checkbox 17-Hidroxicorticosteroides "true"
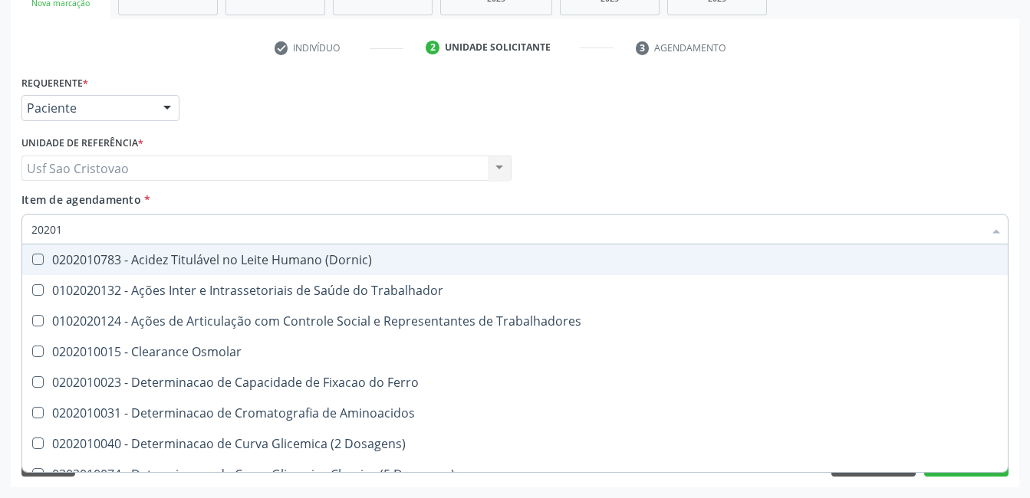
type input "202010"
checkbox Circulante "true"
checkbox III "true"
checkbox Fracoes "true"
checkbox Hdl "false"
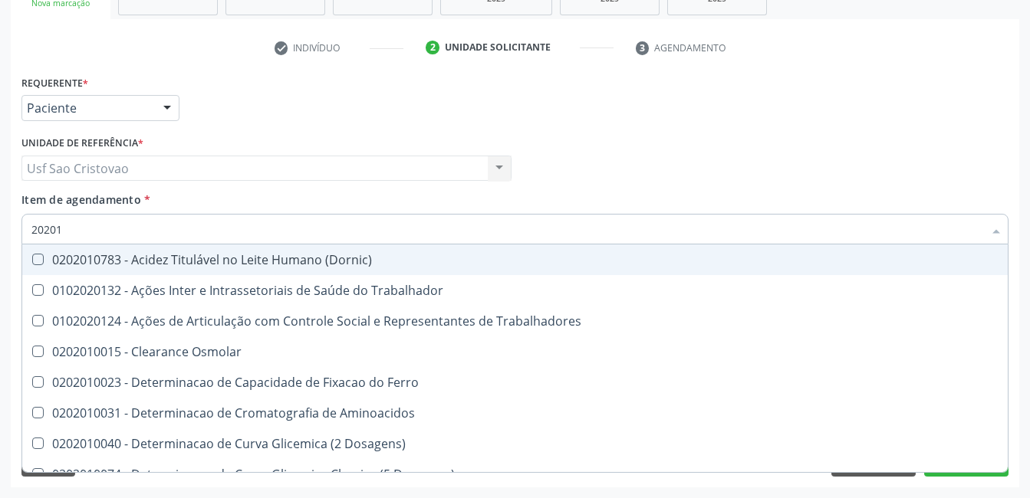
checkbox Ldl "false"
checkbox Total "false"
checkbox Muco-Proteinas "true"
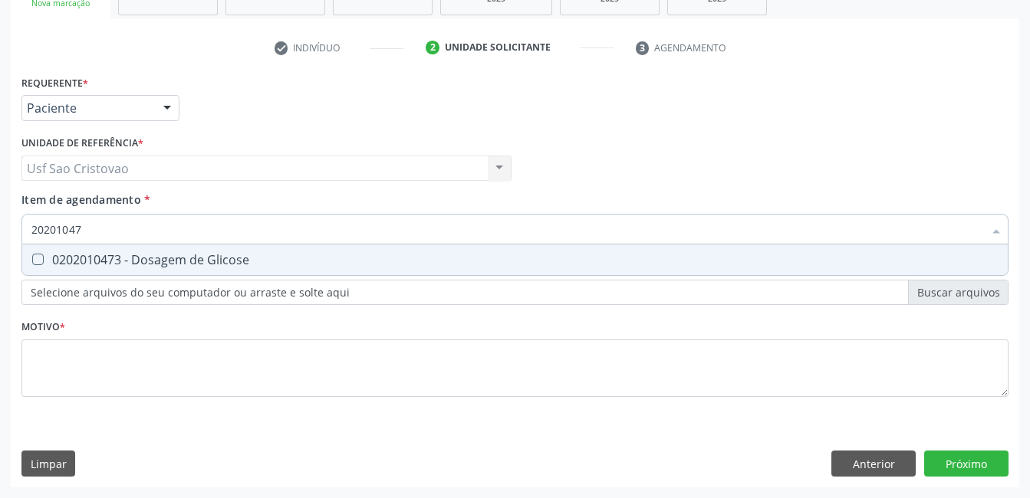
type input "202010473"
drag, startPoint x: 35, startPoint y: 262, endPoint x: 95, endPoint y: 258, distance: 60.7
click at [36, 262] on Glicose at bounding box center [38, 260] width 12 height 12
click at [32, 262] on Glicose "checkbox" at bounding box center [27, 260] width 10 height 10
checkbox Glicose "true"
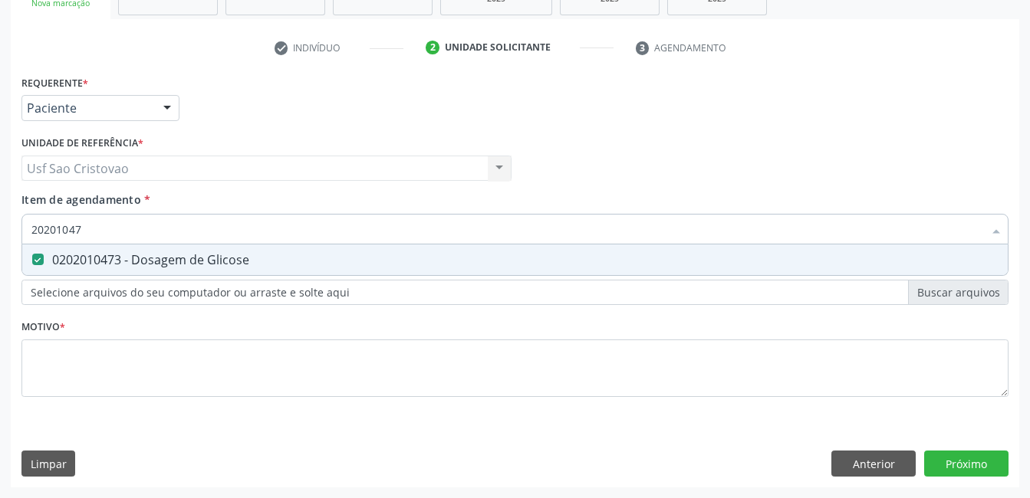
type input "2020104"
checkbox Glicose "false"
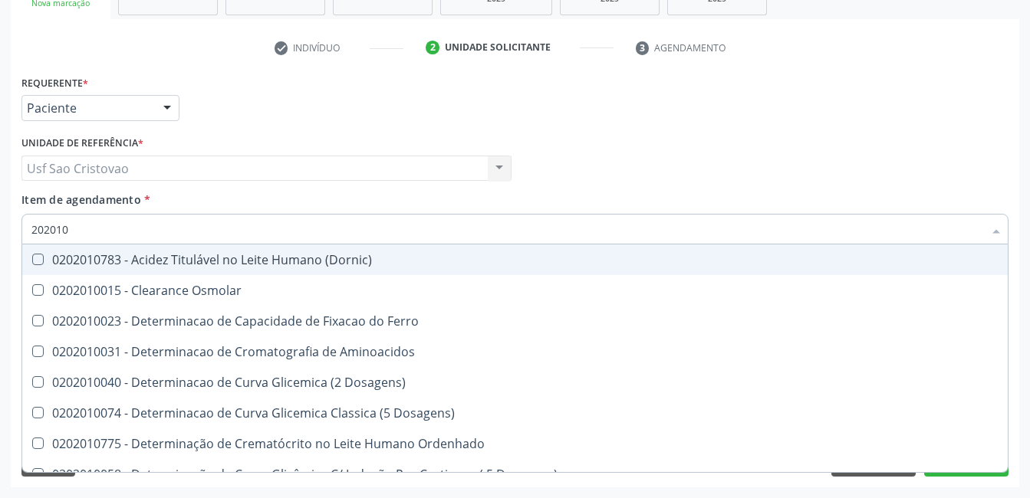
type input "20201"
checkbox Hdl "false"
checkbox Ldl "false"
checkbox Total "false"
checkbox Latica "true"
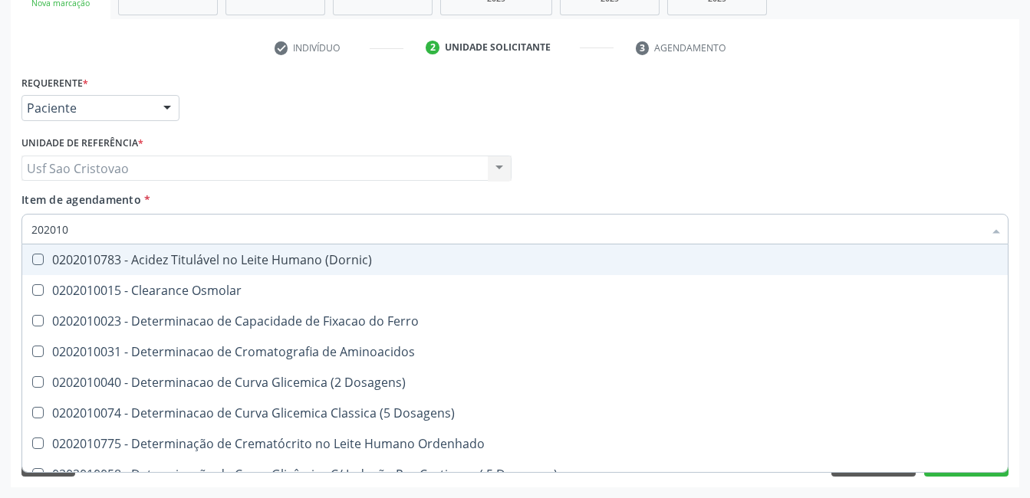
checkbox Fracionadas\) "true"
checkbox Ferritina "true"
checkbox Glicose "false"
checkbox Nt-Probnp\) "true"
checkbox Triglicerideos "false"
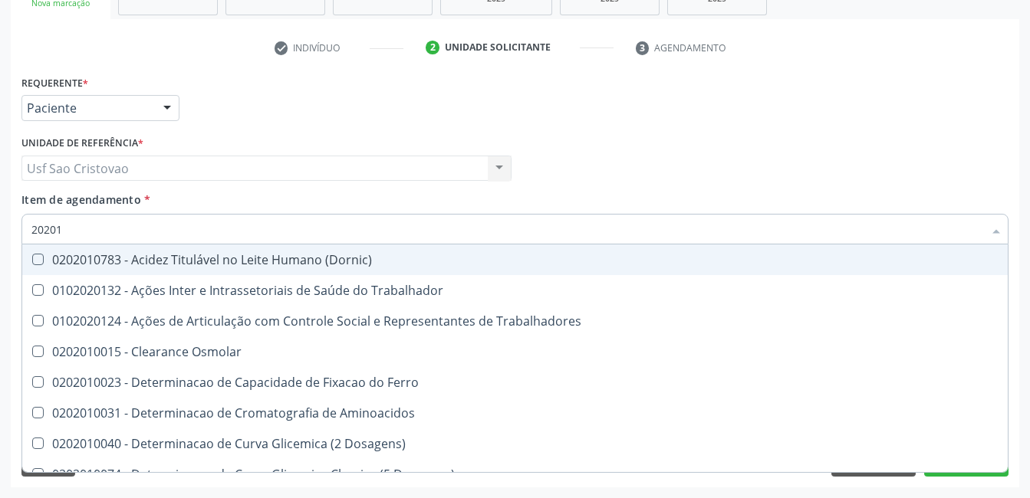
type input "2020"
checkbox Osmolar "true"
checkbox Hdl "false"
checkbox Ldl "false"
checkbox Total "false"
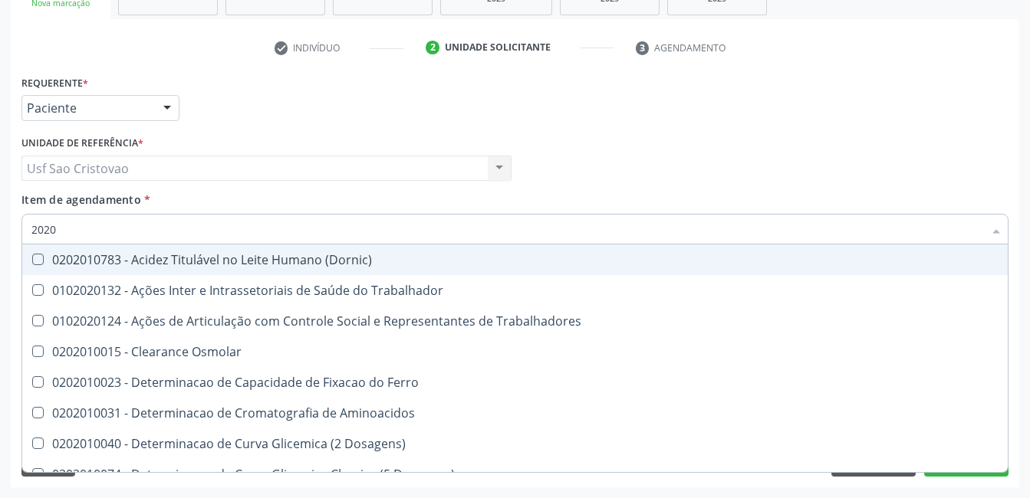
checkbox Glicose "false"
checkbox Triglicerideos "false"
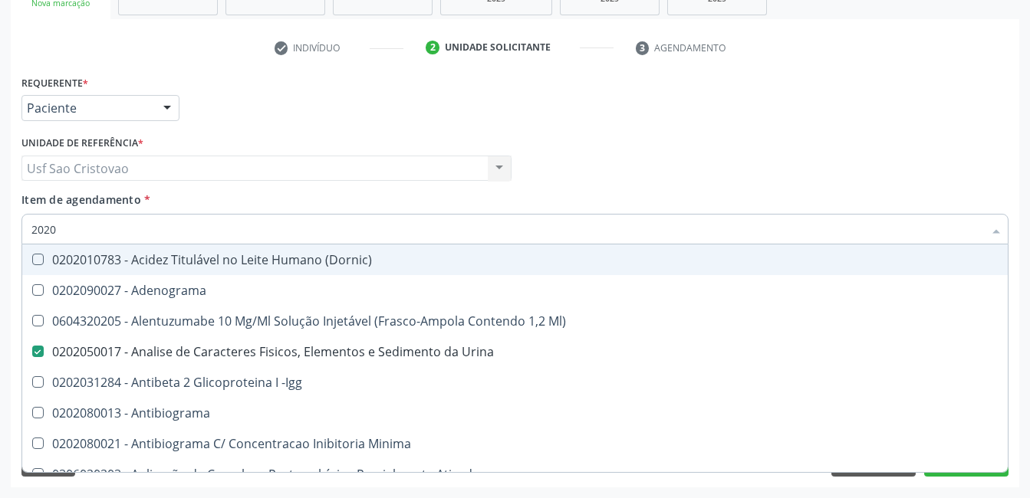
type input "20201"
checkbox Urina "false"
checkbox Identificação "true"
checkbox \(Pos-Pasteurização\) "true"
checkbox Hemacias "true"
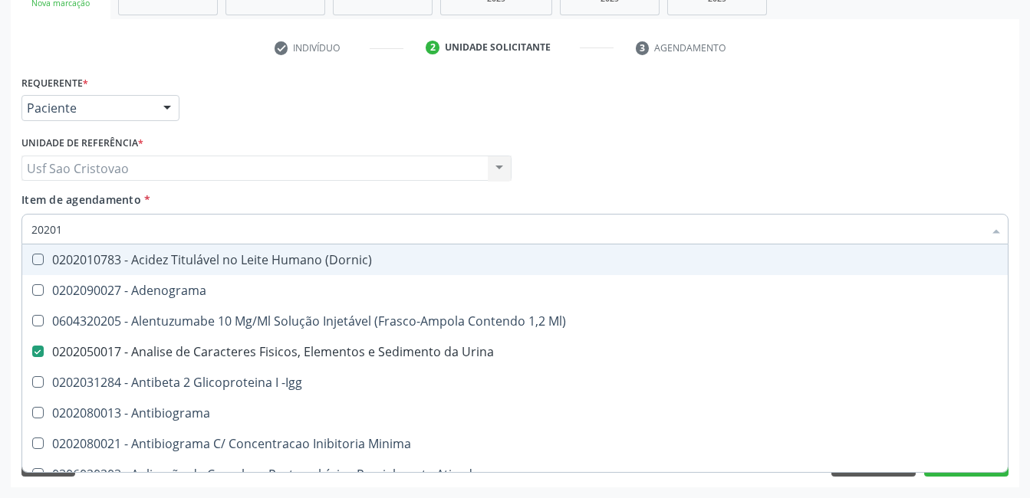
checkbox Reumatoide "true"
checkbox 17-Hidroxicorticosteroides "true"
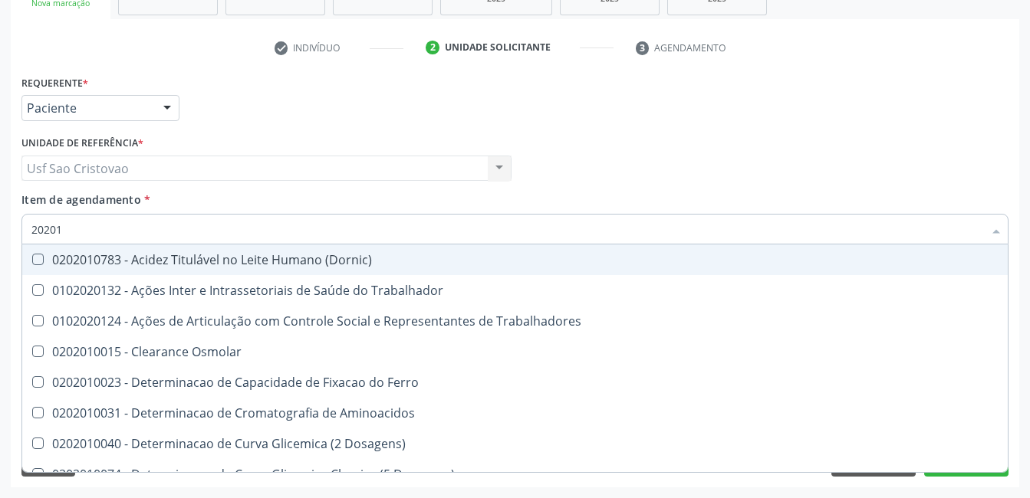
type input "202010"
checkbox Circulante "true"
checkbox III "true"
checkbox Fracoes "true"
checkbox Hdl "false"
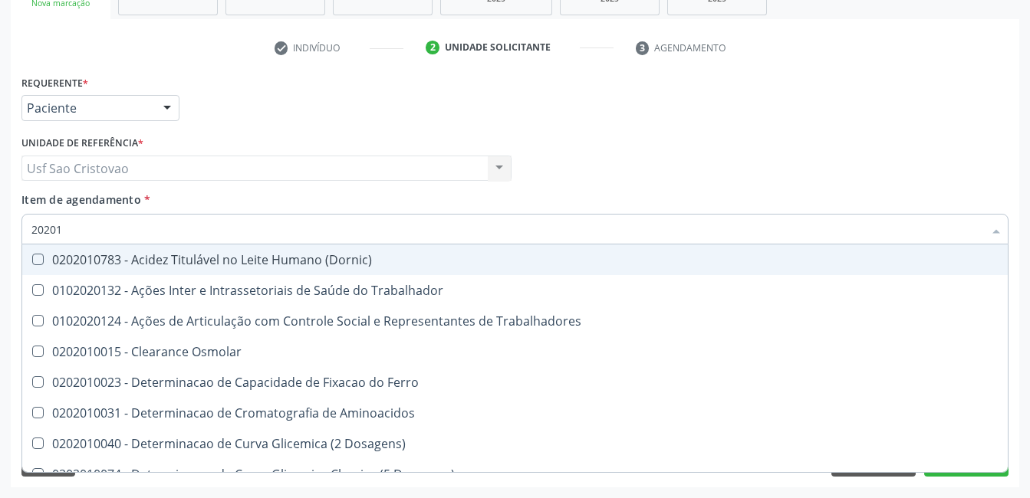
checkbox Ldl "false"
checkbox Total "false"
checkbox II "true"
checkbox Glicose "false"
checkbox Muco-Proteinas "true"
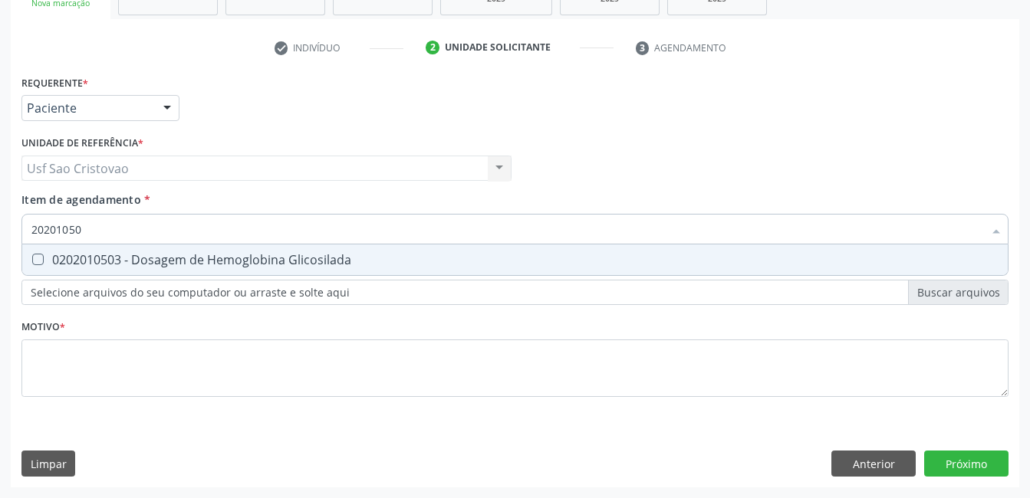
type input "202010503"
click at [37, 257] on Glicosilada at bounding box center [38, 260] width 12 height 12
click at [32, 257] on Glicosilada "checkbox" at bounding box center [27, 260] width 10 height 10
checkbox Glicosilada "true"
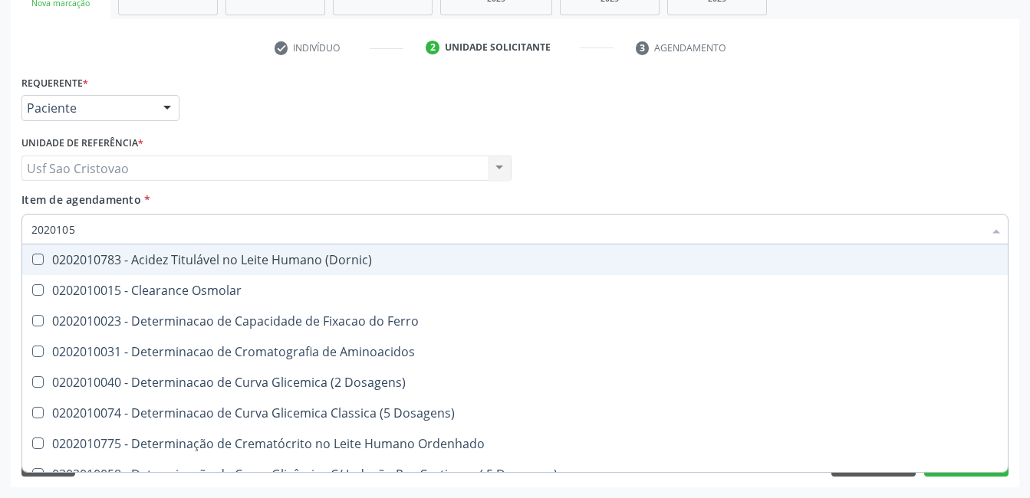
type input "202010"
checkbox \(Dornic\) "false"
type input "20201"
checkbox Hdl "false"
checkbox Ldl "false"
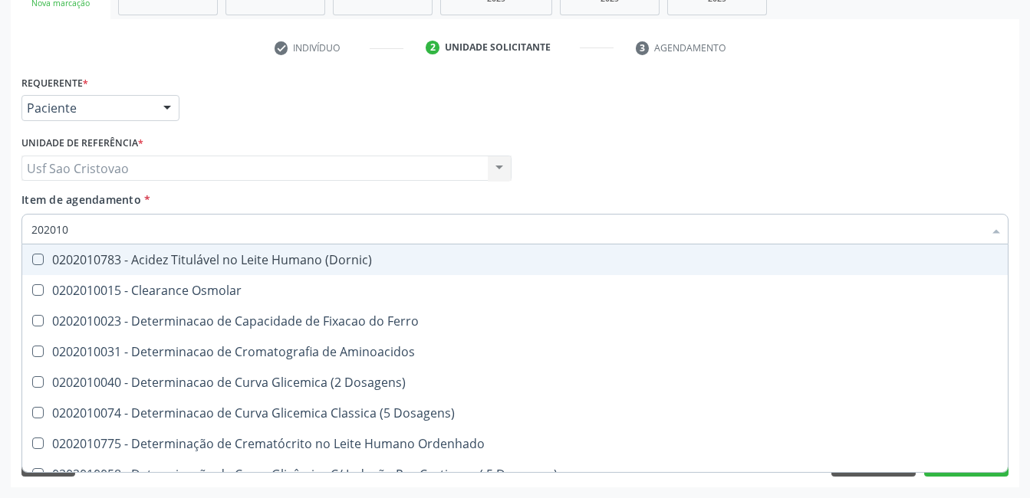
checkbox Total "false"
checkbox Latica "true"
checkbox Fracionadas\) "true"
checkbox Ferritina "true"
checkbox Glicose "false"
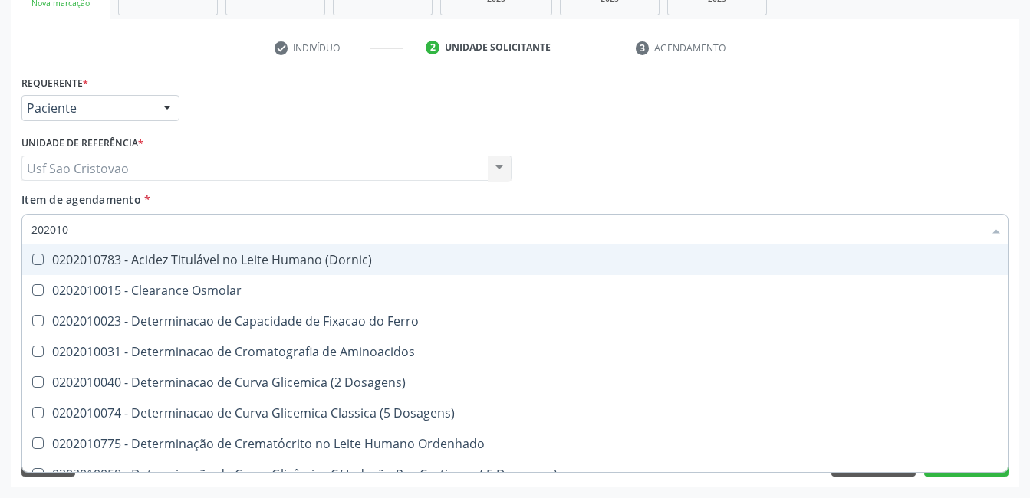
checkbox Glicosilada "false"
checkbox Nt-Probnp\) "true"
checkbox Potassio "true"
checkbox Triglicerideos "false"
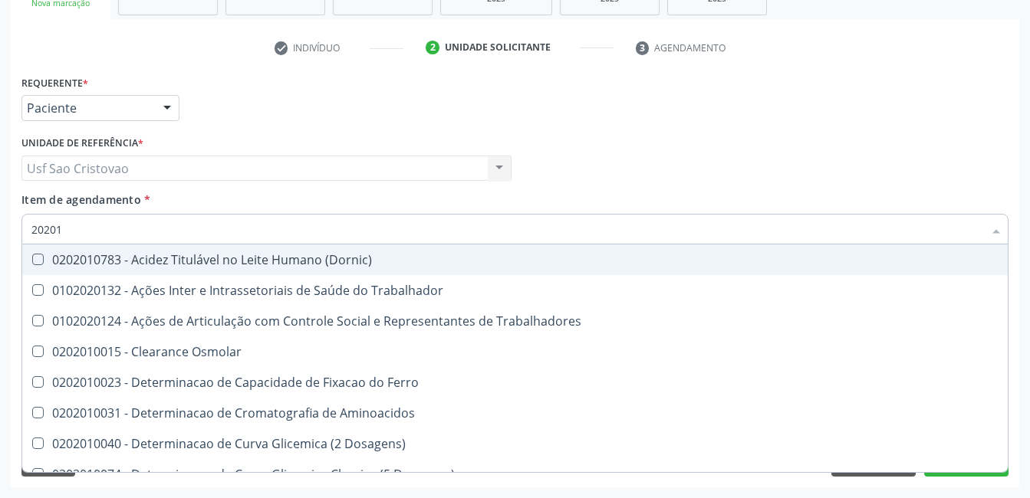
type input "2020"
checkbox Osmolar "true"
checkbox Hdl "false"
checkbox Ldl "false"
checkbox Total "false"
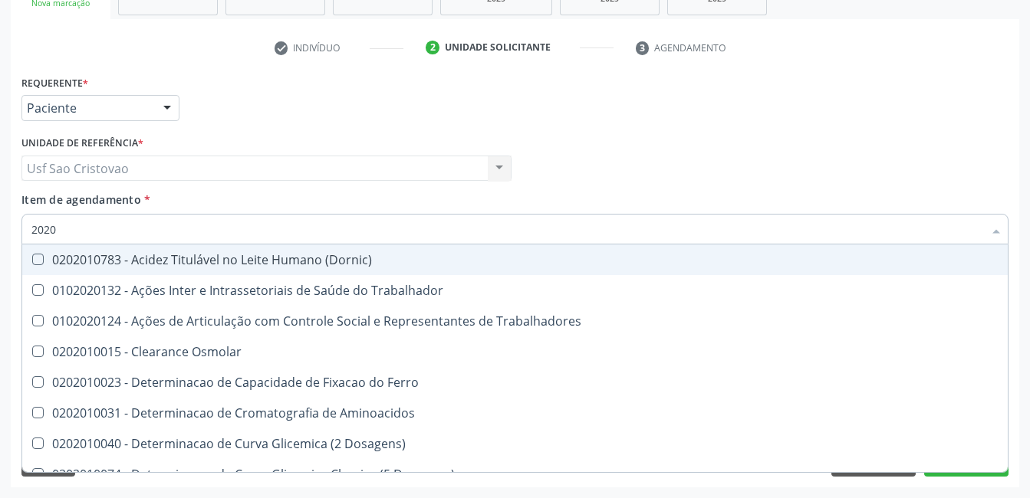
checkbox Glicose "false"
checkbox Glicosilada "false"
checkbox Triglicerideos "false"
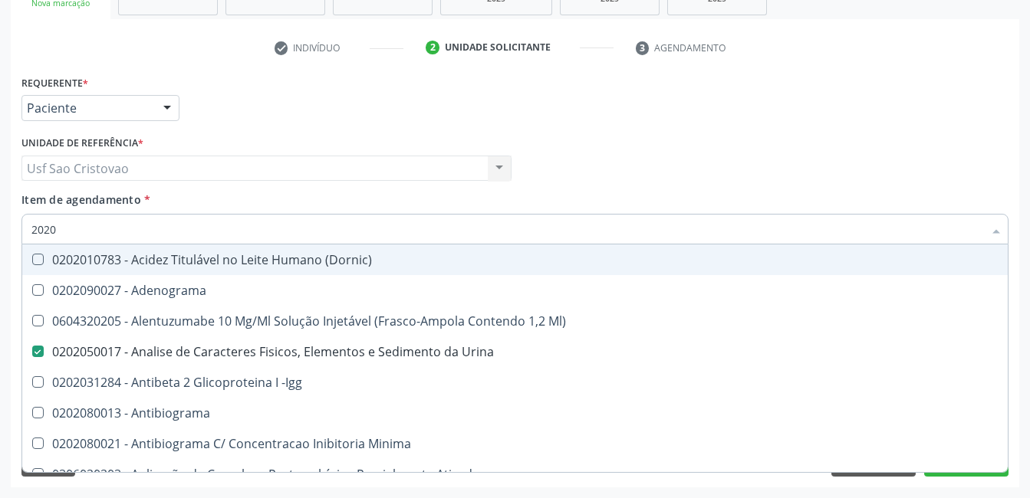
type input "20203"
checkbox Urina "false"
checkbox Hdl "false"
checkbox Ldl "false"
checkbox Total "false"
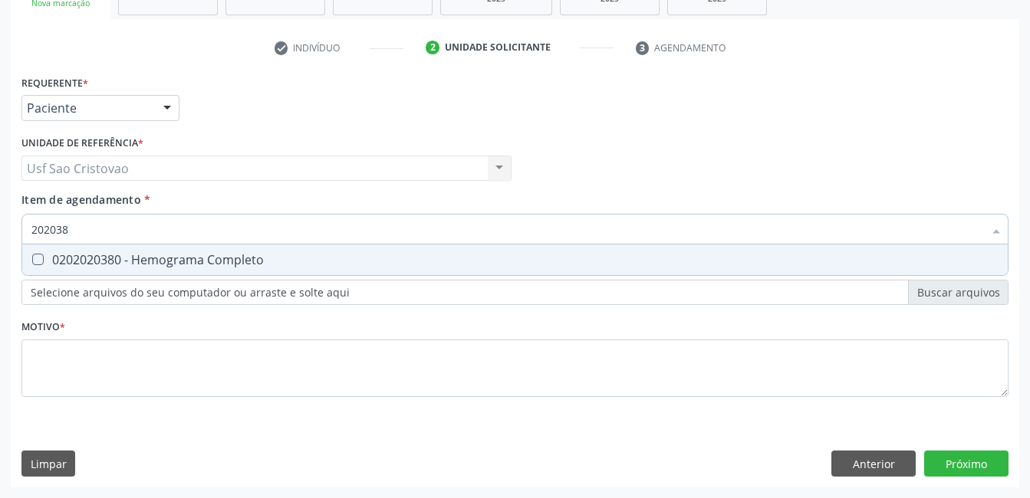
type input "2020380"
click at [34, 262] on Completo at bounding box center [38, 260] width 12 height 12
click at [32, 262] on Completo "checkbox" at bounding box center [27, 260] width 10 height 10
checkbox Completo "true"
type input "20203"
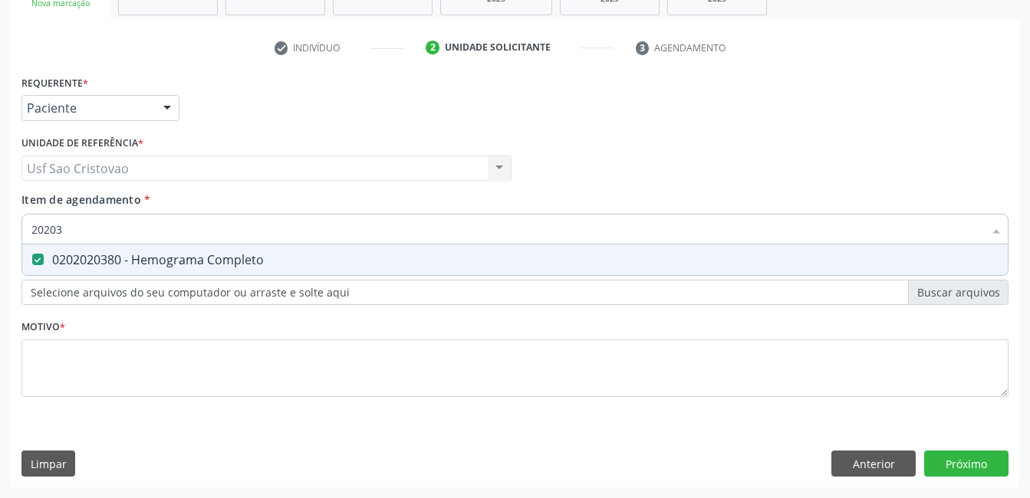
checkbox Completo "false"
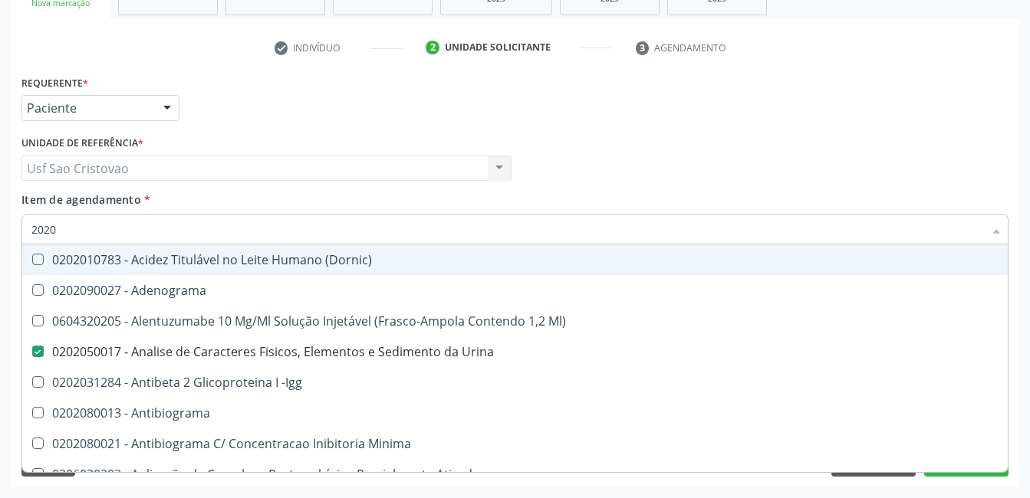
type input "202"
checkbox Hdl "false"
checkbox Ldl "false"
checkbox Total "false"
checkbox Estrona "true"
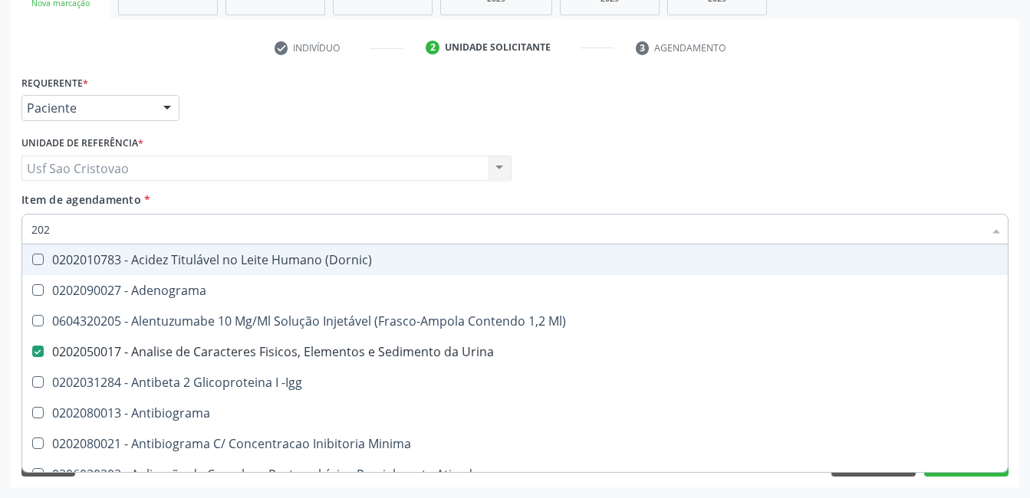
checkbox Etossuximida "true"
checkbox II "true"
checkbox Glicose "false"
checkbox Glicosilada "false"
checkbox Leucino-Aminopeptidase "true"
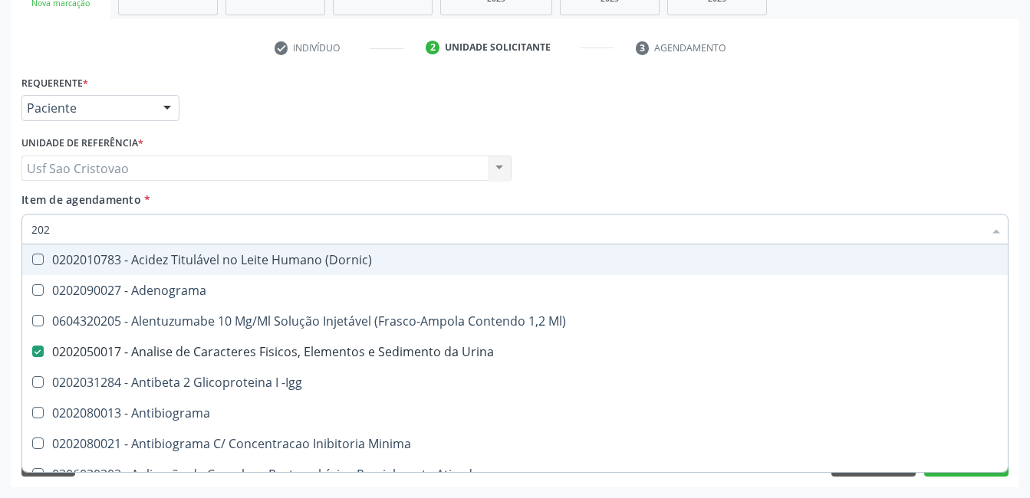
checkbox Oxalato "true"
checkbox Triglicerideos "false"
checkbox Mandíbula "true"
checkbox Completo "false"
checkbox Anticardiolipina "true"
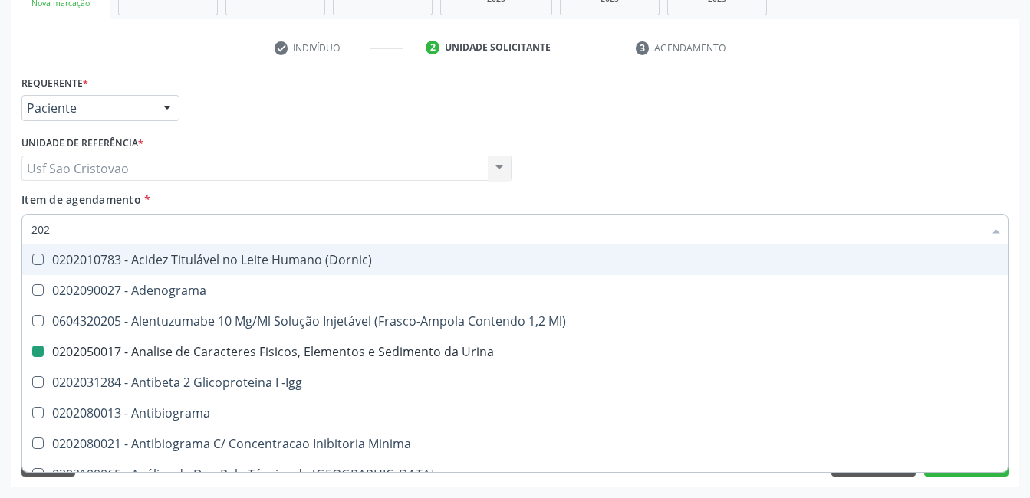
type input "20"
checkbox Urina "false"
checkbox \(Pos-Pasteurização\) "true"
checkbox Hdl "false"
checkbox Ldl "false"
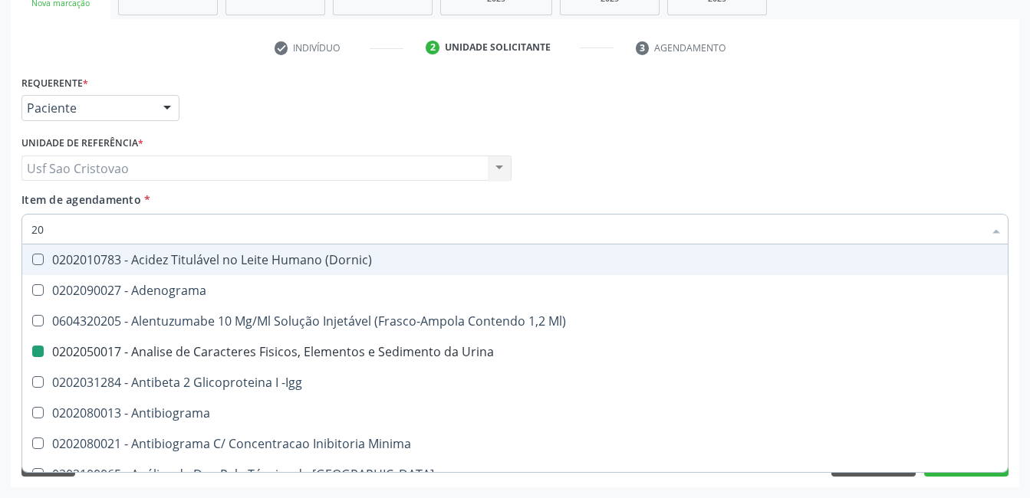
checkbox Total "false"
checkbox Glicose "false"
checkbox Glicosilada "false"
checkbox Triglicerideos "false"
checkbox Completo "false"
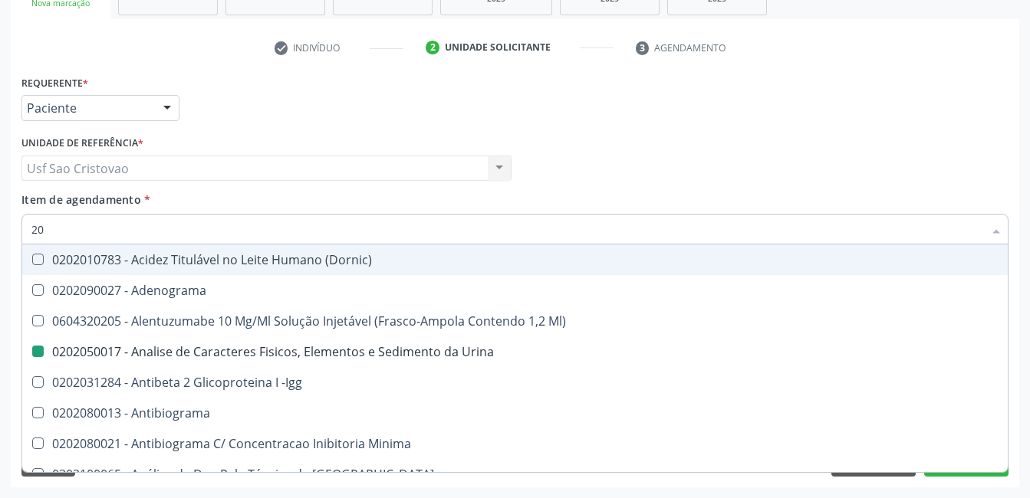
checkbox \(Igra\) "true"
checkbox Micobacterias "true"
checkbox Dexametasona "true"
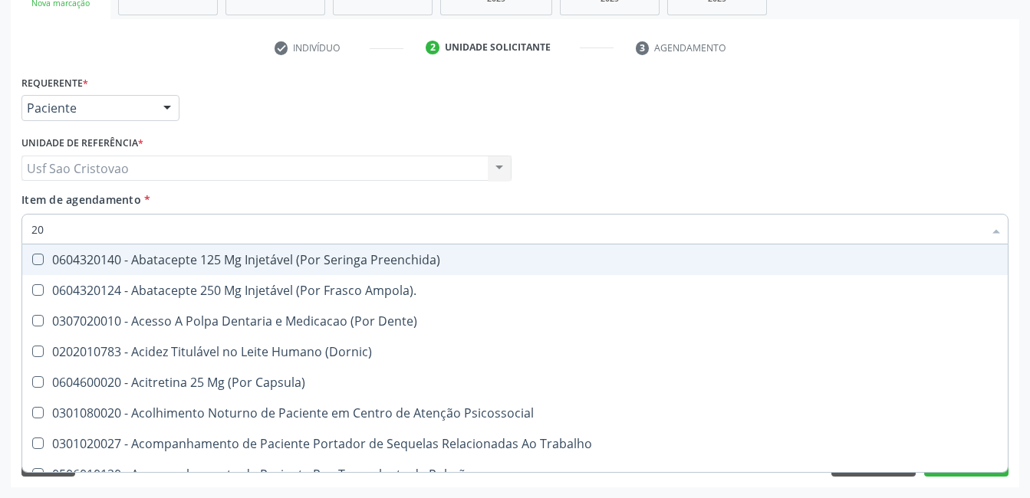
type input "2"
checkbox Urina "false"
checkbox Neonato "true"
checkbox Hdl "false"
checkbox Ldl "false"
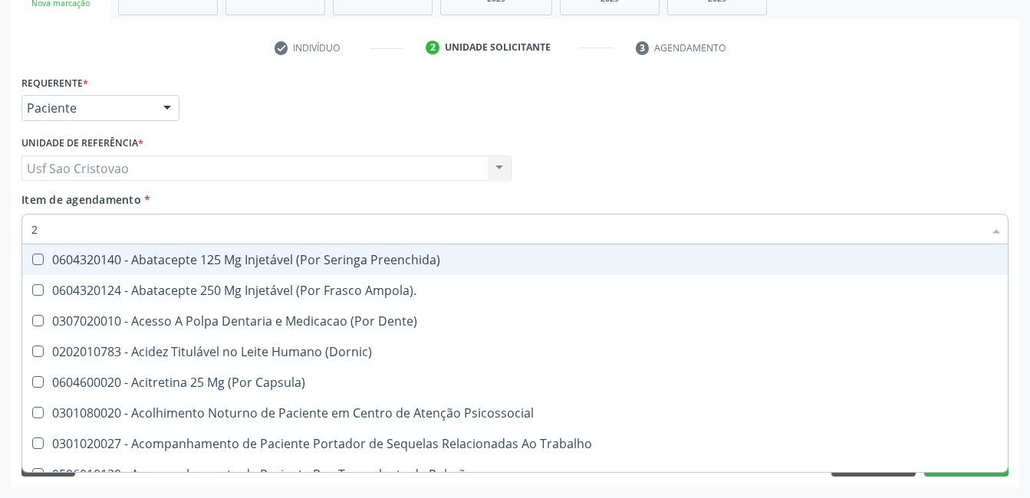
checkbox Total "false"
checkbox Glicose "false"
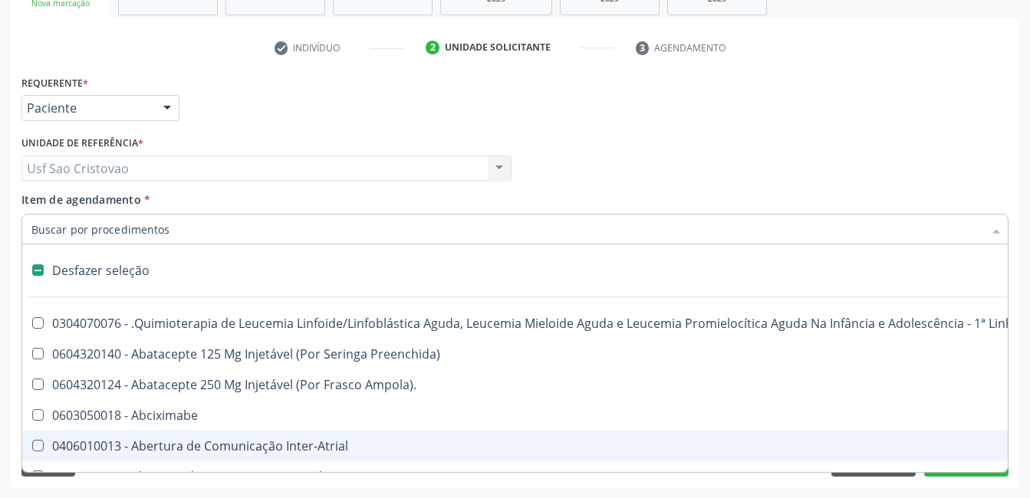
click at [443, 487] on div "Requerente * Paciente Médico(a) Enfermeiro(a) Paciente Nenhum resultado encontr…" at bounding box center [515, 279] width 1008 height 416
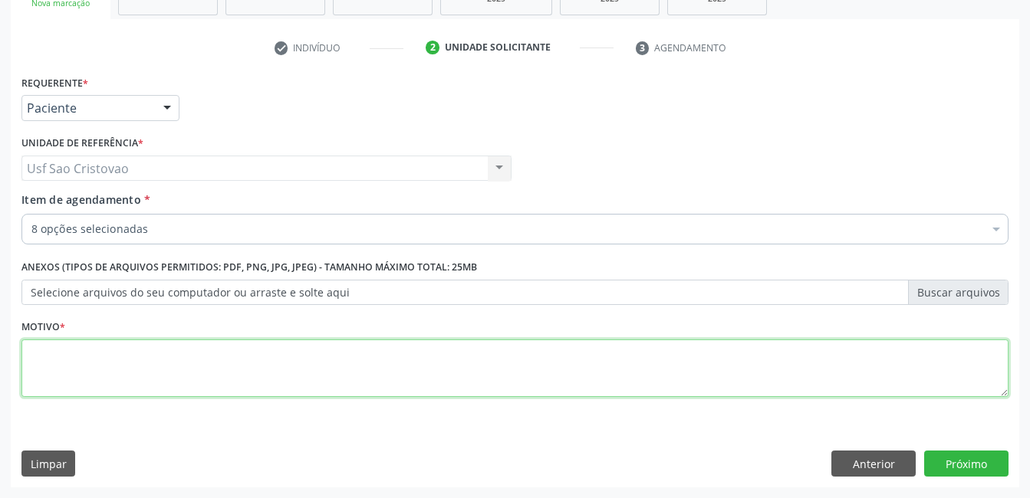
click at [499, 364] on textarea at bounding box center [514, 369] width 987 height 58
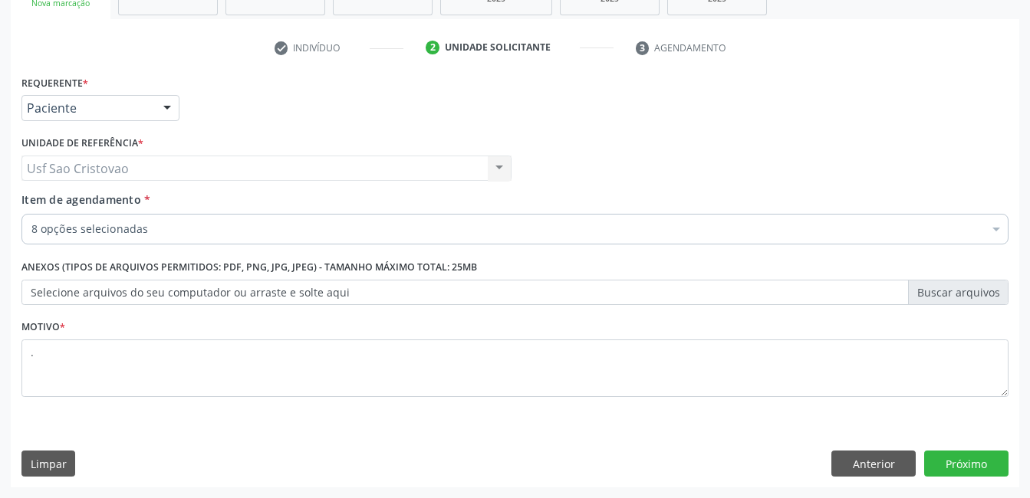
click at [716, 446] on div "Requerente * Paciente Médico(a) Enfermeiro(a) Paciente Nenhum resultado encontr…" at bounding box center [515, 279] width 1008 height 416
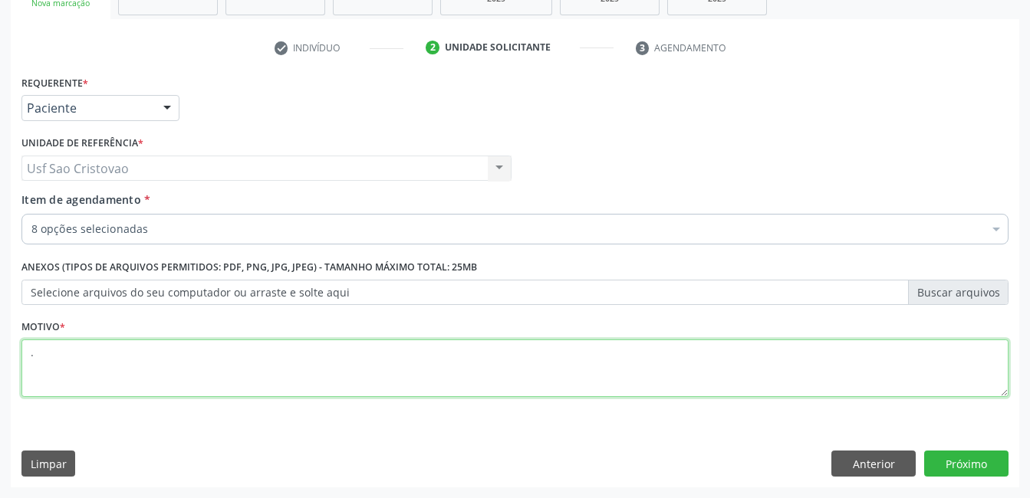
click at [616, 371] on textarea "." at bounding box center [514, 369] width 987 height 58
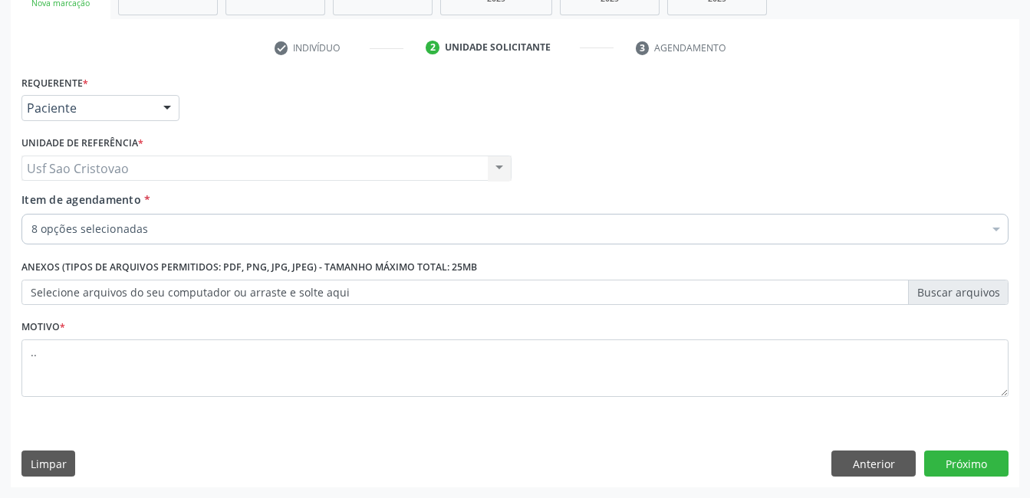
click at [573, 426] on div "Requerente * Paciente Médico(a) Enfermeiro(a) Paciente Nenhum resultado encontr…" at bounding box center [515, 279] width 1008 height 416
click at [976, 454] on button "Próximo" at bounding box center [966, 464] width 84 height 26
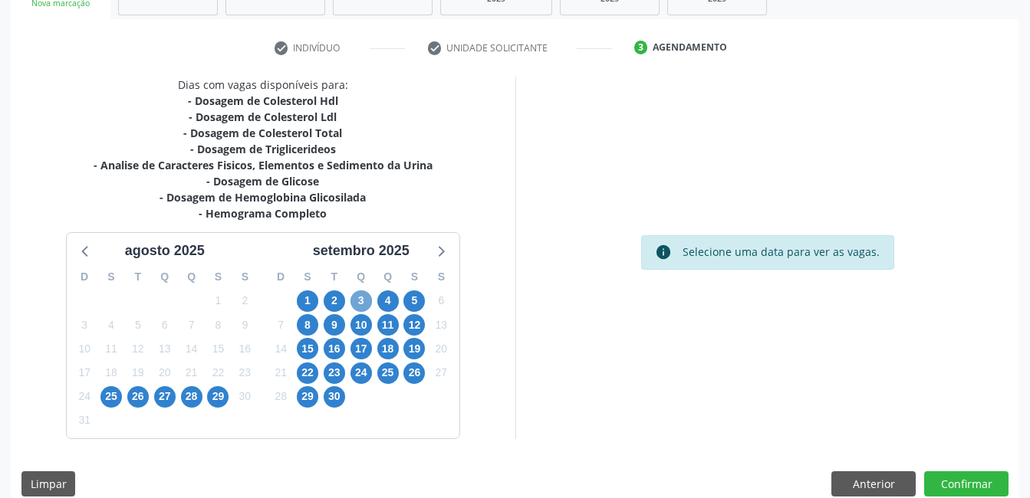
click at [361, 298] on span "3" at bounding box center [360, 301] width 21 height 21
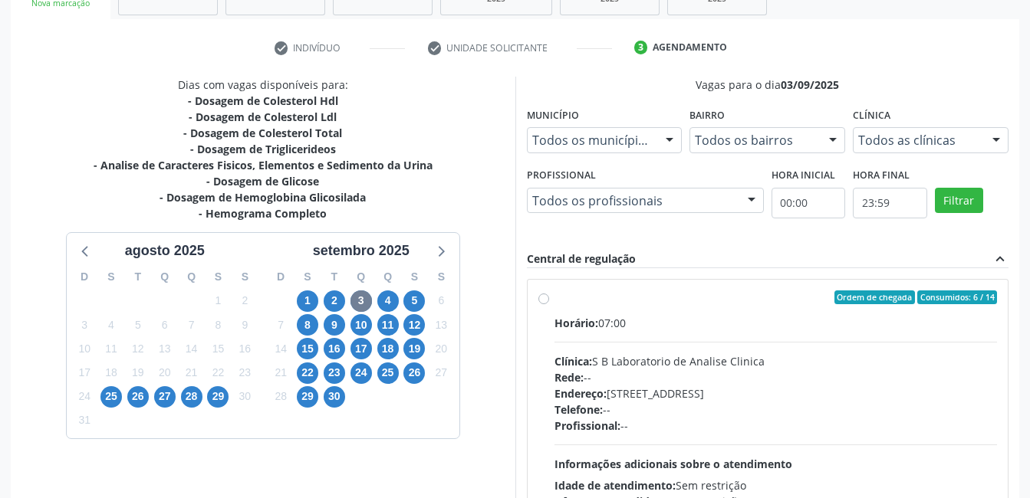
click at [554, 301] on label "Ordem de chegada Consumidos: 6 / 14 Horário: 07:00 Clínica: S B Laboratorio de …" at bounding box center [775, 408] width 443 height 235
click at [544, 301] on input "Ordem de chegada Consumidos: 6 / 14 Horário: 07:00 Clínica: S B Laboratorio de …" at bounding box center [543, 298] width 11 height 14
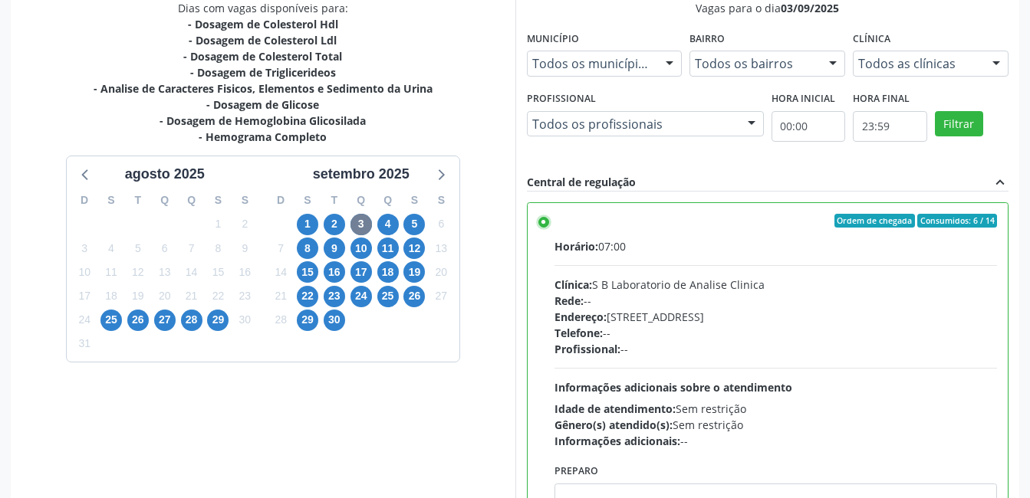
scroll to position [418, 0]
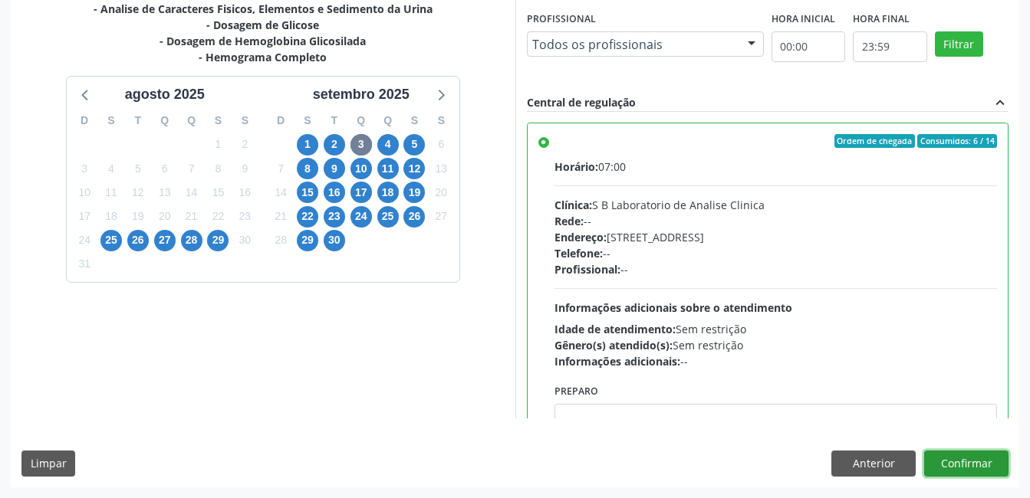
click at [980, 466] on button "Confirmar" at bounding box center [966, 464] width 84 height 26
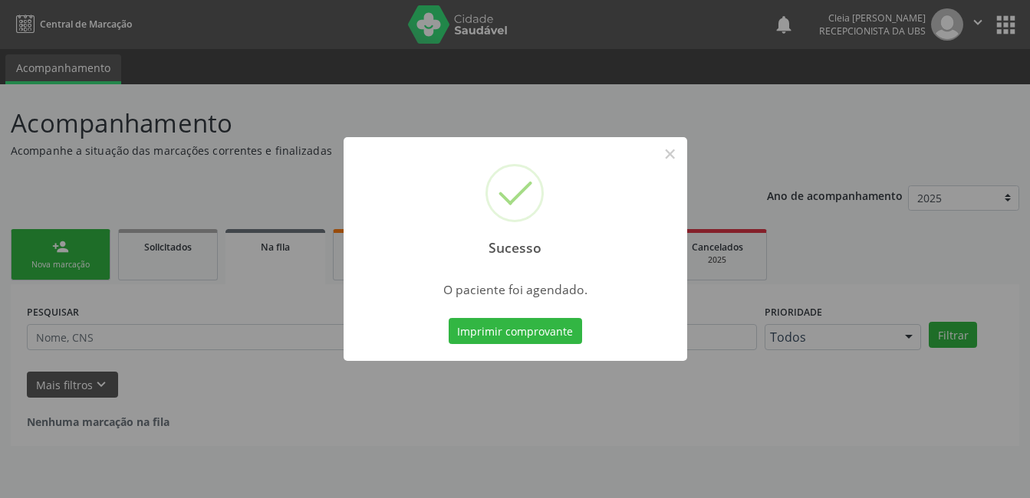
scroll to position [0, 0]
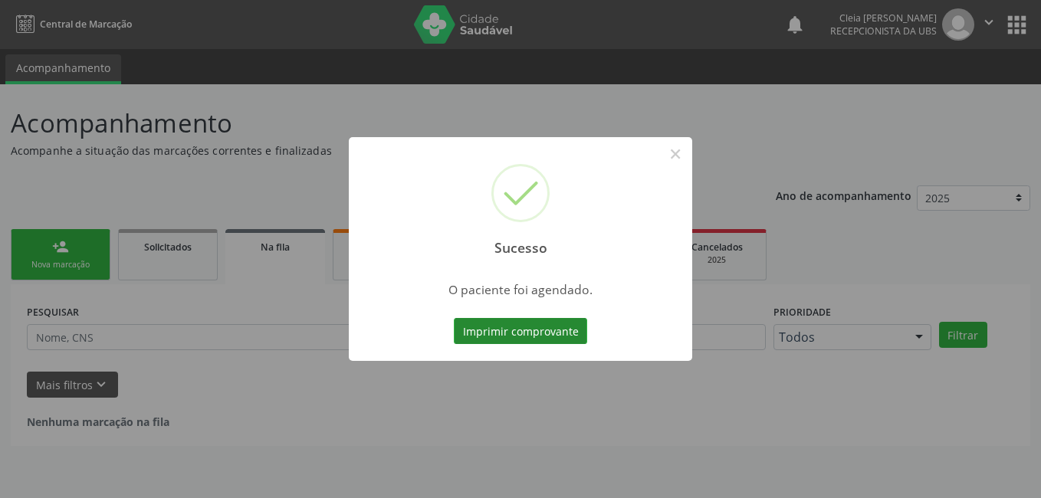
click at [525, 334] on button "Imprimir comprovante" at bounding box center [520, 331] width 133 height 26
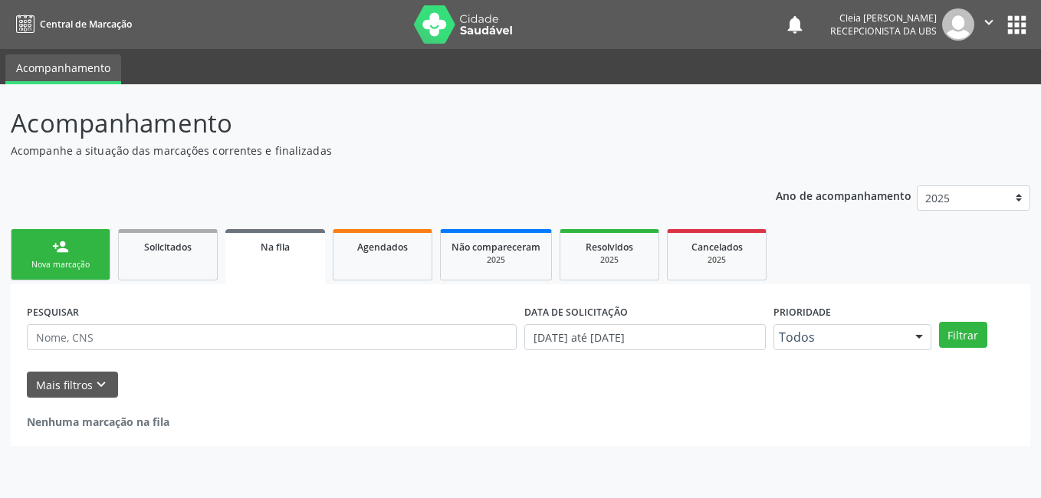
click at [79, 254] on link "person_add Nova marcação" at bounding box center [61, 254] width 100 height 51
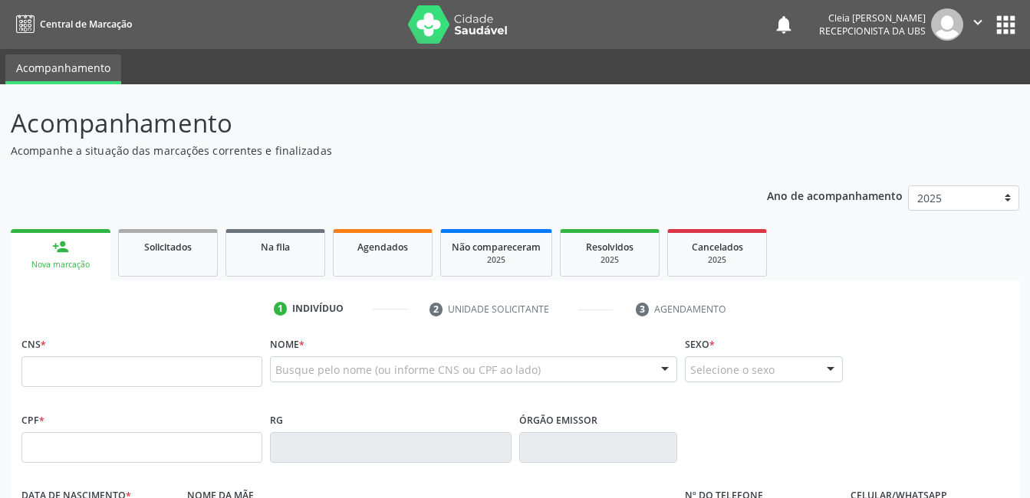
scroll to position [230, 0]
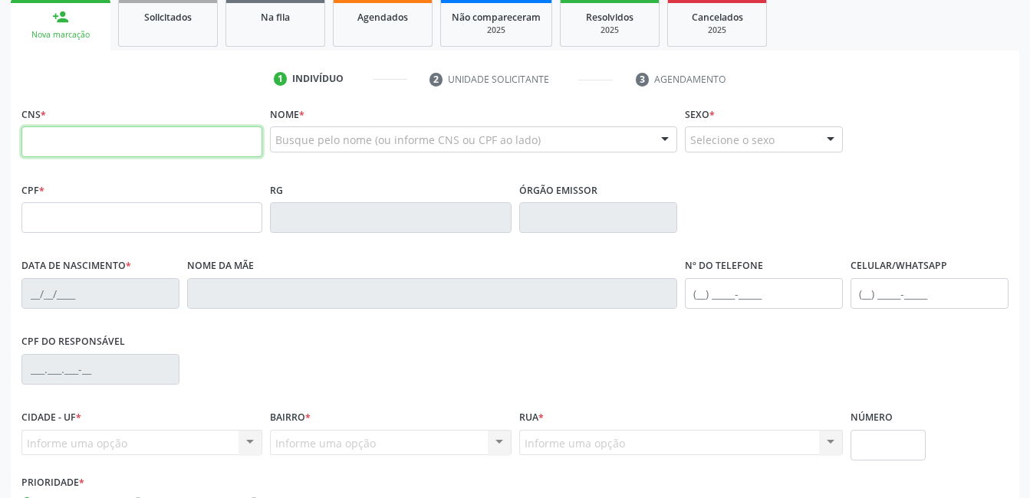
click at [122, 150] on input "text" at bounding box center [141, 142] width 241 height 31
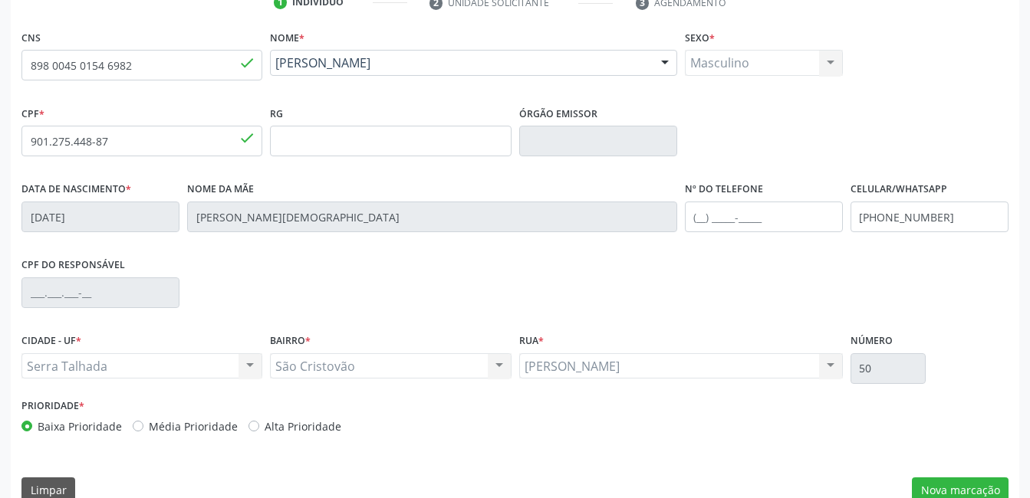
scroll to position [333, 0]
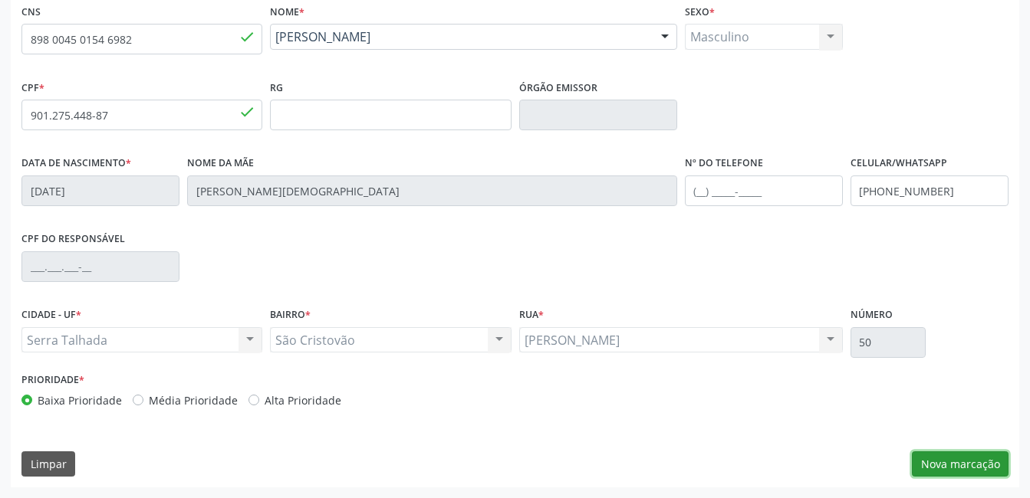
click at [971, 463] on button "Nova marcação" at bounding box center [960, 465] width 97 height 26
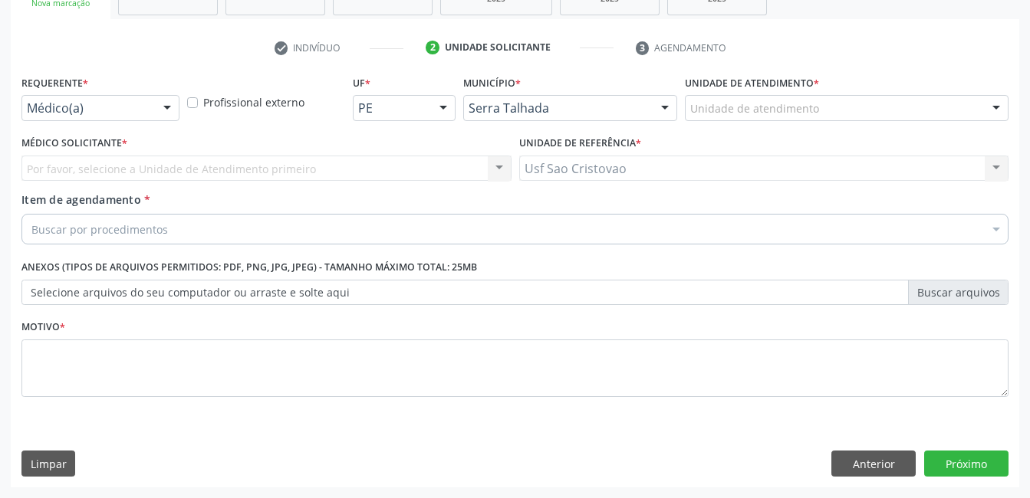
scroll to position [262, 0]
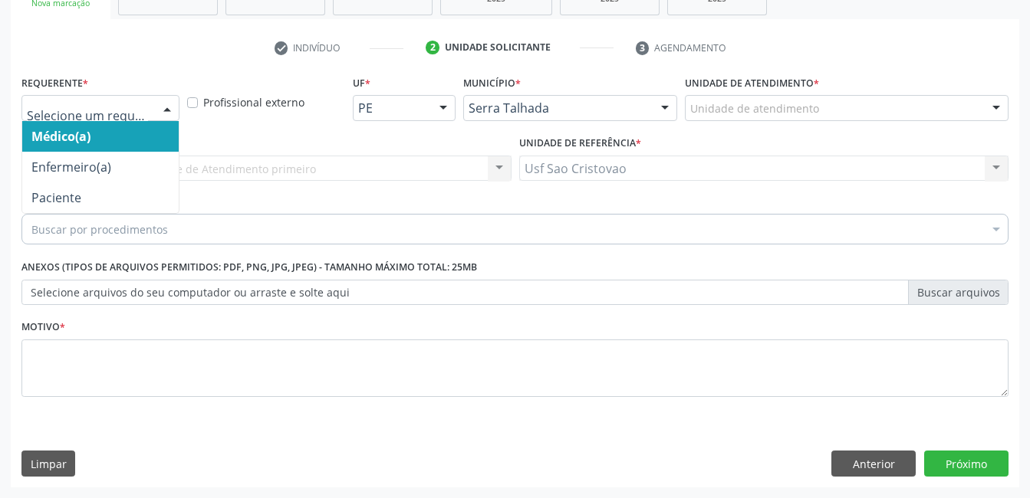
click at [166, 107] on div at bounding box center [167, 109] width 23 height 26
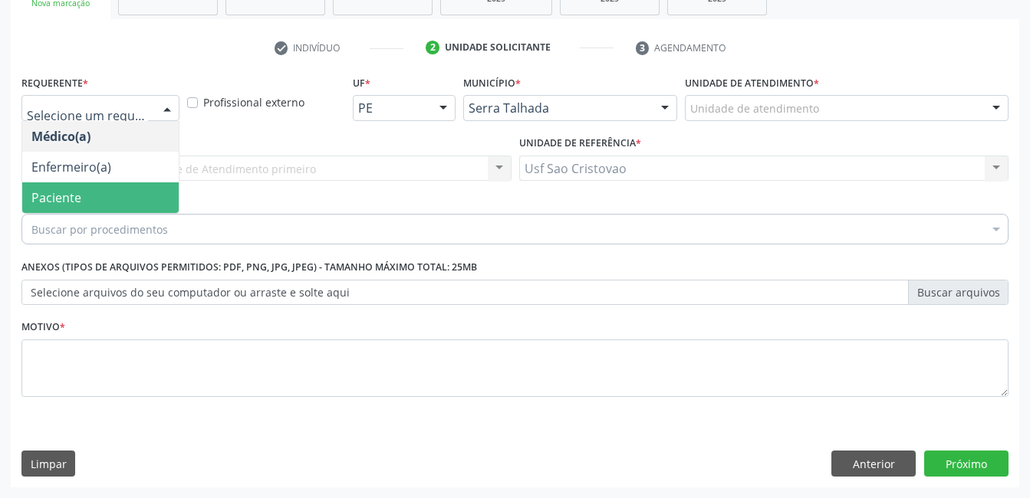
click at [129, 199] on span "Paciente" at bounding box center [100, 198] width 156 height 31
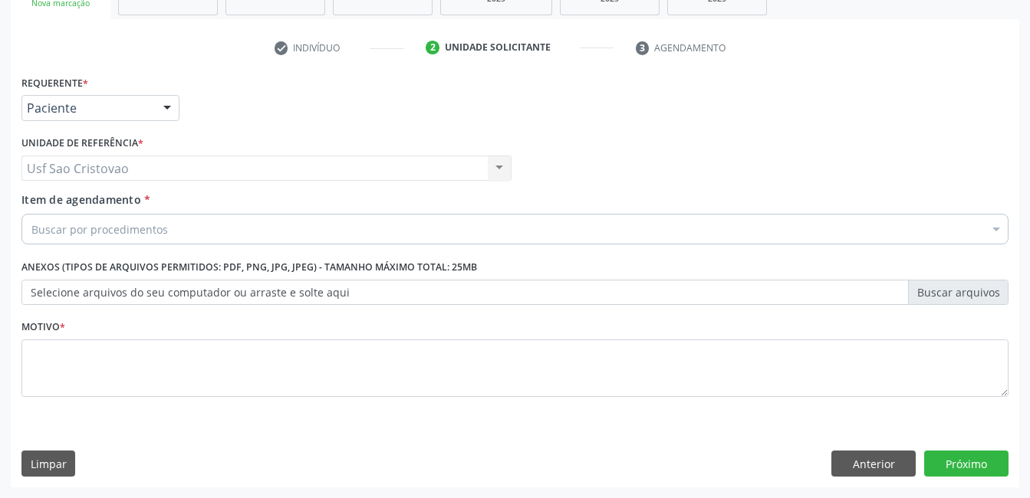
click at [166, 234] on div "Buscar por procedimentos" at bounding box center [514, 229] width 987 height 31
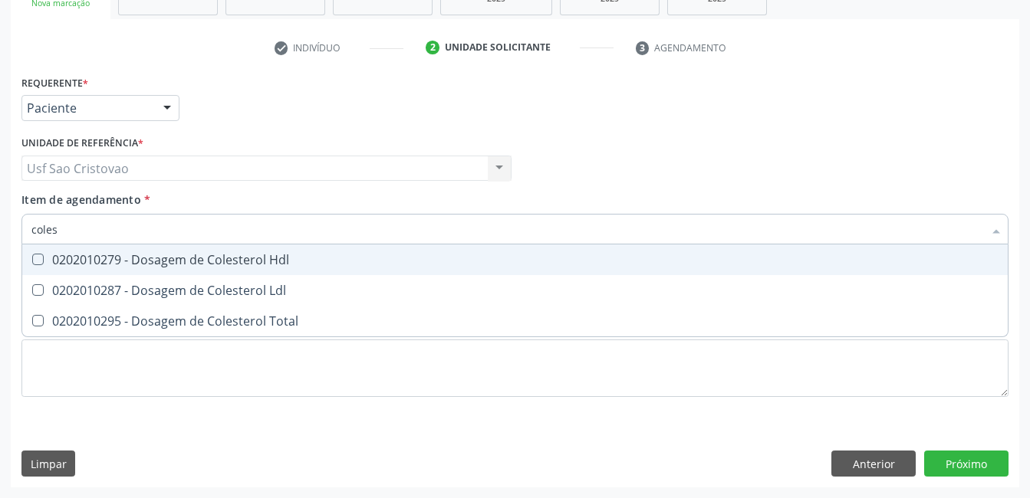
click at [37, 259] on Hdl at bounding box center [38, 260] width 12 height 12
click at [32, 259] on Hdl "checkbox" at bounding box center [27, 260] width 10 height 10
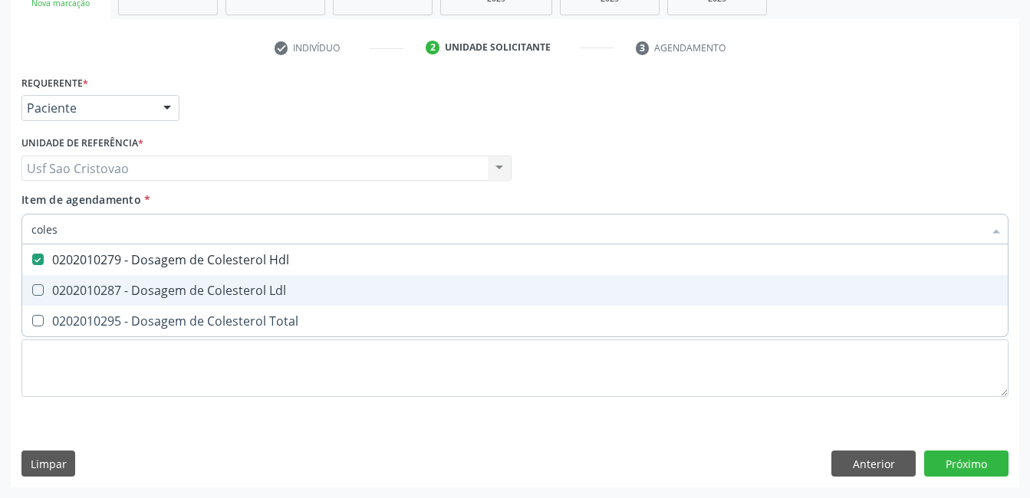
click at [38, 288] on Ldl at bounding box center [38, 291] width 12 height 12
click at [32, 288] on Ldl "checkbox" at bounding box center [27, 290] width 10 height 10
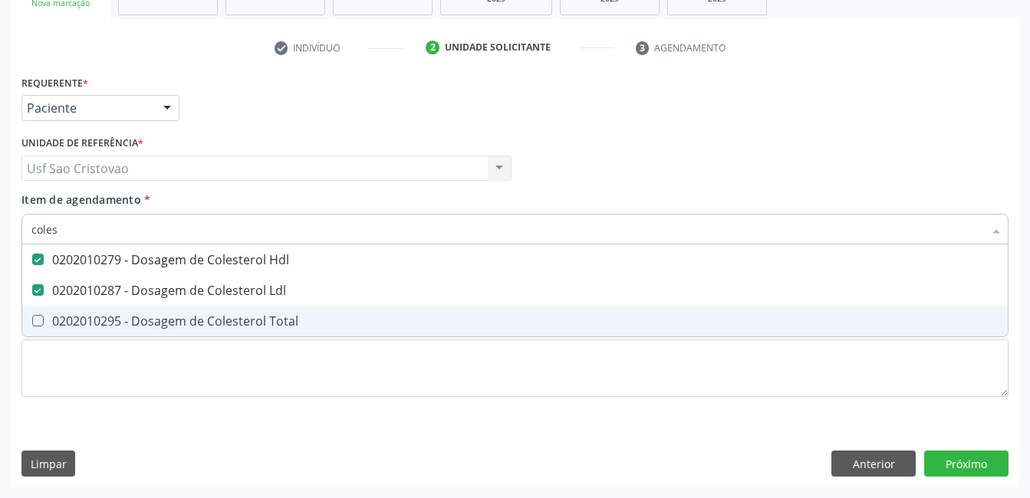
click at [34, 317] on Total at bounding box center [38, 321] width 12 height 12
click at [32, 317] on Total "checkbox" at bounding box center [27, 321] width 10 height 10
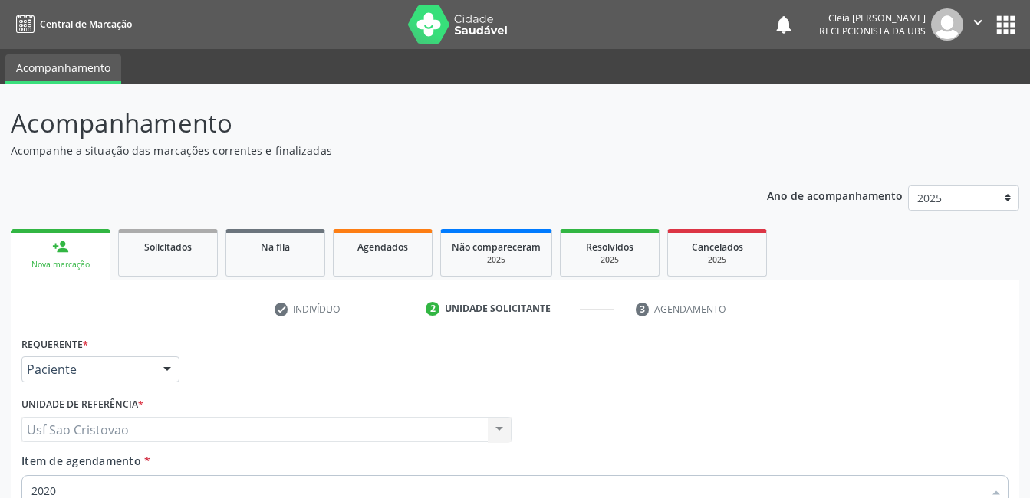
scroll to position [262, 0]
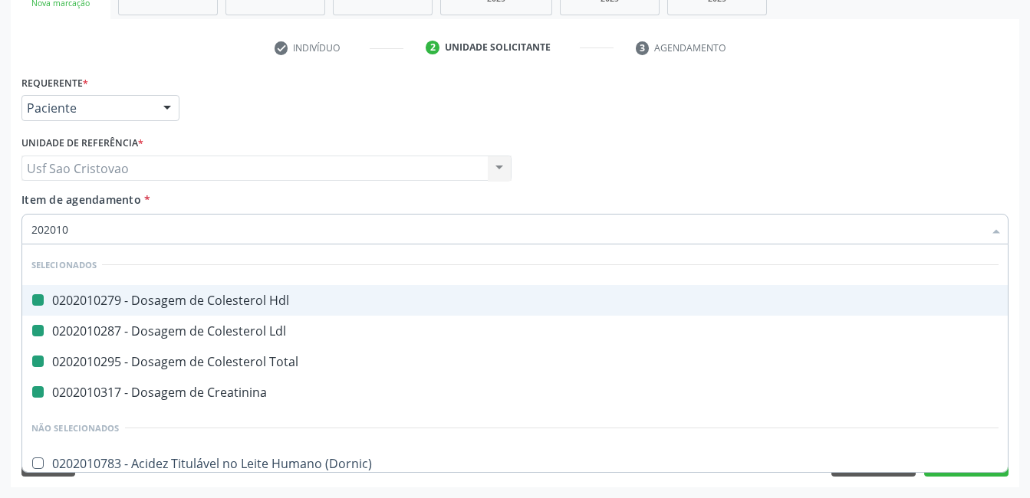
type input "2020106"
checkbox Hdl "false"
checkbox Ldl "false"
checkbox Total "false"
checkbox Creatinina "false"
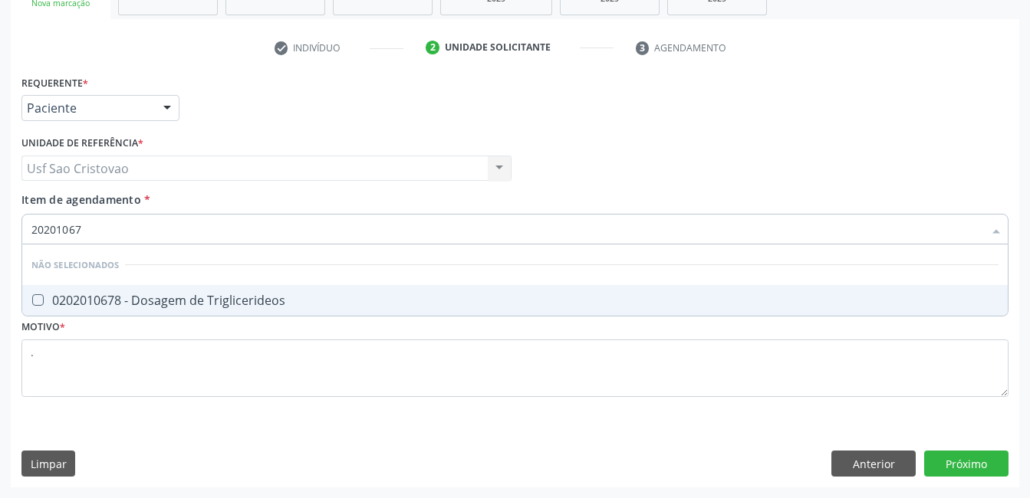
type input "202010678"
click at [35, 301] on Triglicerideos at bounding box center [38, 300] width 12 height 12
click at [32, 301] on Triglicerideos "checkbox" at bounding box center [27, 300] width 10 height 10
checkbox Triglicerideos "true"
type input "2020106"
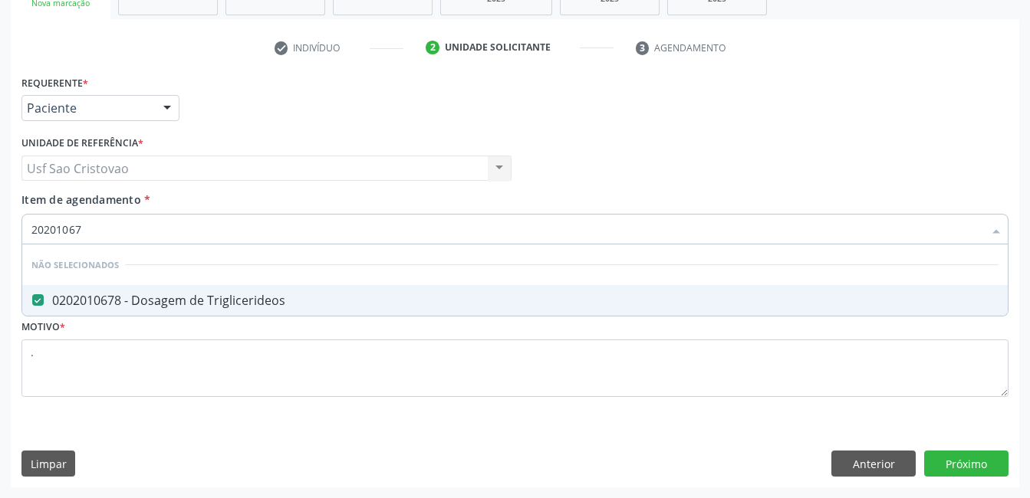
checkbox Triglicerideos "false"
type input "202010"
checkbox Triglicerideos "true"
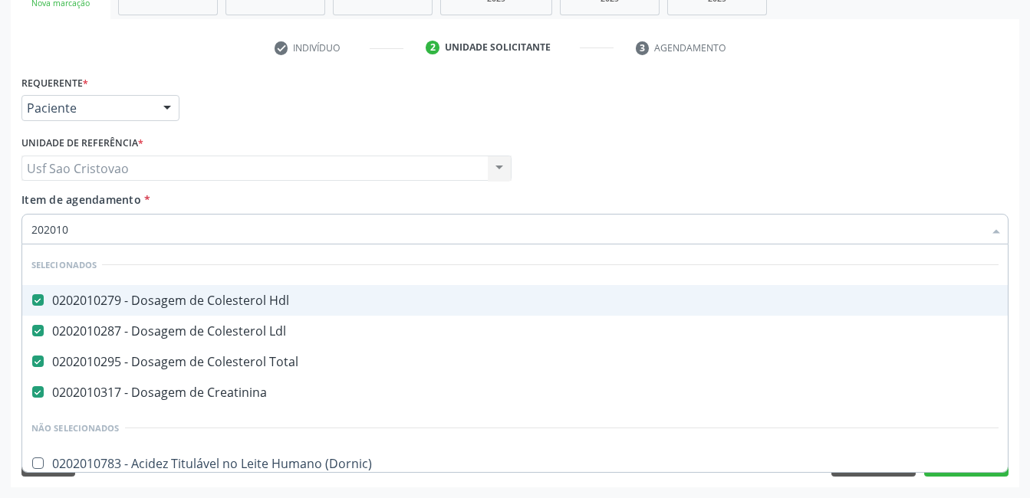
type input "20201"
checkbox Triglicerideos "false"
type input "2020"
checkbox Triglicerideos "false"
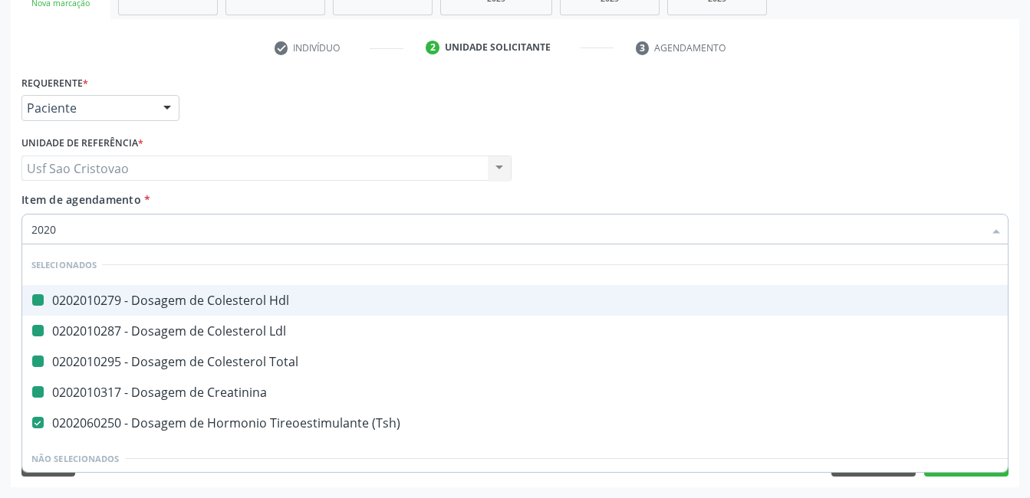
type input "20205"
checkbox Hdl "false"
checkbox Ldl "false"
checkbox Total "false"
checkbox Creatinina "false"
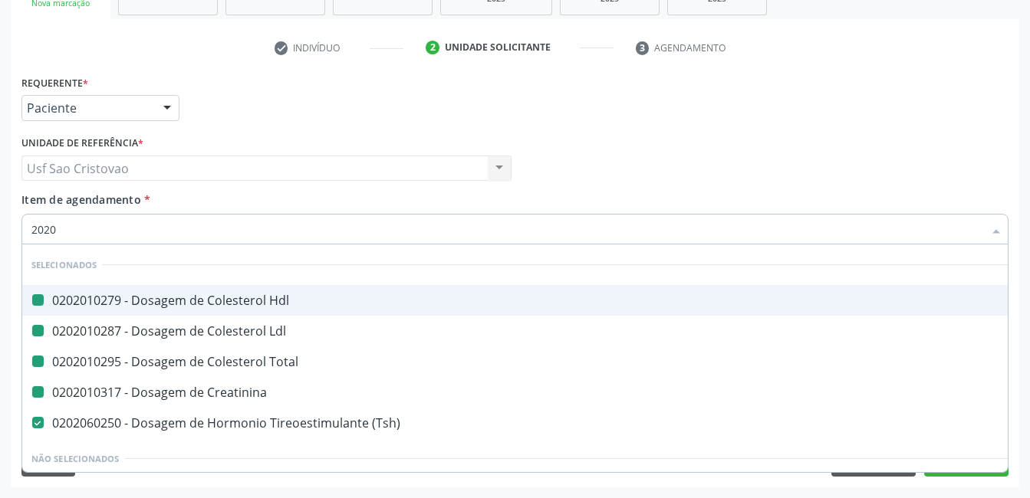
checkbox \(Tsh\) "false"
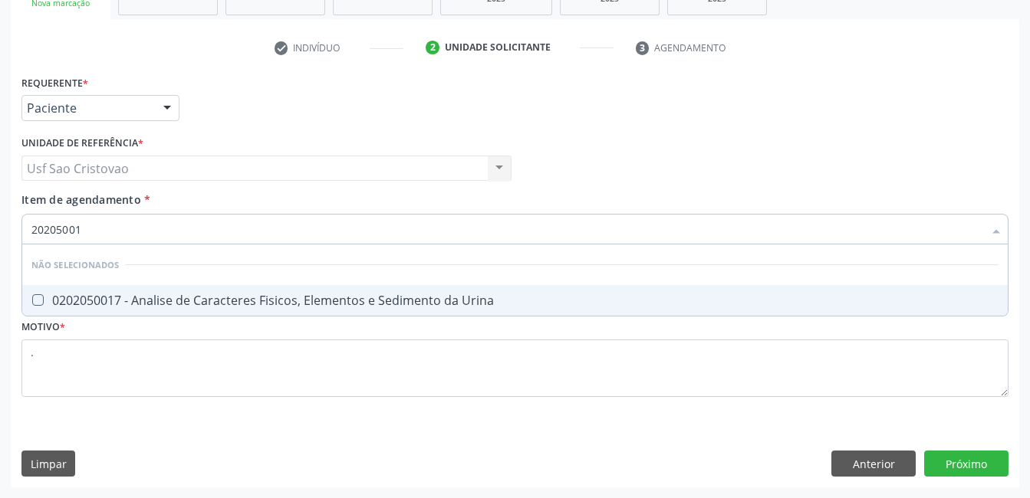
type input "202050017"
click at [35, 302] on Urina at bounding box center [38, 300] width 12 height 12
click at [32, 302] on Urina "checkbox" at bounding box center [27, 300] width 10 height 10
checkbox Urina "true"
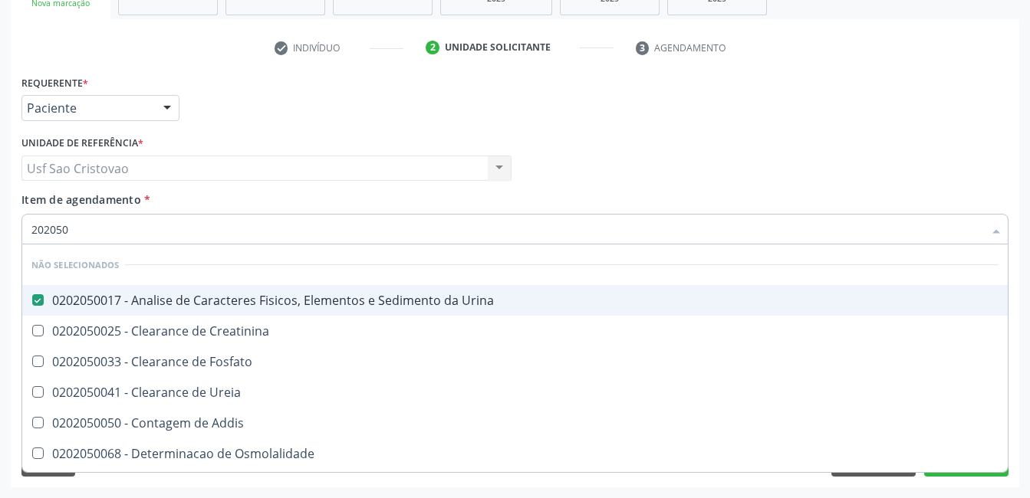
type input "20205"
checkbox Urina "false"
checkbox Creatinina "true"
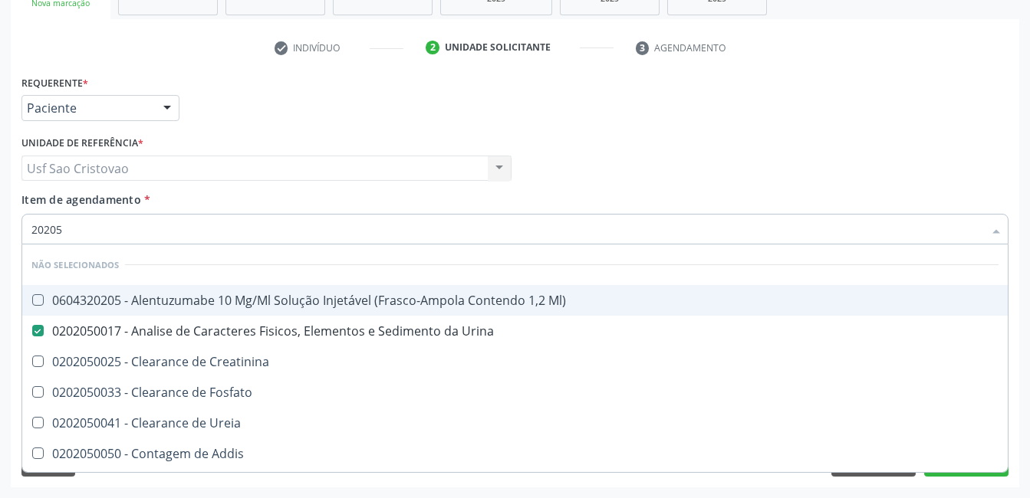
type input "2020"
checkbox Ml\) "true"
checkbox Creatinina "true"
checkbox Fosfato "true"
checkbox Ureia "true"
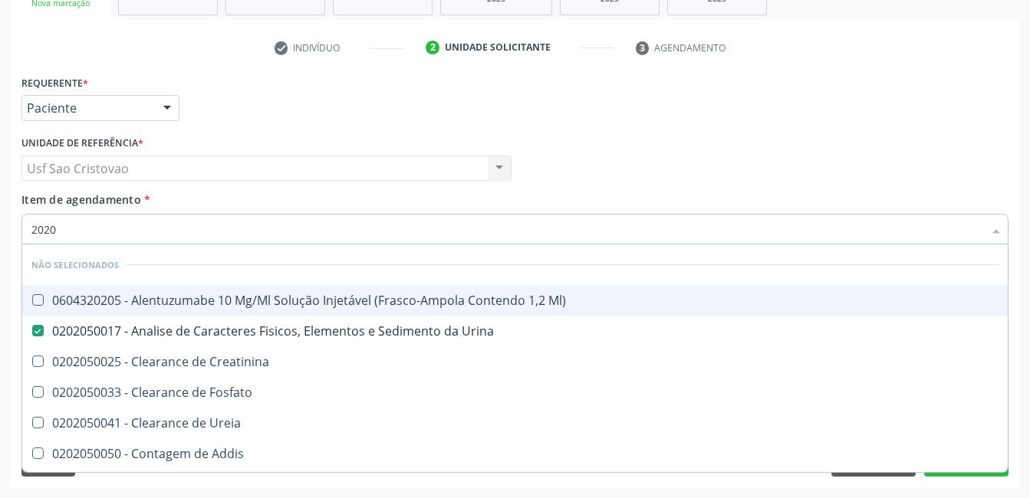
checkbox Urina "true"
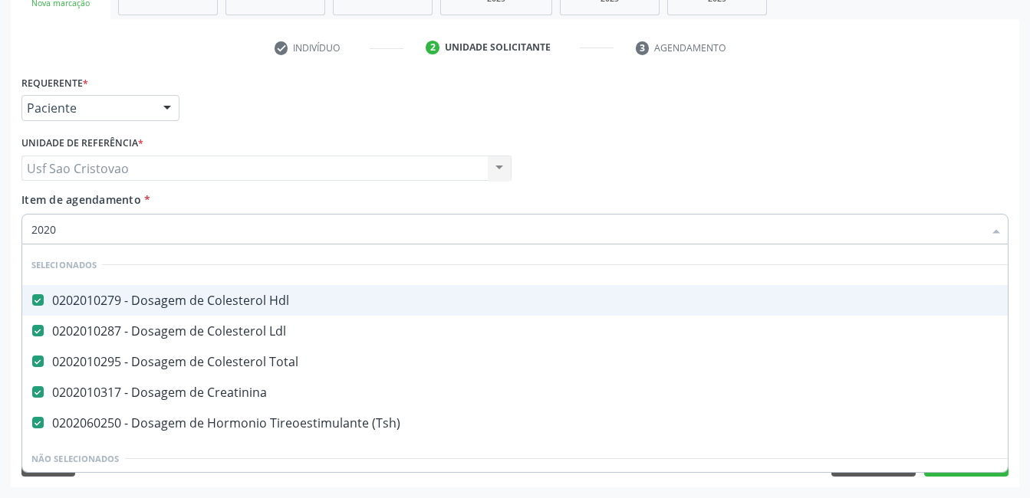
type input "20201"
checkbox Urina "false"
type input "202010"
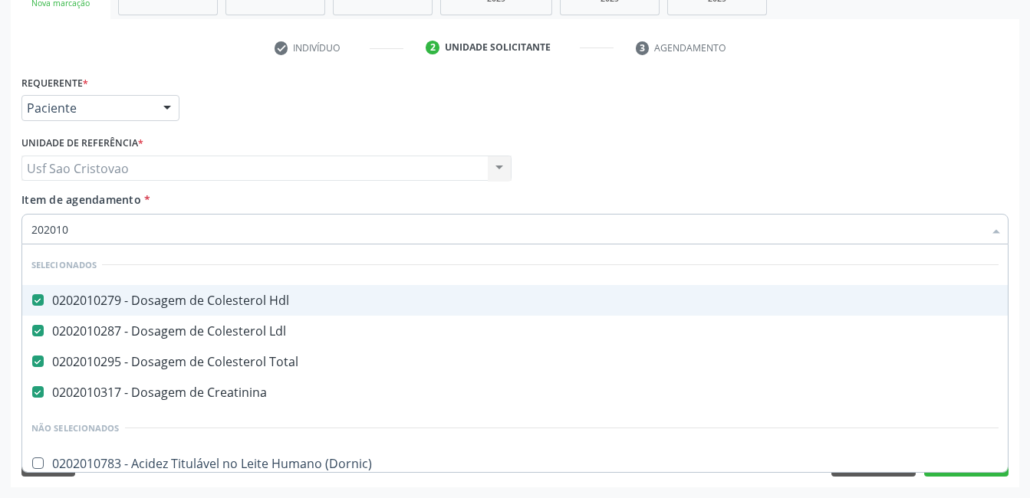
checkbox Triglicerideos "true"
type input "2020104"
checkbox Hdl "false"
checkbox Ldl "false"
checkbox Total "false"
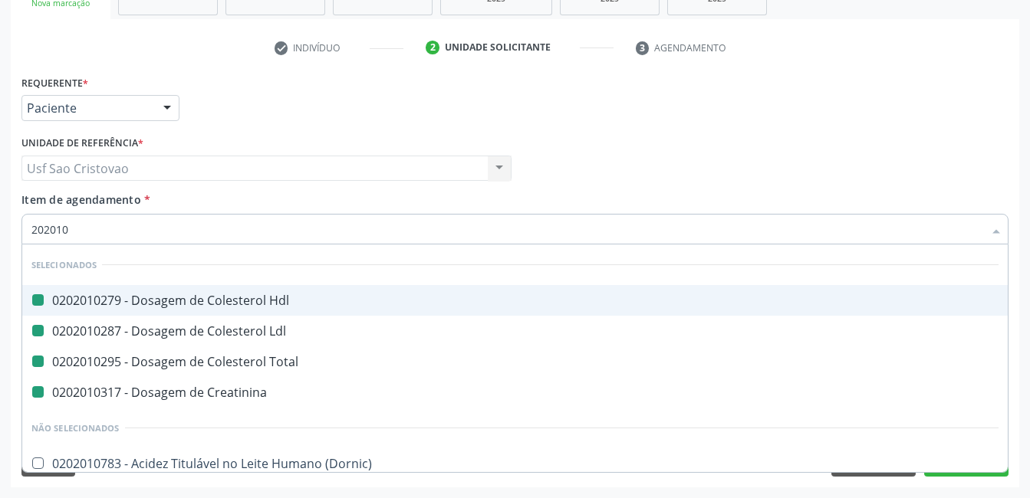
checkbox Creatinina "false"
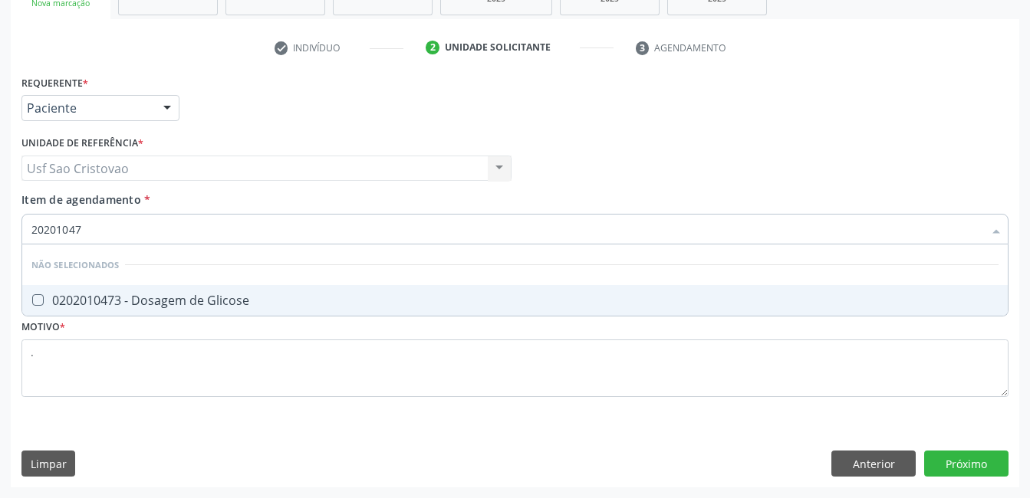
type input "202010473"
click at [38, 302] on Glicose at bounding box center [38, 300] width 12 height 12
click at [32, 302] on Glicose "checkbox" at bounding box center [27, 300] width 10 height 10
checkbox Glicose "true"
type input "2020104"
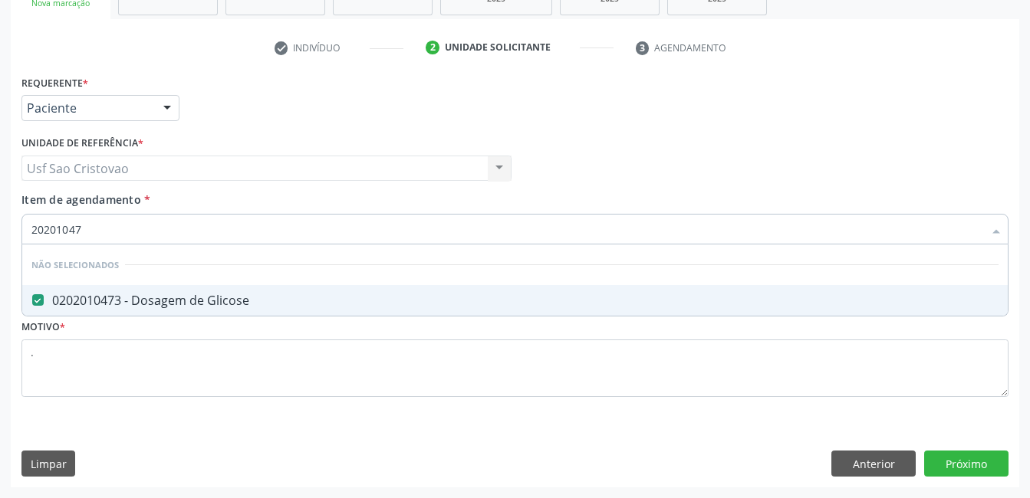
checkbox Glicose "false"
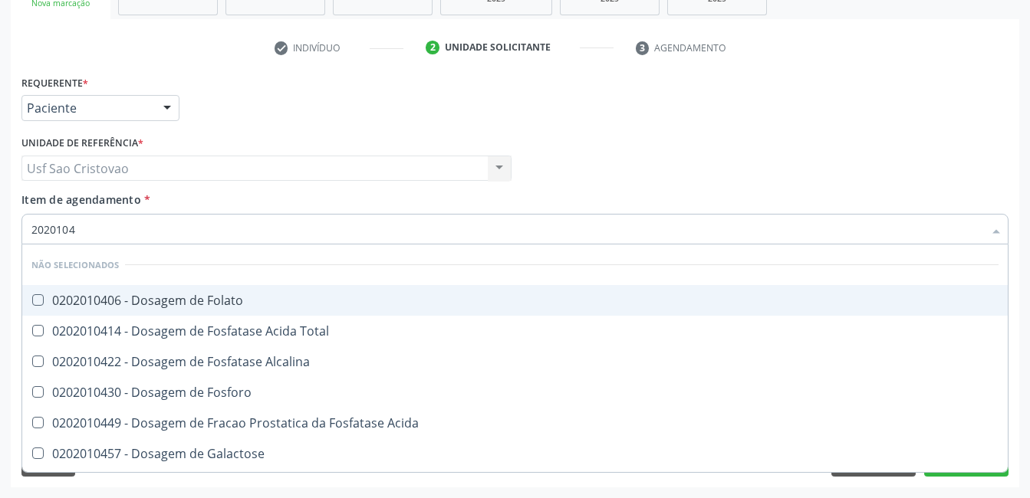
type input "202010"
checkbox Folato "true"
checkbox Total "true"
checkbox Alcalina "true"
checkbox Fosforo "true"
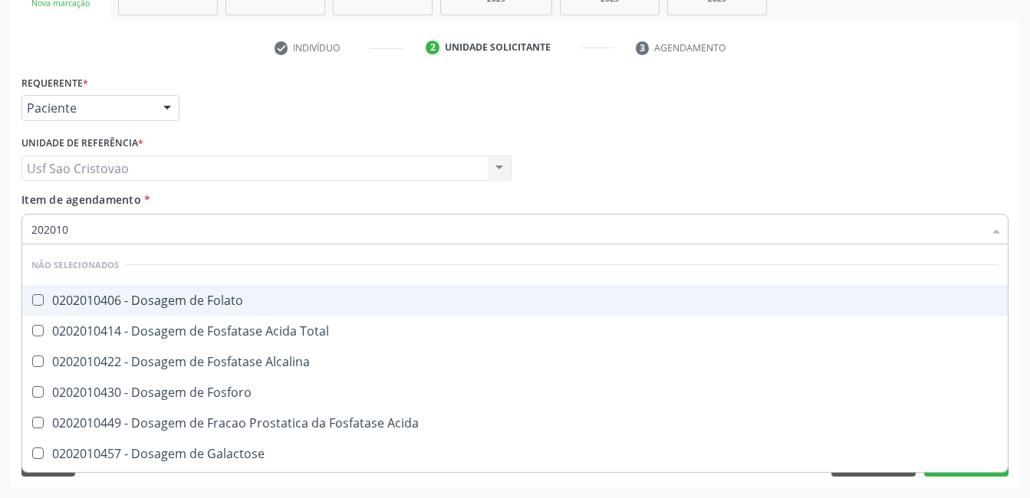
checkbox Glicose "false"
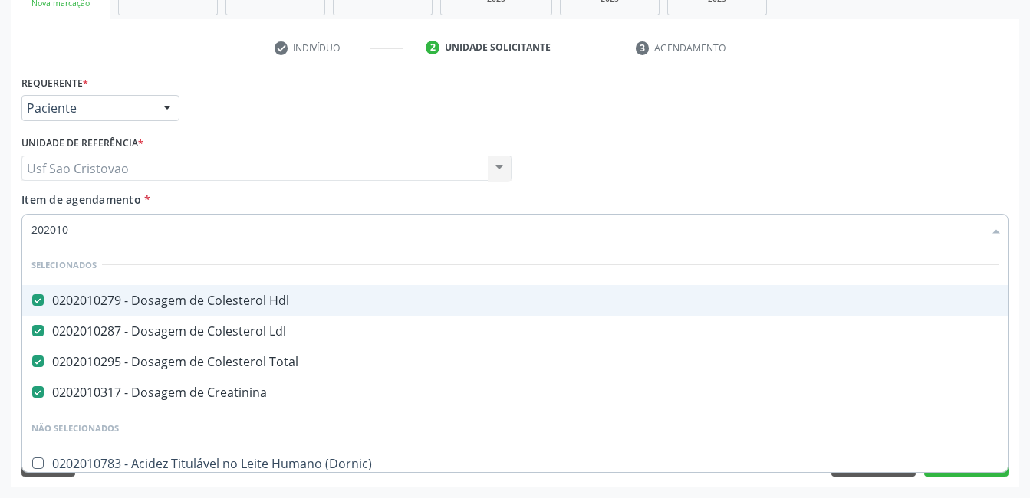
type input "20201"
checkbox Glicose "false"
checkbox Nt-Probnp\) "true"
checkbox Triglicerideos "false"
type input "2020"
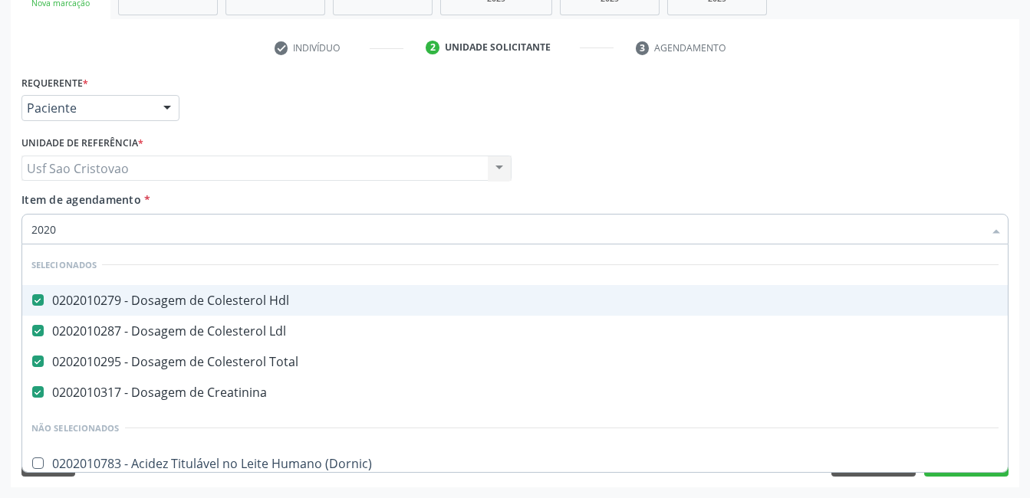
checkbox Ferro "true"
checkbox Glicose "false"
checkbox Triglicerideos "false"
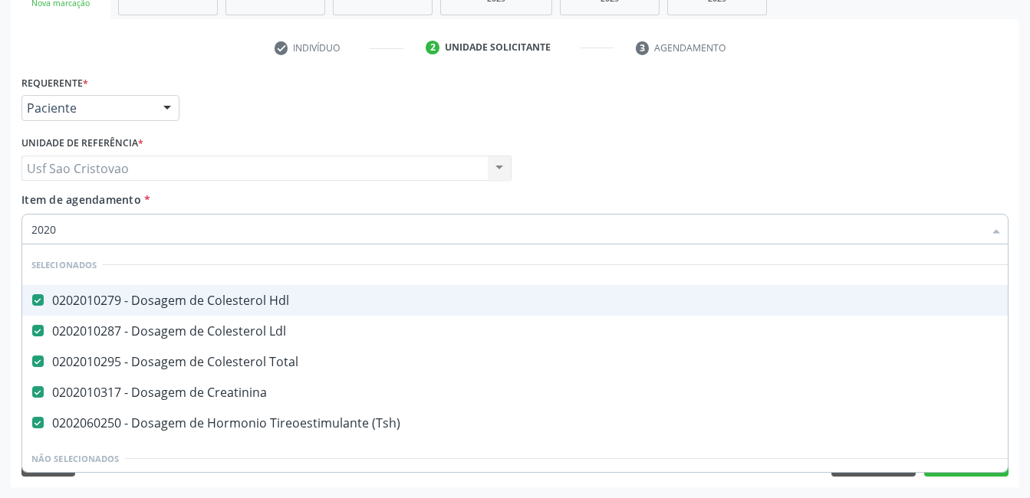
type input "20201"
checkbox Urina "false"
checkbox Ordenhado "true"
checkbox Noturna "true"
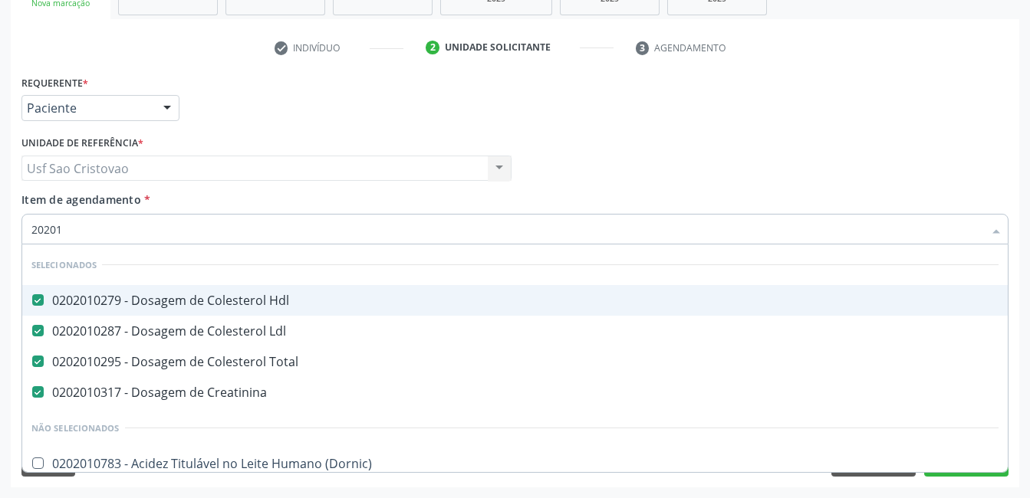
type input "202010"
checkbox II "true"
checkbox Glicose "false"
checkbox Muco-Proteinas "true"
type input "2020105"
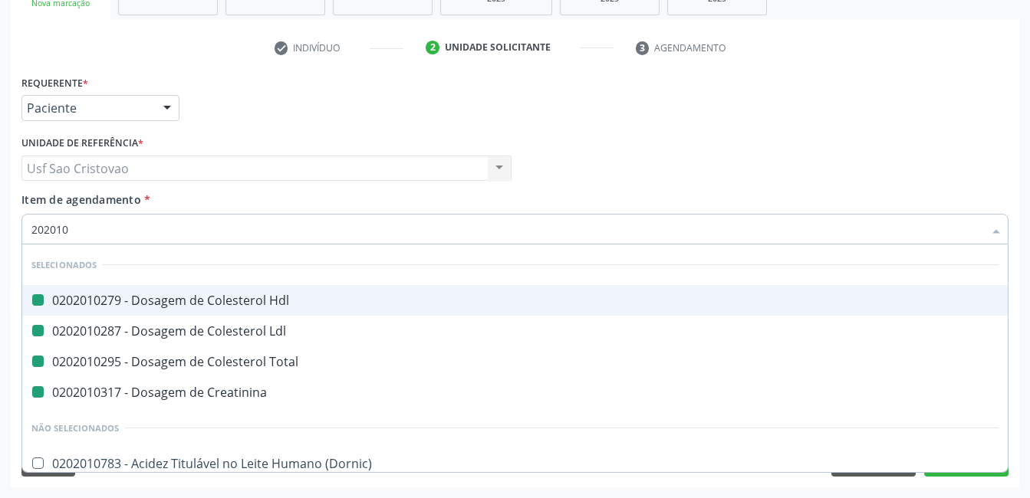
checkbox Hdl "false"
checkbox Ldl "false"
checkbox Total "false"
checkbox Creatinina "false"
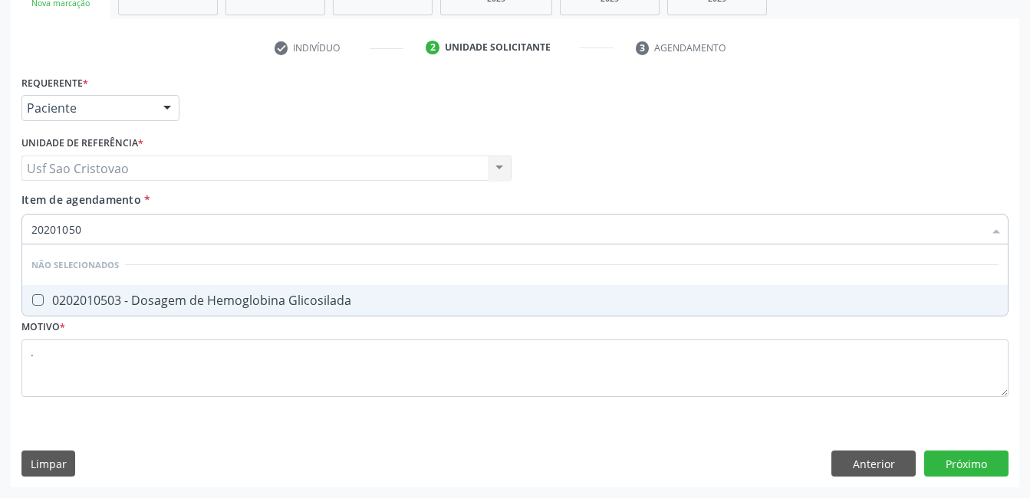
type input "202010503"
click at [38, 299] on Glicosilada at bounding box center [38, 300] width 12 height 12
click at [32, 299] on Glicosilada "checkbox" at bounding box center [27, 300] width 10 height 10
checkbox Glicosilada "true"
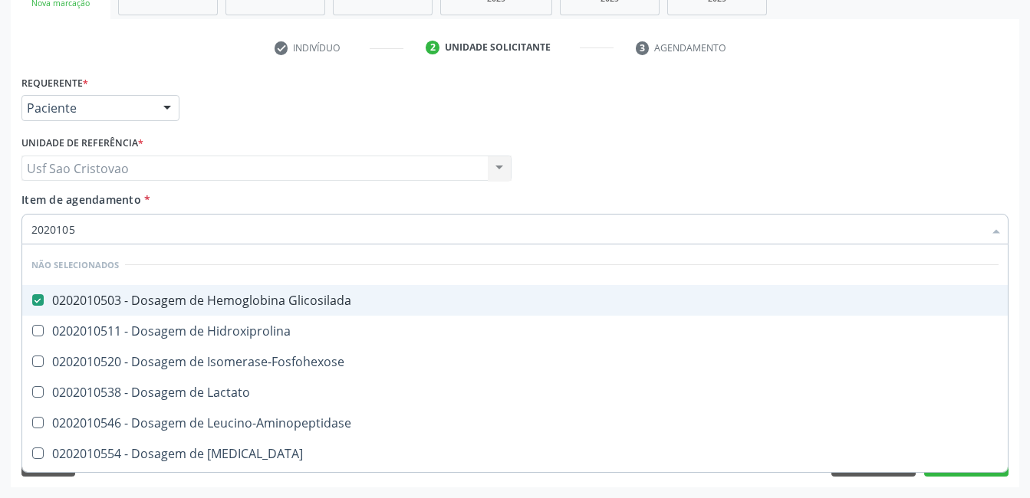
type input "202010"
checkbox Hidroxiprolina "true"
checkbox Isomerase-Fosfohexose "true"
checkbox Lactato "true"
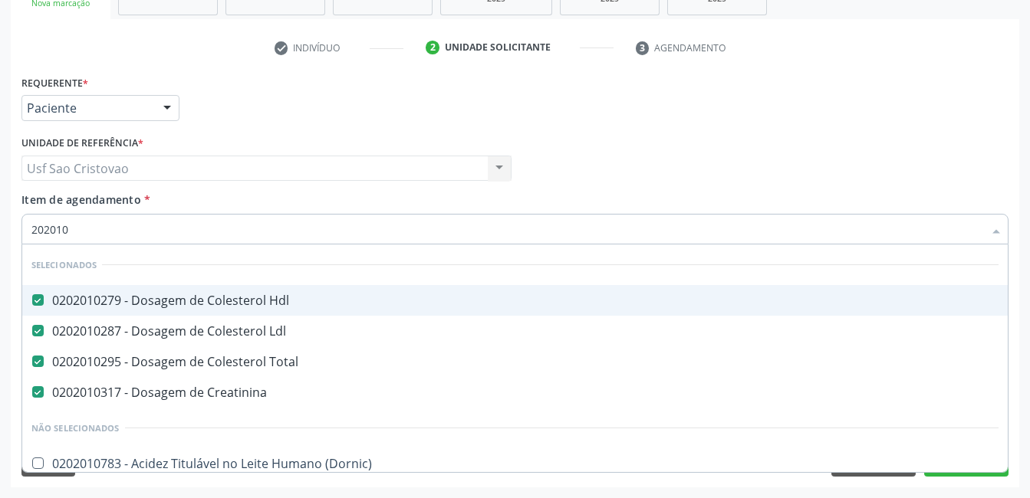
type input "20201"
checkbox Glicose "false"
checkbox Glicosilada "false"
checkbox Nt-Probnp\) "true"
checkbox Potassio "true"
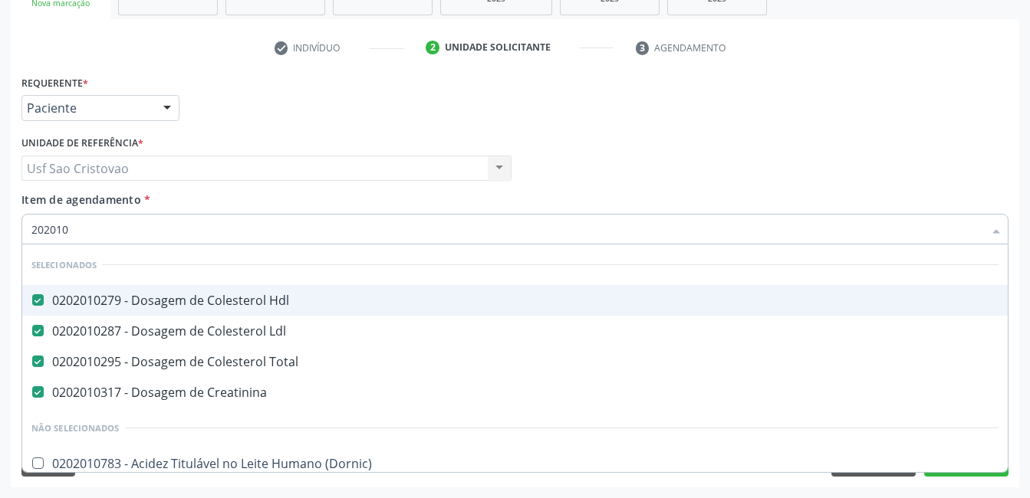
checkbox Triglicerideos "false"
type input "2020"
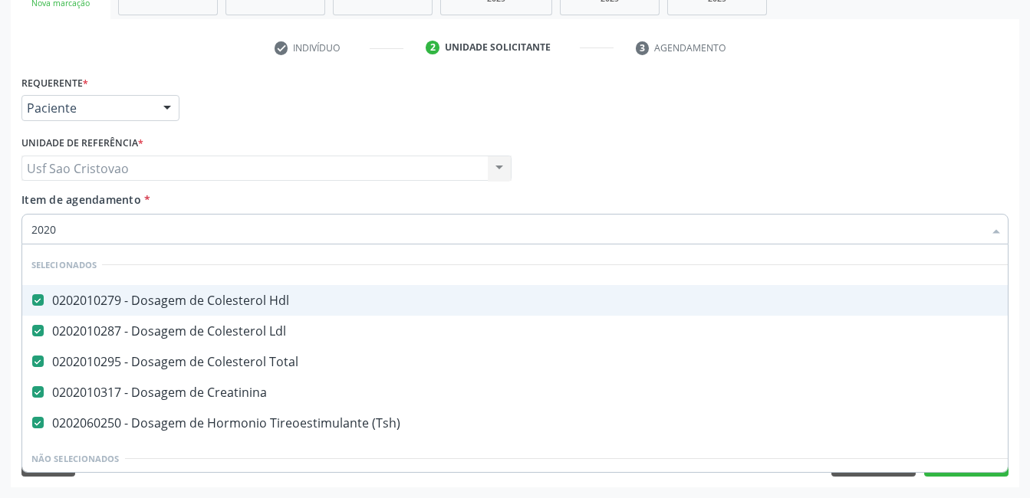
checkbox Urina "true"
checkbox Ordenhado "false"
checkbox Globular "false"
type input "20202"
checkbox Hdl "false"
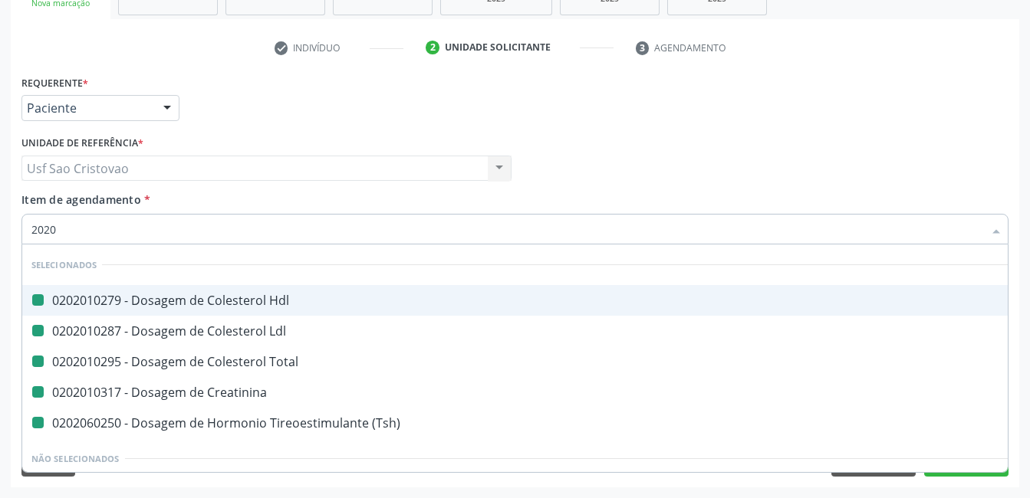
checkbox Ldl "false"
checkbox Total "false"
checkbox Creatinina "false"
checkbox Urina "false"
checkbox \(Tsh\) "false"
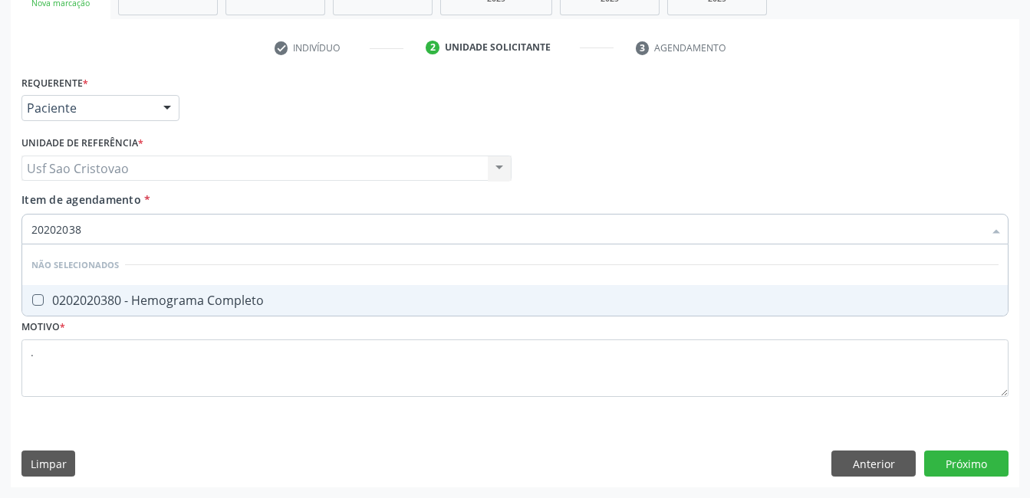
type input "202020380"
click at [38, 299] on Completo at bounding box center [38, 300] width 12 height 12
click at [32, 299] on Completo "checkbox" at bounding box center [27, 300] width 10 height 10
checkbox Completo "true"
type input "2020203"
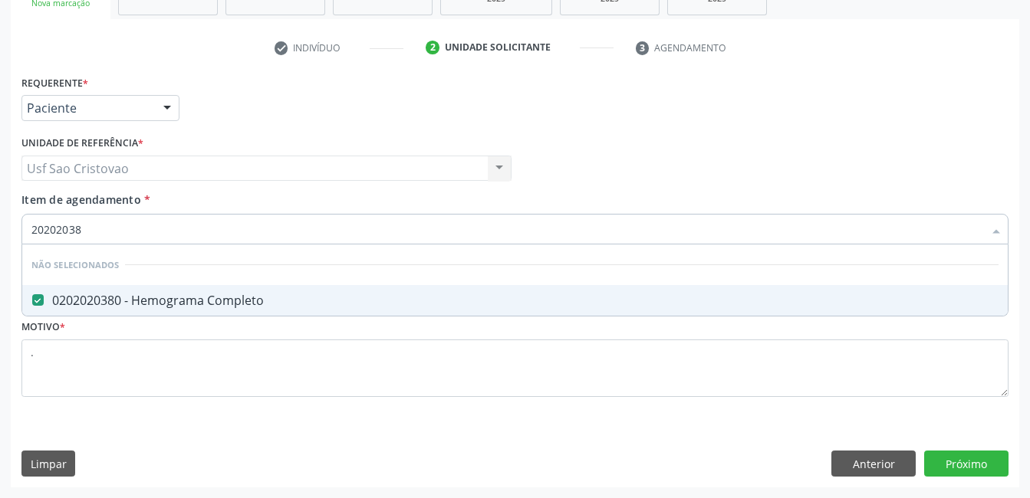
checkbox Completo "false"
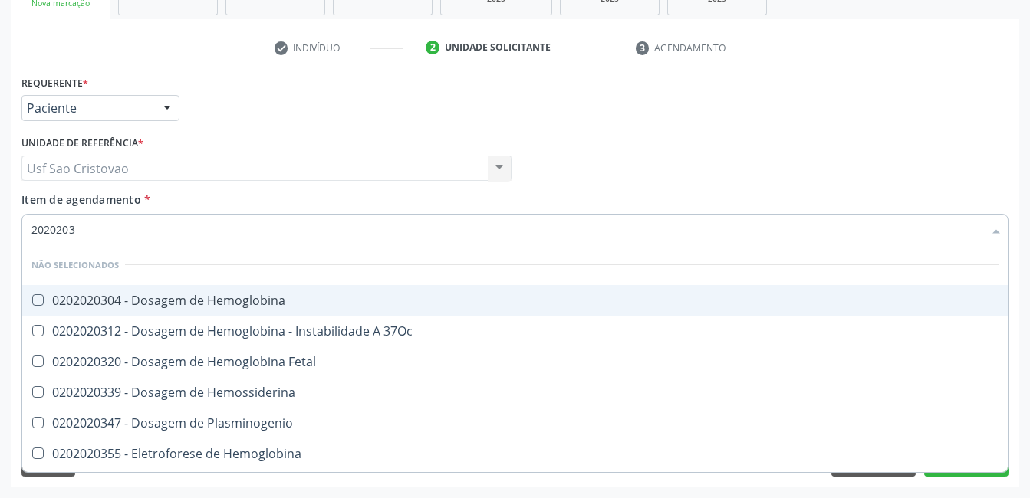
type input "202020"
checkbox Completo "false"
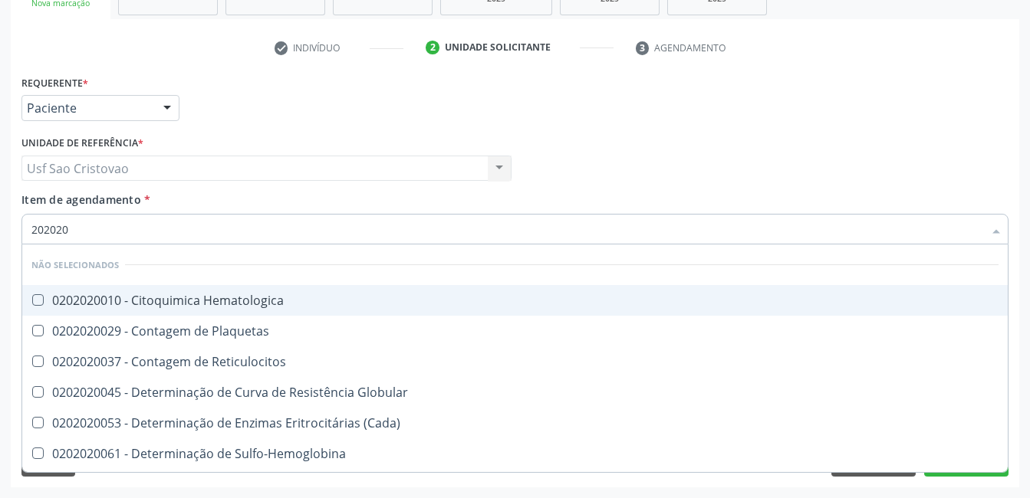
type input "20202"
checkbox Completo "false"
checkbox Leucograma "true"
type input "202"
checkbox Hematologica "true"
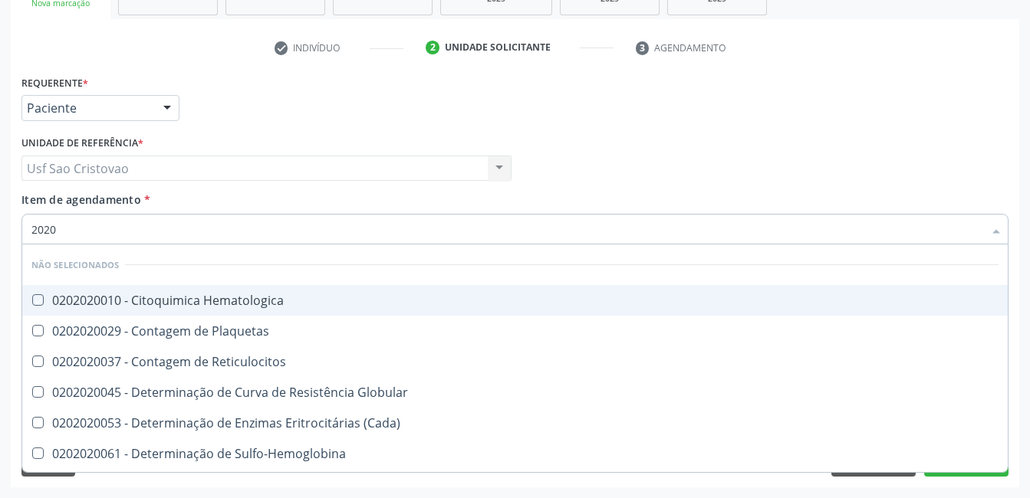
checkbox Plaquetas "true"
checkbox Reticulocitos "true"
checkbox Globular "true"
checkbox \(Cada\) "true"
checkbox Ivy "true"
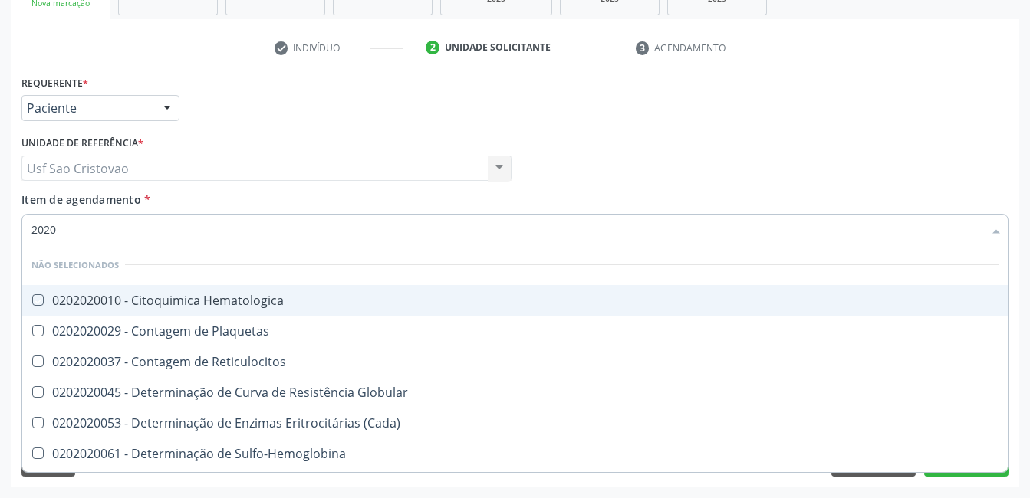
checkbox Completo "false"
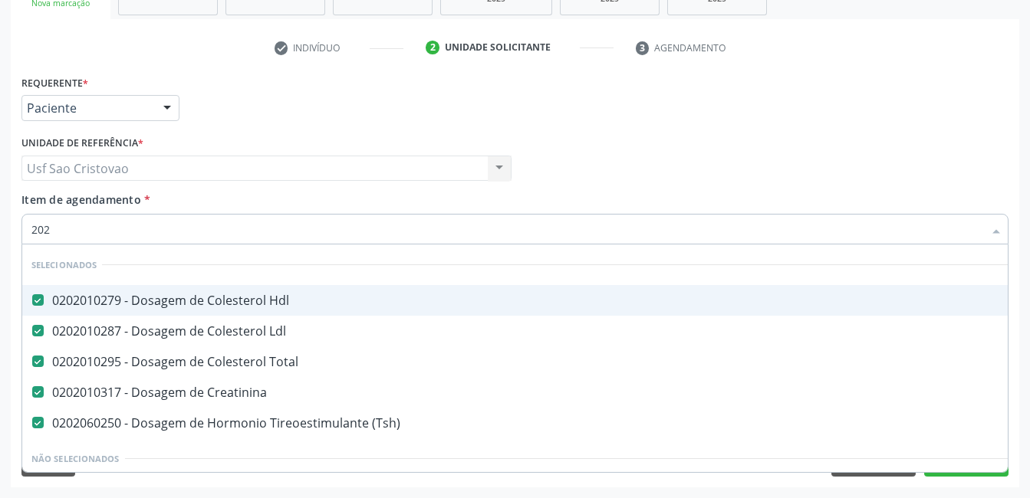
type input "20"
checkbox Urina "false"
checkbox \(Pos-Pasteurização\) "true"
checkbox Glicose "false"
checkbox Glicosilada "false"
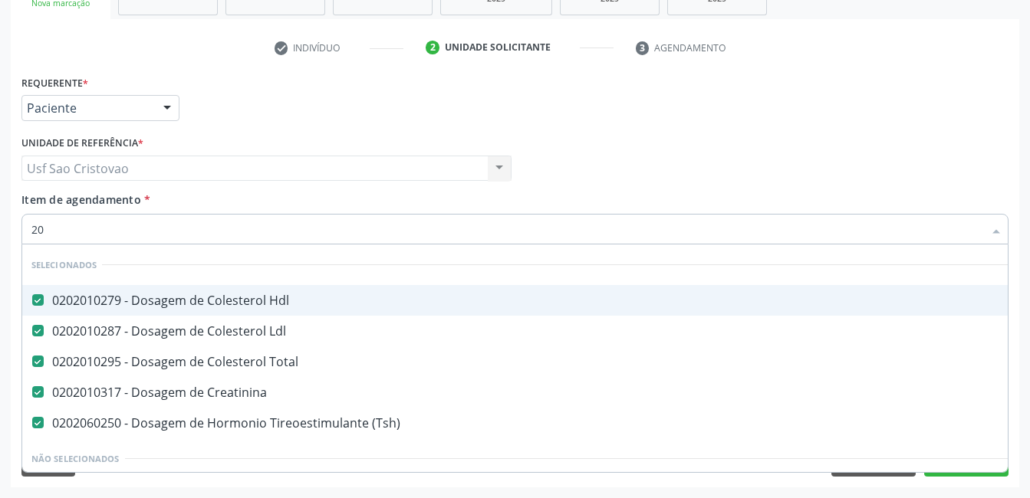
checkbox Triglicerideos "false"
checkbox Completo "false"
type input "2"
checkbox Urina "false"
checkbox Neonato "false"
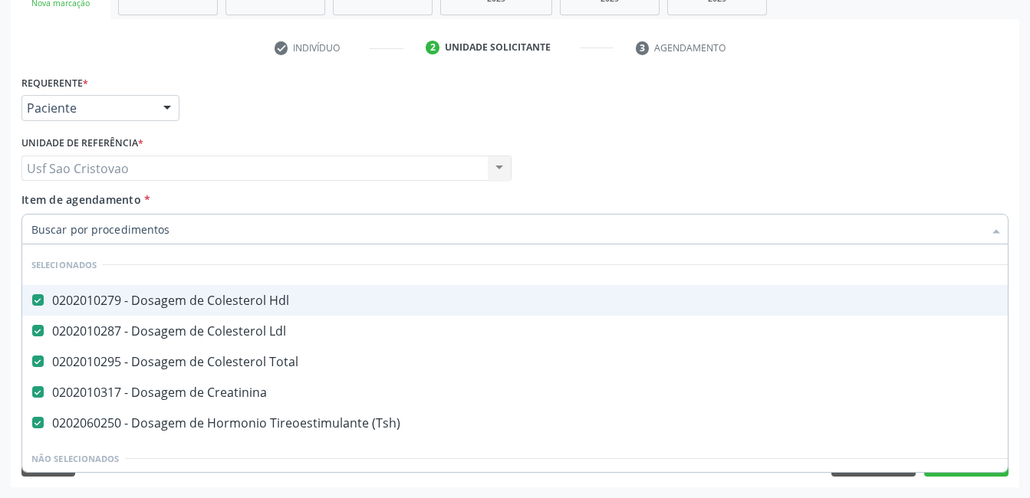
checkbox Epididimo "true"
checkbox Glicose "false"
checkbox Glicosilada "false"
checkbox Triglicerideos "false"
checkbox Hematocrito "false"
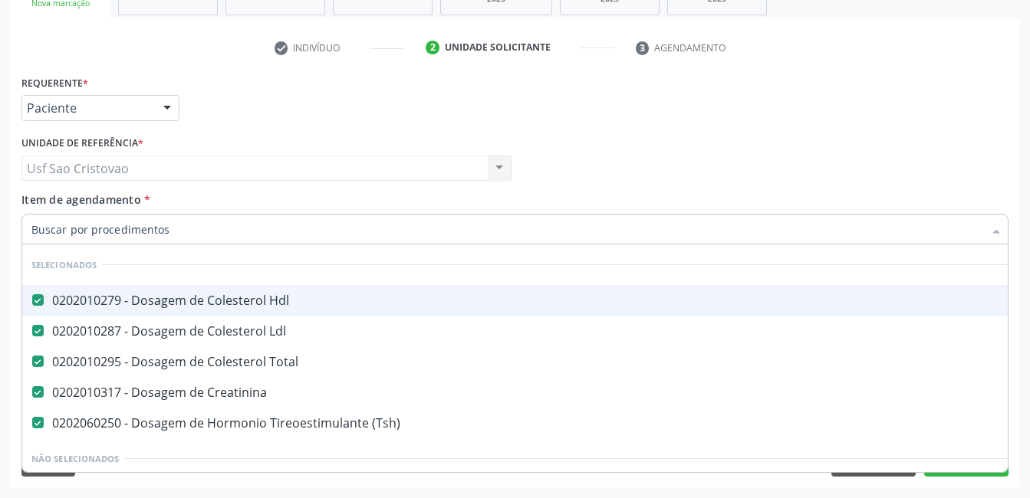
checkbox Completo "false"
checkbox Completo\) "false"
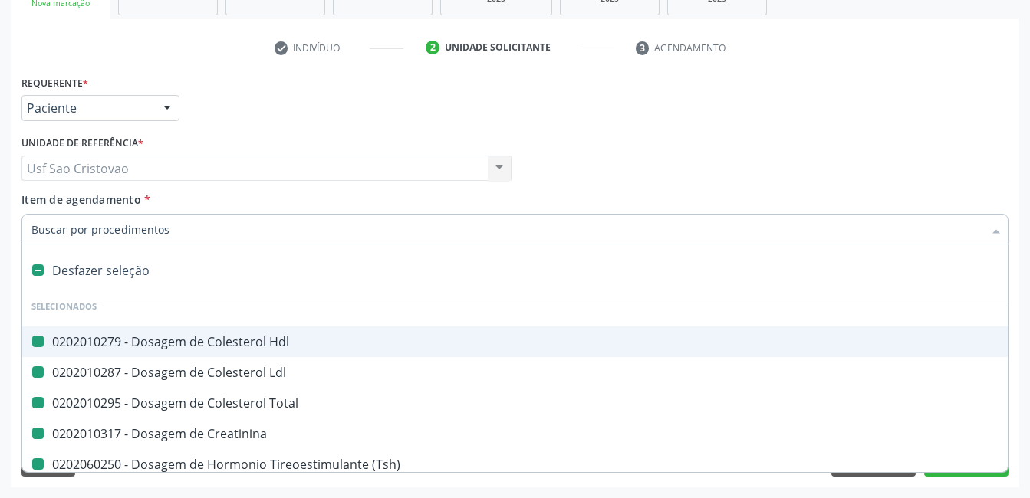
type input "p"
checkbox Hdl "false"
checkbox Ldl "false"
checkbox Total "false"
checkbox Creatinina "false"
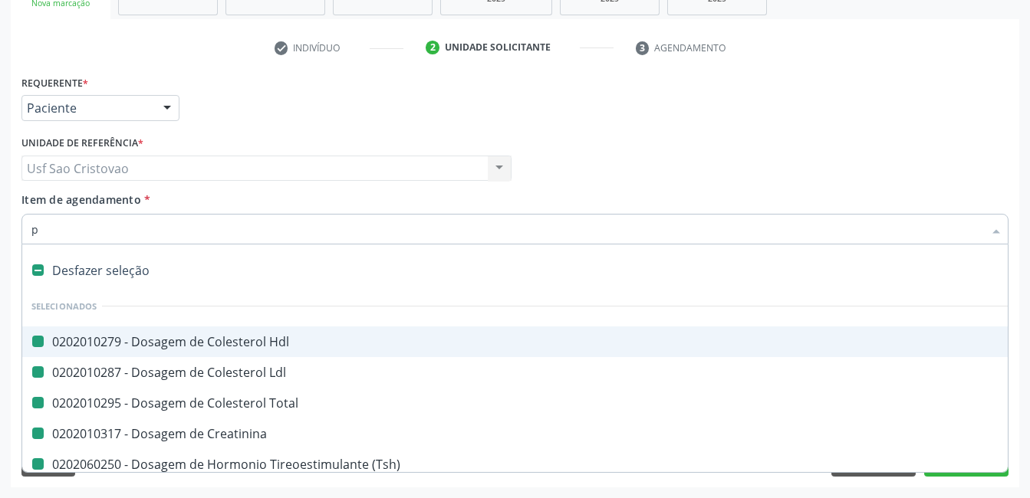
checkbox \(Tsh\) "false"
checkbox Urina "false"
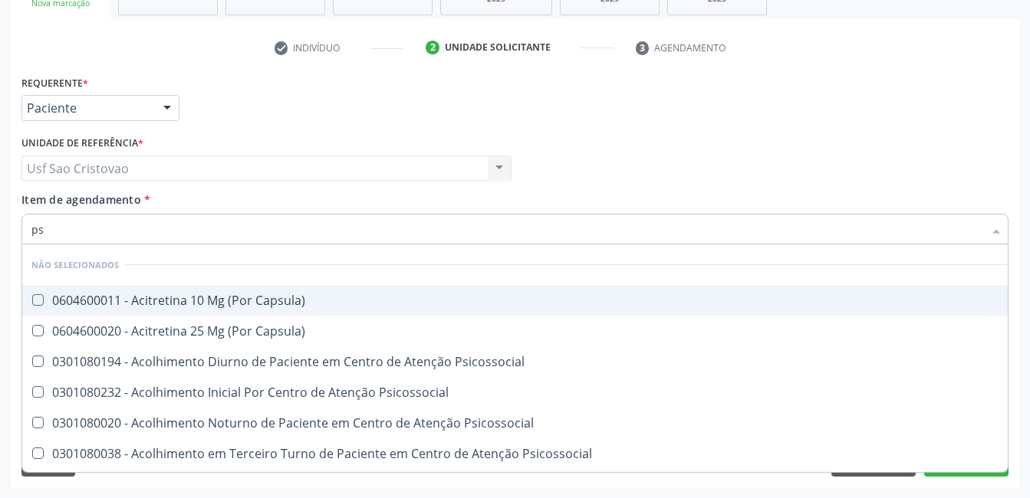
type input "psa"
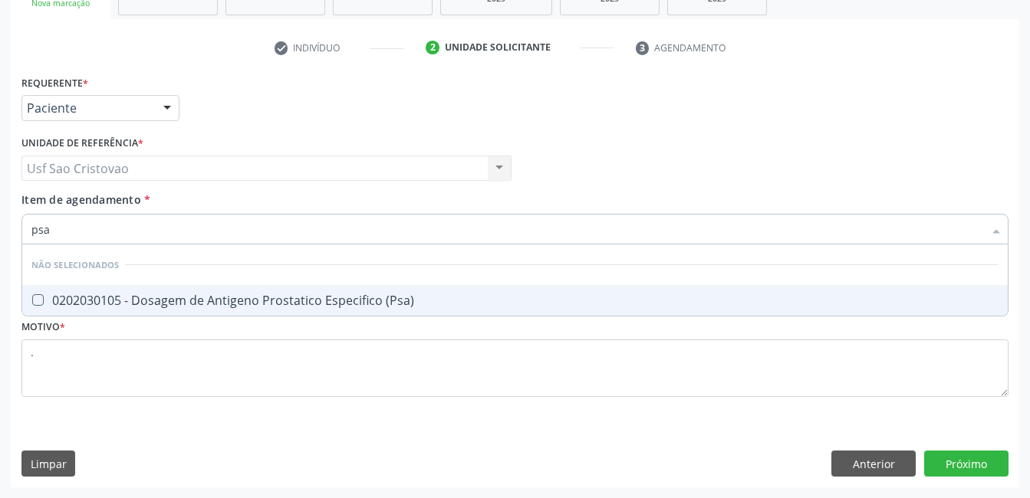
click at [40, 298] on \(Psa\) at bounding box center [38, 300] width 12 height 12
click at [32, 298] on \(Psa\) "checkbox" at bounding box center [27, 300] width 10 height 10
checkbox \(Psa\) "true"
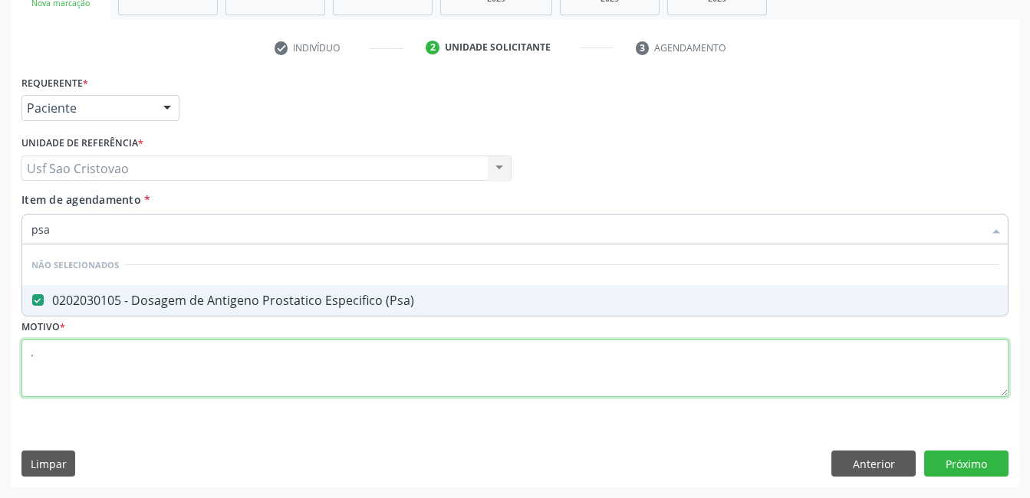
click at [100, 369] on div "Requerente * Paciente Médico(a) Enfermeiro(a) Paciente Nenhum resultado encontr…" at bounding box center [514, 244] width 987 height 347
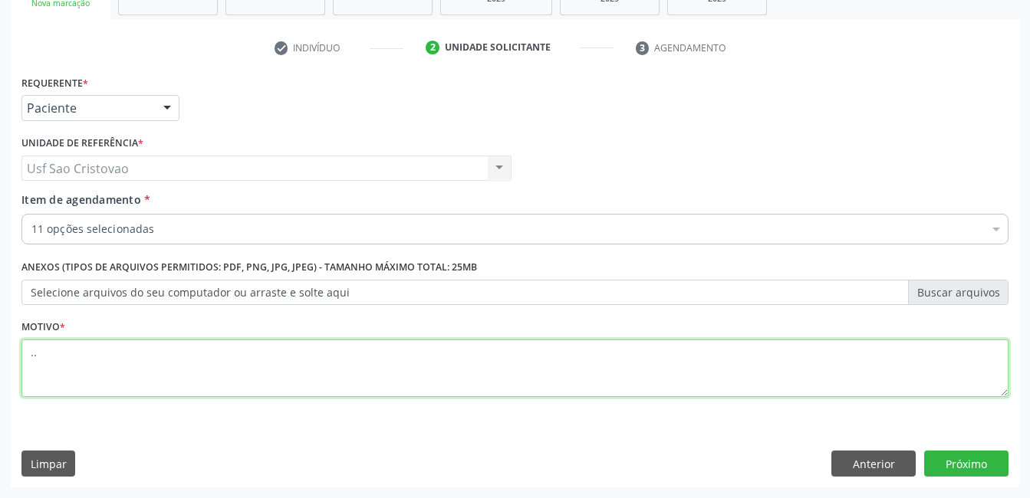
type textarea ".."
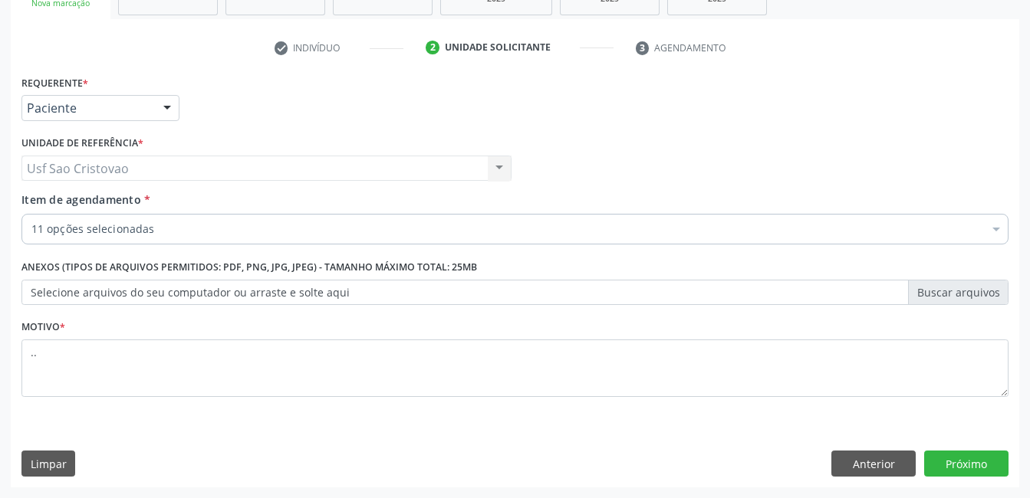
click at [169, 438] on div "Requerente * Paciente Médico(a) Enfermeiro(a) Paciente Nenhum resultado encontr…" at bounding box center [515, 279] width 1008 height 416
click at [966, 462] on button "Próximo" at bounding box center [966, 464] width 84 height 26
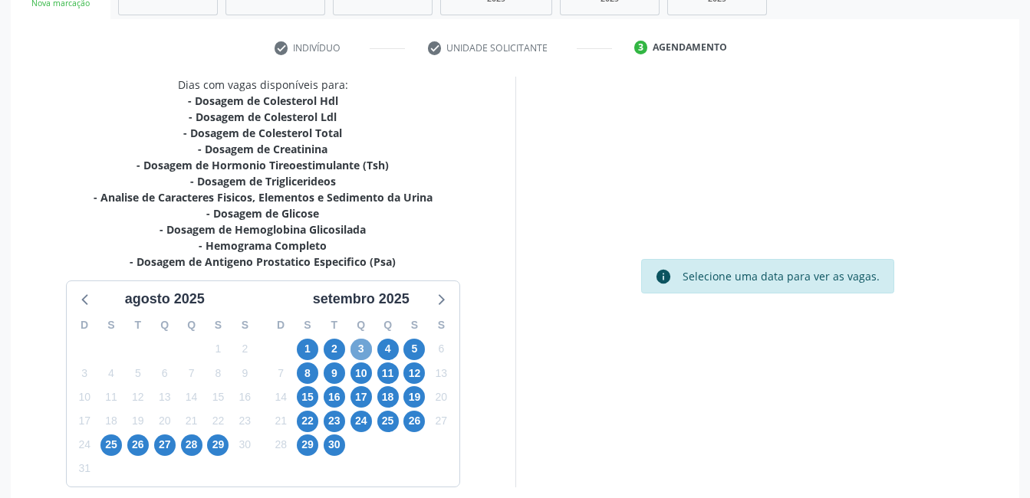
click at [361, 349] on span "3" at bounding box center [360, 349] width 21 height 21
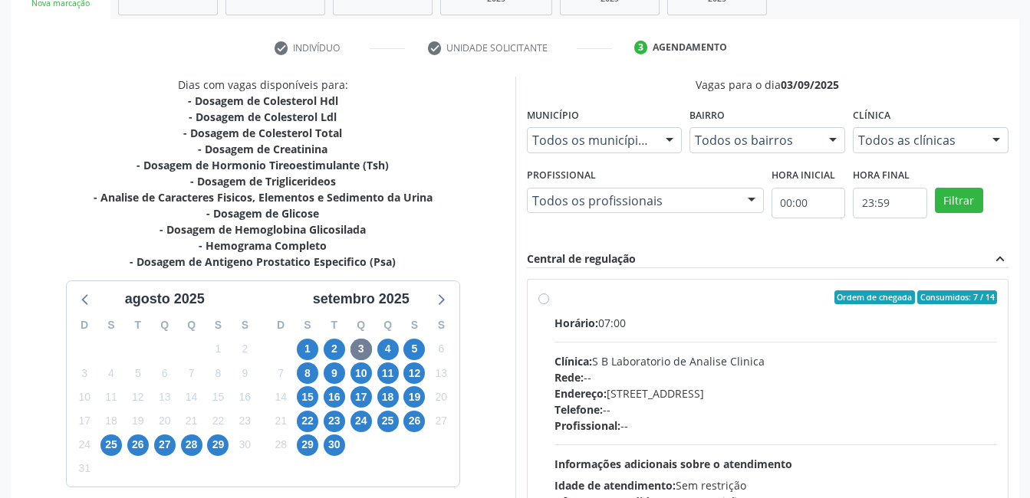
click at [554, 295] on label "Ordem de chegada Consumidos: 7 / 14 Horário: 07:00 Clínica: S B Laboratorio de …" at bounding box center [775, 408] width 443 height 235
click at [543, 295] on input "Ordem de chegada Consumidos: 7 / 14 Horário: 07:00 Clínica: S B Laboratorio de …" at bounding box center [543, 298] width 11 height 14
radio input "true"
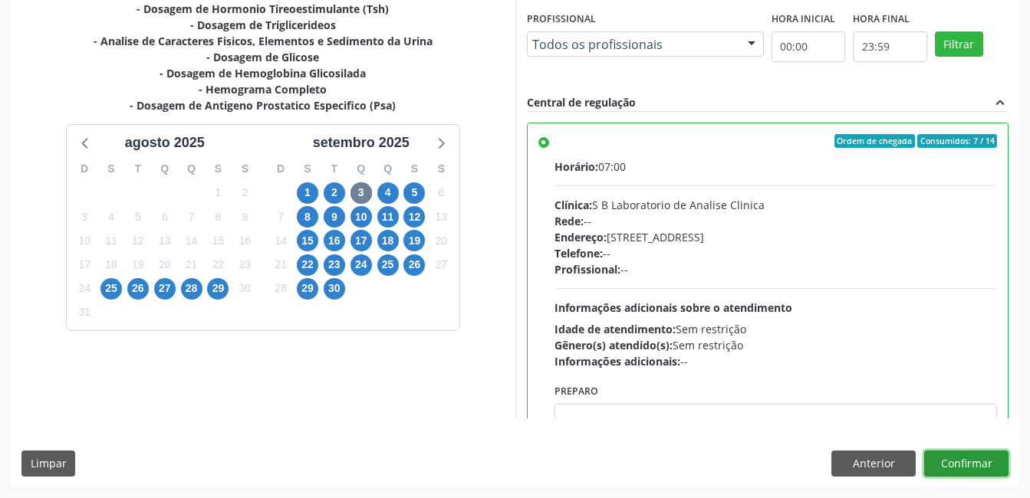
click at [970, 457] on button "Confirmar" at bounding box center [966, 464] width 84 height 26
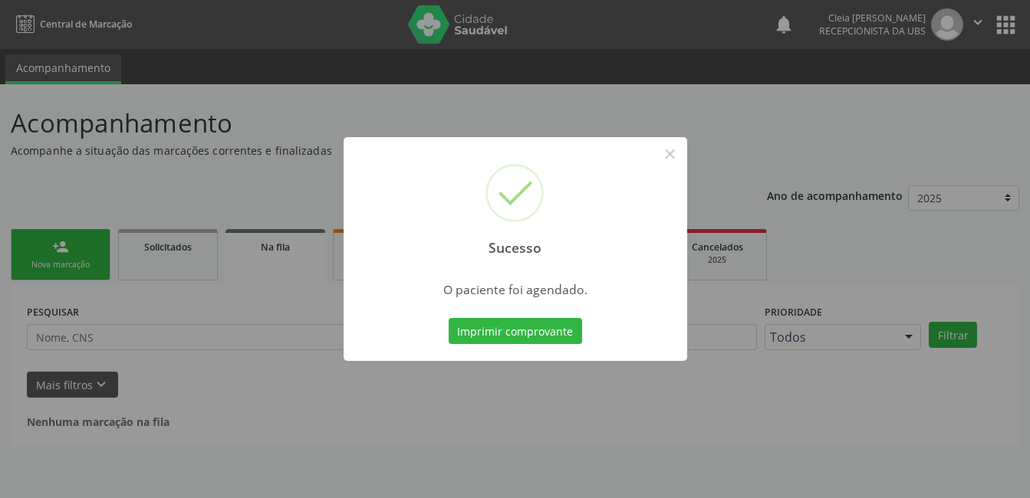
scroll to position [0, 0]
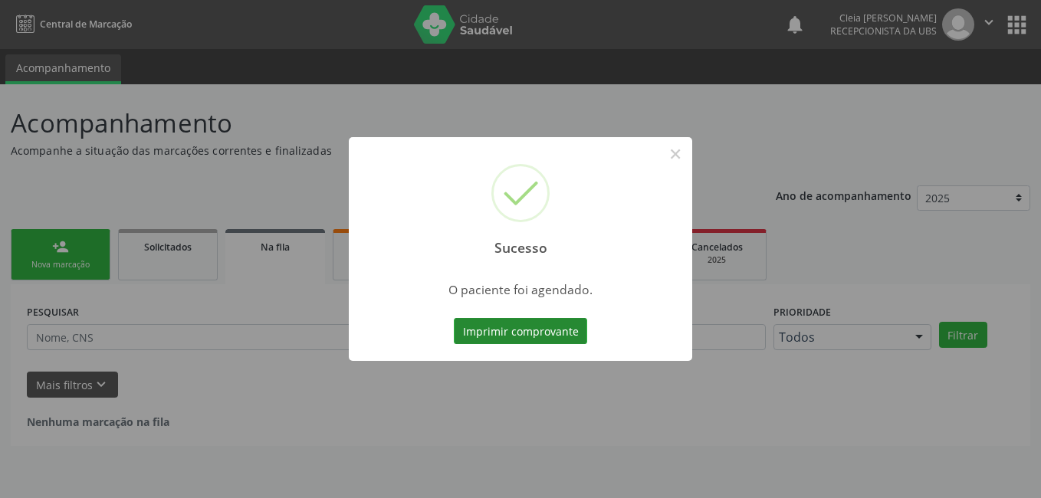
click at [532, 328] on button "Imprimir comprovante" at bounding box center [520, 331] width 133 height 26
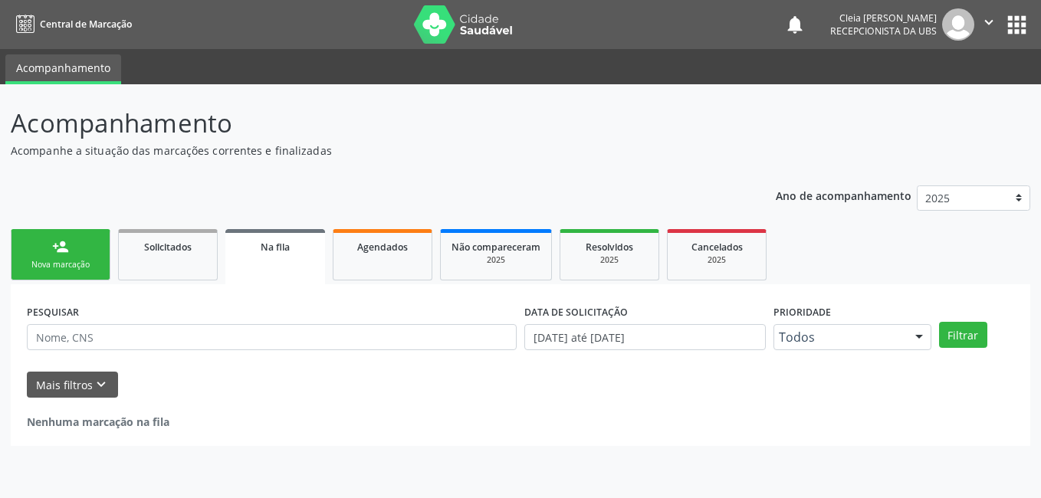
click at [81, 245] on link "person_add Nova marcação" at bounding box center [61, 254] width 100 height 51
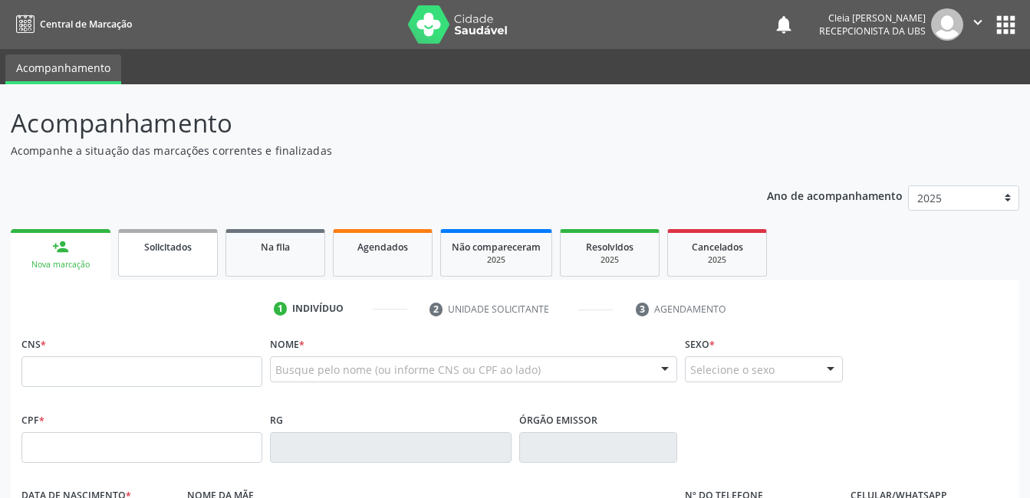
scroll to position [153, 0]
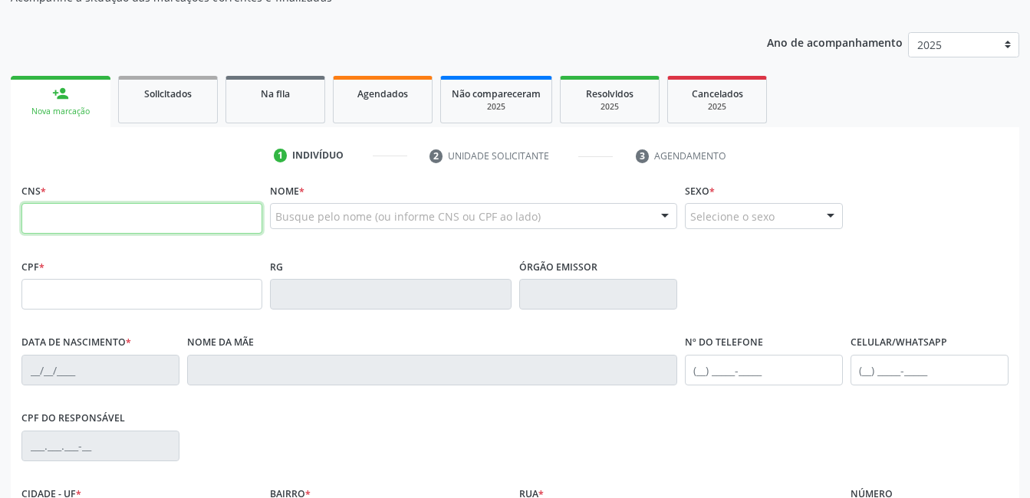
click at [163, 218] on input "text" at bounding box center [141, 218] width 241 height 31
type input "702 6057 2698 5244"
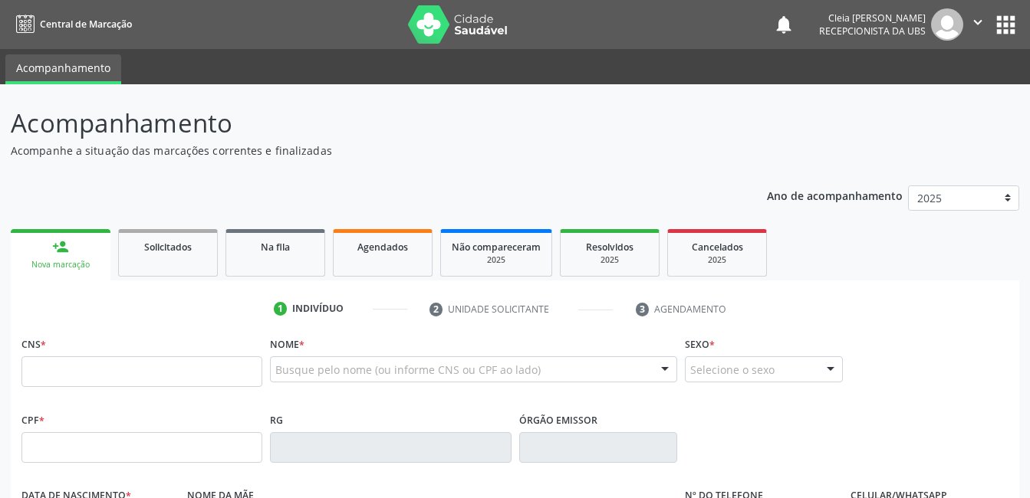
scroll to position [153, 0]
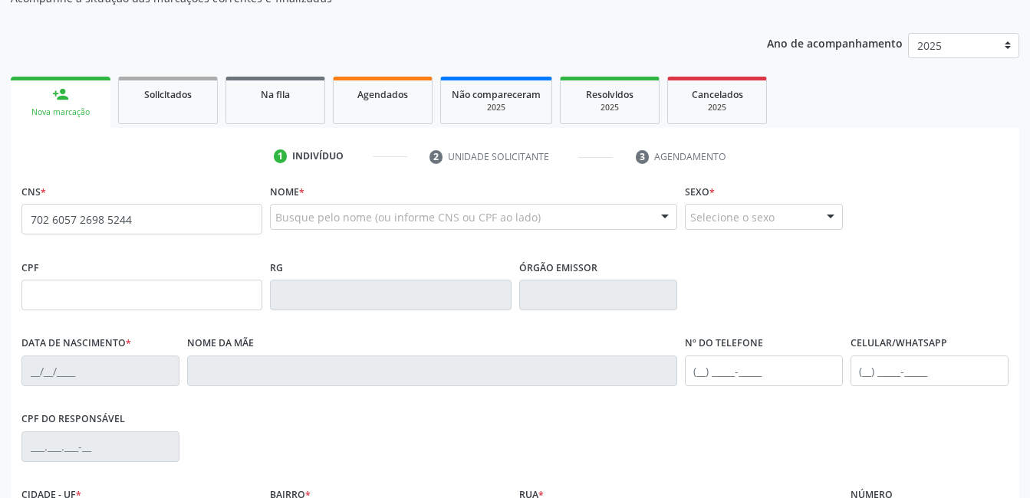
type input "702 6057 2698 5244"
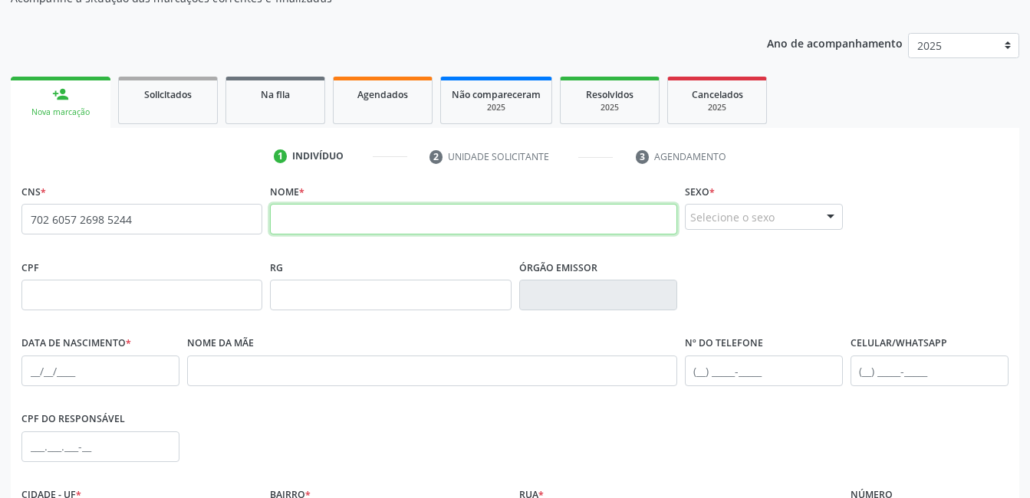
click at [452, 229] on input "text" at bounding box center [473, 219] width 406 height 31
type input "[PERSON_NAME]"
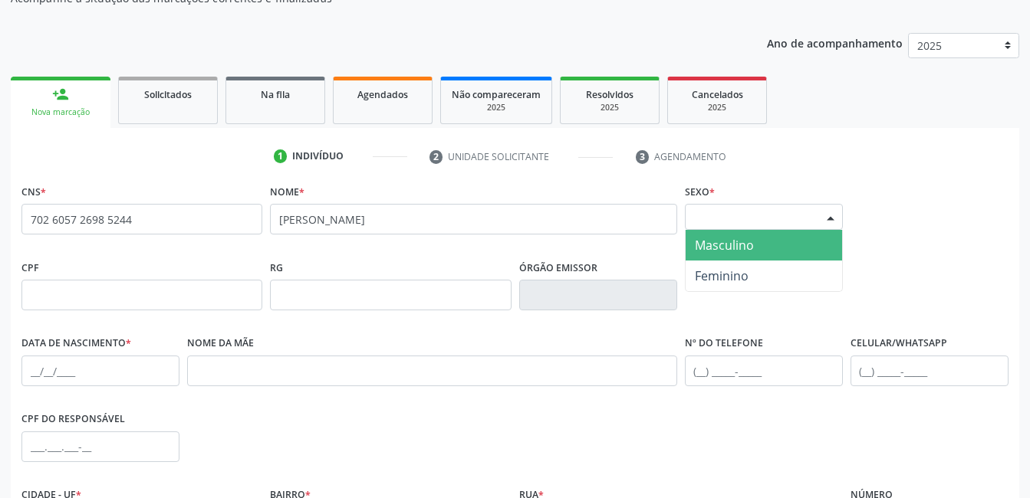
click at [828, 214] on div at bounding box center [830, 218] width 23 height 26
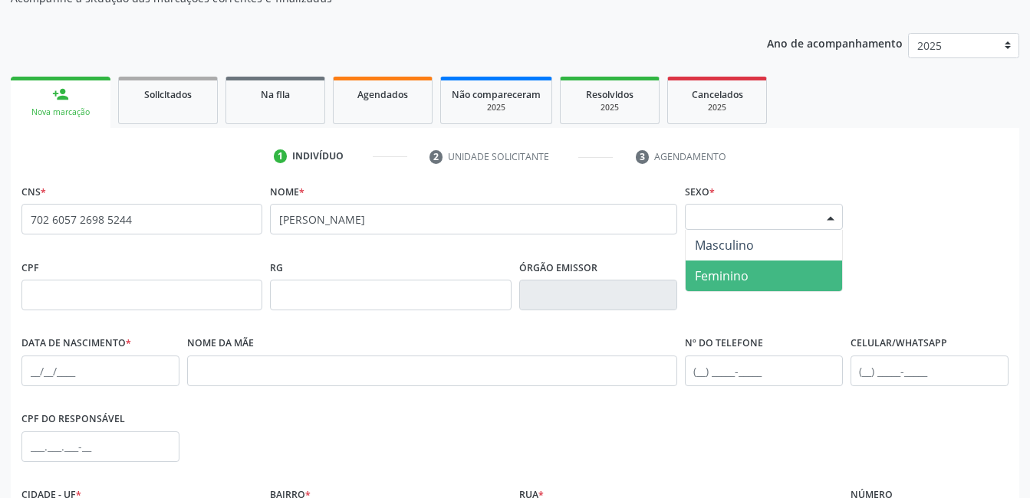
click at [788, 277] on span "Feminino" at bounding box center [764, 276] width 156 height 31
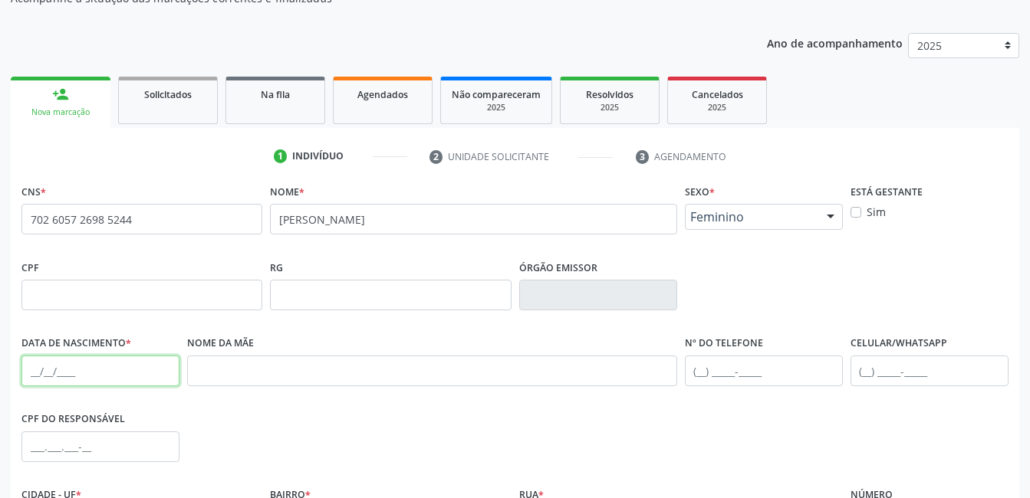
click at [86, 371] on input "text" at bounding box center [100, 371] width 158 height 31
type input "[DATE]"
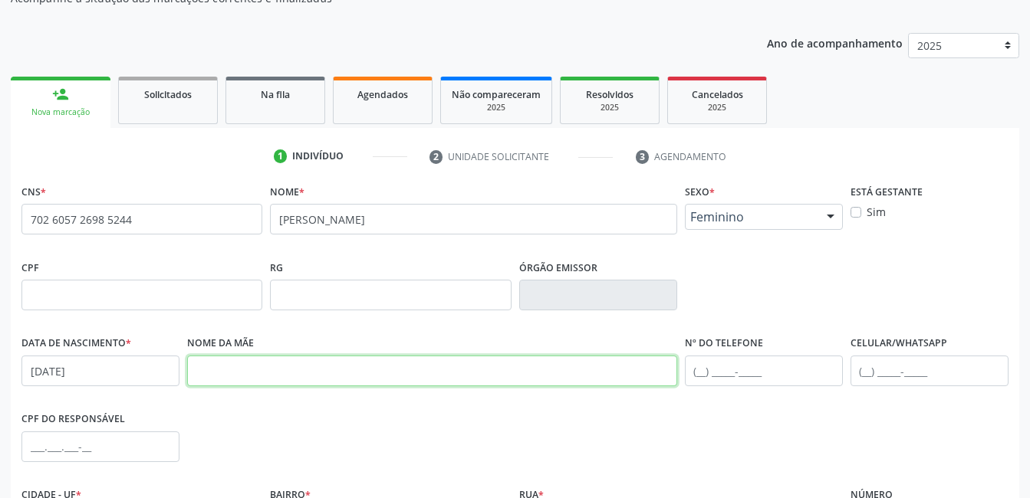
click at [341, 371] on input "text" at bounding box center [432, 371] width 490 height 31
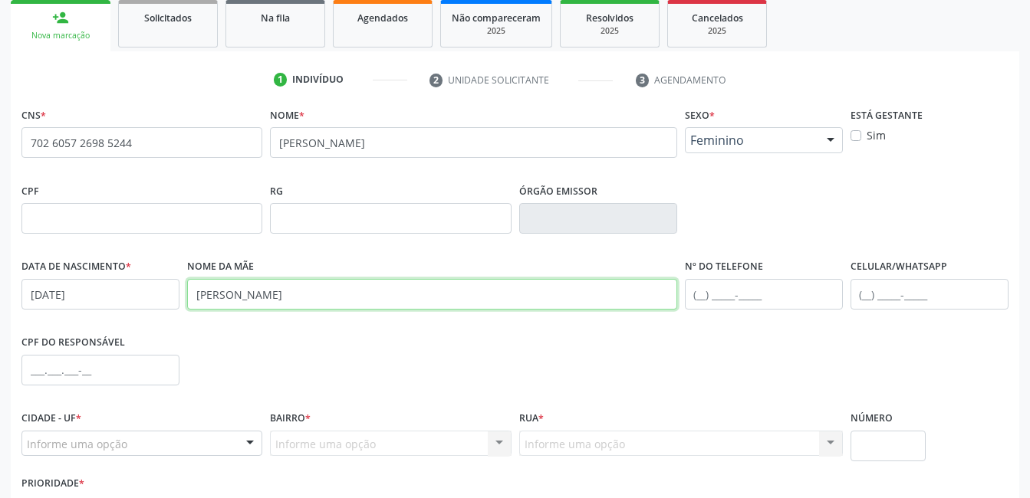
type input "[PERSON_NAME]"
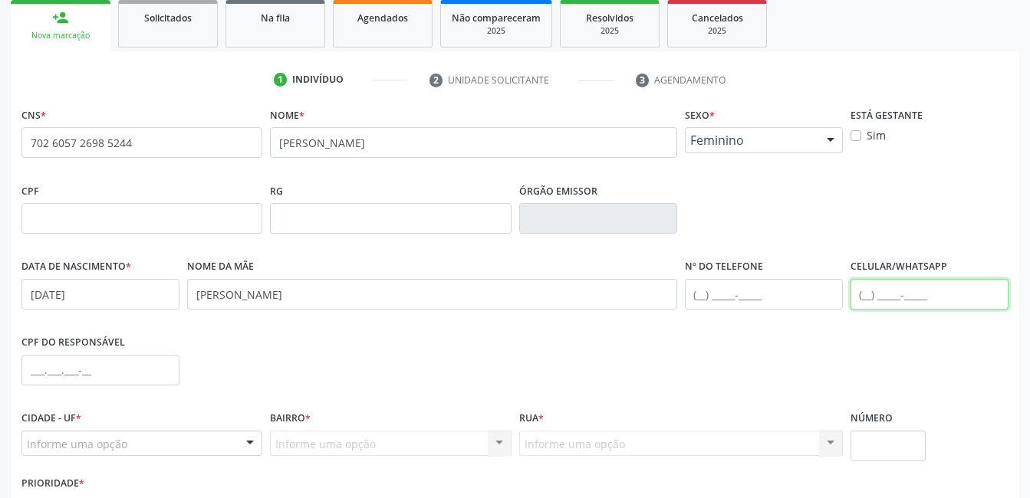
click at [897, 291] on input "text" at bounding box center [929, 294] width 158 height 31
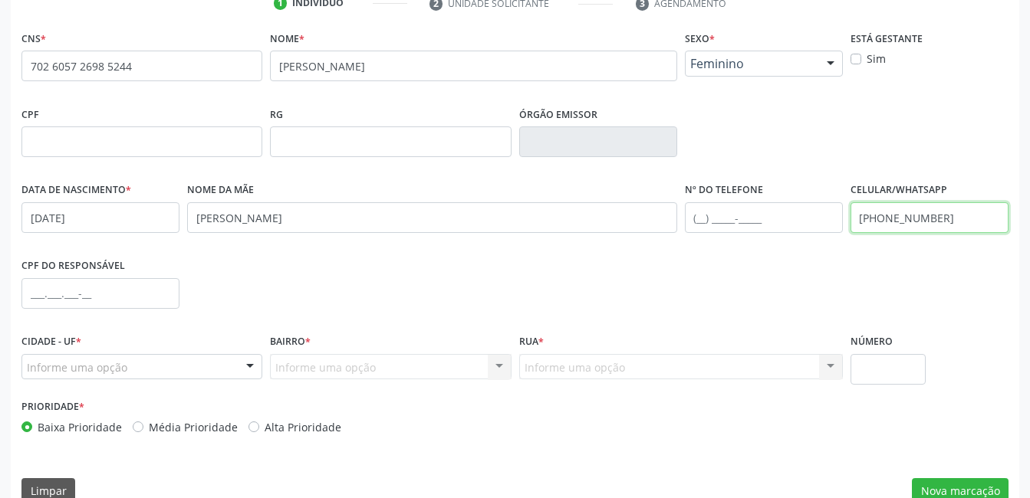
type input "[PHONE_NUMBER]"
click at [131, 373] on div at bounding box center [141, 367] width 241 height 26
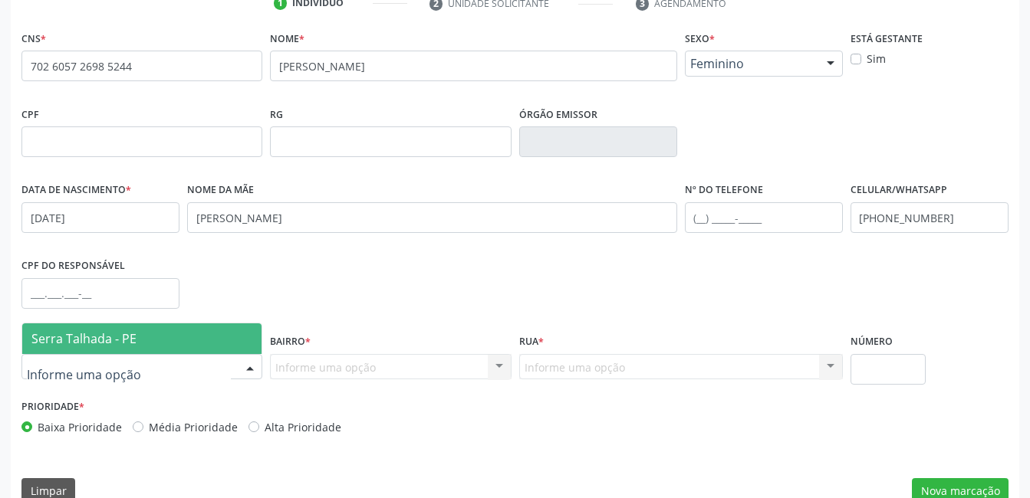
click at [157, 347] on span "Serra Talhada - PE" at bounding box center [141, 339] width 239 height 31
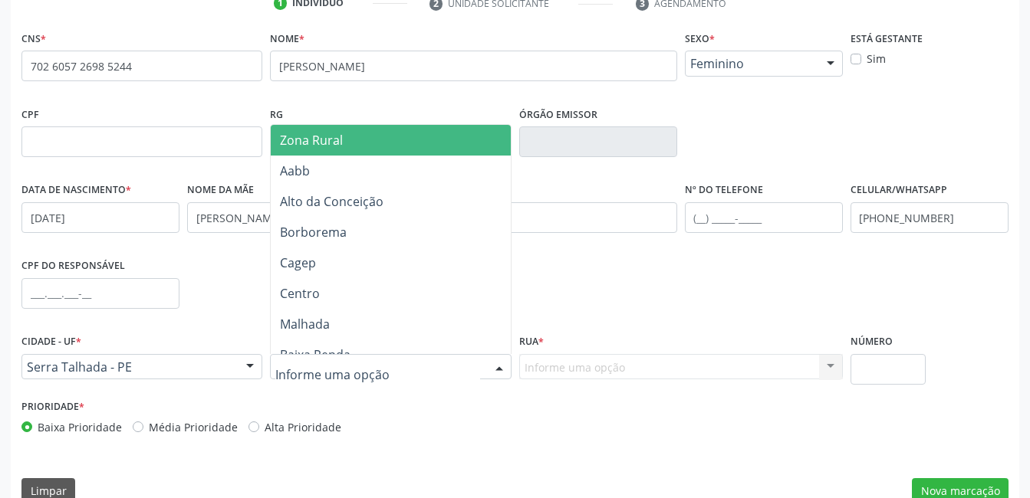
click at [496, 367] on div at bounding box center [499, 368] width 23 height 26
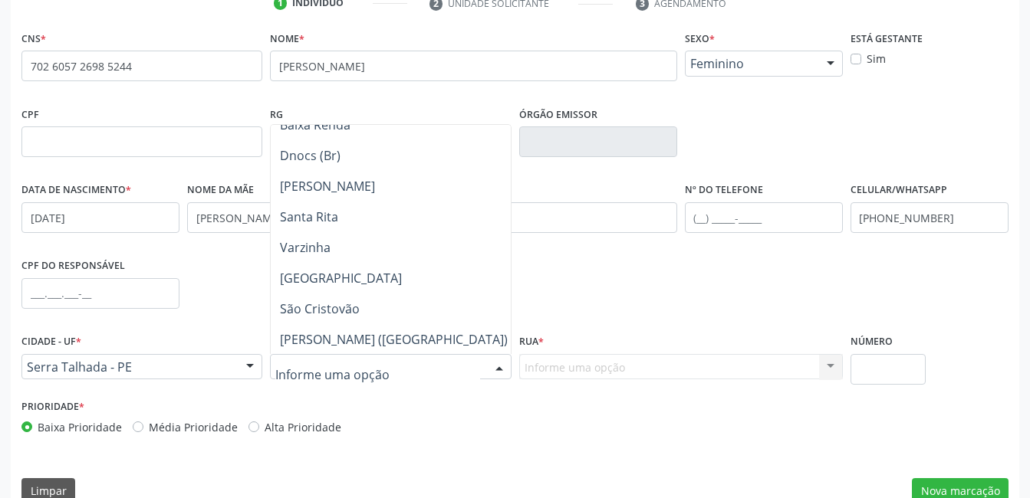
scroll to position [0, 0]
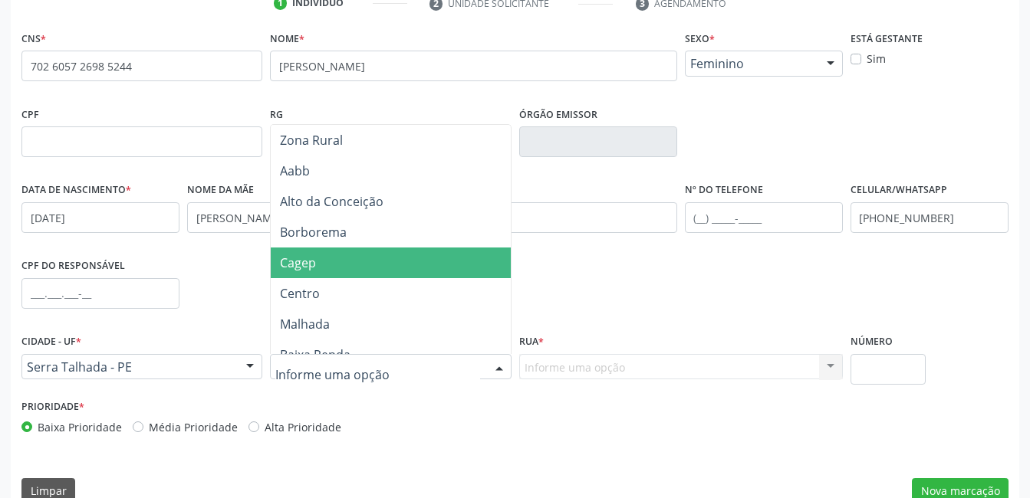
click at [495, 364] on div at bounding box center [499, 368] width 23 height 26
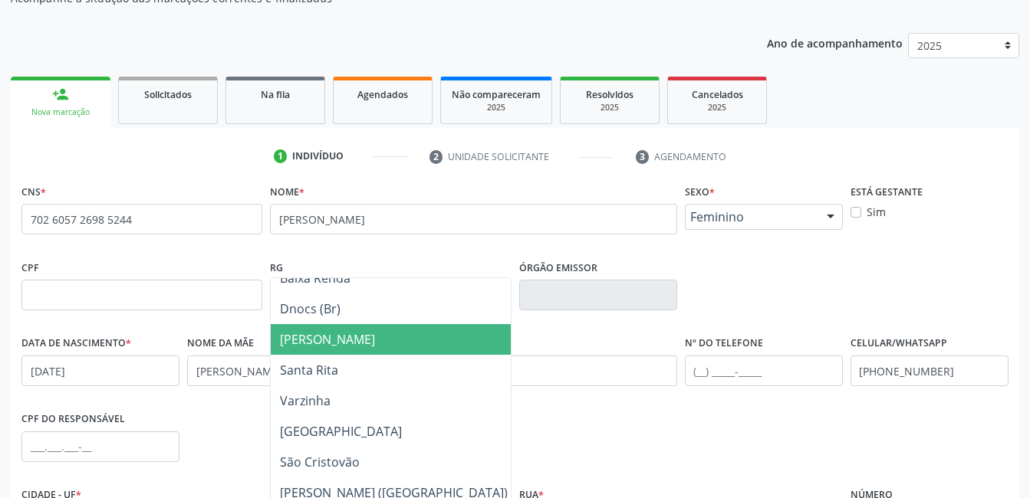
scroll to position [307, 0]
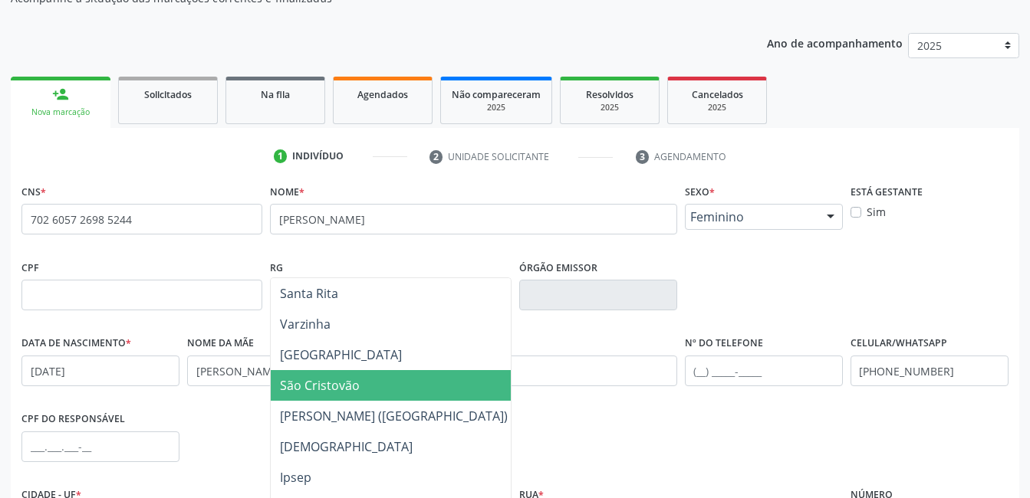
click at [374, 388] on span "São Cristovão" at bounding box center [394, 385] width 246 height 31
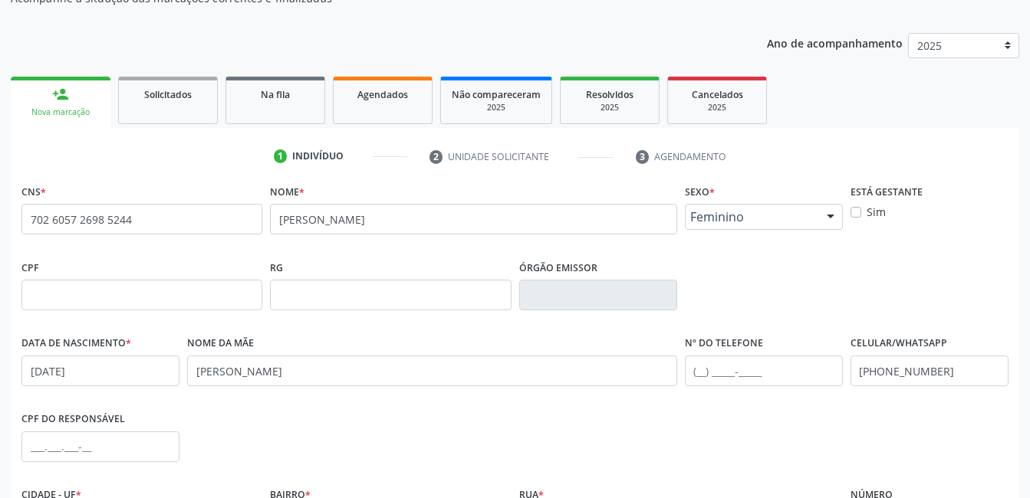
scroll to position [306, 0]
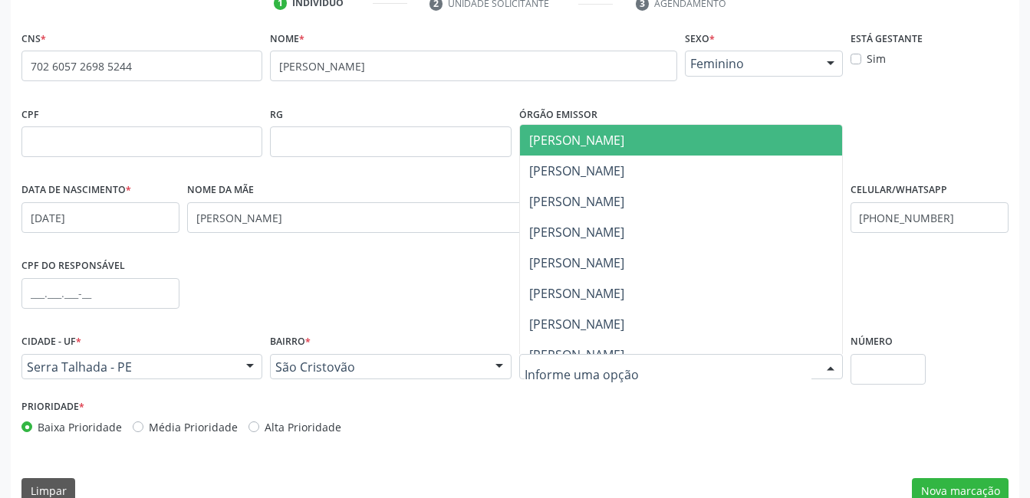
click at [653, 365] on div at bounding box center [681, 367] width 324 height 26
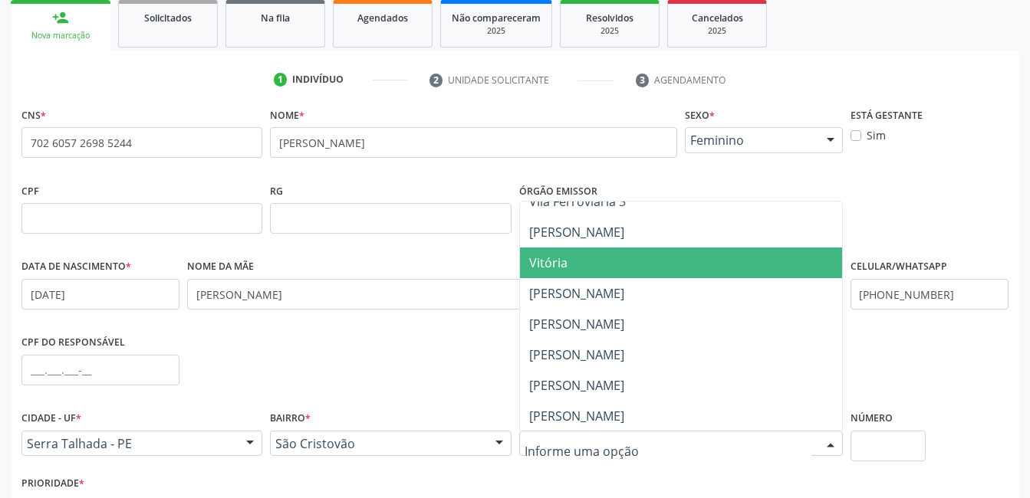
scroll to position [767, 0]
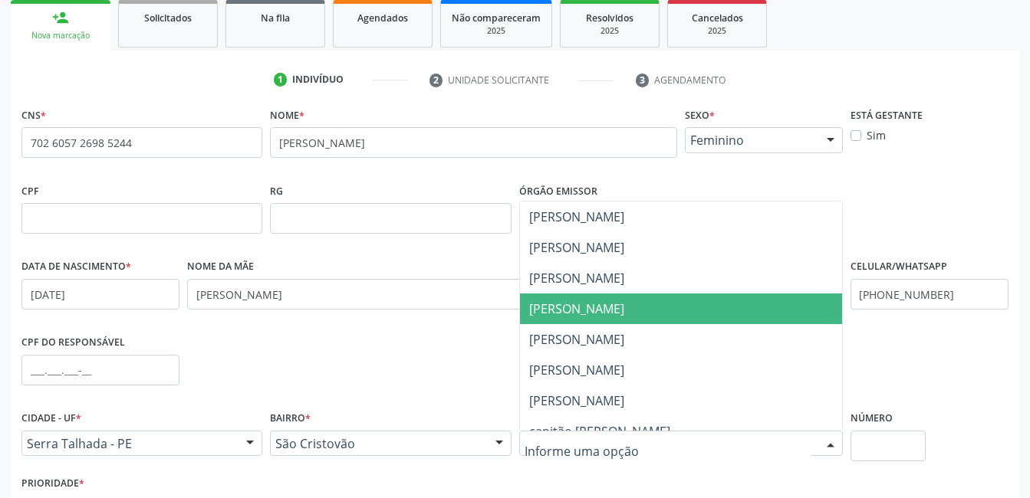
click at [670, 307] on span "[PERSON_NAME]" at bounding box center [681, 309] width 322 height 31
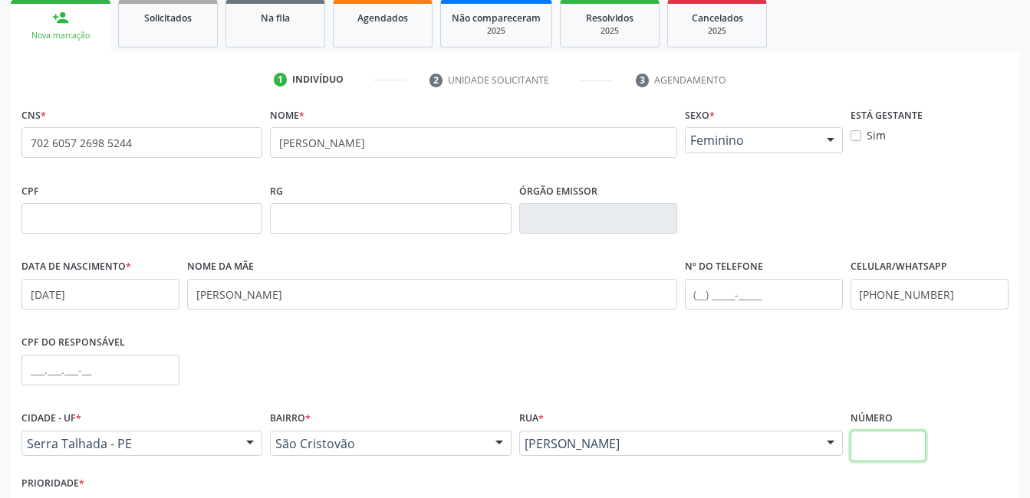
click at [885, 442] on input "text" at bounding box center [887, 446] width 75 height 31
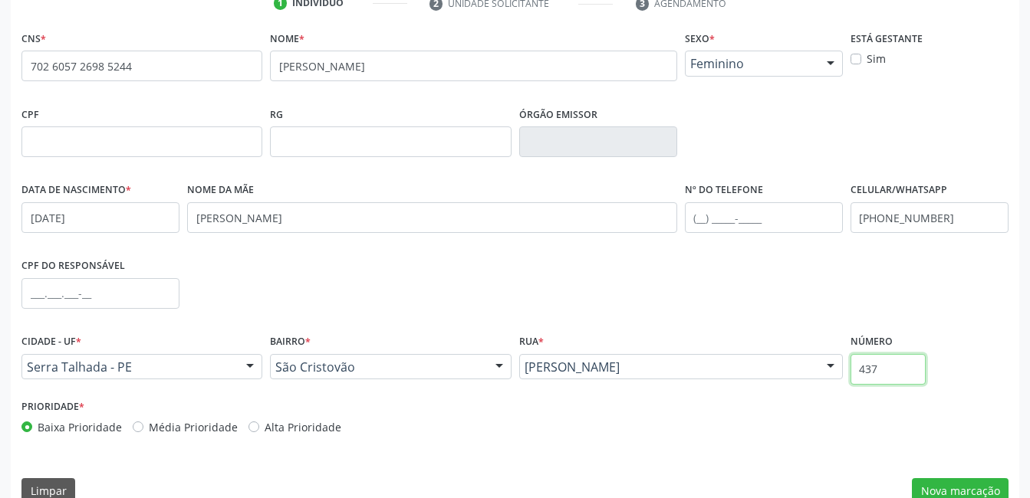
scroll to position [333, 0]
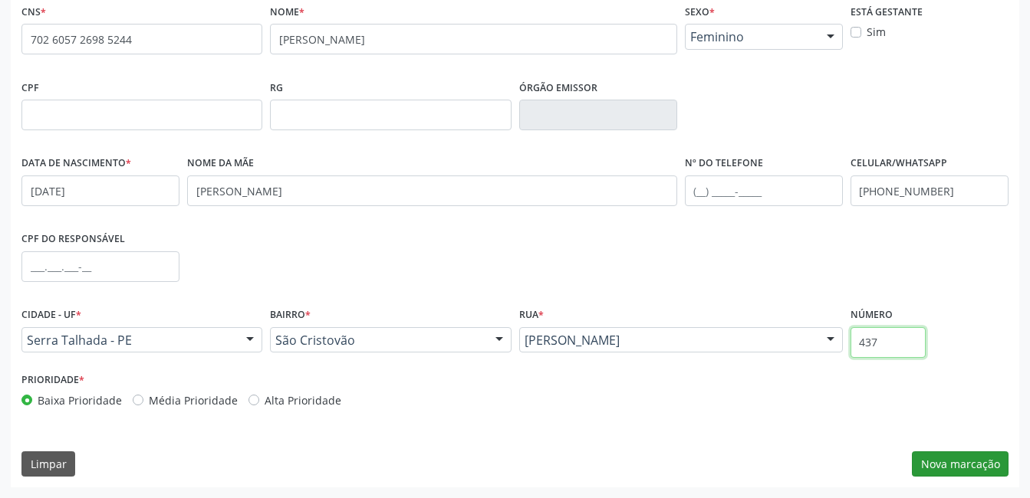
type input "437"
click at [962, 468] on button "Nova marcação" at bounding box center [960, 465] width 97 height 26
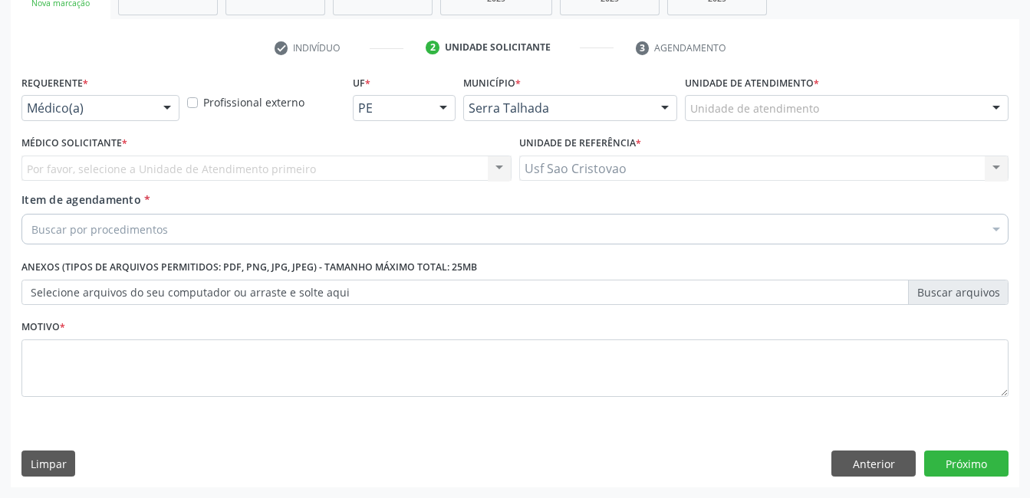
scroll to position [262, 0]
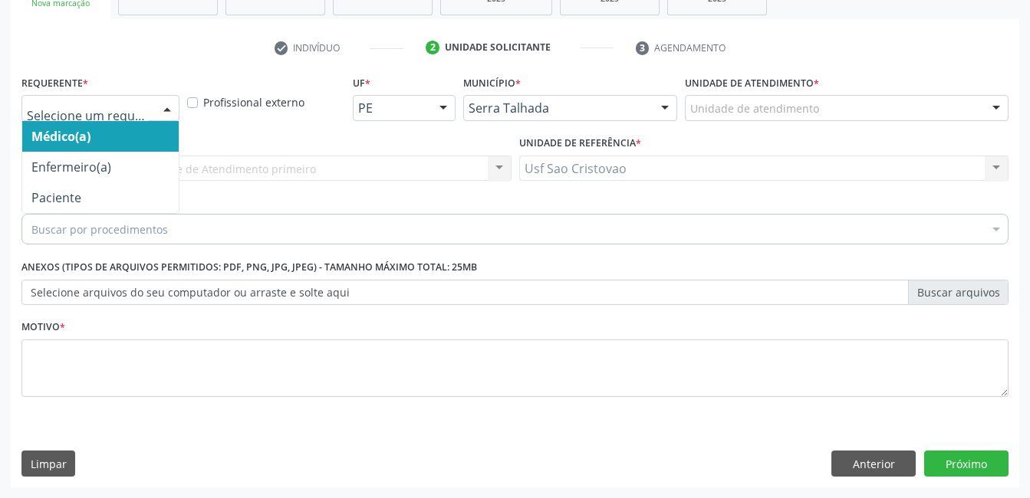
click at [173, 108] on div at bounding box center [167, 109] width 23 height 26
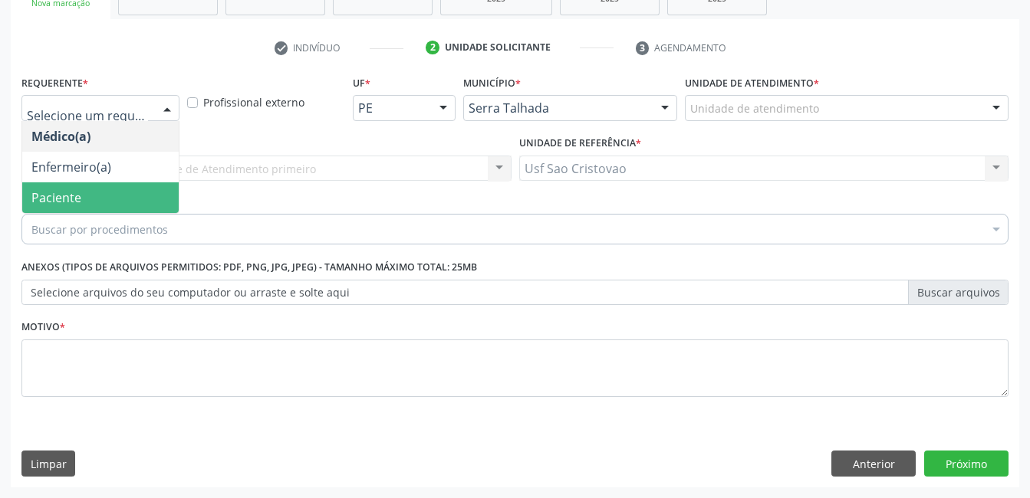
click at [162, 199] on span "Paciente" at bounding box center [100, 198] width 156 height 31
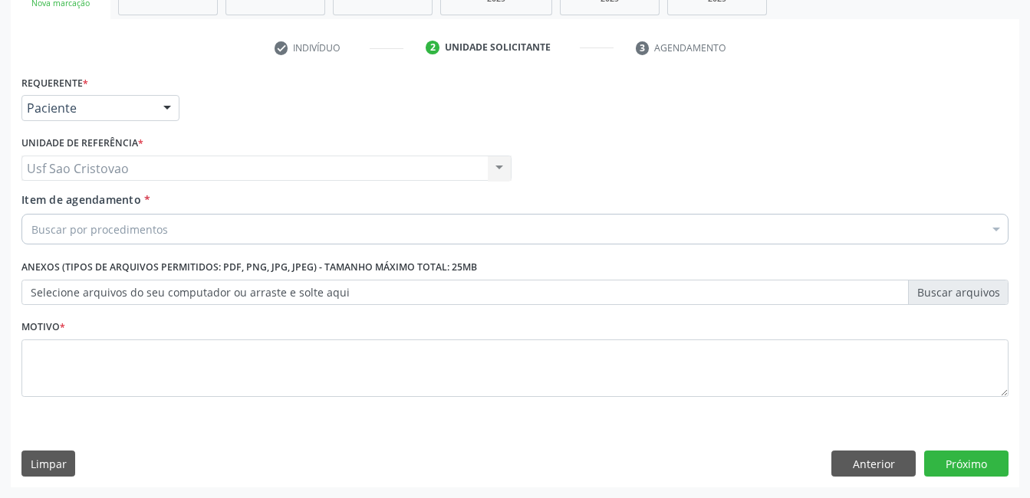
click at [166, 228] on div "Buscar por procedimentos" at bounding box center [514, 229] width 987 height 31
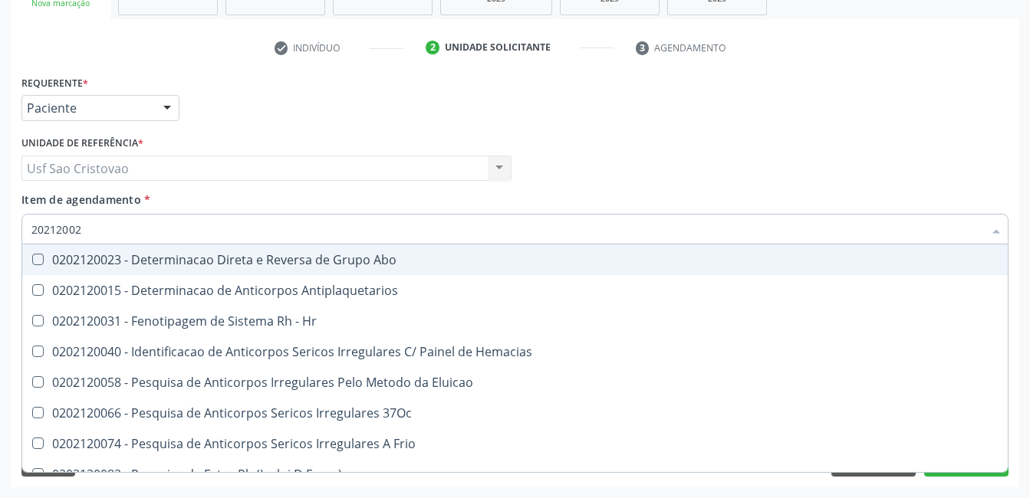
type input "202120023"
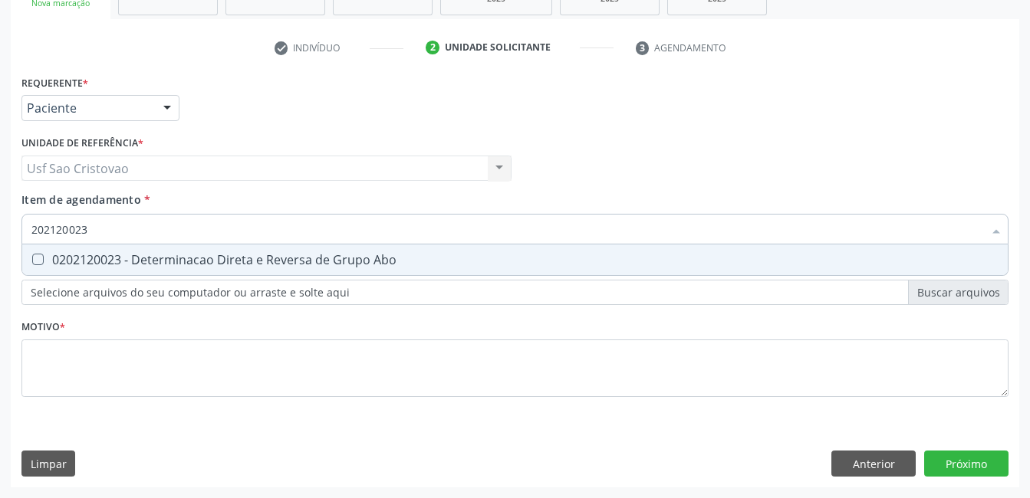
click at [39, 258] on Abo at bounding box center [38, 260] width 12 height 12
click at [32, 258] on Abo "checkbox" at bounding box center [27, 260] width 10 height 10
checkbox Abo "true"
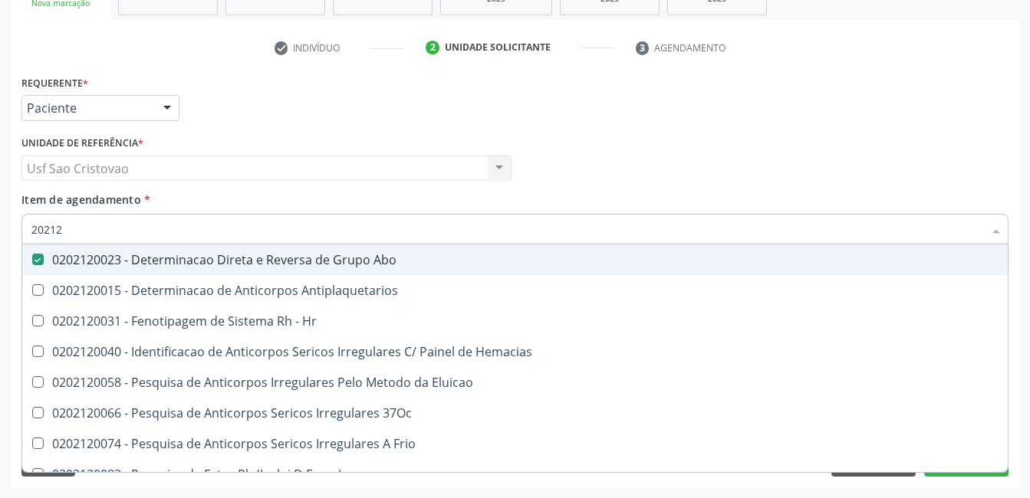
type input "2021"
checkbox Abo "false"
checkbox \(Tia\) "true"
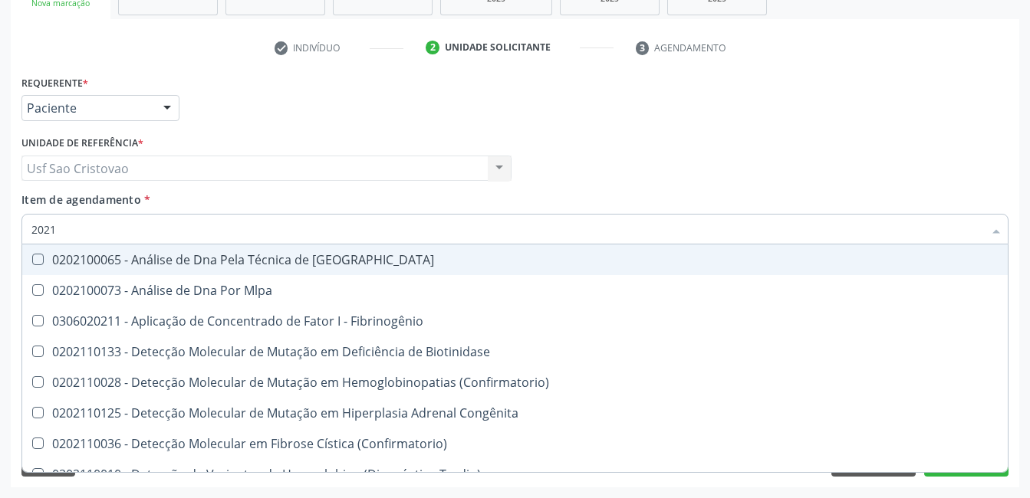
type input "202"
checkbox Abo "false"
checkbox B "true"
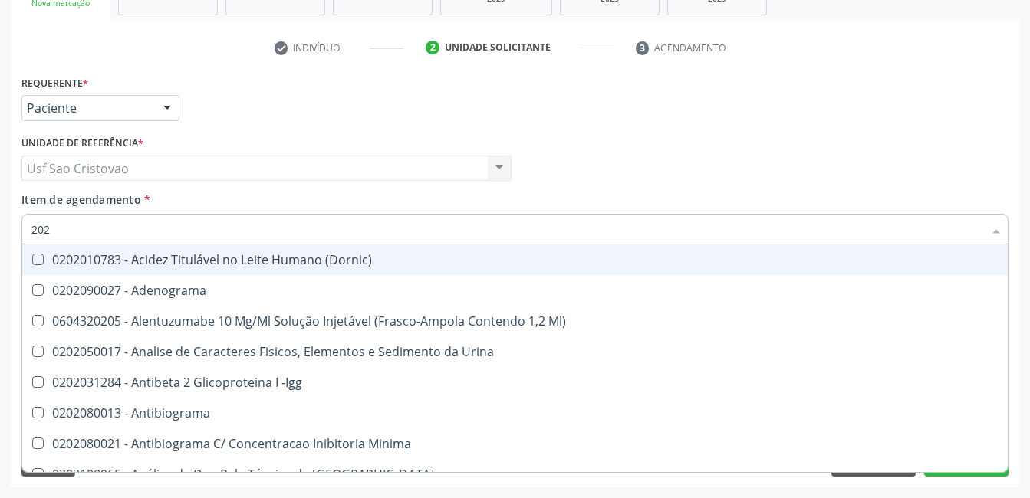
type input "2020"
checkbox Abo "false"
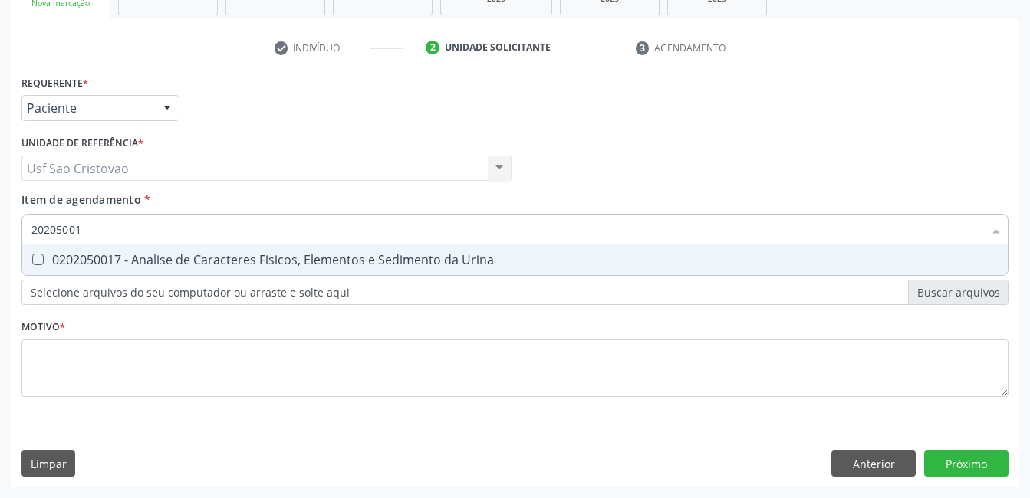
type input "202050017"
click at [41, 258] on Urina at bounding box center [38, 260] width 12 height 12
click at [32, 258] on Urina "checkbox" at bounding box center [27, 260] width 10 height 10
checkbox Urina "true"
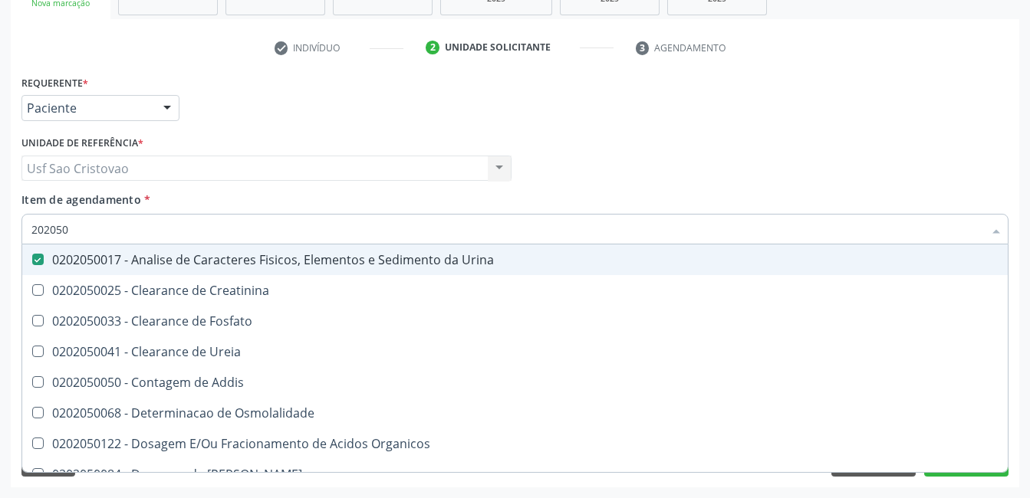
type input "20205"
checkbox Urina "false"
checkbox Creatinina "true"
type input "2020"
checkbox Creatinina "false"
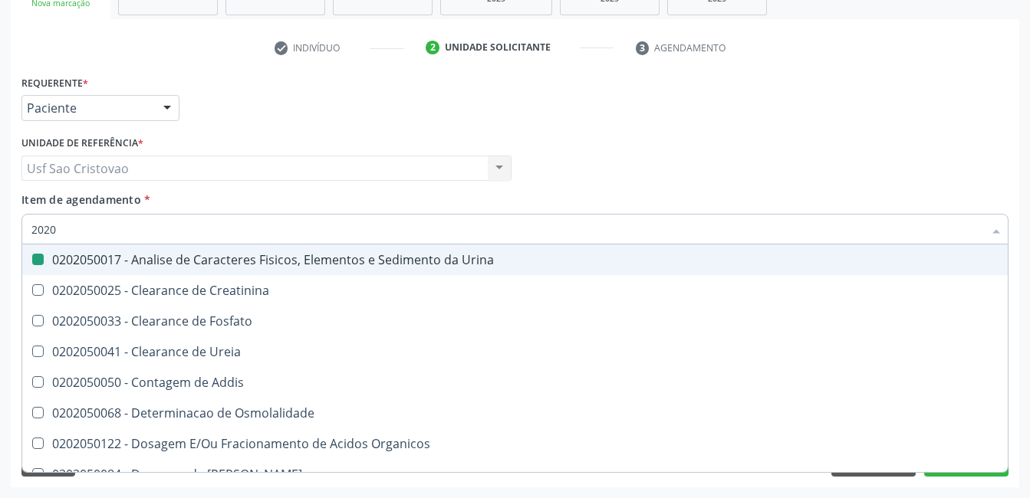
checkbox Ureia "true"
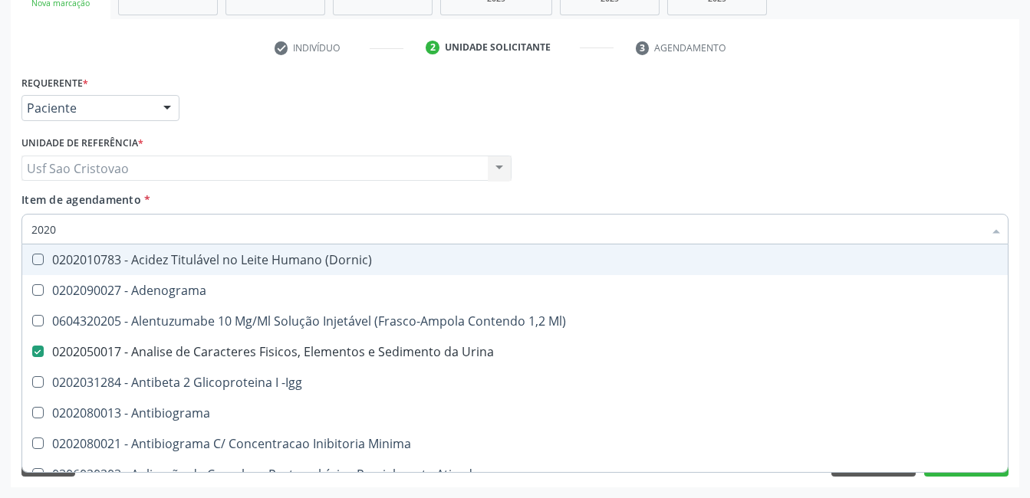
type input "20201"
checkbox Urina "false"
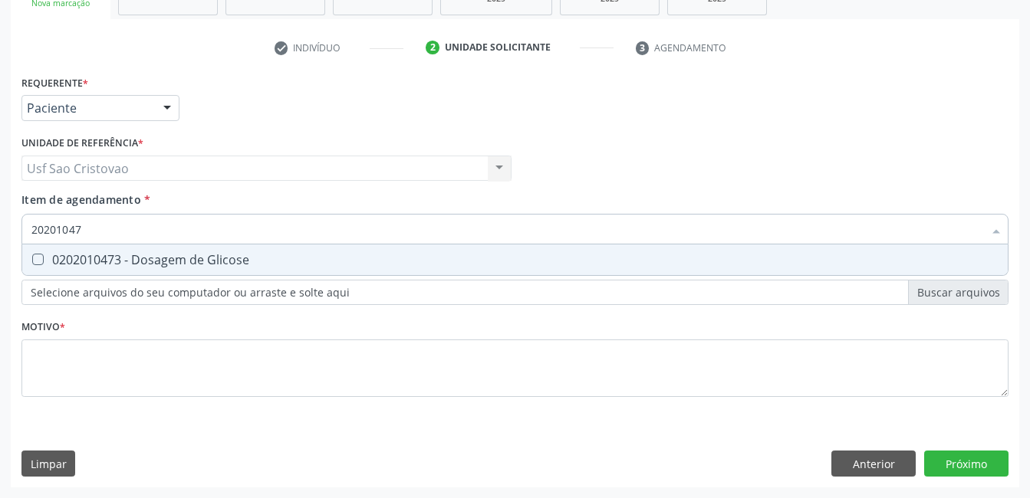
type input "202010473"
click at [35, 255] on Glicose at bounding box center [38, 260] width 12 height 12
click at [32, 255] on Glicose "checkbox" at bounding box center [27, 260] width 10 height 10
checkbox Glicose "true"
type input "2020104"
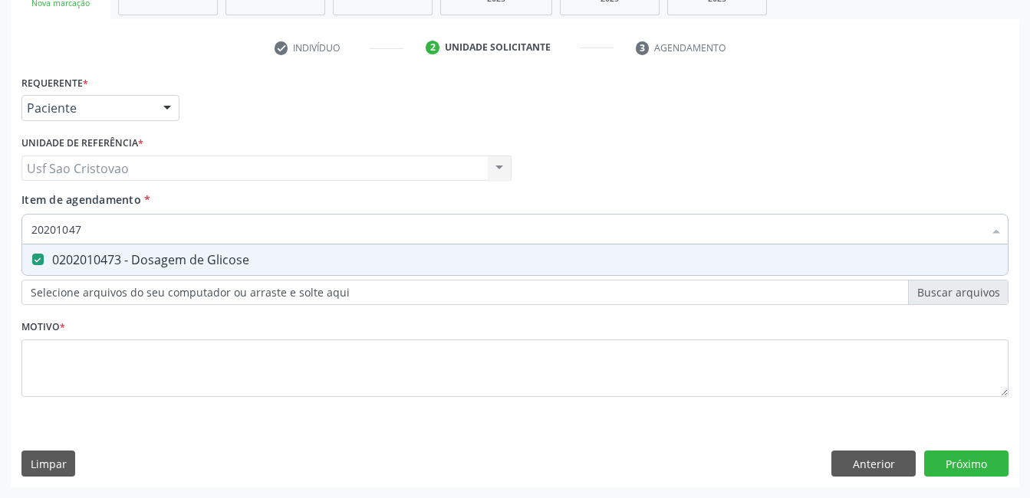
checkbox Glicose "false"
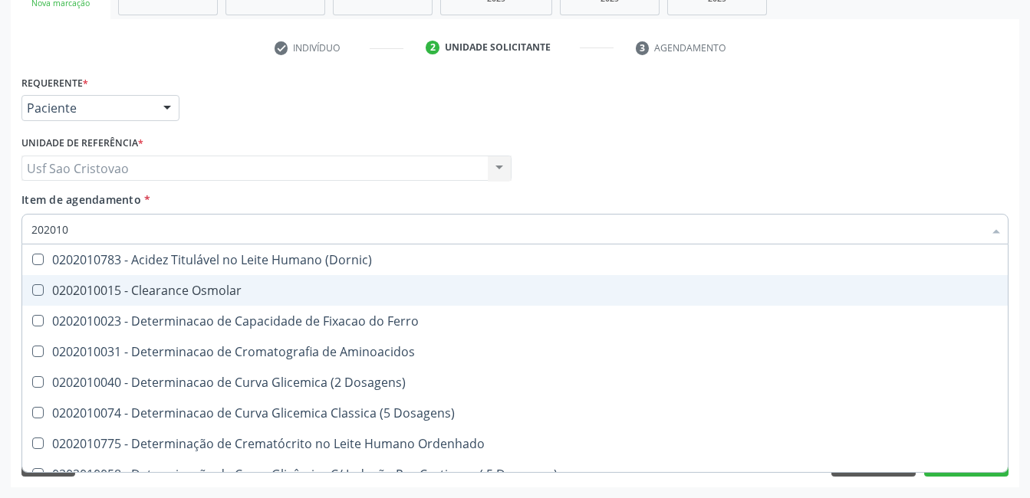
type input "20201"
checkbox Glicose "false"
checkbox Nt-Probnp\) "true"
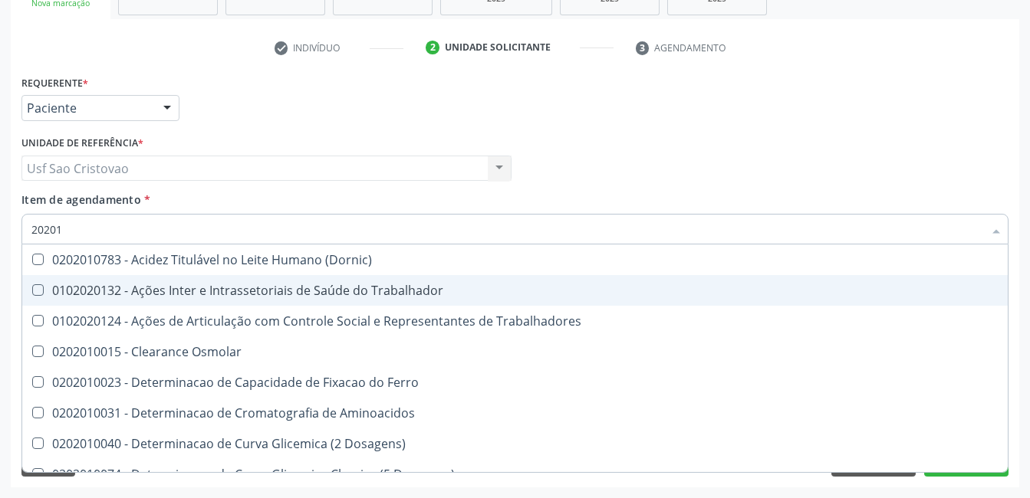
type input "2020"
checkbox Osmolar "true"
checkbox Glicose "false"
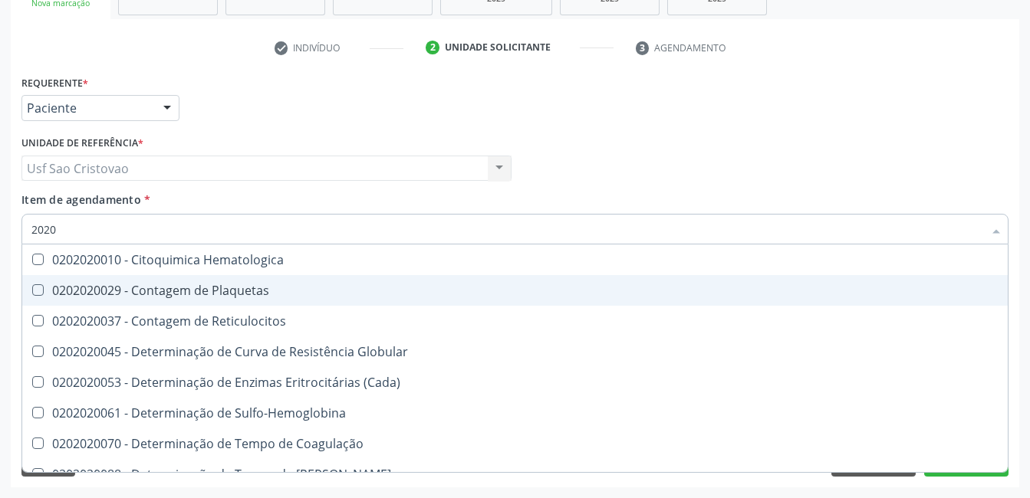
type input "20202"
checkbox Globular "false"
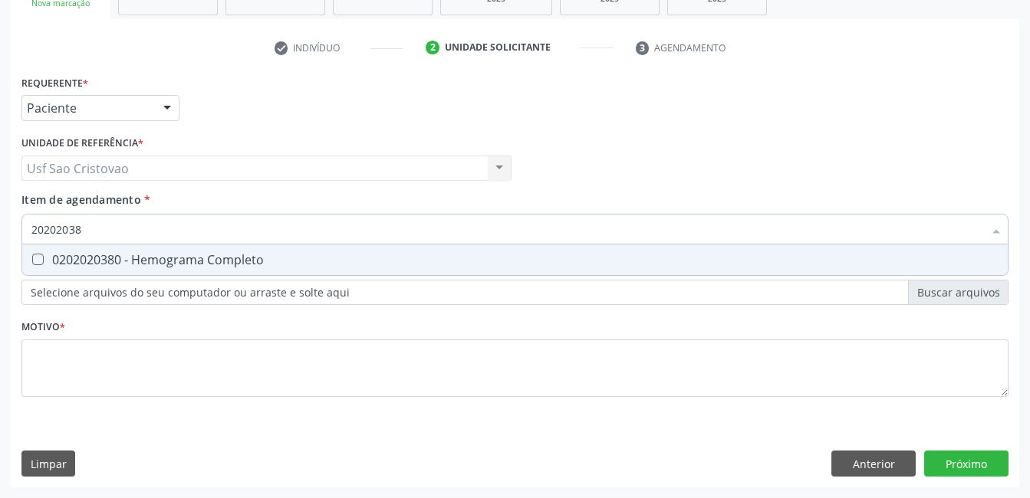
type input "202020380"
click at [35, 261] on Completo at bounding box center [38, 260] width 12 height 12
click at [32, 261] on Completo "checkbox" at bounding box center [27, 260] width 10 height 10
checkbox Completo "true"
type input "2020203"
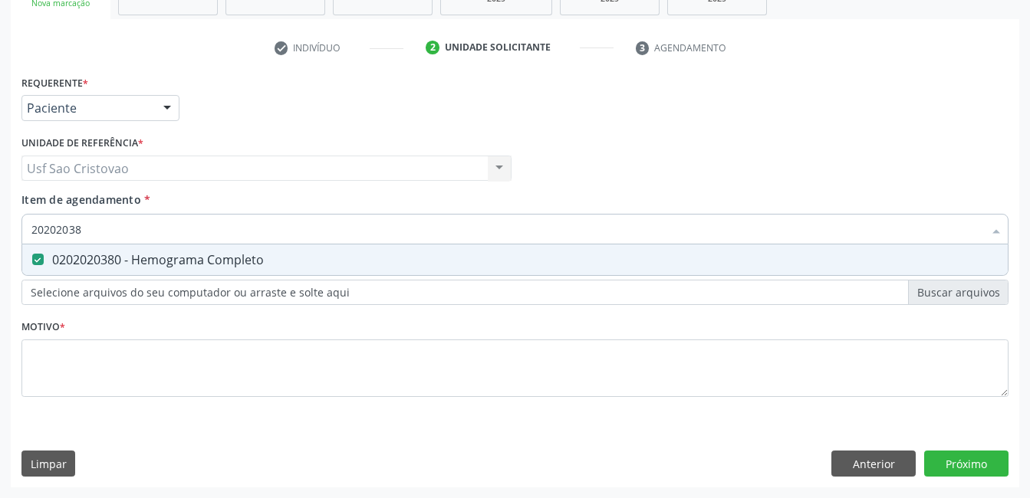
checkbox Completo "false"
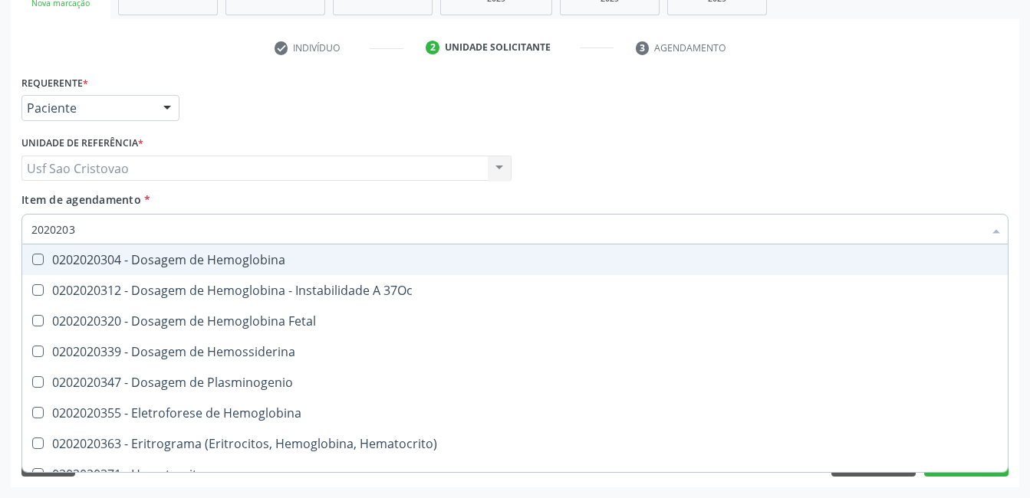
type input "202020"
checkbox Completo "false"
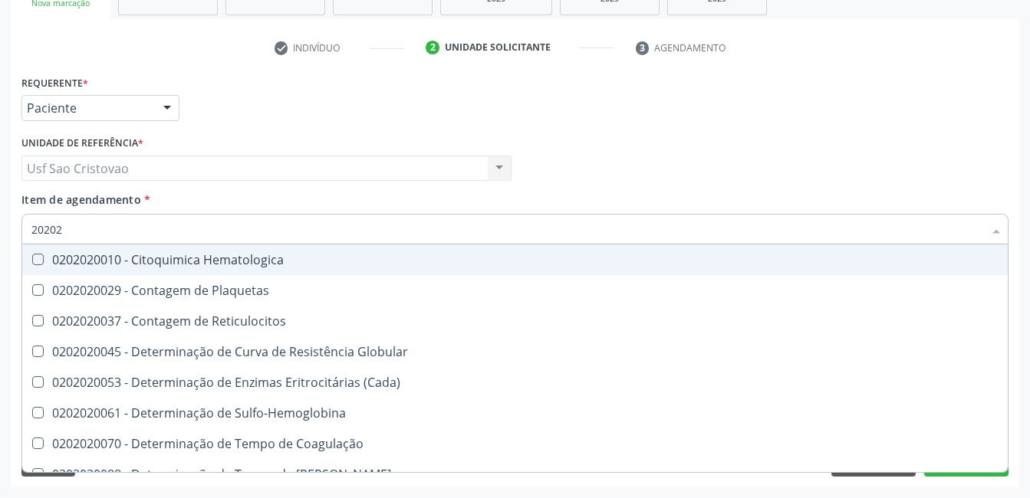
type input "2020"
checkbox Globular "true"
checkbox Completo "false"
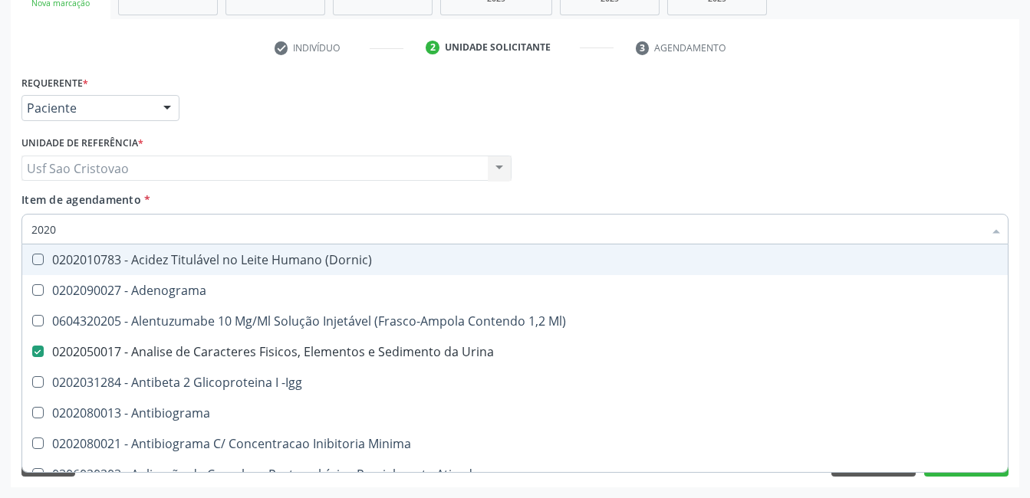
type input "202"
checkbox Dosagens\) "true"
checkbox Glicose "false"
checkbox Leucino-Aminopeptidase "true"
checkbox Completo "false"
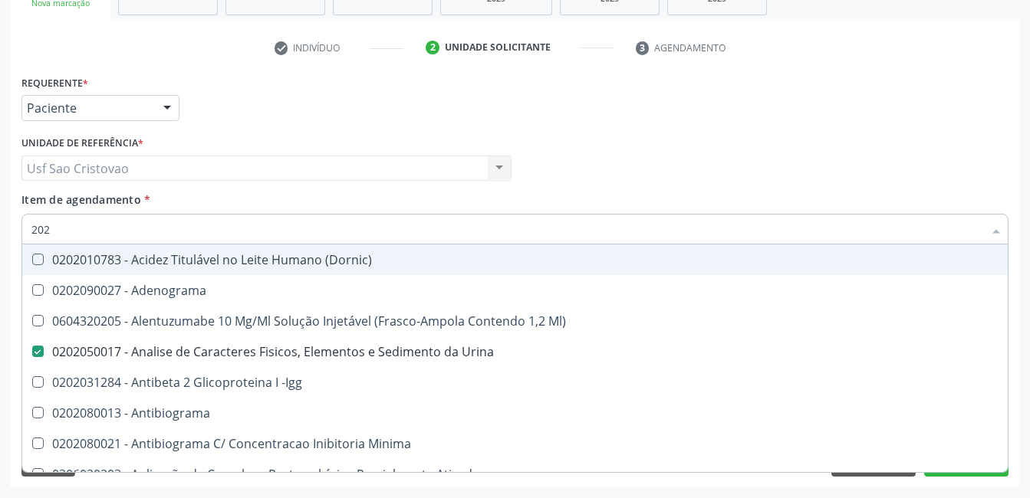
checkbox Anticardiolipina "true"
type input "2020"
checkbox Abo "false"
checkbox X "true"
checkbox Glicose "false"
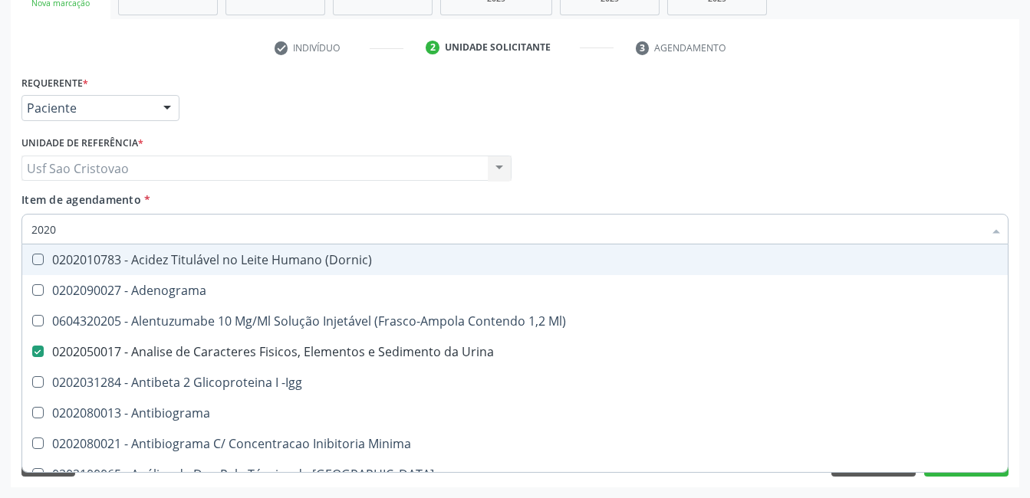
checkbox B12 "true"
checkbox Completo "false"
type input "20203"
checkbox Urina "false"
checkbox \(Qualitativo\) "true"
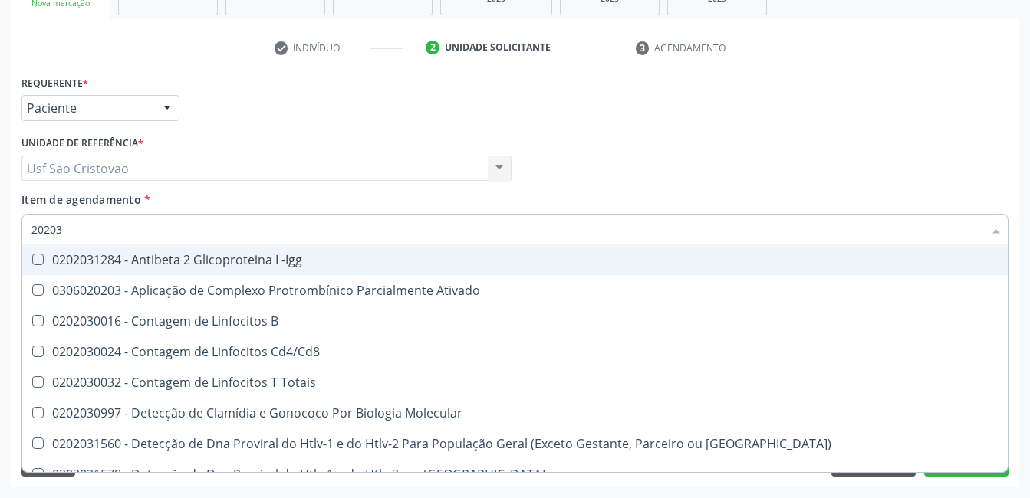
type input "202030"
checkbox Completo "false"
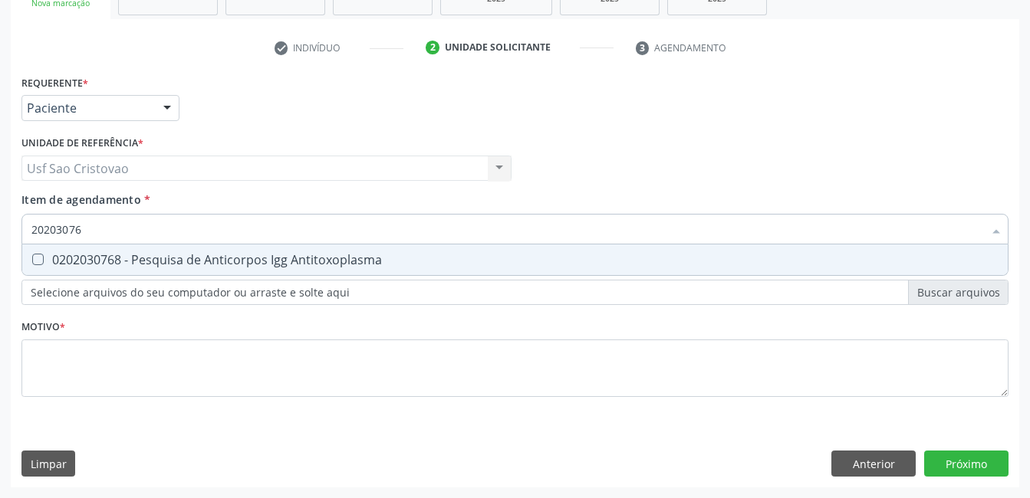
type input "202030768"
click at [38, 257] on Antitoxoplasma at bounding box center [38, 260] width 12 height 12
click at [32, 257] on Antitoxoplasma "checkbox" at bounding box center [27, 260] width 10 height 10
checkbox Antitoxoplasma "true"
type input "2020307"
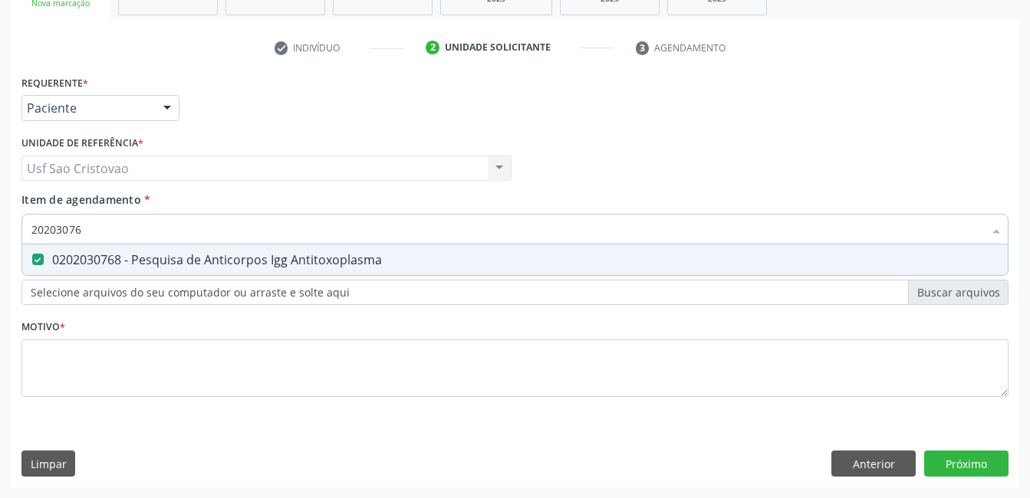
checkbox Antitoxoplasma "false"
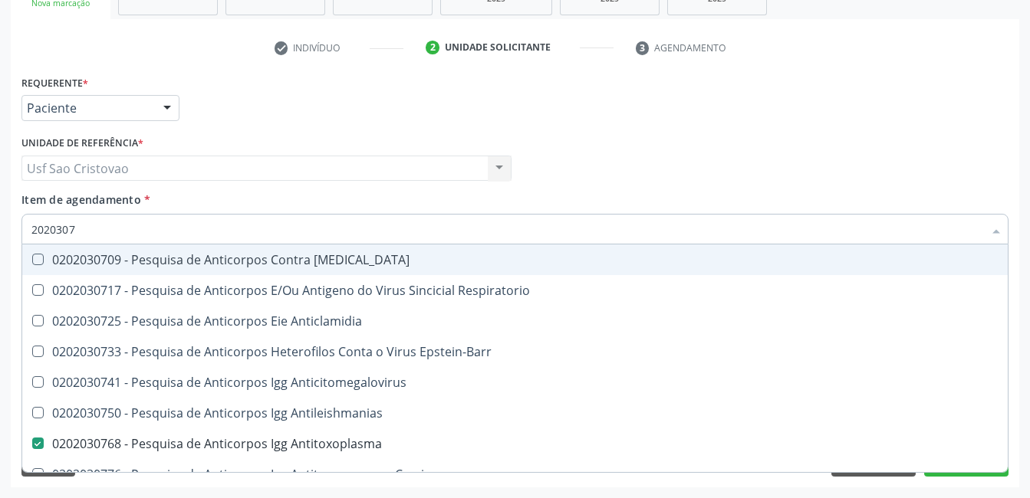
type input "202030"
checkbox Antitoxoplasma "false"
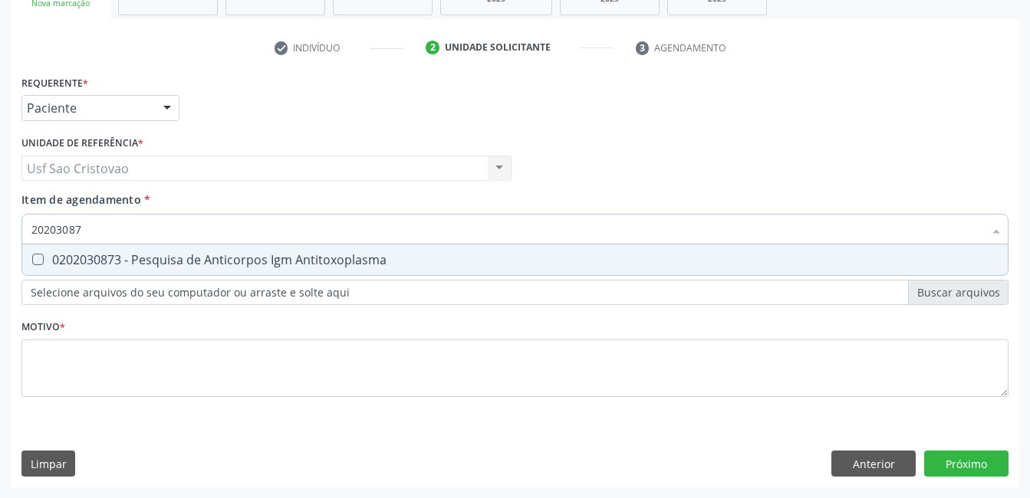
type input "202030873"
click at [34, 260] on Antitoxoplasma at bounding box center [38, 260] width 12 height 12
click at [32, 260] on Antitoxoplasma "checkbox" at bounding box center [27, 260] width 10 height 10
checkbox Antitoxoplasma "true"
type input "2020308"
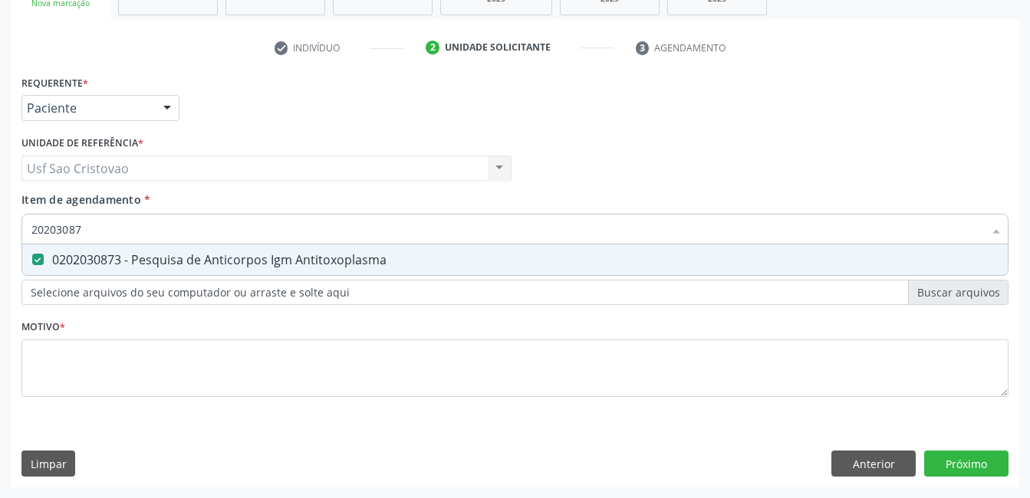
checkbox Antitoxoplasma "false"
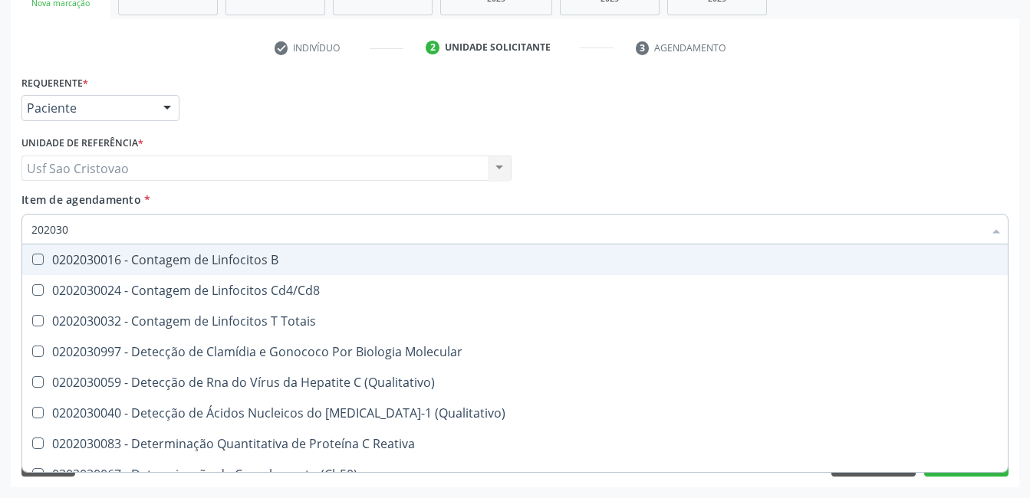
type input "20203"
checkbox Antiglomerulo "true"
checkbox Antitoxoplasma "false"
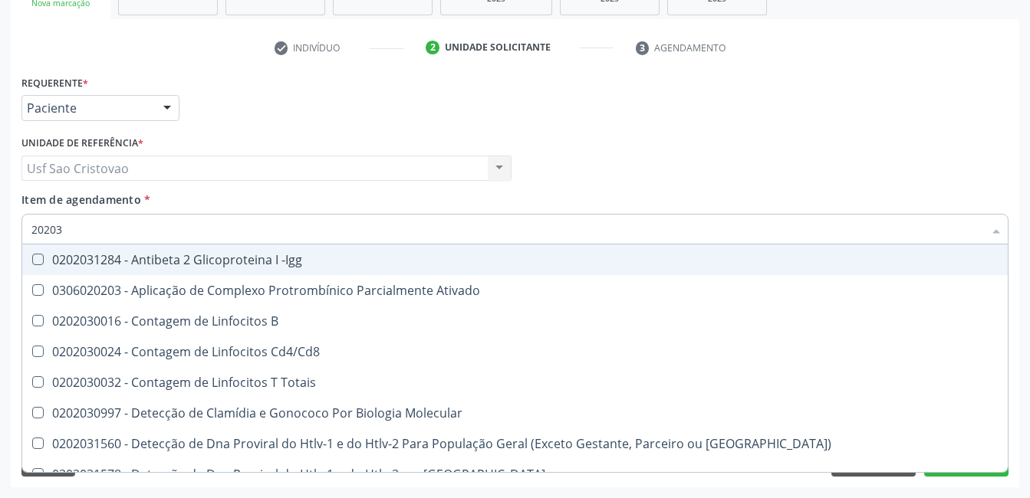
type input "2020"
checkbox Cd4\/Cd8 "true"
checkbox Completo "false"
checkbox Antitoxoplasma "false"
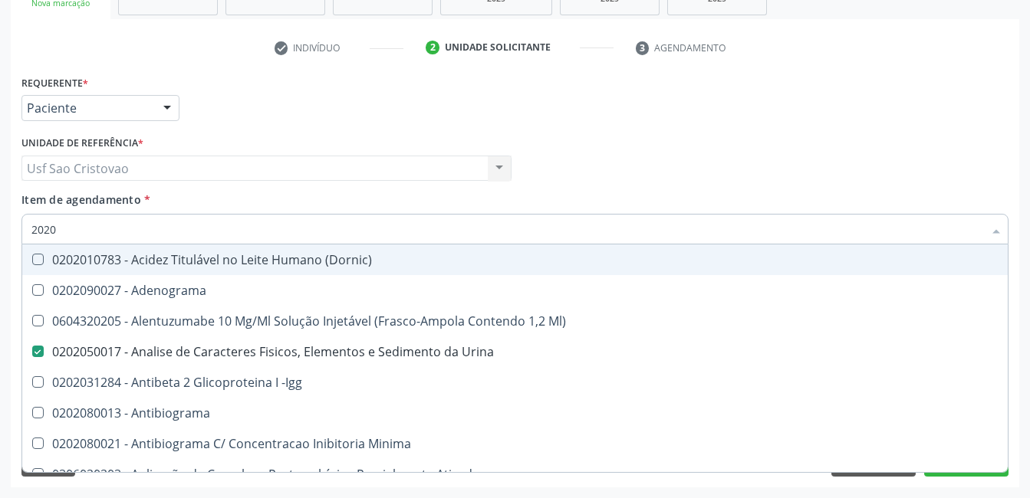
type input "20203"
checkbox Urina "false"
checkbox \(Qualitativo\) "true"
checkbox Anfetaminas "true"
checkbox Beta-2-Microglobulina "true"
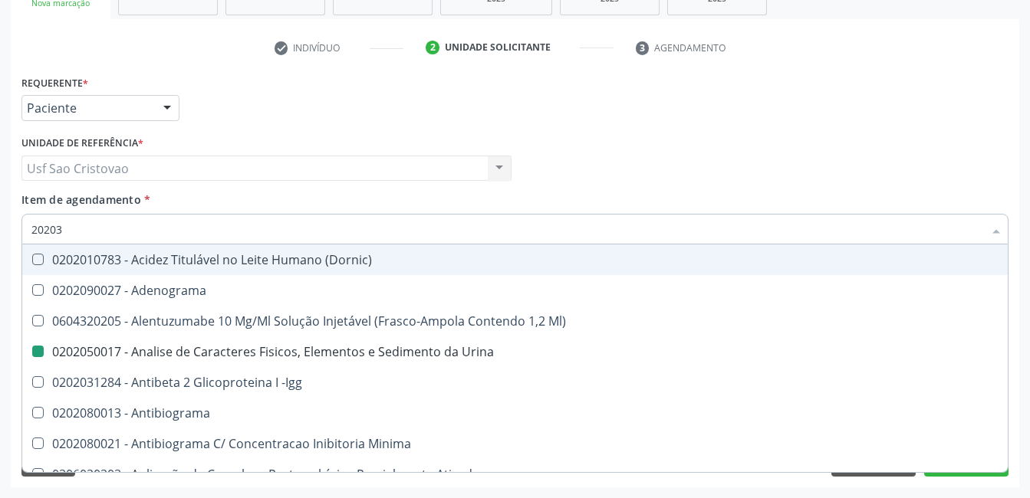
type input "202030"
checkbox \(Qualitativo\) "false"
checkbox Trombina "true"
checkbox D "true"
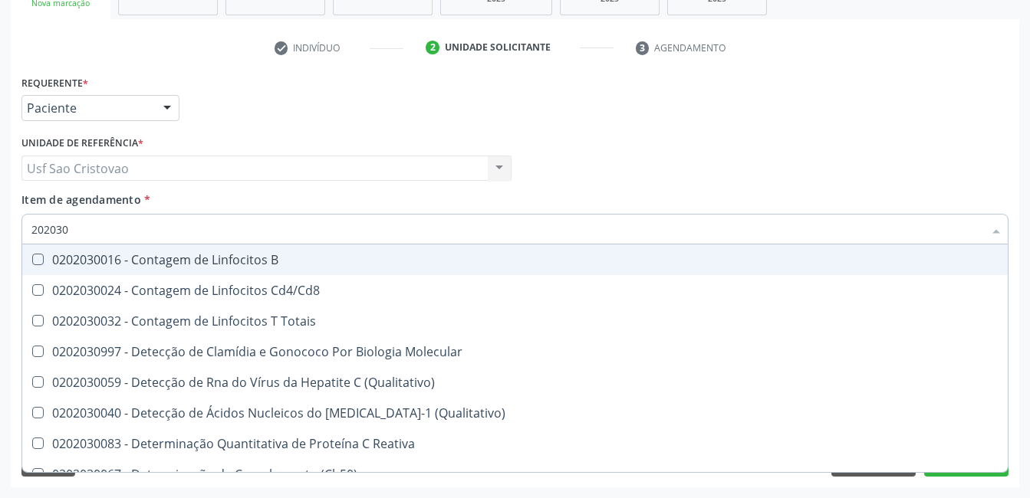
type input "20203"
checkbox Antiglomerulo "true"
checkbox Antitoxoplasma "false"
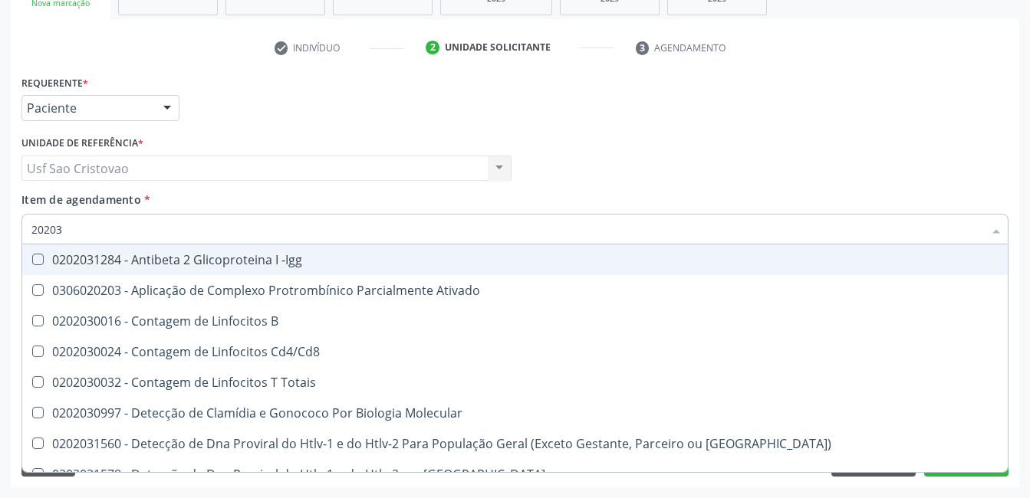
type input "2020"
checkbox Cd4\/Cd8 "true"
checkbox Completo "false"
checkbox Antitoxoplasma "false"
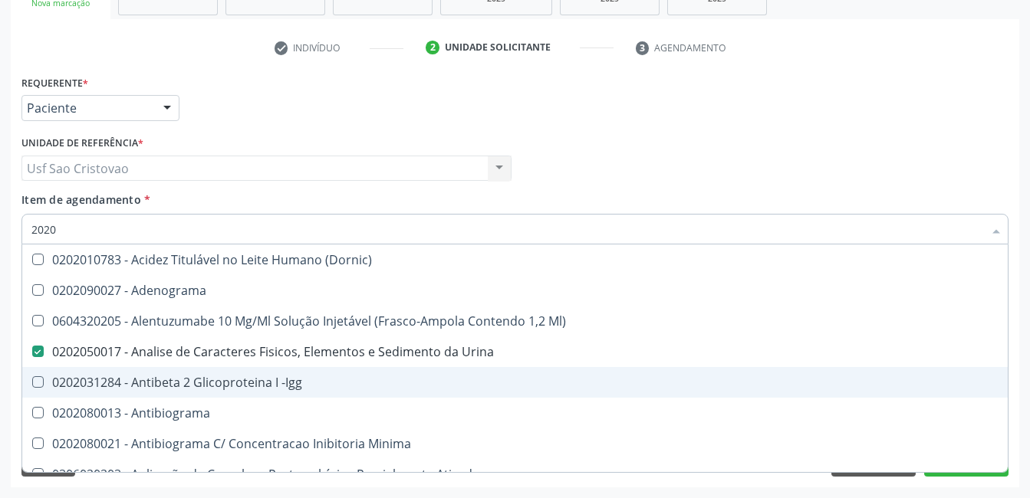
type input "20203"
checkbox Urina "false"
checkbox \(Qualitativo\) "true"
checkbox Anfetaminas "true"
checkbox Beta-2-Microglobulina "true"
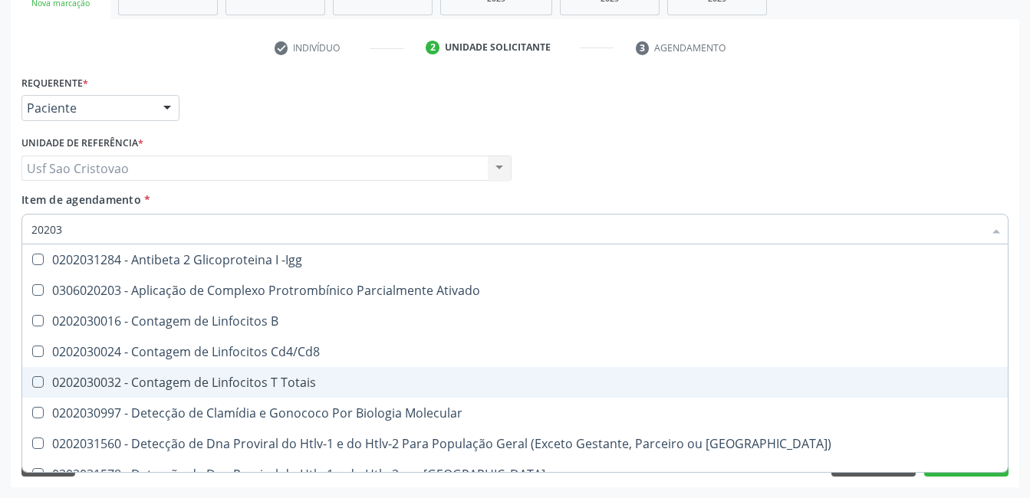
type input "202030"
checkbox Completo "false"
checkbox \(Ro\) "true"
checkbox Antiespermatozoides "true"
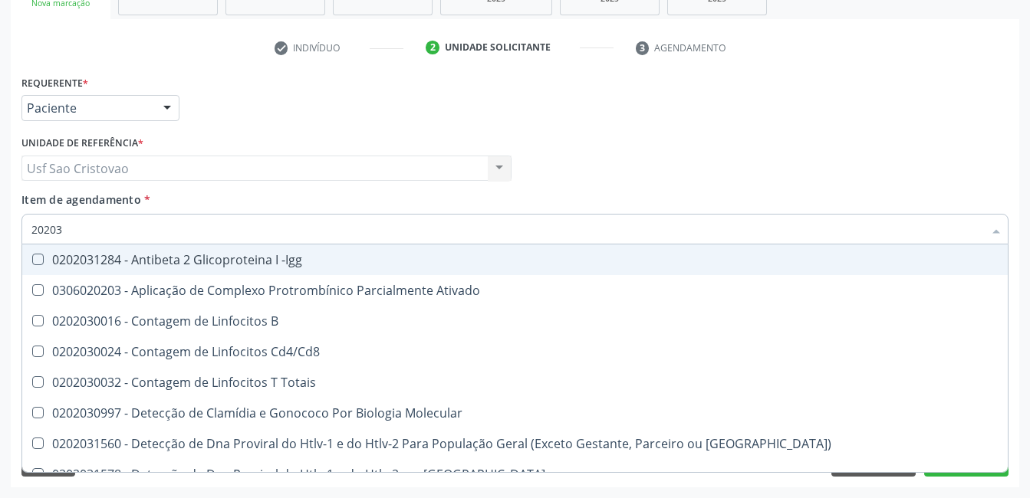
type input "2020"
checkbox Cd4\/Cd8 "true"
checkbox Completo "false"
checkbox Antitoxoplasma "false"
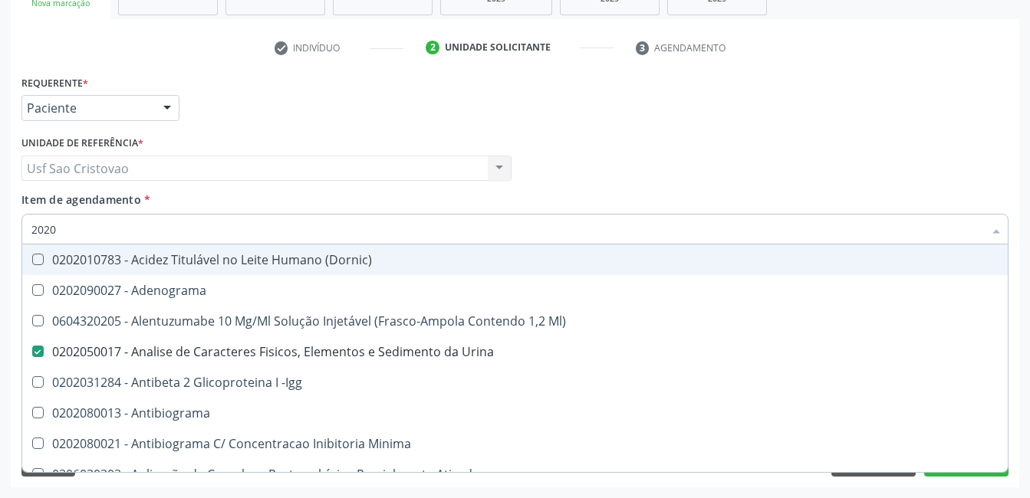
type input "202"
checkbox Dosagens\) "true"
checkbox Glicose "false"
checkbox Leucino-Aminopeptidase "true"
checkbox Completo "false"
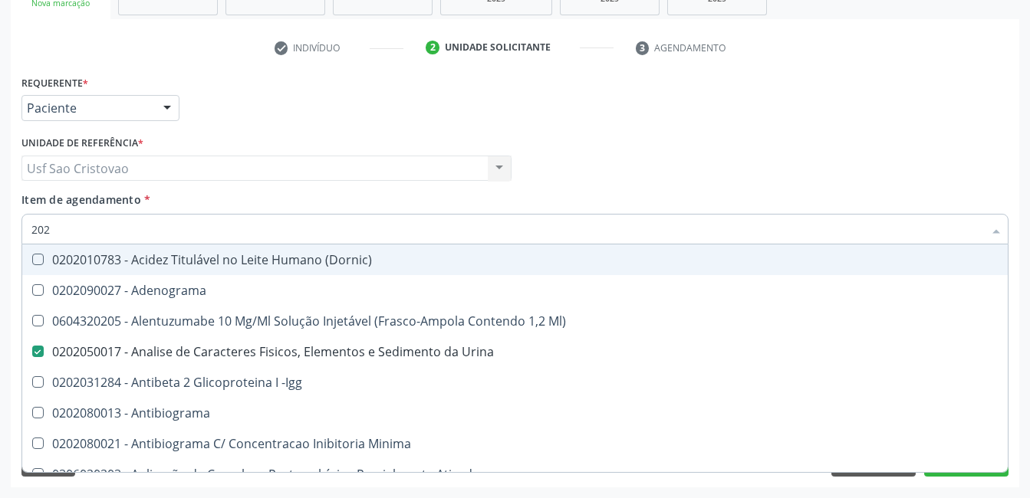
checkbox Anticardiolipina "true"
checkbox Antitoxoplasma "false"
checkbox Tripanossoma "true"
checkbox Protrombina "true"
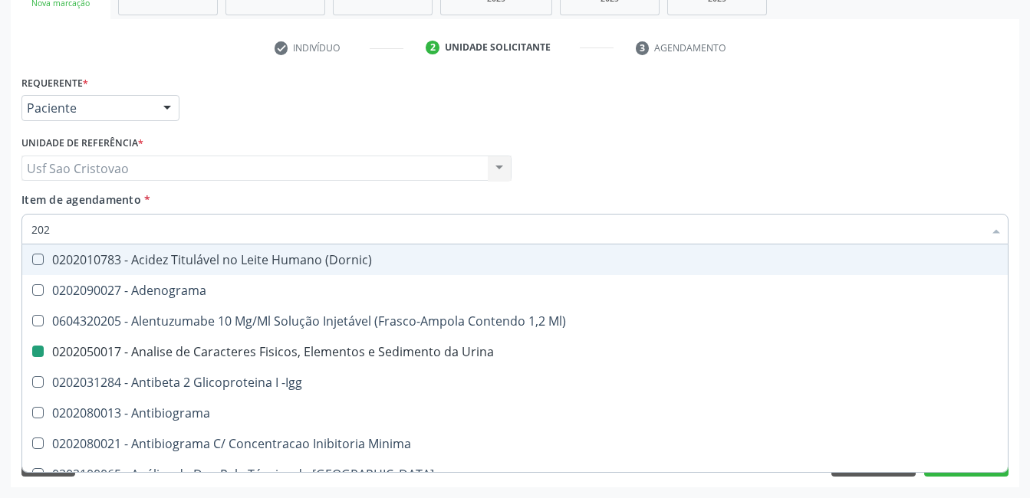
type input "20"
checkbox Urina "false"
checkbox \(Pos-Pasteurização\) "true"
checkbox Abo "false"
checkbox Glicose "false"
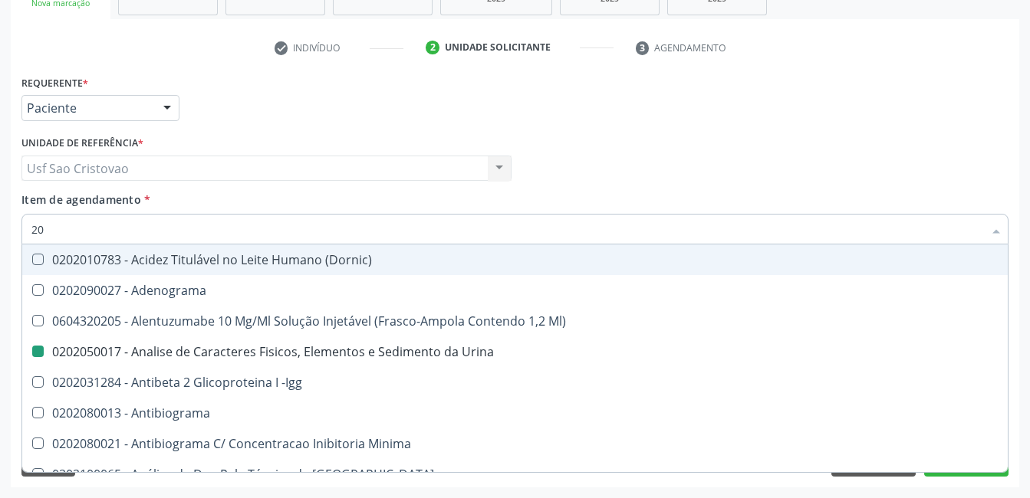
checkbox Completo "false"
checkbox Antitoxoplasma "false"
checkbox Eluicao "true"
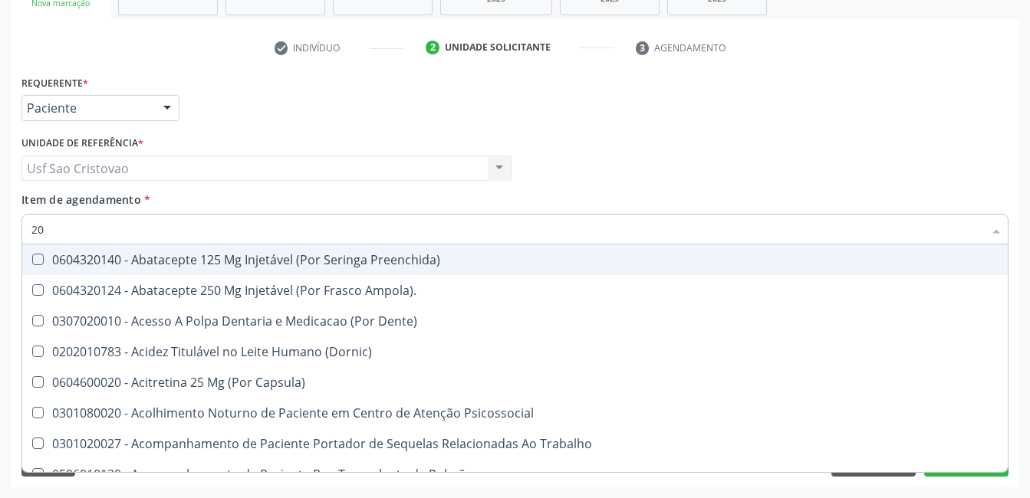
type input "2"
checkbox Urina "false"
checkbox Neonato "true"
checkbox Abo "false"
checkbox Glicose "false"
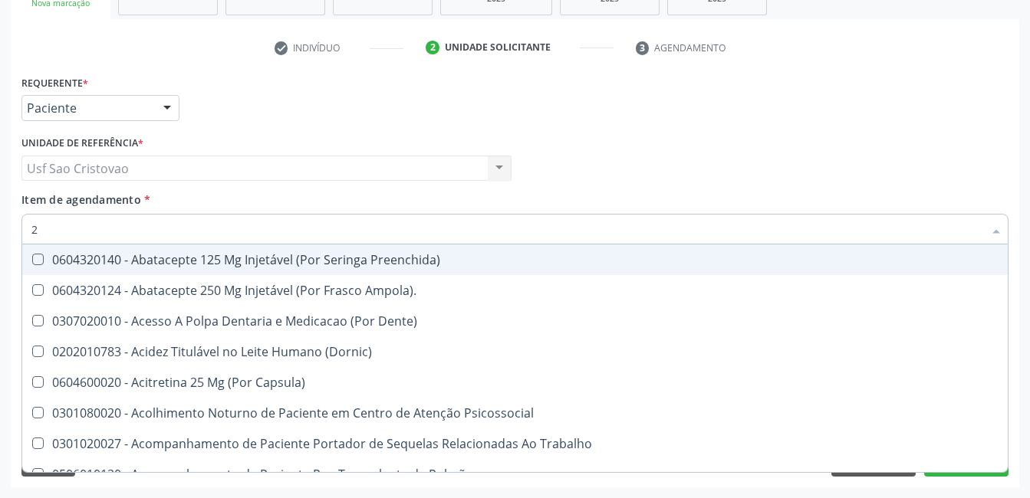
checkbox Transesofagica "true"
checkbox Rush "true"
checkbox Completo "false"
checkbox Neonato "false"
checkbox Epididimo "true"
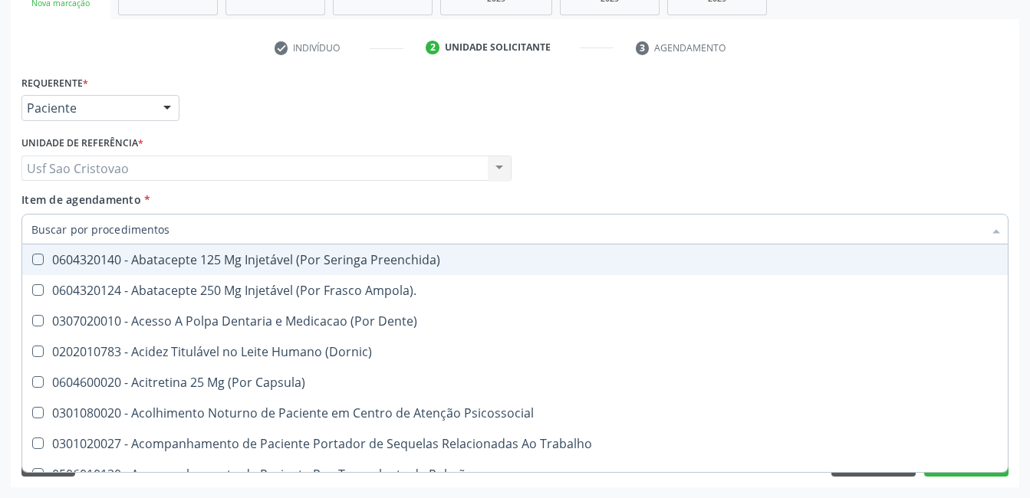
checkbox Transesofagica "false"
checkbox Rush "false"
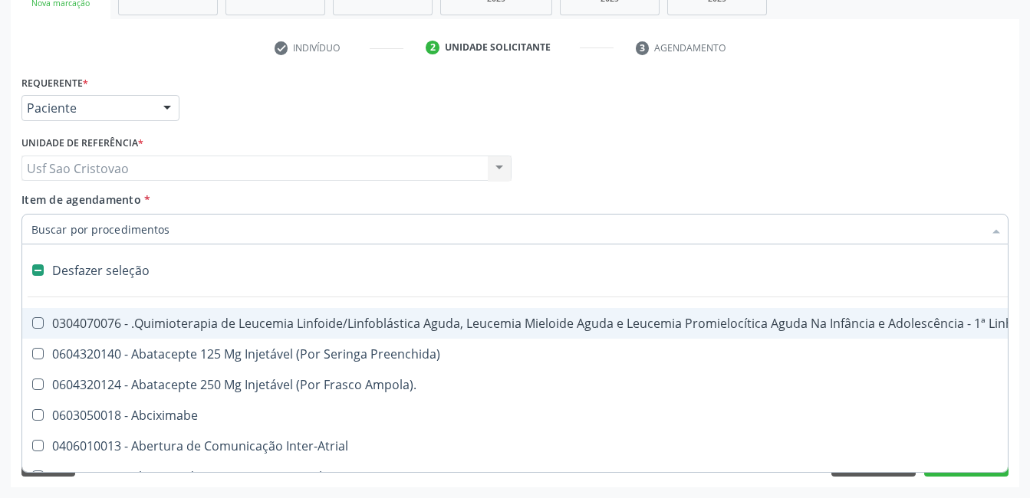
type input "2"
checkbox A "true"
checkbox Urina "false"
checkbox Frasco-Ampola\) "true"
checkbox Percutanea "true"
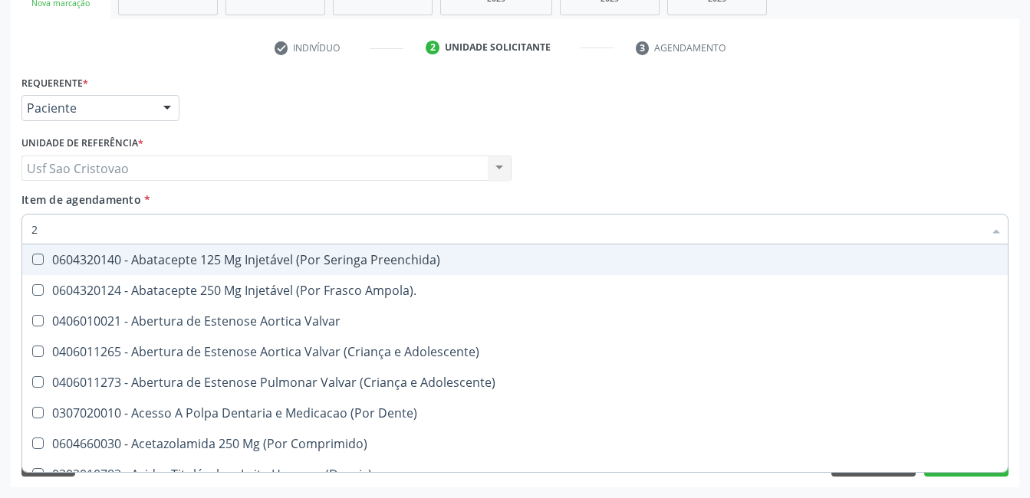
type input "20"
checkbox Especializada\ "true"
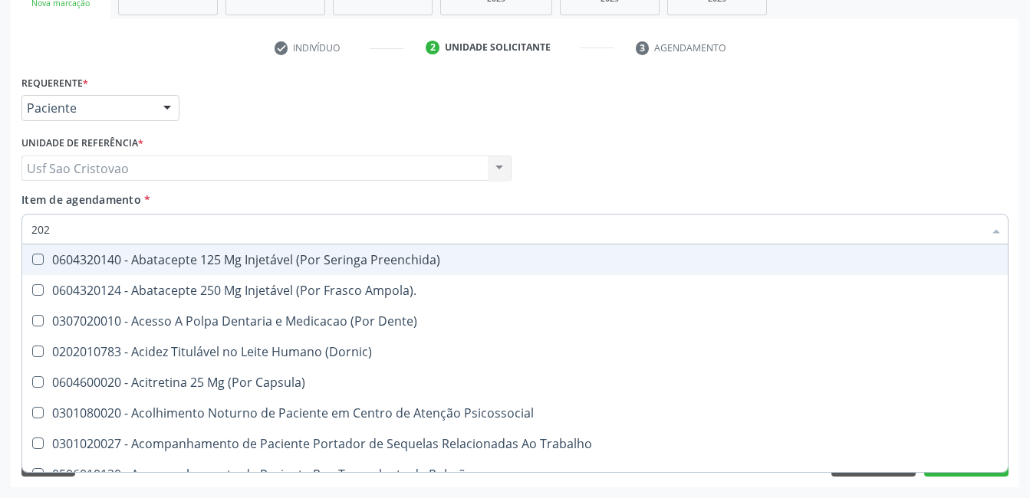
type input "2021"
checkbox \(Dornic\) "false"
checkbox Multiprofissional "true"
checkbox Urina "false"
checkbox Minima "false"
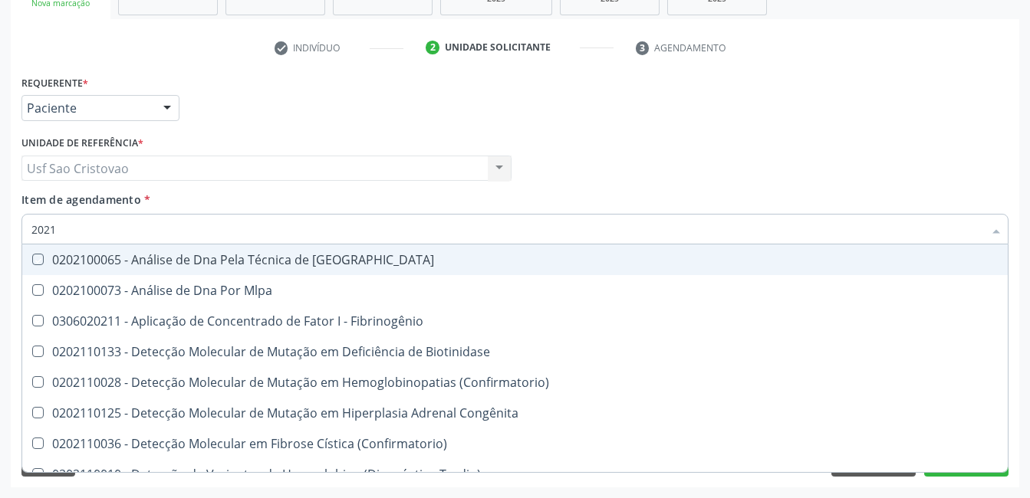
type input "20212"
checkbox Blot "true"
checkbox Abo "false"
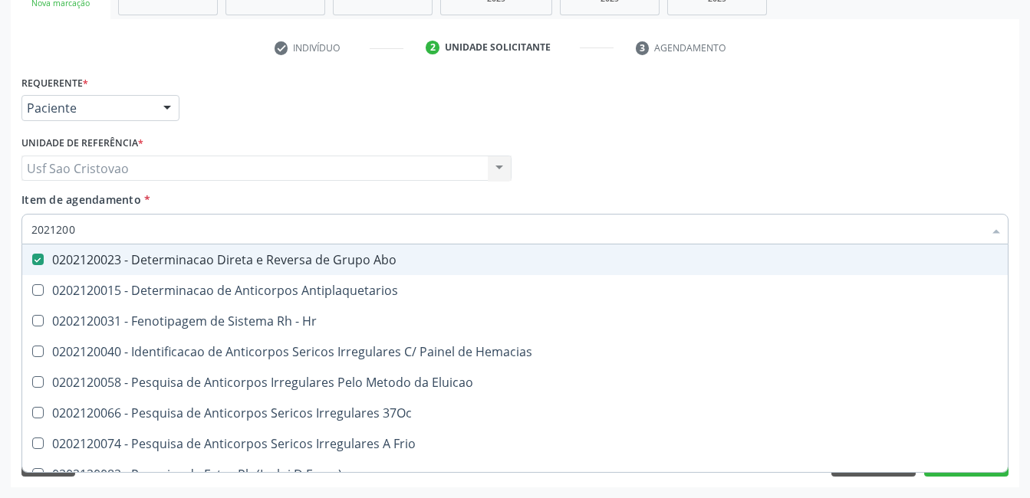
type input "20212008"
checkbox Abo "false"
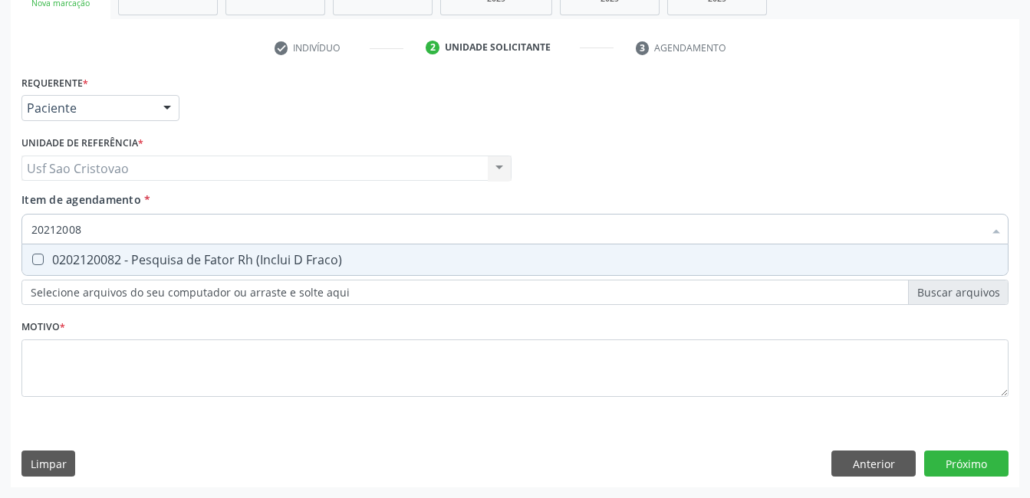
type input "202120082"
click at [39, 261] on Fraco\) at bounding box center [38, 260] width 12 height 12
click at [32, 261] on Fraco\) "checkbox" at bounding box center [27, 260] width 10 height 10
checkbox Fraco\) "true"
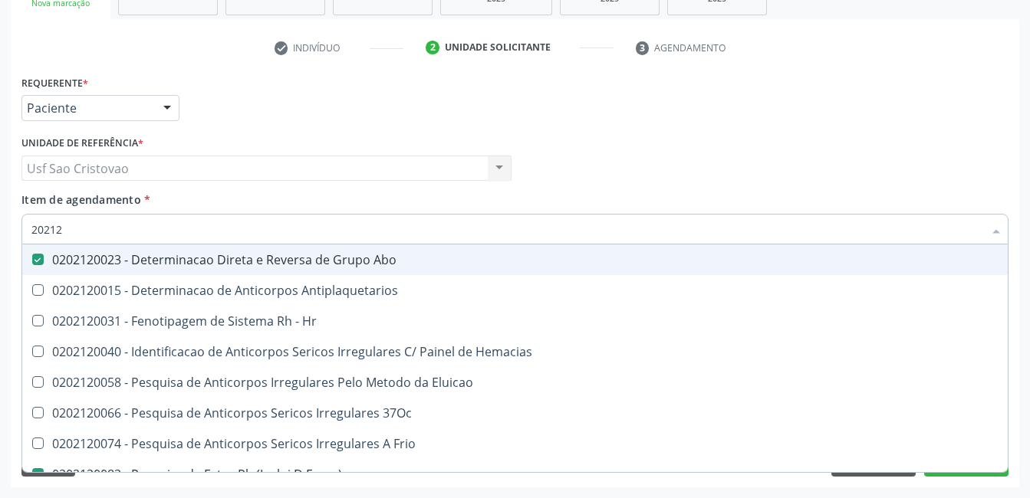
type input "2021"
checkbox Abo "false"
checkbox Fraco\) "false"
checkbox \(Tia\) "true"
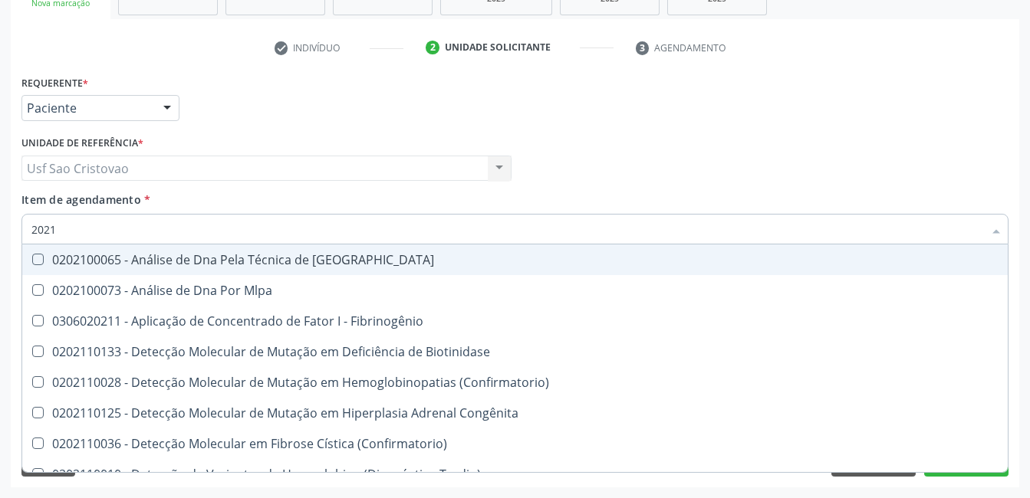
type input "202"
checkbox Biotinidase "true"
checkbox Abo "false"
checkbox Fraco\) "false"
checkbox B "true"
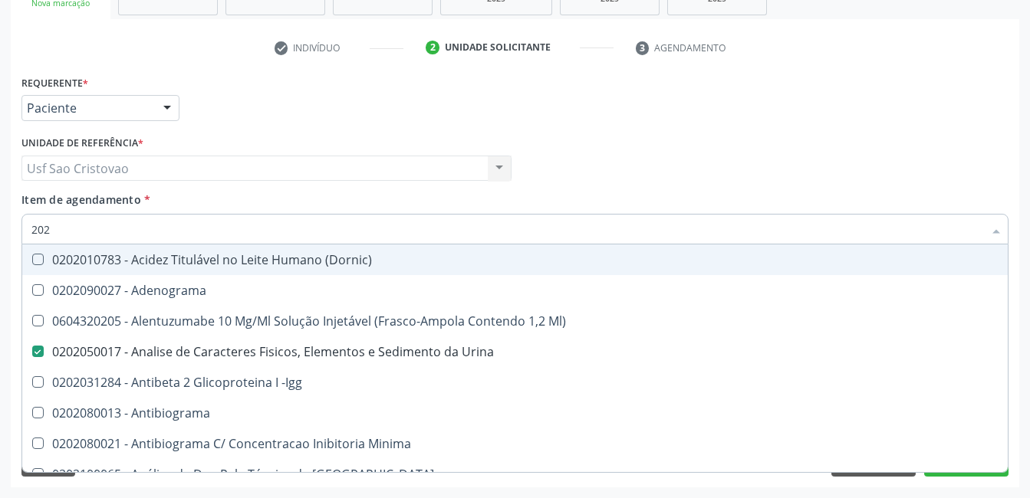
type input "2020"
checkbox Abo "false"
checkbox X "true"
checkbox Glicose "false"
checkbox B12 "true"
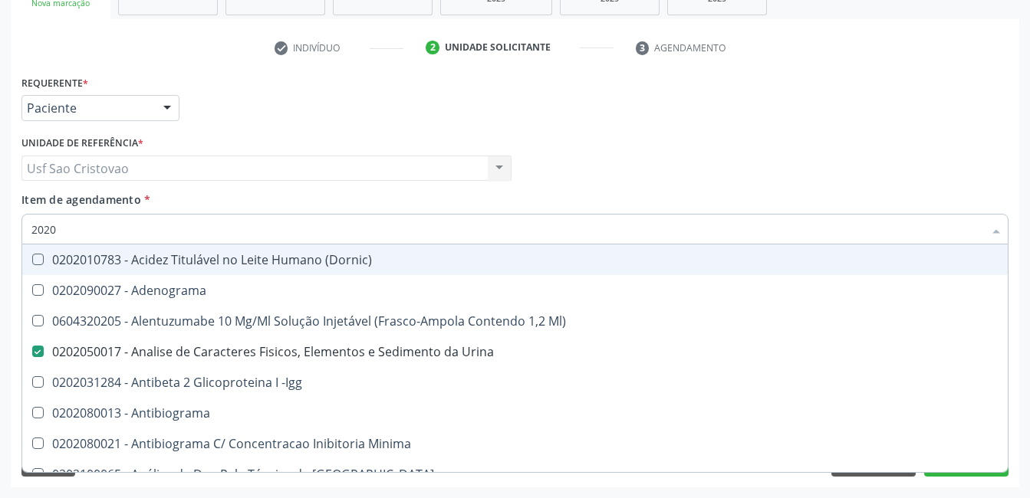
checkbox Completo "false"
checkbox Trabalho "true"
checkbox Gestante "true"
checkbox Antitoxoplasma "false"
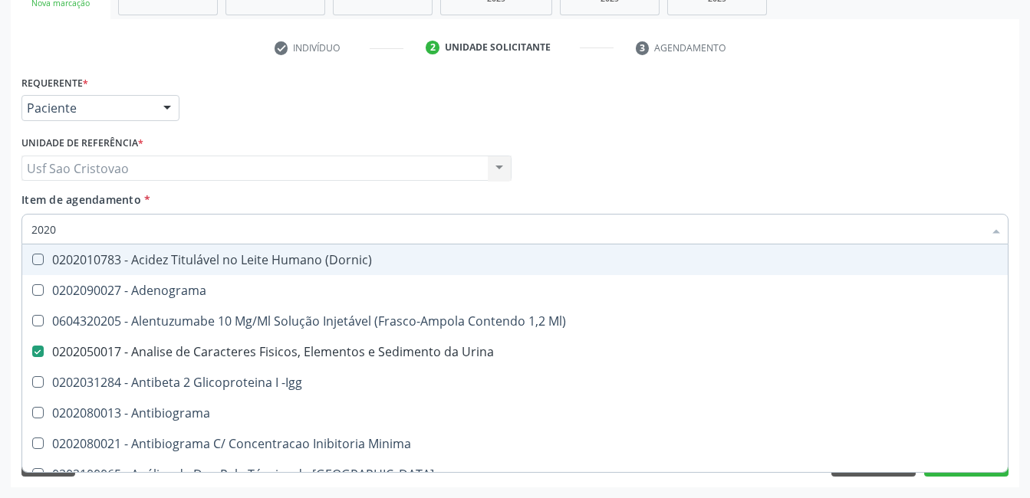
checkbox Fraco\) "false"
type input "20203"
checkbox Urina "false"
checkbox \(Qualitativo\) "true"
checkbox Anfetaminas "true"
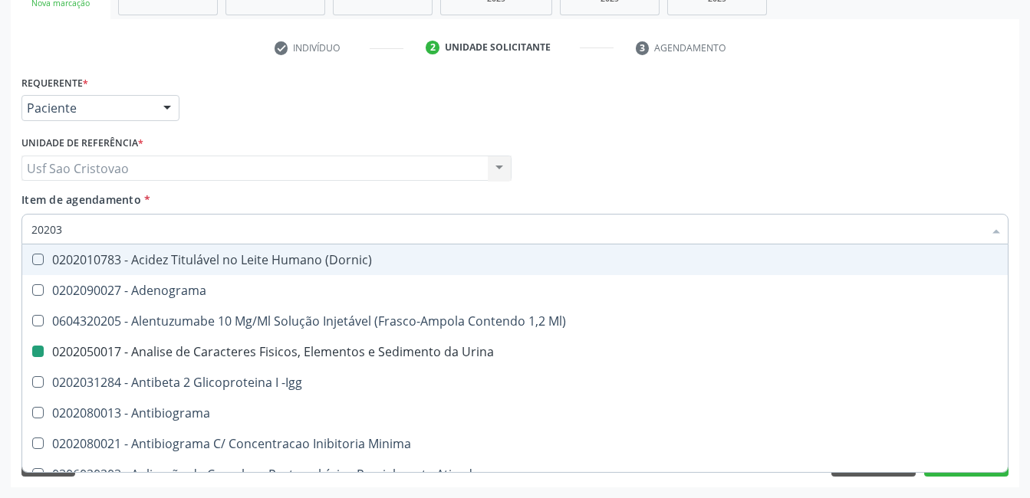
checkbox Beta-2-Microglobulina "true"
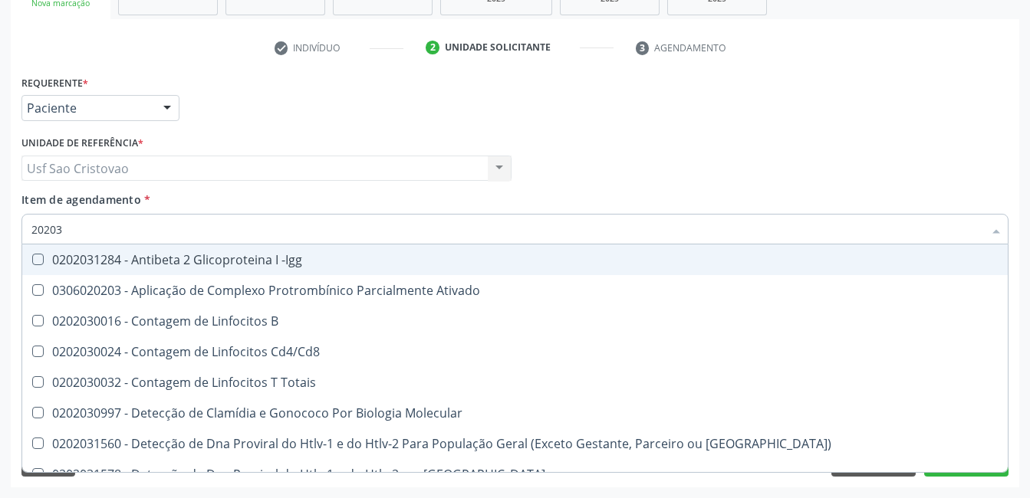
type input "202031"
checkbox Completo "false"
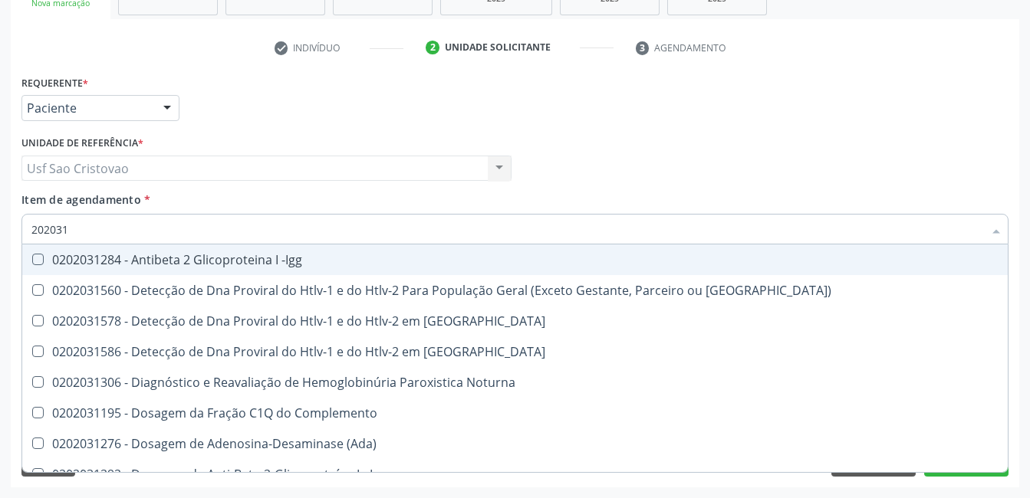
type input "20203"
checkbox Gestante "true"
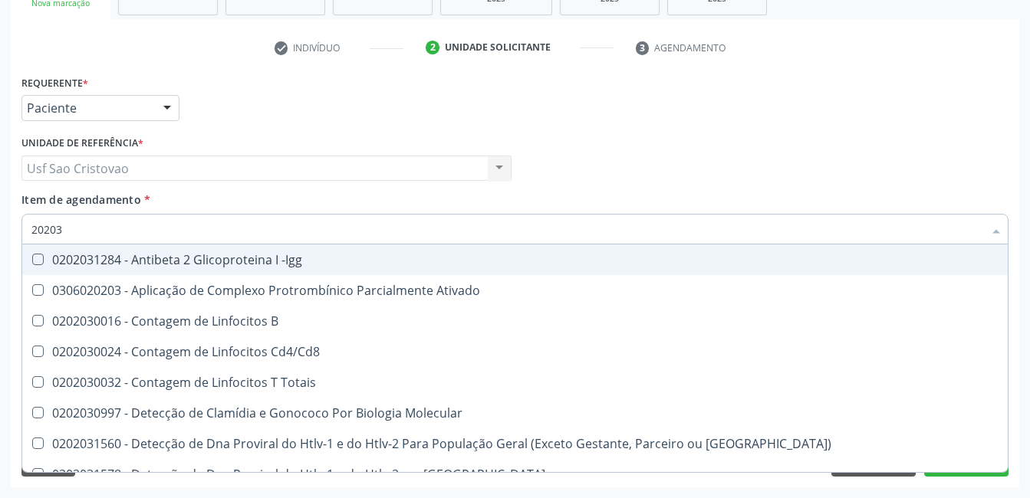
type input "2020"
checkbox Cd4\/Cd8 "true"
checkbox Completo "false"
checkbox Antitoxoplasma "false"
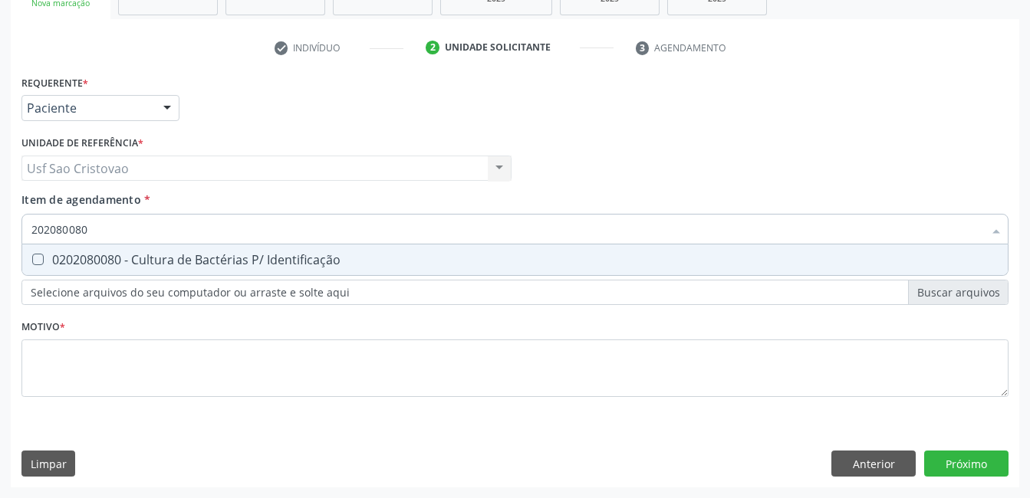
click at [41, 259] on Identificação at bounding box center [38, 260] width 12 height 12
click at [32, 259] on Identificação "checkbox" at bounding box center [27, 260] width 10 height 10
click at [34, 259] on Glicosilada at bounding box center [38, 260] width 12 height 12
click at [32, 259] on Glicosilada "checkbox" at bounding box center [27, 260] width 10 height 10
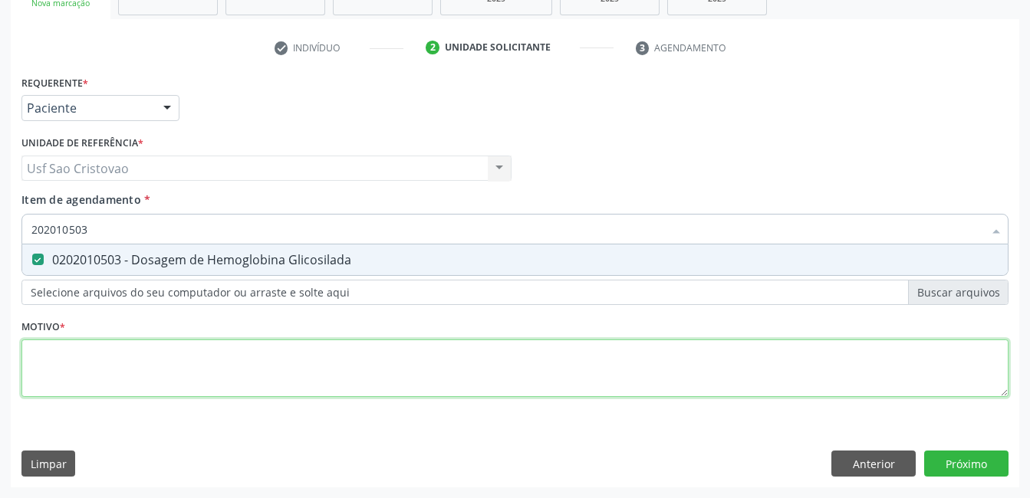
click at [267, 369] on div "Requerente * Paciente Médico(a) Enfermeiro(a) Paciente Nenhum resultado encontr…" at bounding box center [514, 244] width 987 height 347
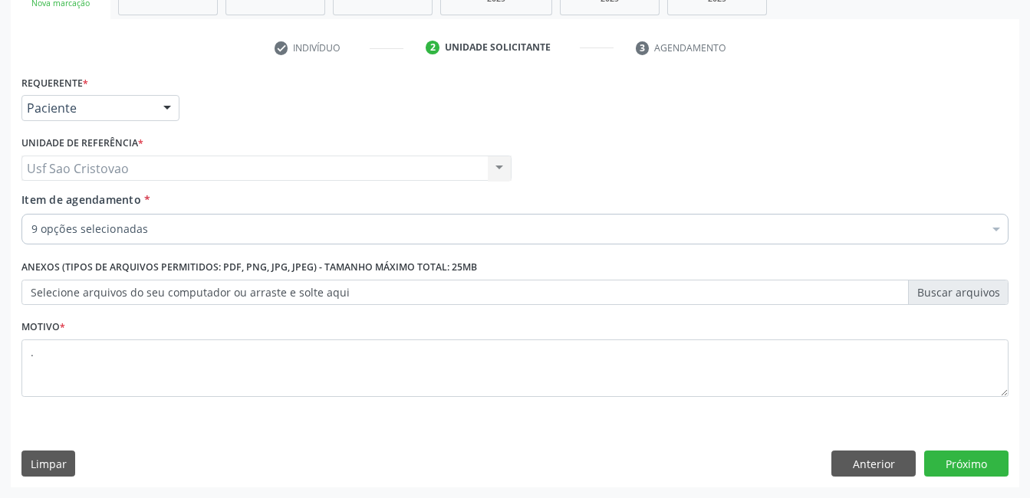
drag, startPoint x: 386, startPoint y: 466, endPoint x: 476, endPoint y: 432, distance: 96.6
click at [387, 466] on div "Limpar Anterior Próximo" at bounding box center [514, 464] width 987 height 26
click at [939, 461] on button "Próximo" at bounding box center [966, 464] width 84 height 26
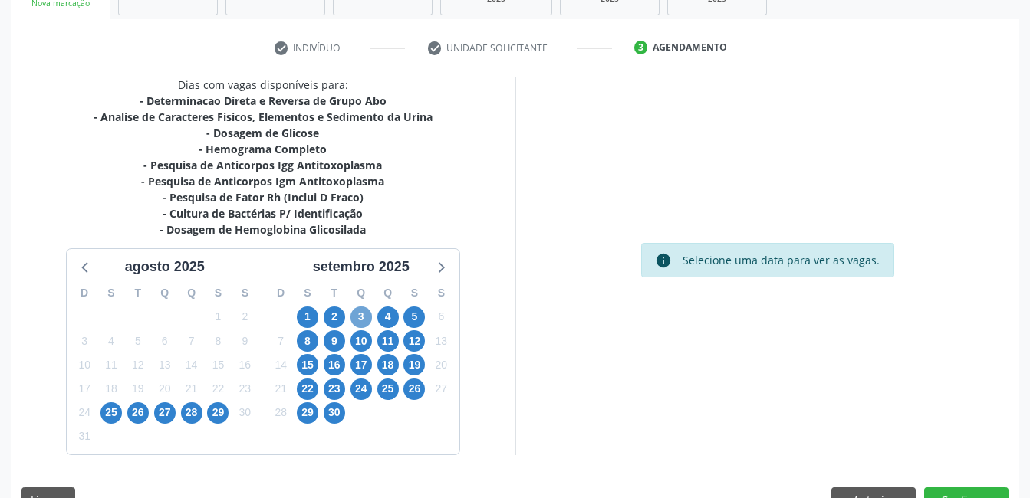
click at [365, 319] on span "3" at bounding box center [360, 317] width 21 height 21
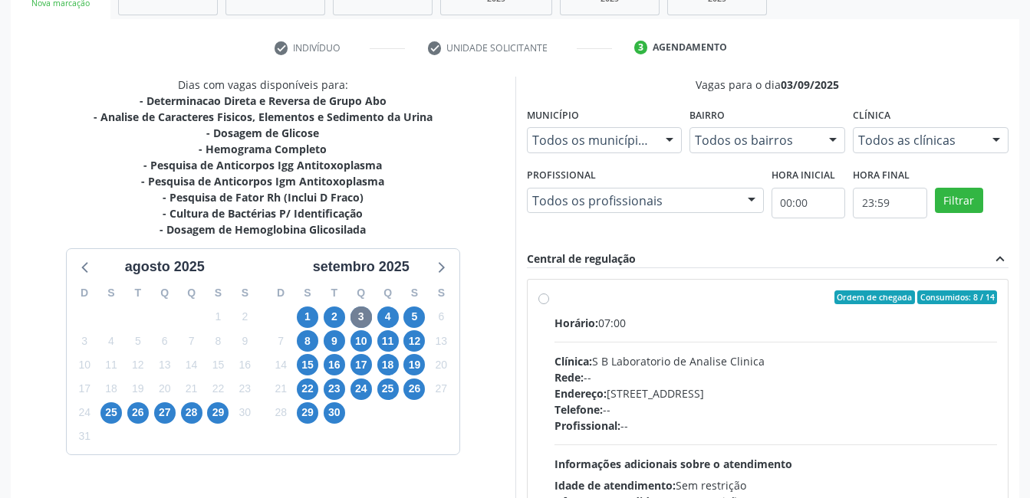
click at [554, 300] on label "Ordem de chegada Consumidos: 8 / 14 Horário: 07:00 Clínica: S B Laboratorio de …" at bounding box center [775, 408] width 443 height 235
click at [545, 300] on input "Ordem de chegada Consumidos: 8 / 14 Horário: 07:00 Clínica: S B Laboratorio de …" at bounding box center [543, 298] width 11 height 14
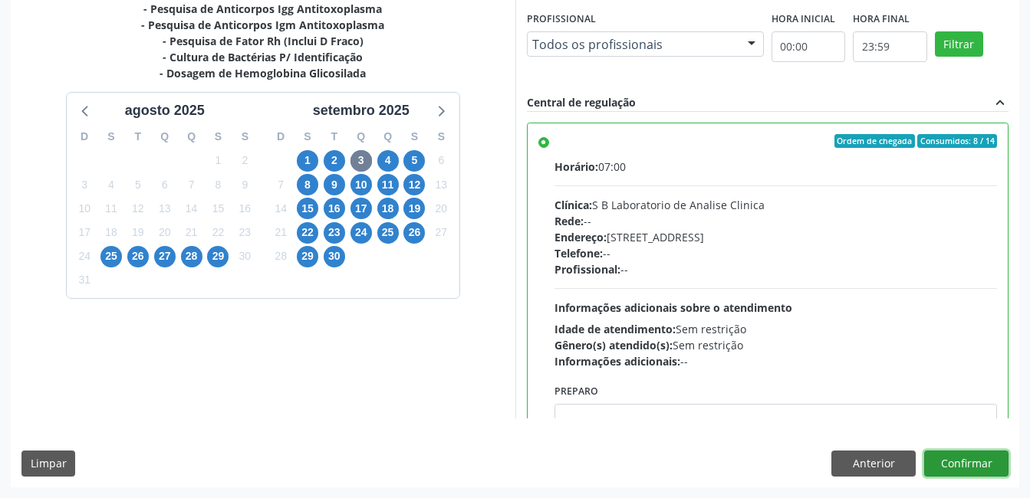
click at [946, 461] on button "Confirmar" at bounding box center [966, 464] width 84 height 26
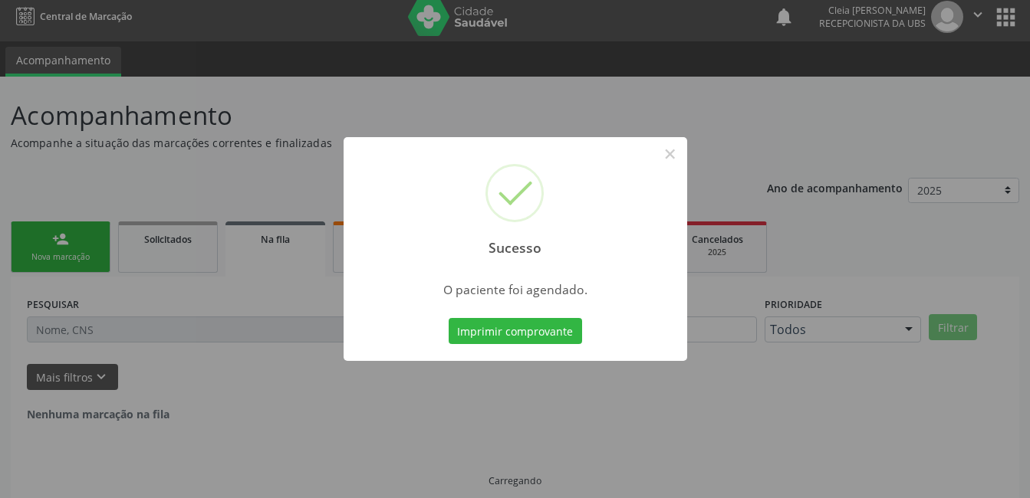
scroll to position [0, 0]
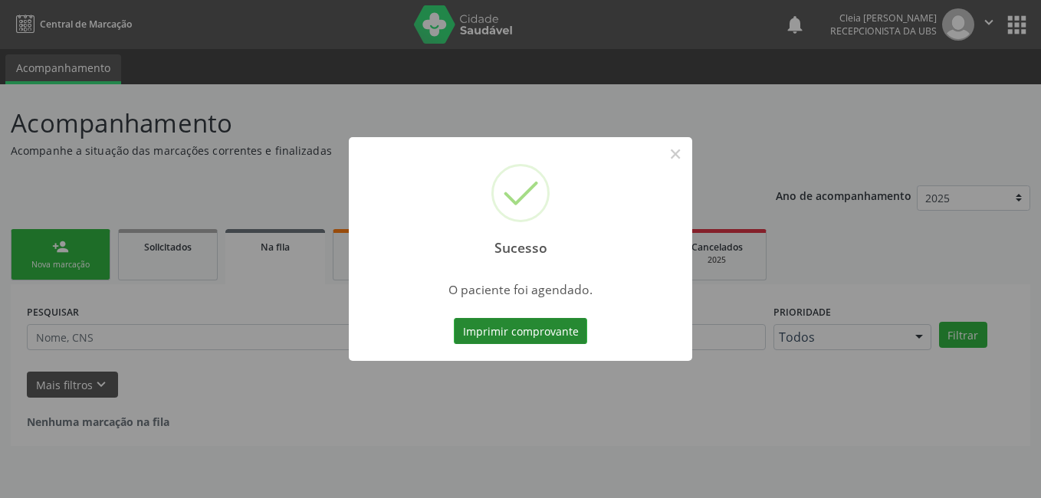
click at [553, 336] on button "Imprimir comprovante" at bounding box center [520, 331] width 133 height 26
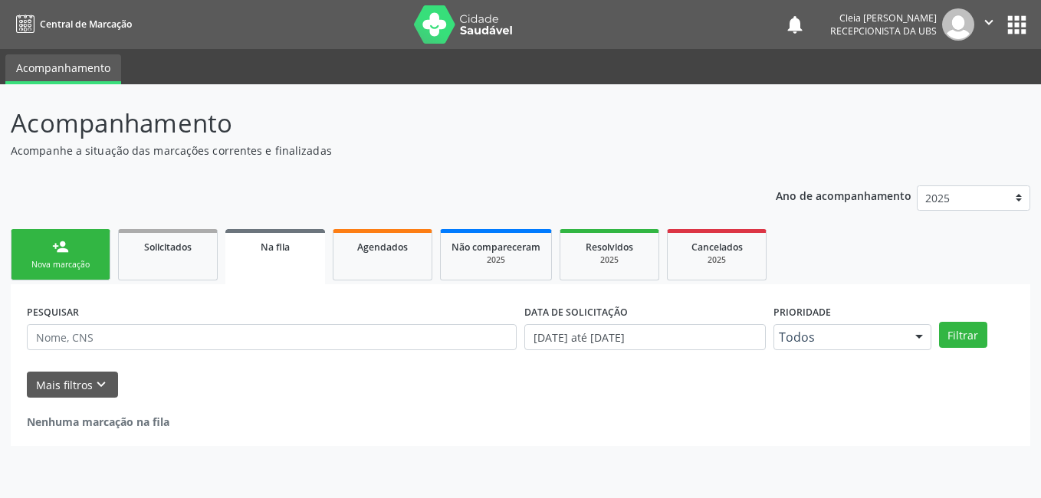
click at [58, 262] on div "Nova marcação" at bounding box center [60, 265] width 77 height 12
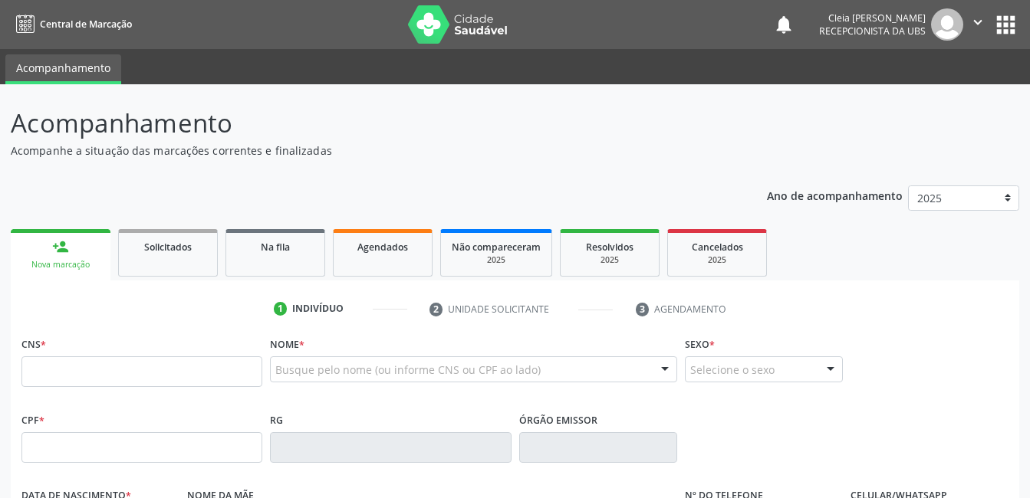
scroll to position [153, 0]
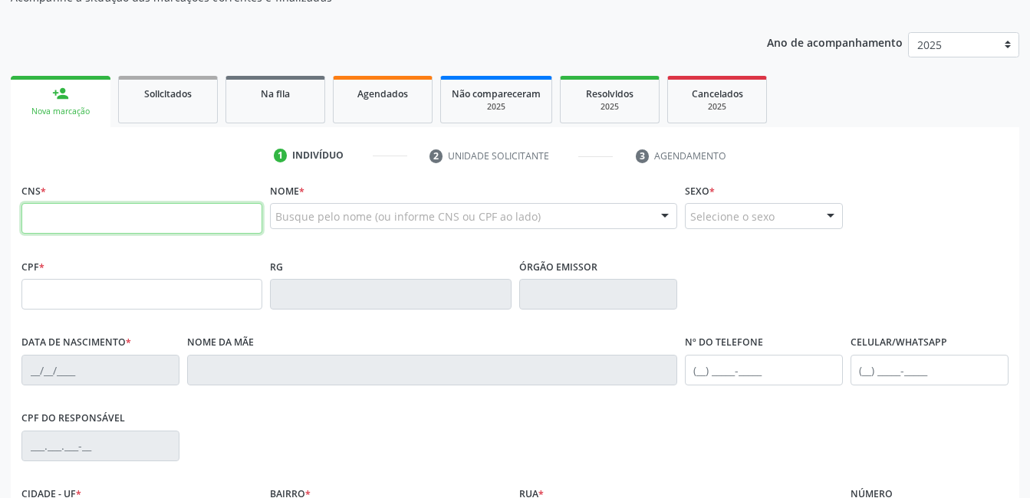
click at [216, 226] on input "text" at bounding box center [141, 218] width 241 height 31
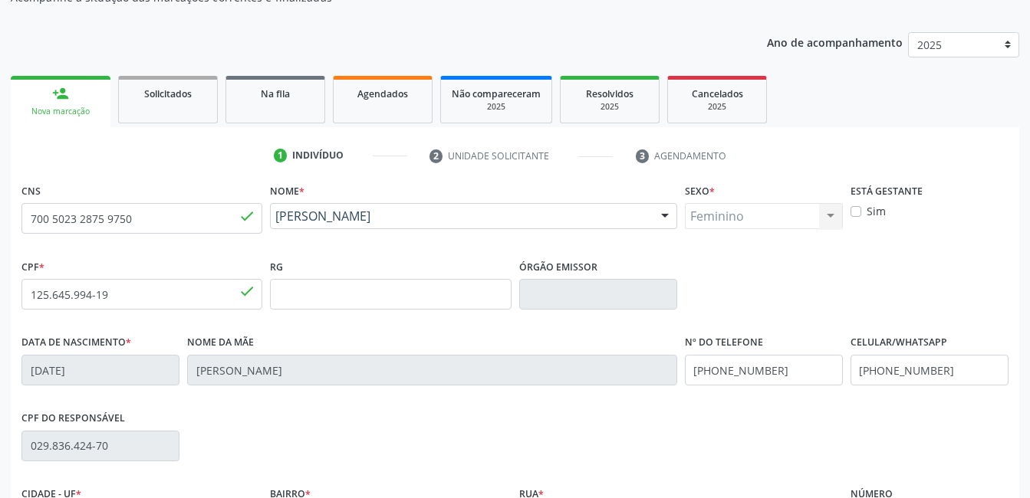
scroll to position [333, 0]
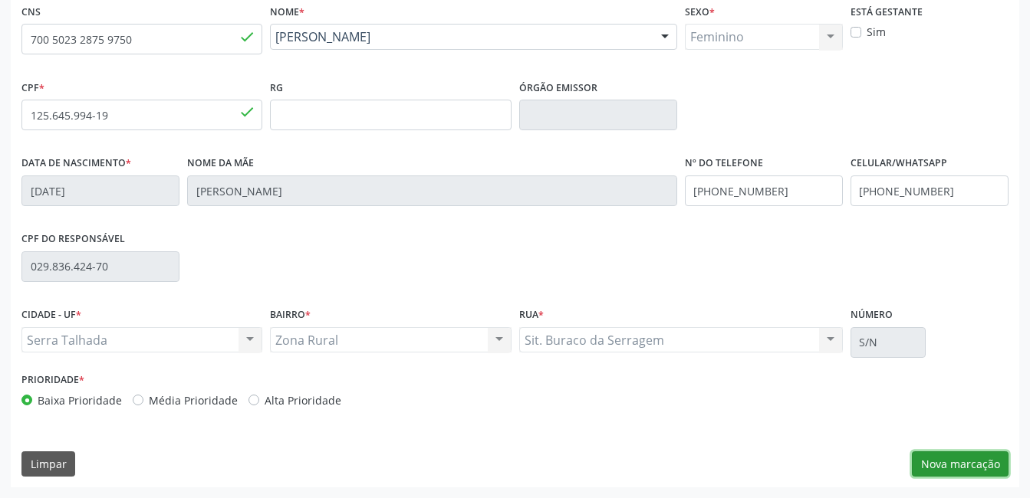
click at [933, 469] on button "Nova marcação" at bounding box center [960, 465] width 97 height 26
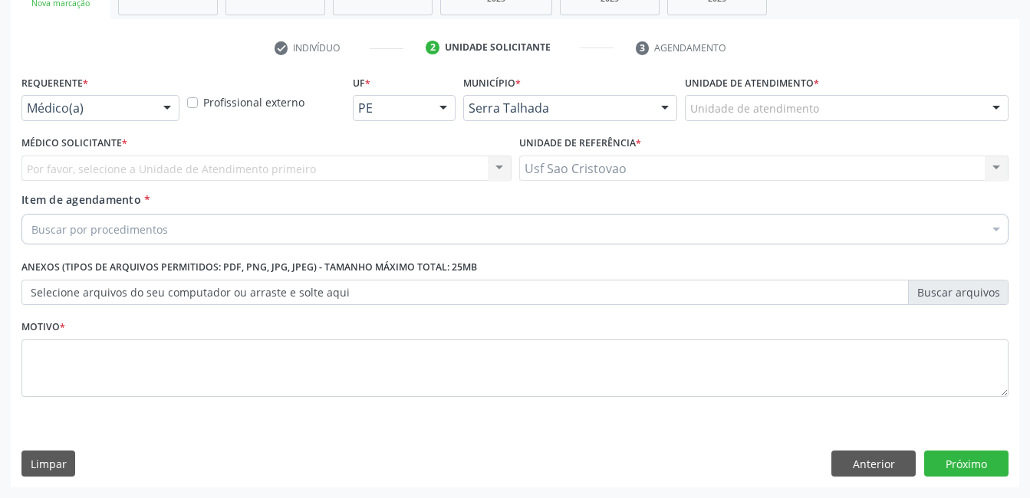
scroll to position [262, 0]
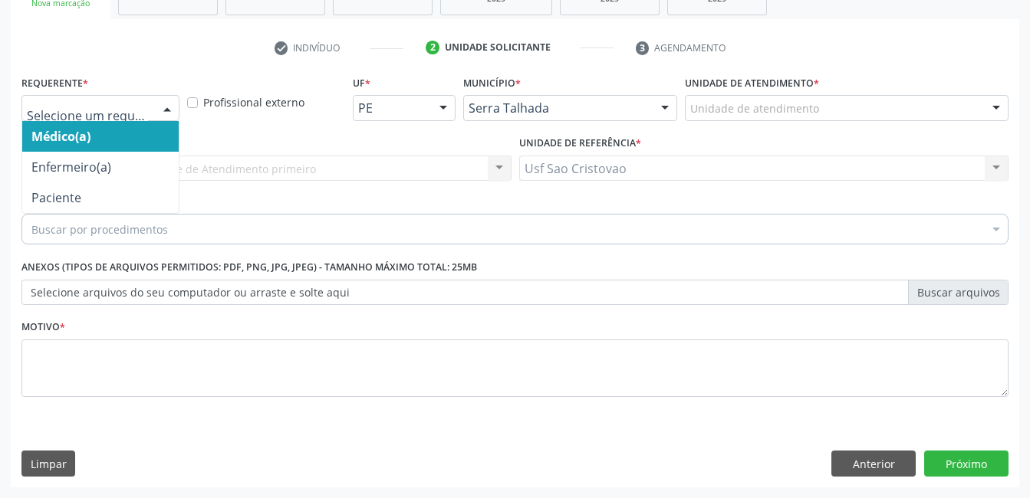
click at [169, 108] on div at bounding box center [167, 109] width 23 height 26
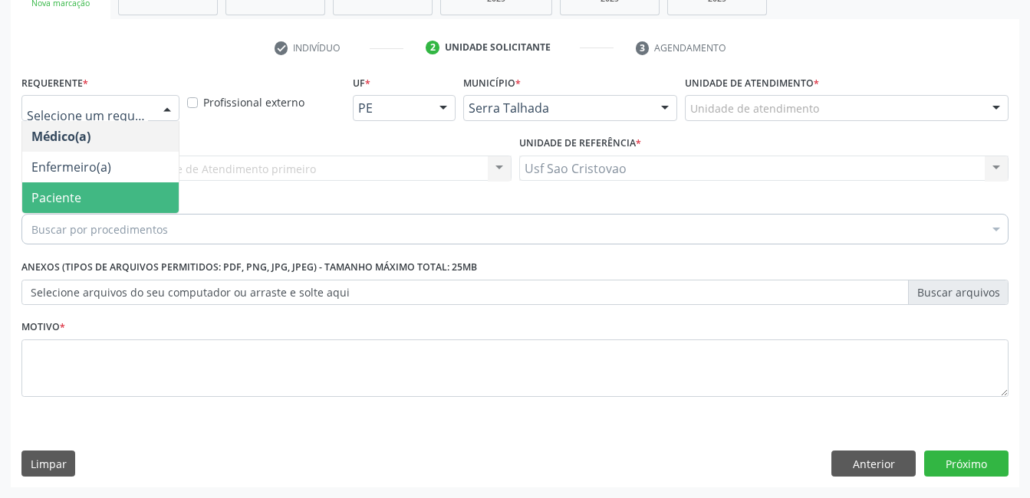
click at [154, 187] on span "Paciente" at bounding box center [100, 198] width 156 height 31
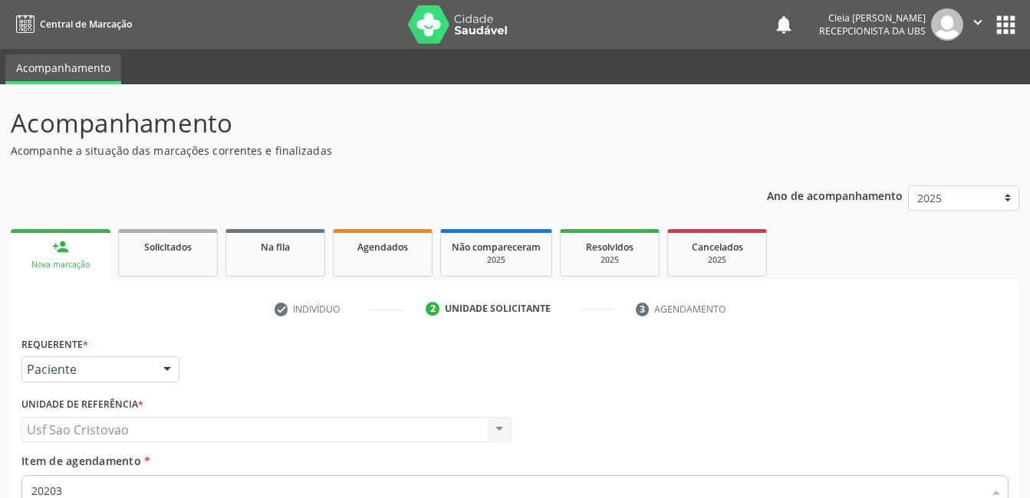
scroll to position [262, 0]
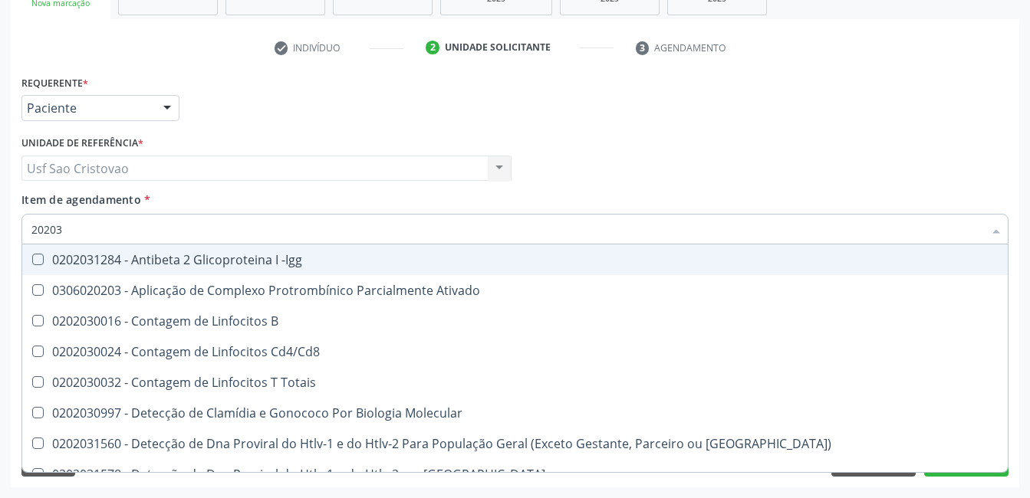
type input "202030"
checkbox Completo "false"
checkbox \(Ro\) "true"
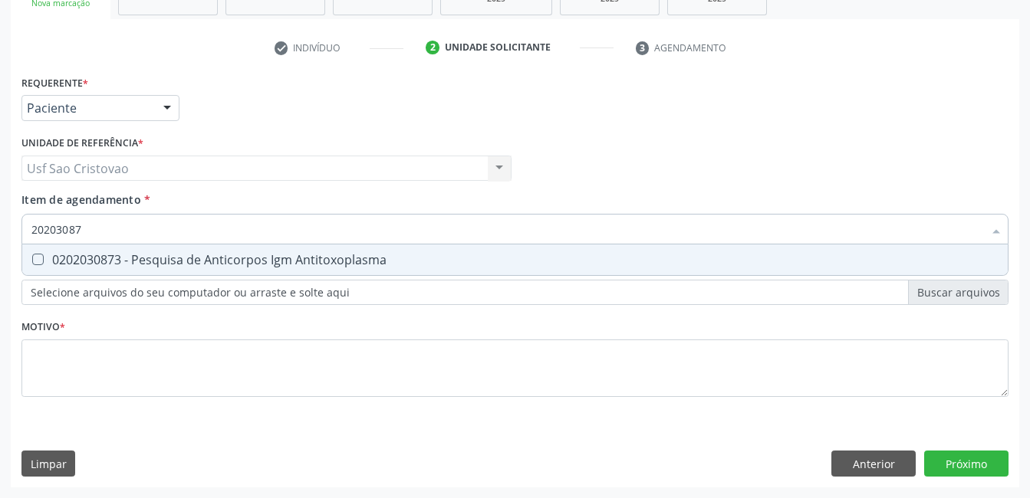
type input "202030873"
click at [37, 262] on Antitoxoplasma at bounding box center [38, 260] width 12 height 12
click at [32, 262] on Antitoxoplasma "checkbox" at bounding box center [27, 260] width 10 height 10
checkbox Antitoxoplasma "true"
type input "2020308"
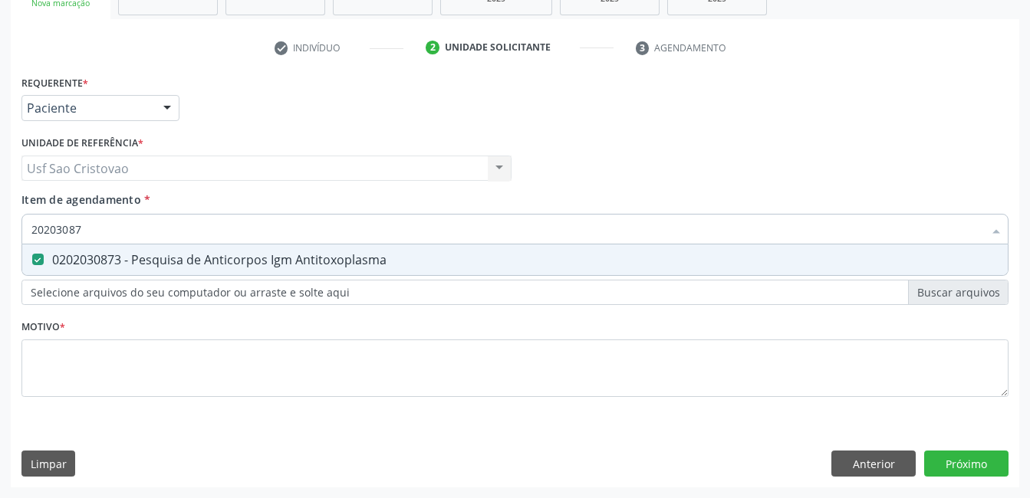
checkbox Antitoxoplasma "false"
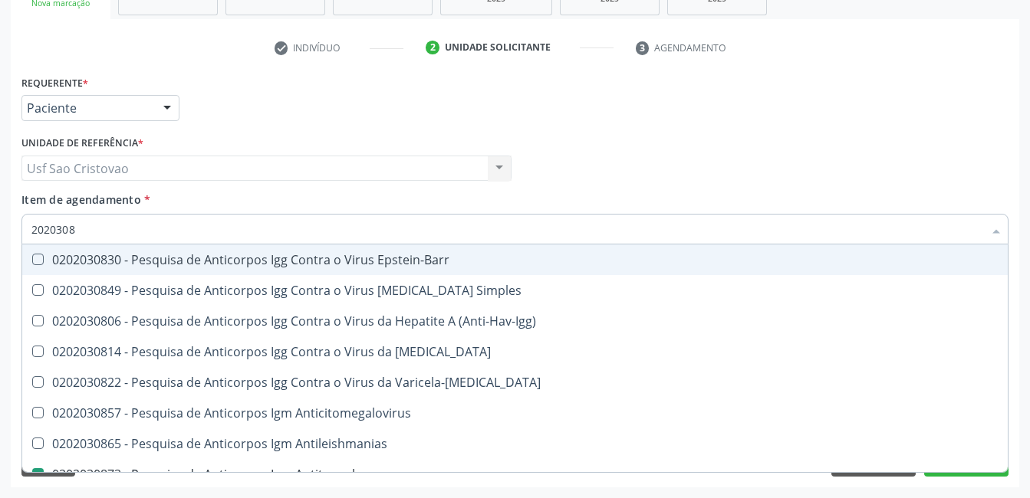
type input "202030"
checkbox Antitoxoplasma "false"
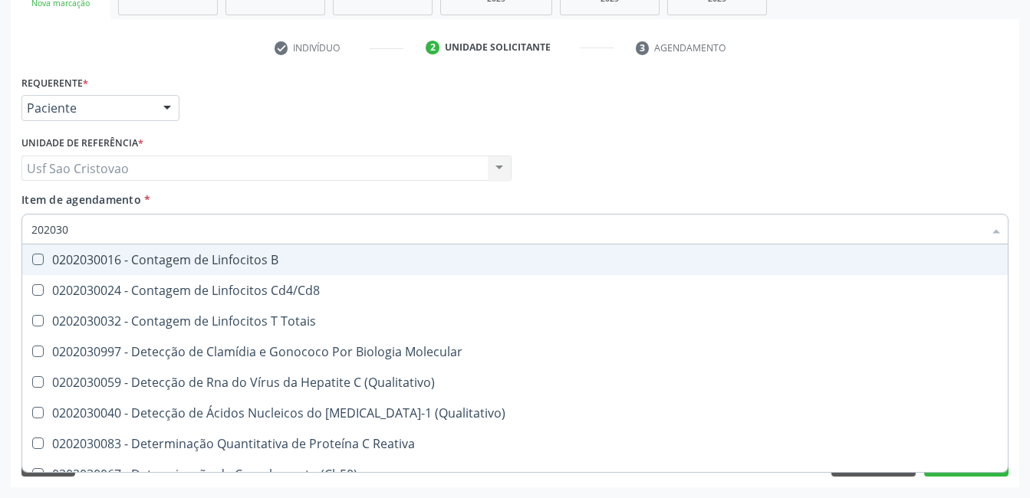
type input "20203"
checkbox Antiglomerulo "true"
checkbox Antitoxoplasma "false"
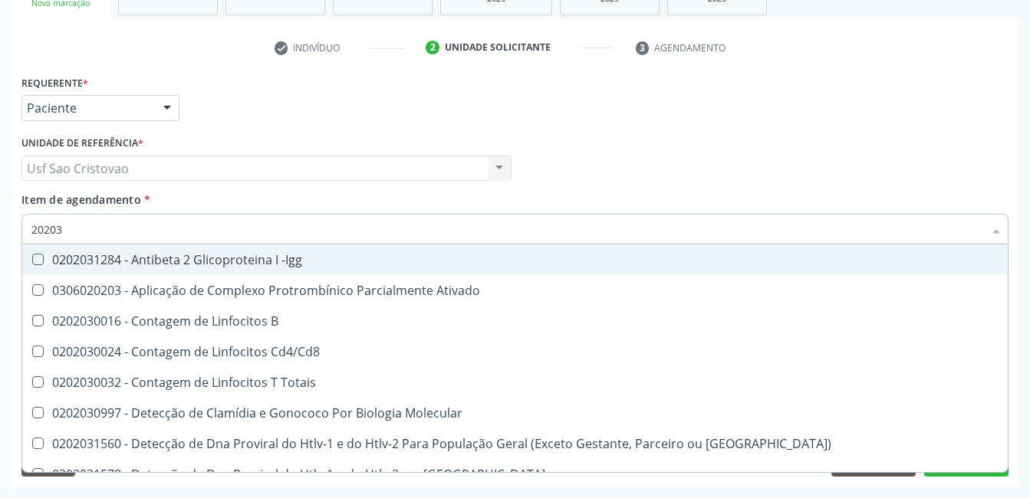
type input "2020"
checkbox Cd4\/Cd8 "true"
checkbox Completo "false"
checkbox Antitoxoplasma "false"
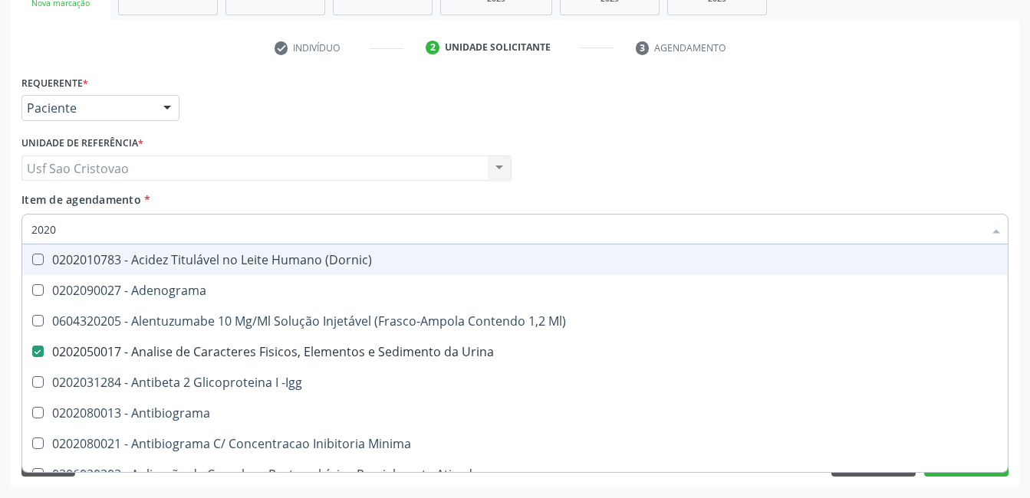
type input "20202"
checkbox Urina "false"
checkbox \(Pos-Pasteurização\) "true"
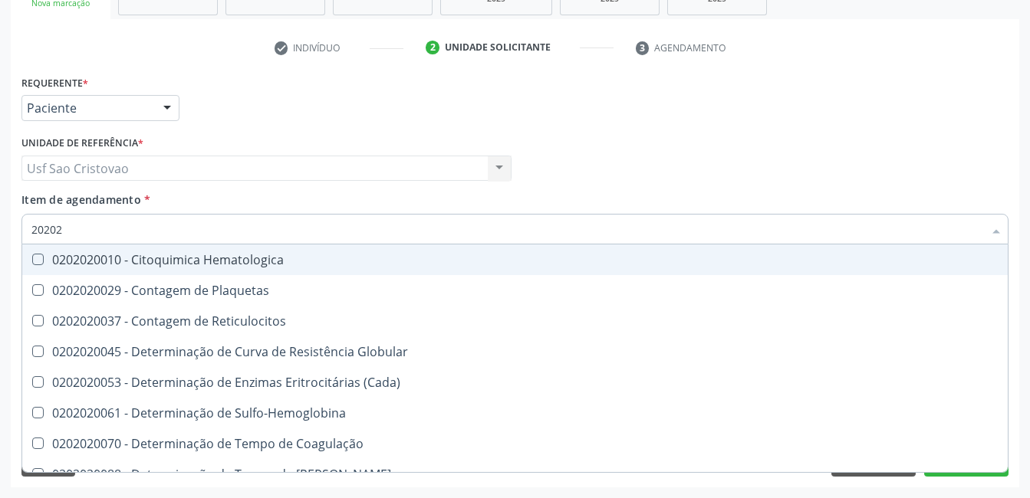
type input "2020"
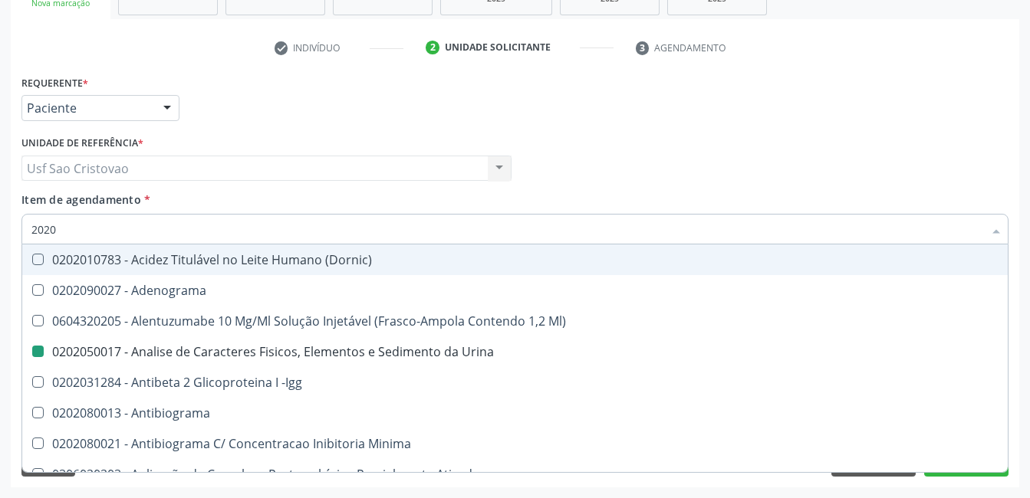
checkbox Urina "true"
checkbox \(Pos-Pasteurização\) "false"
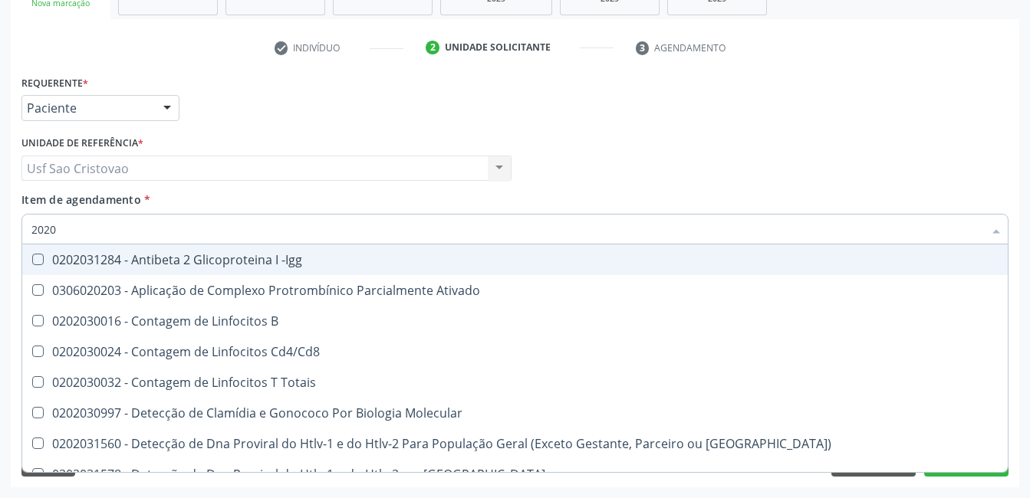
type input "20203"
checkbox Cd4\/Cd8 "false"
checkbox Completo "true"
checkbox Antitoxoplasma "true"
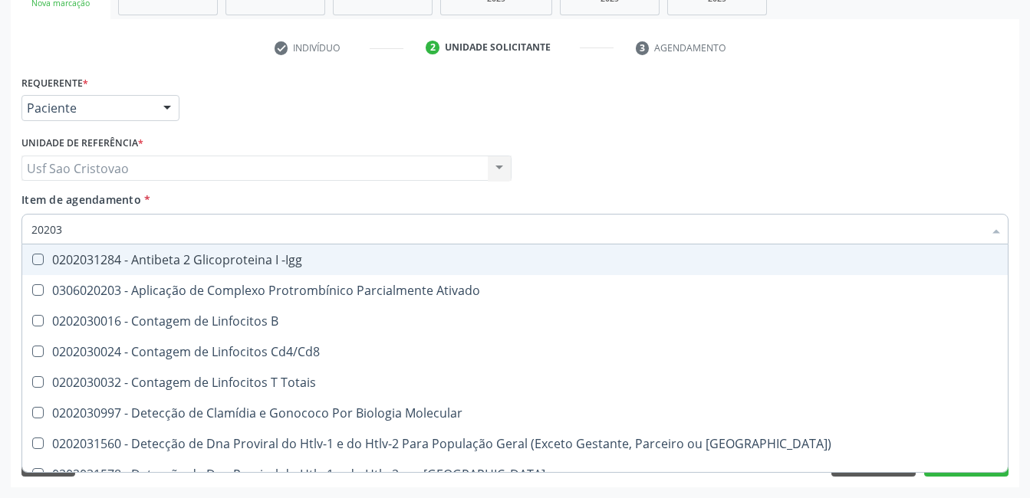
type input "202031"
checkbox Completo "false"
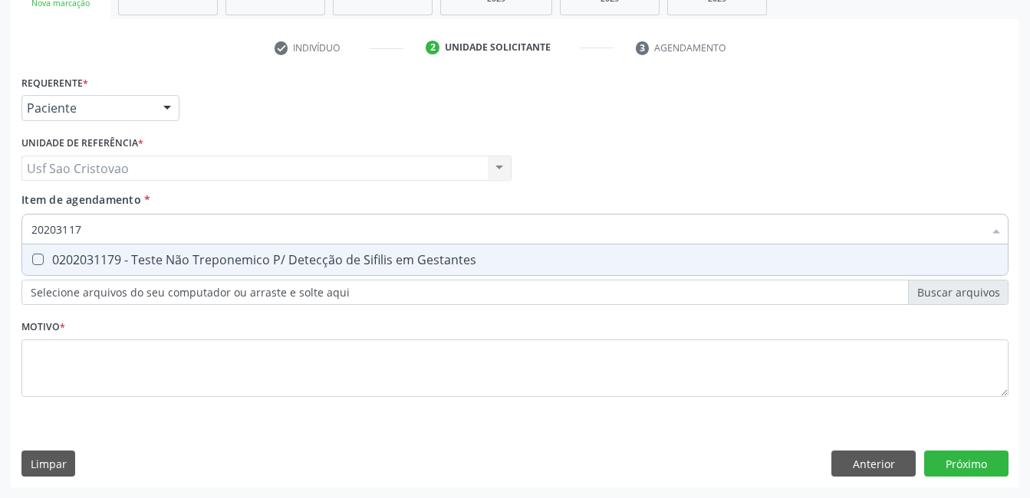
type input "202031179"
click at [35, 258] on Gestantes at bounding box center [38, 260] width 12 height 12
click at [32, 258] on Gestantes "checkbox" at bounding box center [27, 260] width 10 height 10
checkbox Gestantes "true"
type input "2020311"
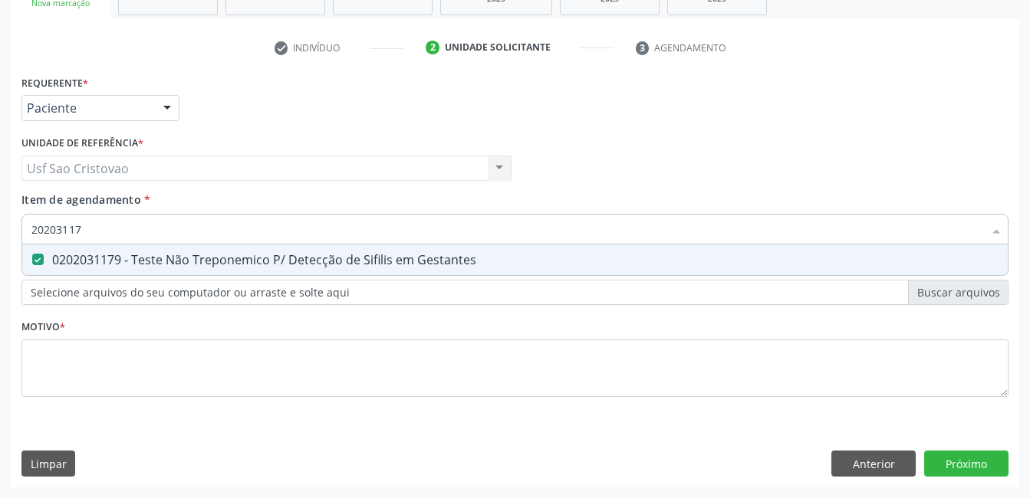
checkbox Gestantes "false"
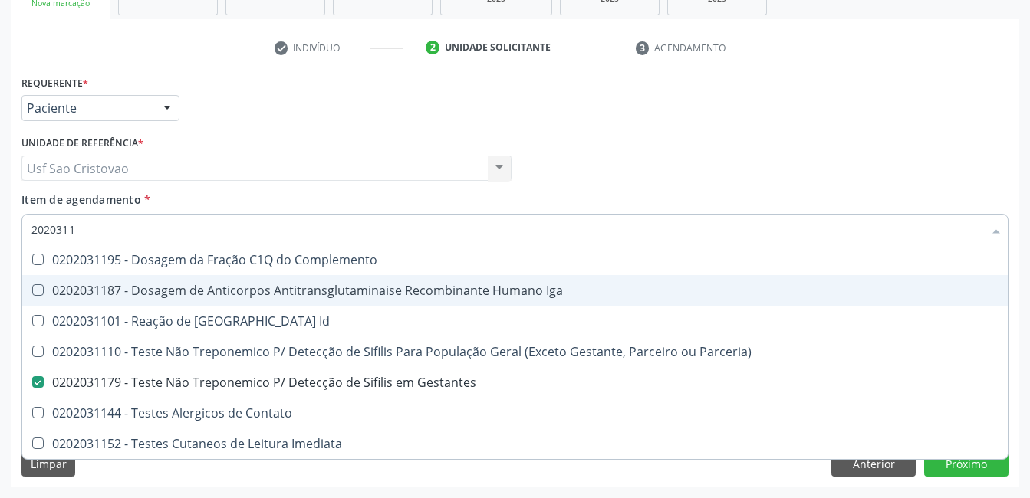
type input "202031"
checkbox Gestantes "false"
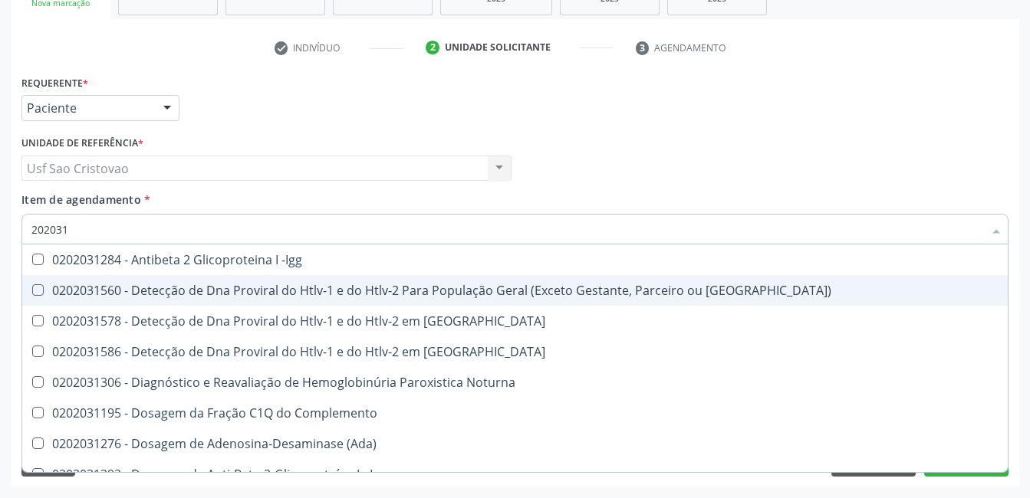
type input "20203"
checkbox Gestantes "false"
checkbox Gestante "true"
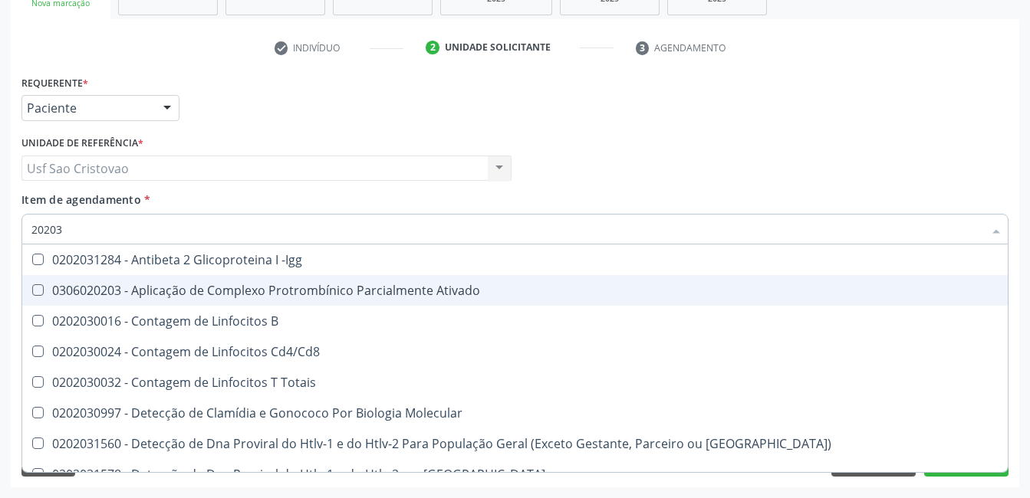
type input "2020"
checkbox Cd4\/Cd8 "true"
checkbox Completo "false"
checkbox Antitoxoplasma "false"
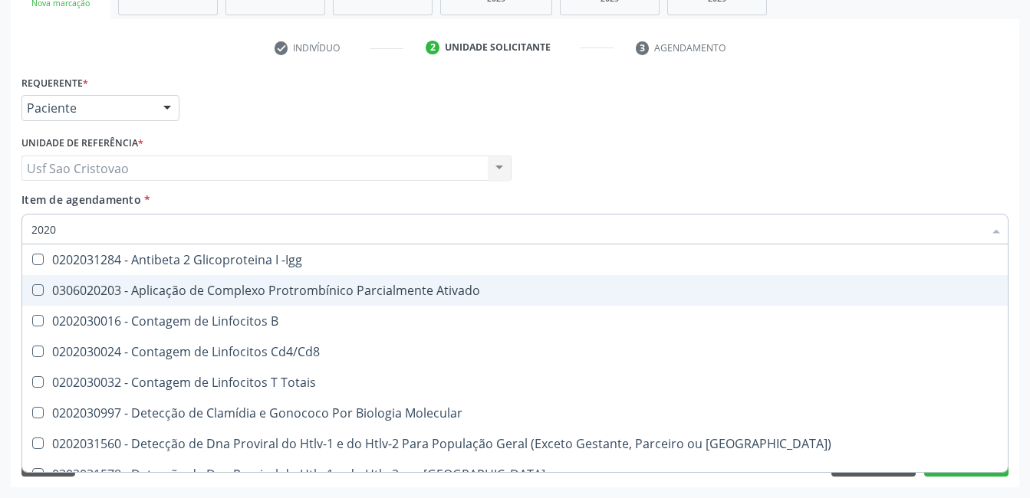
checkbox Gestantes "false"
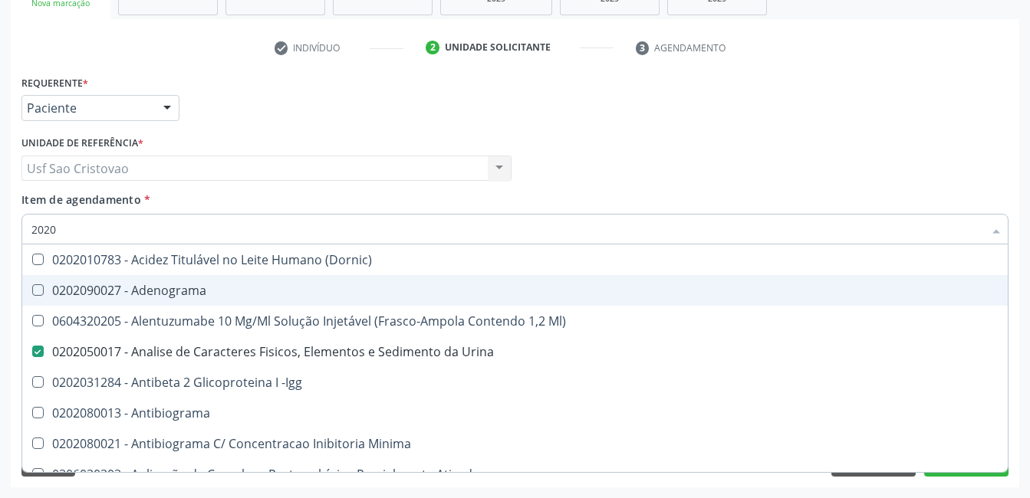
type input "20208"
checkbox Urina "false"
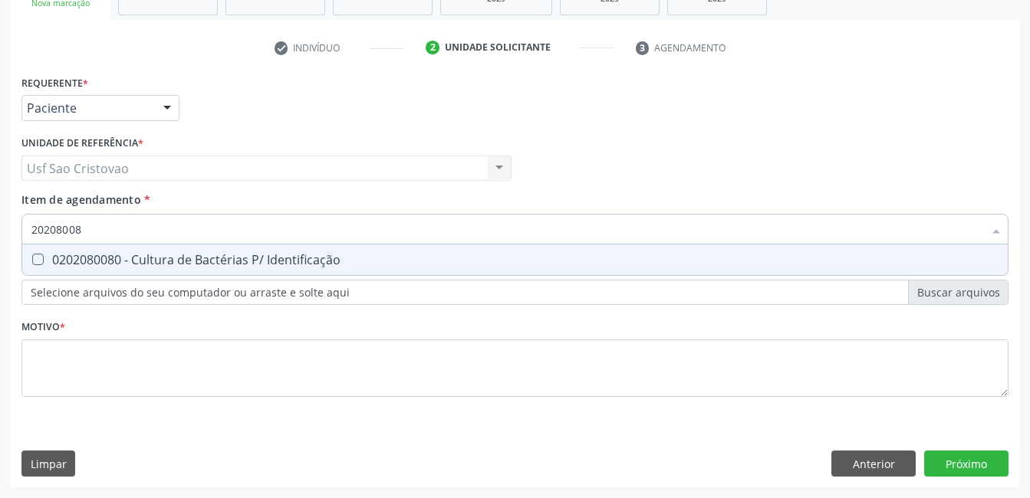
type input "202080080"
click at [35, 262] on Identificação at bounding box center [38, 260] width 12 height 12
click at [32, 262] on Identificação "checkbox" at bounding box center [27, 260] width 10 height 10
checkbox Identificação "true"
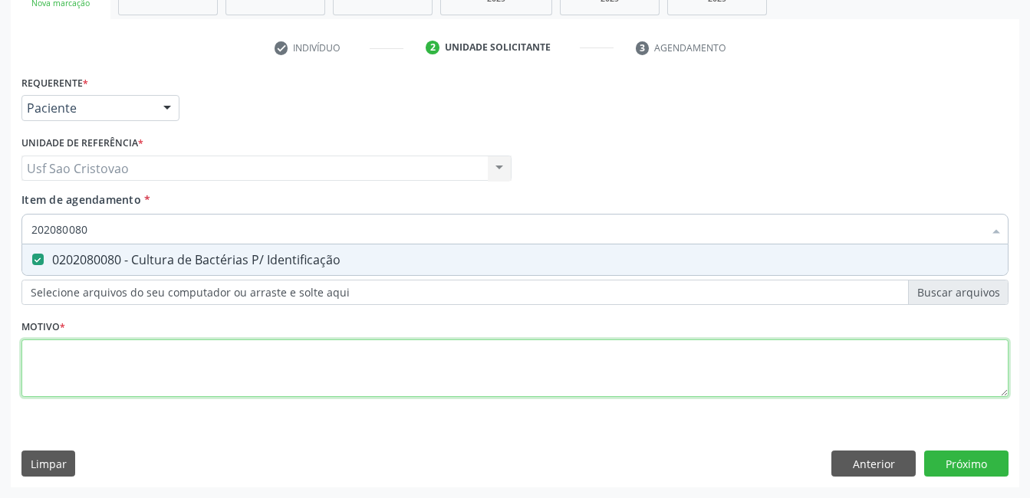
click at [134, 371] on div "Requerente * Paciente Médico(a) Enfermeiro(a) Paciente Nenhum resultado encontr…" at bounding box center [514, 244] width 987 height 347
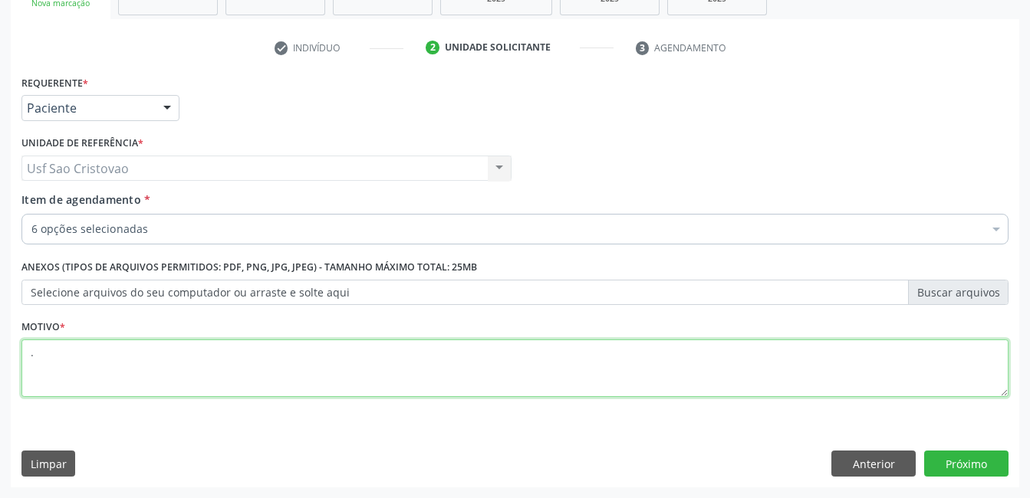
type textarea "."
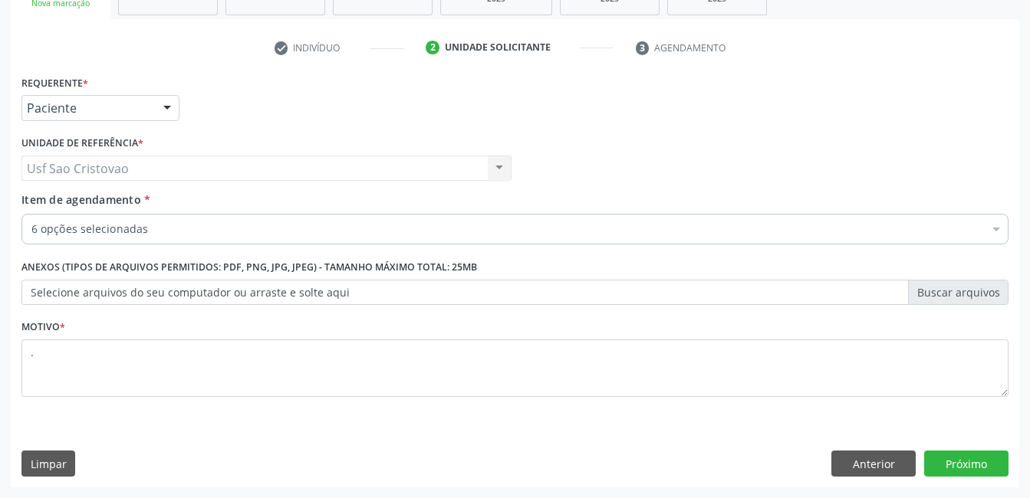
click at [387, 449] on div "Requerente * Paciente Médico(a) Enfermeiro(a) Paciente Nenhum resultado encontr…" at bounding box center [515, 279] width 1008 height 416
click at [946, 462] on button "Próximo" at bounding box center [966, 464] width 84 height 26
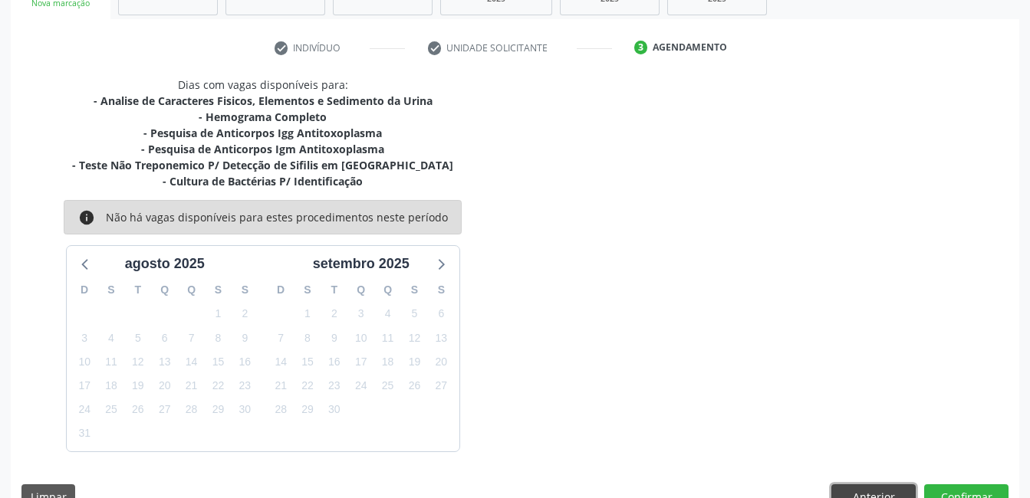
click at [861, 493] on button "Anterior" at bounding box center [873, 498] width 84 height 26
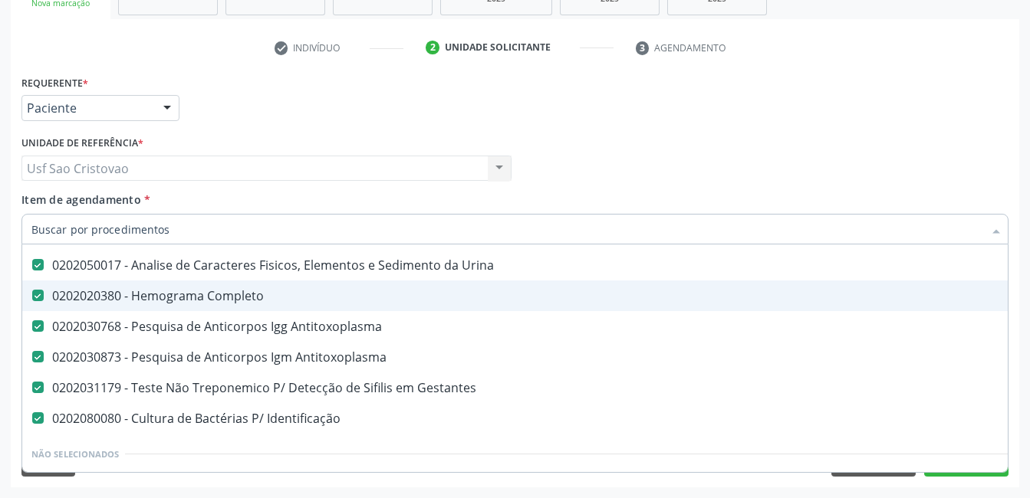
scroll to position [153, 0]
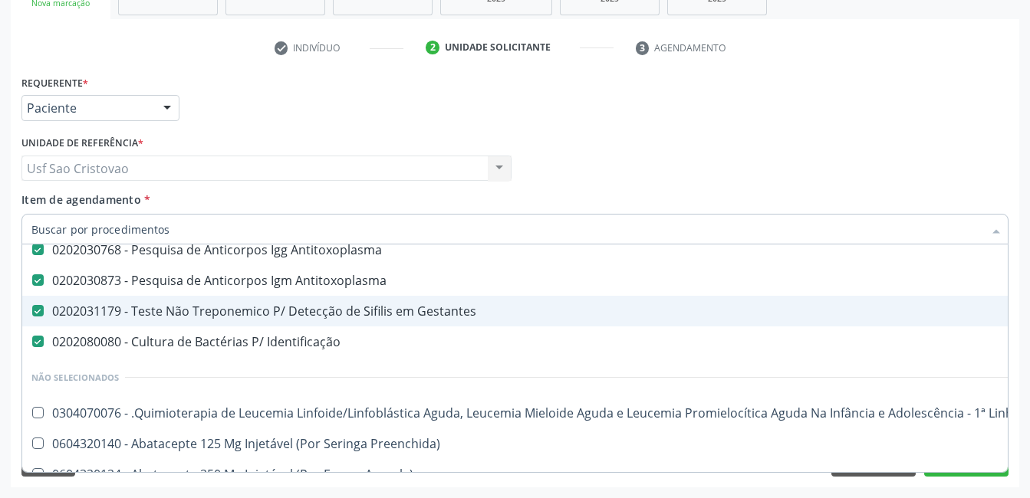
click at [38, 316] on Gestantes at bounding box center [38, 311] width 12 height 12
click at [32, 316] on Gestantes "checkbox" at bounding box center [27, 311] width 10 height 10
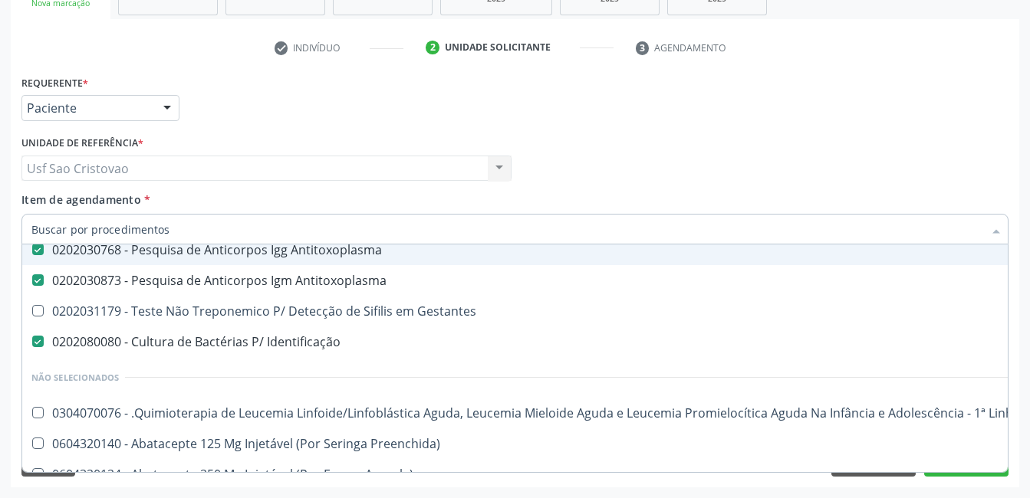
scroll to position [307, 0]
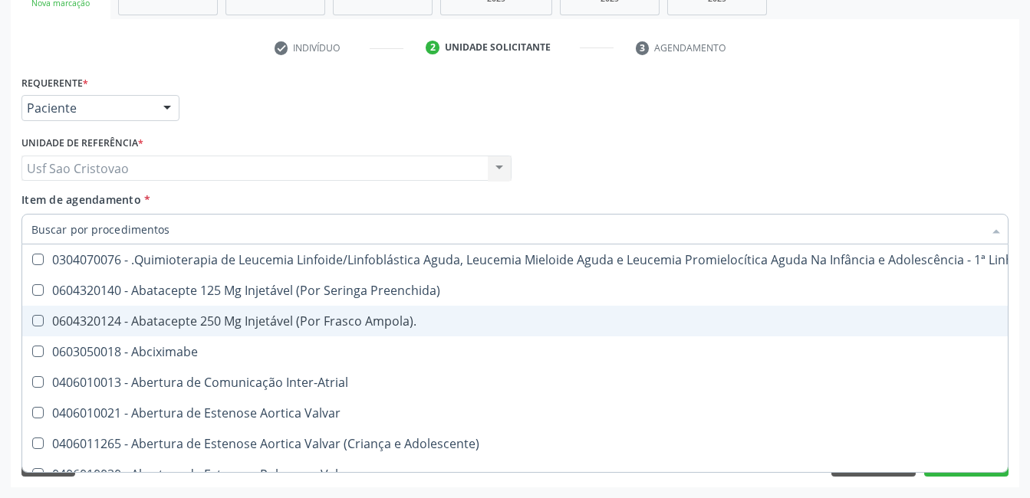
click at [466, 481] on div "Requerente * Paciente Médico(a) Enfermeiro(a) Paciente Nenhum resultado encontr…" at bounding box center [515, 279] width 1008 height 416
checkbox Gestantes "true"
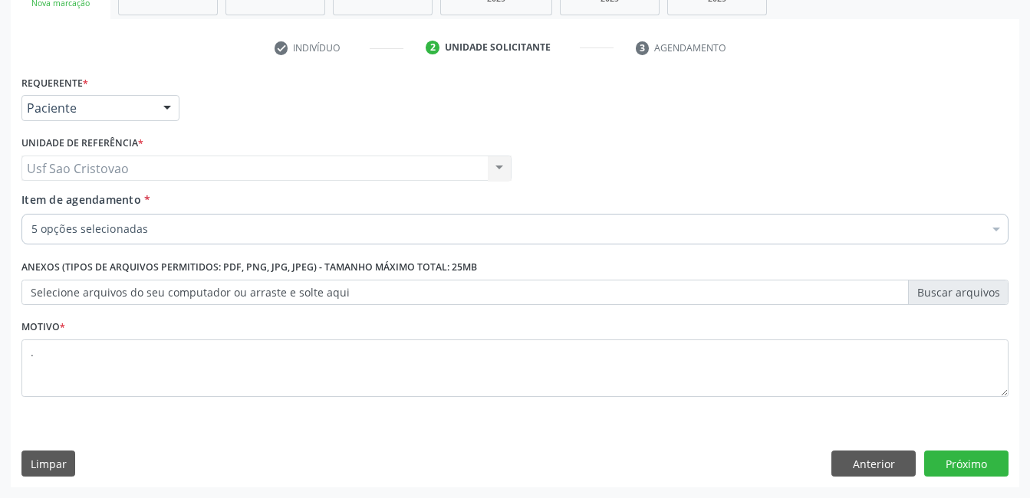
scroll to position [0, 0]
click at [961, 469] on button "Próximo" at bounding box center [966, 464] width 84 height 26
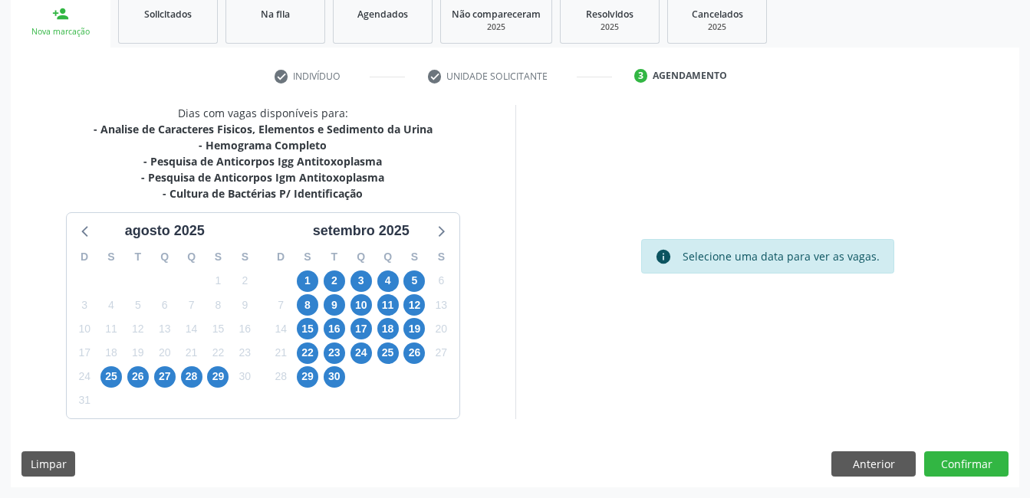
scroll to position [233, 0]
click at [360, 282] on span "3" at bounding box center [360, 281] width 21 height 21
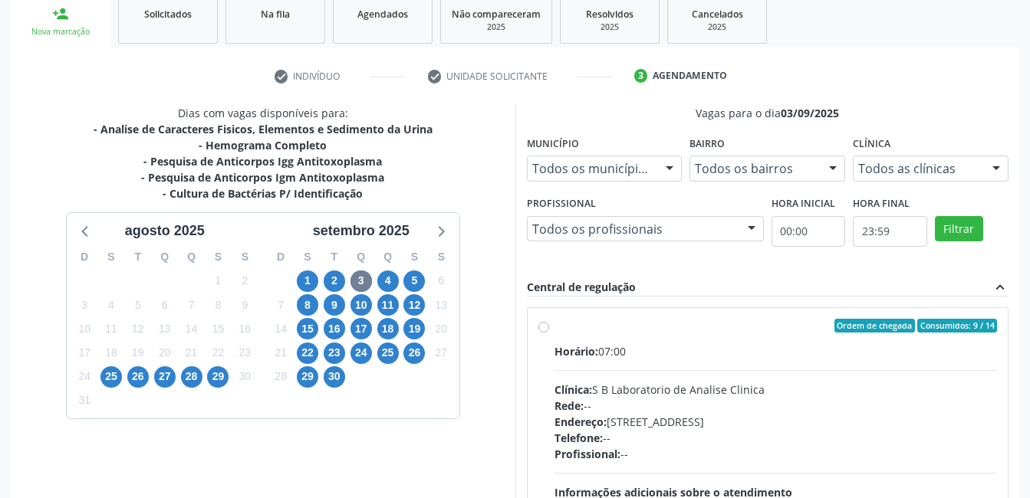
click at [554, 328] on label "Ordem de chegada Consumidos: 9 / 14 Horário: 07:00 Clínica: S B Laboratorio de …" at bounding box center [775, 436] width 443 height 235
click at [546, 328] on input "Ordem de chegada Consumidos: 9 / 14 Horário: 07:00 Clínica: S B Laboratorio de …" at bounding box center [543, 326] width 11 height 14
radio input "true"
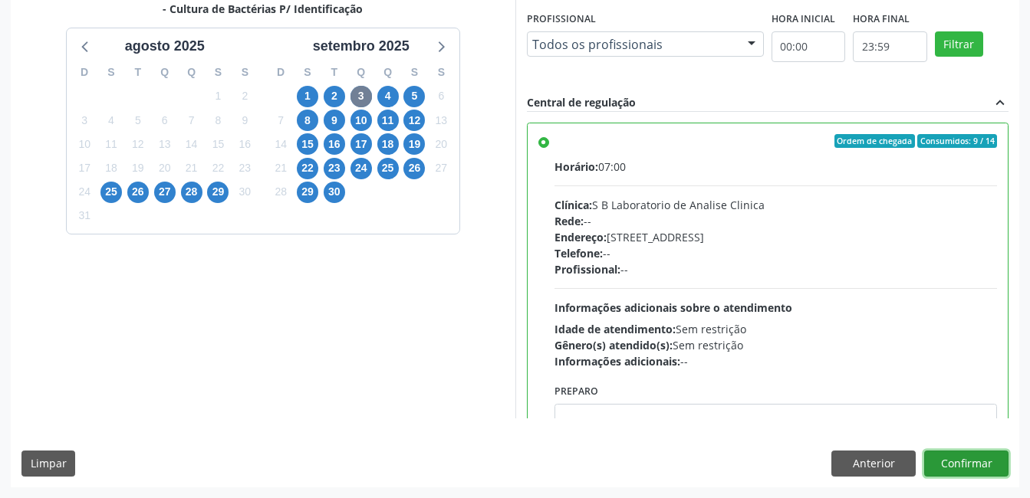
click at [995, 466] on button "Confirmar" at bounding box center [966, 464] width 84 height 26
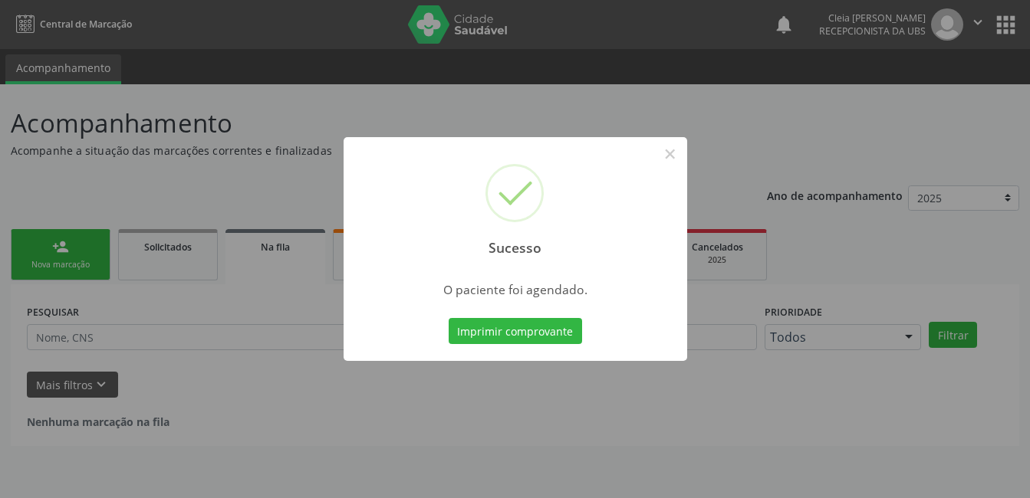
scroll to position [0, 0]
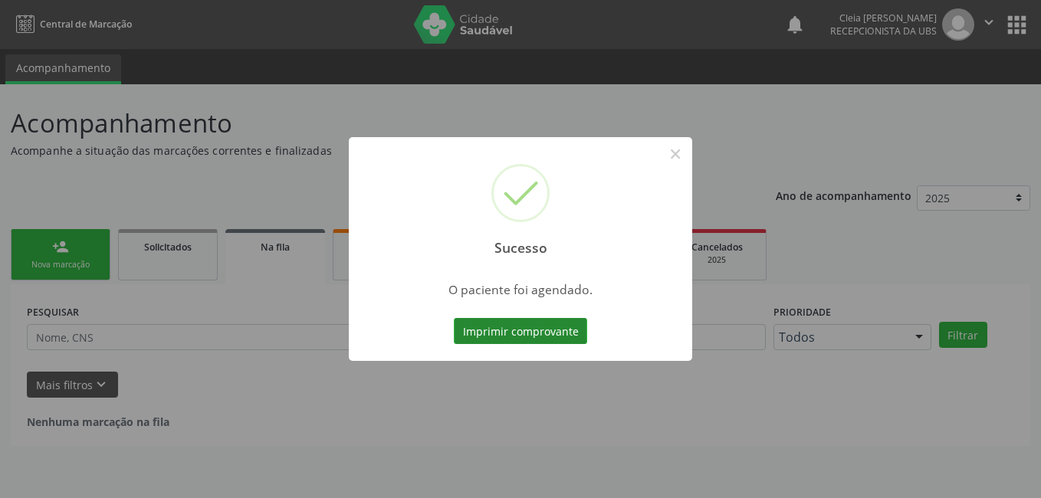
click at [479, 329] on button "Imprimir comprovante" at bounding box center [520, 331] width 133 height 26
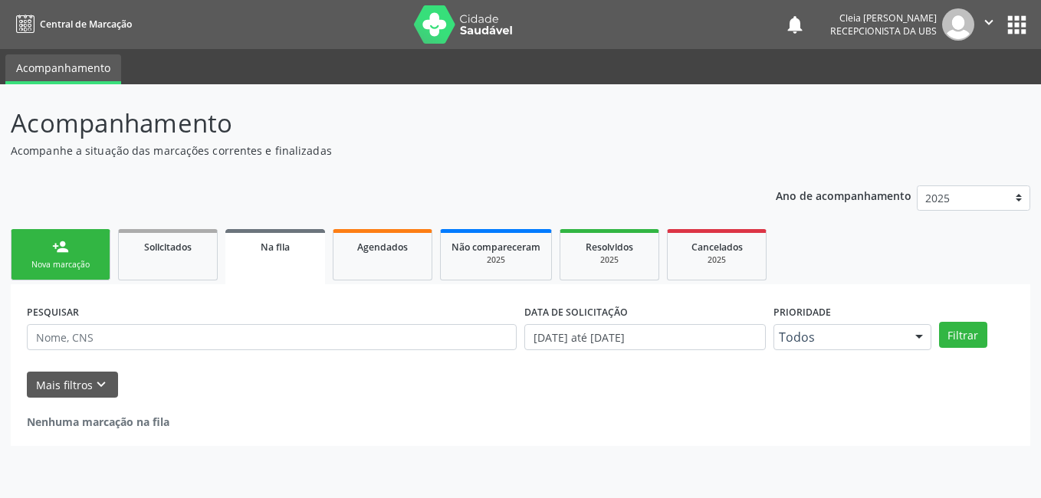
click at [79, 255] on link "person_add Nova marcação" at bounding box center [61, 254] width 100 height 51
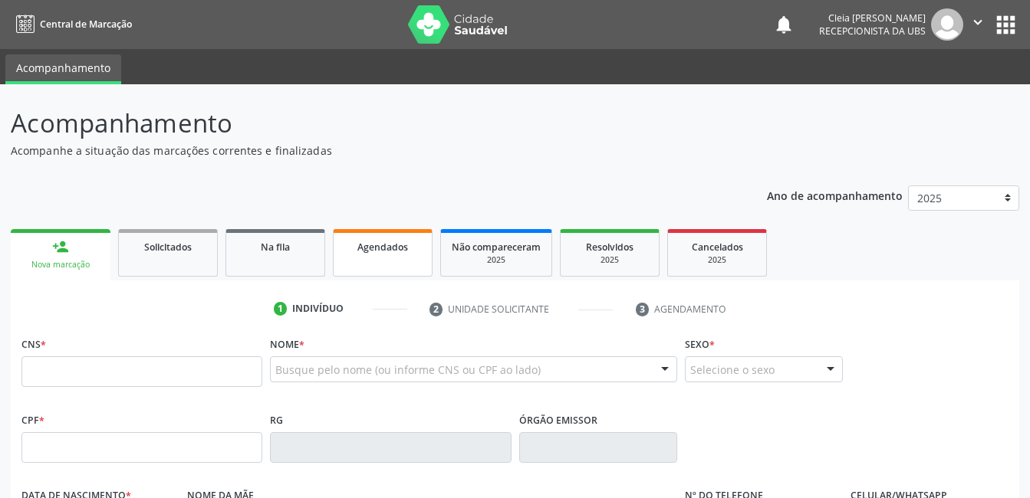
scroll to position [153, 0]
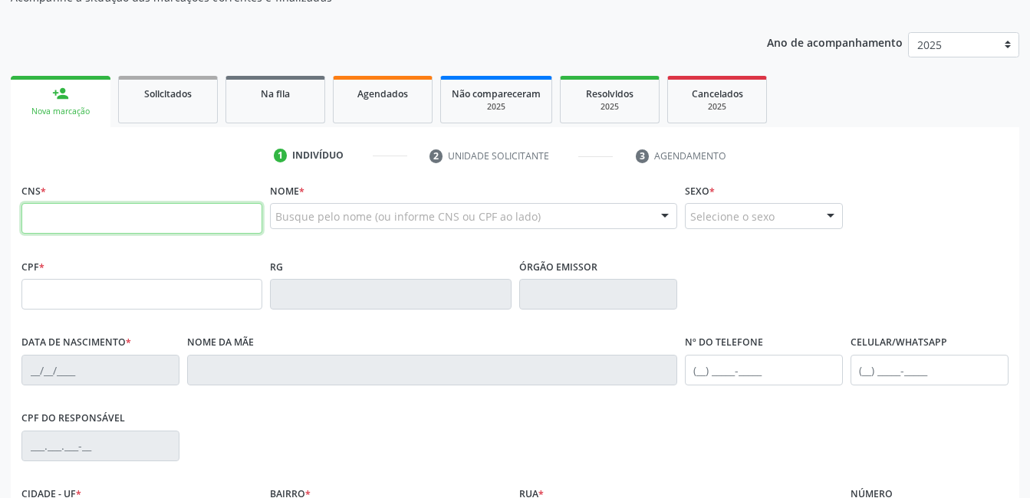
click at [180, 224] on input "text" at bounding box center [141, 218] width 241 height 31
type input "706 2047 2678 2470"
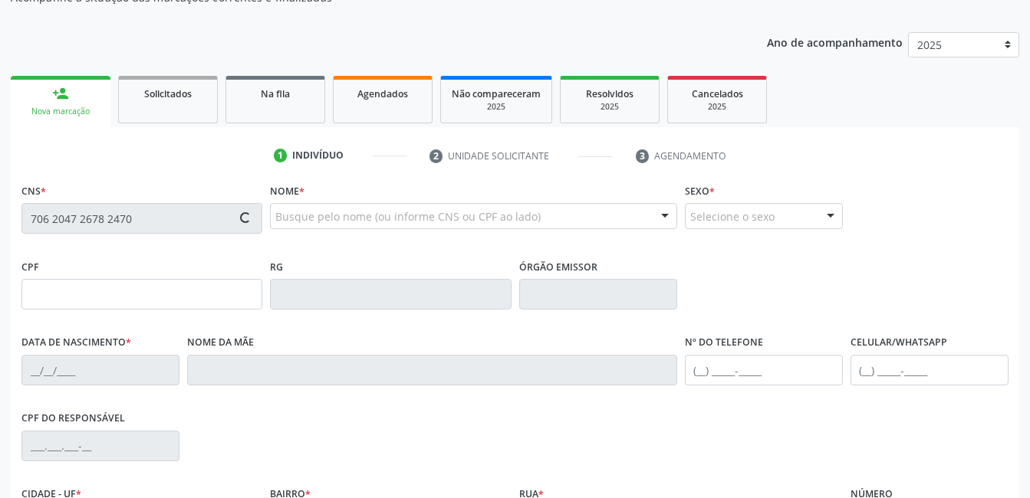
type input "23/07/2006"
type input "Cicera Raquel Gomes Soares"
type input "(87) 9167-3282"
type input "827"
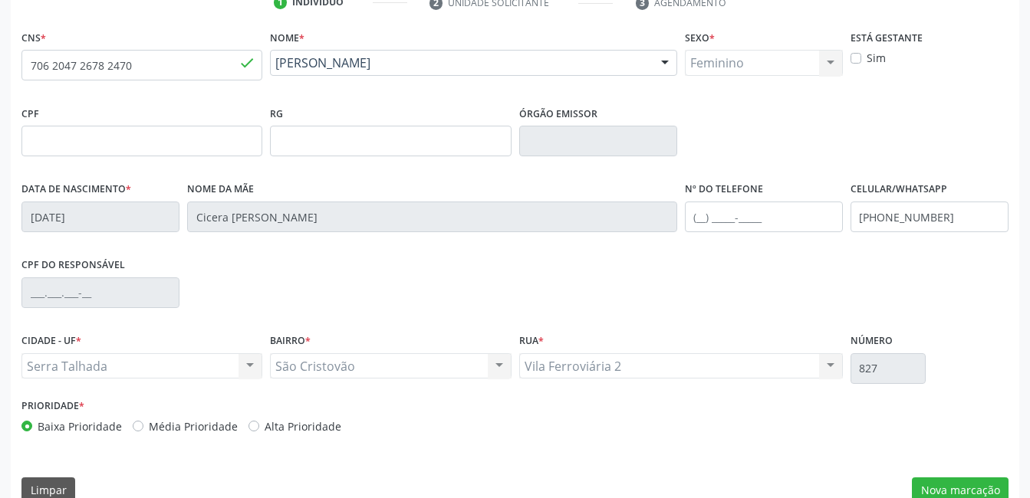
scroll to position [333, 0]
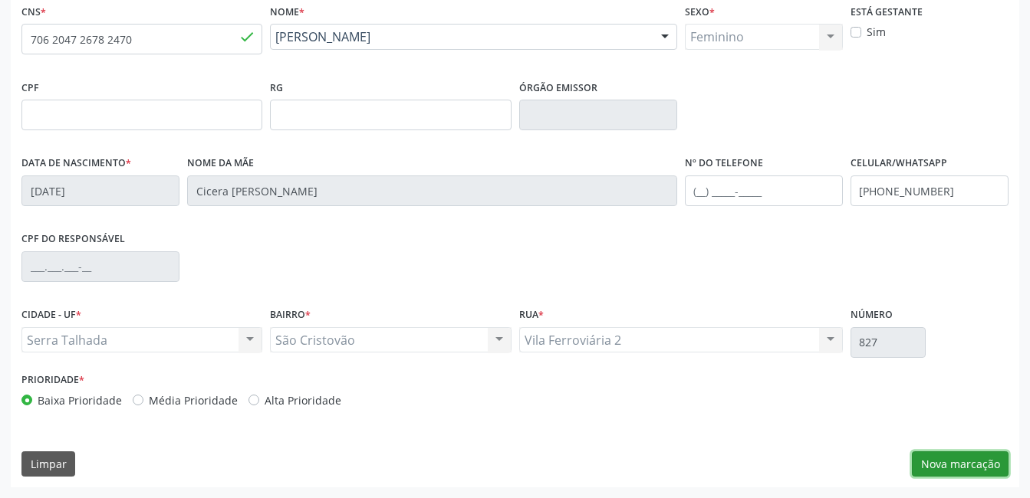
click at [938, 465] on button "Nova marcação" at bounding box center [960, 465] width 97 height 26
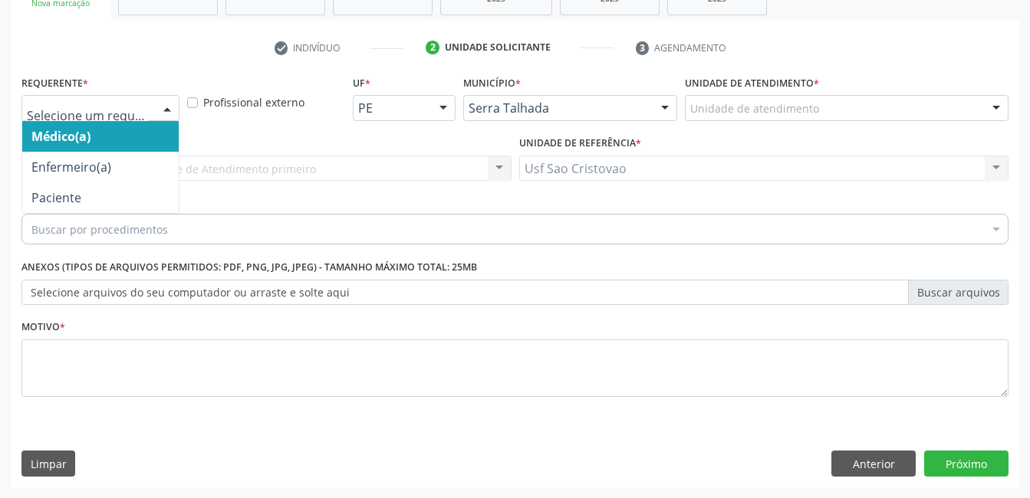
click at [167, 110] on div at bounding box center [167, 109] width 23 height 26
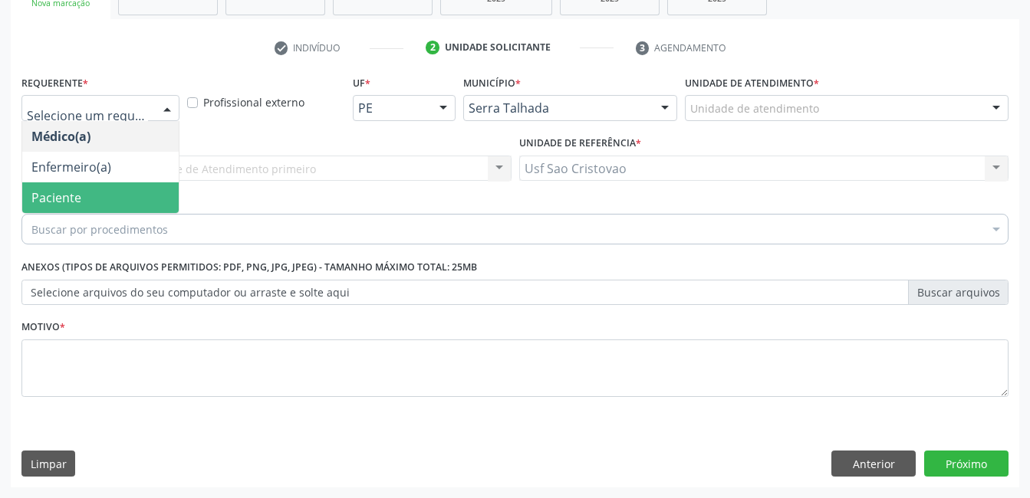
click at [119, 192] on span "Paciente" at bounding box center [100, 198] width 156 height 31
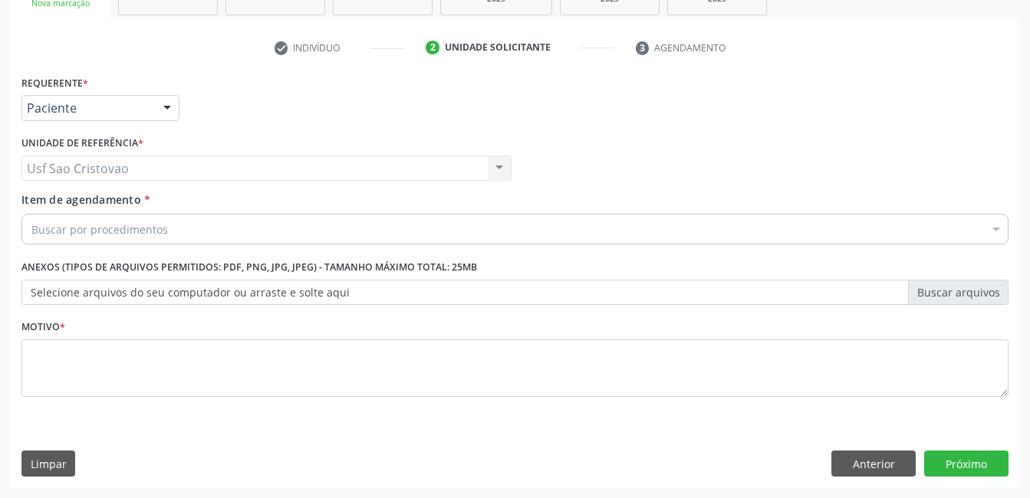
click at [178, 231] on div "Buscar por procedimentos" at bounding box center [514, 229] width 987 height 31
click at [895, 472] on button "Anterior" at bounding box center [873, 464] width 84 height 26
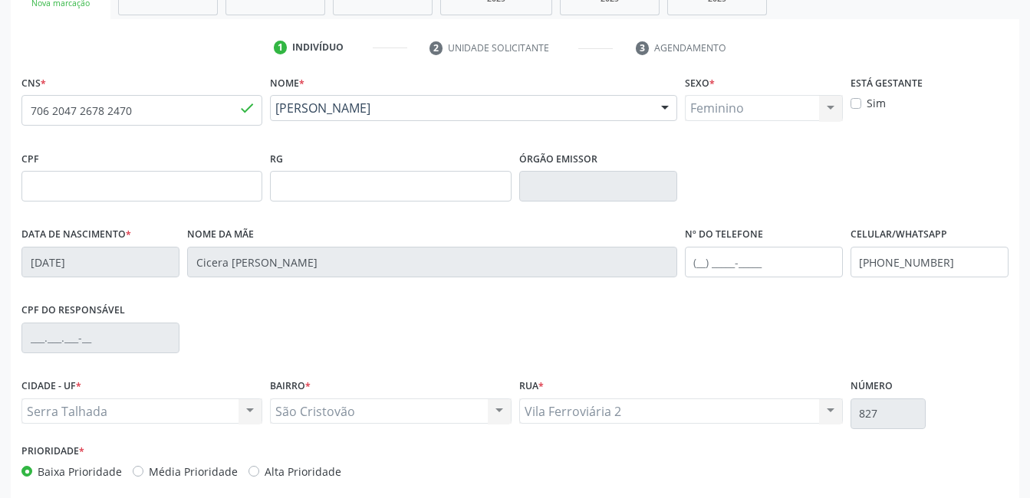
scroll to position [333, 0]
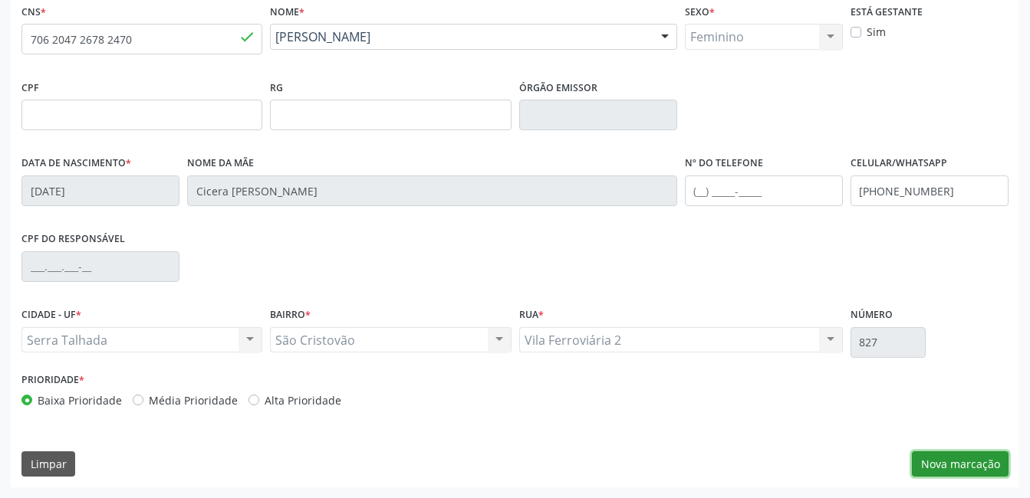
click at [931, 470] on button "Nova marcação" at bounding box center [960, 465] width 97 height 26
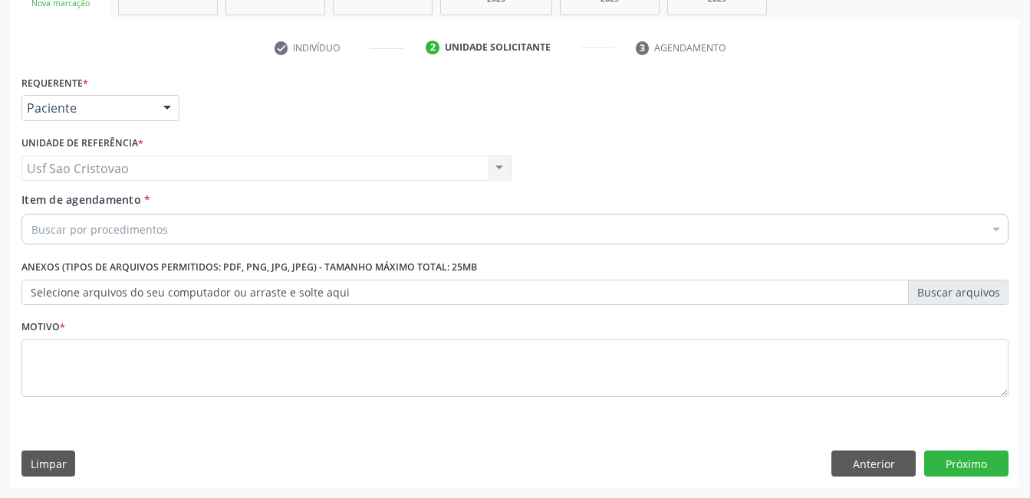
scroll to position [262, 0]
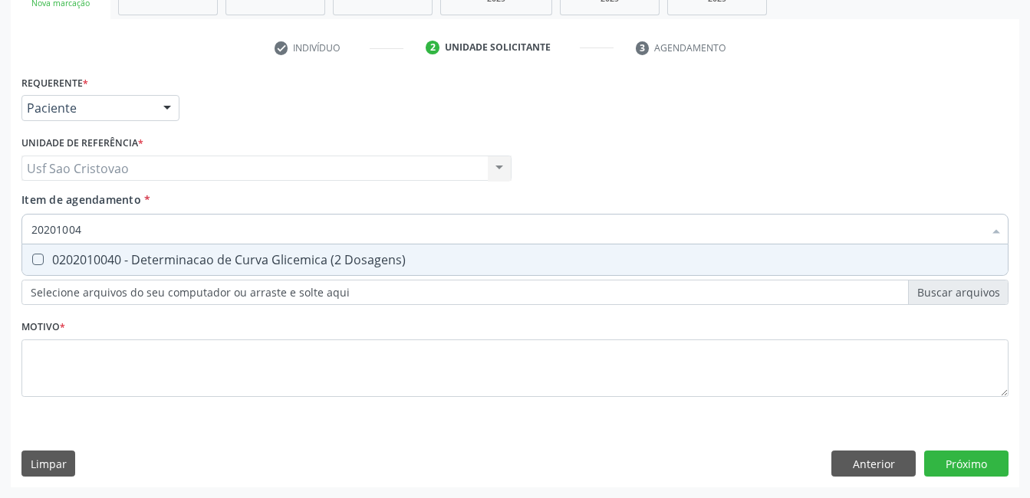
type input "202010040"
click at [35, 261] on Dosagens\) at bounding box center [38, 260] width 12 height 12
click at [32, 261] on Dosagens\) "checkbox" at bounding box center [27, 260] width 10 height 10
checkbox Dosagens\) "true"
type input "2020100"
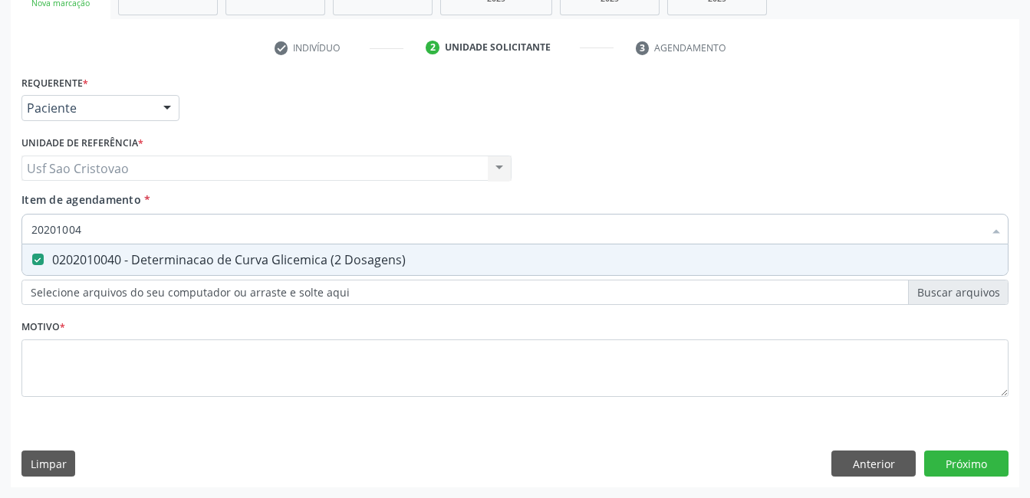
checkbox Dosagens\) "false"
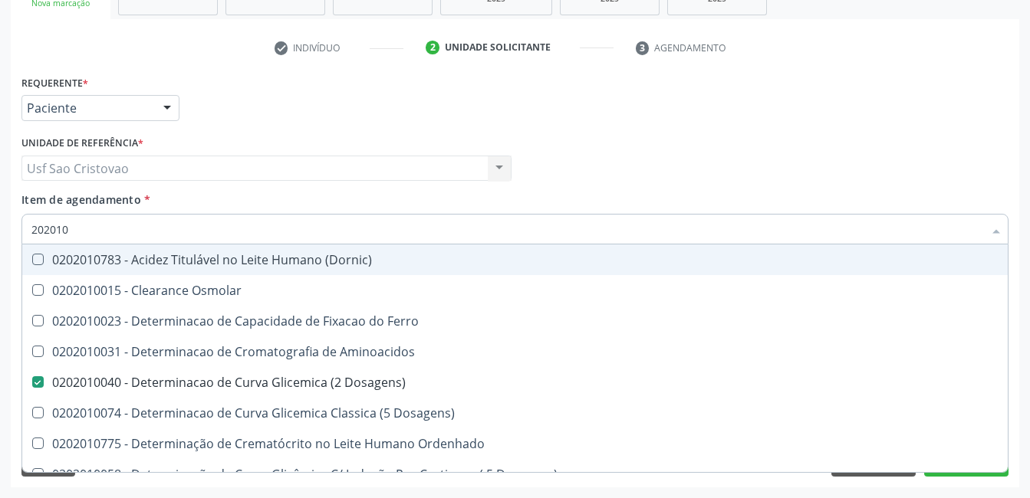
type input "20201"
checkbox Dosagens\) "false"
checkbox Ordenhado "true"
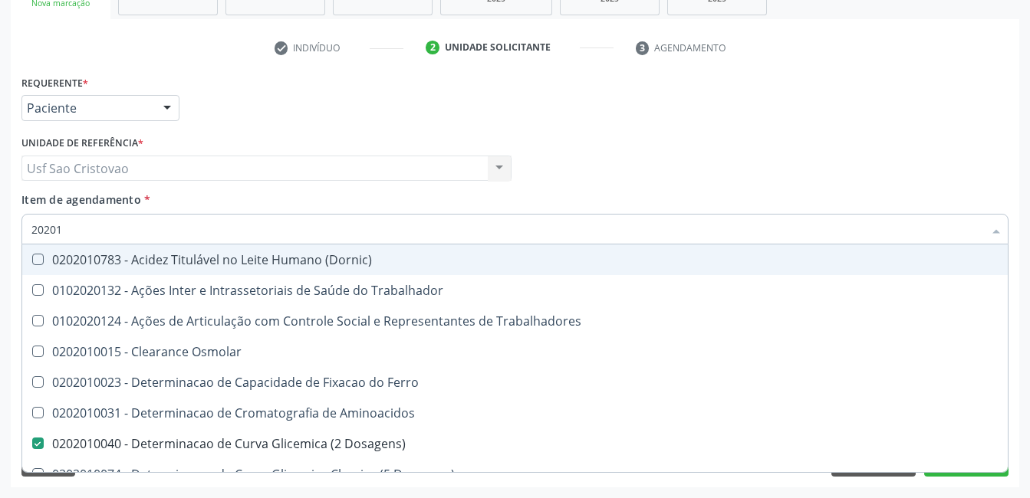
type input "2020"
checkbox Dosagens\) "false"
checkbox Ix "true"
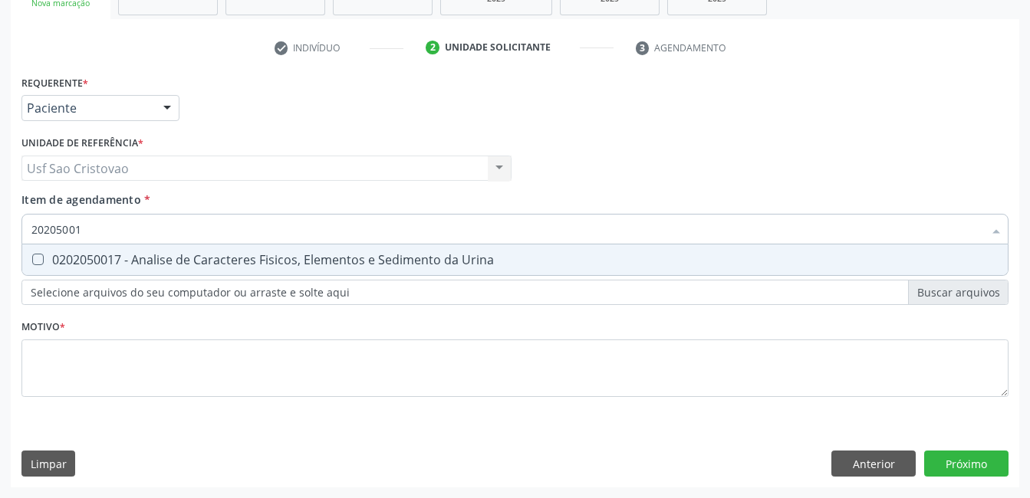
type input "202050017"
click at [36, 259] on Urina at bounding box center [38, 260] width 12 height 12
click at [32, 259] on Urina "checkbox" at bounding box center [27, 260] width 10 height 10
checkbox Urina "true"
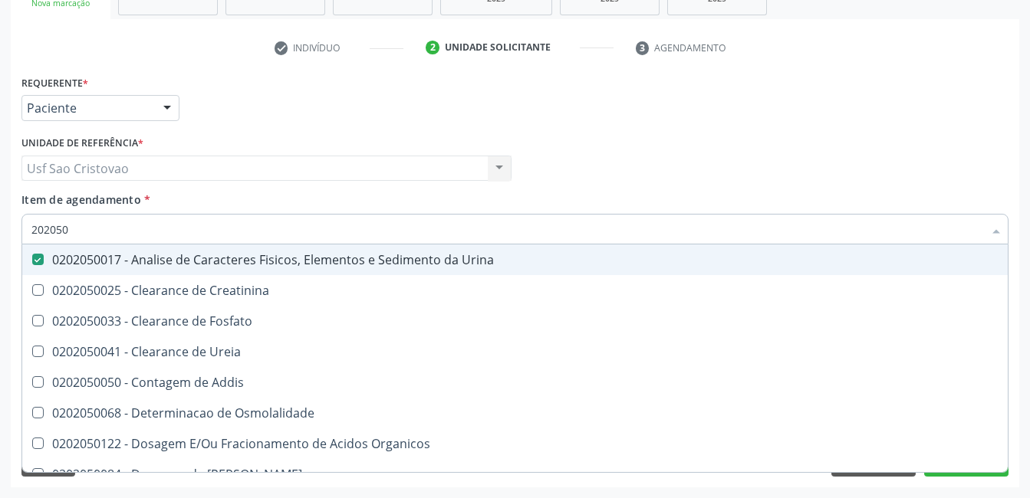
type input "20205"
checkbox Urina "false"
checkbox Creatinina "true"
type input "2020"
checkbox Creatinina "false"
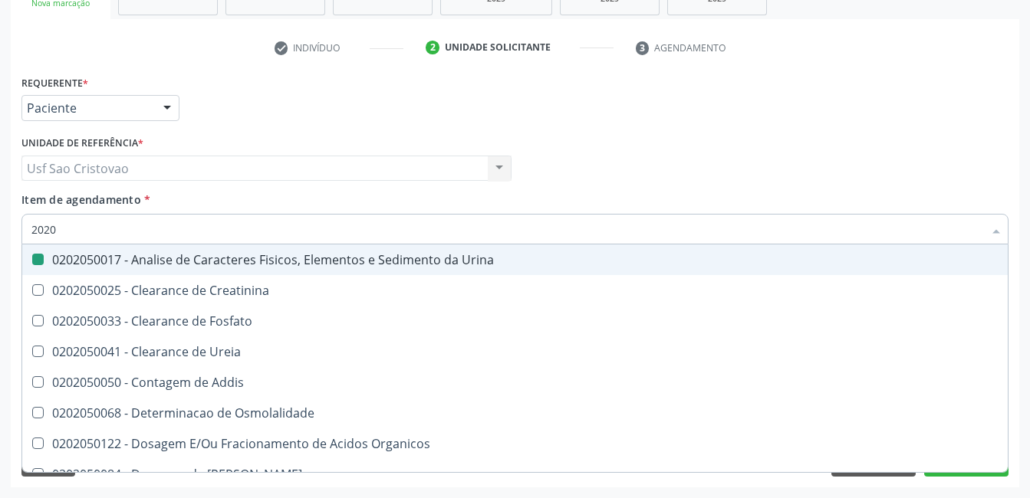
checkbox Ureia "true"
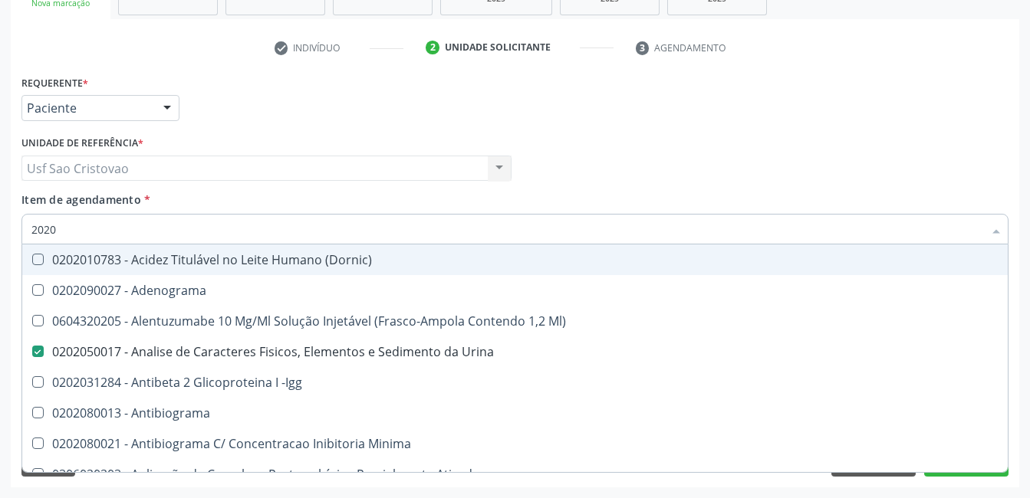
type input "20202"
checkbox Urina "false"
checkbox Dosagens\) "false"
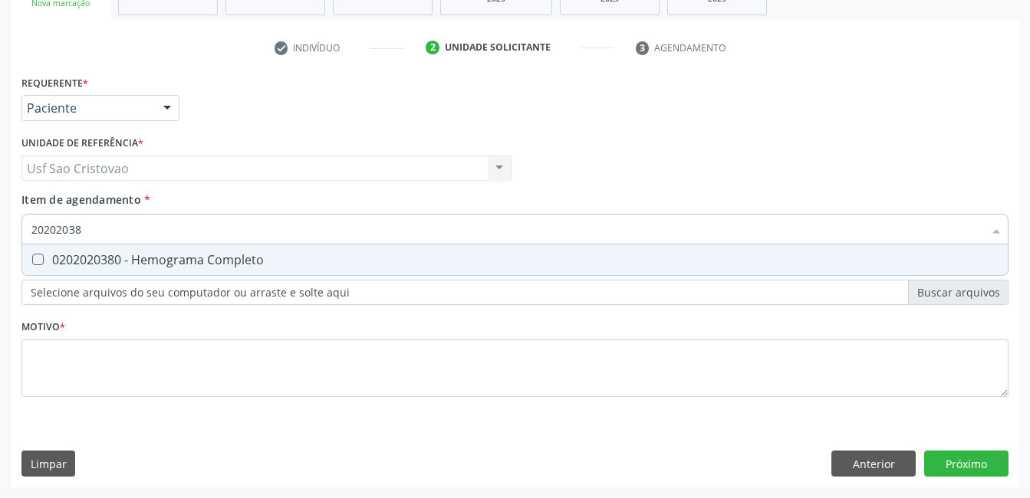
type input "202020380"
click at [40, 257] on Completo at bounding box center [38, 260] width 12 height 12
click at [32, 257] on Completo "checkbox" at bounding box center [27, 260] width 10 height 10
checkbox Completo "true"
type input "2020203"
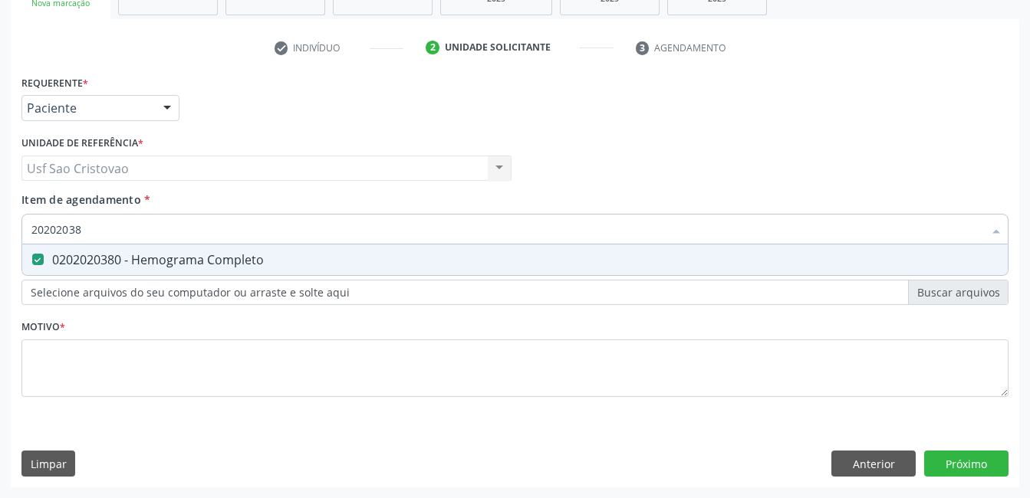
checkbox Completo "false"
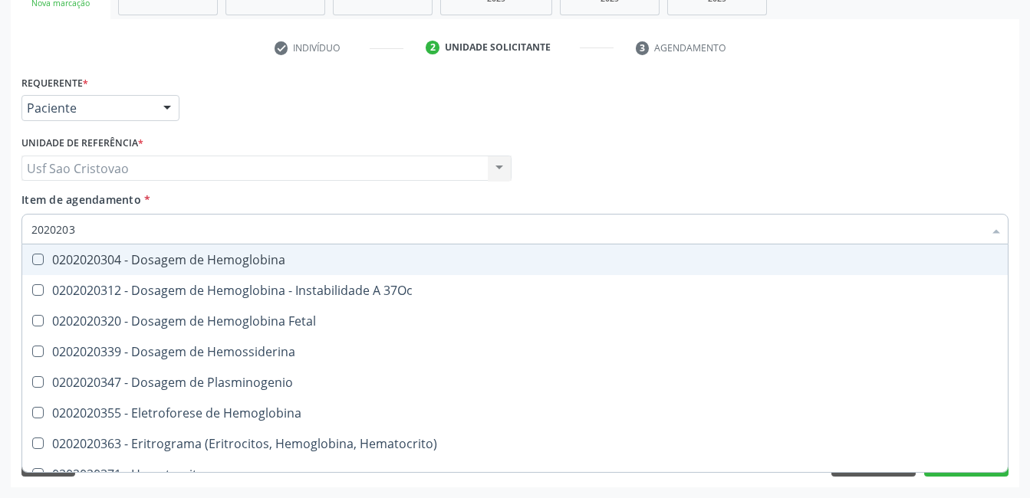
type input "202020"
checkbox Completo "false"
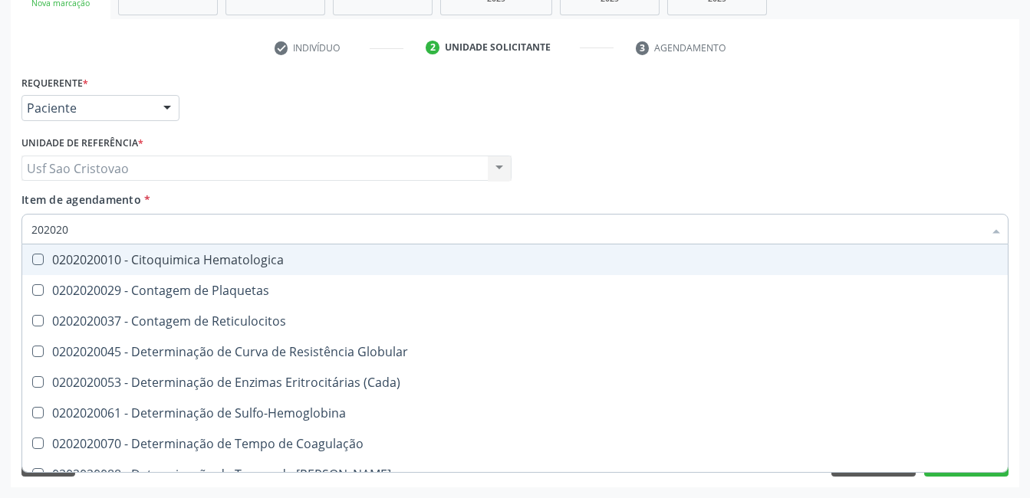
type input "20202"
checkbox Completo "false"
checkbox Leucograma "true"
type input "2020"
checkbox Globular "true"
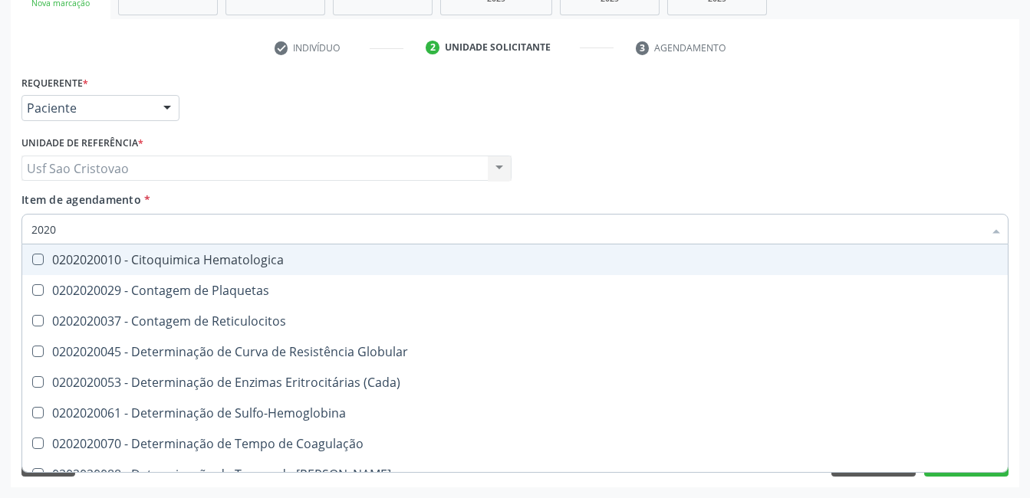
checkbox Leucograma "false"
checkbox Coagulo "true"
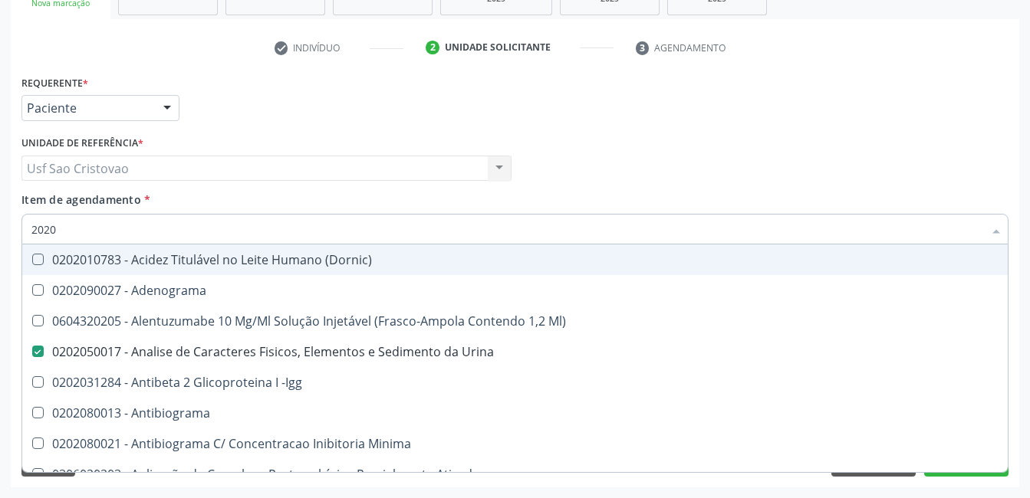
type input "20203"
checkbox Urina "false"
checkbox \(Qualitativo\) "true"
checkbox Dosagens\) "false"
type input "202030"
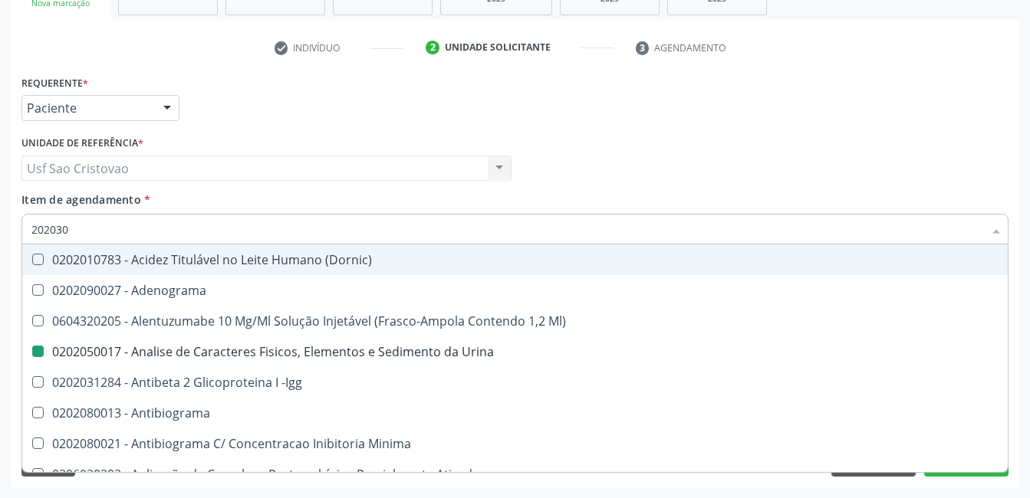
checkbox \(Qualitativo\) "false"
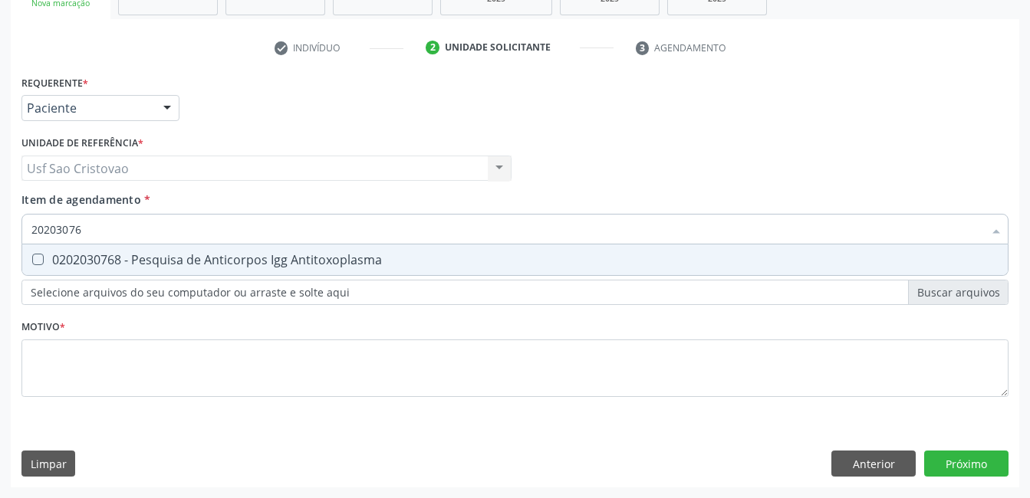
type input "202030768"
click at [39, 259] on Antitoxoplasma at bounding box center [38, 260] width 12 height 12
click at [32, 259] on Antitoxoplasma "checkbox" at bounding box center [27, 260] width 10 height 10
checkbox Antitoxoplasma "true"
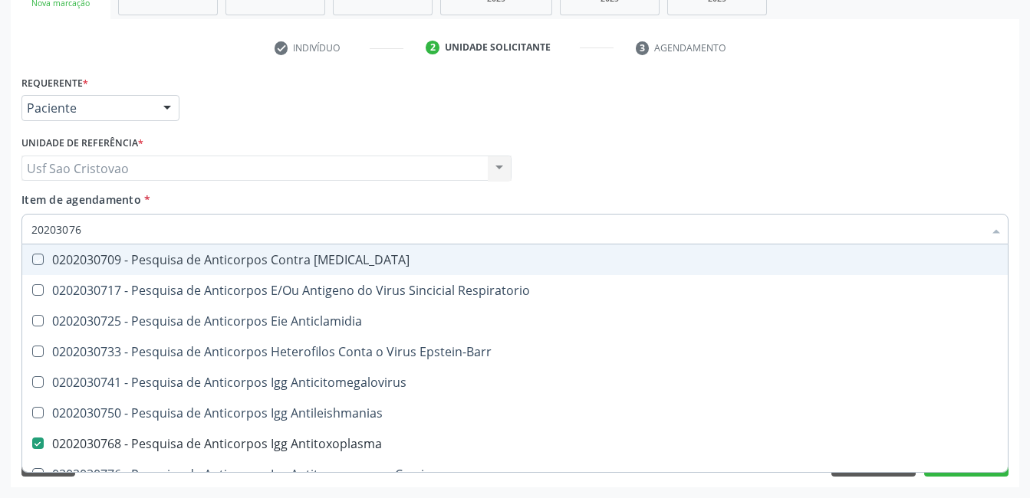
type input "2020307"
checkbox Brasiliensis "false"
type input "202030"
checkbox Antitoxoplasma "false"
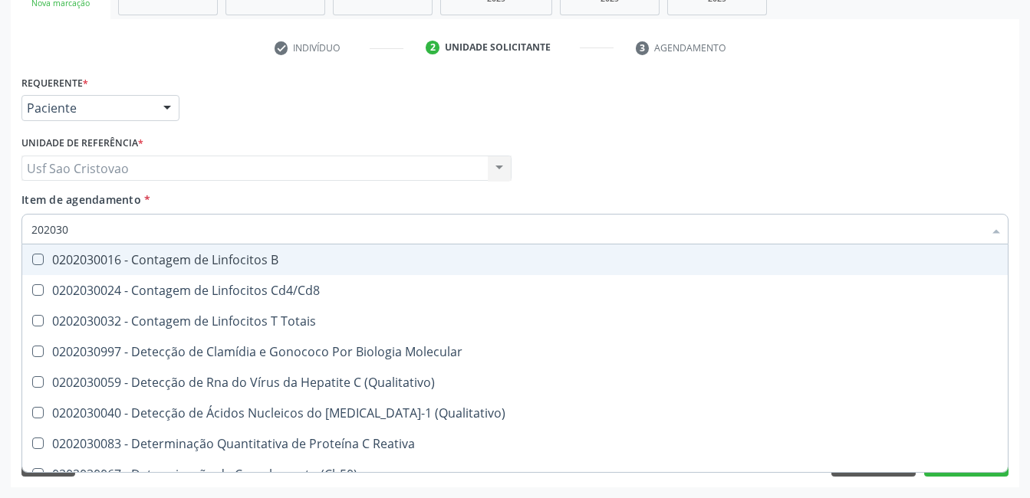
type input "20203"
checkbox Antiglomerulo "true"
checkbox Antitoxoplasma "false"
type input "2020"
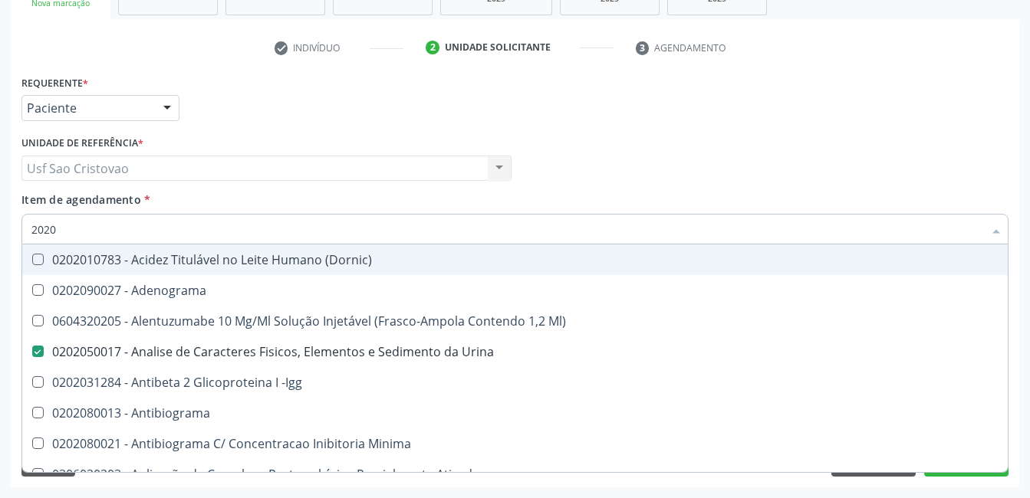
checkbox Urina "true"
checkbox \(Qualitativo\) "false"
checkbox Dosagens\) "true"
type input "20203"
checkbox Urina "false"
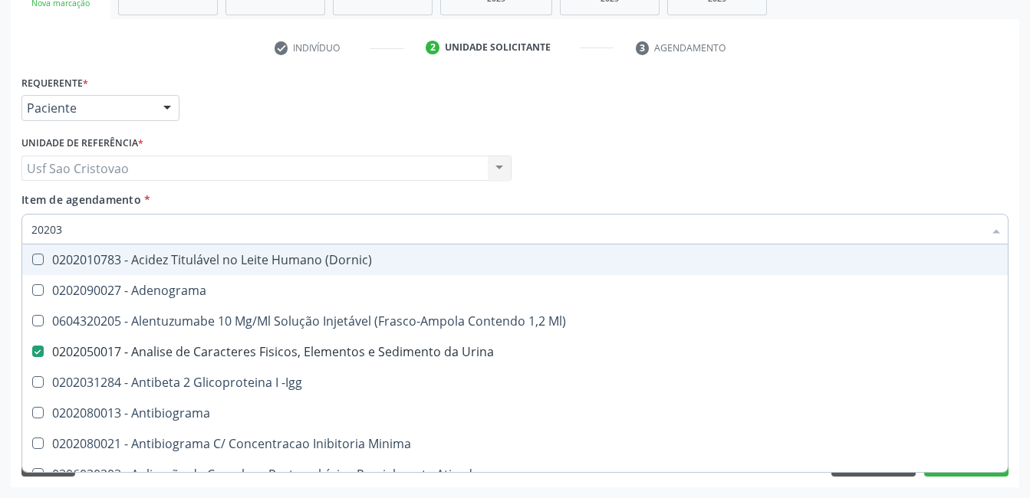
checkbox \(Qualitativo\) "true"
checkbox Dosagens\) "false"
checkbox Anfetaminas "true"
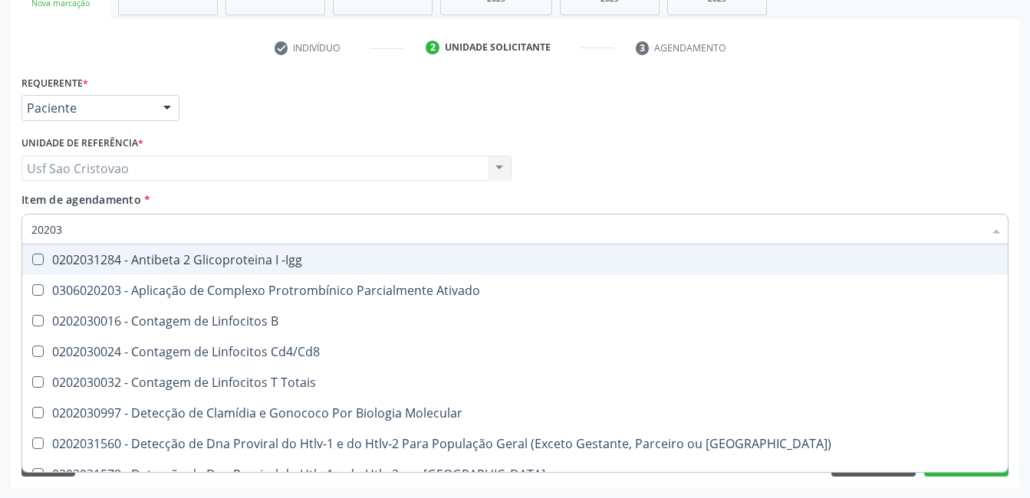
type input "202030"
checkbox Completo "false"
checkbox \(Ro\) "true"
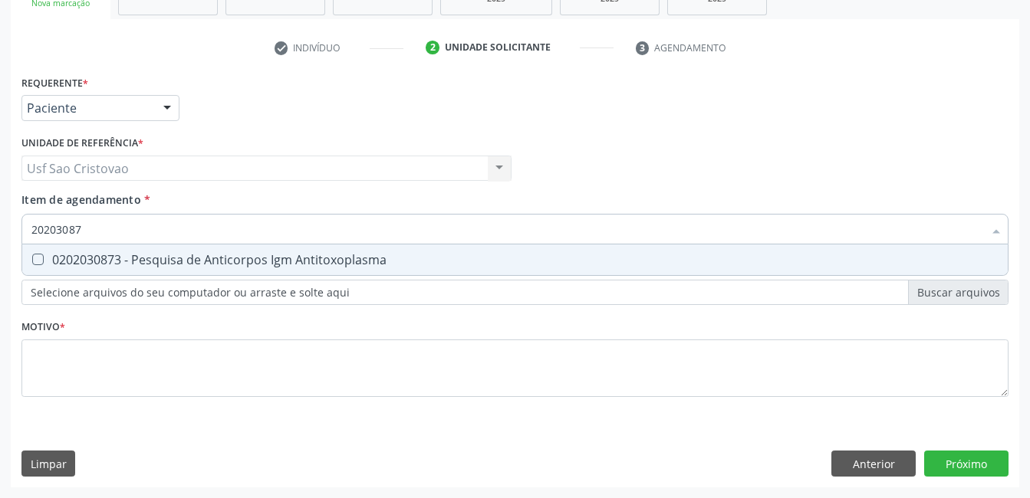
type input "202030873"
click at [37, 262] on Antitoxoplasma at bounding box center [38, 260] width 12 height 12
click at [32, 262] on Antitoxoplasma "checkbox" at bounding box center [27, 260] width 10 height 10
checkbox Antitoxoplasma "true"
type input "2020308"
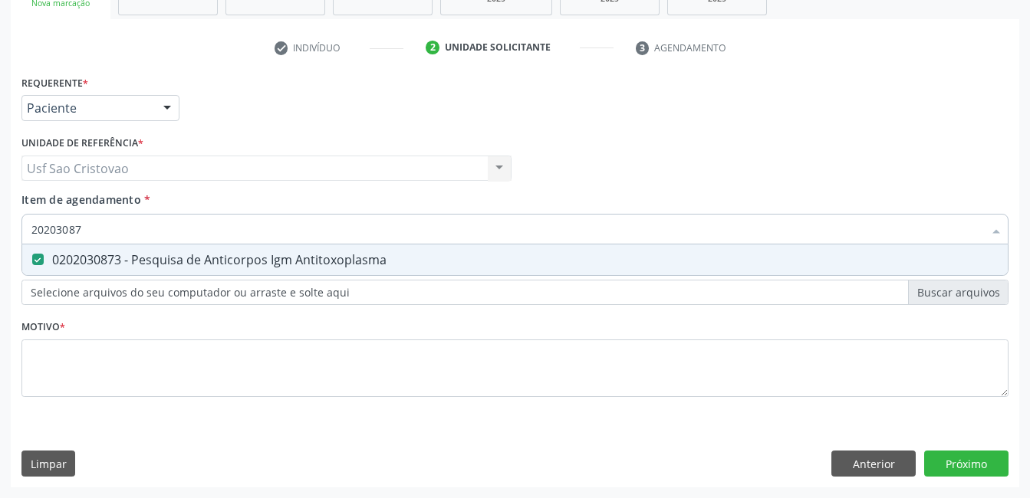
checkbox Antitoxoplasma "false"
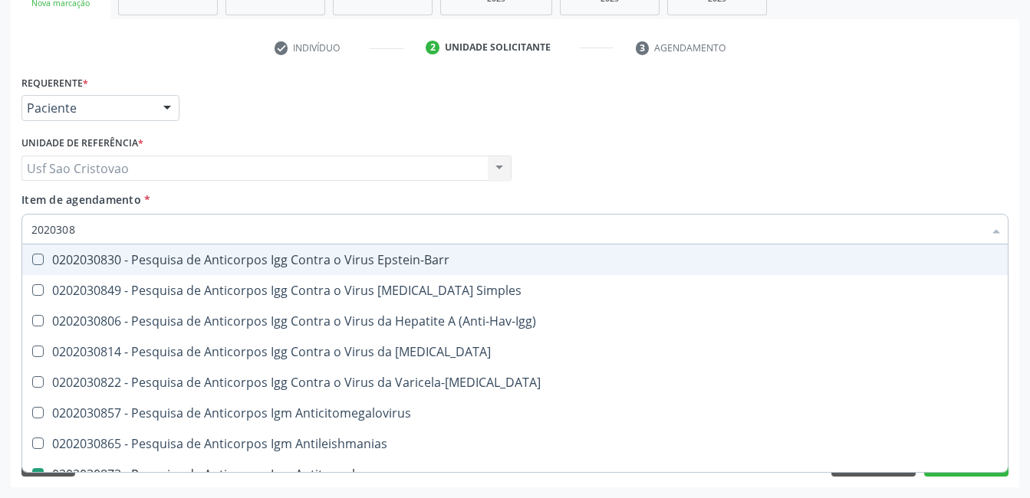
type input "202030"
checkbox Antitoxoplasma "false"
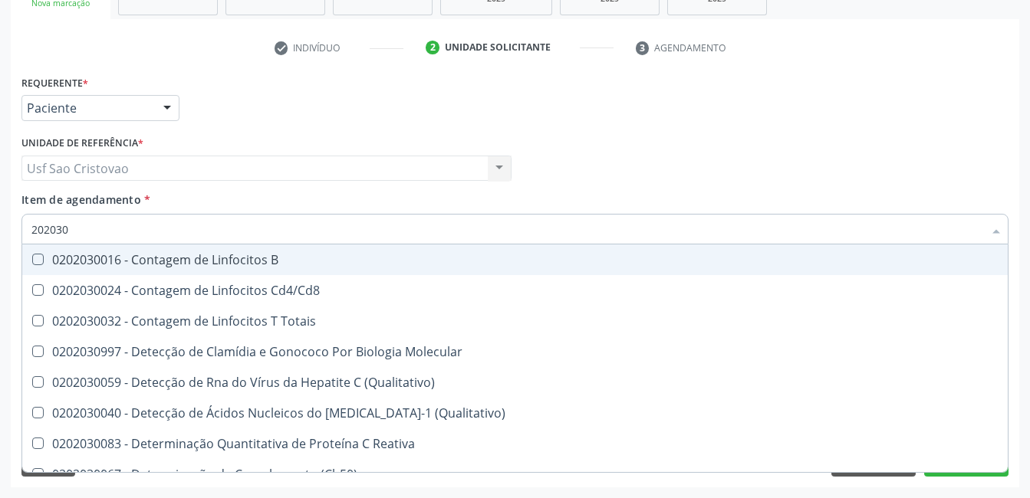
type input "20203"
checkbox Antiglomerulo "true"
checkbox Antitoxoplasma "false"
type input "2020"
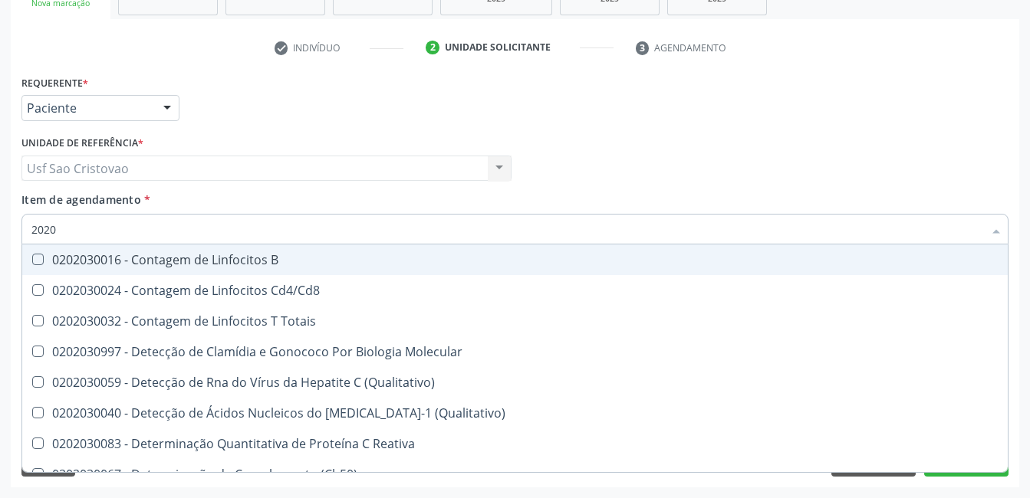
checkbox Molecular "true"
checkbox Antiglomerulo "false"
checkbox Antilisteria "true"
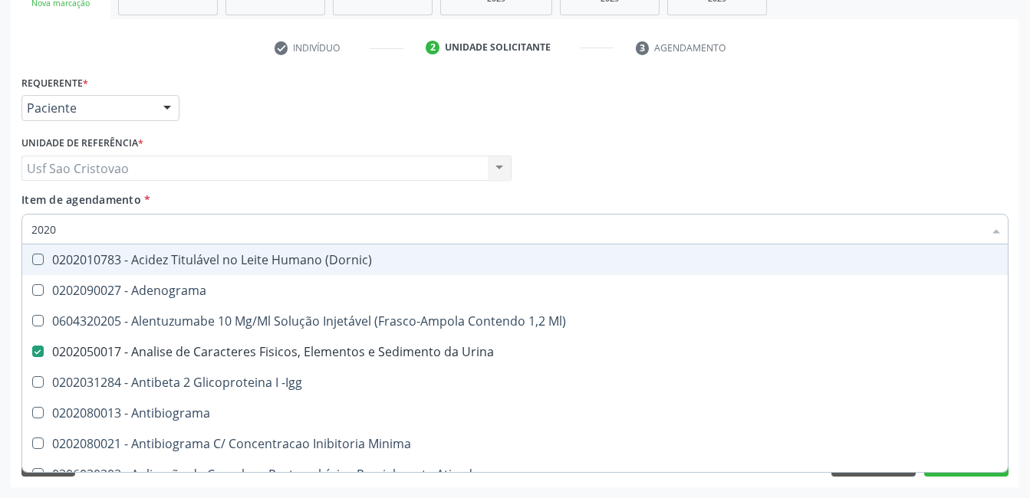
type input "20202"
checkbox Urina "false"
checkbox \(Pos-Pasteurização\) "true"
checkbox Dosagens\) "false"
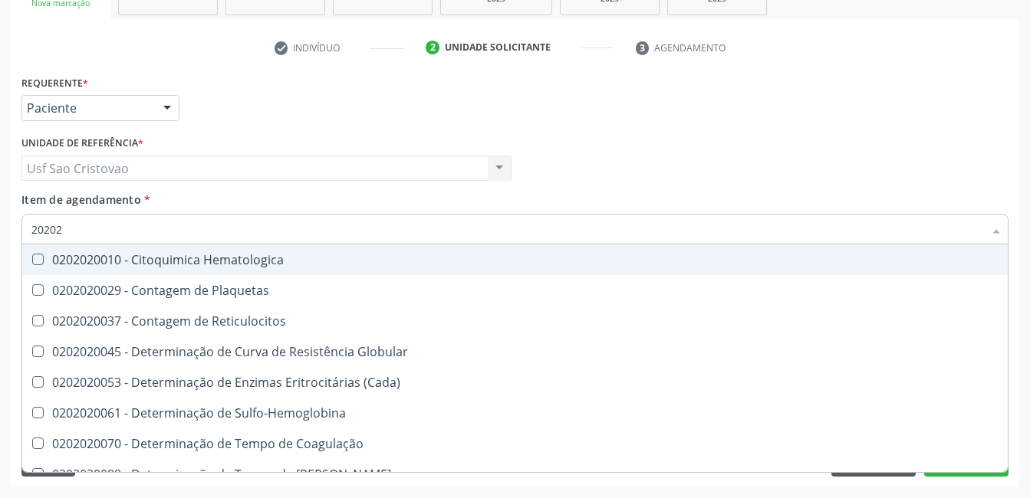
type input "202020"
checkbox Hematocrito "true"
checkbox Completo "false"
type input "20202"
checkbox Completo "false"
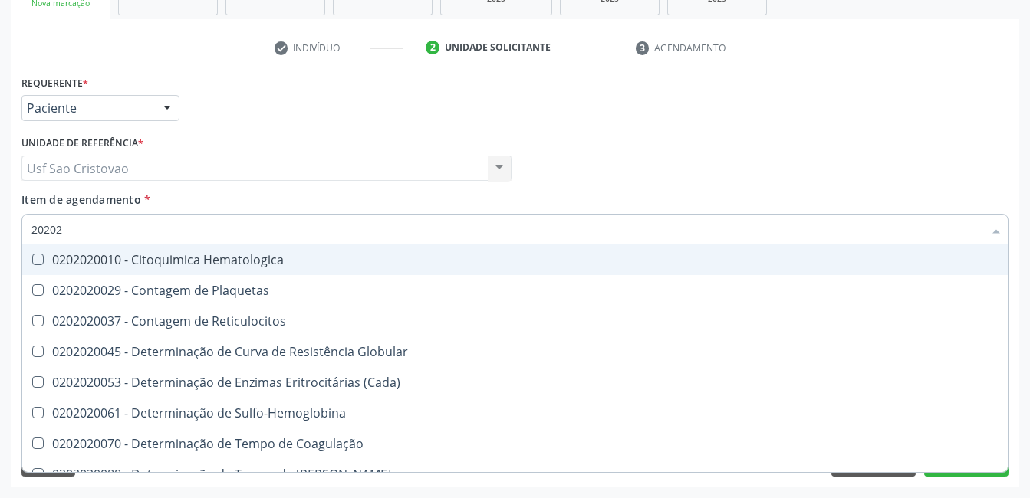
checkbox Leucograma "true"
type input "2020"
checkbox Globular "true"
checkbox Completo "false"
checkbox Protrombina "true"
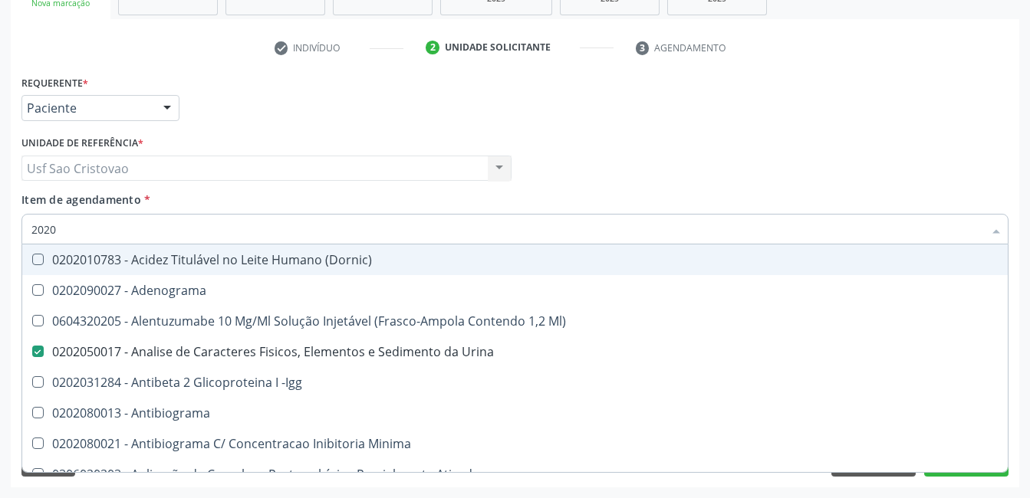
type input "20208"
checkbox Urina "false"
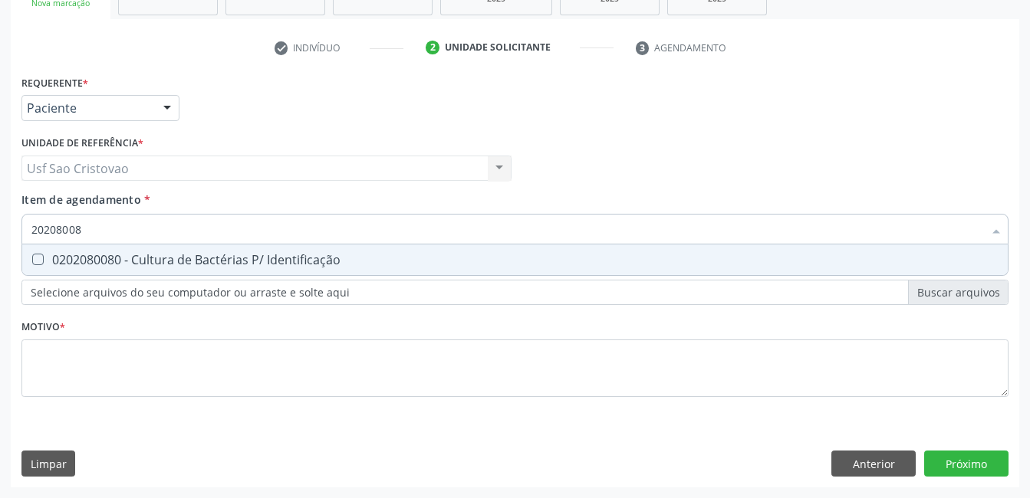
type input "202080080"
drag, startPoint x: 37, startPoint y: 260, endPoint x: 68, endPoint y: 262, distance: 31.5
click at [48, 261] on div "0202080080 - Cultura de Bactérias P/ Identificação" at bounding box center [514, 260] width 967 height 12
checkbox Identificação "true"
type input "2020800"
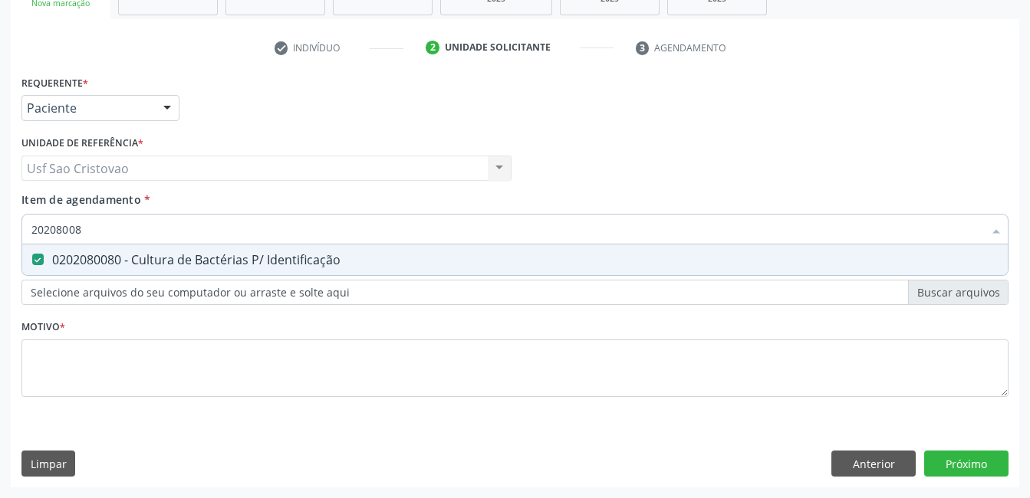
checkbox Identificação "false"
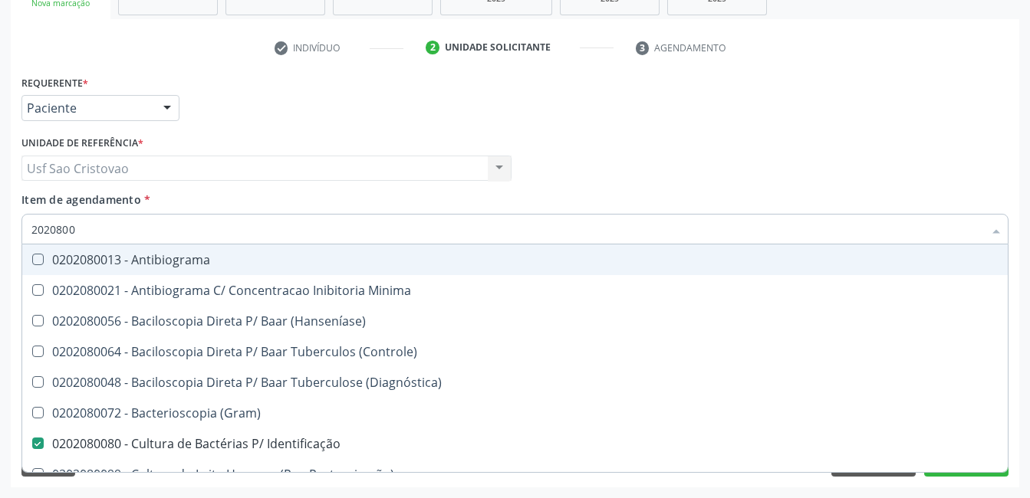
type input "202080"
checkbox Identificação "false"
type input "2020"
checkbox \(Controle\) "true"
checkbox Identificação "false"
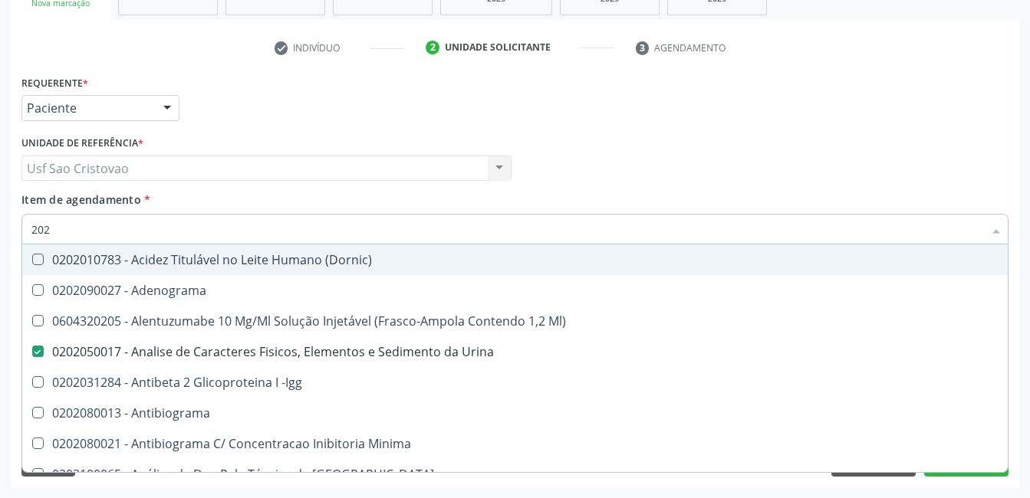
type input "2020"
checkbox Herpesvirus "true"
checkbox Identificação "false"
checkbox Molecular "true"
checkbox Dosagens\) "false"
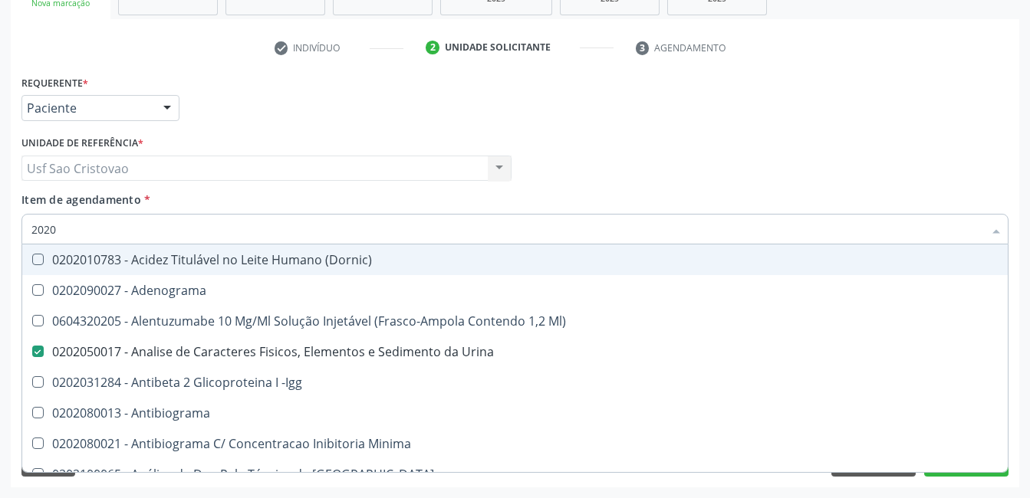
checkbox B12 "true"
checkbox Completo "false"
checkbox Trabalho "true"
checkbox Gestante "true"
checkbox Antitoxoplasma "false"
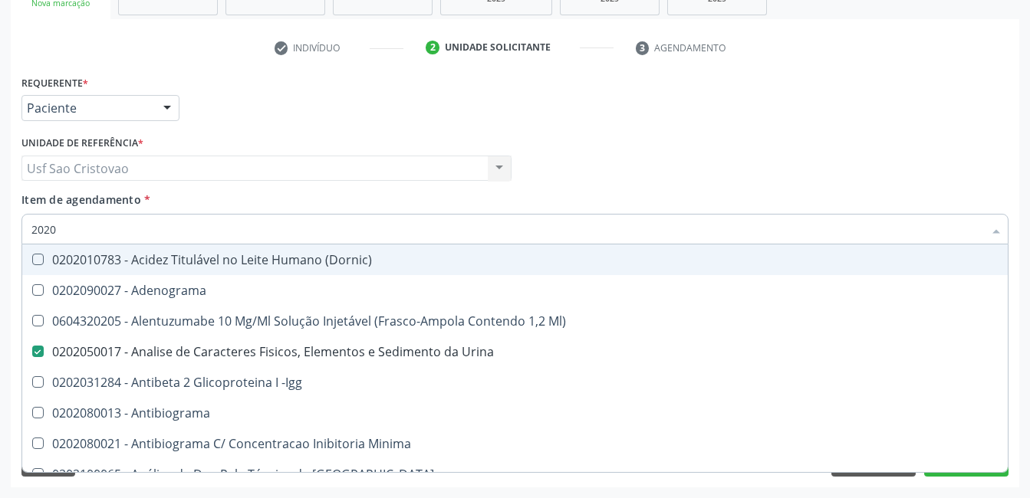
checkbox Antitoxoplasma "false"
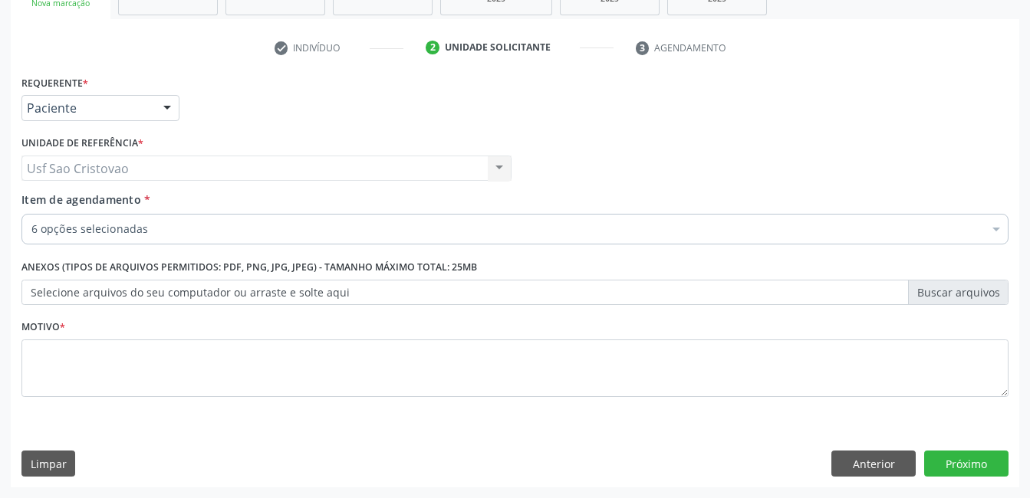
checkbox Dosagens\) "true"
checkbox Urina "true"
checkbox Antitoxoplasma "true"
checkbox Identificação "true"
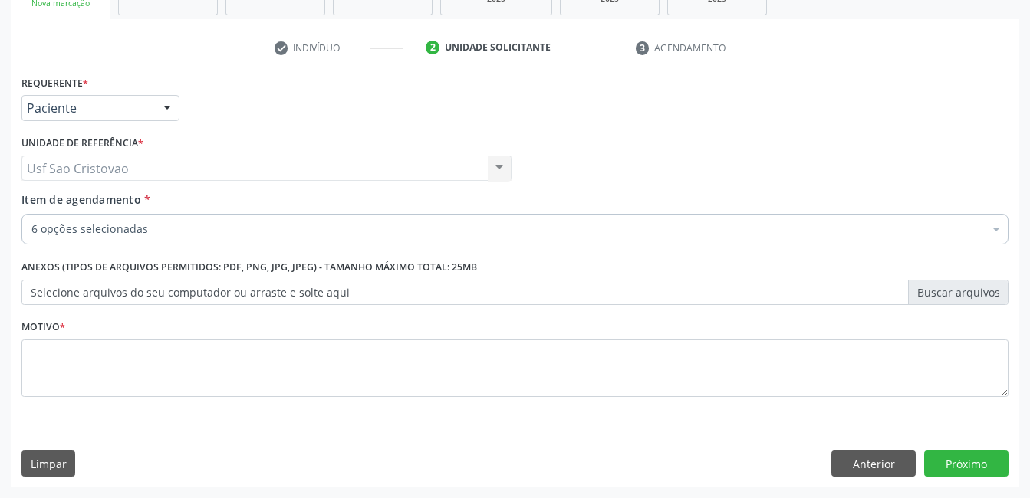
checkbox Bilateral "false"
checkbox Multiprofissional "false"
checkbox Lisa "false"
checkbox Familiares "false"
checkbox Periféricas "false"
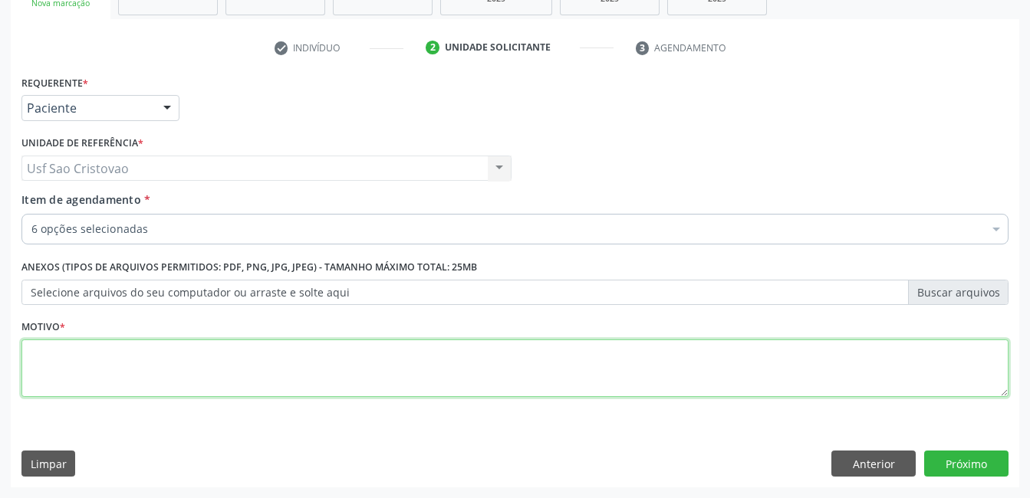
click at [165, 384] on textarea at bounding box center [514, 369] width 987 height 58
type textarea "."
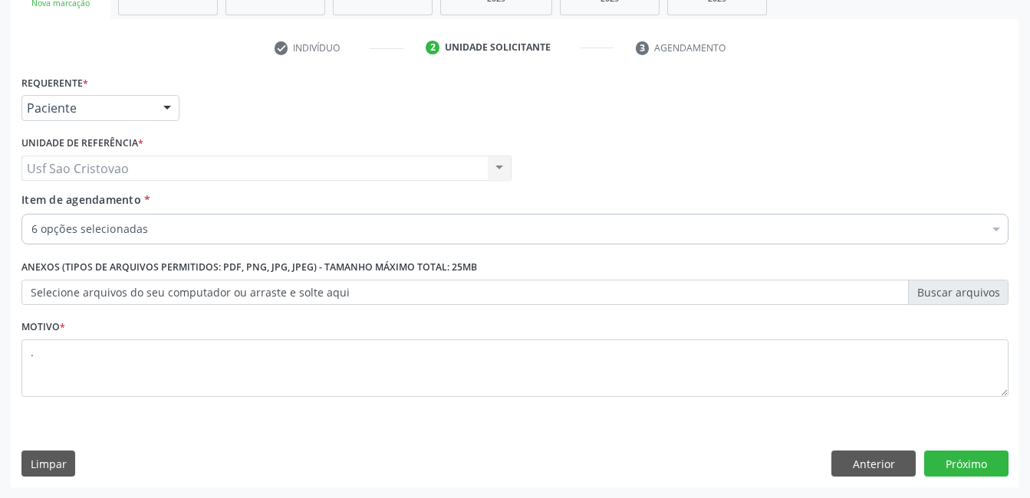
click at [465, 459] on div "Limpar Anterior Próximo" at bounding box center [514, 464] width 987 height 26
click at [937, 459] on button "Próximo" at bounding box center [966, 464] width 84 height 26
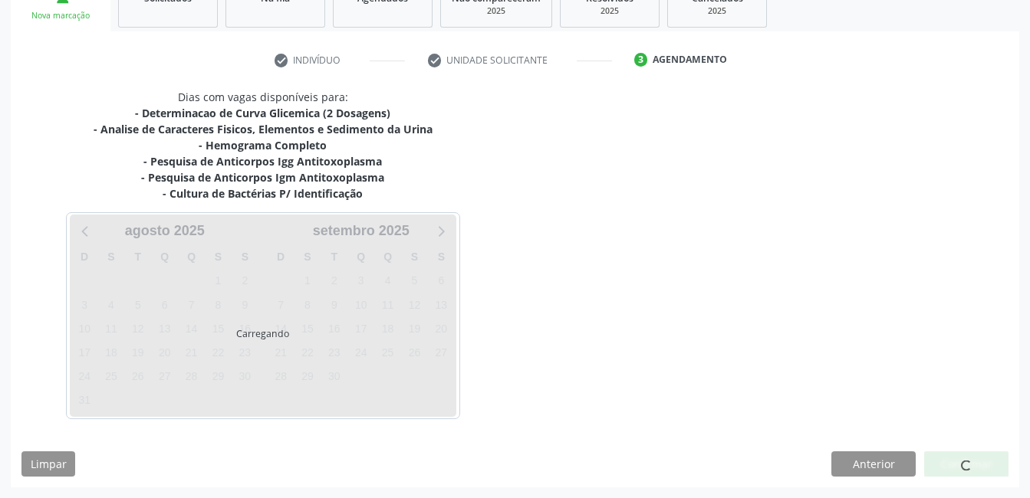
scroll to position [249, 0]
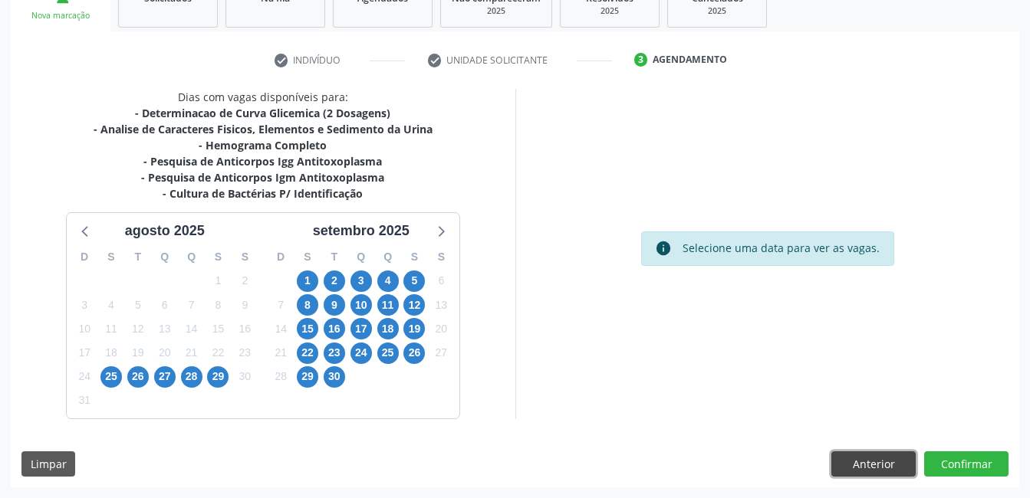
click at [894, 462] on button "Anterior" at bounding box center [873, 465] width 84 height 26
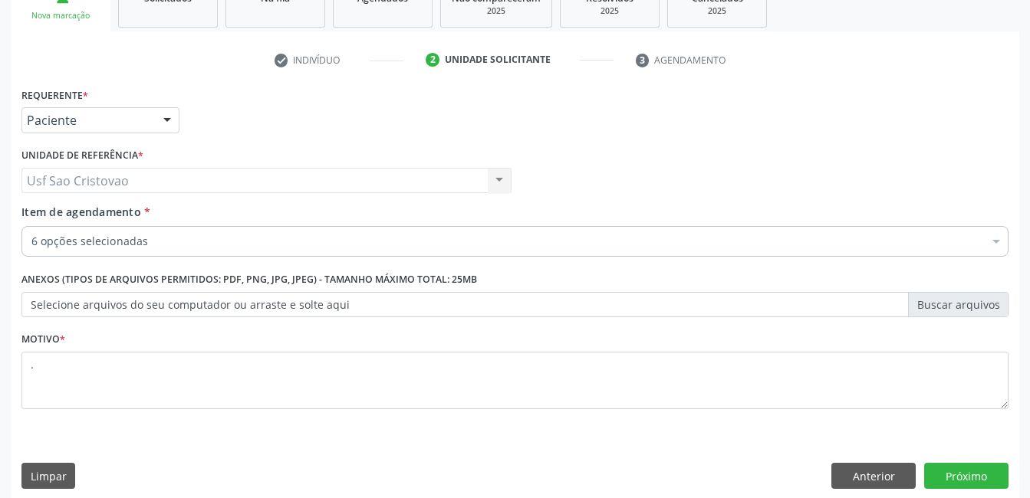
click at [188, 183] on div "Usf Sao Cristovao Usf Sao Cristovao Nenhum resultado encontrado para: " " Não h…" at bounding box center [266, 181] width 490 height 26
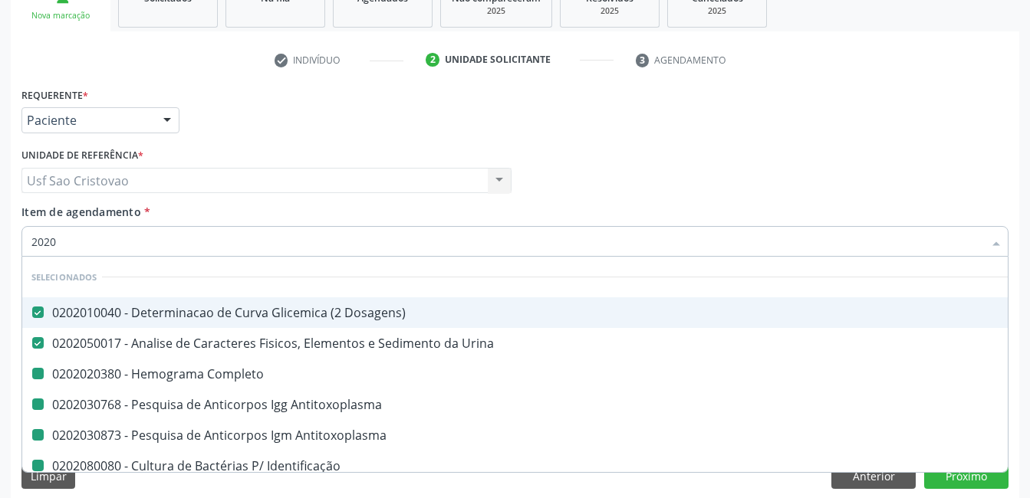
type input "20201"
checkbox Completo "false"
checkbox Antitoxoplasma "false"
checkbox Identificação "false"
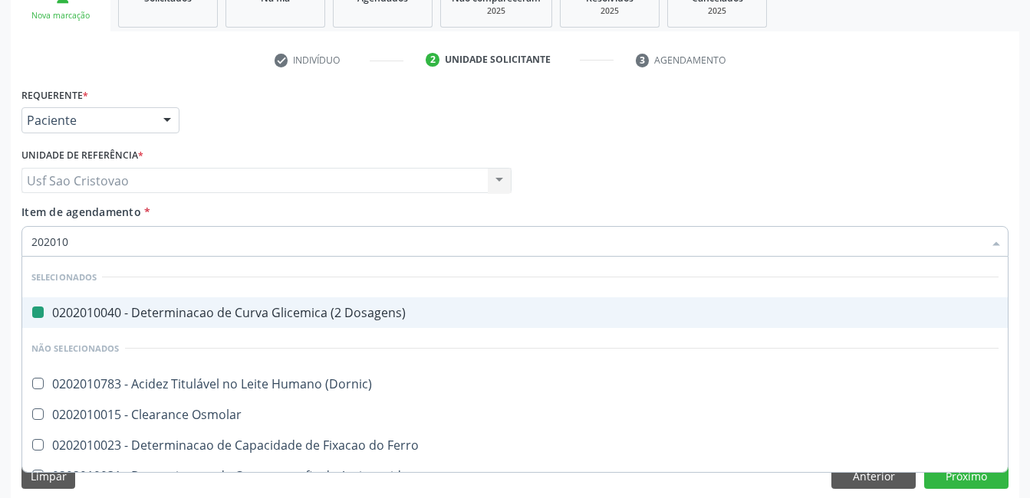
type input "2020105"
checkbox Dosagens\) "false"
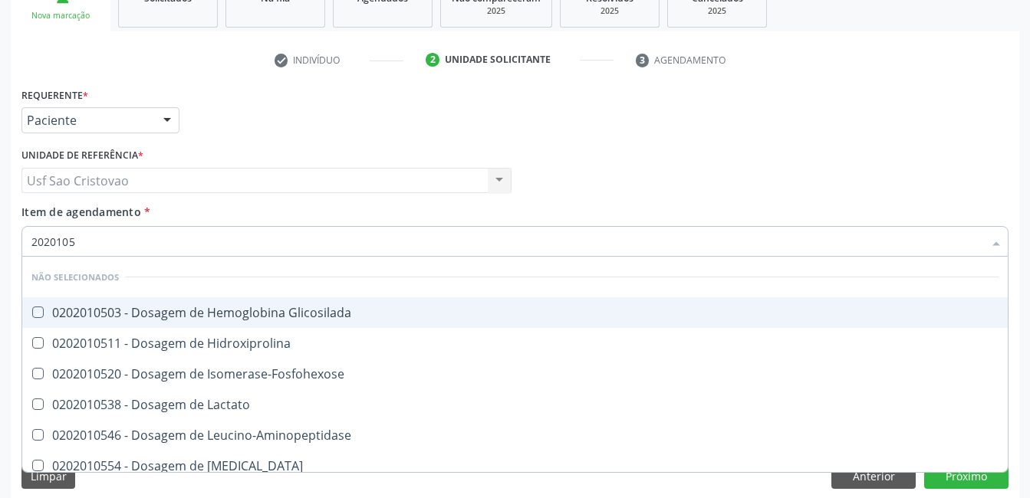
type input "202010"
checkbox Glicosilada "true"
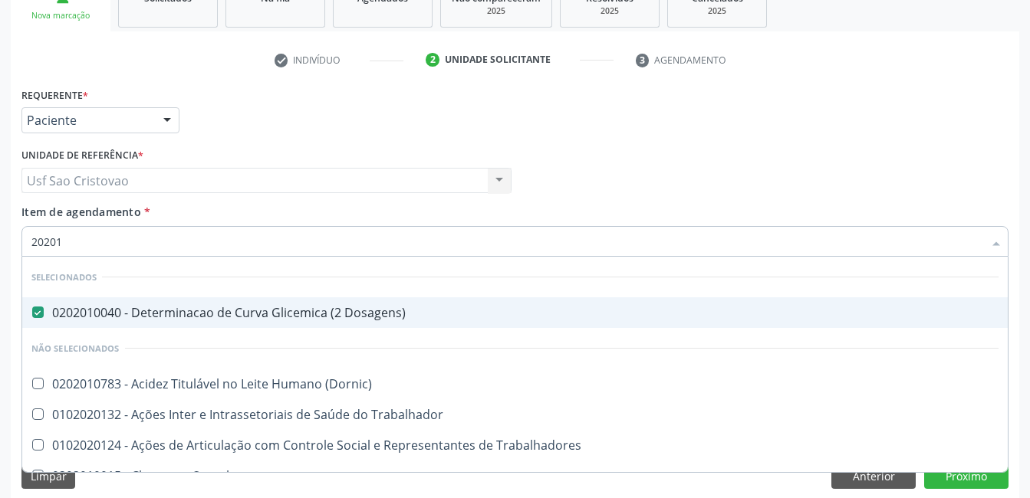
type input "2020"
checkbox \(Dornic\) "true"
checkbox Trabalhador "true"
checkbox Trabalhadores "true"
checkbox Osmolar "true"
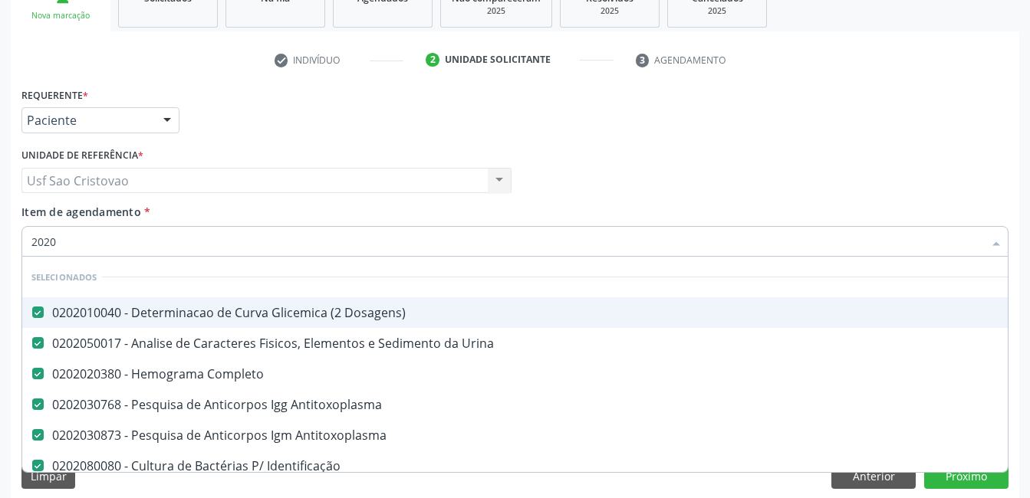
type input "20201"
checkbox Completo "false"
checkbox Antitoxoplasma "false"
checkbox Identificação "false"
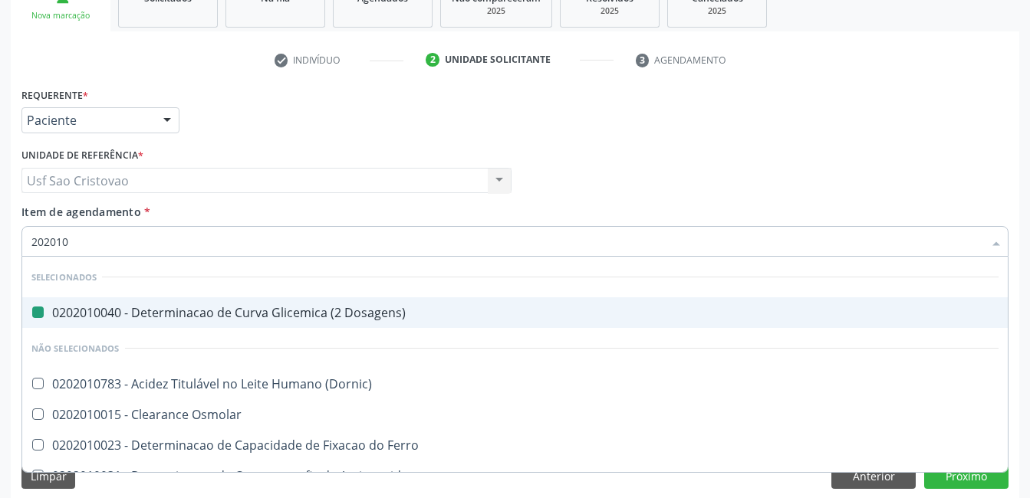
type input "2020105"
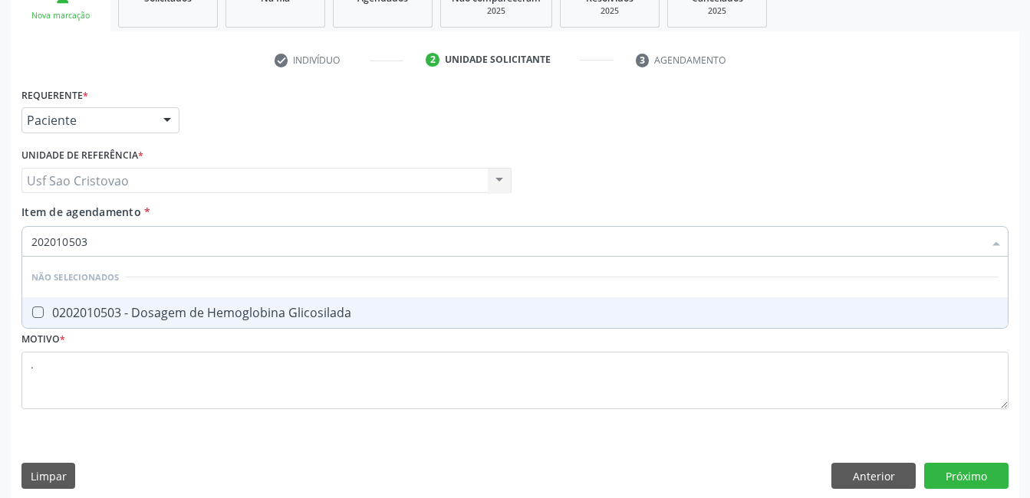
click at [37, 311] on Glicosilada at bounding box center [38, 313] width 12 height 12
click at [32, 311] on Glicosilada "checkbox" at bounding box center [27, 313] width 10 height 10
click at [472, 454] on div "Requerente * Paciente Médico(a) Enfermeiro(a) Paciente Nenhum resultado encontr…" at bounding box center [515, 292] width 1008 height 416
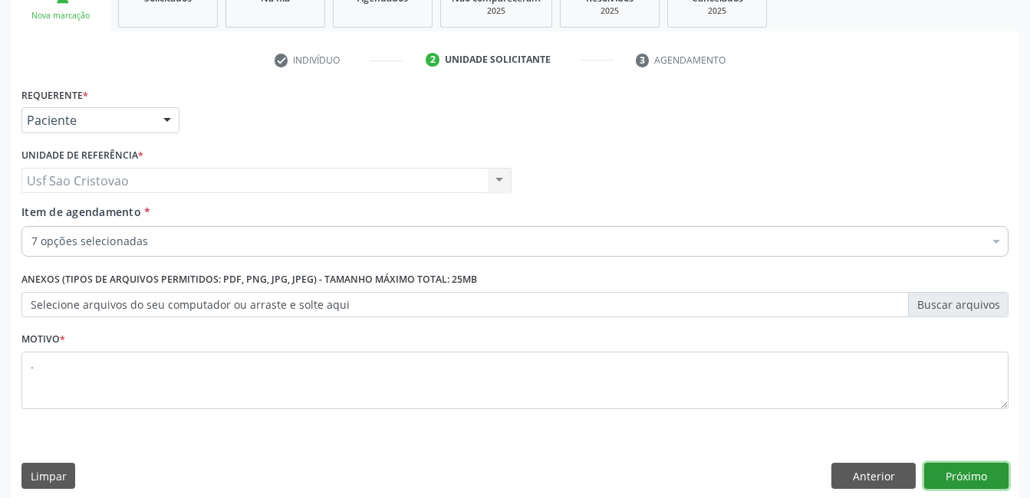
click at [934, 471] on button "Próximo" at bounding box center [966, 476] width 84 height 26
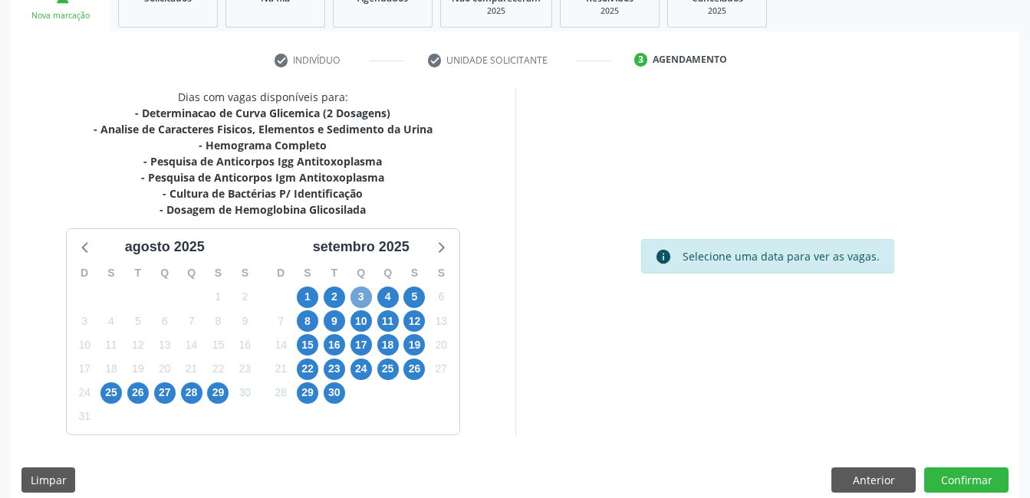
click at [358, 302] on span "3" at bounding box center [360, 297] width 21 height 21
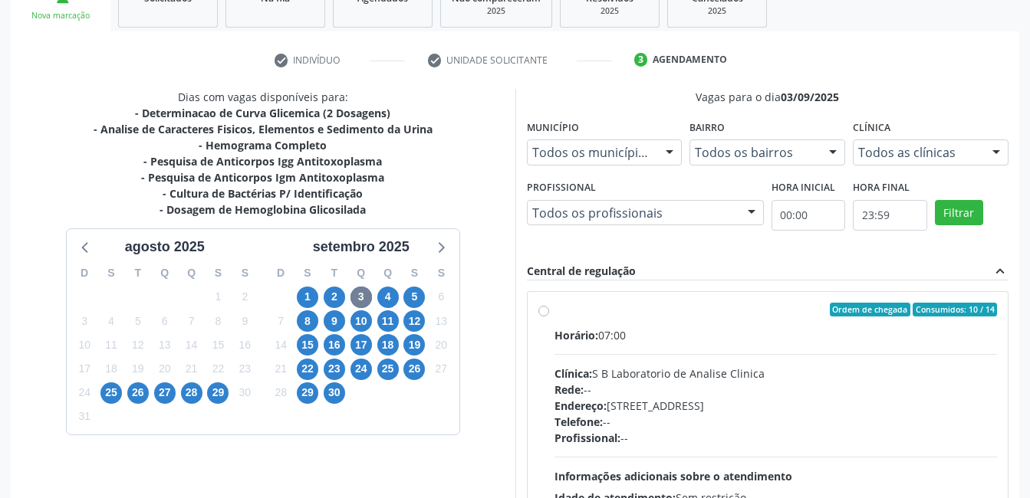
click at [554, 313] on label "Ordem de chegada Consumidos: 10 / 14 Horário: 07:00 Clínica: S B Laboratorio de…" at bounding box center [775, 420] width 443 height 235
click at [545, 313] on input "Ordem de chegada Consumidos: 10 / 14 Horário: 07:00 Clínica: S B Laboratorio de…" at bounding box center [543, 310] width 11 height 14
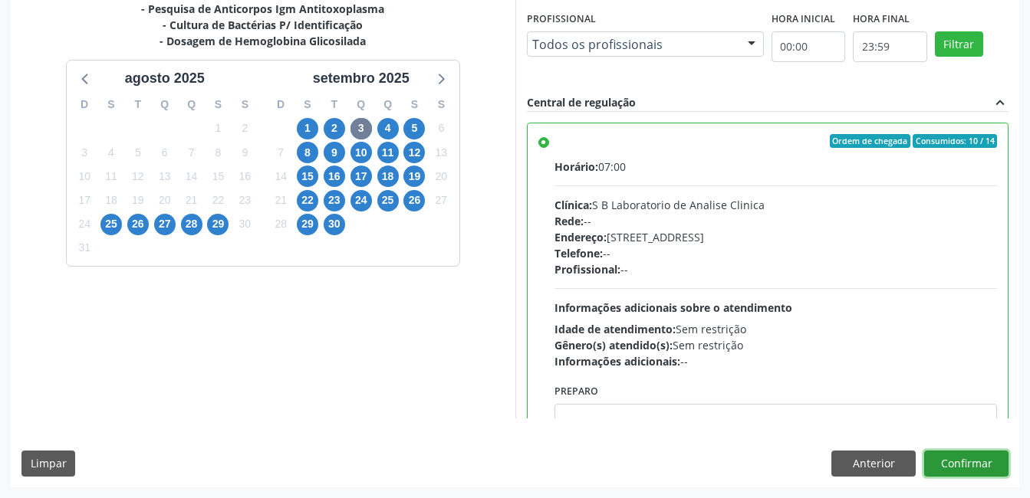
click at [967, 462] on button "Confirmar" at bounding box center [966, 464] width 84 height 26
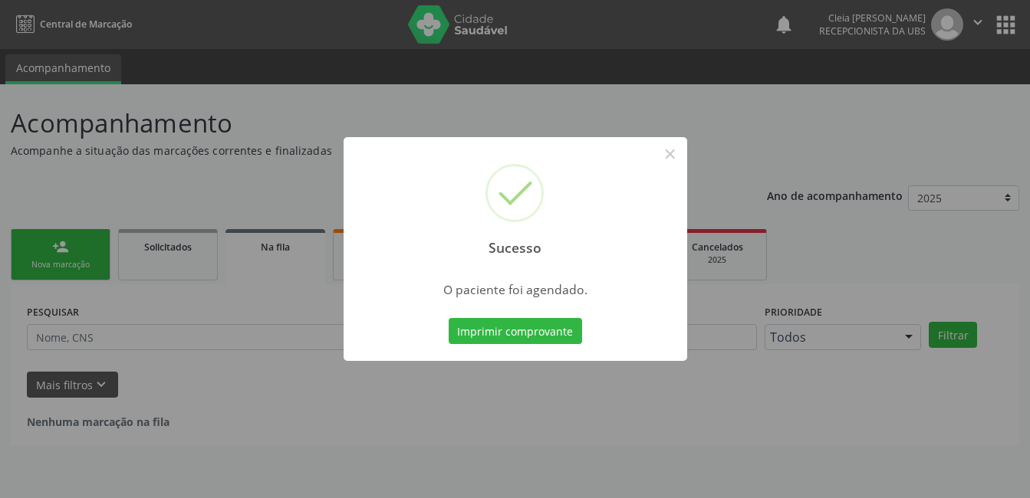
scroll to position [0, 0]
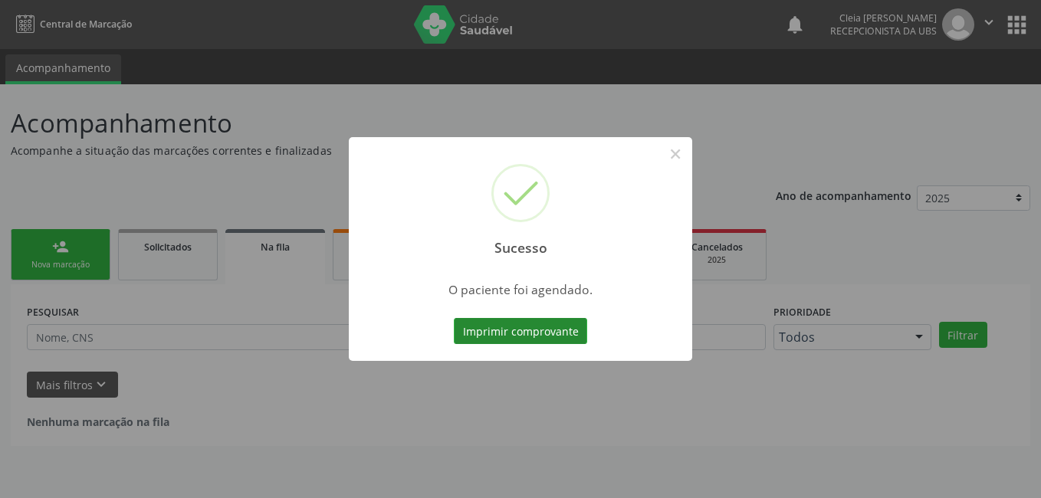
click at [554, 330] on button "Imprimir comprovante" at bounding box center [520, 331] width 133 height 26
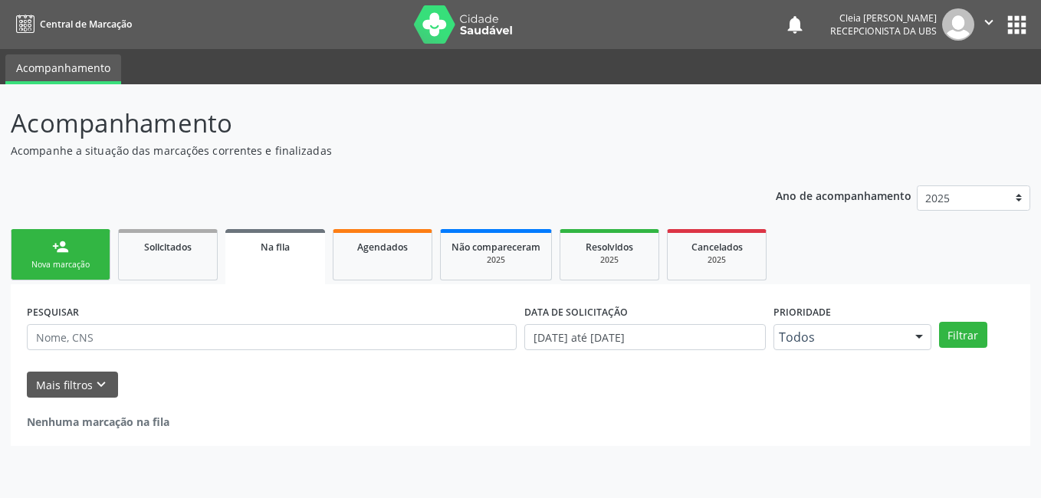
click at [56, 262] on div "Nova marcação" at bounding box center [60, 265] width 77 height 12
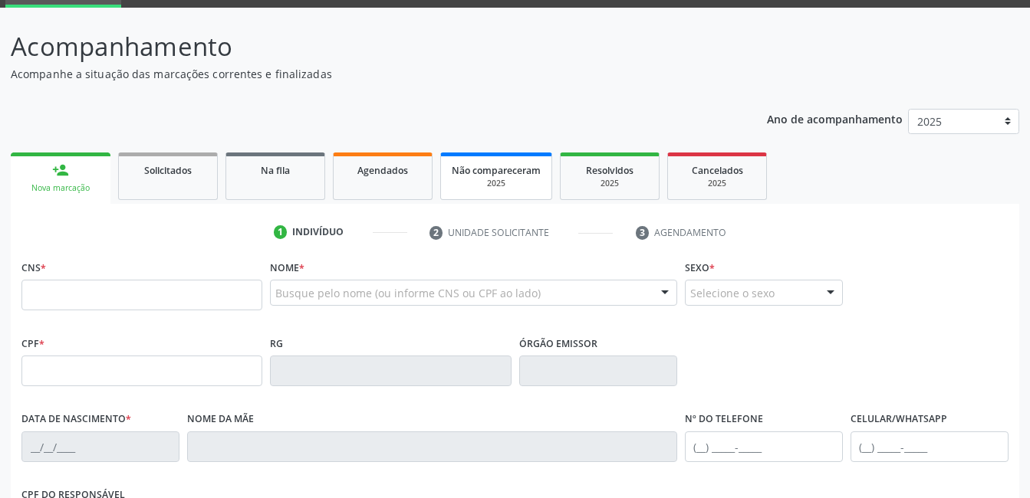
scroll to position [230, 0]
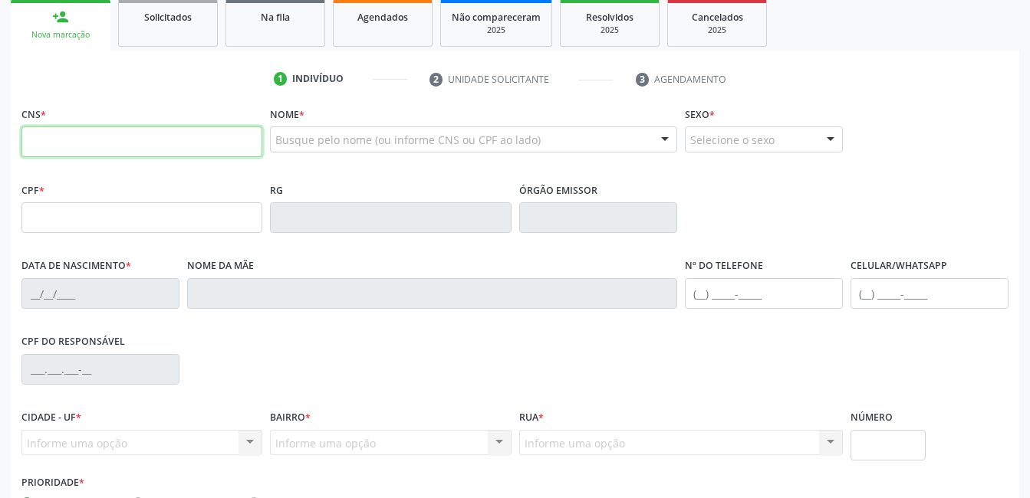
click at [187, 150] on input "text" at bounding box center [141, 142] width 241 height 31
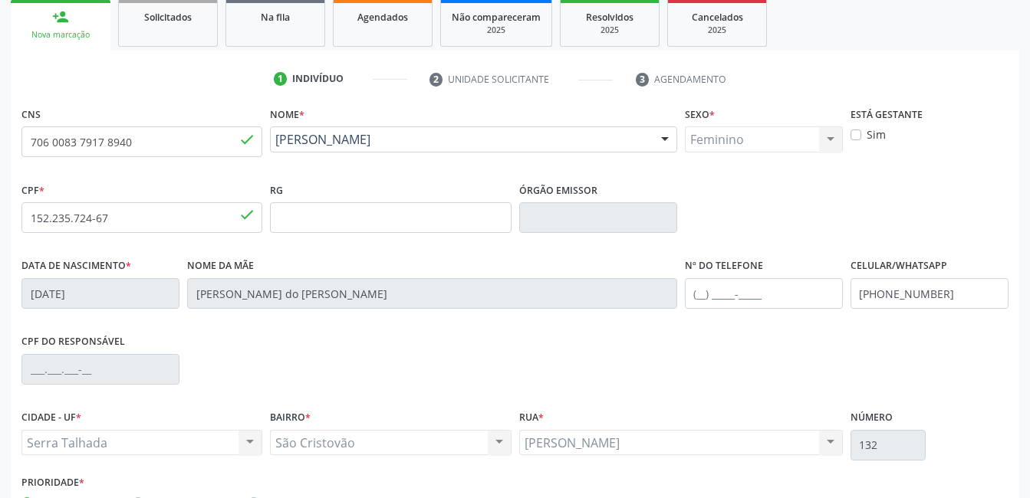
scroll to position [333, 0]
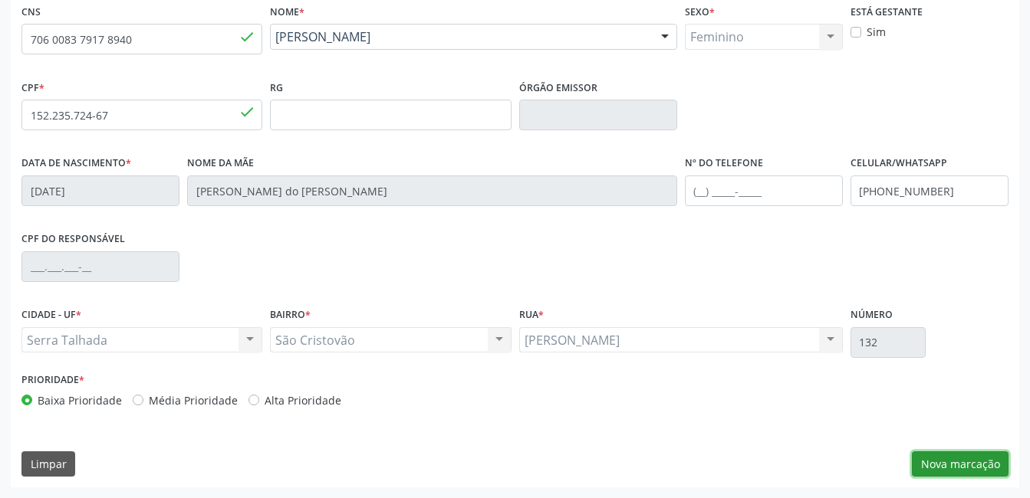
click at [958, 469] on button "Nova marcação" at bounding box center [960, 465] width 97 height 26
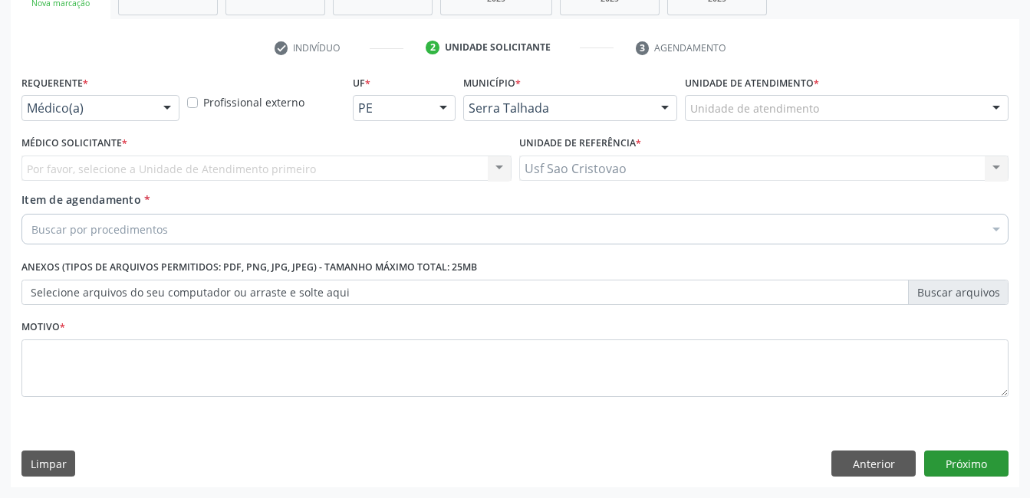
scroll to position [262, 0]
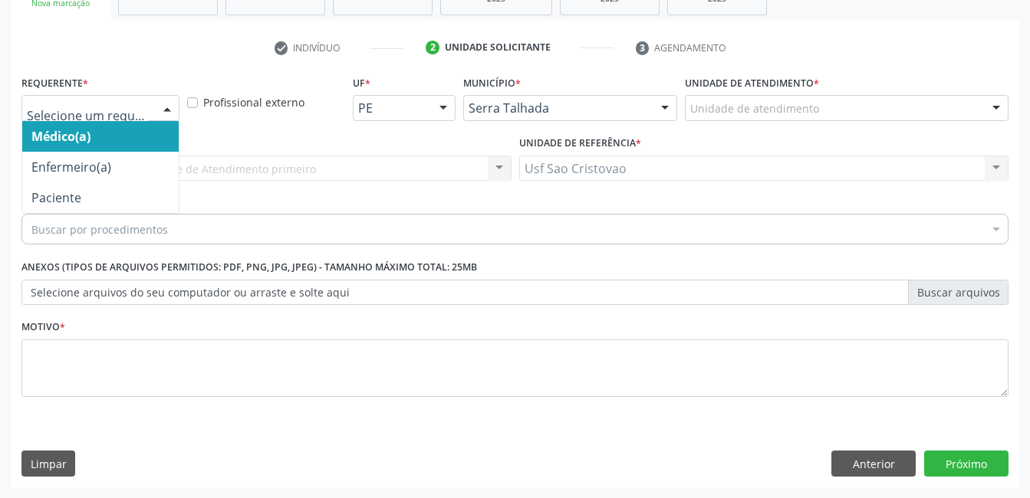
click at [172, 110] on div at bounding box center [167, 109] width 23 height 26
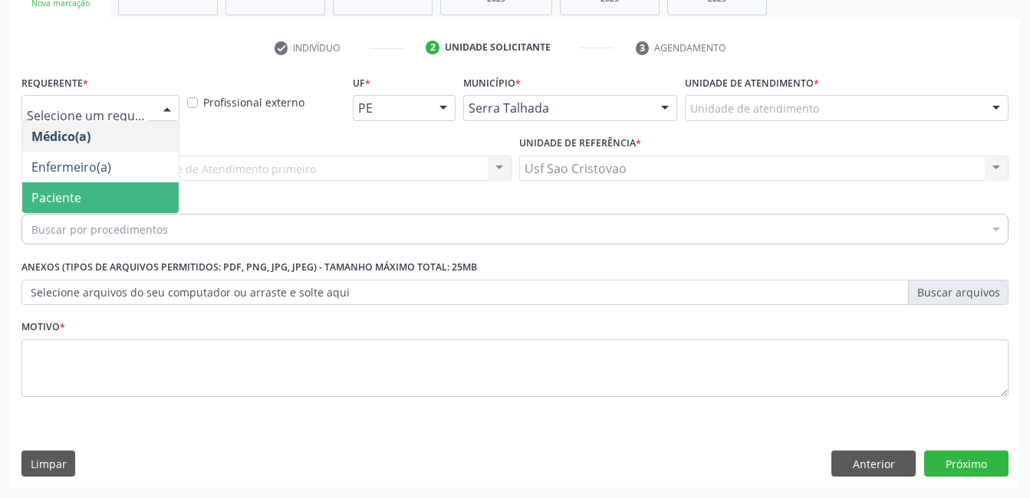
click at [154, 189] on span "Paciente" at bounding box center [100, 198] width 156 height 31
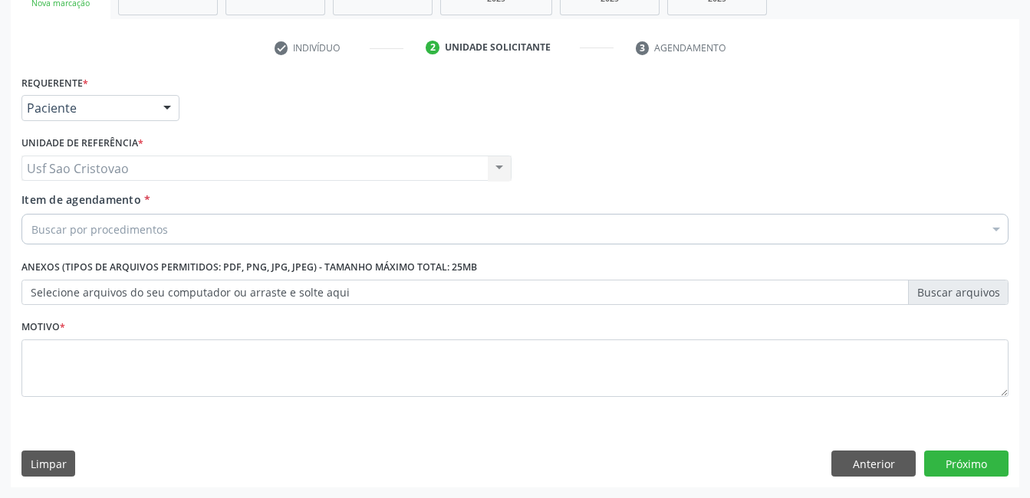
click at [268, 231] on div "Buscar por procedimentos" at bounding box center [514, 229] width 987 height 31
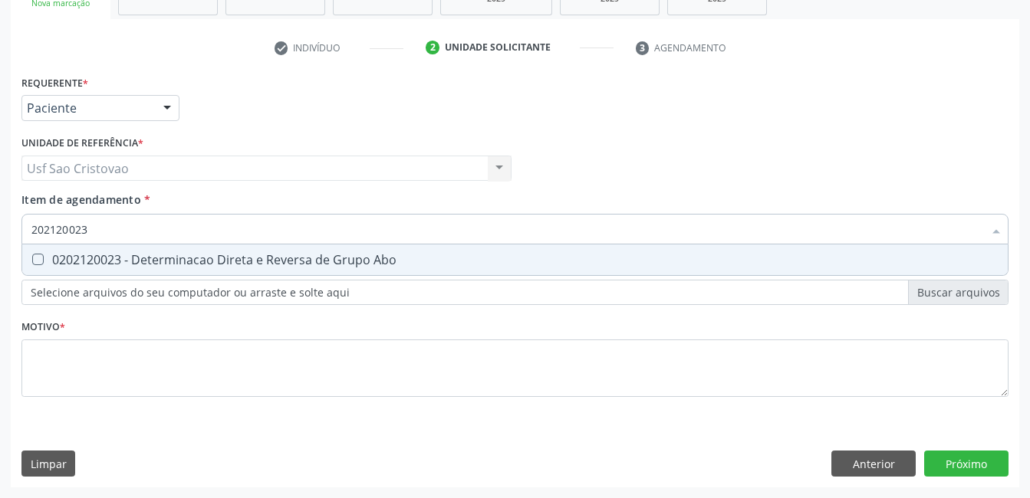
click at [39, 255] on Abo at bounding box center [38, 260] width 12 height 12
click at [32, 255] on Abo "checkbox" at bounding box center [27, 260] width 10 height 10
click at [38, 262] on Urina at bounding box center [38, 260] width 12 height 12
click at [32, 262] on Urina "checkbox" at bounding box center [27, 260] width 10 height 10
click at [40, 261] on Glicose at bounding box center [38, 260] width 12 height 12
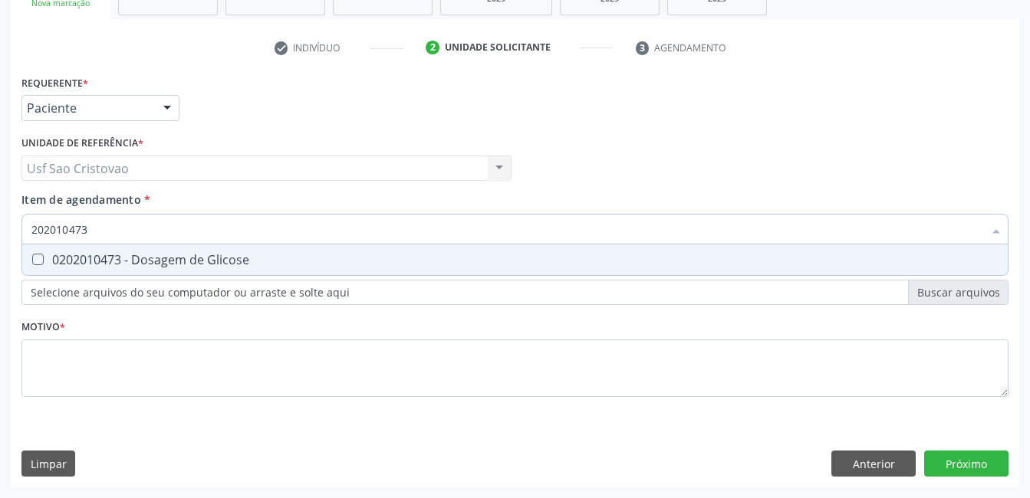
click at [32, 261] on Glicose "checkbox" at bounding box center [27, 260] width 10 height 10
click at [40, 261] on Completo at bounding box center [38, 260] width 12 height 12
click at [32, 261] on Completo "checkbox" at bounding box center [27, 260] width 10 height 10
click at [41, 264] on Antitoxoplasma at bounding box center [38, 260] width 12 height 12
click at [32, 264] on Antitoxoplasma "checkbox" at bounding box center [27, 260] width 10 height 10
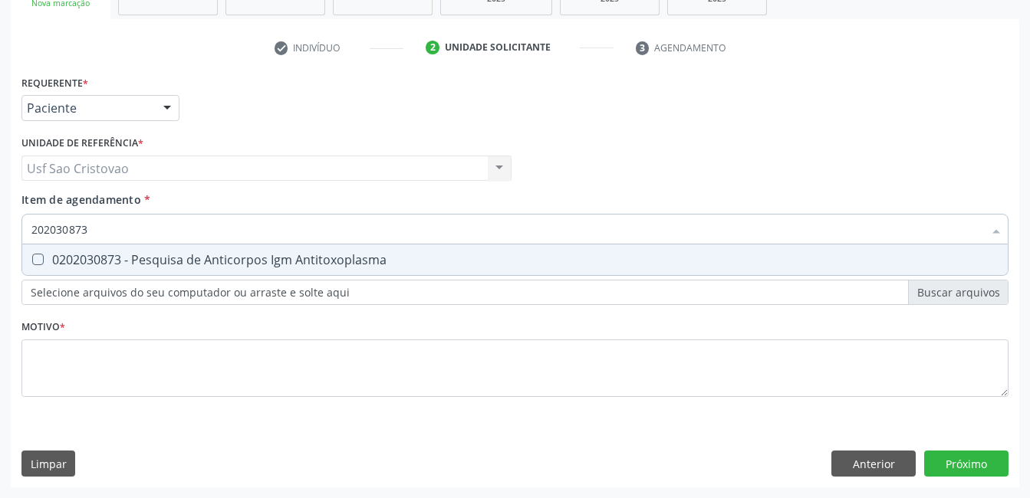
click at [38, 264] on Antitoxoplasma at bounding box center [38, 260] width 12 height 12
click at [32, 264] on Antitoxoplasma "checkbox" at bounding box center [27, 260] width 10 height 10
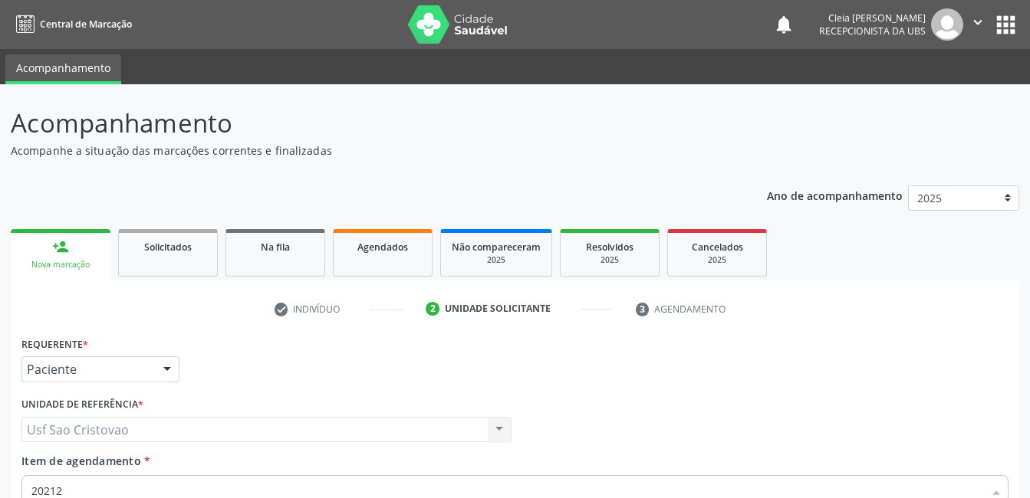
scroll to position [262, 0]
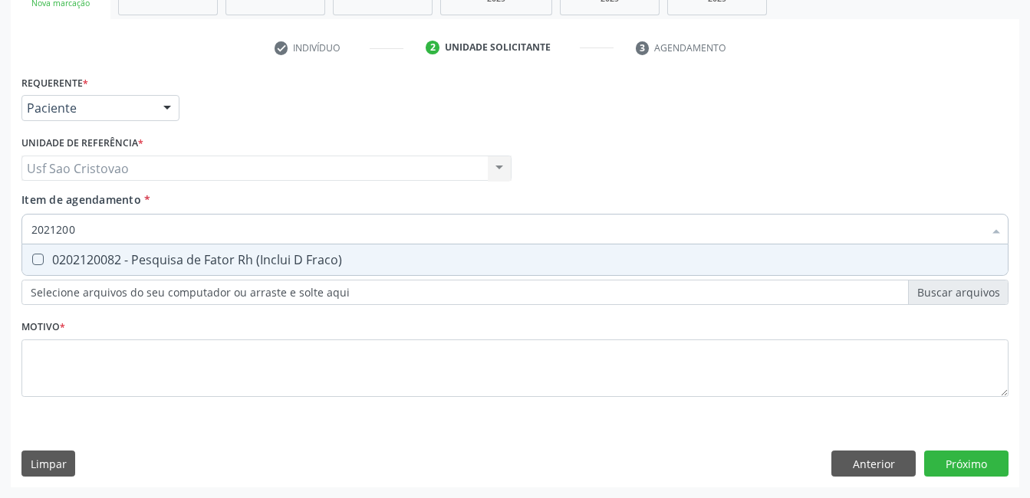
type input "20212008"
checkbox Fraco\) "false"
type input "202120082"
click at [35, 261] on Fraco\) at bounding box center [38, 260] width 12 height 12
click at [32, 261] on Fraco\) "checkbox" at bounding box center [27, 260] width 10 height 10
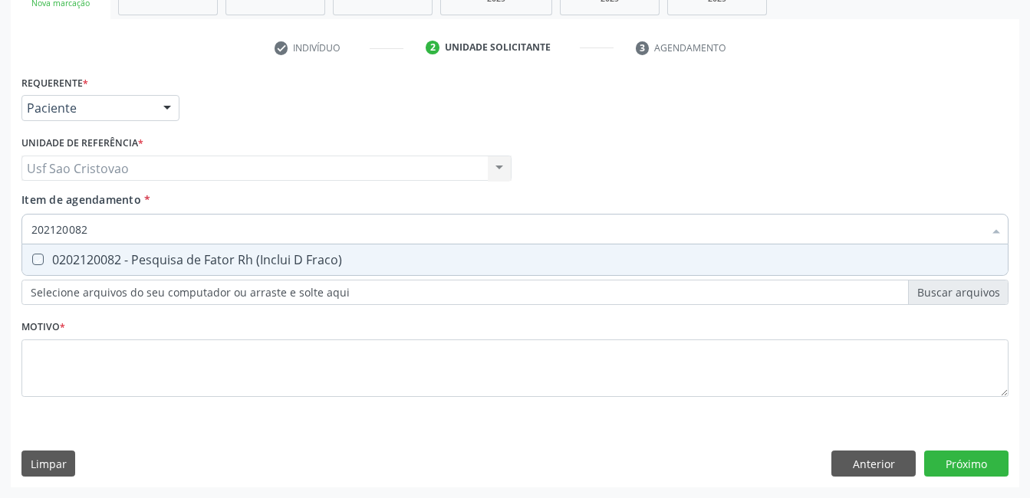
checkbox Fraco\) "true"
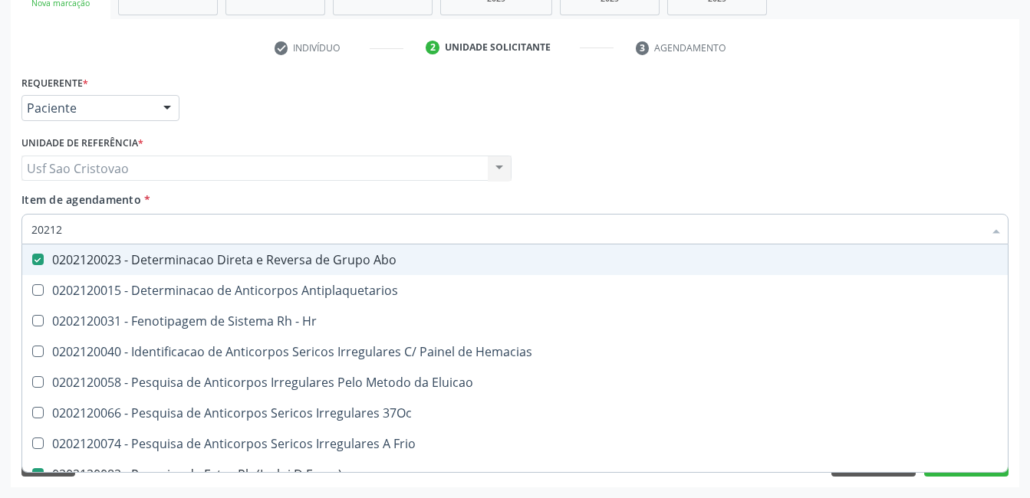
type input "2021"
checkbox Abo "false"
checkbox Fraco\) "false"
checkbox \(Tia\) "true"
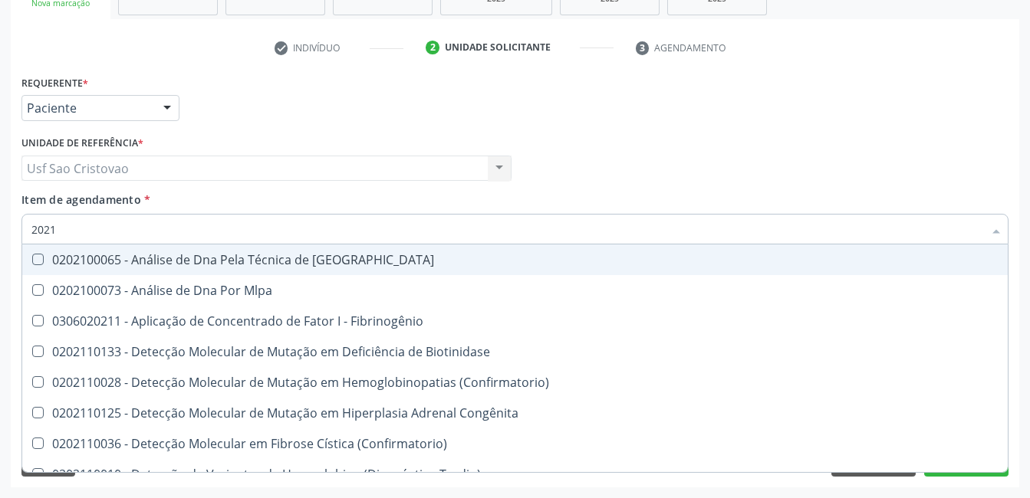
type input "202"
checkbox Biotinidase "true"
checkbox Abo "false"
checkbox Fraco\) "false"
checkbox B "true"
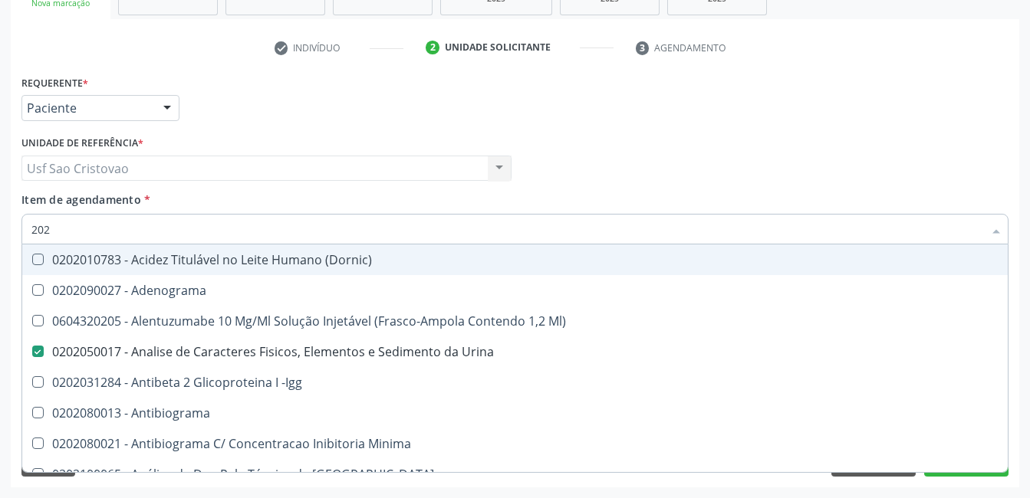
type input "2020"
checkbox Abo "false"
checkbox X "true"
checkbox Glicose "false"
checkbox B12 "true"
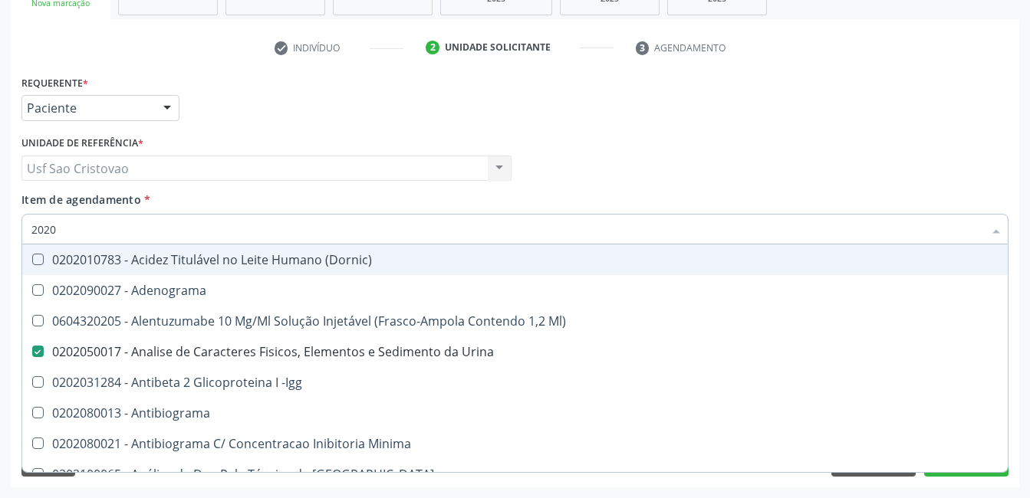
checkbox Completo "false"
checkbox Trabalho "true"
checkbox Gestante "true"
checkbox Antitoxoplasma "false"
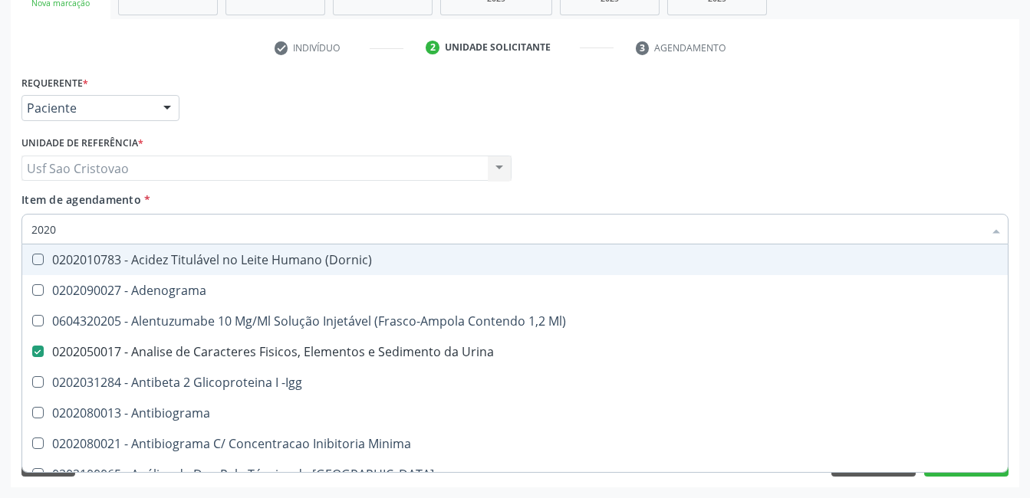
checkbox Fraco\) "false"
type input "20208"
checkbox Urina "false"
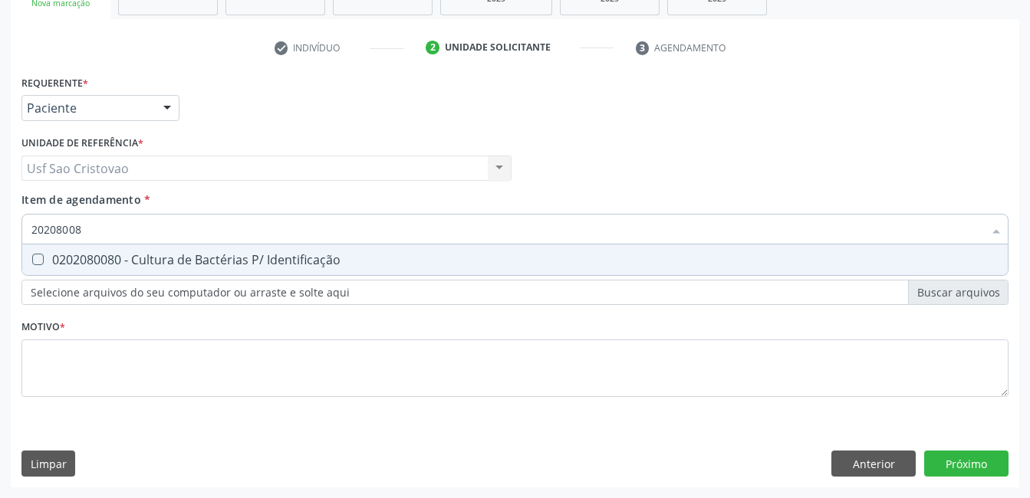
type input "202080080"
click at [37, 265] on Identificação at bounding box center [38, 260] width 12 height 12
click at [32, 265] on Identificação "checkbox" at bounding box center [27, 260] width 10 height 10
checkbox Identificação "true"
type input "2020800"
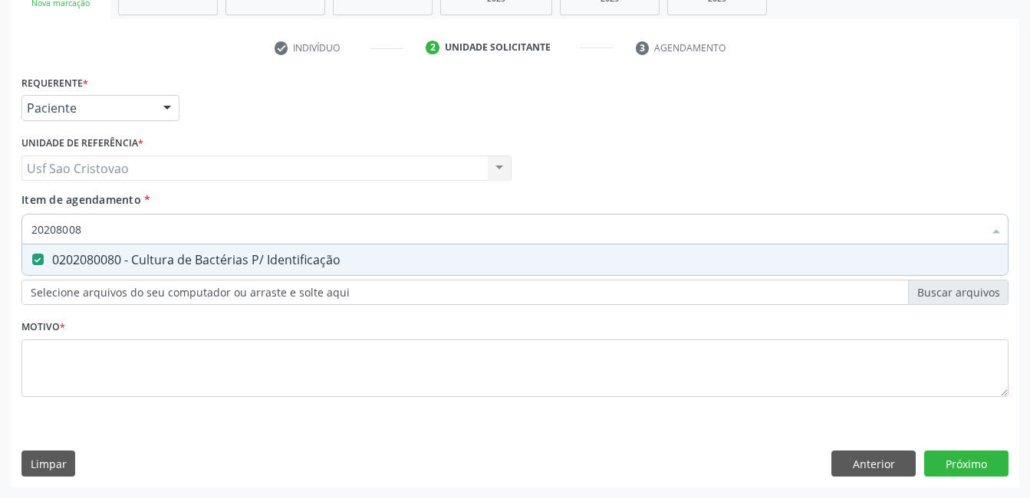
checkbox Identificação "false"
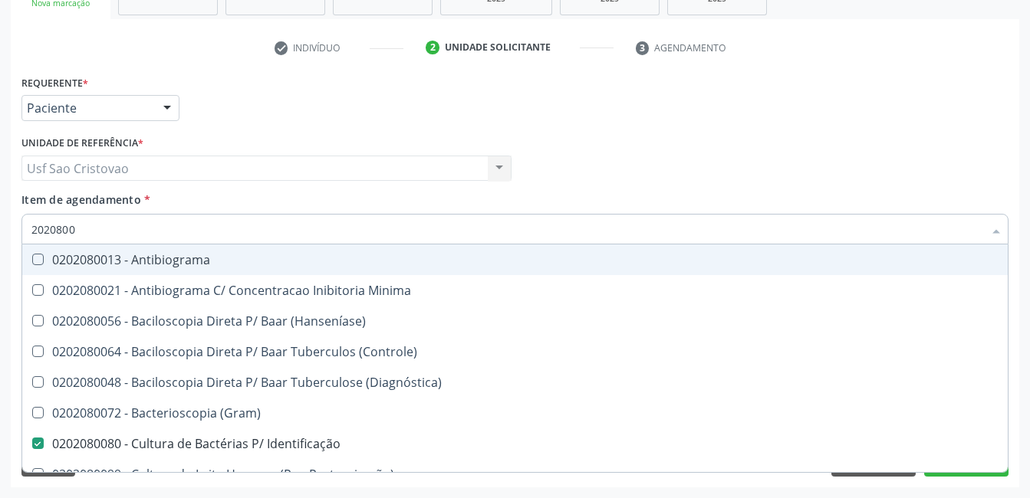
type input "202080"
checkbox Identificação "false"
type input "2020"
checkbox \(Controle\) "true"
checkbox Identificação "false"
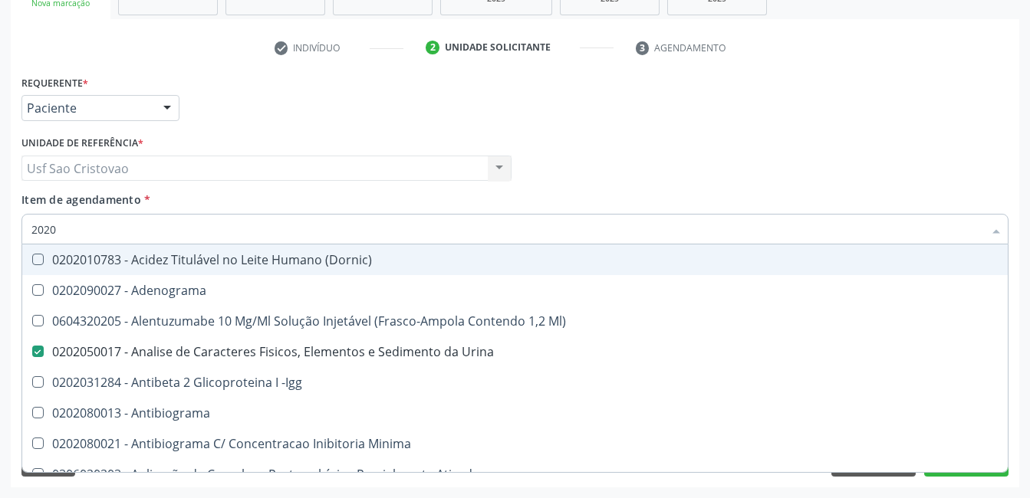
type input "20202"
checkbox Urina "false"
checkbox Identificação "false"
checkbox \(Pos-Pasteurização\) "true"
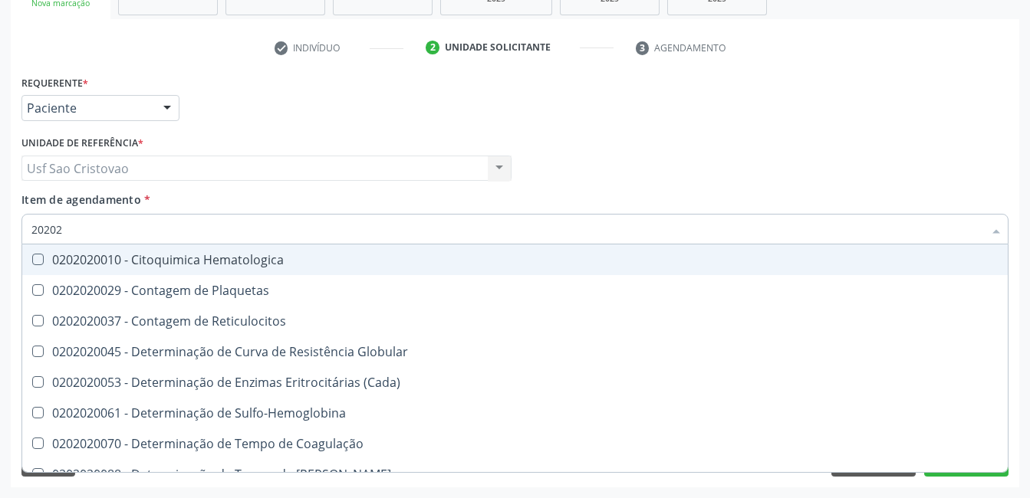
type input "202020"
checkbox Completo "true"
checkbox Leucograma "false"
type input "20202"
checkbox Completo "false"
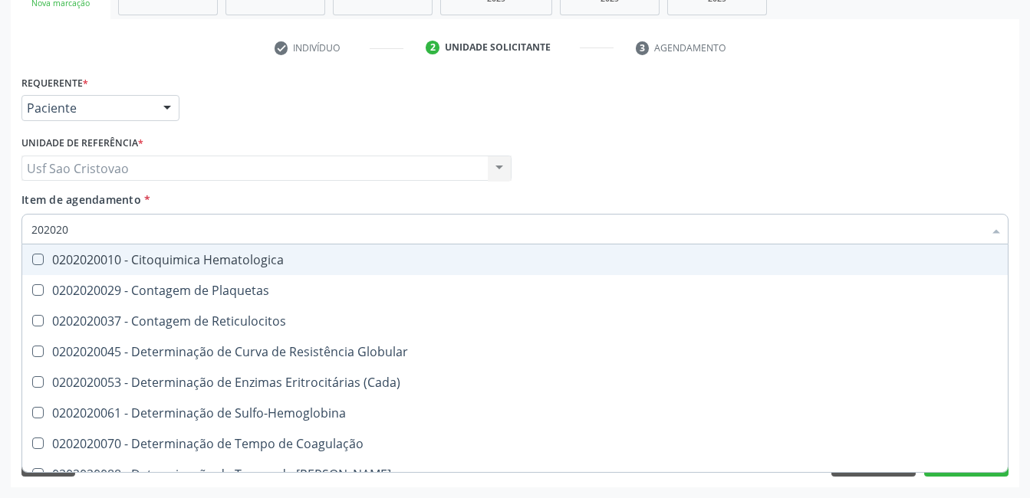
checkbox Leucograma "true"
type input "2020"
checkbox Globular "true"
checkbox Hematocrito "true"
checkbox Completo "false"
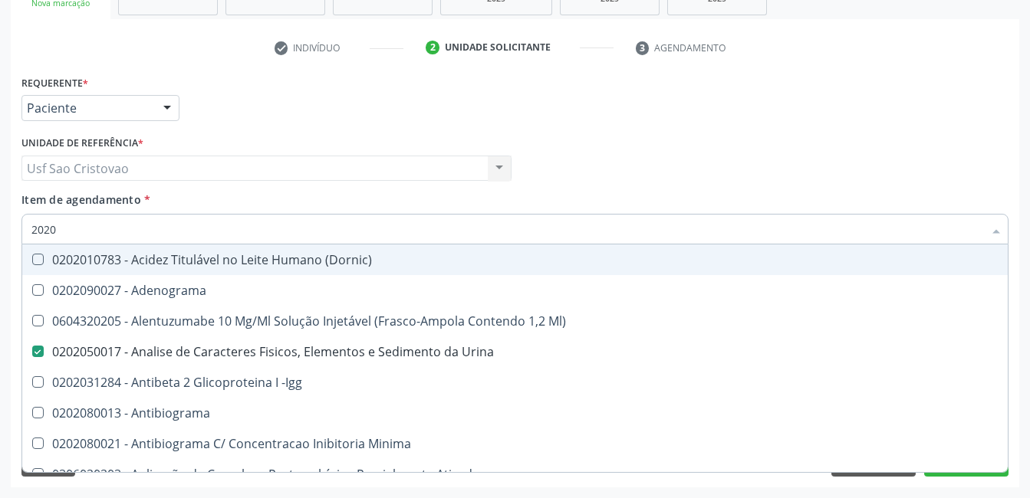
type input "20202"
checkbox Urina "false"
checkbox Identificação "false"
checkbox \(Pos-Pasteurização\) "true"
type input "202020"
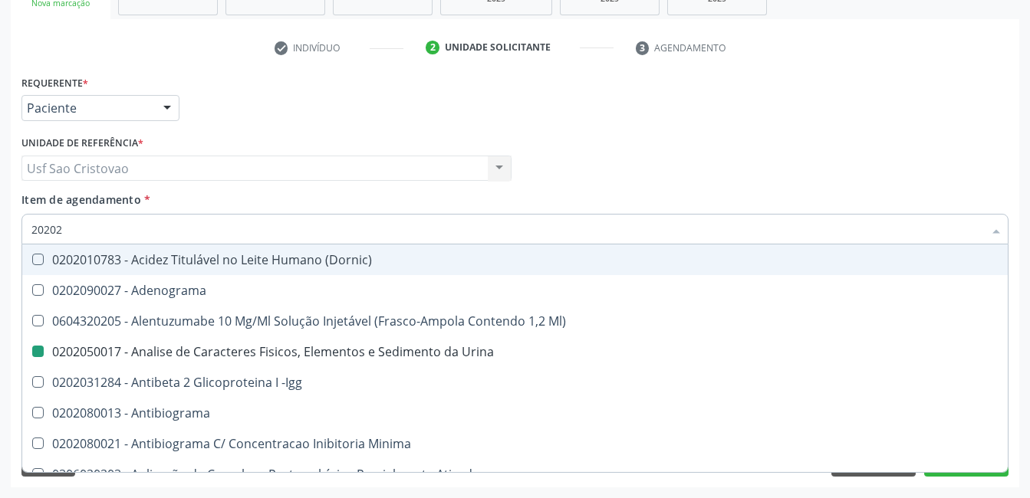
checkbox Identificação "true"
checkbox \(Pos-Pasteurização\) "false"
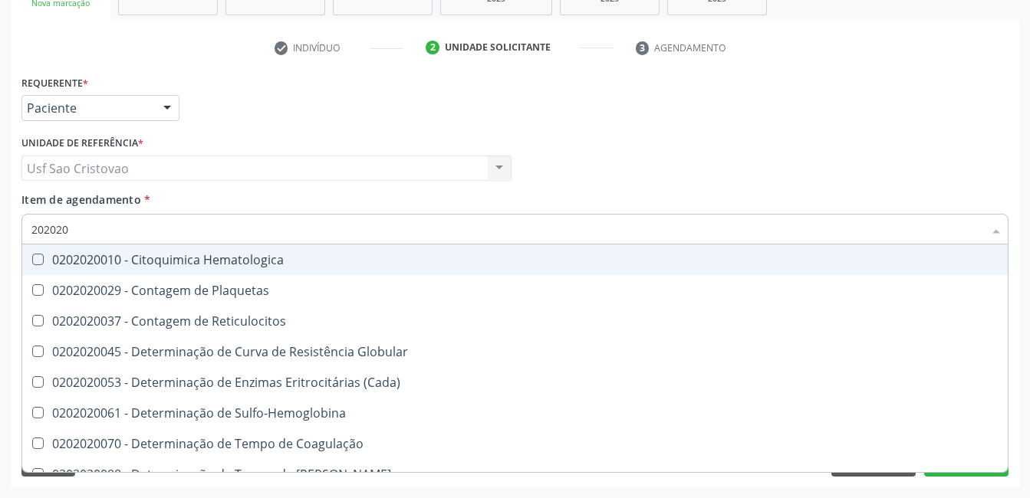
type input "2020203"
checkbox -Duke "true"
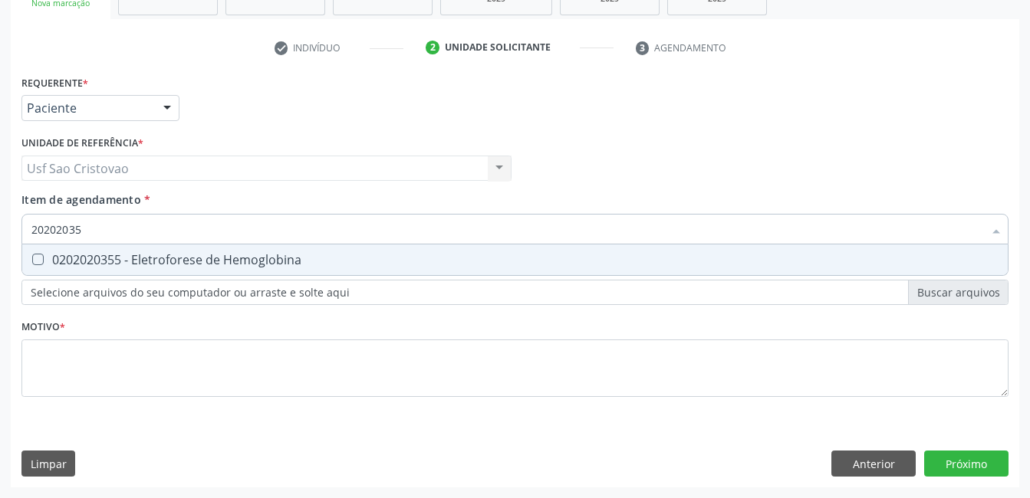
type input "202020355"
click at [34, 263] on Hemoglobina at bounding box center [38, 260] width 12 height 12
click at [32, 263] on Hemoglobina "checkbox" at bounding box center [27, 260] width 10 height 10
checkbox Hemoglobina "true"
type input "2020203"
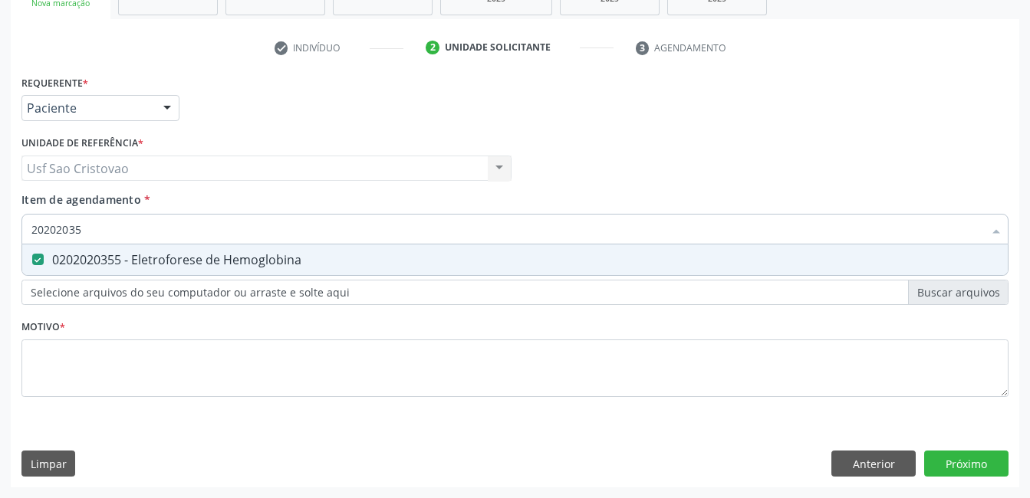
checkbox Hemoglobina "false"
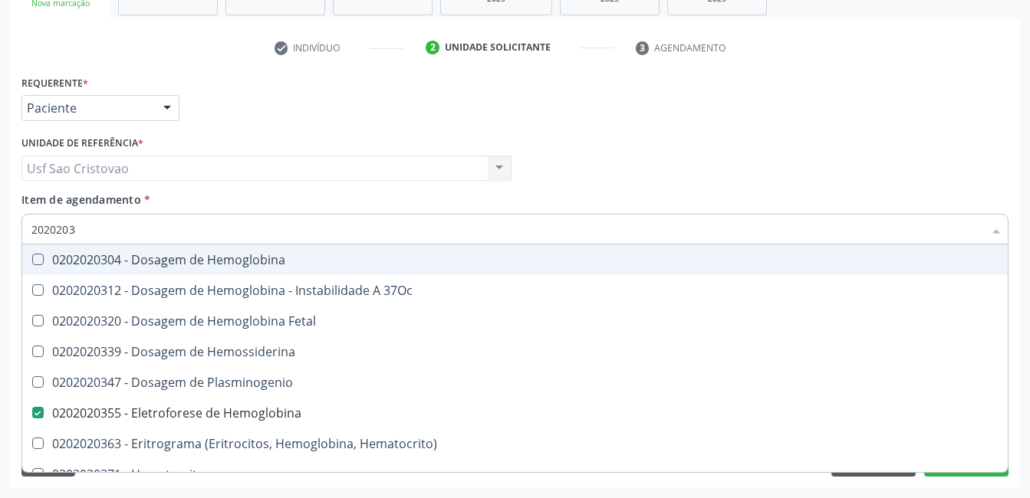
type input "202020"
checkbox Hemoglobina "false"
checkbox Completo "false"
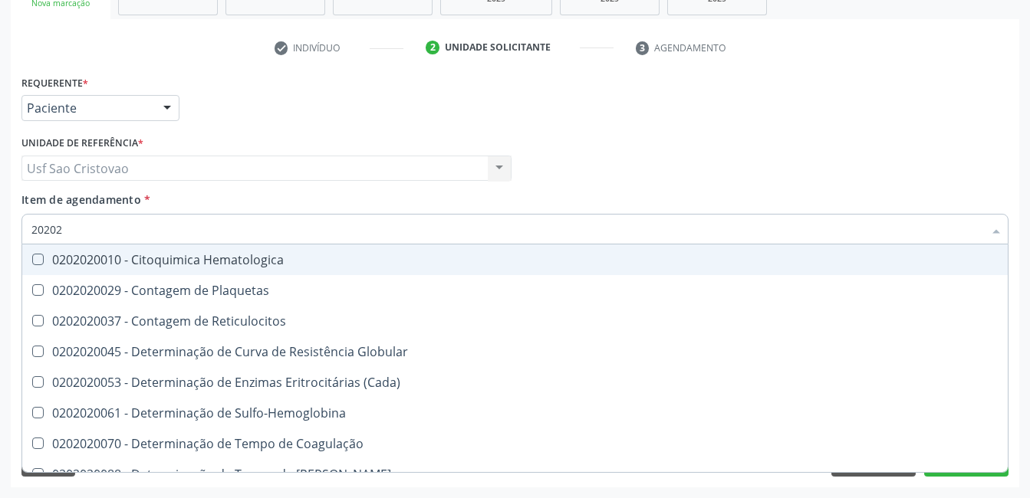
type input "2020"
checkbox Globular "true"
checkbox Hemoglobina "false"
checkbox Hematocrito "true"
checkbox Completo "false"
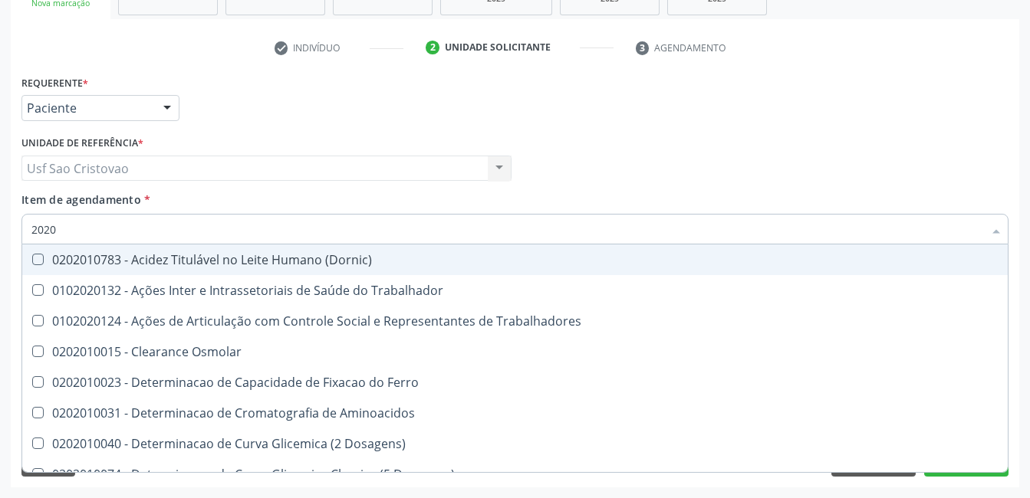
type input "20201"
checkbox Osmolar "false"
checkbox Hdl "false"
checkbox Glicose "true"
type input "202010"
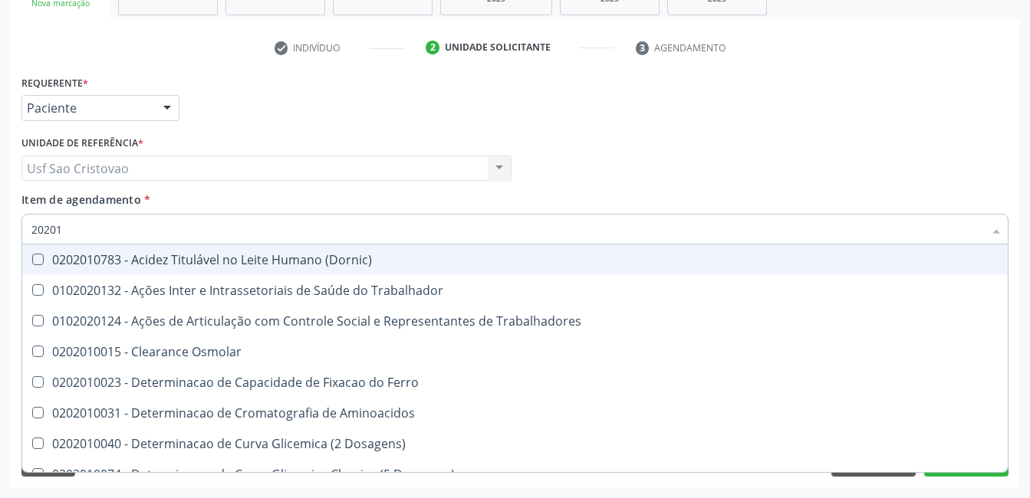
checkbox II "true"
checkbox Glicose "false"
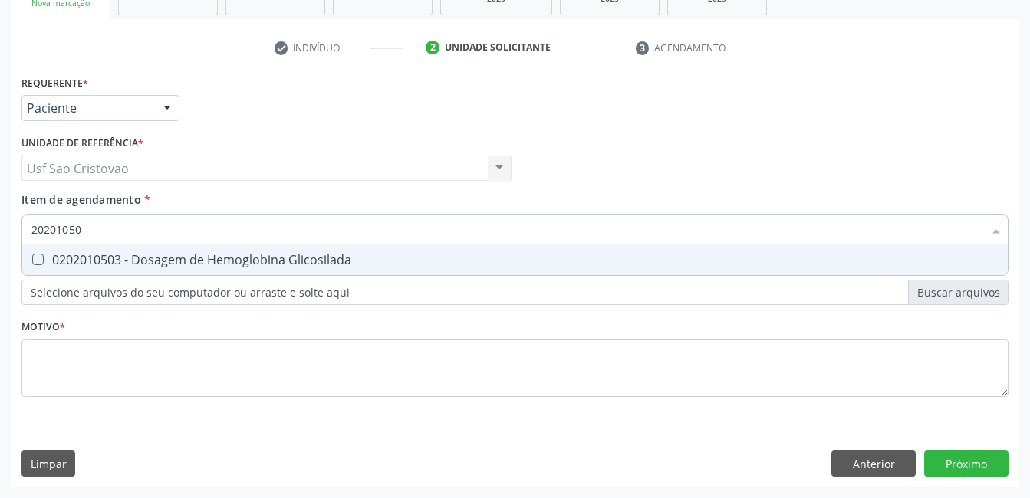
type input "202010503"
click at [38, 262] on Glicosilada at bounding box center [38, 260] width 12 height 12
click at [32, 262] on Glicosilada "checkbox" at bounding box center [27, 260] width 10 height 10
checkbox Glicosilada "true"
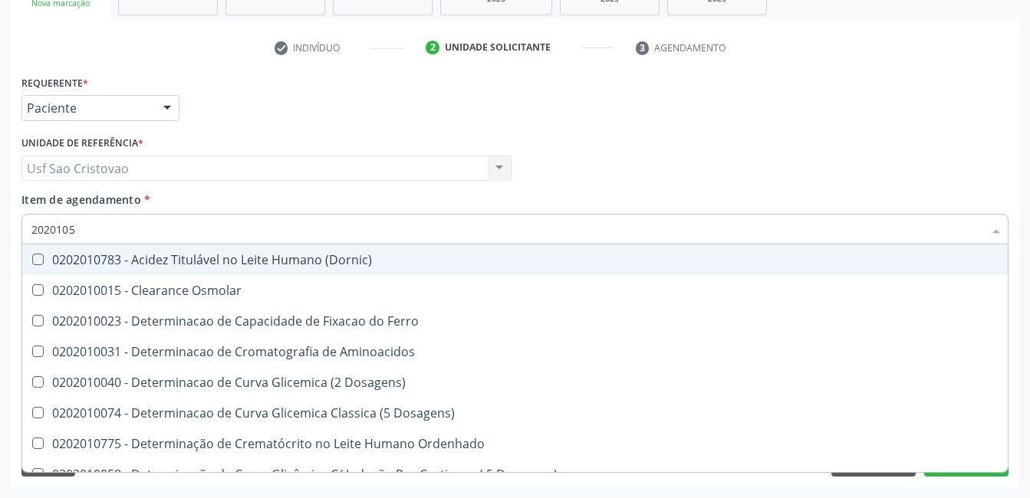
type input "202010"
checkbox \(Dornic\) "false"
type input "20201"
checkbox Glicose "false"
checkbox Glicosilada "false"
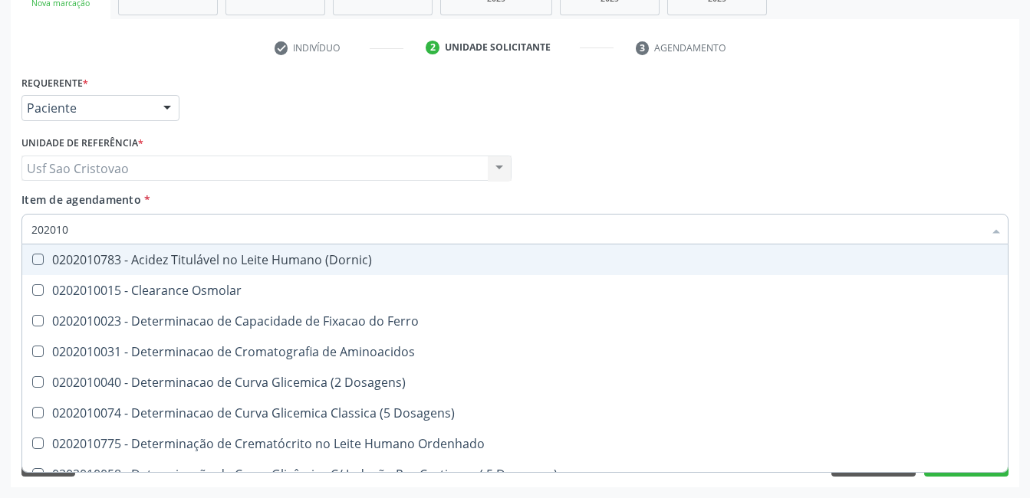
checkbox Nt-Probnp\) "true"
checkbox Potassio "true"
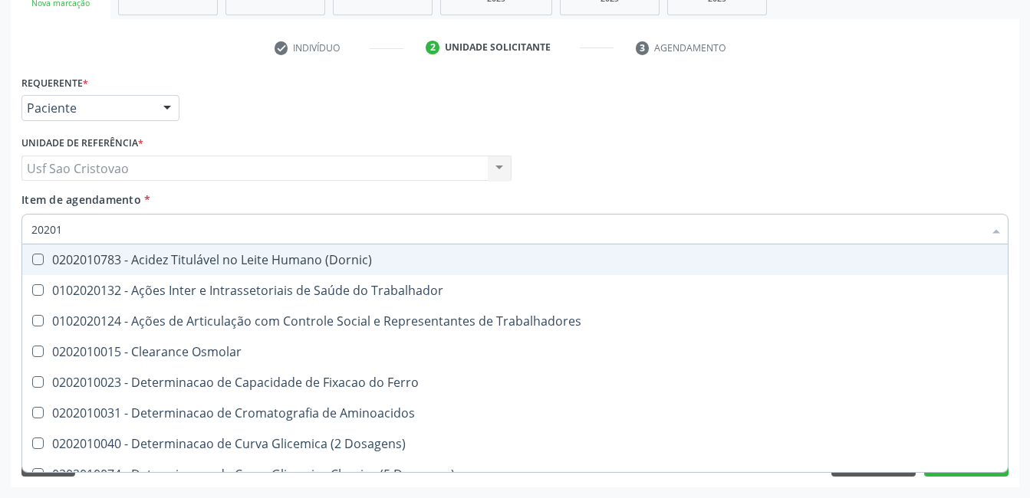
type input "2020"
checkbox Osmolar "true"
checkbox Hdl "true"
checkbox Glicose "false"
checkbox Glicosilada "false"
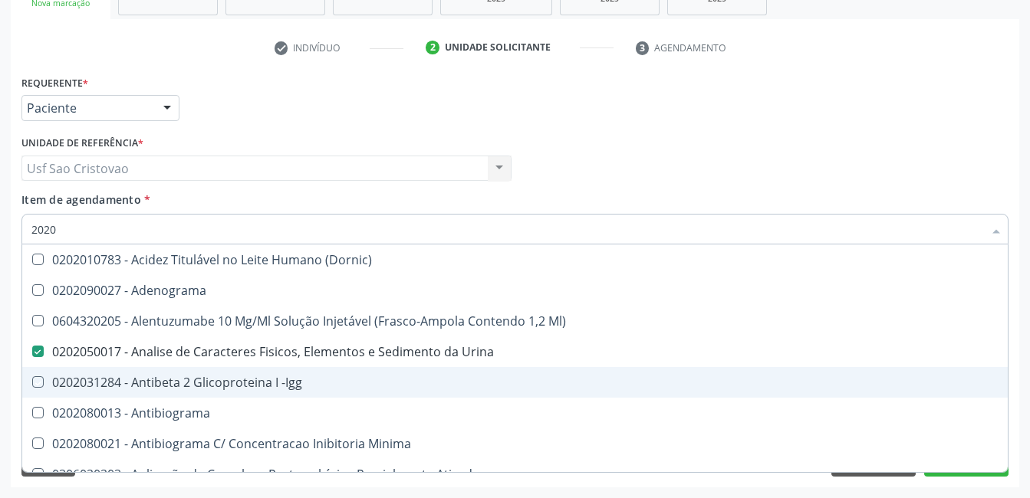
click at [550, 490] on div "Acompanhamento Acompanhe a situação das marcações correntes e finalizadas Relat…" at bounding box center [515, 161] width 1030 height 676
checkbox Adenograma "true"
checkbox Ml\) "true"
checkbox -Igg "true"
checkbox Antibiograma "true"
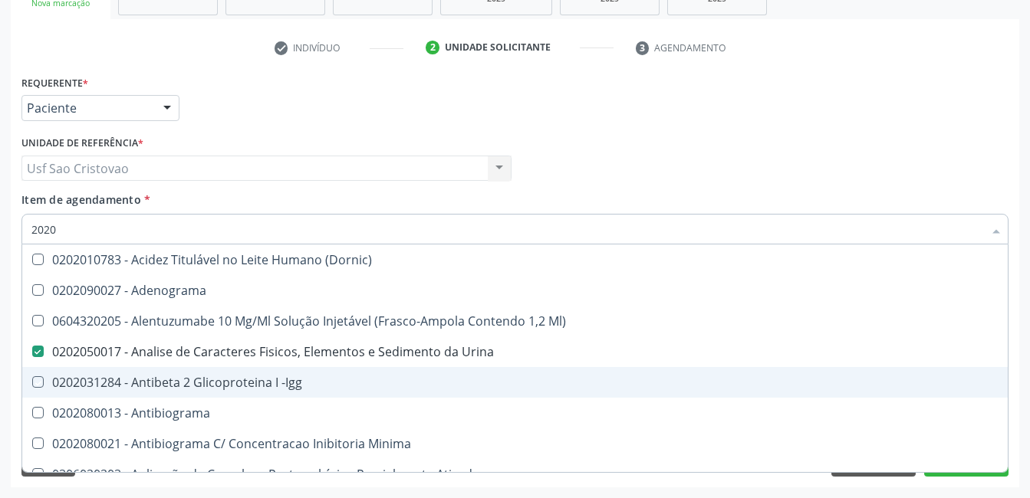
checkbox Minima "true"
checkbox Ativado "true"
checkbox Saúde "true"
checkbox Clínico "true"
checkbox Oncológica "true"
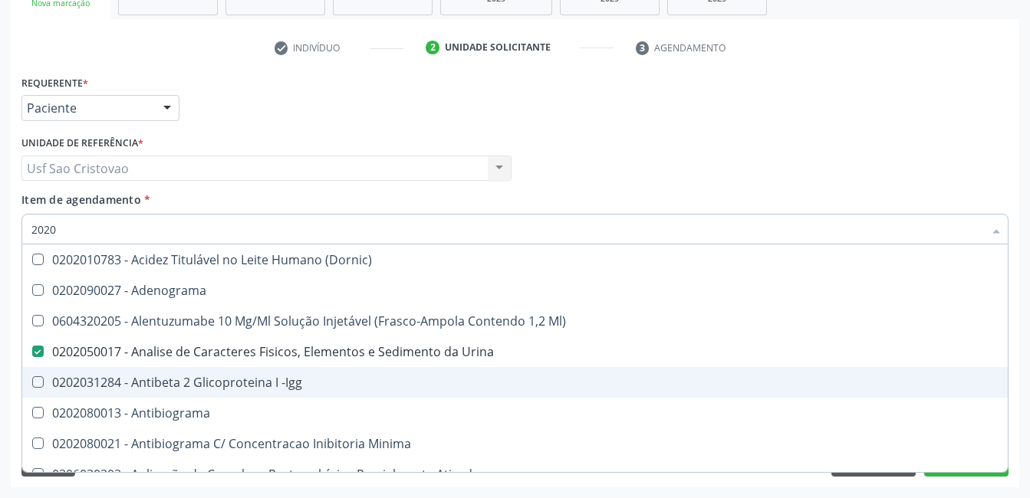
checkbox Identificação "false"
checkbox Glicose "false"
checkbox Glicosilada "false"
checkbox Hemoglobina "false"
checkbox Completo "false"
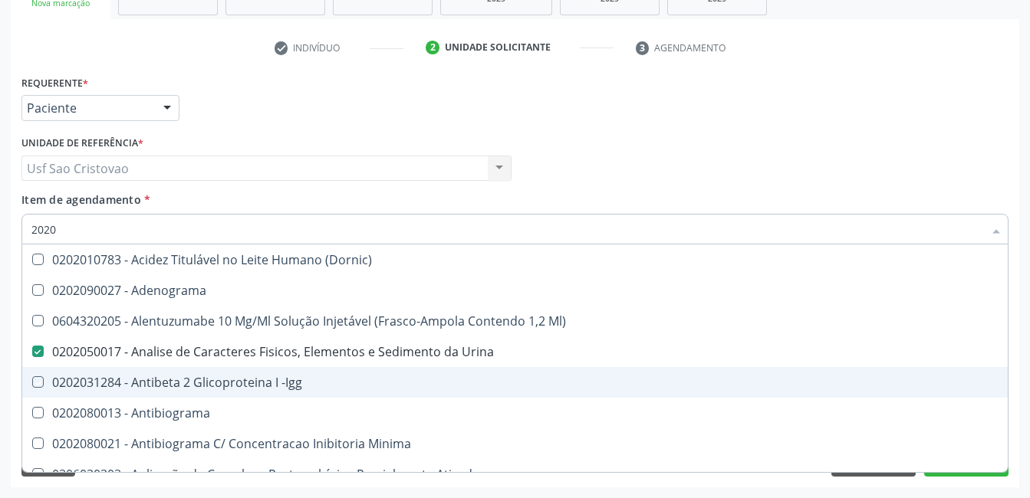
checkbox Antitoxoplasma "false"
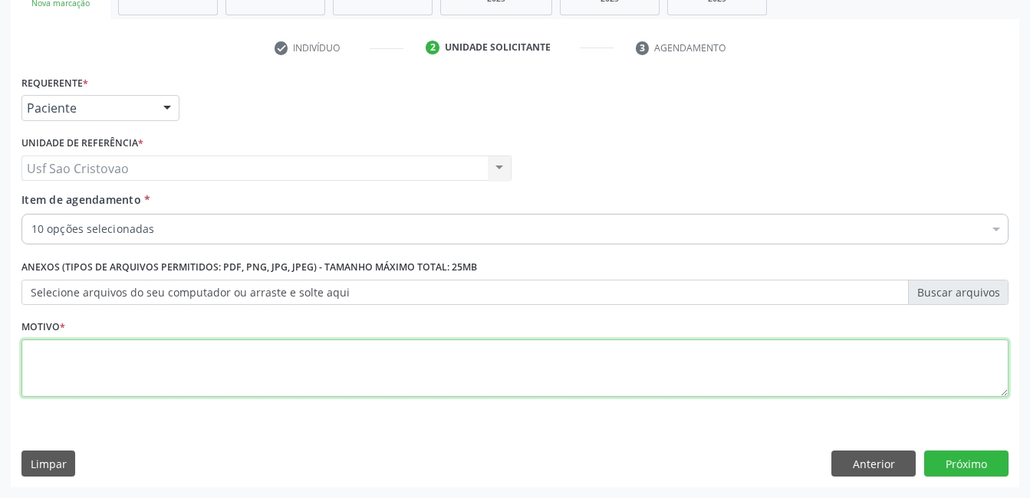
click at [380, 378] on textarea at bounding box center [514, 369] width 987 height 58
type textarea "."
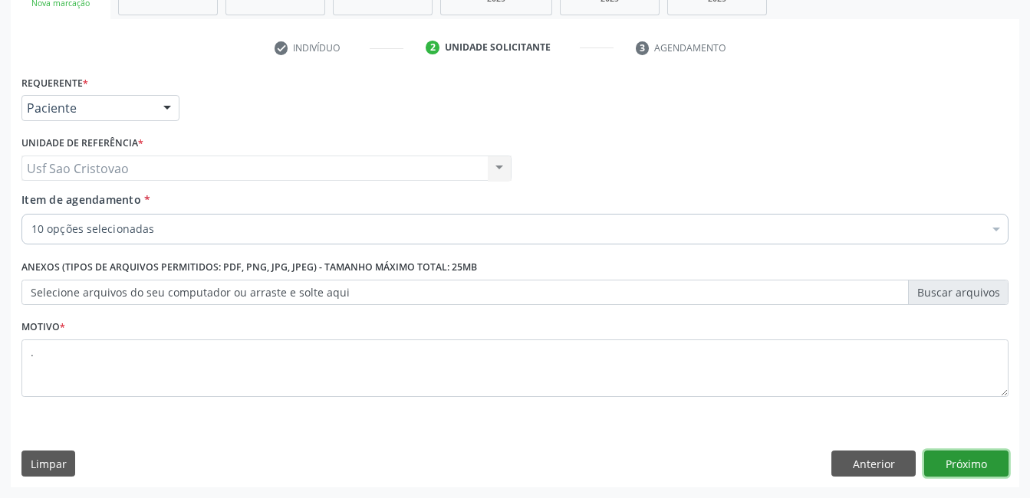
click at [999, 464] on button "Próximo" at bounding box center [966, 464] width 84 height 26
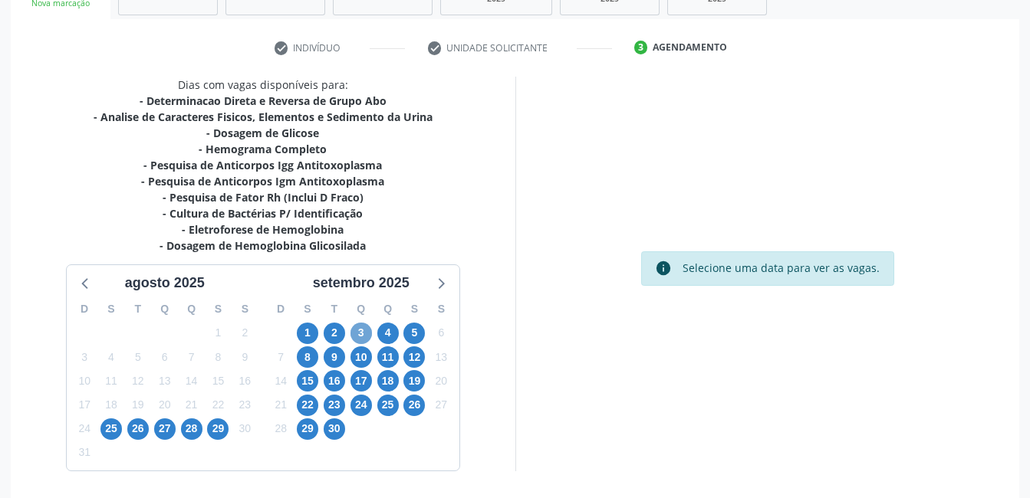
click at [361, 329] on span "3" at bounding box center [360, 333] width 21 height 21
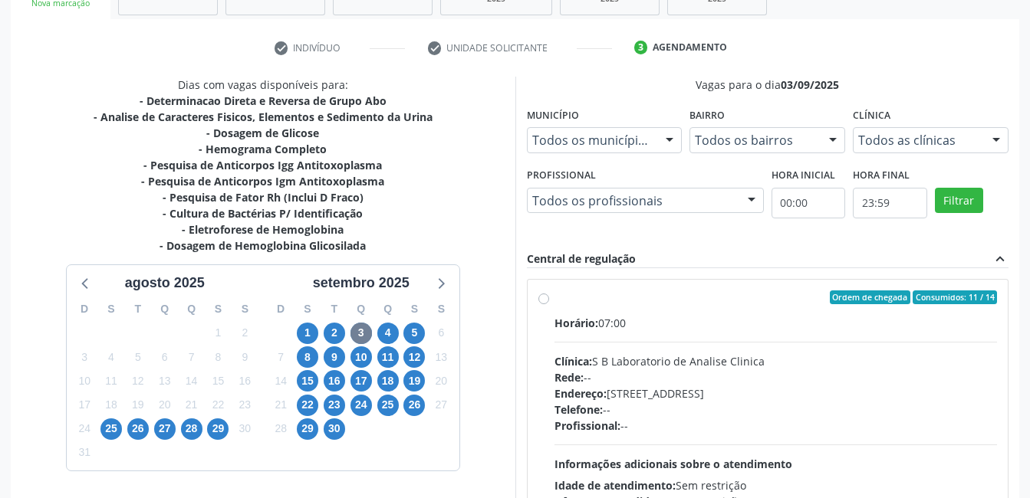
click at [554, 298] on label "Ordem de chegada Consumidos: 11 / 14 Horário: 07:00 Clínica: S B Laboratorio de…" at bounding box center [775, 408] width 443 height 235
click at [543, 298] on input "Ordem de chegada Consumidos: 11 / 14 Horário: 07:00 Clínica: S B Laboratorio de…" at bounding box center [543, 298] width 11 height 14
radio input "true"
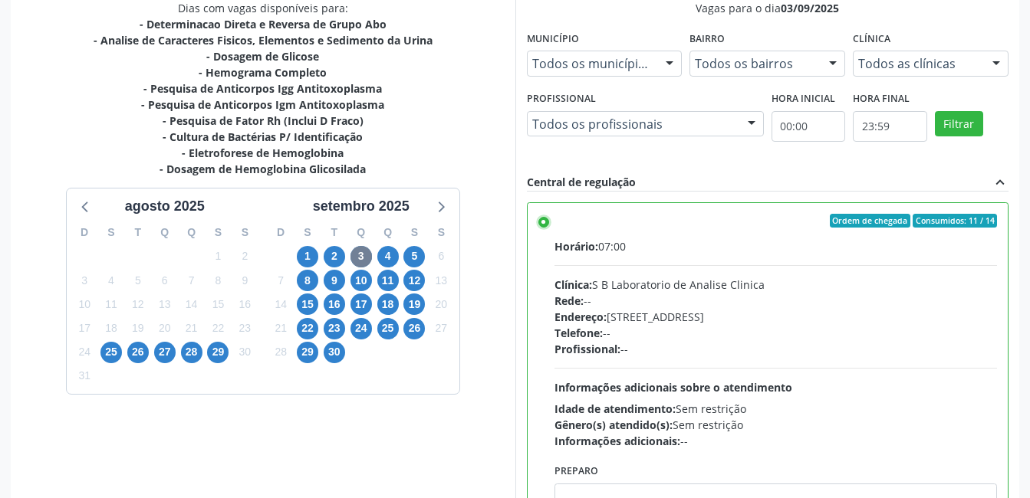
scroll to position [418, 0]
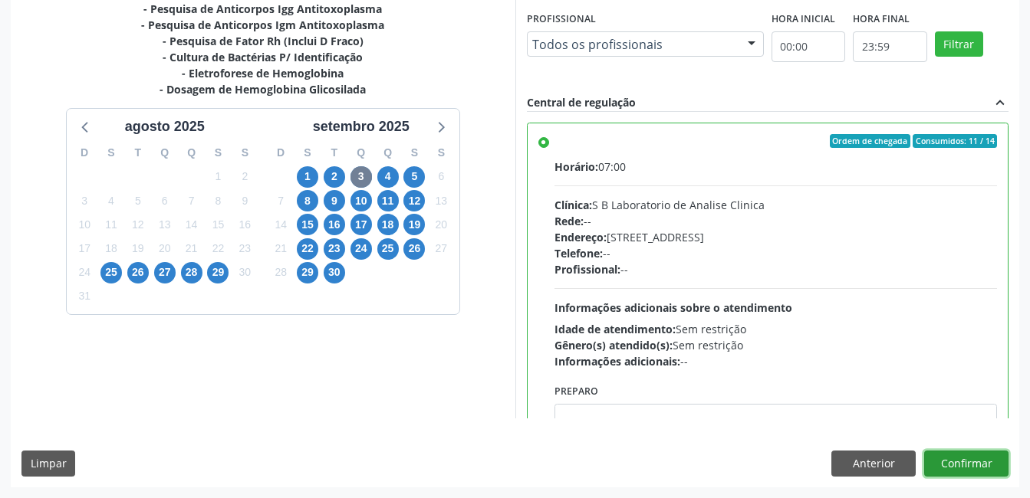
click at [957, 473] on button "Confirmar" at bounding box center [966, 464] width 84 height 26
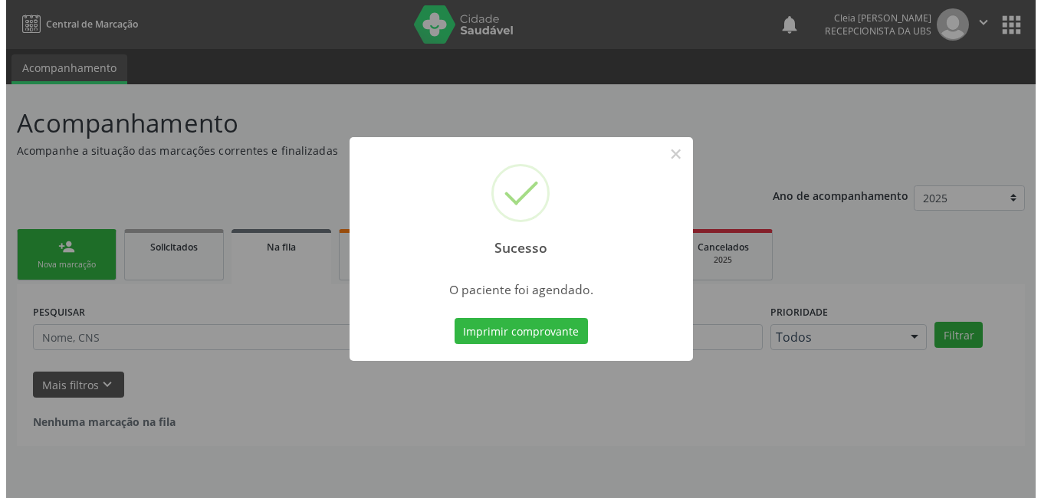
scroll to position [0, 0]
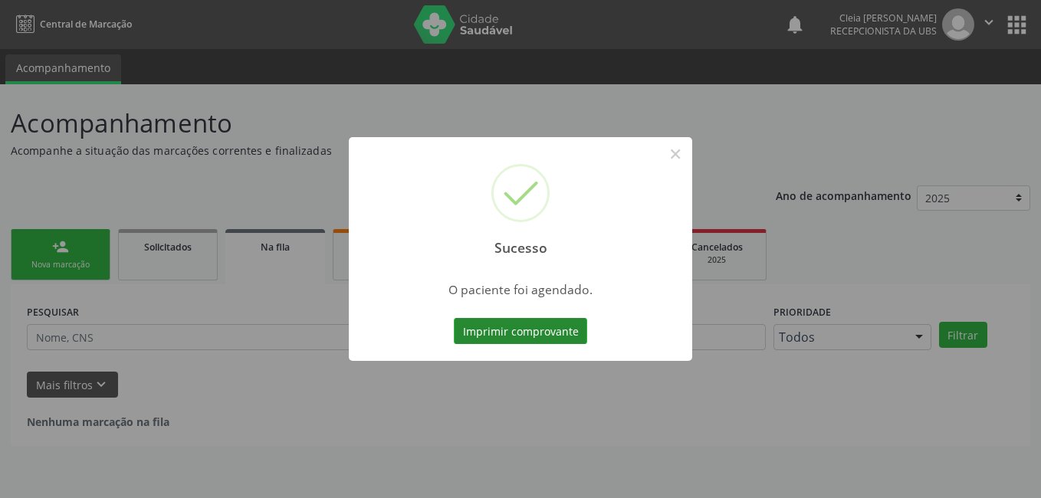
click at [515, 327] on button "Imprimir comprovante" at bounding box center [520, 331] width 133 height 26
